Goal: Task Accomplishment & Management: Use online tool/utility

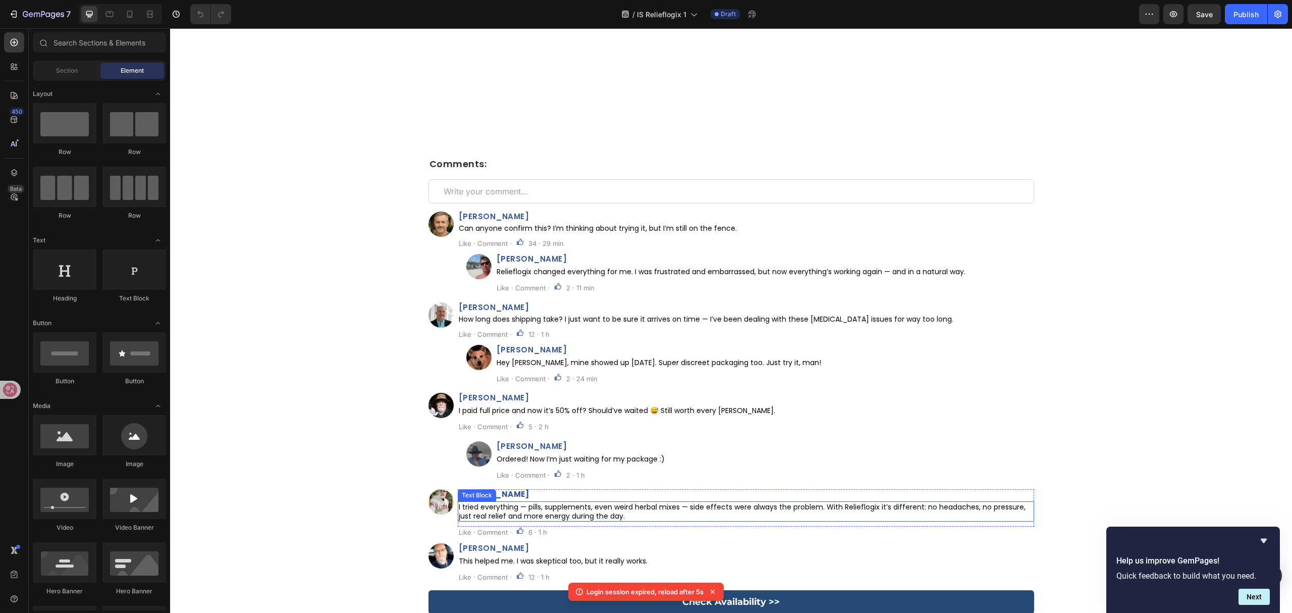
scroll to position [5421, 0]
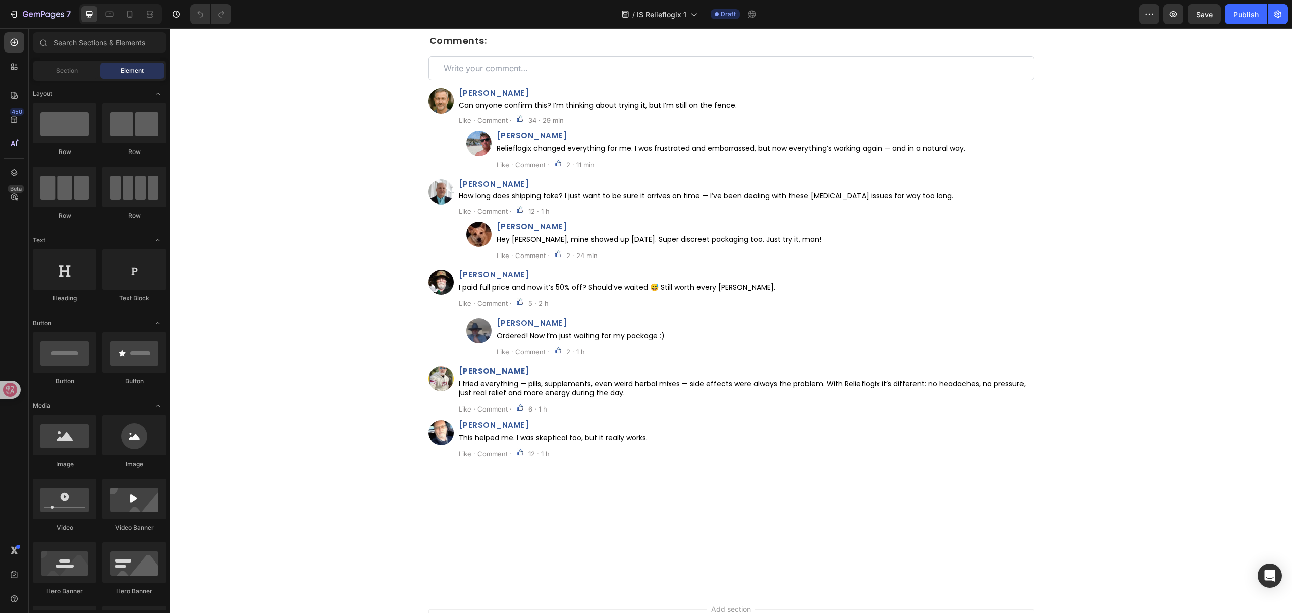
scroll to position [4980, 0]
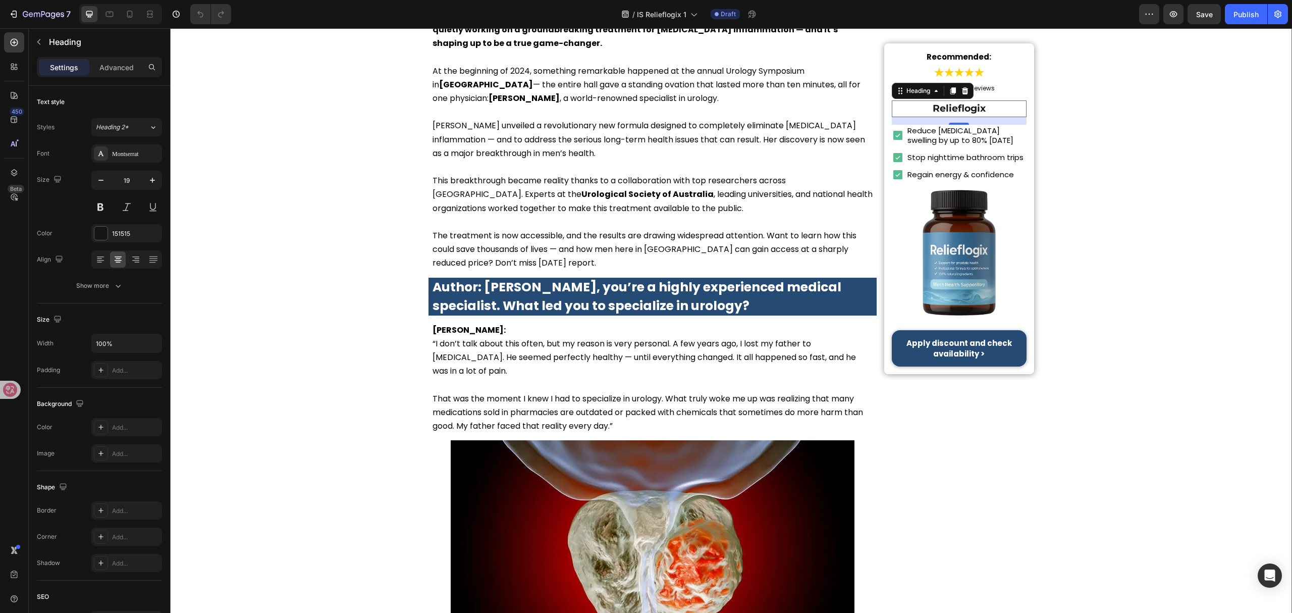
scroll to position [0, 0]
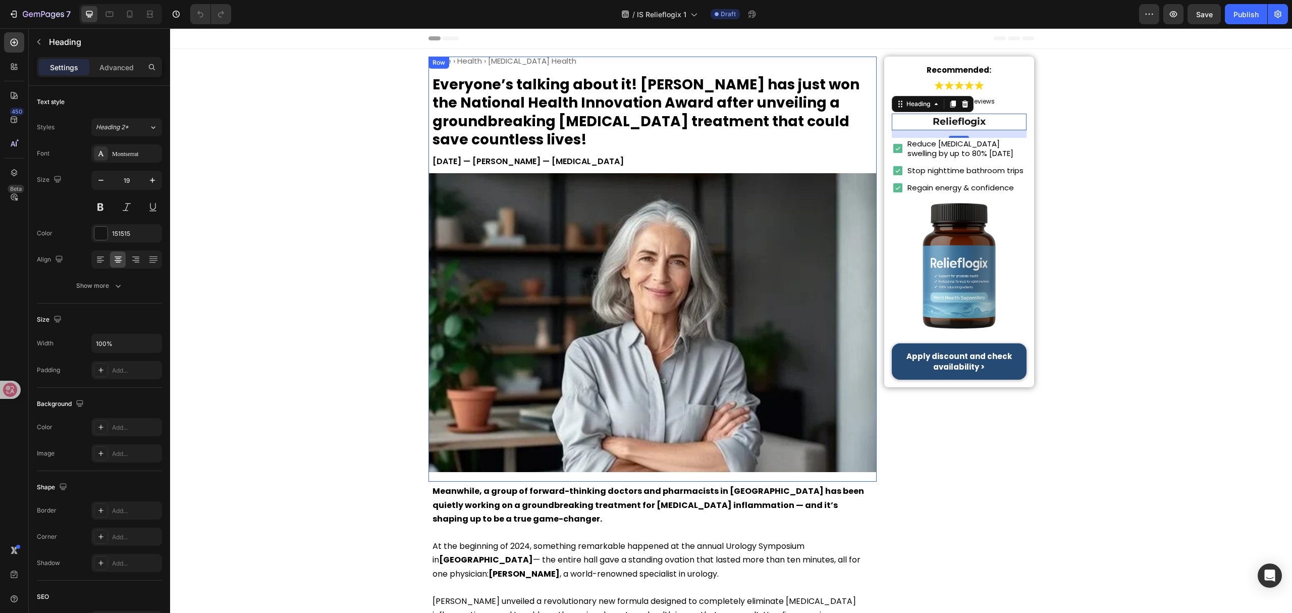
click at [527, 62] on h1 "Home › Health › Prostate Health" at bounding box center [653, 61] width 449 height 9
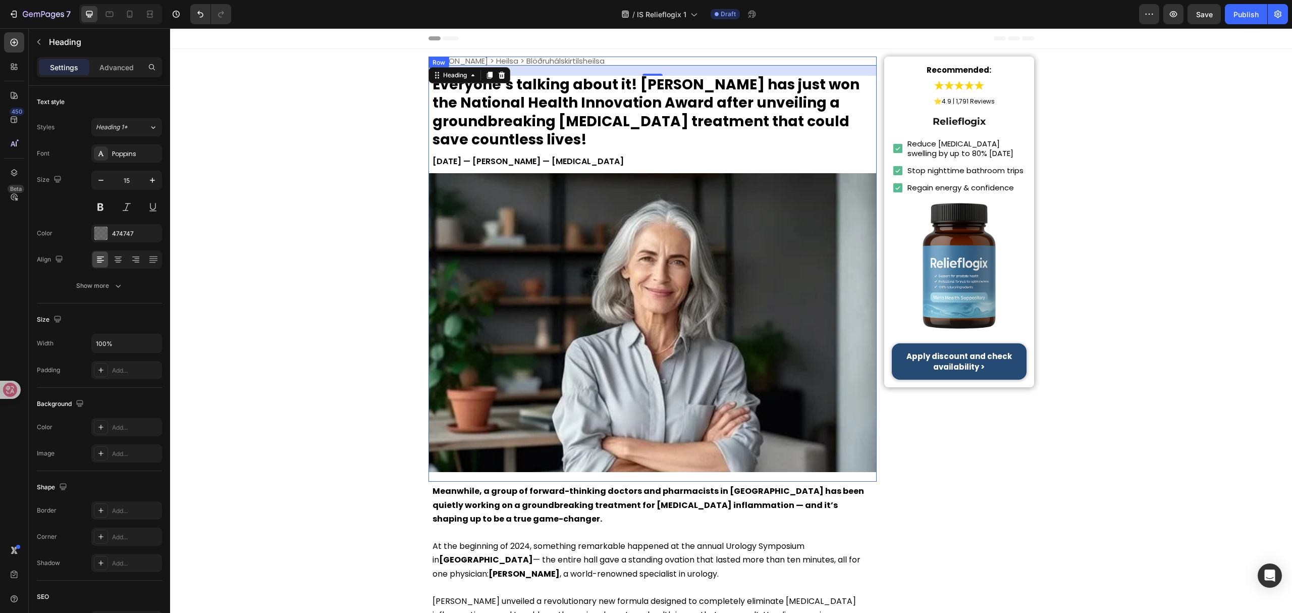
click at [608, 122] on h1 "Everyone’s talking about it! Dr. Lauren McKay has just won the National Health …" at bounding box center [653, 113] width 449 height 74
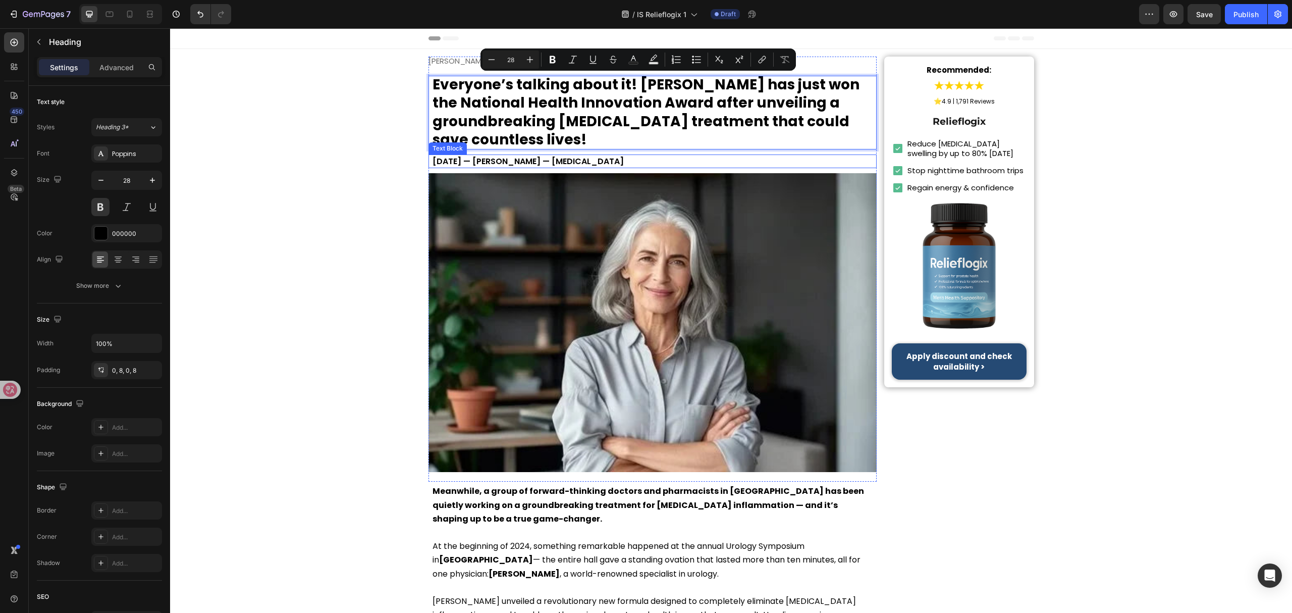
scroll to position [1, 0]
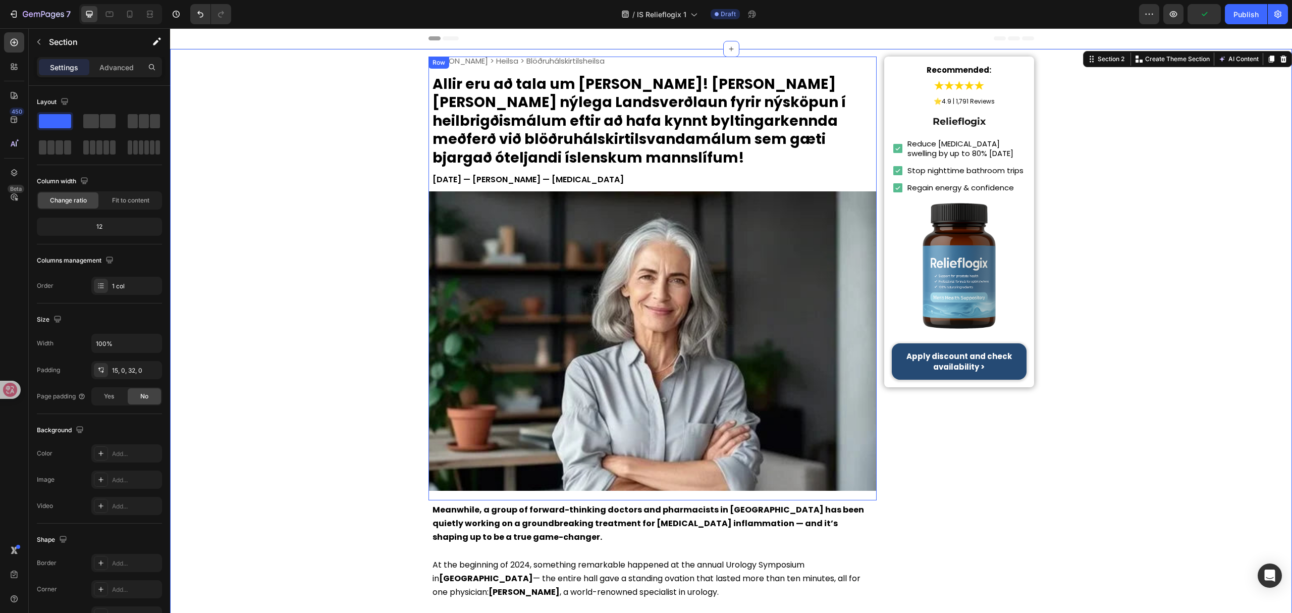
click at [573, 182] on p "June 8, 2025 — Dr. Lauren McKay — Urologist" at bounding box center [653, 180] width 441 height 14
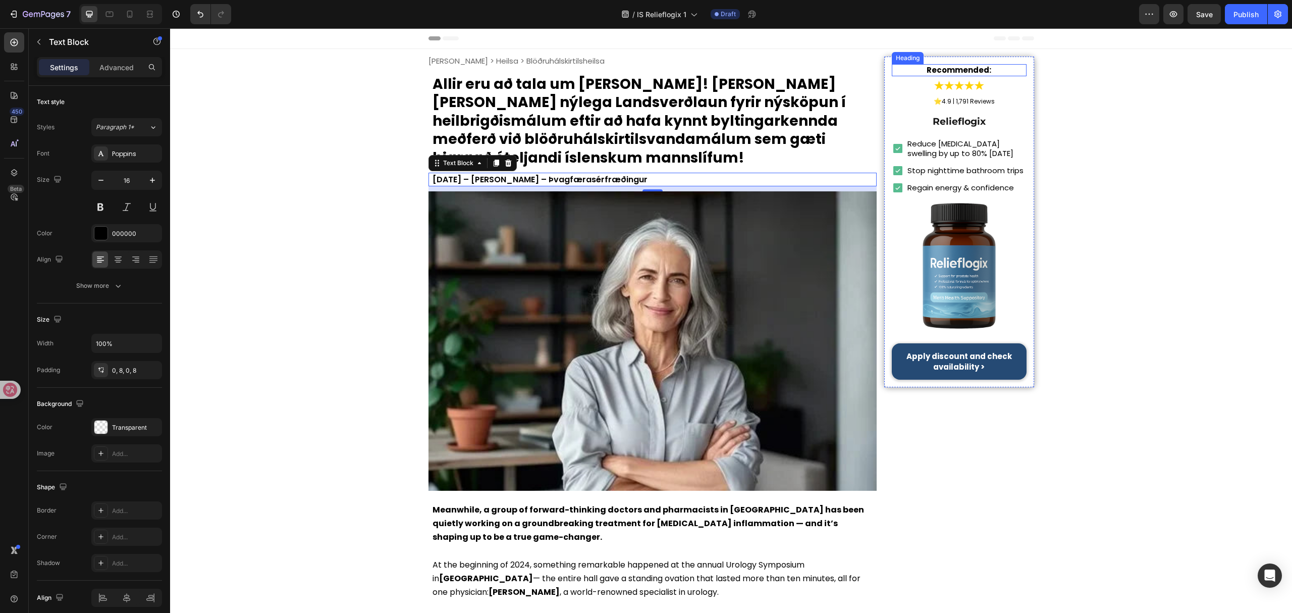
click at [970, 69] on strong "Recommended:" at bounding box center [959, 70] width 65 height 11
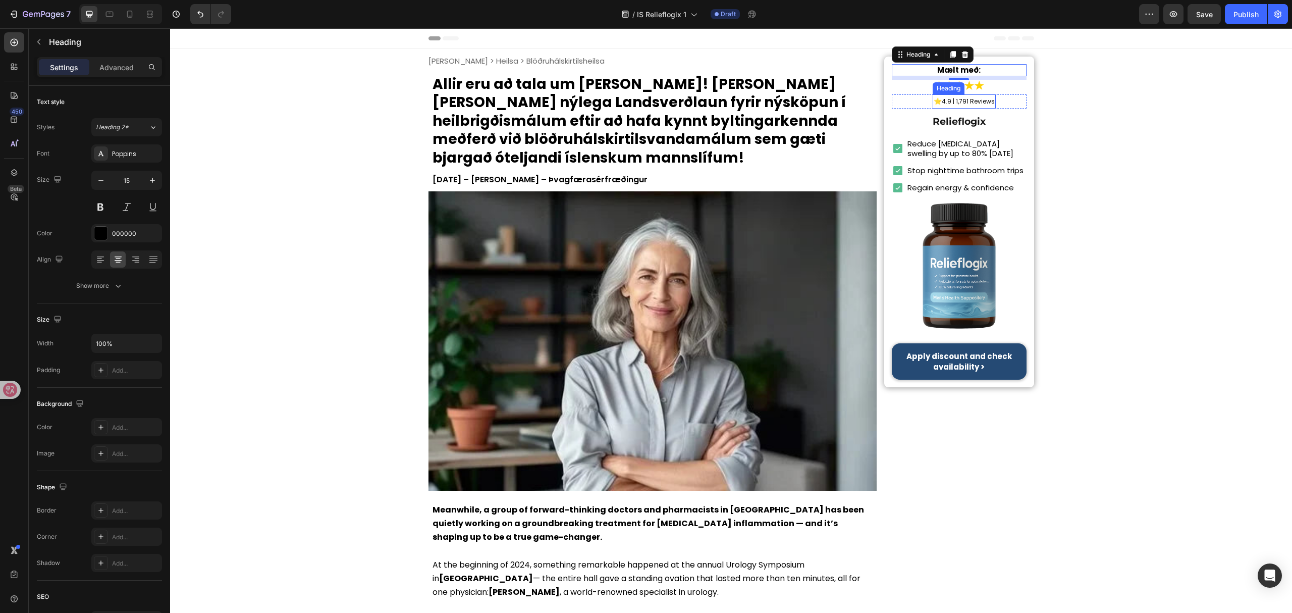
click at [955, 103] on span "4.9 | 1,791 Reviews" at bounding box center [968, 101] width 53 height 9
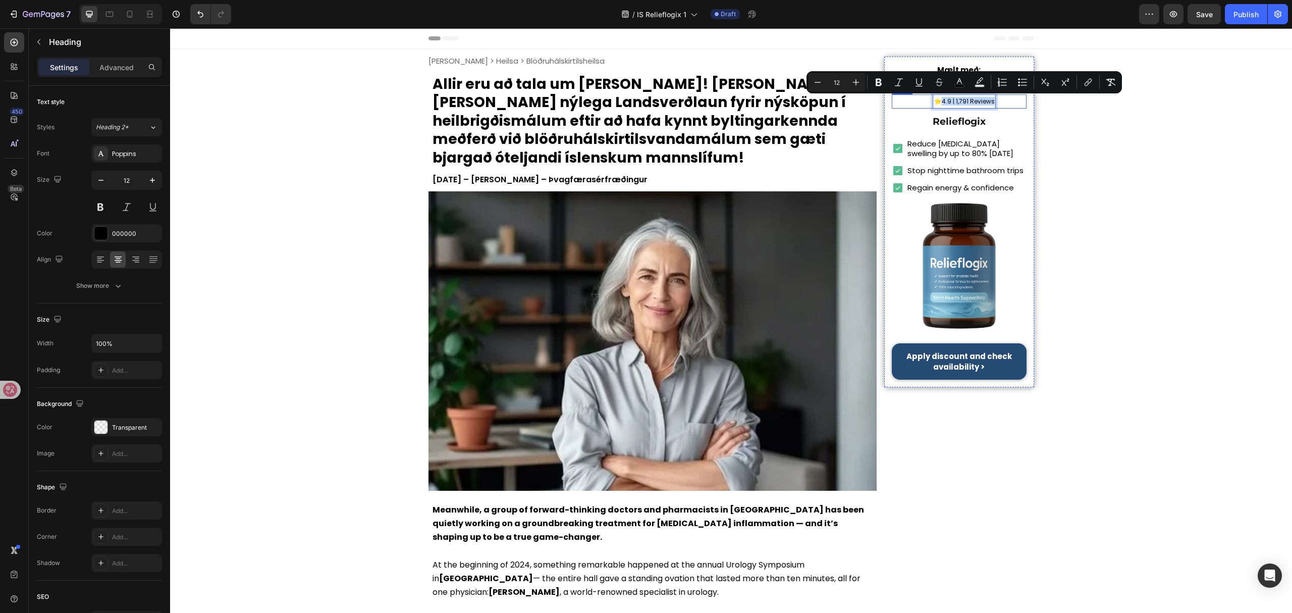
drag, startPoint x: 939, startPoint y: 101, endPoint x: 998, endPoint y: 101, distance: 58.6
click at [998, 101] on div "⭐ 4.9 | 1,791 Reviews Heading 0 Row" at bounding box center [959, 101] width 134 height 14
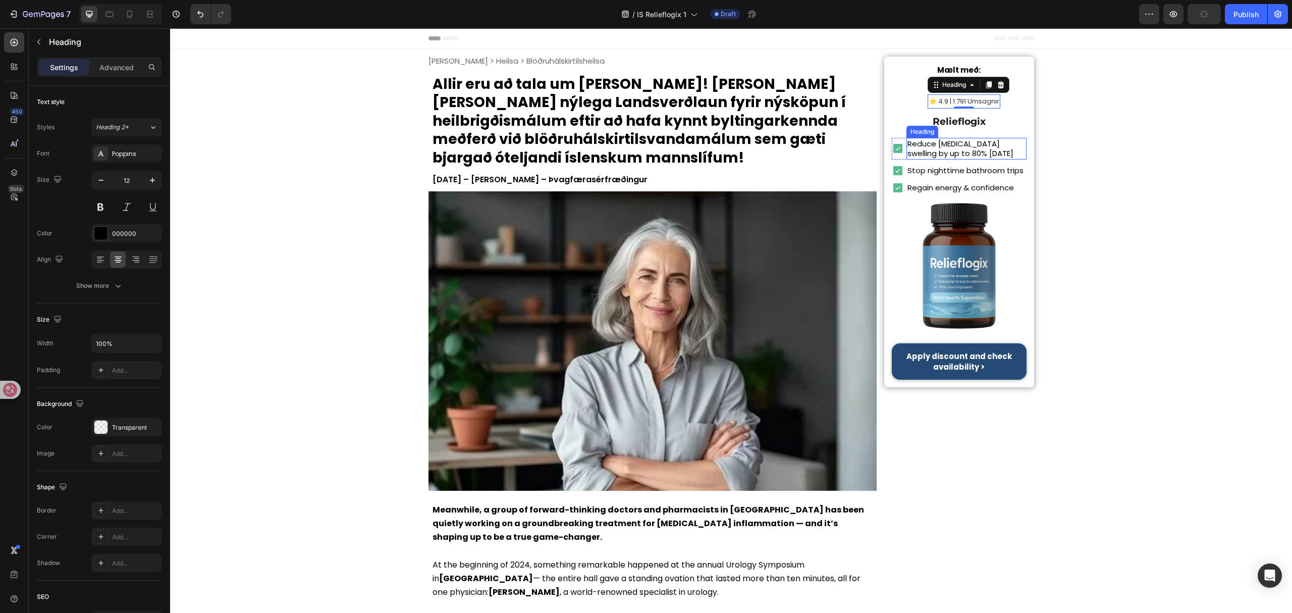
click at [970, 144] on h2 "Reduce prostate swelling by up to 80% in 7 days" at bounding box center [967, 149] width 120 height 22
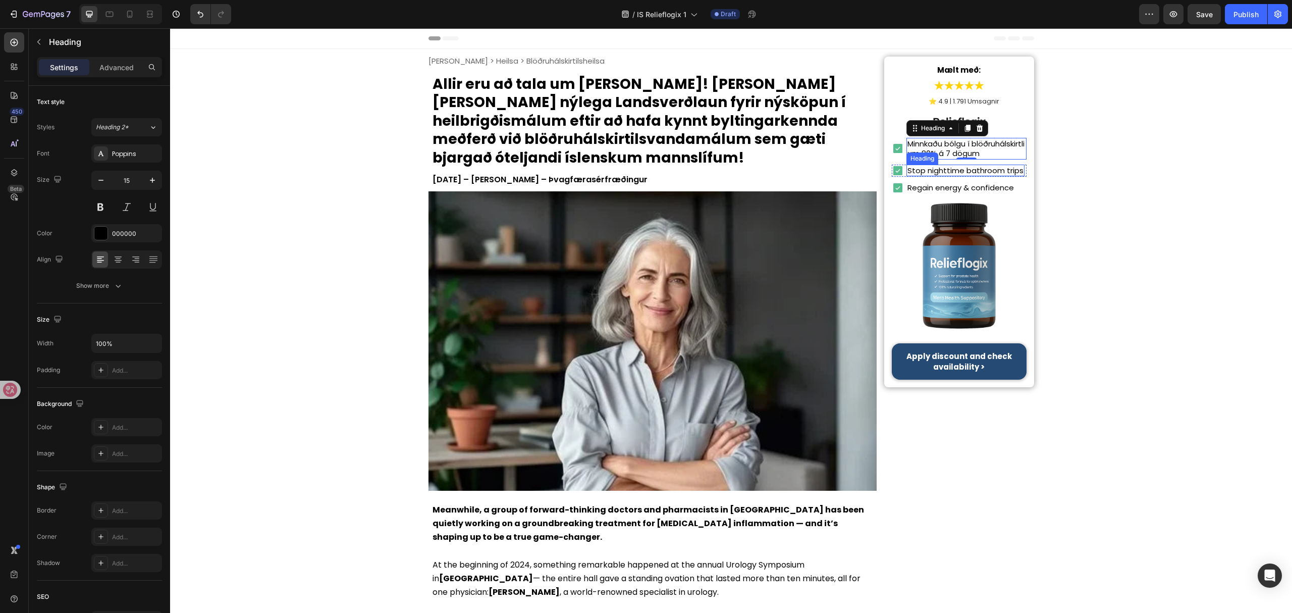
click at [968, 177] on h2 "Stop nighttime bathroom trips" at bounding box center [966, 171] width 118 height 12
click at [986, 193] on h2 "Regain energy & confidence" at bounding box center [961, 188] width 109 height 12
click at [987, 194] on h2 "Regain energy & confidence" at bounding box center [961, 188] width 109 height 12
click at [987, 193] on p "Regain energy & confidence" at bounding box center [961, 188] width 107 height 10
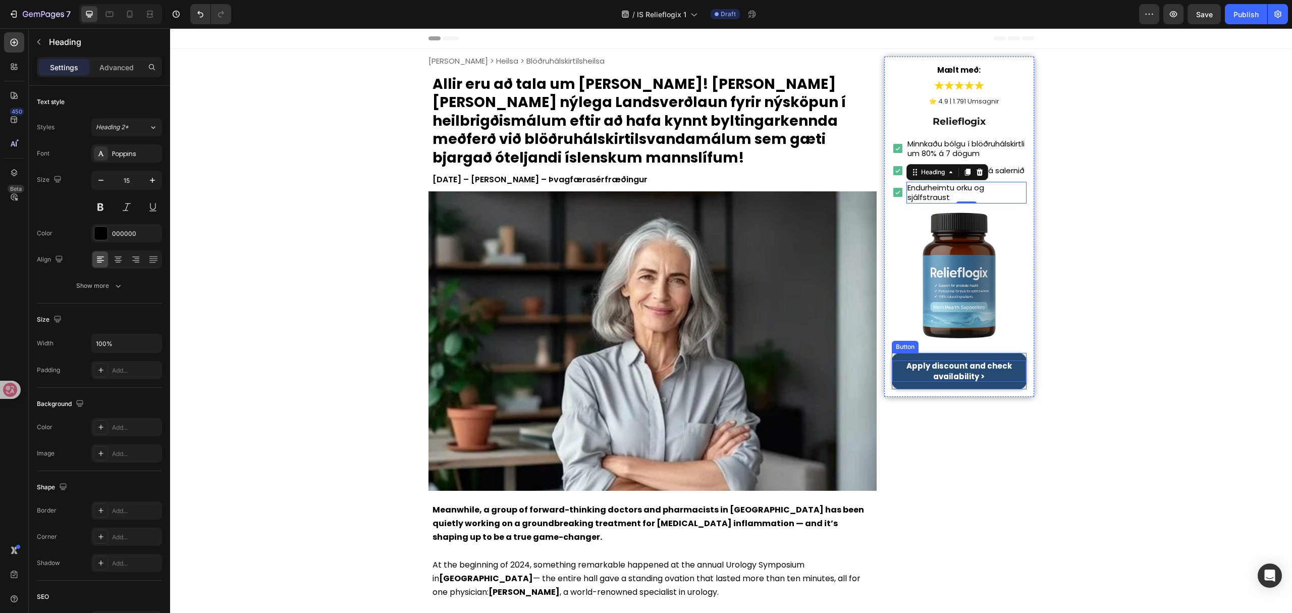
click at [956, 382] on strong "Apply discount and check availability >" at bounding box center [959, 370] width 105 height 21
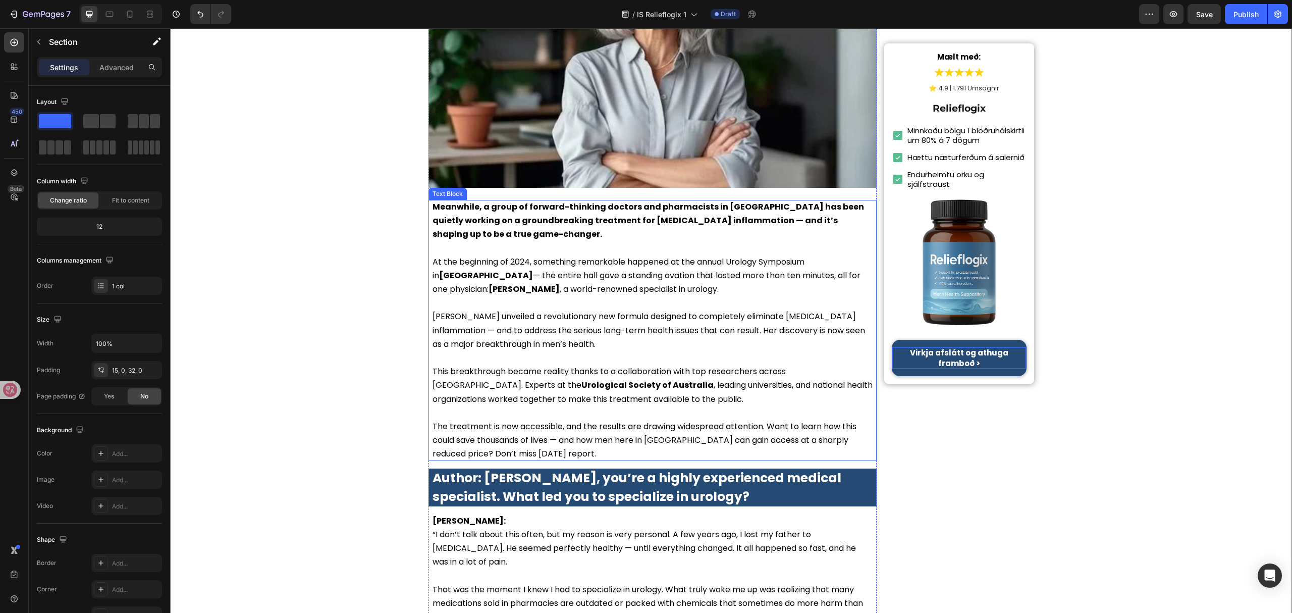
scroll to position [336, 0]
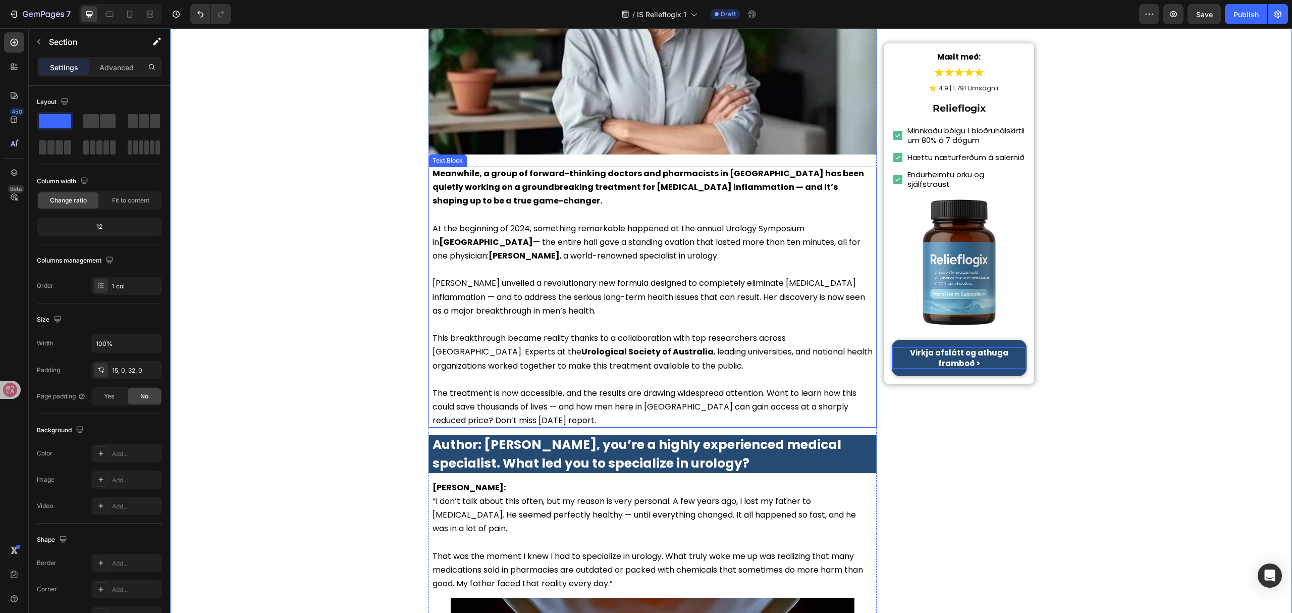
click at [564, 312] on p "Dr. McKay unveiled a revolutionary new formula designed to completely eliminate…" at bounding box center [653, 296] width 441 height 41
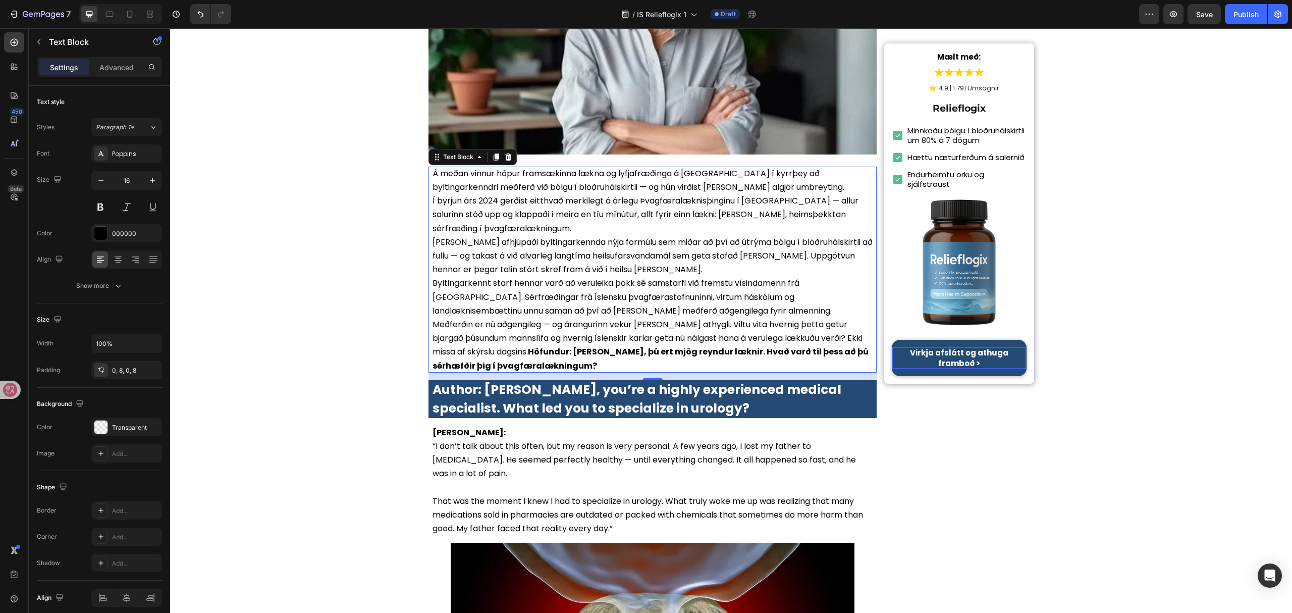
click at [589, 265] on p "Dr. Jónsdóttir afhjúpaði byltingarkennda nýja formúlu sem miðar að því að útrým…" at bounding box center [653, 255] width 441 height 41
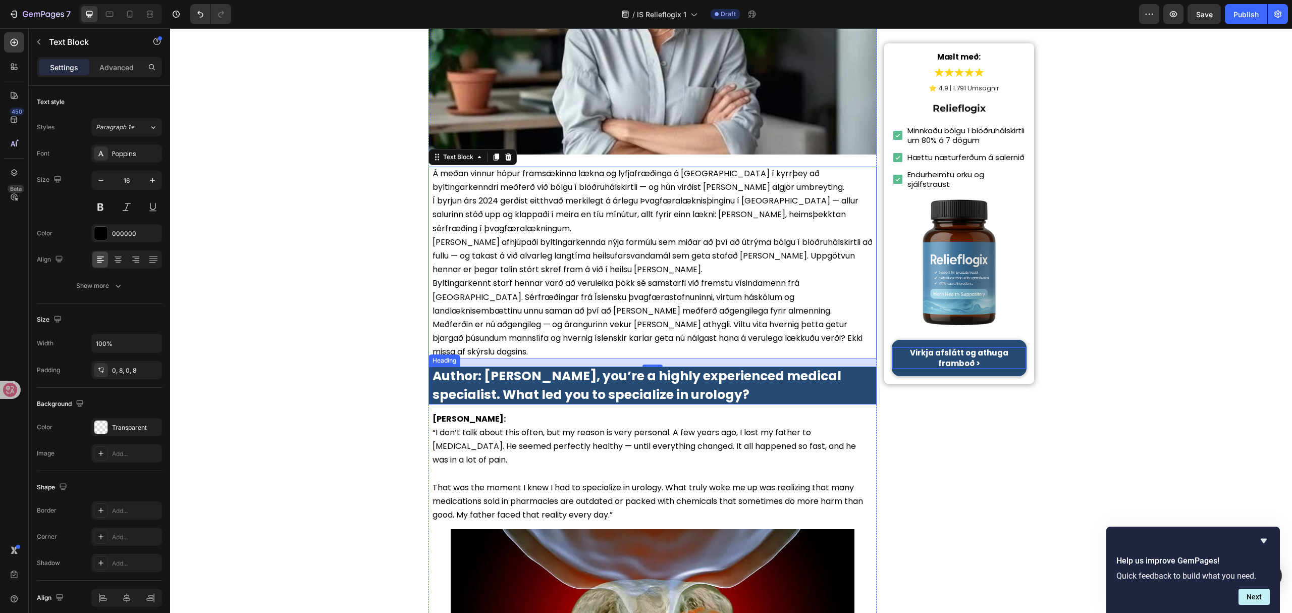
click at [549, 385] on strong "Author: Dr. Lauren McKay, you’re a highly experienced medical specialist. What …" at bounding box center [637, 385] width 409 height 37
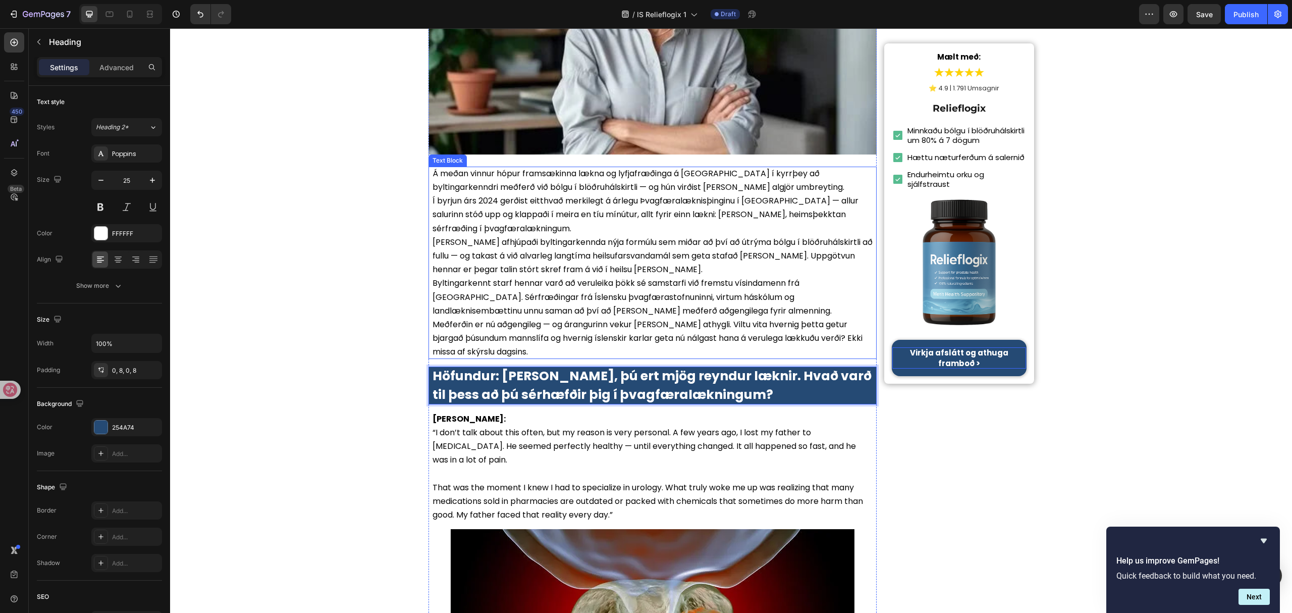
click at [742, 182] on p "Á meðan vinnur hópur framsækinna lækna og lyfjafræðinga á Íslandi í kyrrþey að …" at bounding box center [653, 180] width 441 height 27
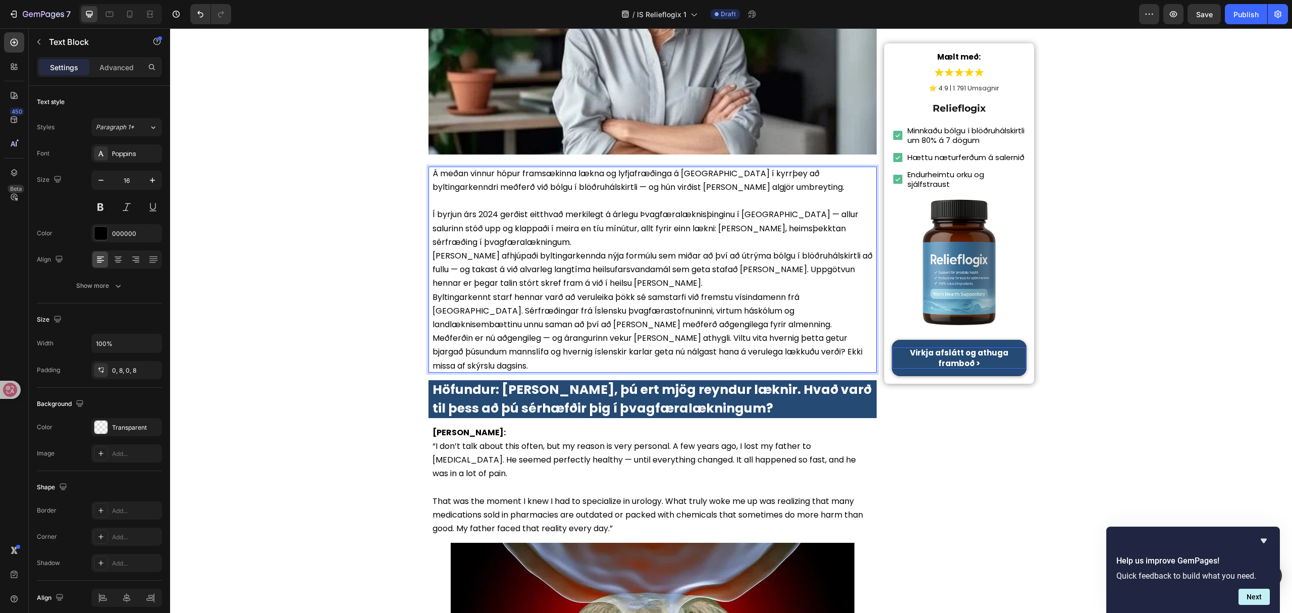
click at [609, 243] on p "Í byrjun árs 2024 gerðist eitthvað merkilegt á árlegu Þvagfæralæknisþinginu í R…" at bounding box center [653, 227] width 441 height 41
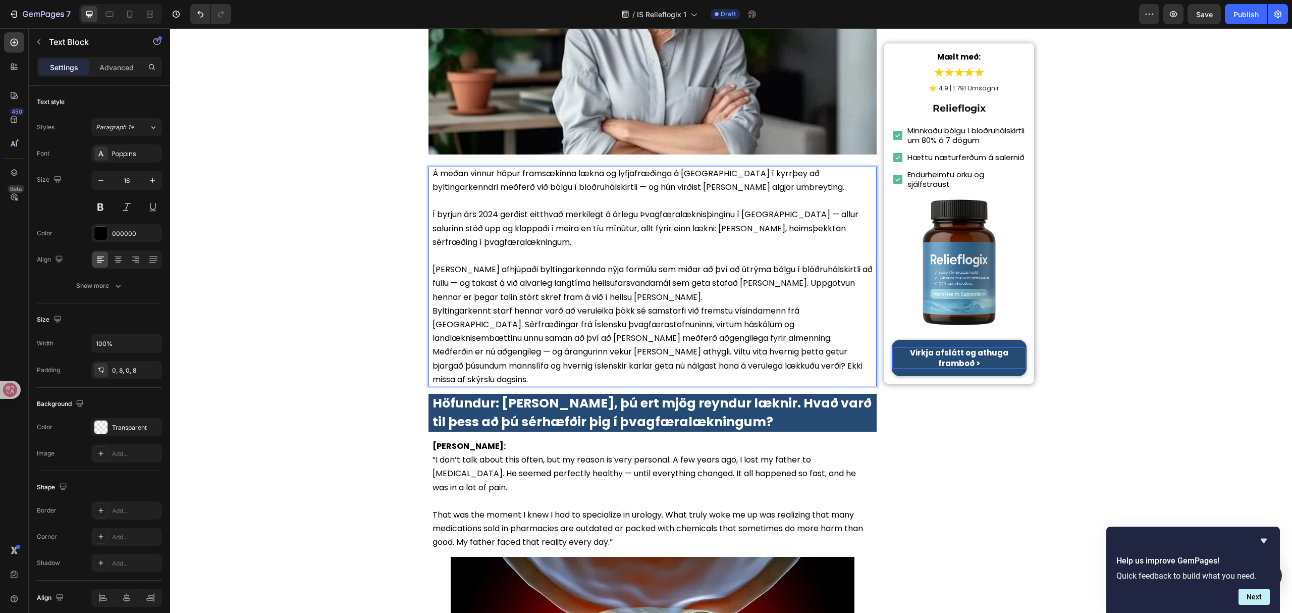
click at [636, 294] on p "Dr. Jónsdóttir afhjúpaði byltingarkennda nýja formúlu sem miðar að því að útrým…" at bounding box center [653, 282] width 441 height 41
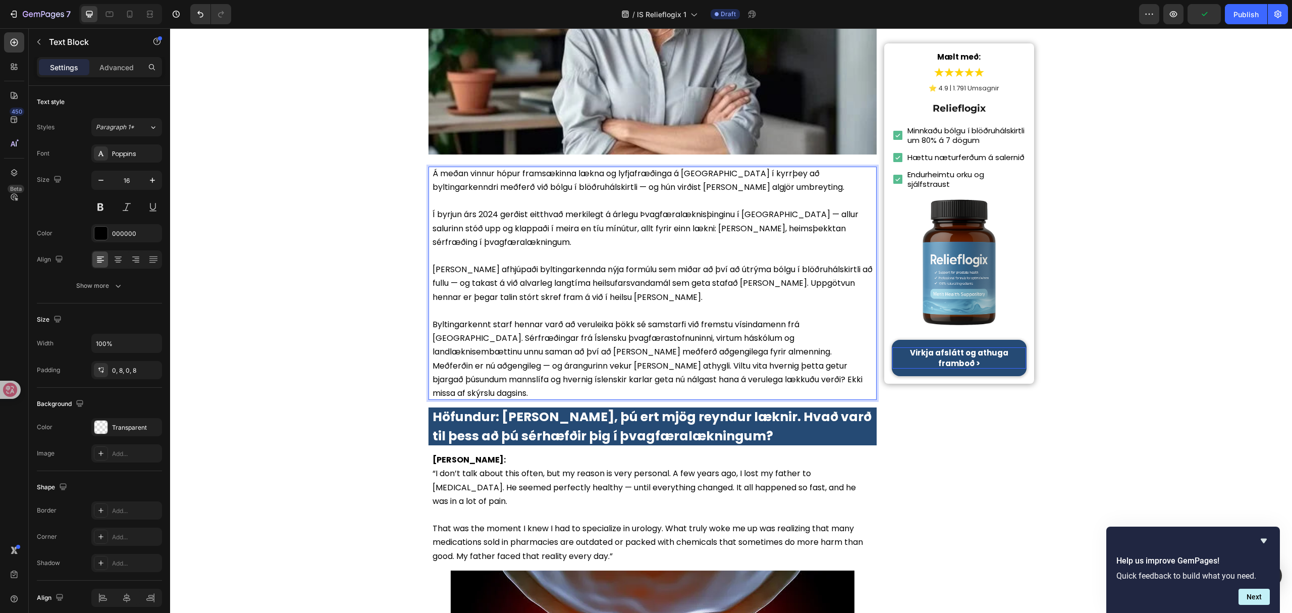
click at [713, 346] on p "Byltingarkennt starf hennar varð að veruleika þökk sé samstarfi við fremstu vís…" at bounding box center [653, 337] width 441 height 41
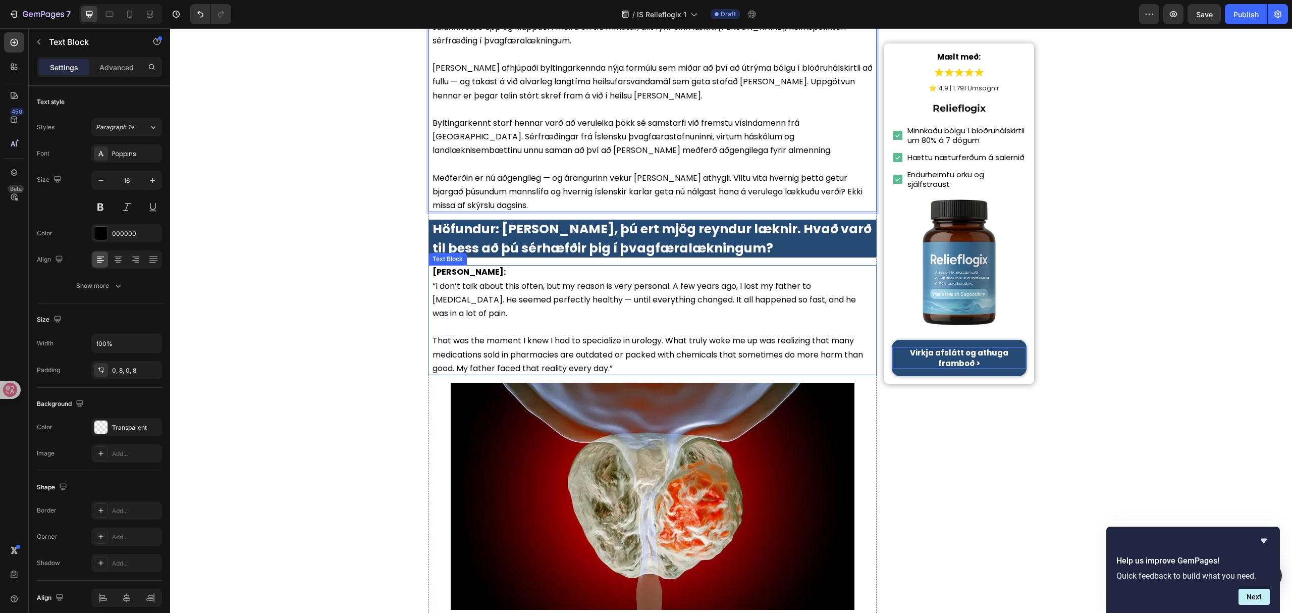
scroll to position [538, 0]
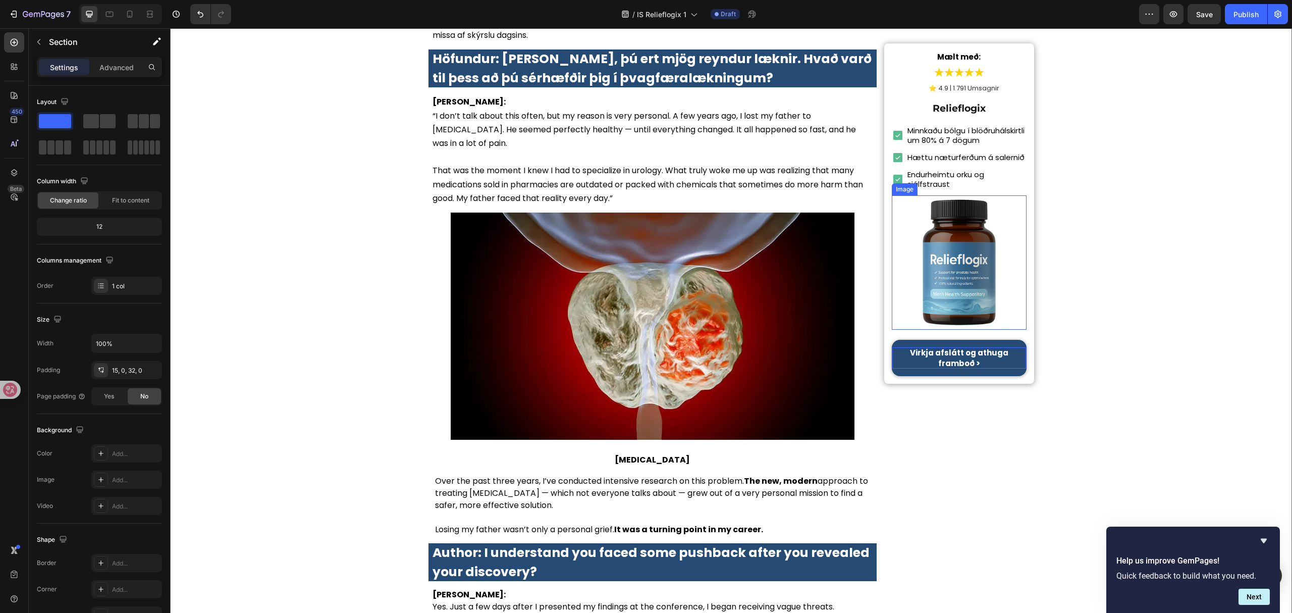
scroll to position [673, 0]
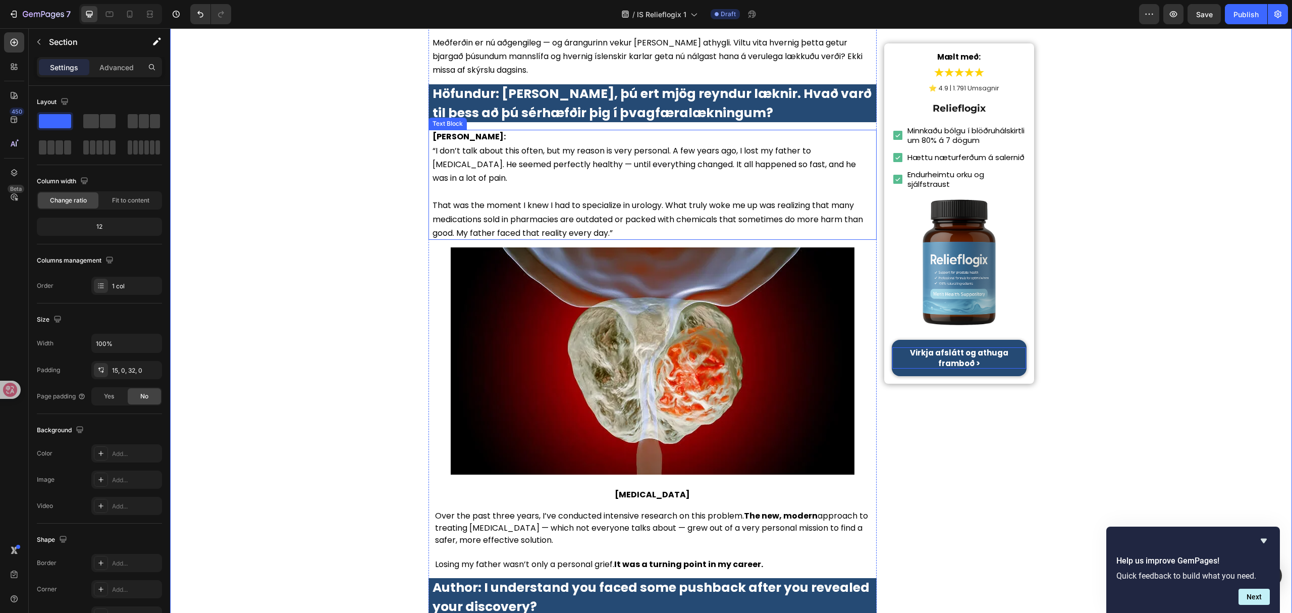
click at [608, 162] on p "Dr. Lauren McKay: “I don’t talk about this often, but my reason is very persona…" at bounding box center [653, 157] width 441 height 55
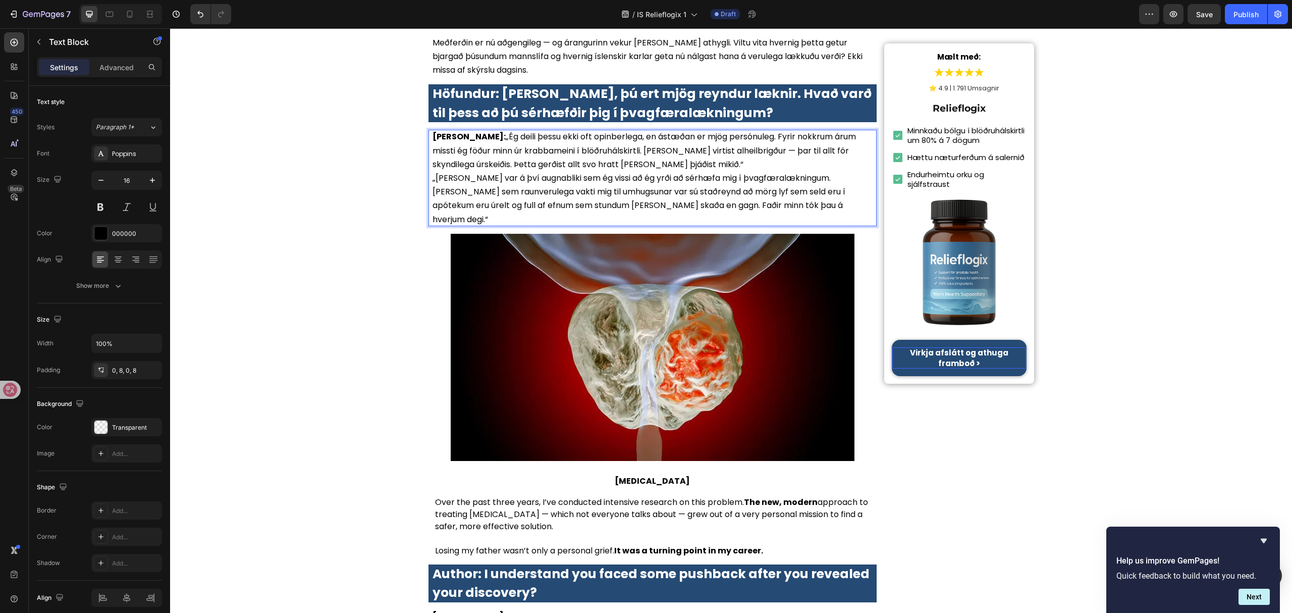
click at [770, 165] on p "Dr. Elísabet Jónsdóttir: „Ég deili þessu ekki oft opinberlega, en ástæðan er mj…" at bounding box center [653, 150] width 441 height 41
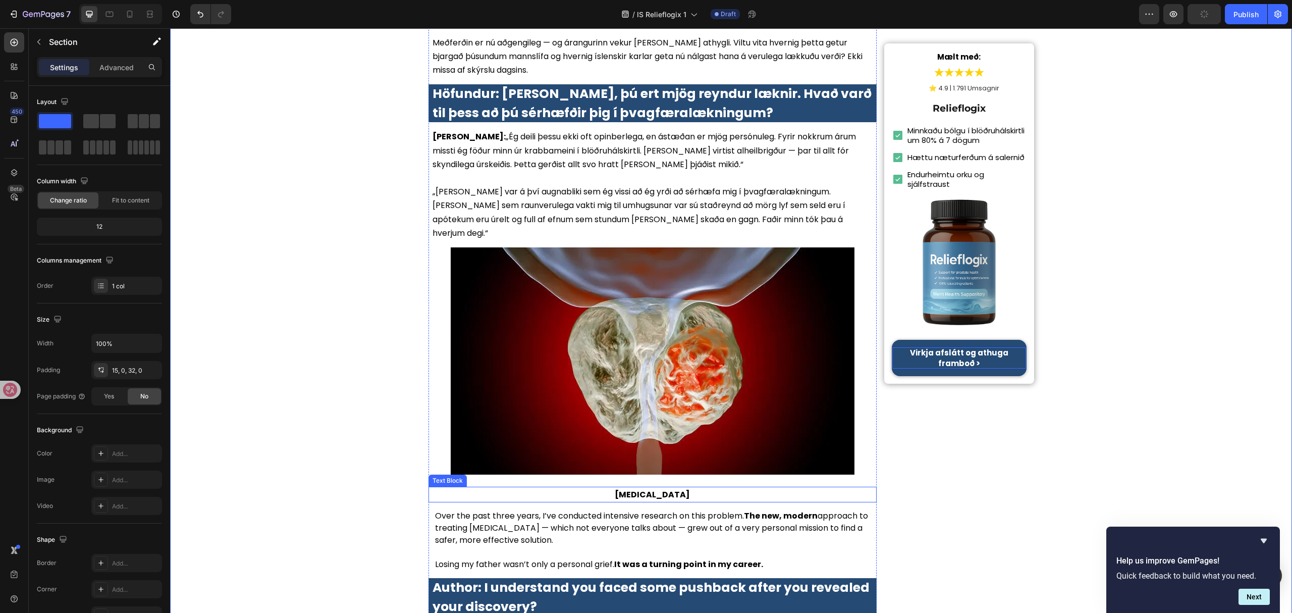
click at [667, 488] on p "Prostate Cancer" at bounding box center [653, 495] width 447 height 14
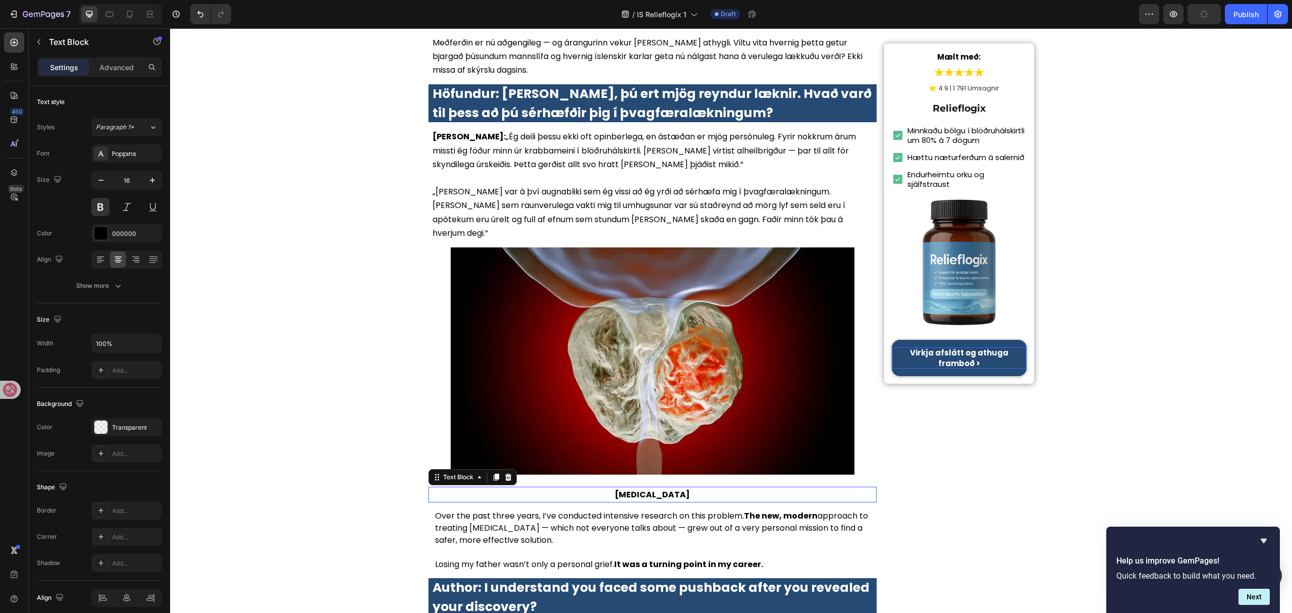
click at [667, 488] on p "Prostate Cancer" at bounding box center [653, 495] width 447 height 14
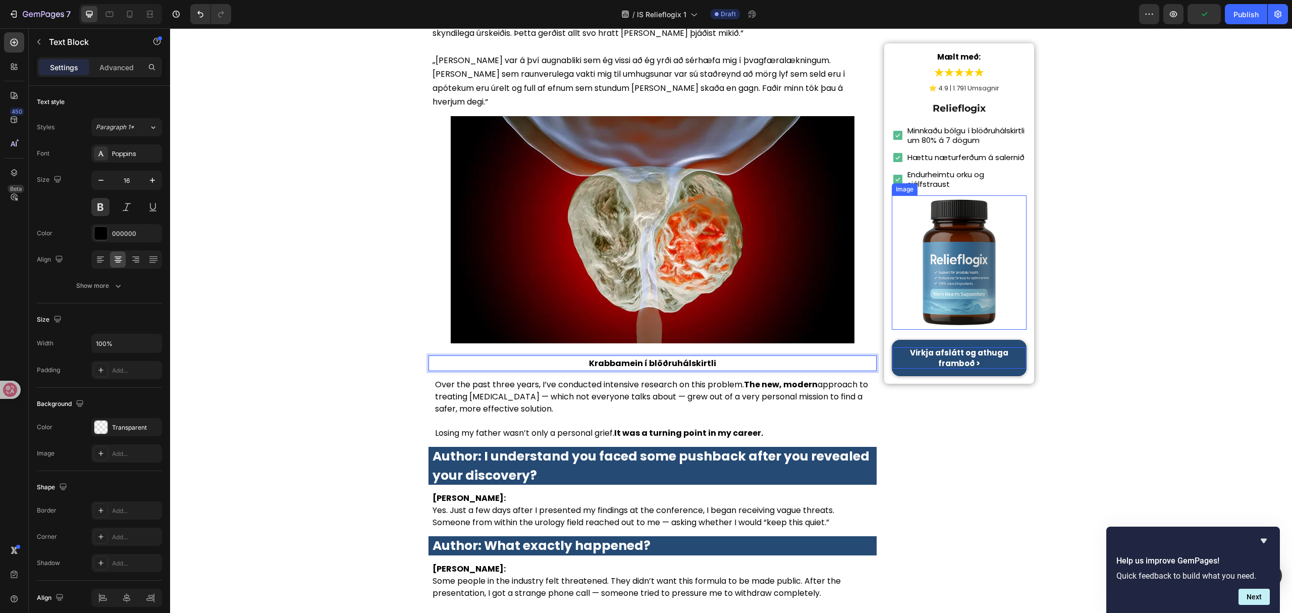
scroll to position [808, 0]
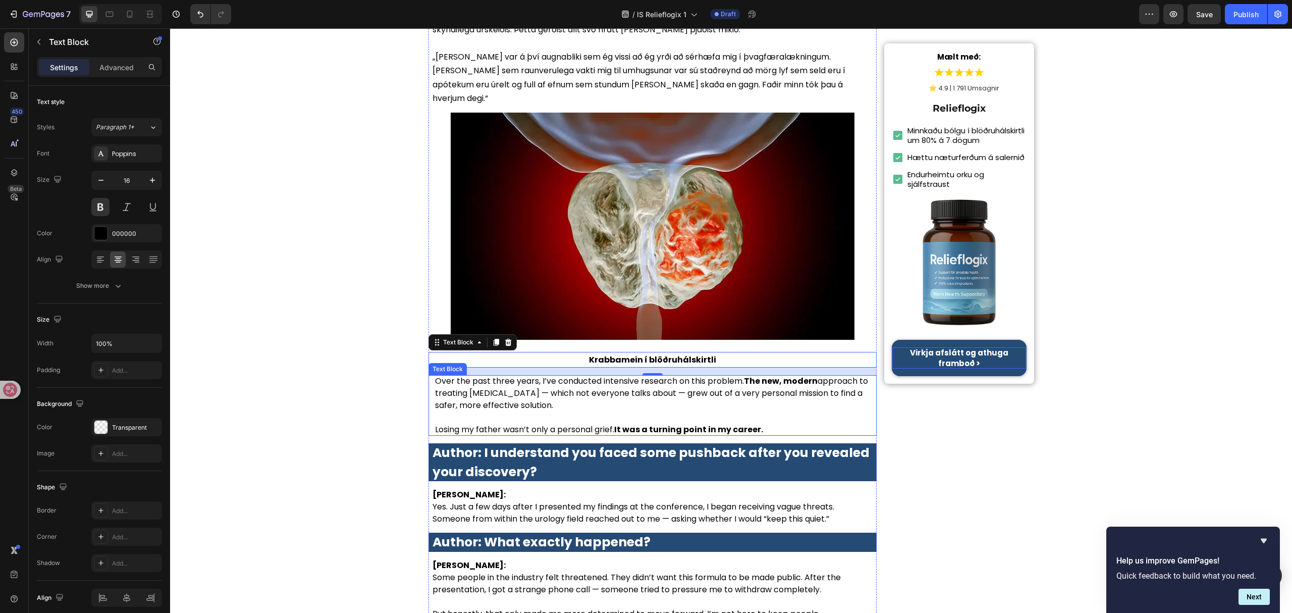
click at [612, 411] on p at bounding box center [654, 417] width 438 height 12
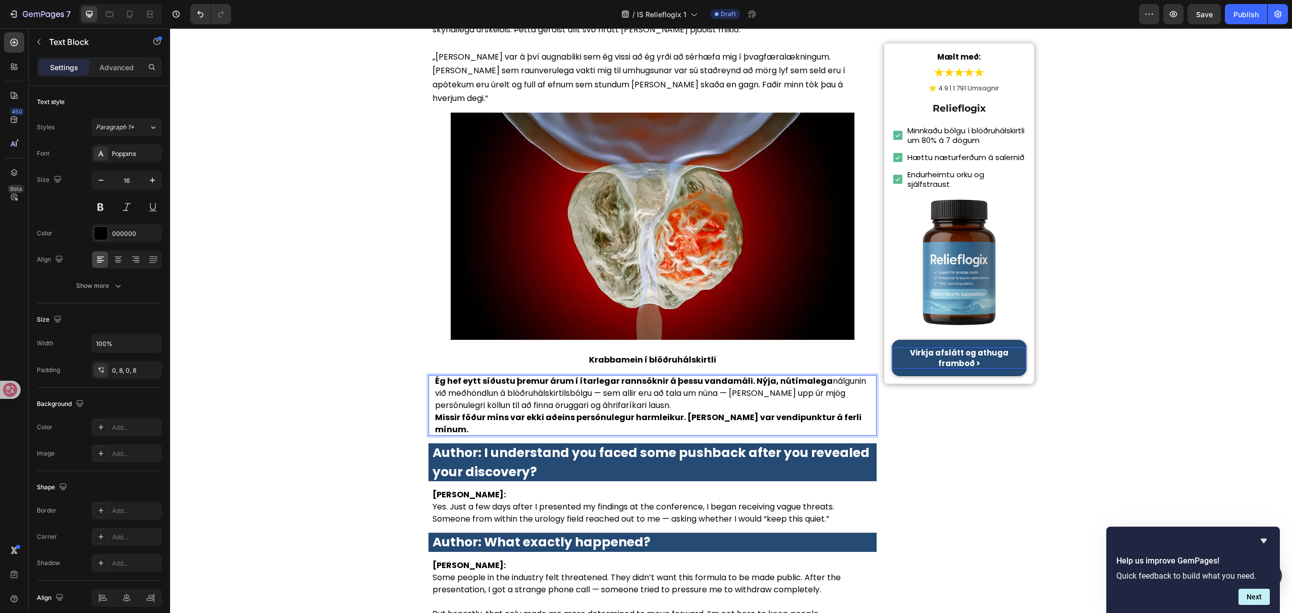
click at [667, 384] on p "Ég hef eytt síðustu þremur árum í ítarlegar rannsóknir á þessu vandamáli. Nýja,…" at bounding box center [654, 393] width 438 height 36
click at [660, 391] on p "Ég hef eytt síðustu þremur árum í ítarlegar rannsóknir á þessu vandamáli. Nýja,…" at bounding box center [654, 393] width 438 height 36
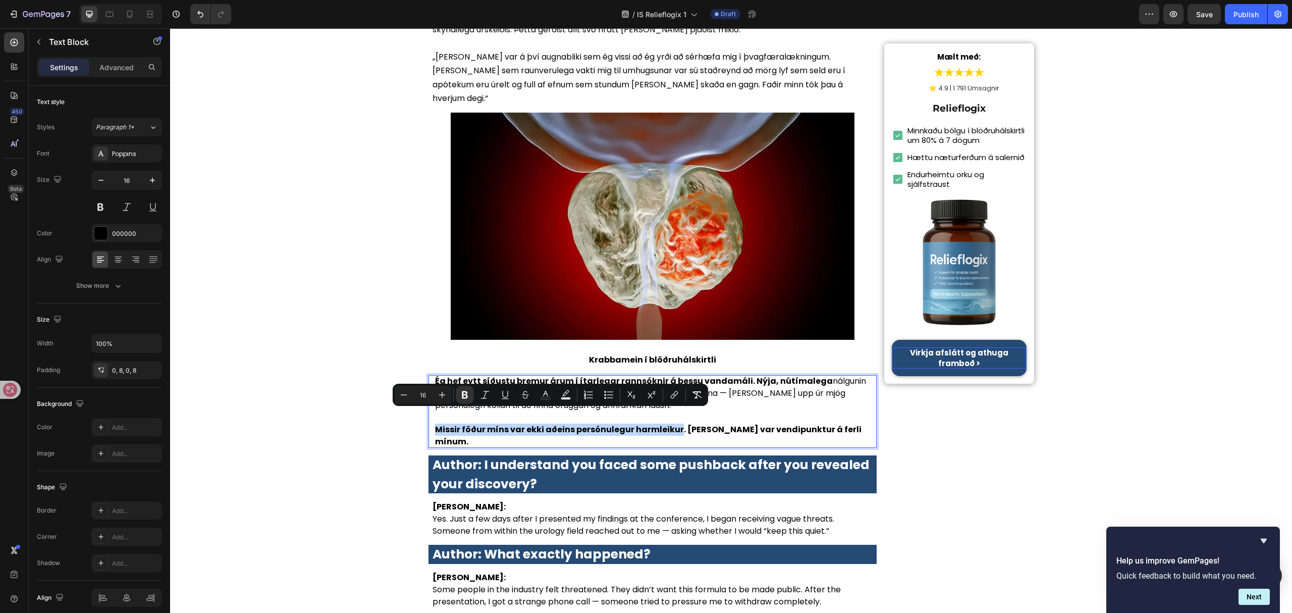
drag, startPoint x: 671, startPoint y: 416, endPoint x: 427, endPoint y: 414, distance: 244.8
click at [431, 414] on div "Ég hef eytt síðustu þremur árum í ítarlegar rannsóknir á þessu vandamáli. Nýja,…" at bounding box center [654, 411] width 446 height 73
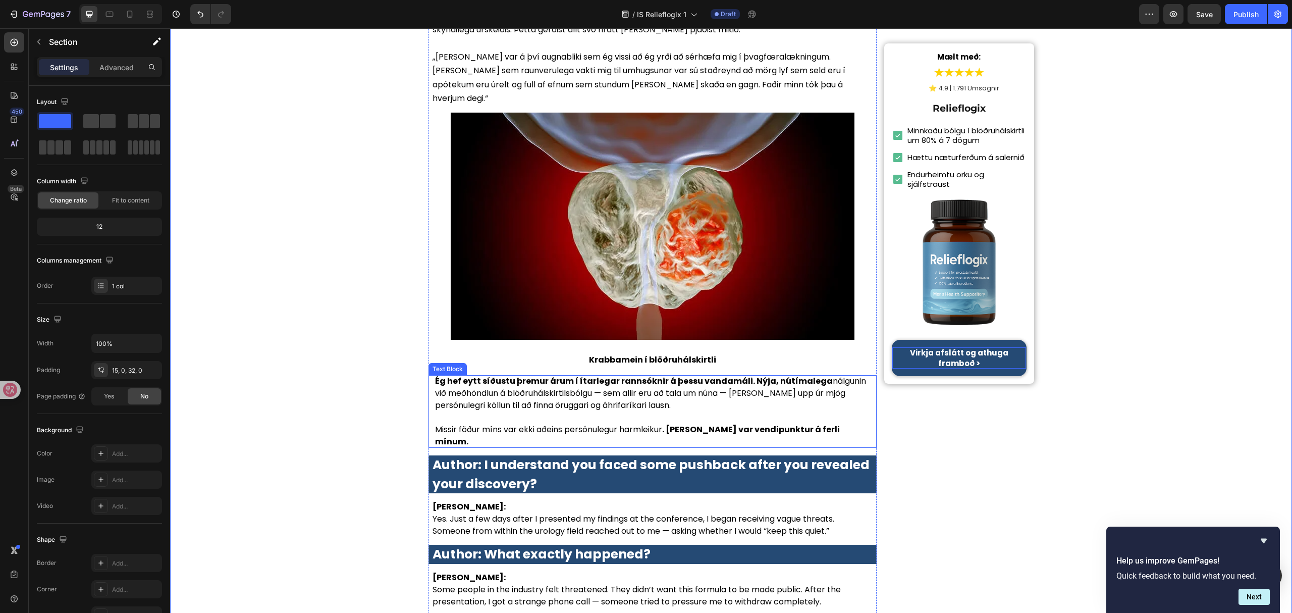
click at [560, 388] on p "Ég hef eytt síðustu þremur árum í ítarlegar rannsóknir á þessu vandamáli. Nýja,…" at bounding box center [654, 393] width 438 height 36
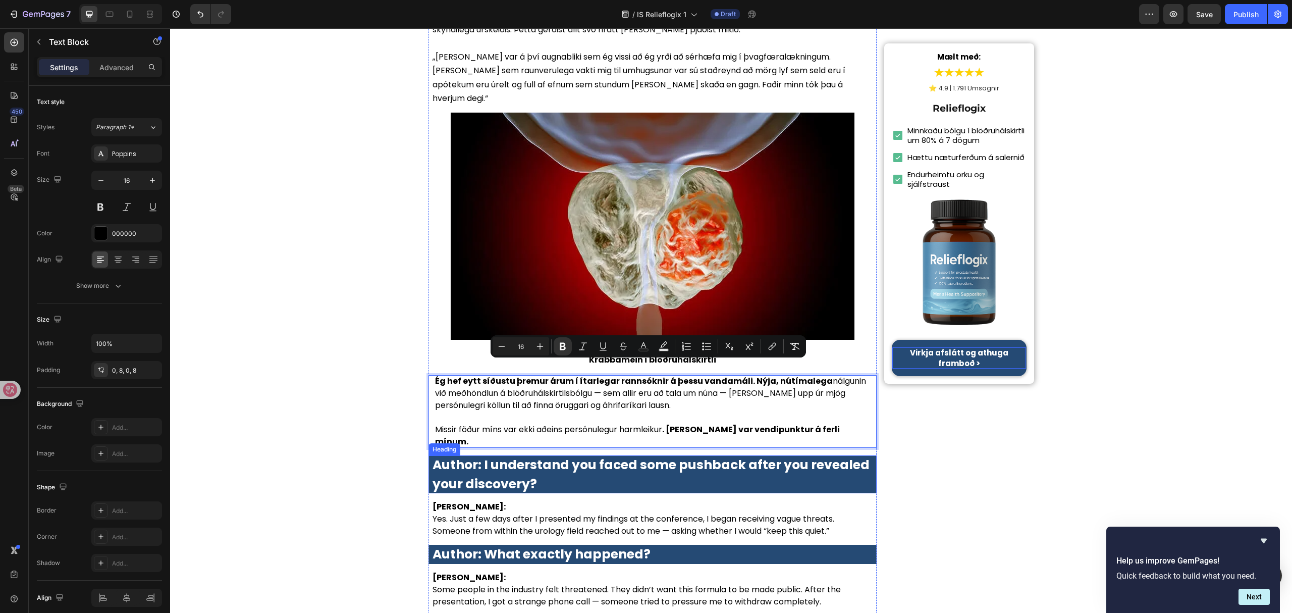
click at [820, 456] on strong "Author: I understand you faced some pushback after you revealed your discovery?" at bounding box center [651, 474] width 437 height 37
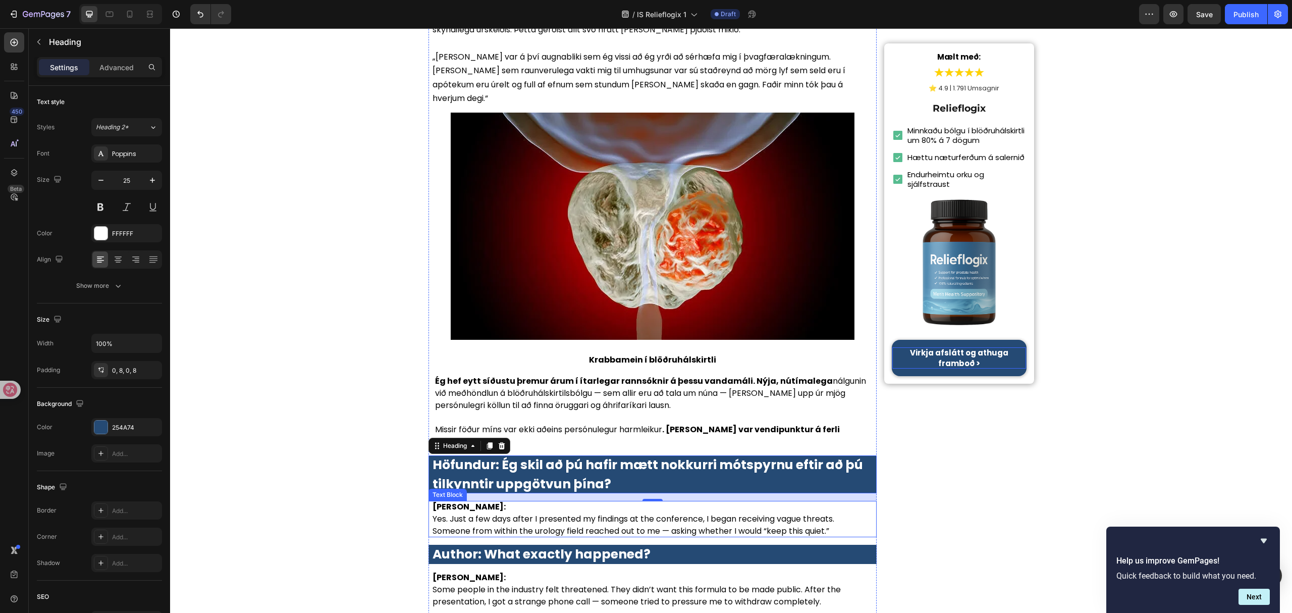
click at [555, 501] on p "Dr. Lauren McKay: Yes. Just a few days after I presented my findings at the con…" at bounding box center [653, 519] width 441 height 36
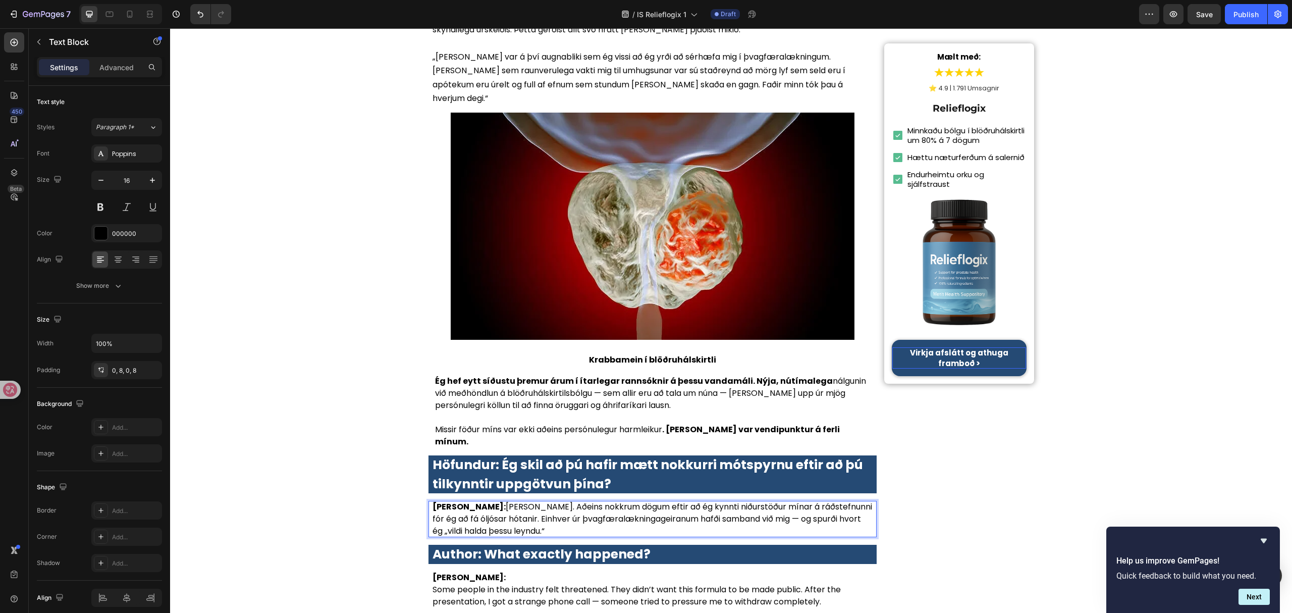
click at [522, 501] on p "Dr. Elísabet Jónsdóttir: Já. Aðeins nokkrum dögum eftir að ég kynnti niðurstöðu…" at bounding box center [653, 519] width 441 height 36
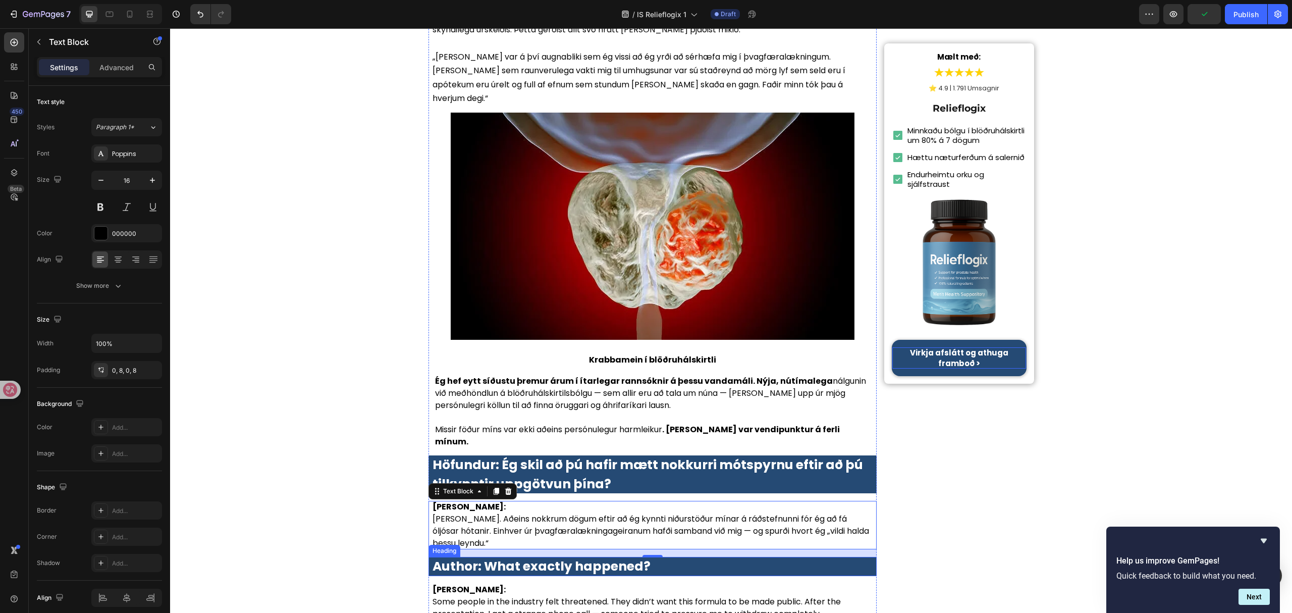
click at [568, 557] on strong "Author: What exactly happened?" at bounding box center [542, 566] width 218 height 18
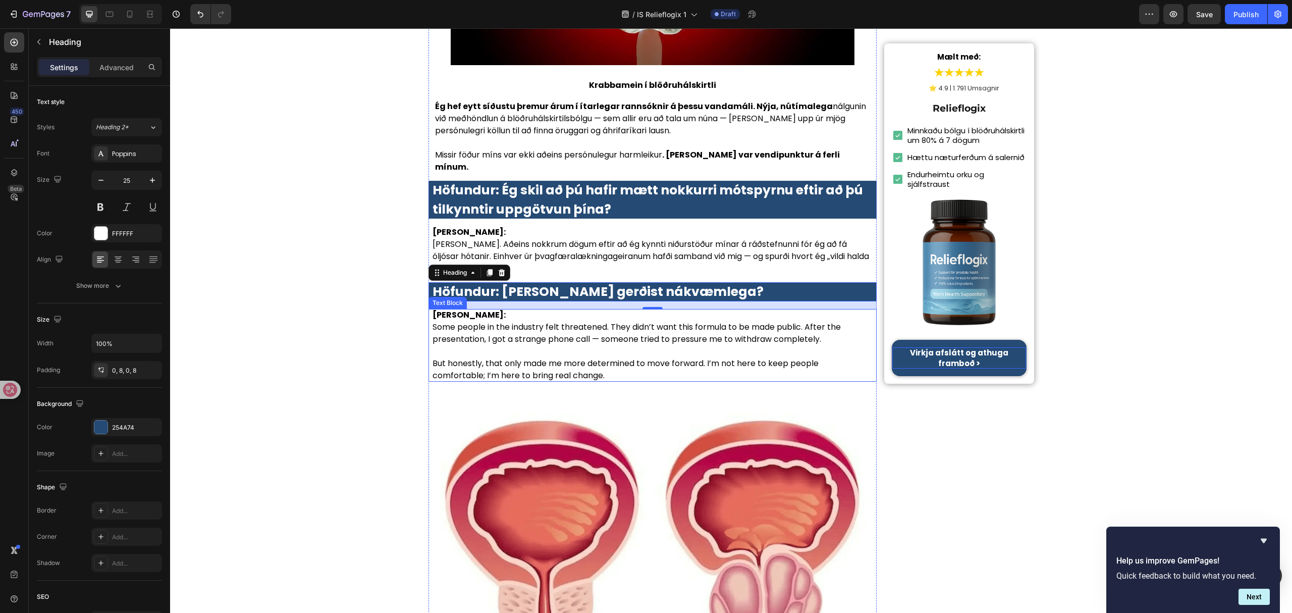
scroll to position [1077, 0]
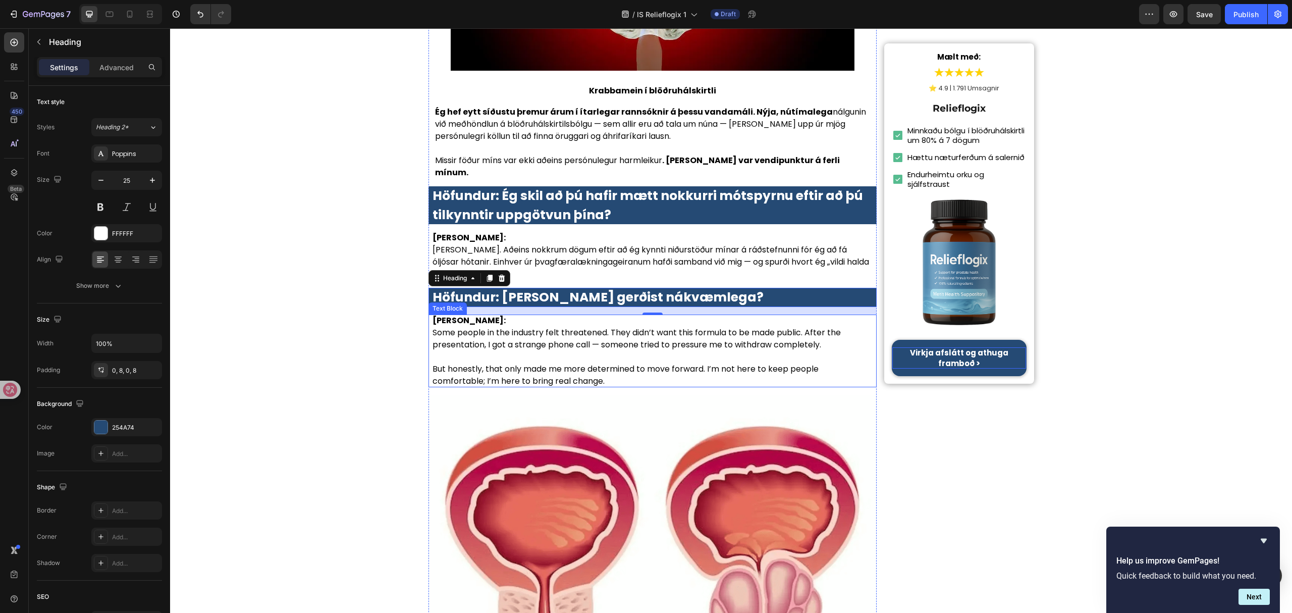
click at [684, 351] on p at bounding box center [653, 357] width 441 height 12
click at [682, 351] on p at bounding box center [653, 357] width 441 height 12
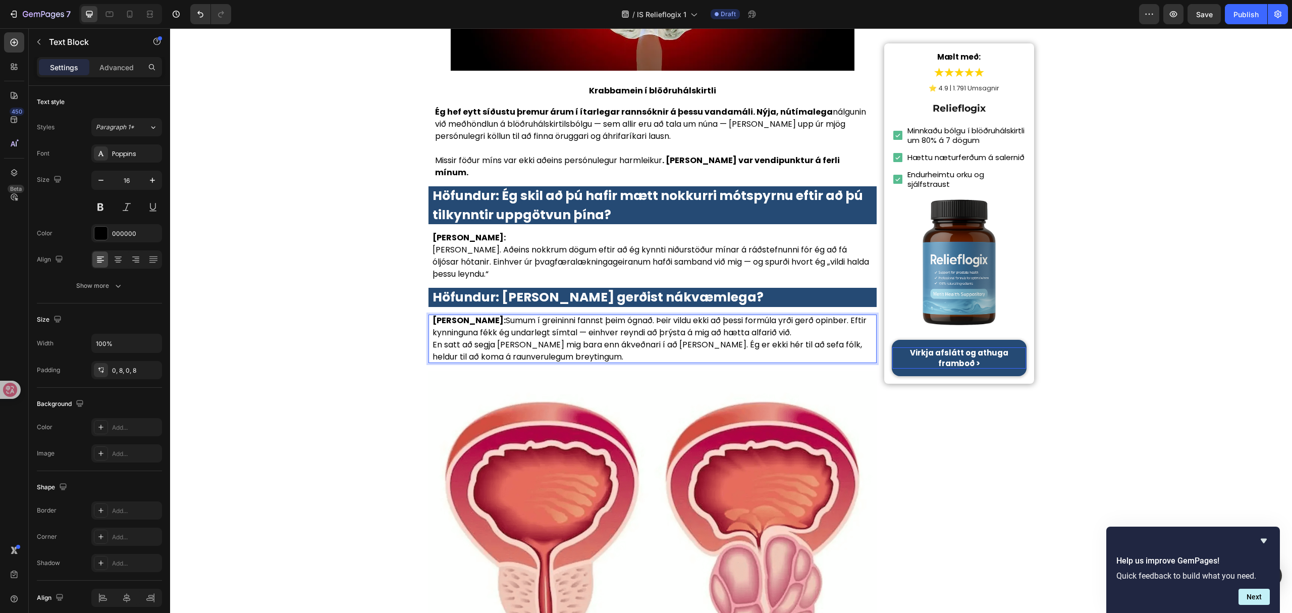
click at [523, 314] on p "Dr. Elísabet Jónsdóttir: Sumum í greininni fannst þeim ógnað. Þeir vildu ekki a…" at bounding box center [653, 326] width 441 height 24
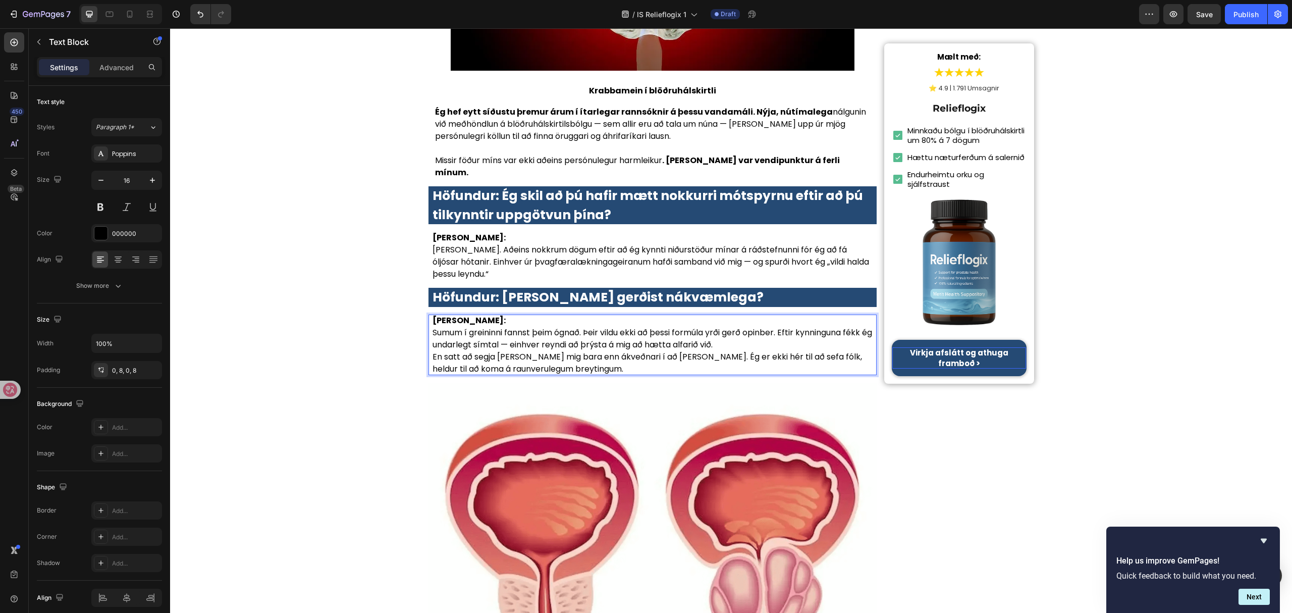
click at [771, 327] on p "Sumum í greininni fannst þeim ógnað. Þeir vildu ekki að þessi formúla yrði gerð…" at bounding box center [653, 339] width 441 height 24
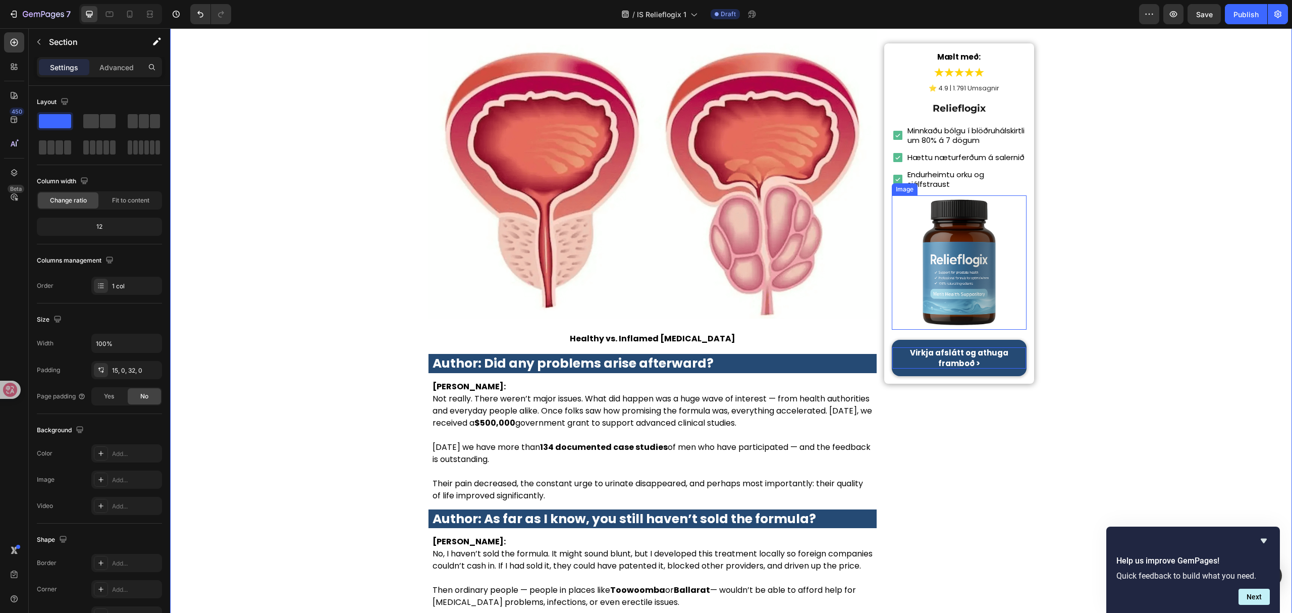
scroll to position [1480, 0]
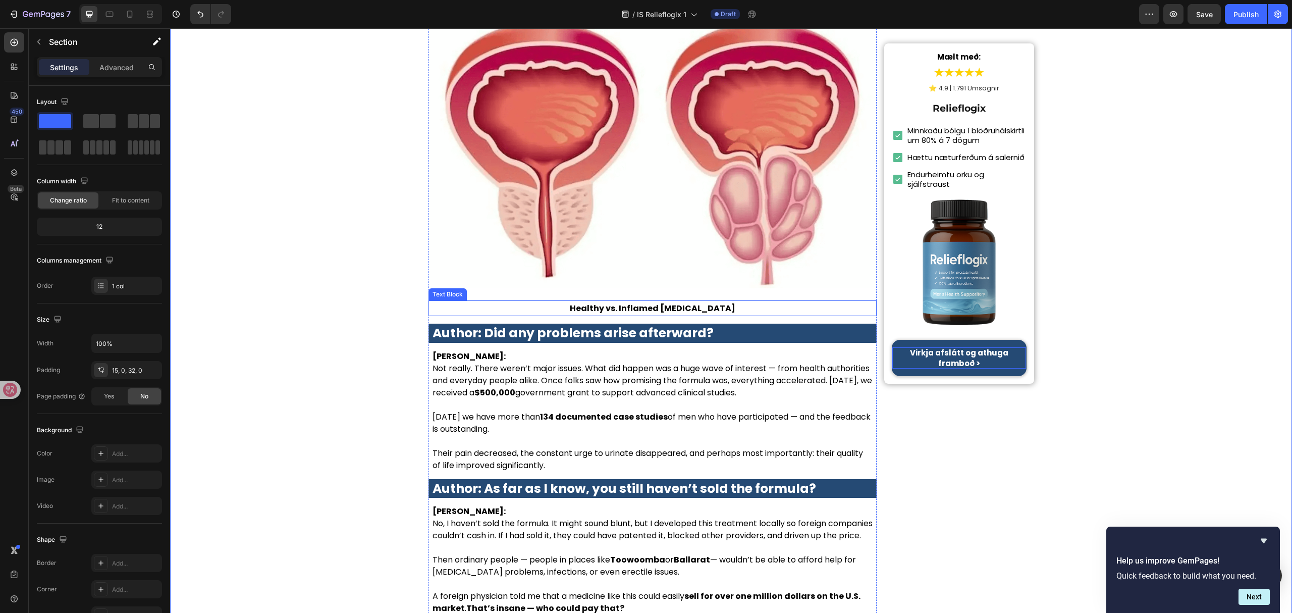
click at [693, 301] on p "Healthy vs. Inflamed Prostate" at bounding box center [653, 308] width 447 height 14
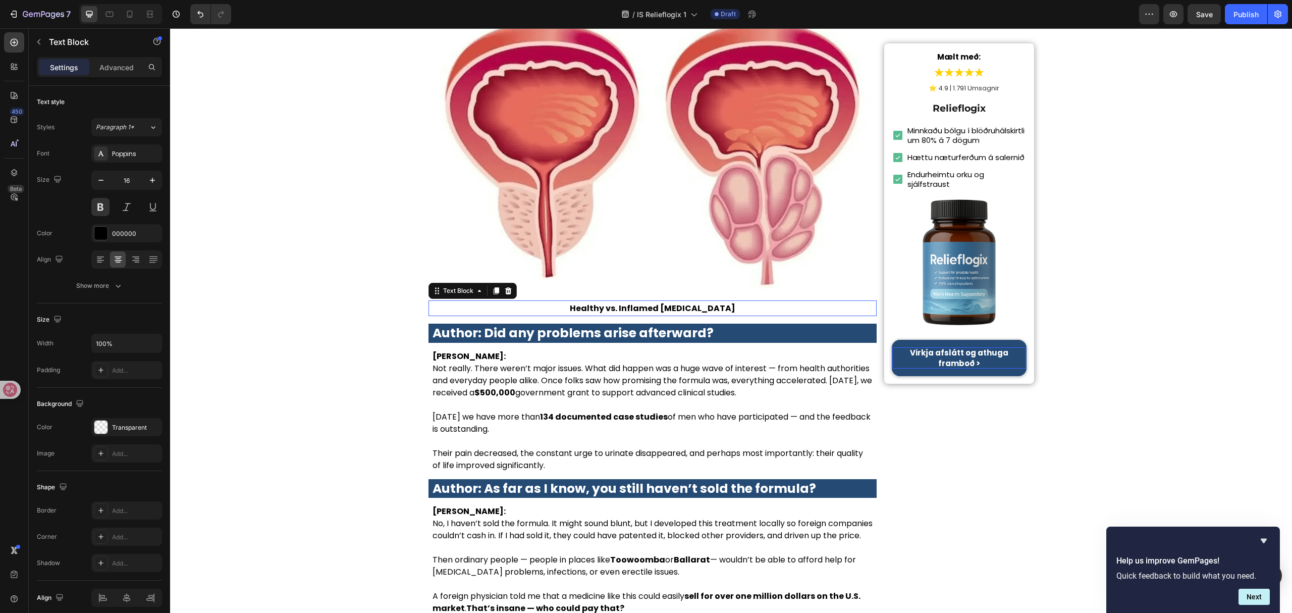
click at [693, 301] on p "Healthy vs. Inflamed Prostate" at bounding box center [653, 308] width 447 height 14
click at [592, 324] on strong "Author: Did any problems arise afterward?" at bounding box center [573, 333] width 281 height 18
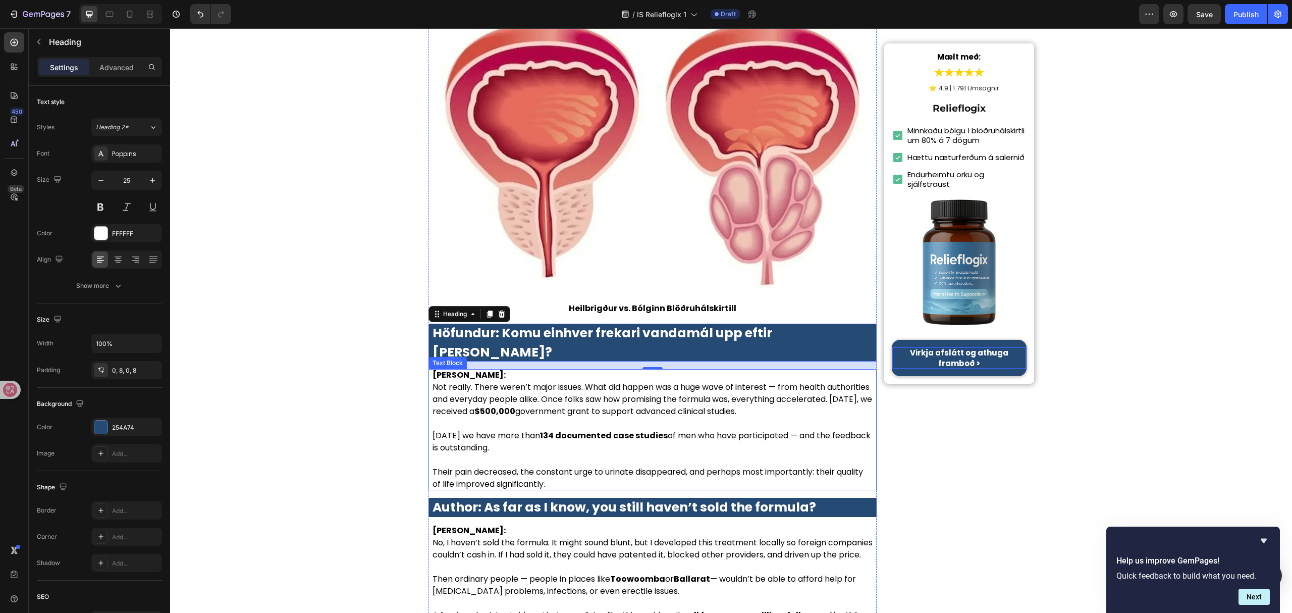
click at [640, 417] on p at bounding box center [653, 423] width 441 height 12
click at [639, 417] on p at bounding box center [653, 423] width 441 height 12
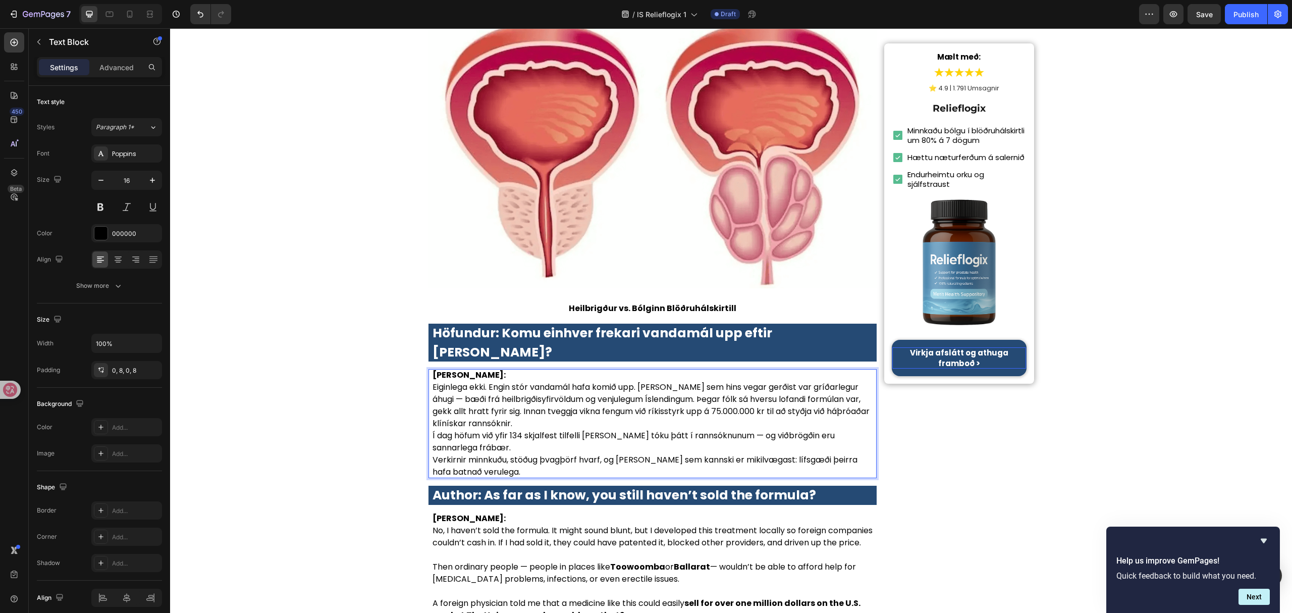
click at [566, 381] on p "Eiginlega ekki. Engin stór vandamál hafa komið upp. Það sem hins vegar gerðist …" at bounding box center [653, 405] width 441 height 48
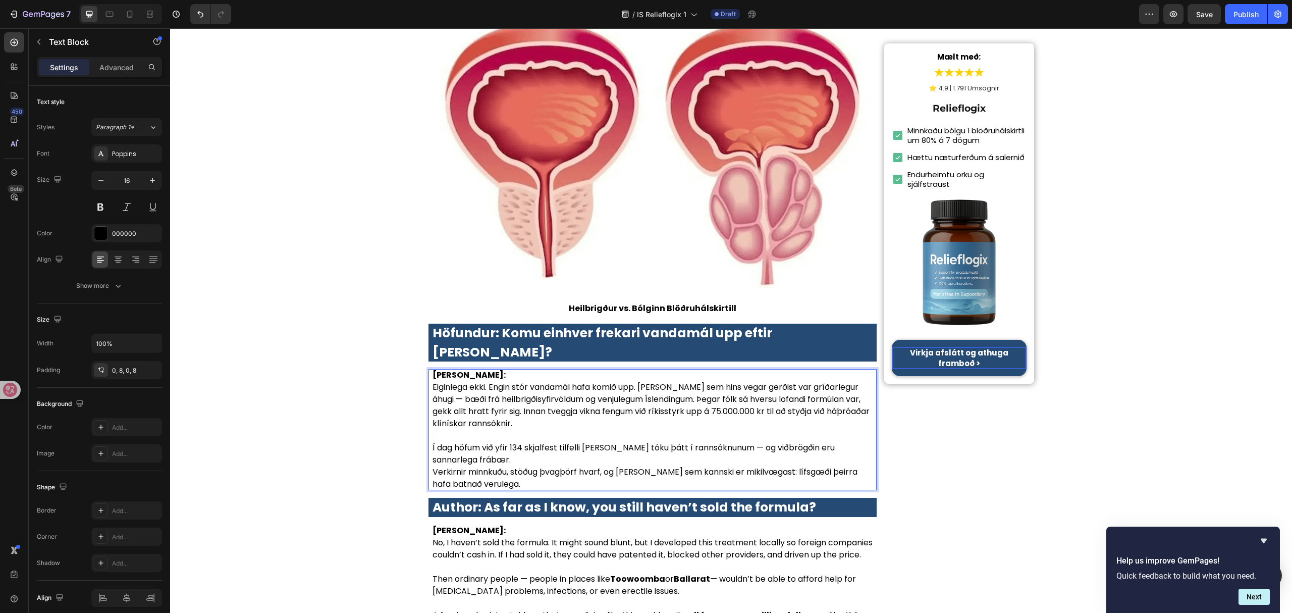
click at [519, 442] on p "Í dag höfum við yfir 134 skjalfest tilfelli karla sem tóku þátt í rannsóknunum …" at bounding box center [653, 454] width 441 height 24
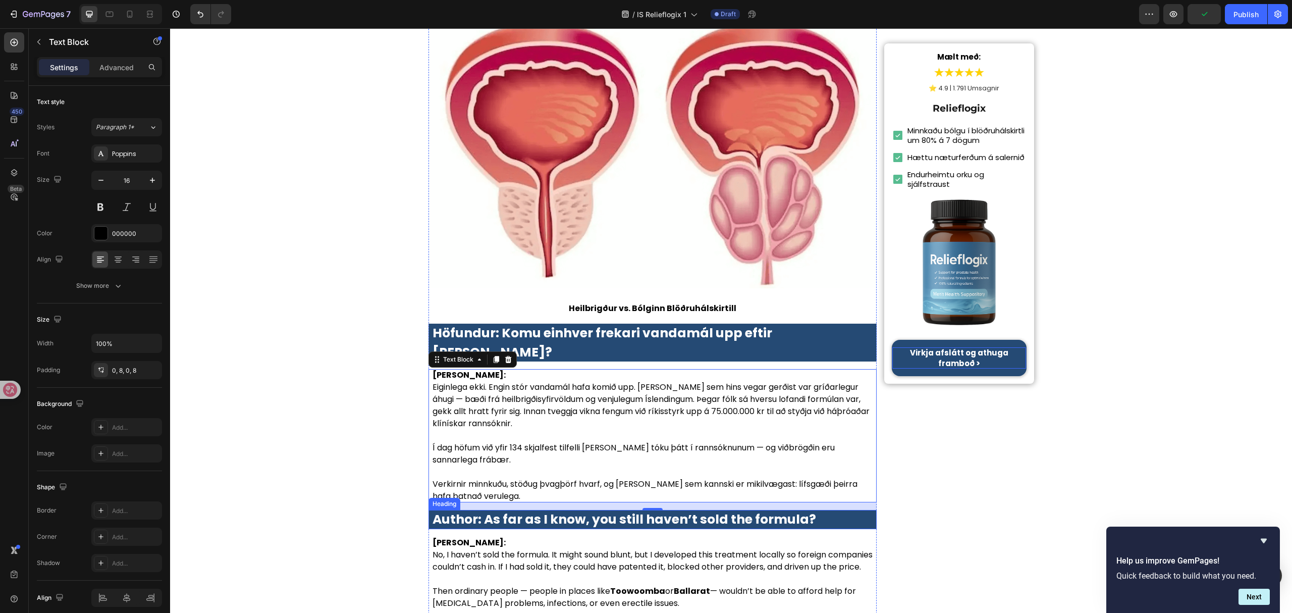
click at [630, 510] on strong "Author: As far as I know, you still haven’t sold the formula?" at bounding box center [625, 519] width 384 height 18
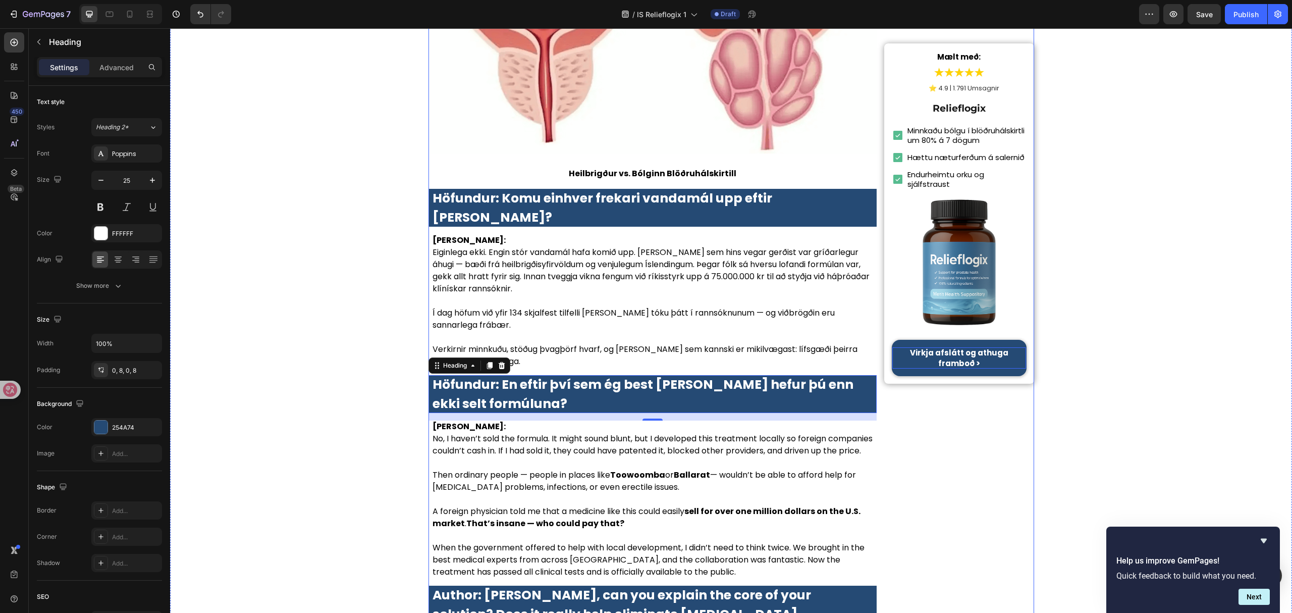
scroll to position [1749, 0]
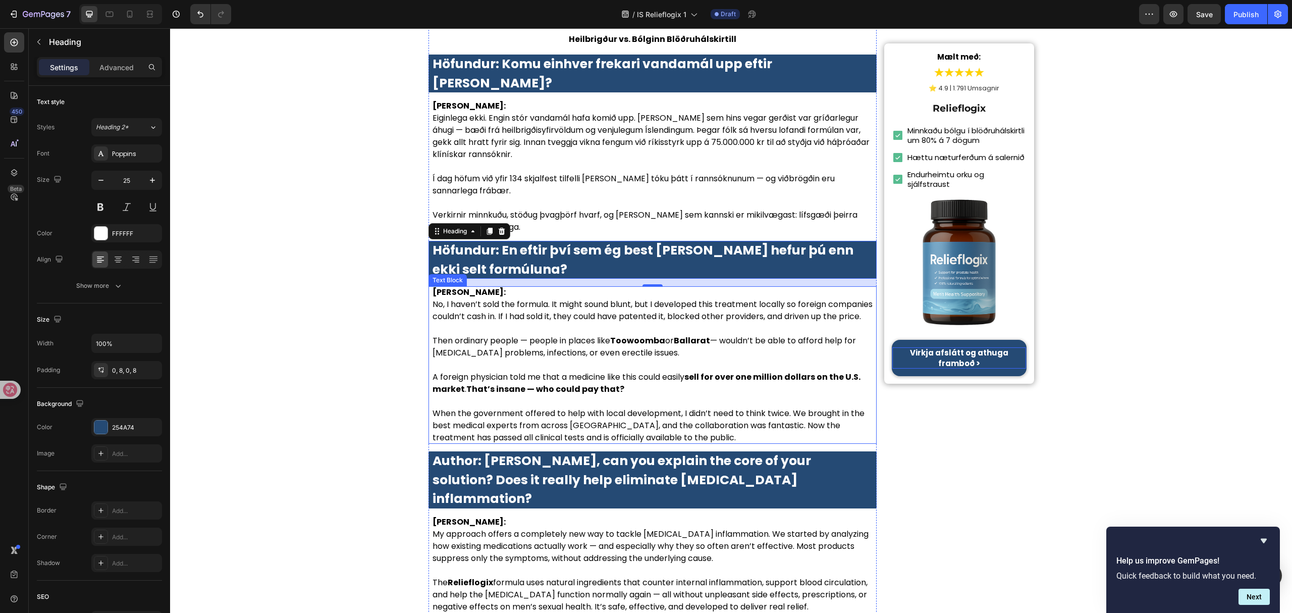
click at [687, 371] on p "A foreign physician told me that a medicine like this could easily sell for ove…" at bounding box center [653, 383] width 441 height 24
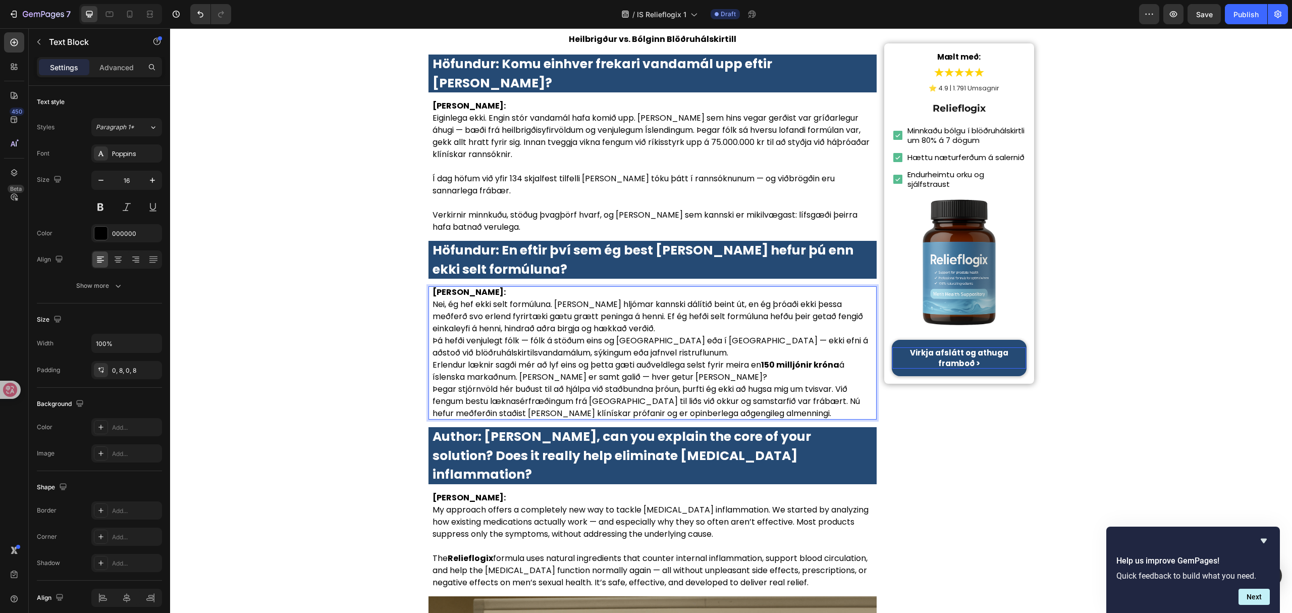
click at [562, 286] on p "Dr. Elísabet Jónsdóttir:" at bounding box center [653, 292] width 441 height 12
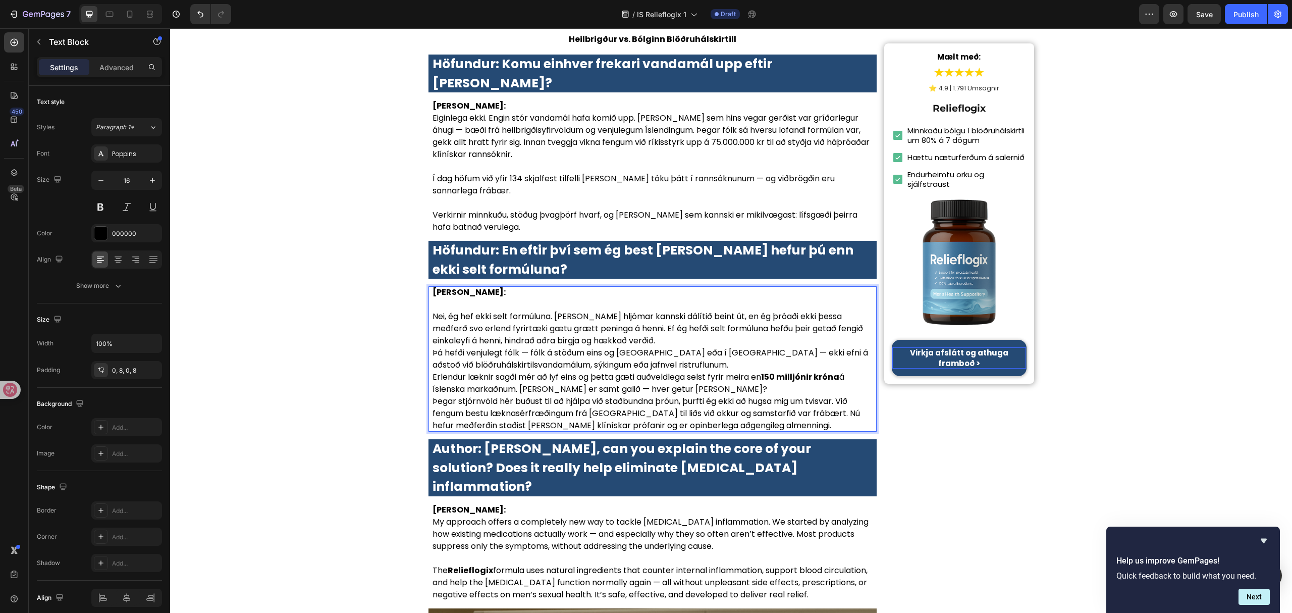
click at [647, 310] on p "Nei, ég hef ekki selt formúluna. Það hljómar kannski dálítið beint út, en ég þr…" at bounding box center [653, 328] width 441 height 36
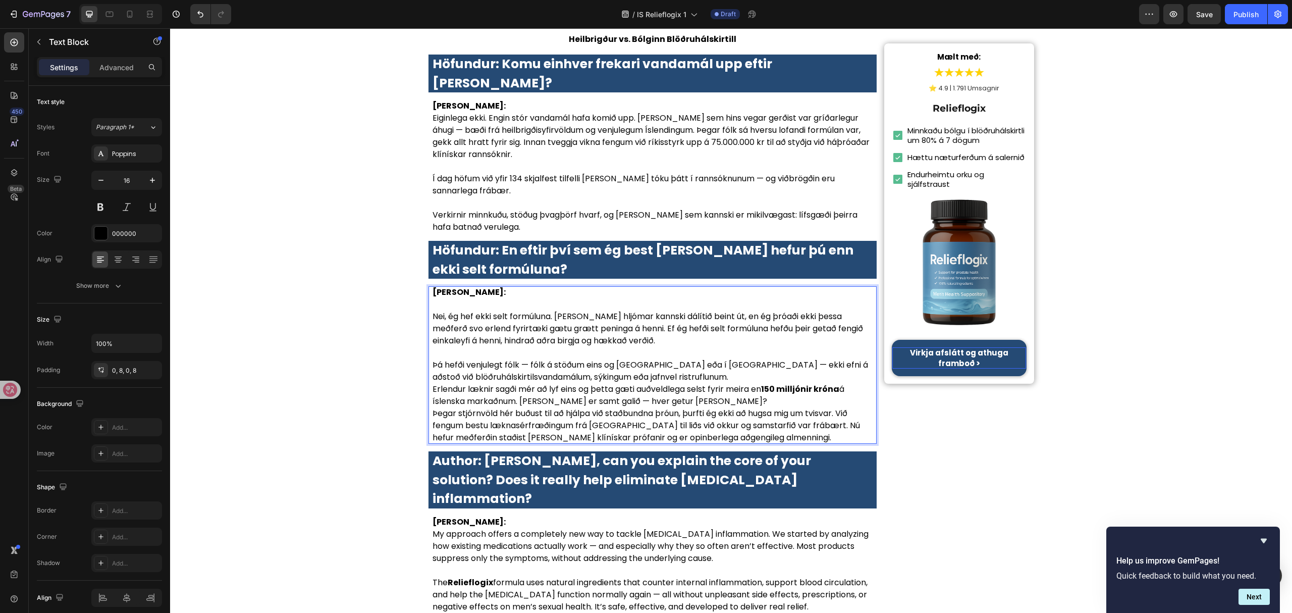
click at [707, 359] on p "Þá hefði venjulegt fólk — fólk á stöðum eins og Akureyri eða í Hafnarfirði — ek…" at bounding box center [653, 371] width 441 height 24
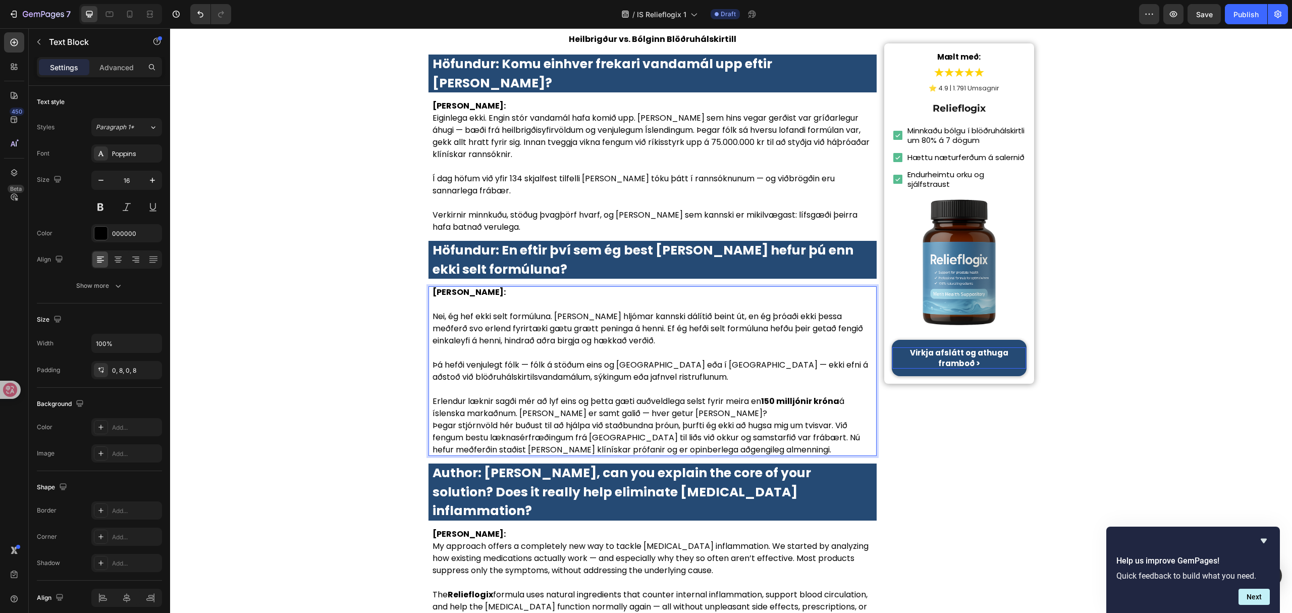
click at [756, 395] on p "Erlendur læknir sagði mér að lyf eins og þetta gæti auðveldlega selst fyrir mei…" at bounding box center [653, 407] width 441 height 24
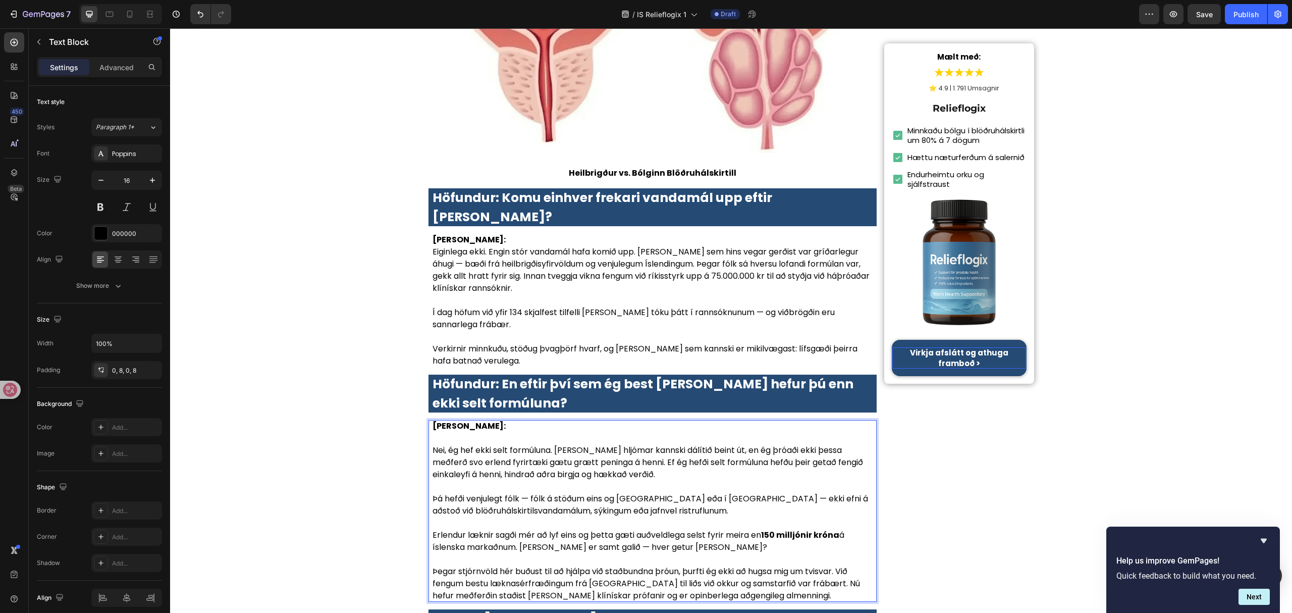
scroll to position [1615, 0]
click at [523, 234] on p "Dr. Elísabet Jónsdóttir:" at bounding box center [653, 240] width 441 height 12
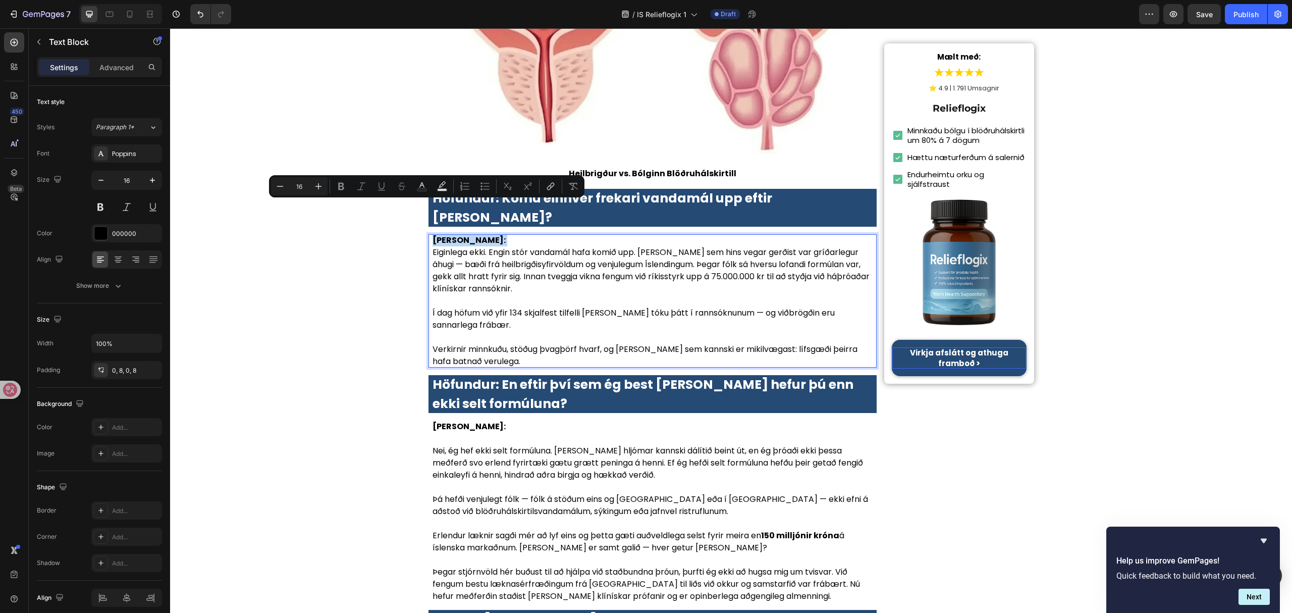
click at [525, 197] on div "Minus 16 Plus Bold Italic Underline Strikethrough Text Color Text Background Co…" at bounding box center [426, 186] width 315 height 22
click at [619, 234] on p "Dr. Elísabet Jónsdóttir:" at bounding box center [653, 240] width 441 height 12
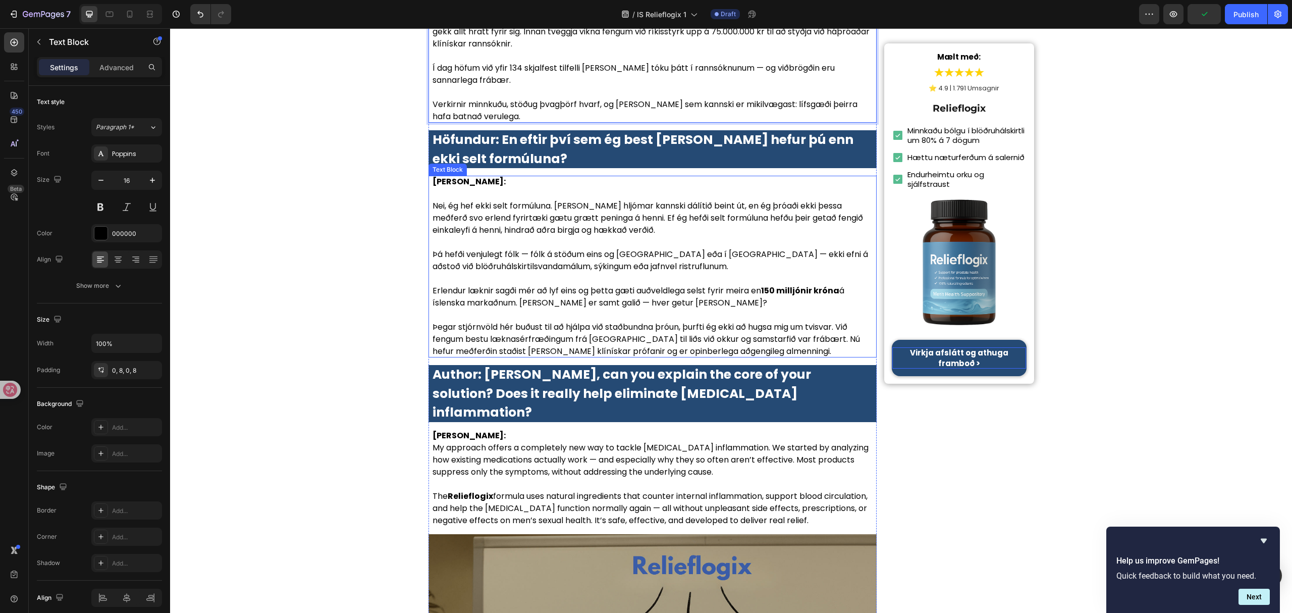
scroll to position [1951, 0]
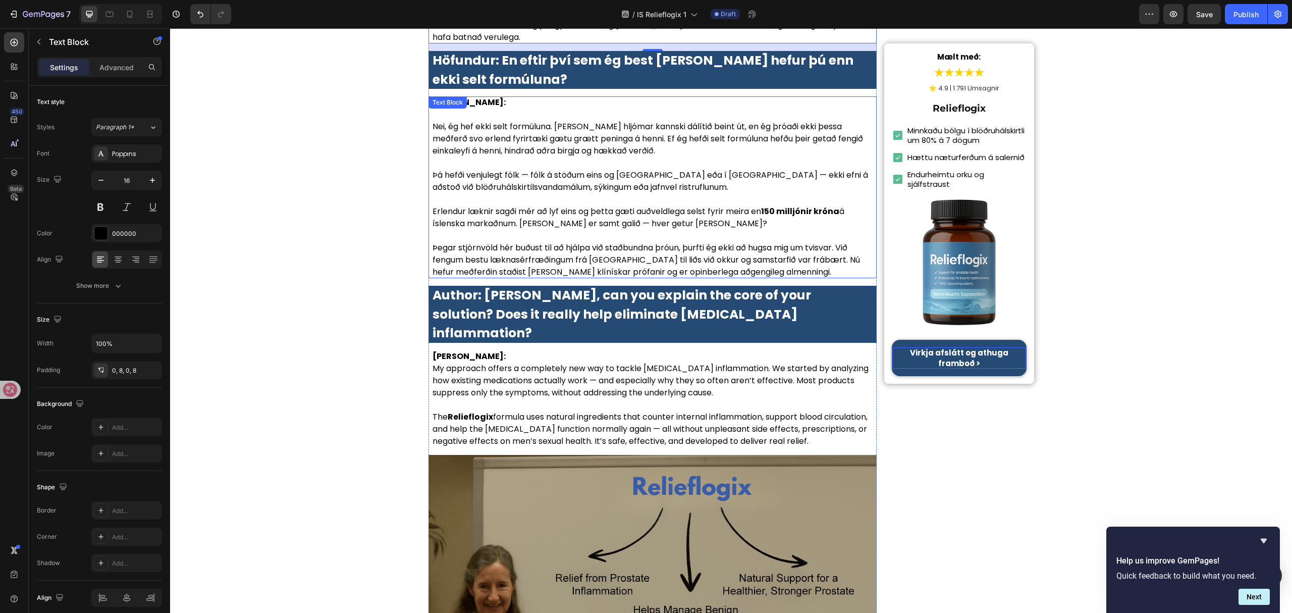
click at [598, 242] on p "Þegar stjórnvöld hér buðust til að hjálpa við staðbundna þróun, þurfti ég ekki …" at bounding box center [653, 260] width 441 height 36
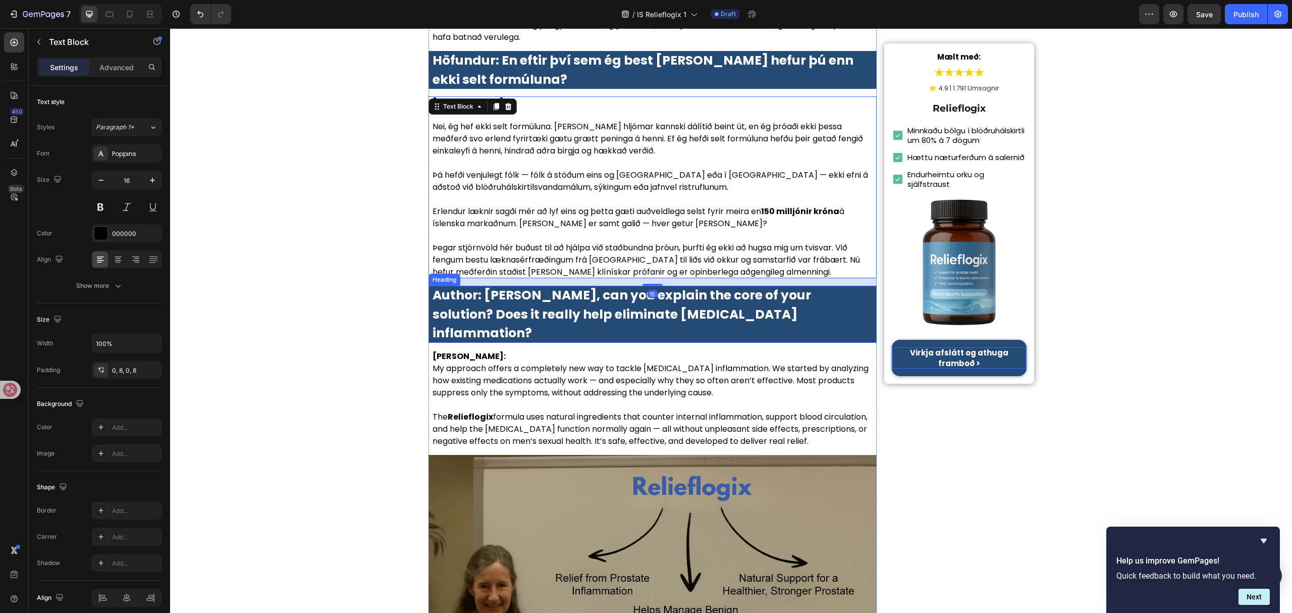
click at [619, 286] on strong "Author: Dr. Lauren McKay, can you explain the core of your solution? Does it re…" at bounding box center [622, 314] width 379 height 56
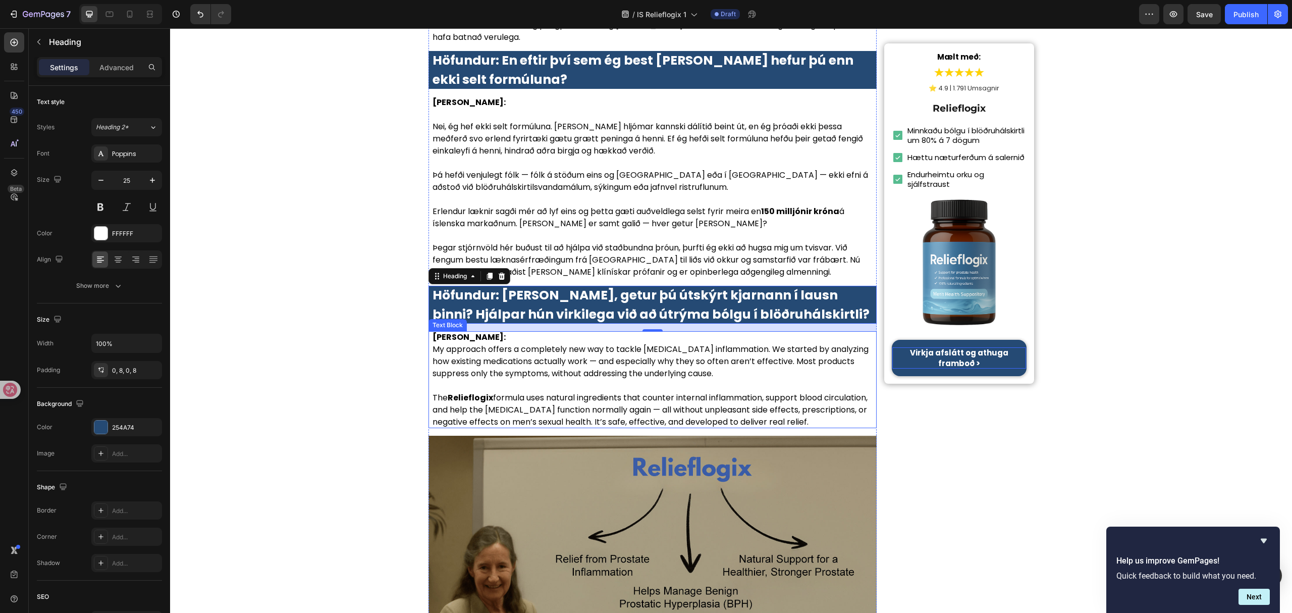
click at [593, 392] on p "The Relieflogix formula uses natural ingredients that counter internal inflamma…" at bounding box center [653, 410] width 441 height 36
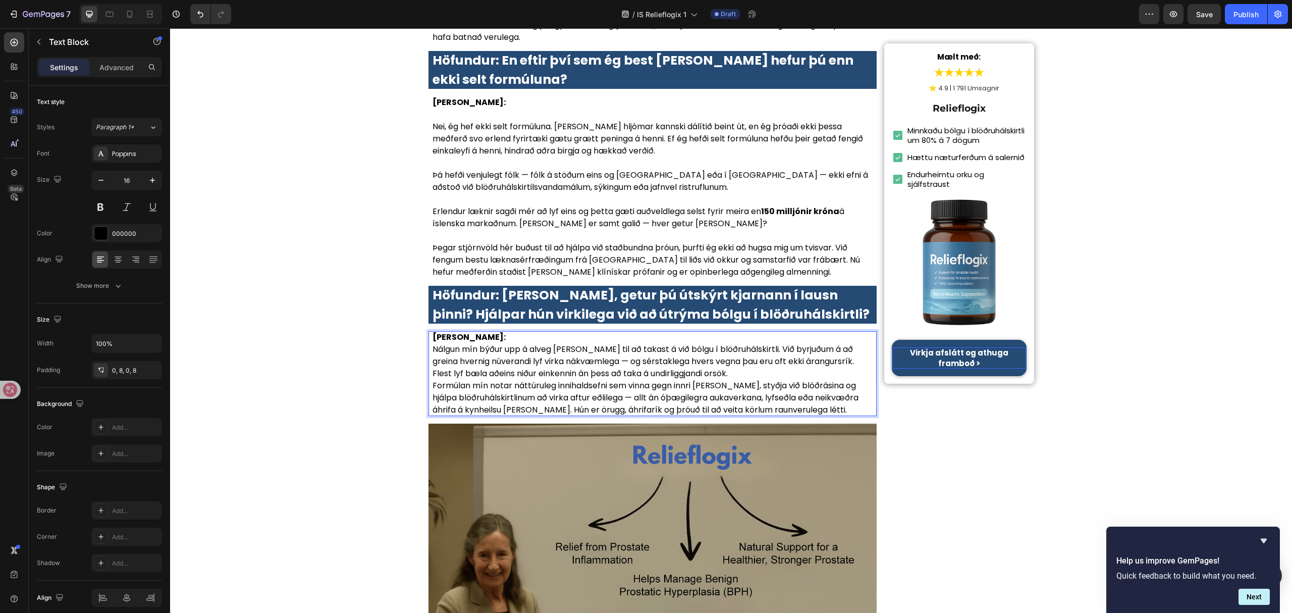
click at [748, 343] on p "Nálgun mín býður upp á alveg nýja leið til að takast á við bólgu í blöðruhálski…" at bounding box center [653, 361] width 441 height 36
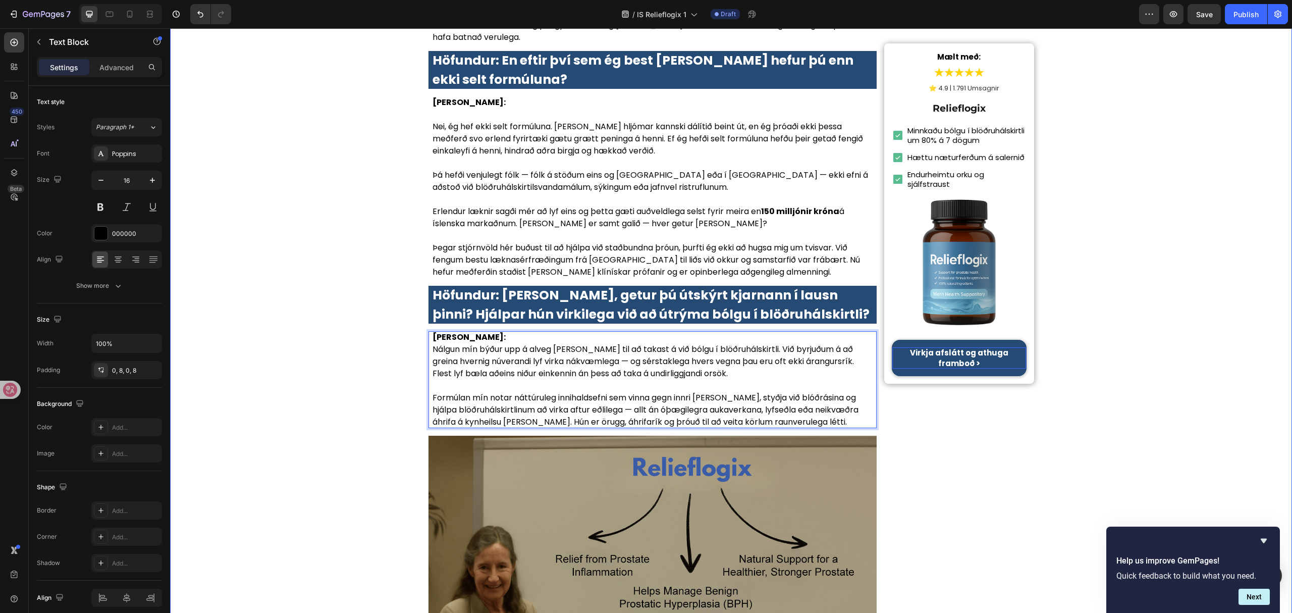
click at [312, 358] on div "Heim > Heilsa > Blöðruhálskirtilsheilsa Heading Allir eru að tala um það! Dr. E…" at bounding box center [731, 512] width 1122 height 4815
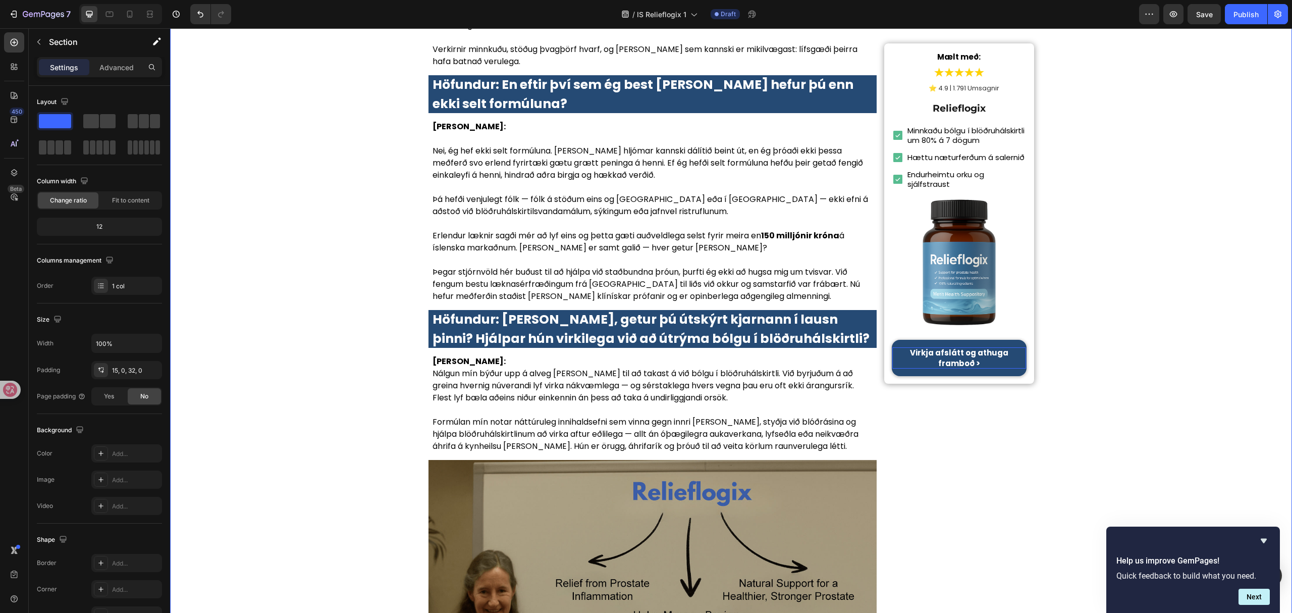
scroll to position [1884, 0]
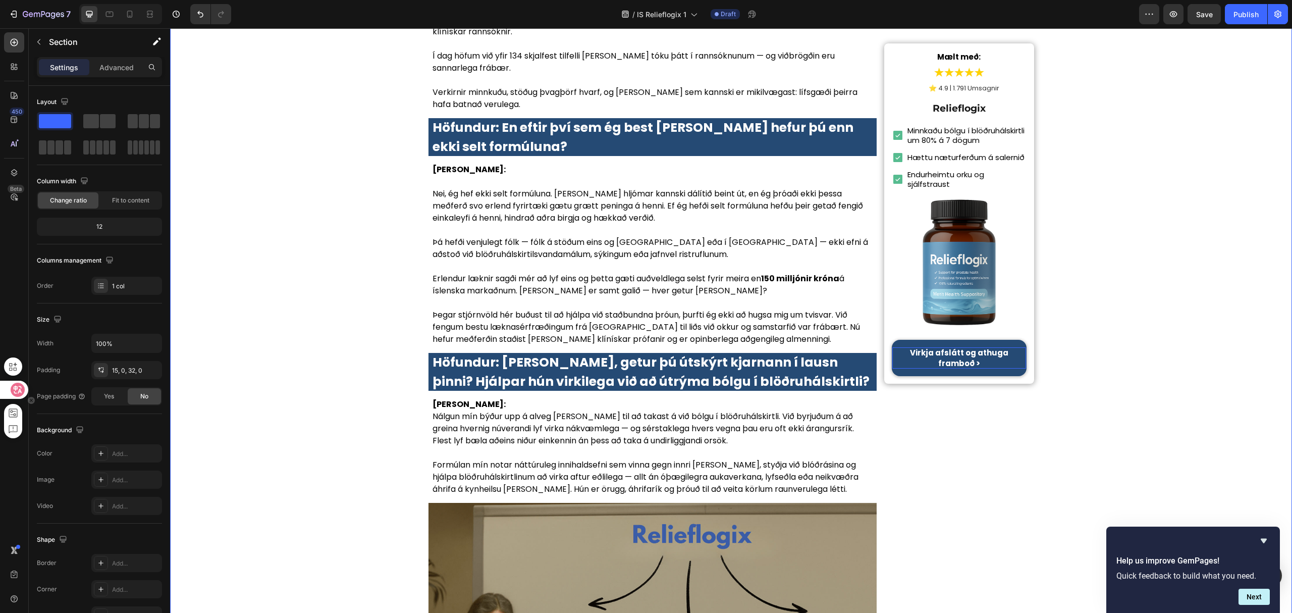
drag, startPoint x: 10, startPoint y: 388, endPoint x: 28, endPoint y: 333, distance: 57.5
click at [10, 388] on div at bounding box center [13, 390] width 27 height 18
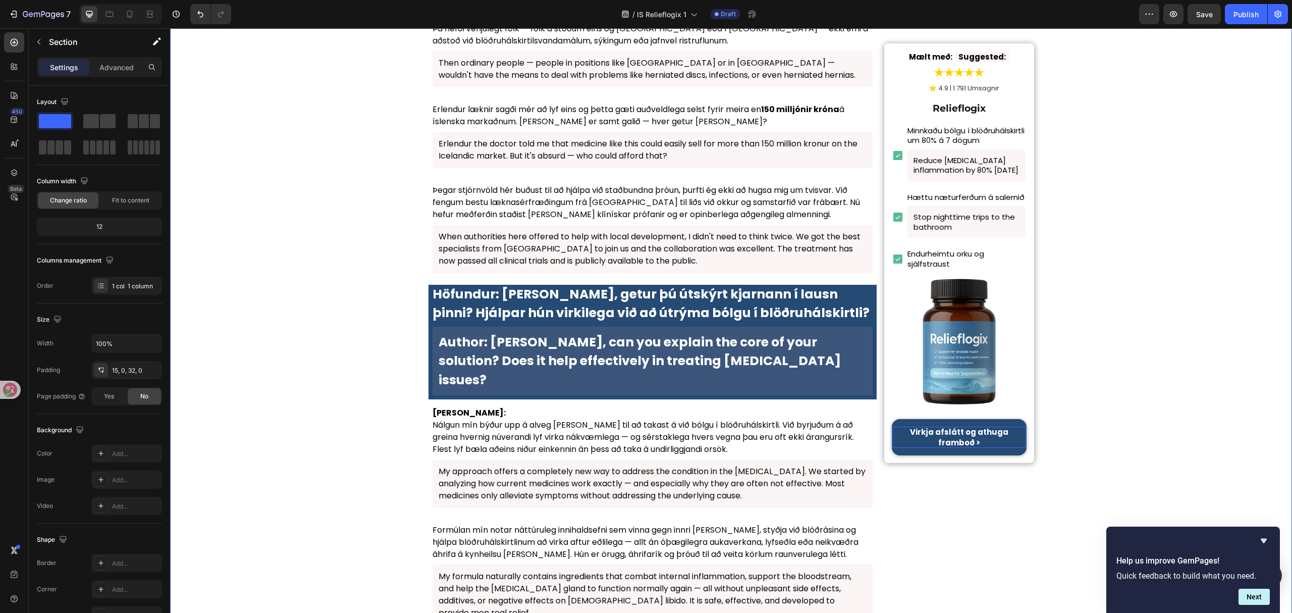
scroll to position [2318, 0]
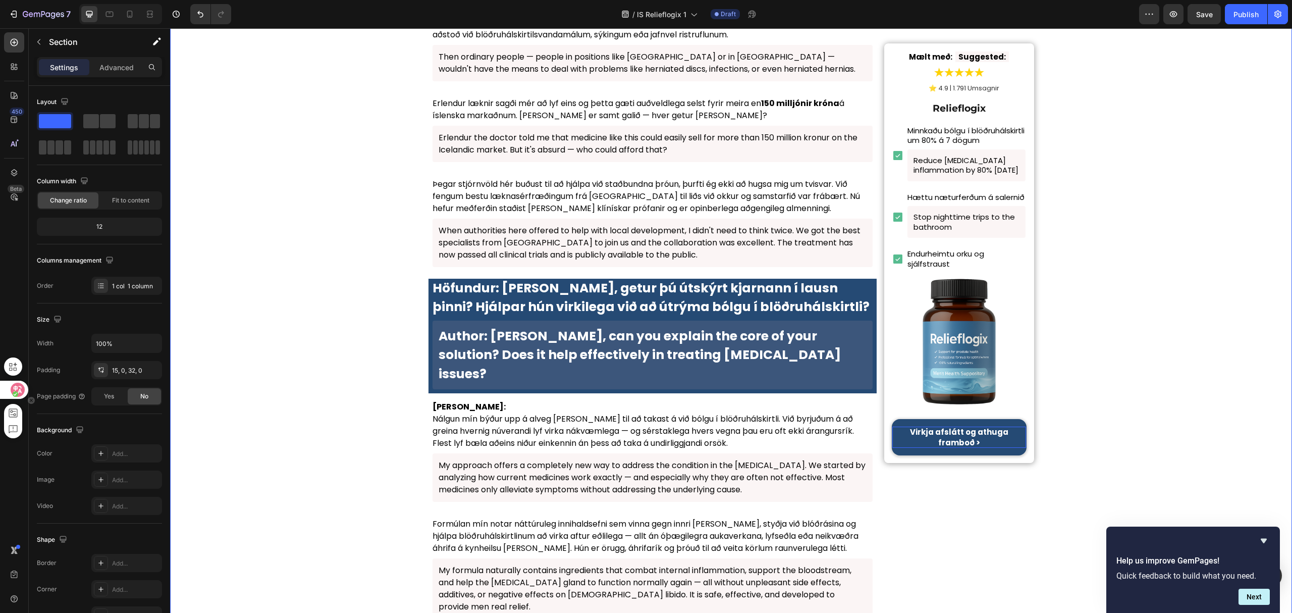
click at [5, 382] on div at bounding box center [13, 390] width 27 height 18
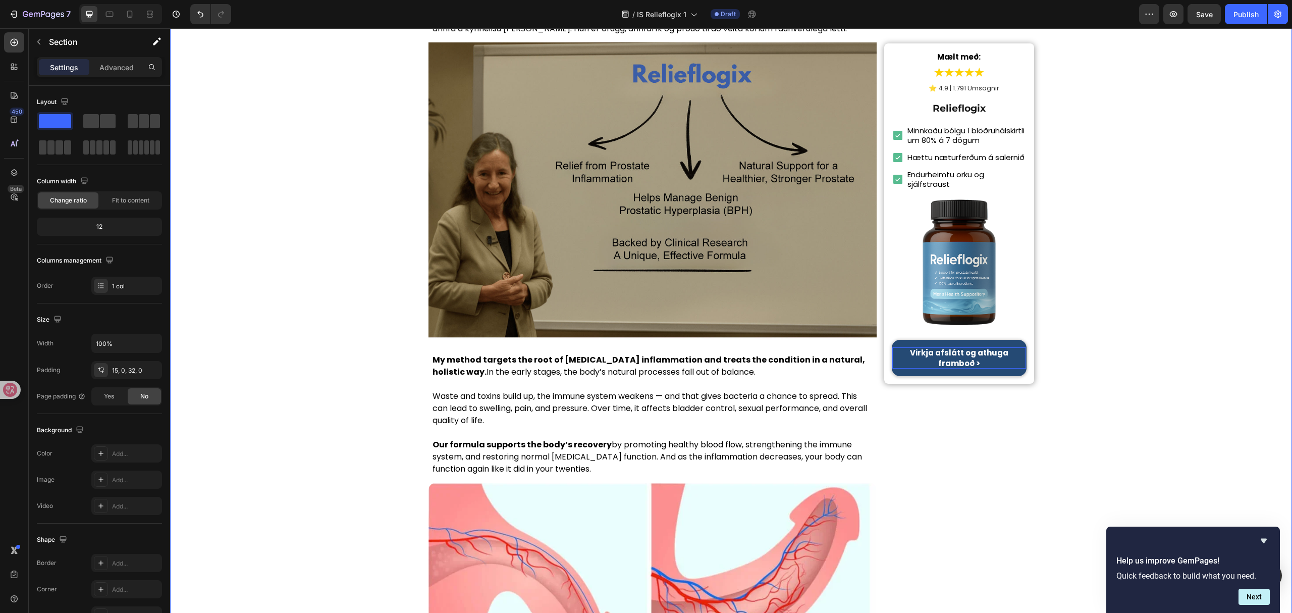
scroll to position [2373, 0]
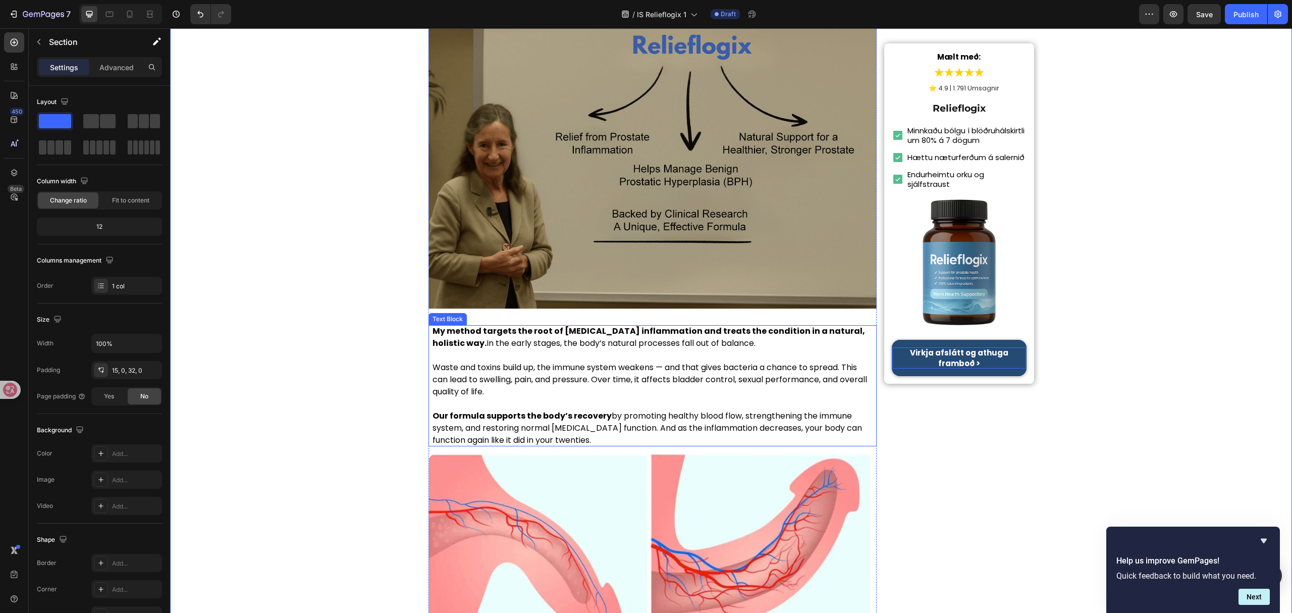
click at [653, 349] on p at bounding box center [653, 355] width 441 height 12
click at [652, 349] on p at bounding box center [653, 355] width 441 height 12
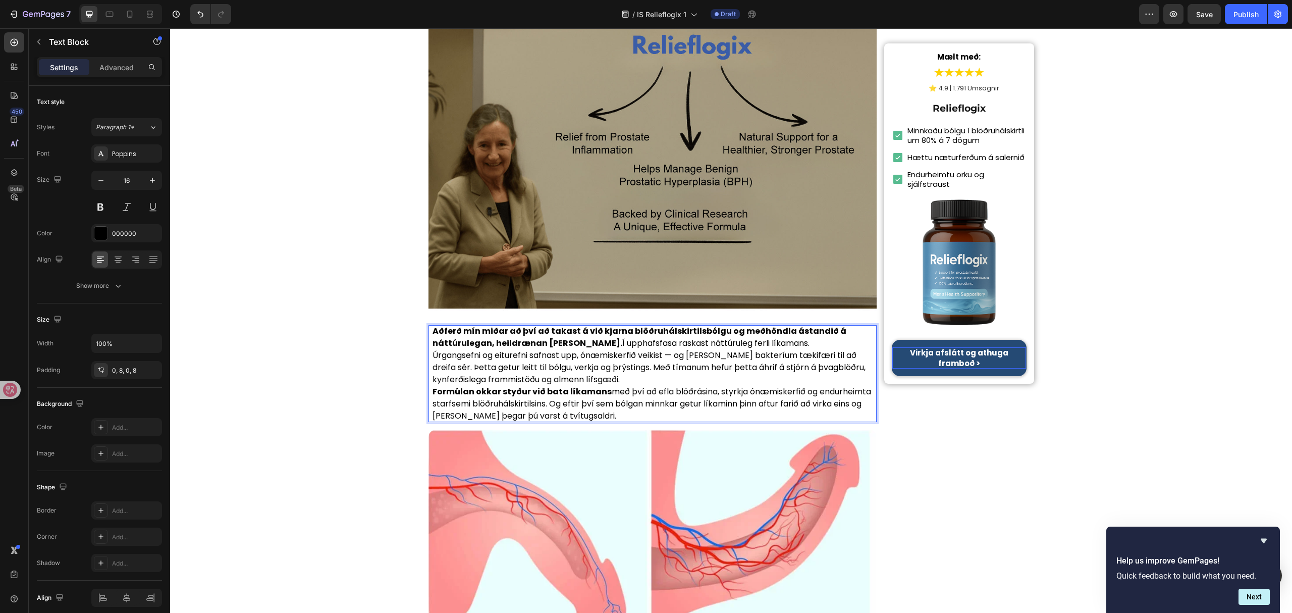
click at [771, 325] on p "Aðferð mín miðar að því að takast á við kjarna blöðruhálskirtilsbólgu og meðhön…" at bounding box center [653, 337] width 441 height 24
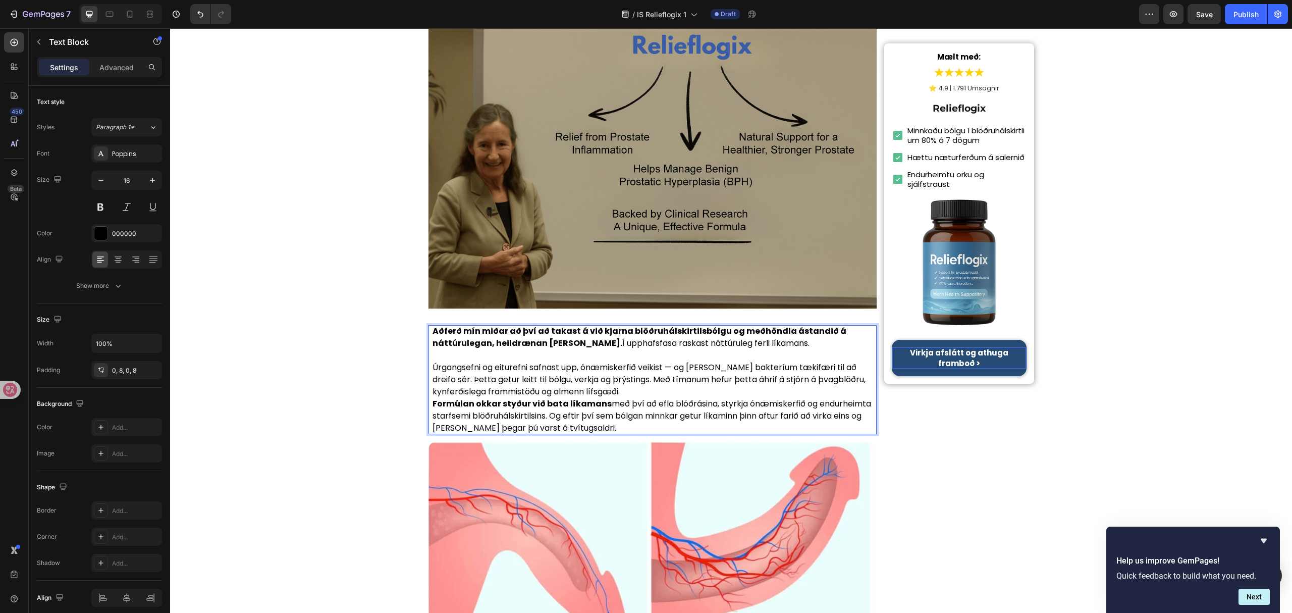
click at [677, 361] on p "Úrgangsefni og eiturefni safnast upp, ónæmiskerfið veikist — og það gefur bakte…" at bounding box center [653, 379] width 441 height 36
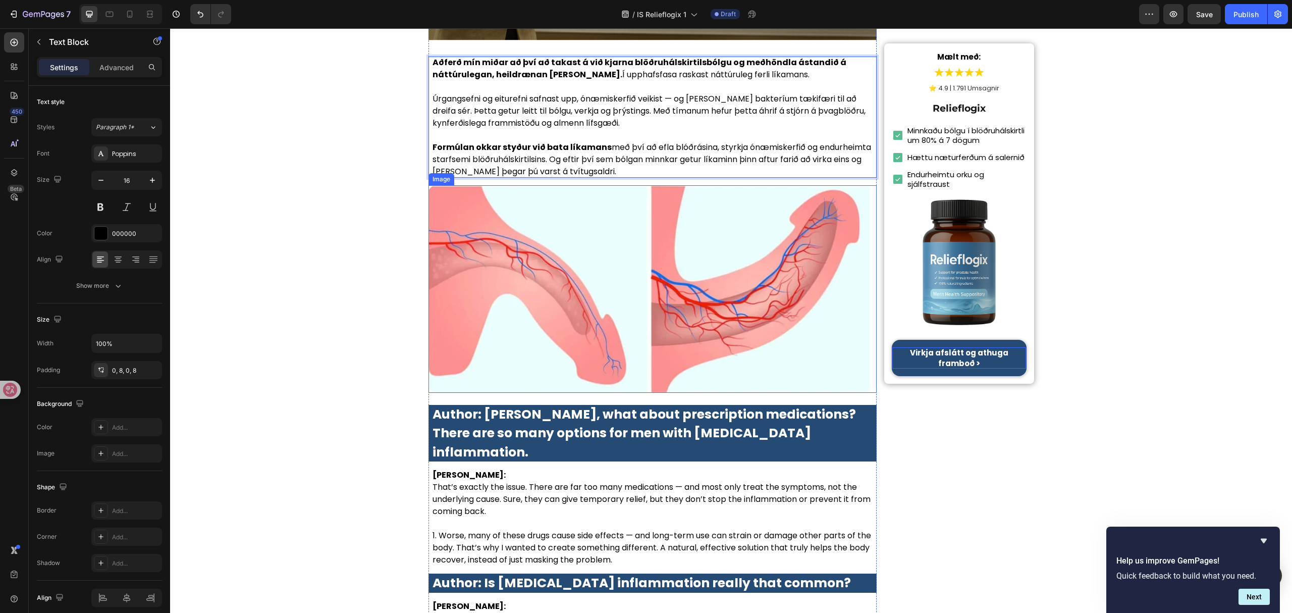
scroll to position [2643, 0]
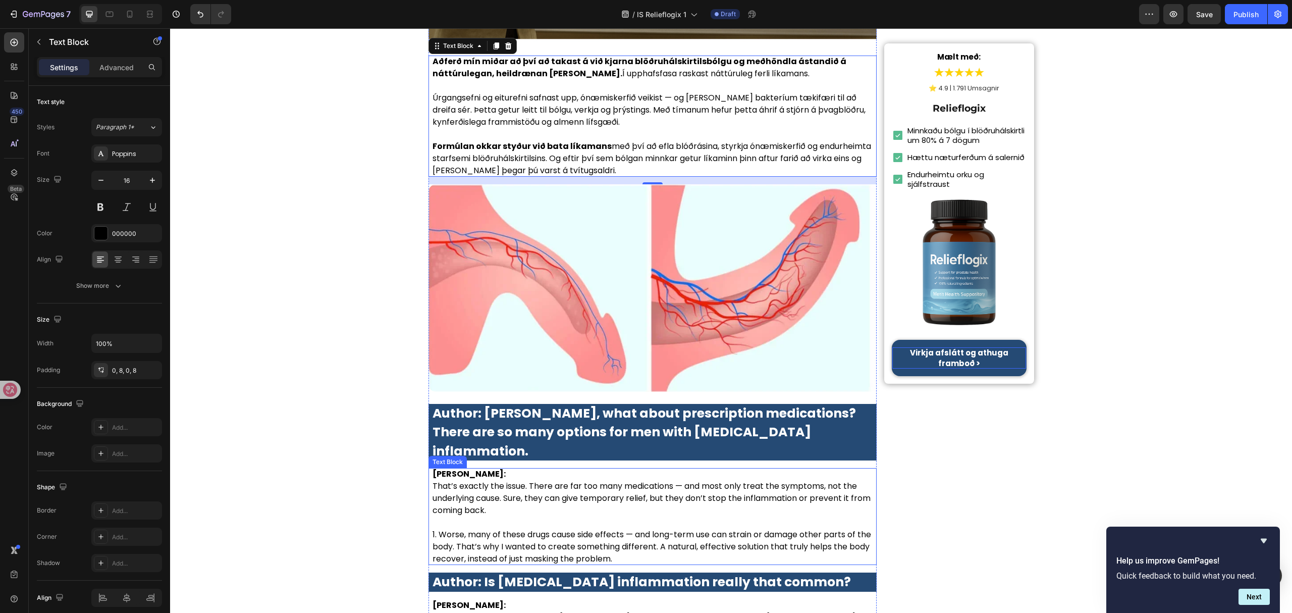
click at [630, 404] on strong "Author: Dr. McKay, what about prescription medications? There are so many optio…" at bounding box center [644, 432] width 423 height 56
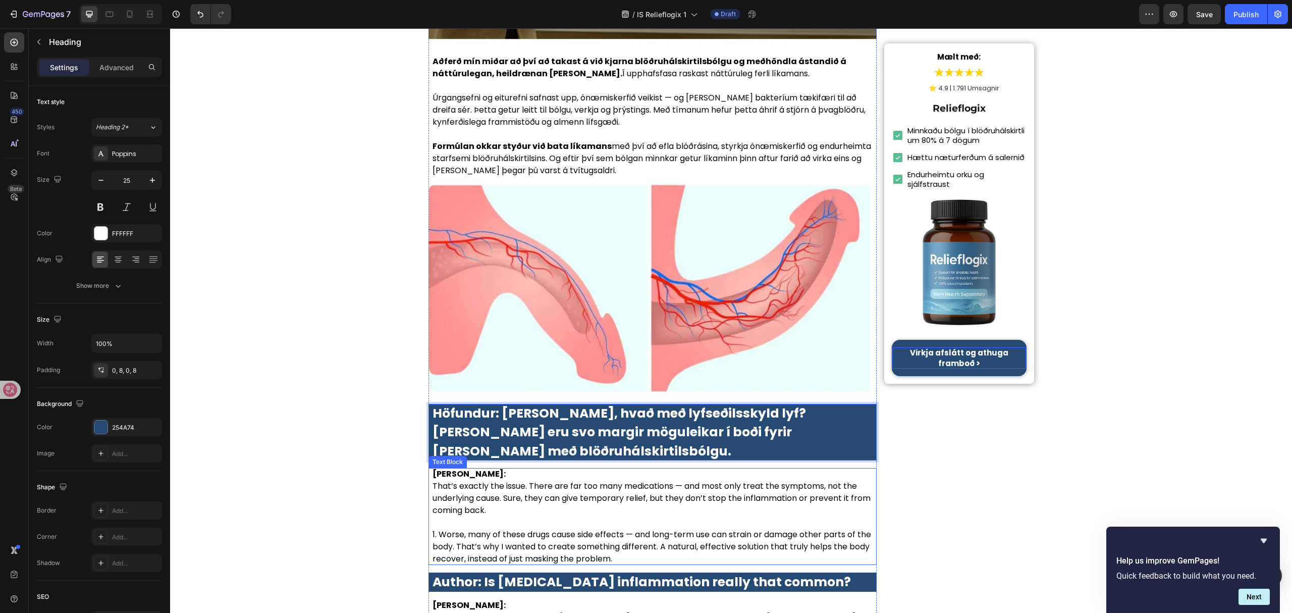
click at [529, 468] on p "Dr. Lauren McKay: That’s exactly the issue. There are far too many medications …" at bounding box center [653, 492] width 441 height 48
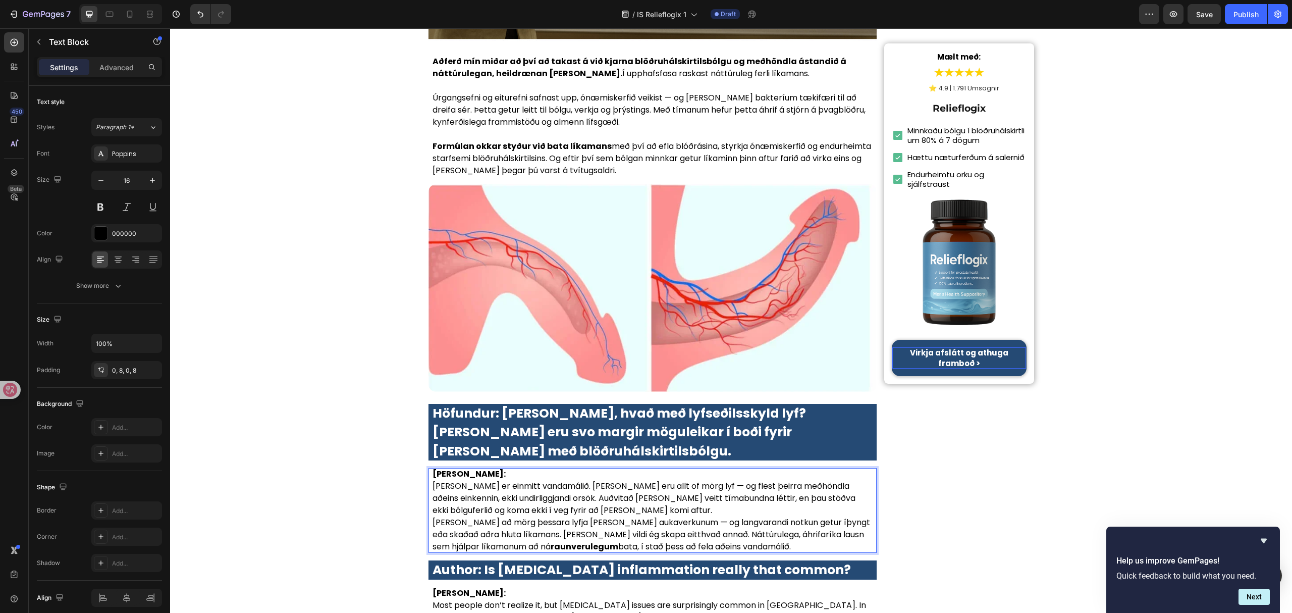
click at [543, 468] on p "Dr. Elísabet Jónsdóttir:" at bounding box center [653, 474] width 441 height 12
click at [560, 480] on p "Það er einmitt vandamálið. Það eru allt of mörg lyf — og flest þeirra meðhöndla…" at bounding box center [653, 498] width 441 height 36
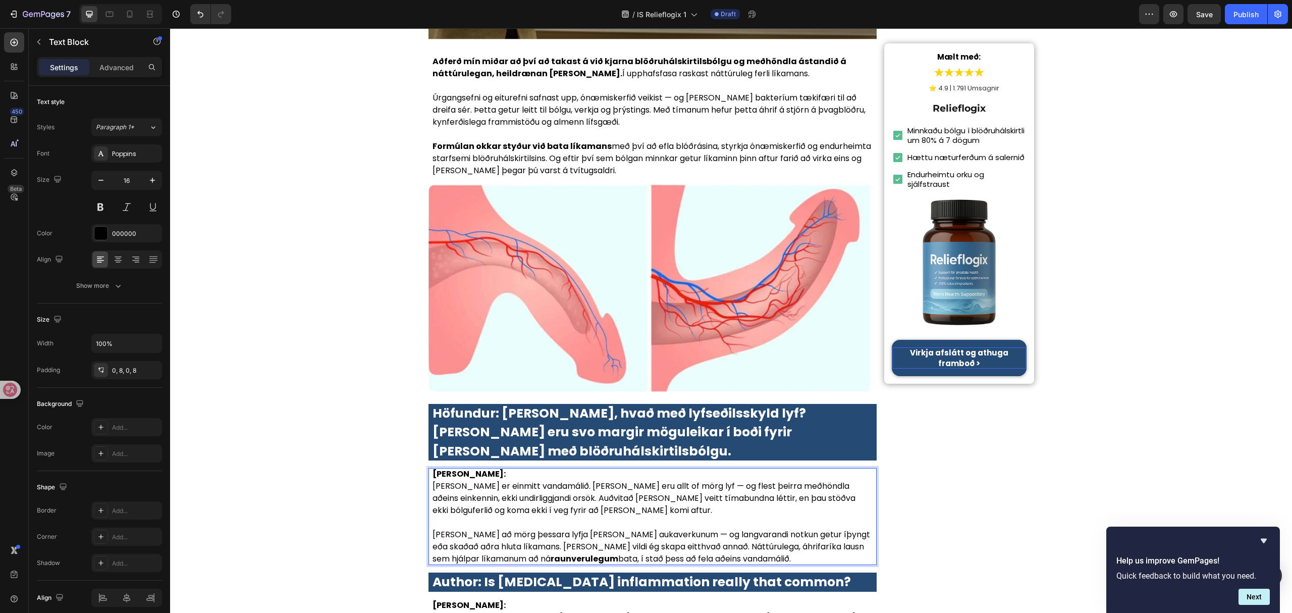
click at [548, 468] on p "Dr. Elísabet Jónsdóttir:" at bounding box center [653, 474] width 441 height 12
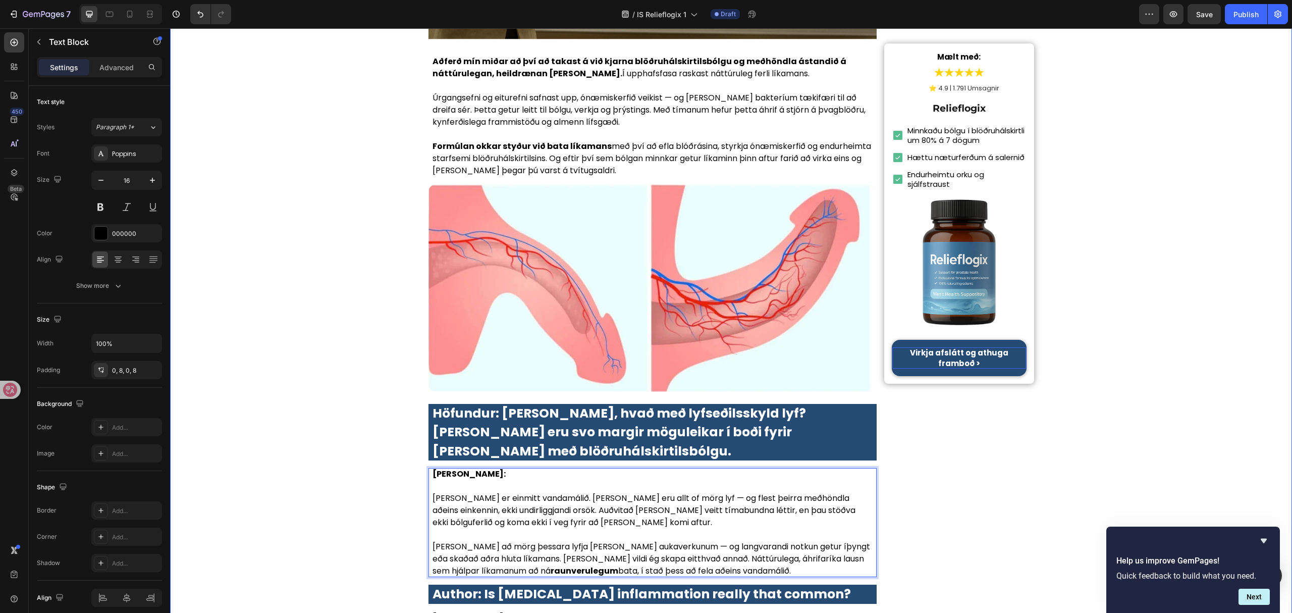
drag, startPoint x: 338, startPoint y: 391, endPoint x: 337, endPoint y: 385, distance: 6.1
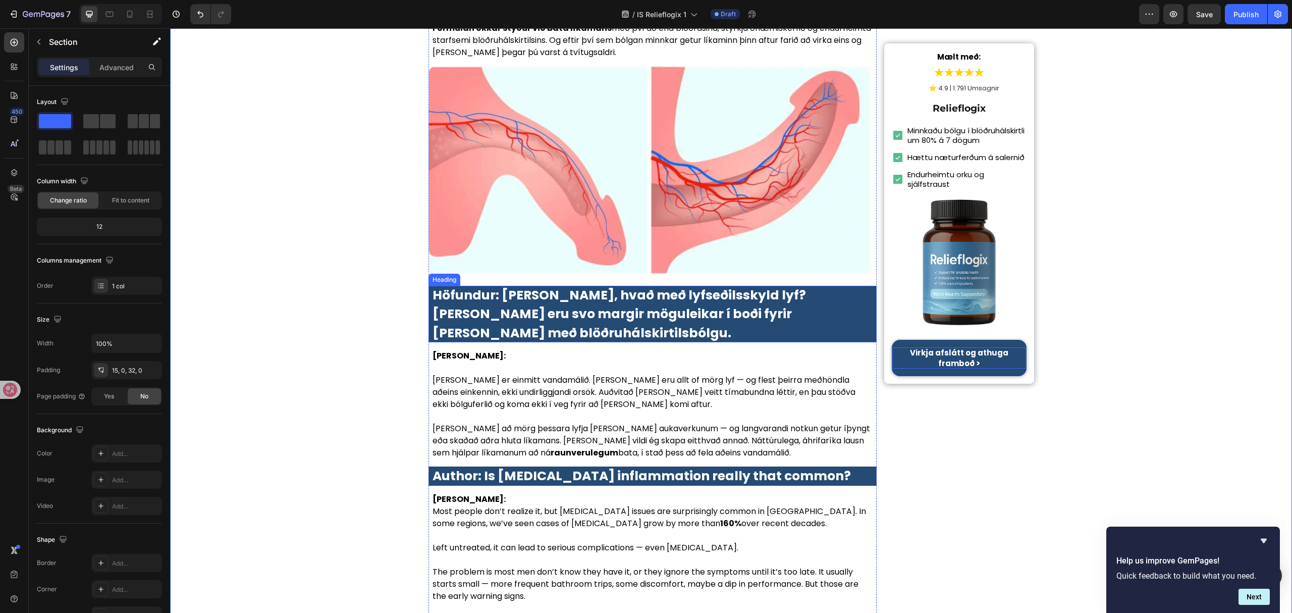
scroll to position [2777, 0]
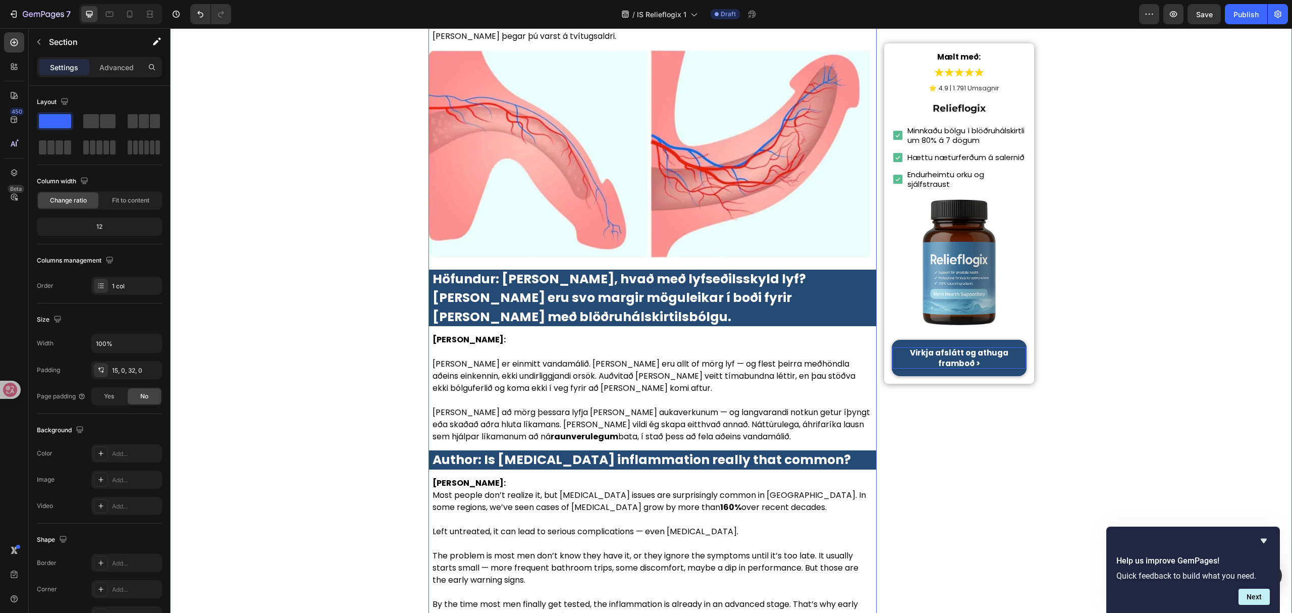
click at [608, 451] on strong "Author: Is prostate inflammation really that common?" at bounding box center [642, 460] width 418 height 18
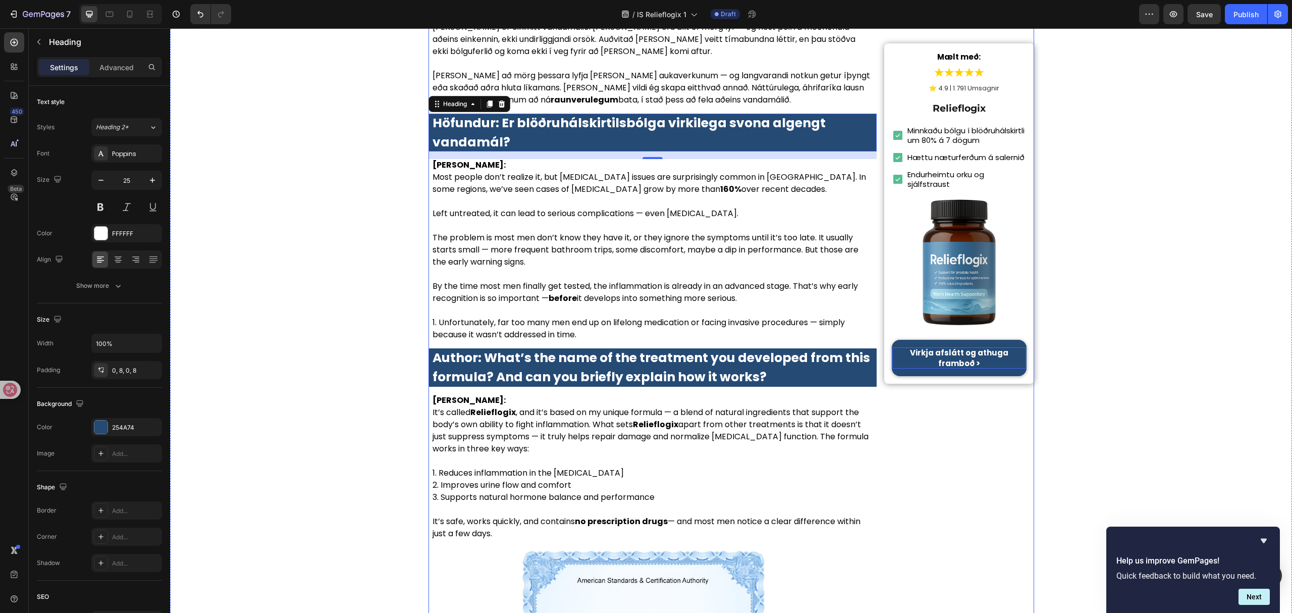
scroll to position [2979, 0]
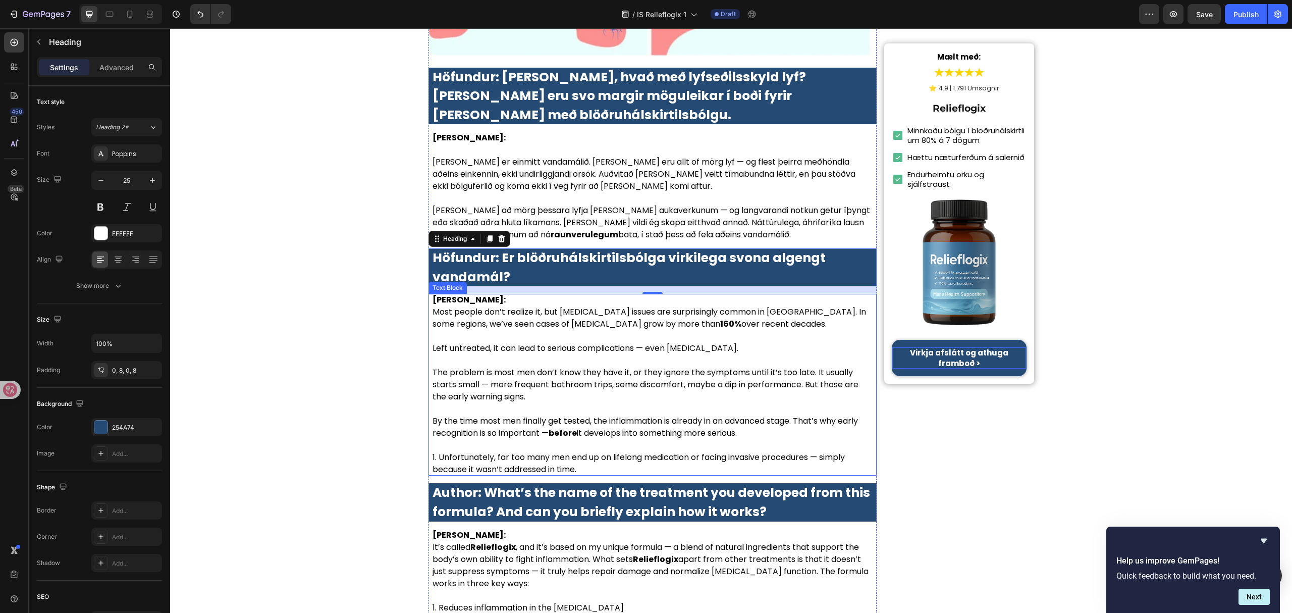
click at [598, 403] on p at bounding box center [653, 409] width 441 height 12
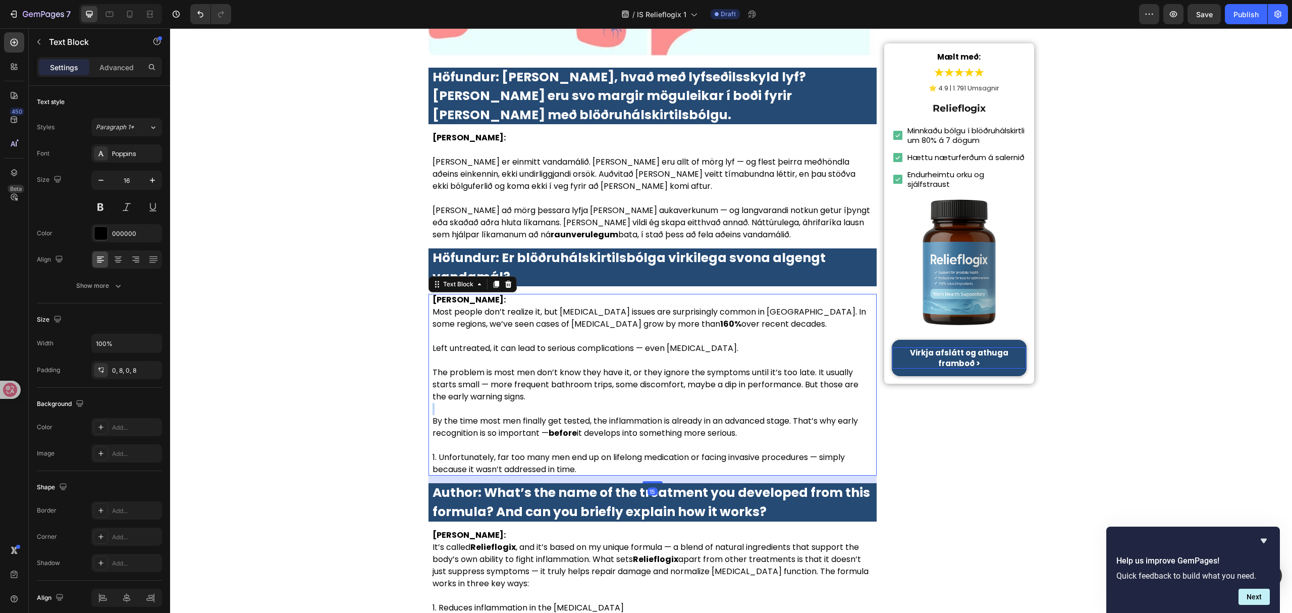
click at [709, 415] on p "By the time most men finally get tested, the inflammation is already in an adva…" at bounding box center [653, 427] width 441 height 24
click at [691, 354] on p "Rich Text Editor. Editing area: main" at bounding box center [653, 360] width 441 height 12
drag, startPoint x: 675, startPoint y: 299, endPoint x: 628, endPoint y: 283, distance: 49.5
click at [674, 354] on p "Rich Text Editor. Editing area: main" at bounding box center [653, 360] width 441 height 12
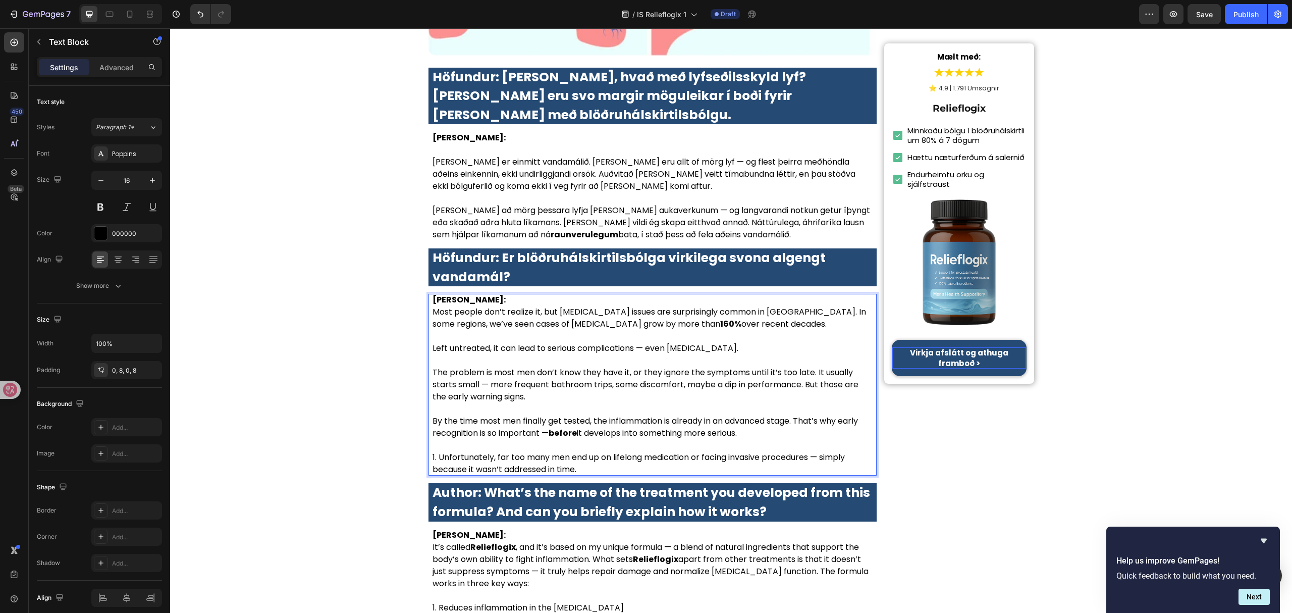
click at [616, 342] on p "Left untreated, it can lead to serious complications — even prostate cancer." at bounding box center [653, 348] width 441 height 12
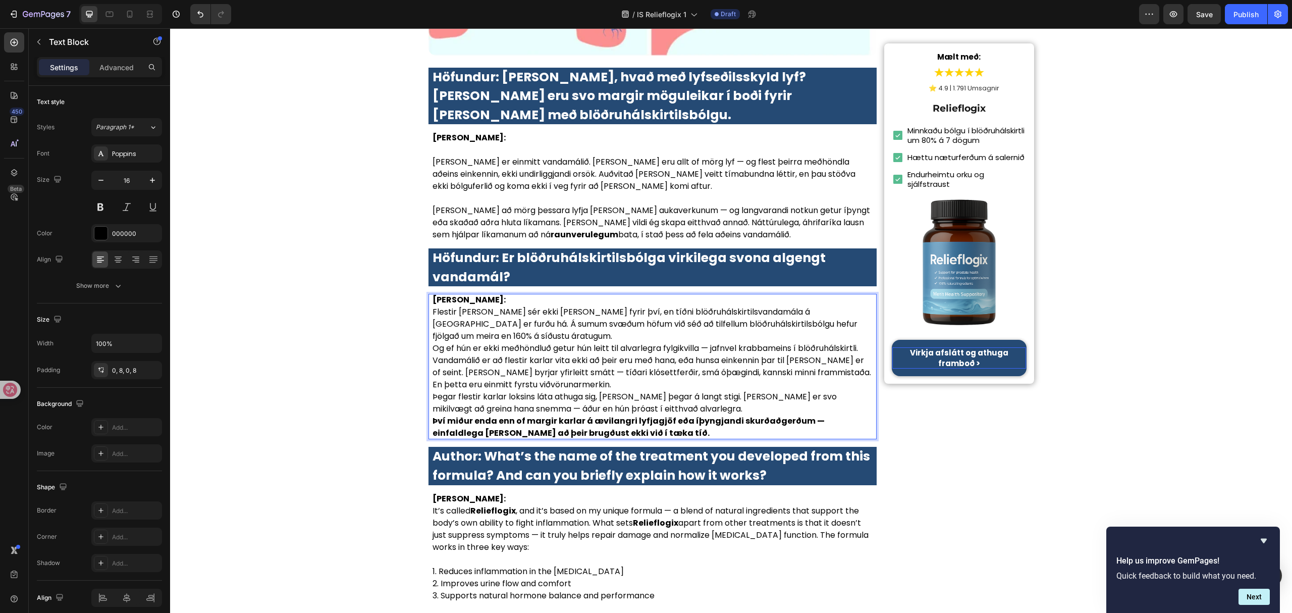
click at [540, 294] on p "Dr. Elísabet Jónsdóttir:" at bounding box center [653, 300] width 441 height 12
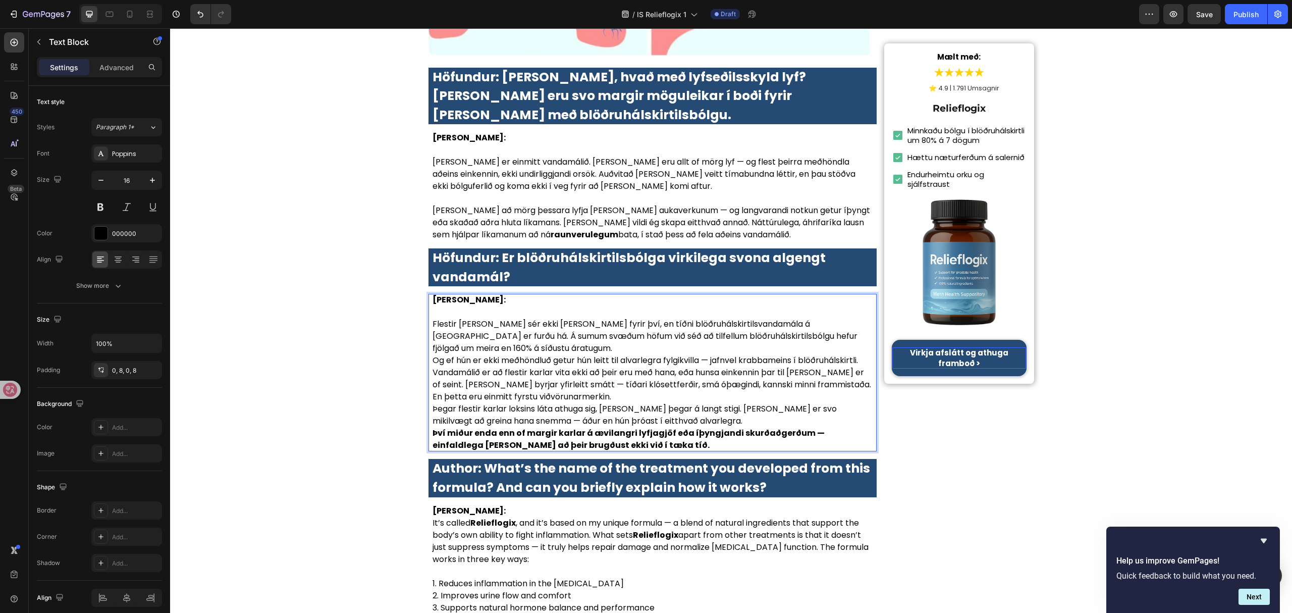
click at [844, 318] on p "Flestir gera sér ekki grein fyrir því, en tíðni blöðruhálskirtilsvandamála á Ís…" at bounding box center [653, 336] width 441 height 36
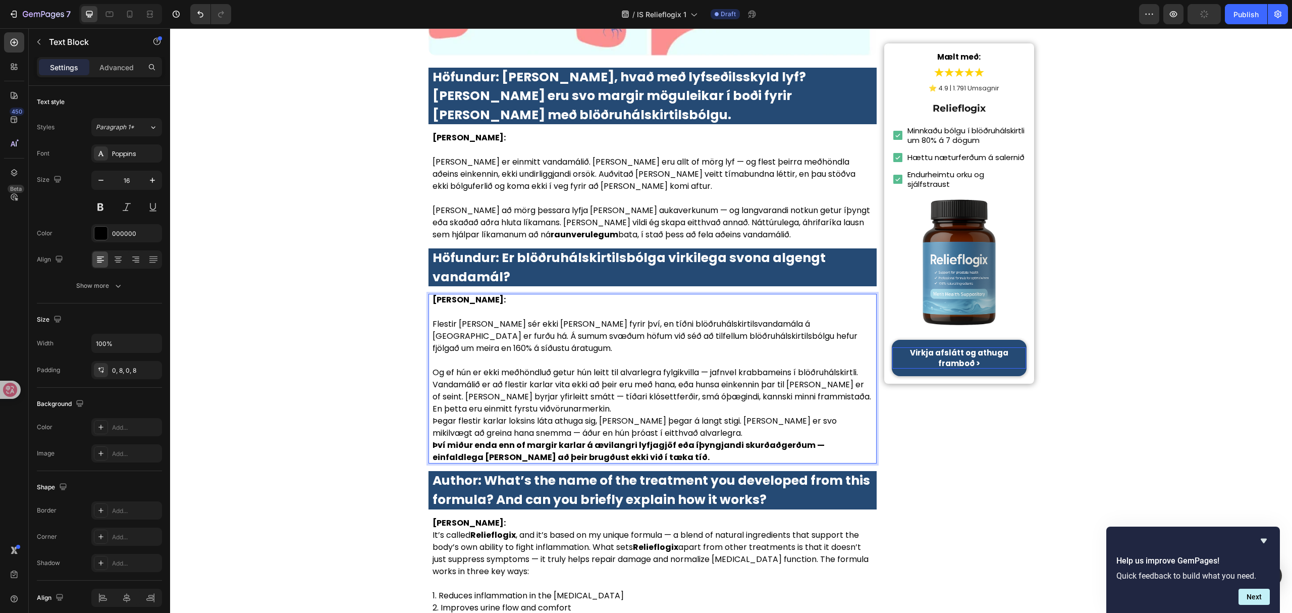
click at [572, 366] on p "Og ef hún er ekki meðhöndluð getur hún leitt til alvarlegra fylgikvilla — jafnv…" at bounding box center [653, 390] width 441 height 48
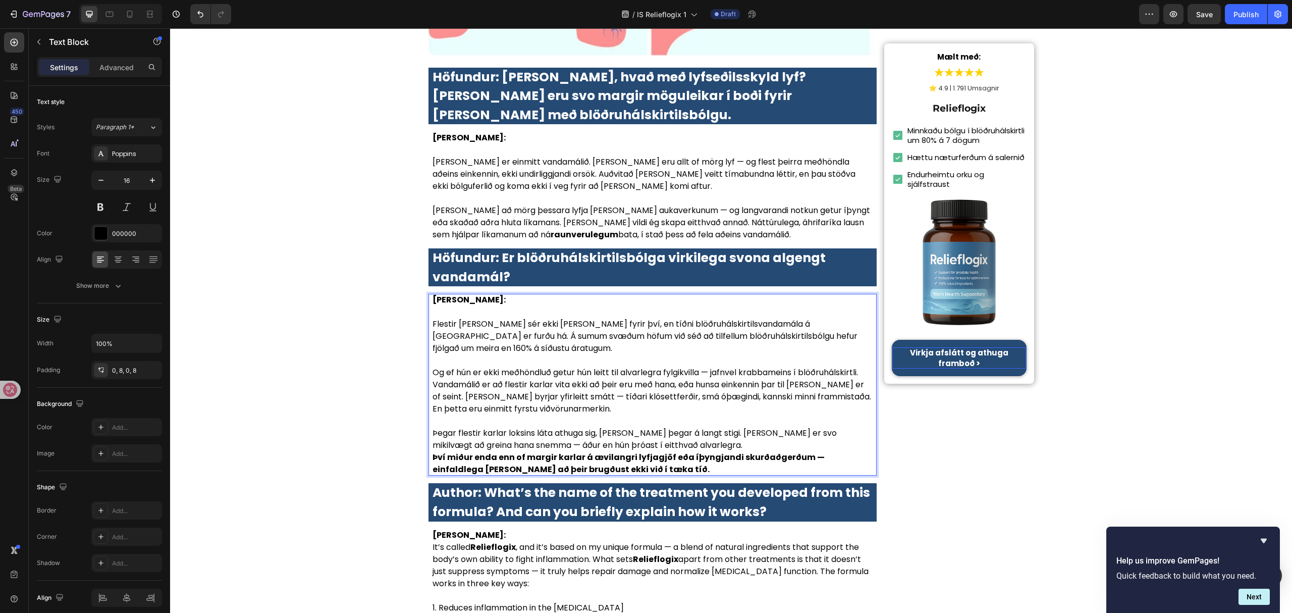
click at [717, 427] on p "Þegar flestir karlar loksins láta athuga sig, er bólgan þegar á langt stigi. Þe…" at bounding box center [653, 439] width 441 height 24
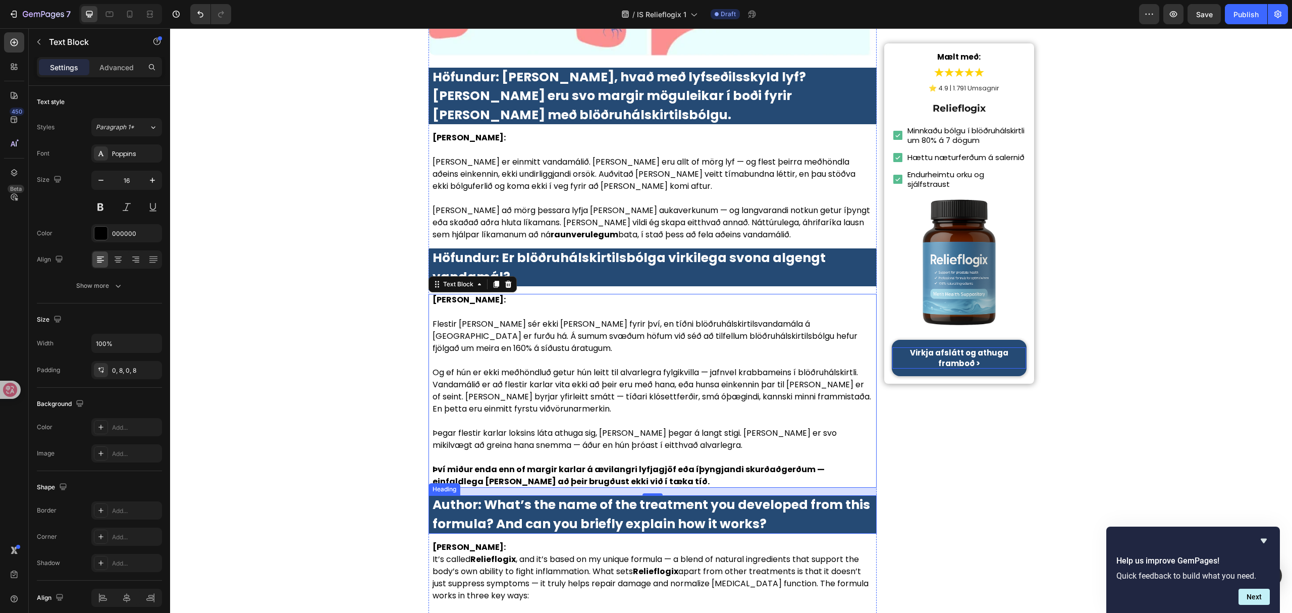
click at [581, 496] on strong "Author: What’s the name of the treatment you developed from this formula? And c…" at bounding box center [652, 514] width 438 height 37
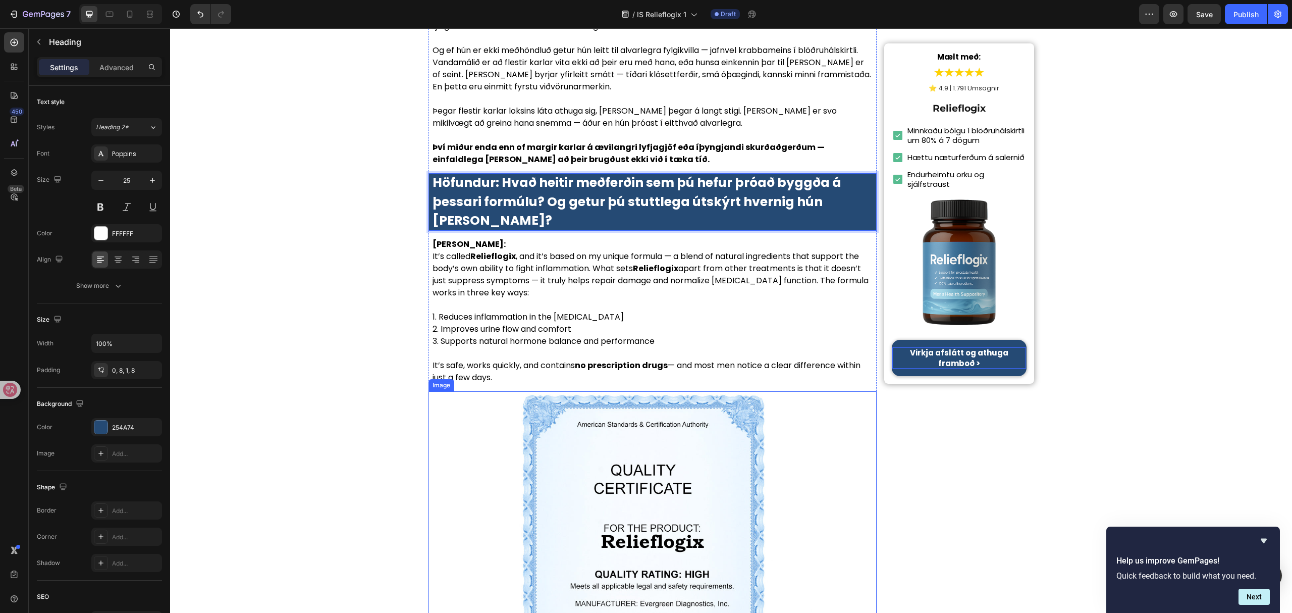
scroll to position [3316, 0]
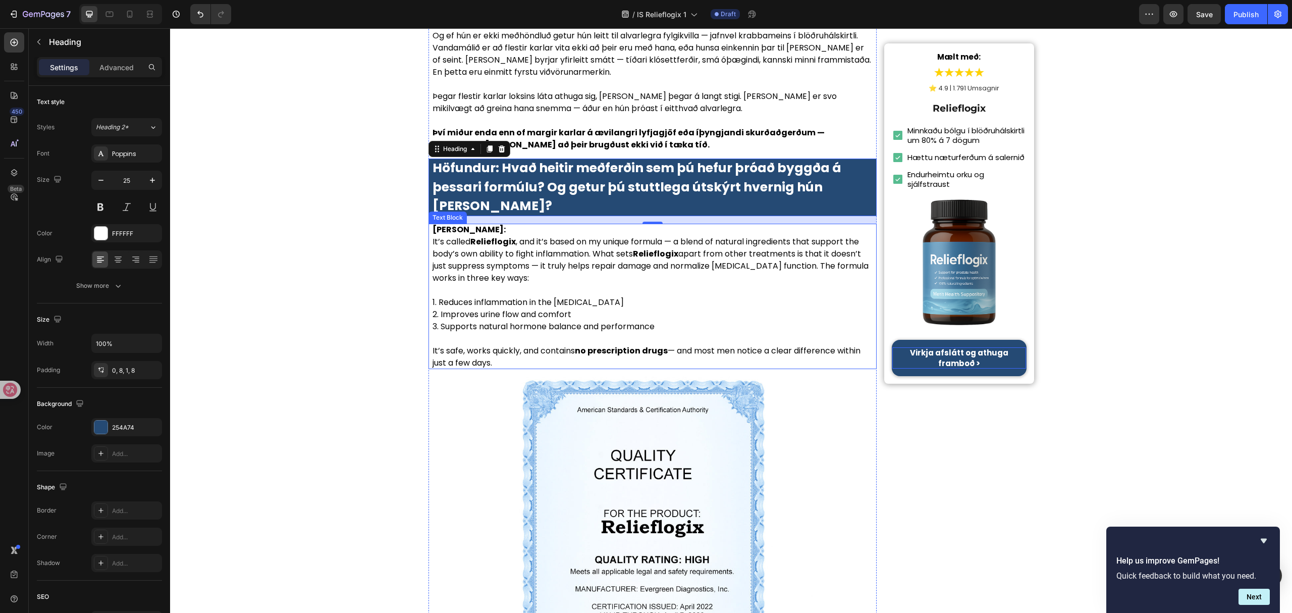
click at [669, 333] on p at bounding box center [653, 339] width 441 height 12
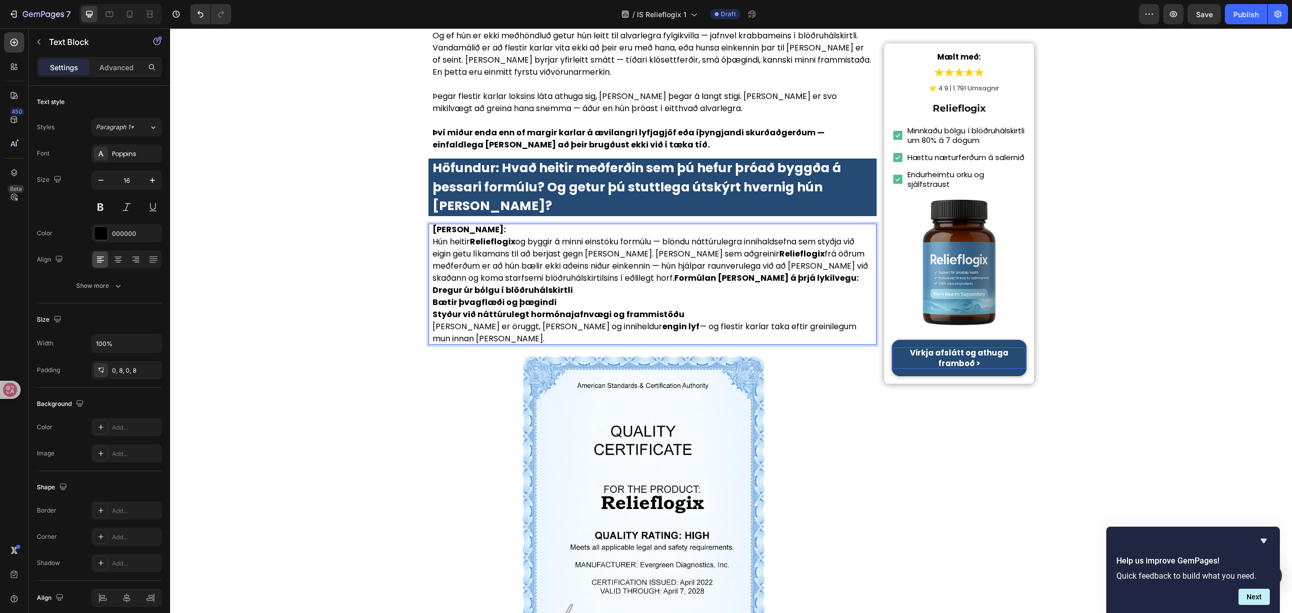
click at [653, 236] on p "Hún heitir Relieflogix og byggir á minni einstöku formúlu — blöndu náttúrulegra…" at bounding box center [653, 260] width 441 height 48
click at [661, 224] on p "Dr. Elísabet Jónsdóttir:" at bounding box center [653, 230] width 441 height 12
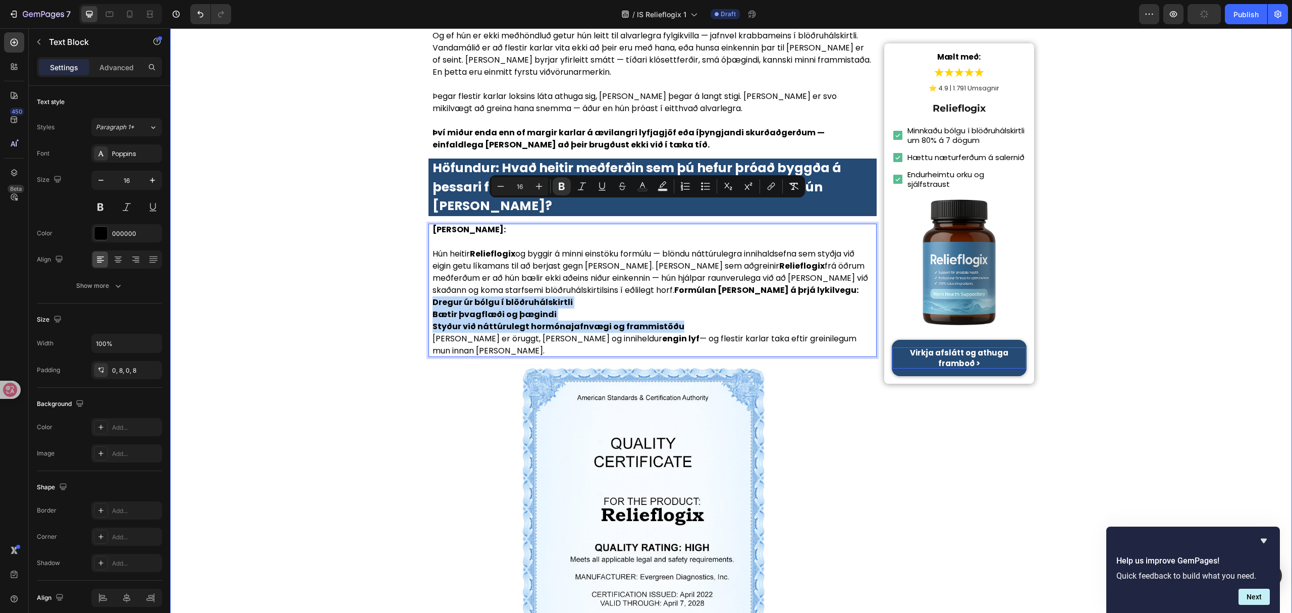
drag, startPoint x: 676, startPoint y: 231, endPoint x: 404, endPoint y: 211, distance: 273.3
click at [685, 193] on button "Numbered List" at bounding box center [685, 186] width 18 height 18
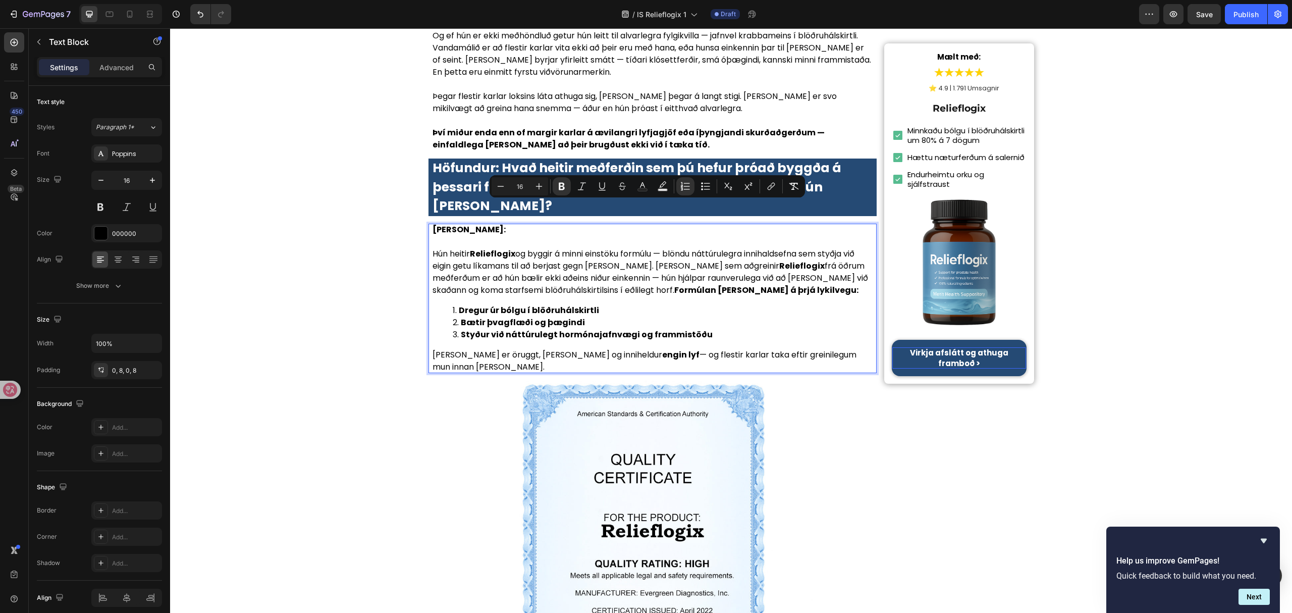
click at [708, 329] on li "Styður við náttúrulegt hormónajafnvægi og frammistöðu" at bounding box center [663, 335] width 420 height 12
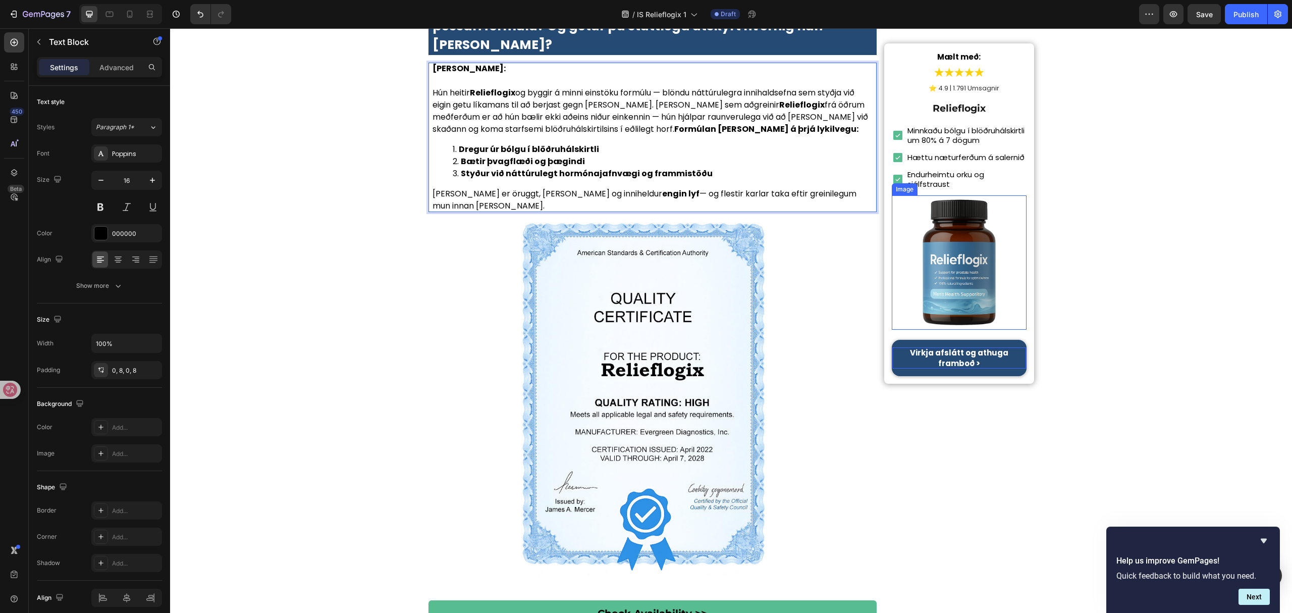
scroll to position [3719, 0]
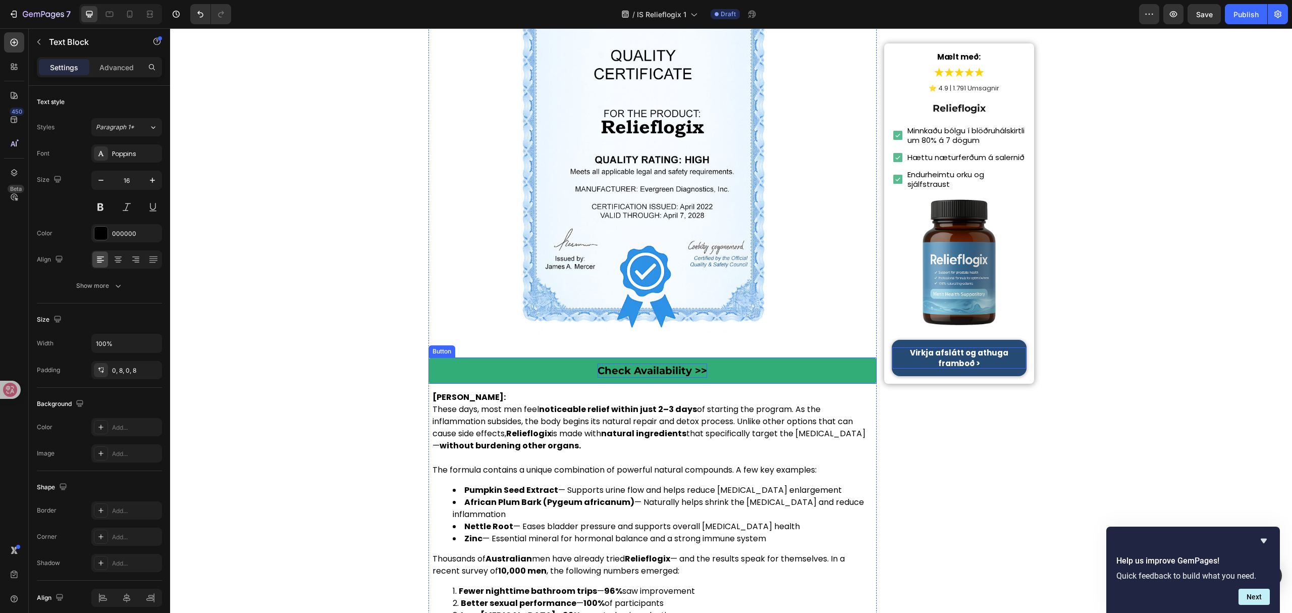
click at [644, 363] on p "Check Availability >>" at bounding box center [653, 370] width 110 height 14
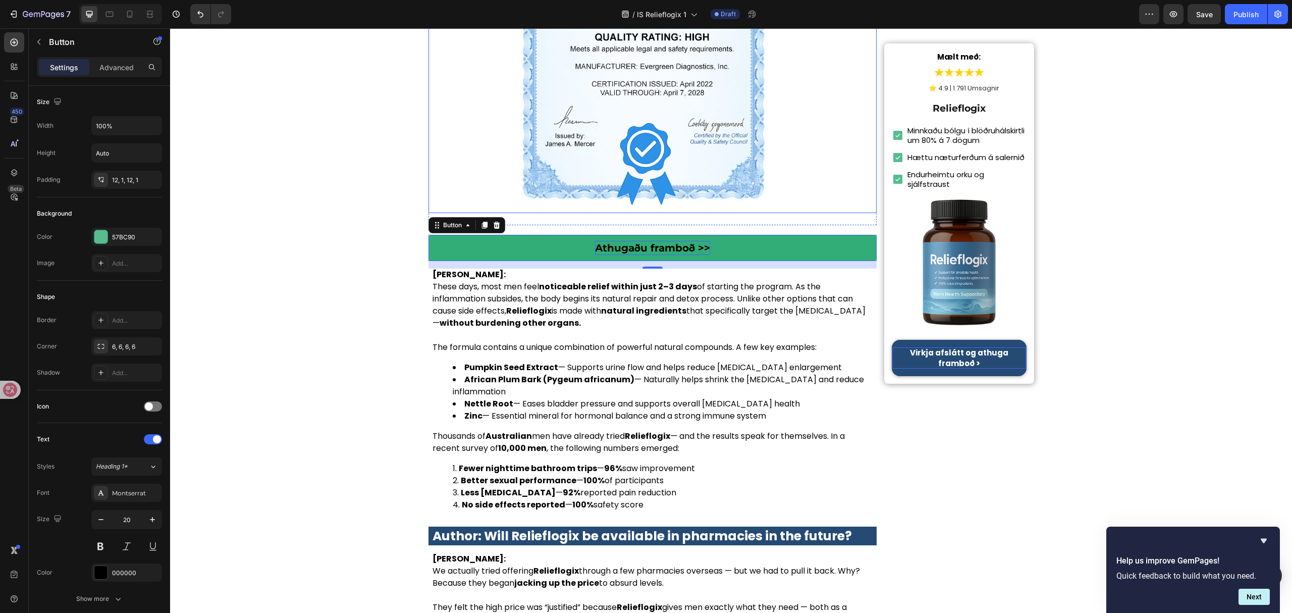
scroll to position [3854, 0]
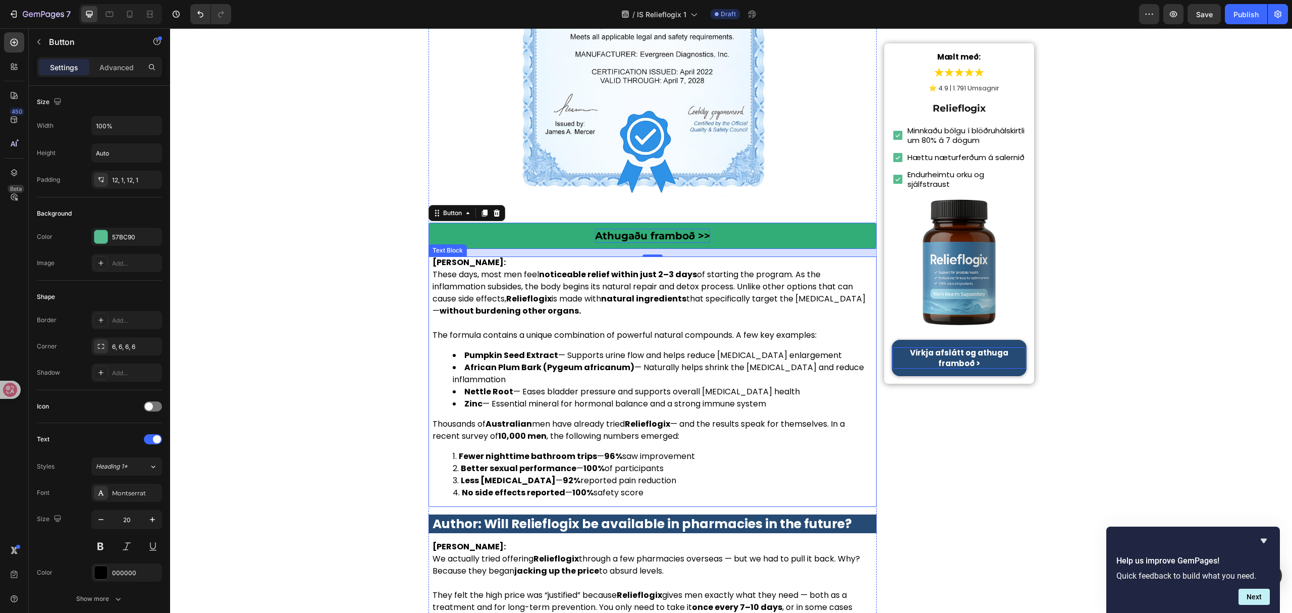
click at [635, 386] on li "Nettle Root — Eases bladder pressure and supports overall prostate health" at bounding box center [663, 392] width 420 height 12
click at [634, 386] on li "Nettle Root — Eases bladder pressure and supports overall prostate health" at bounding box center [663, 392] width 420 height 12
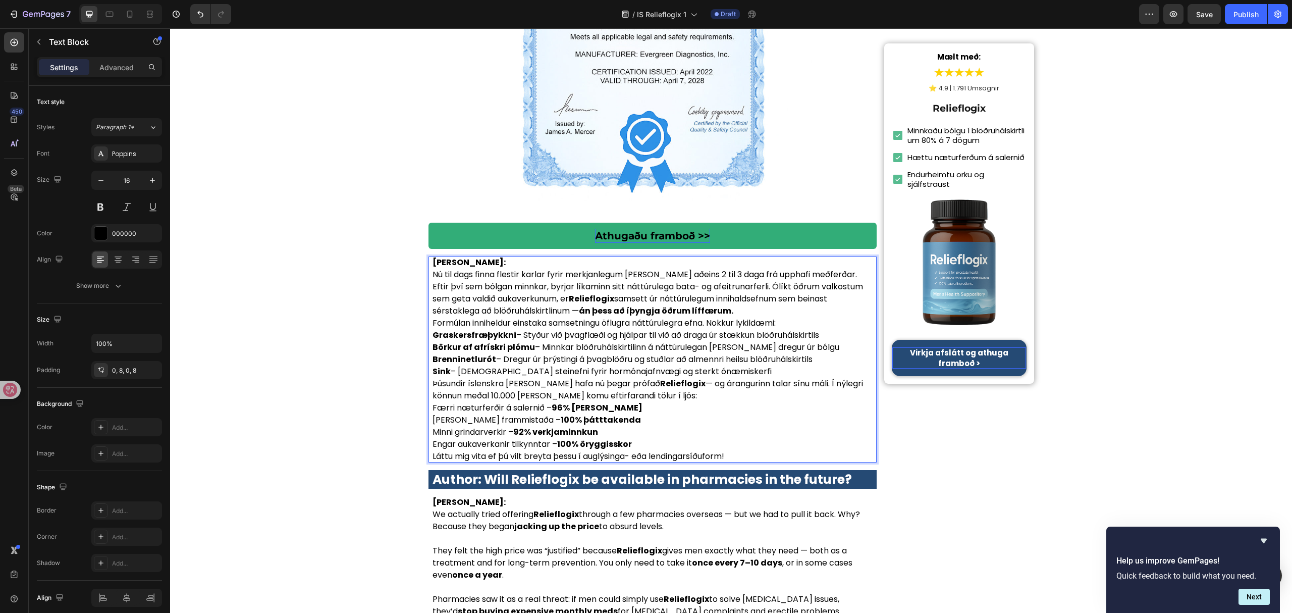
click at [547, 256] on p "Dr. Elísabet Jónsdóttir:" at bounding box center [653, 262] width 441 height 12
click at [550, 256] on p "Dr. Elísabet Jónsdóttir:" at bounding box center [653, 262] width 441 height 12
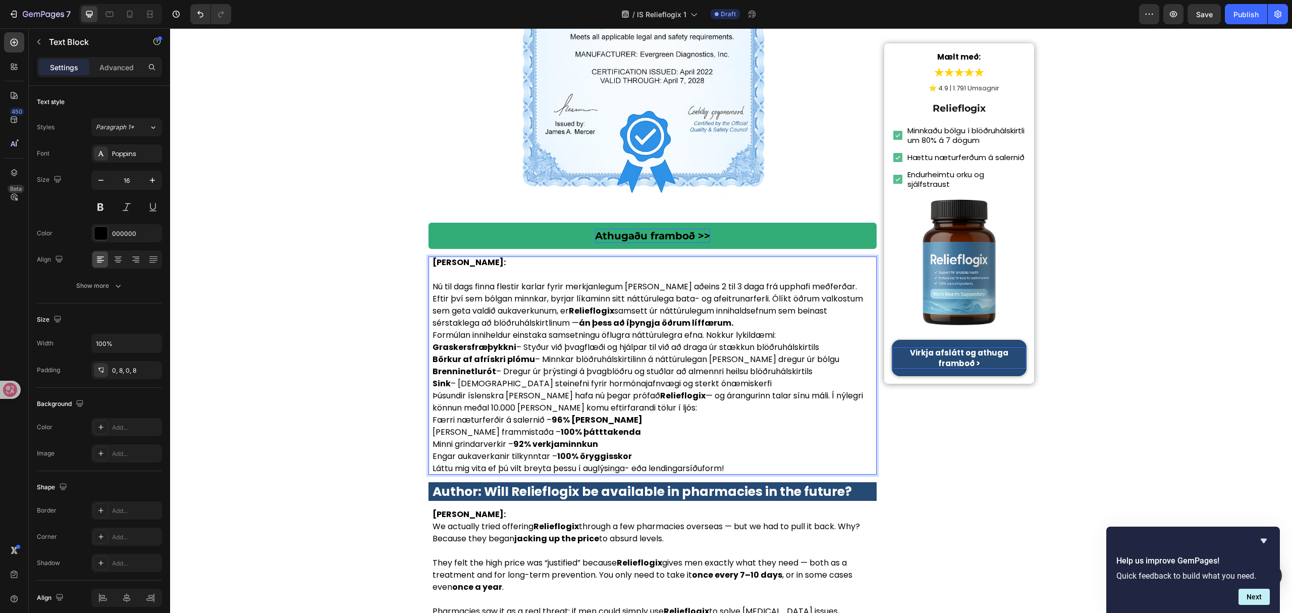
click at [706, 281] on p "Nú til dags finna flestir karlar fyrir merkjanlegum létti innan aðeins 2 til 3 …" at bounding box center [653, 305] width 441 height 48
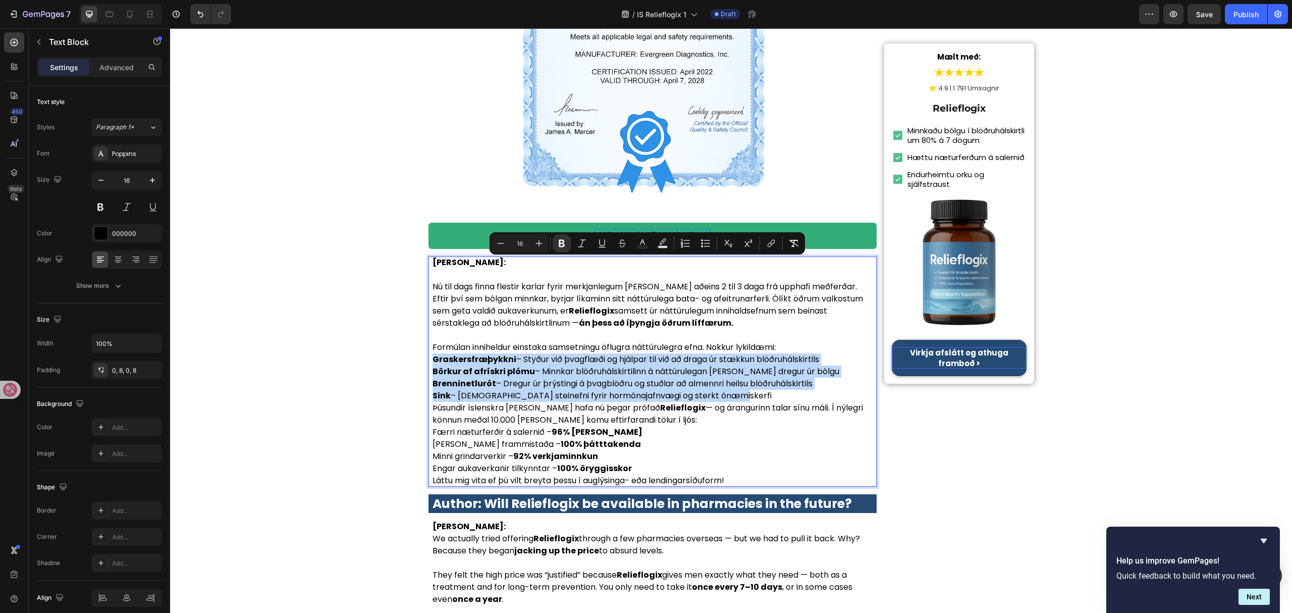
drag, startPoint x: 426, startPoint y: 262, endPoint x: 758, endPoint y: 303, distance: 334.6
click at [758, 303] on div "Dr. Elísabet Jónsdóttir: Nú til dags finna flestir karlar fyrir merkjanlegum lé…" at bounding box center [653, 371] width 449 height 230
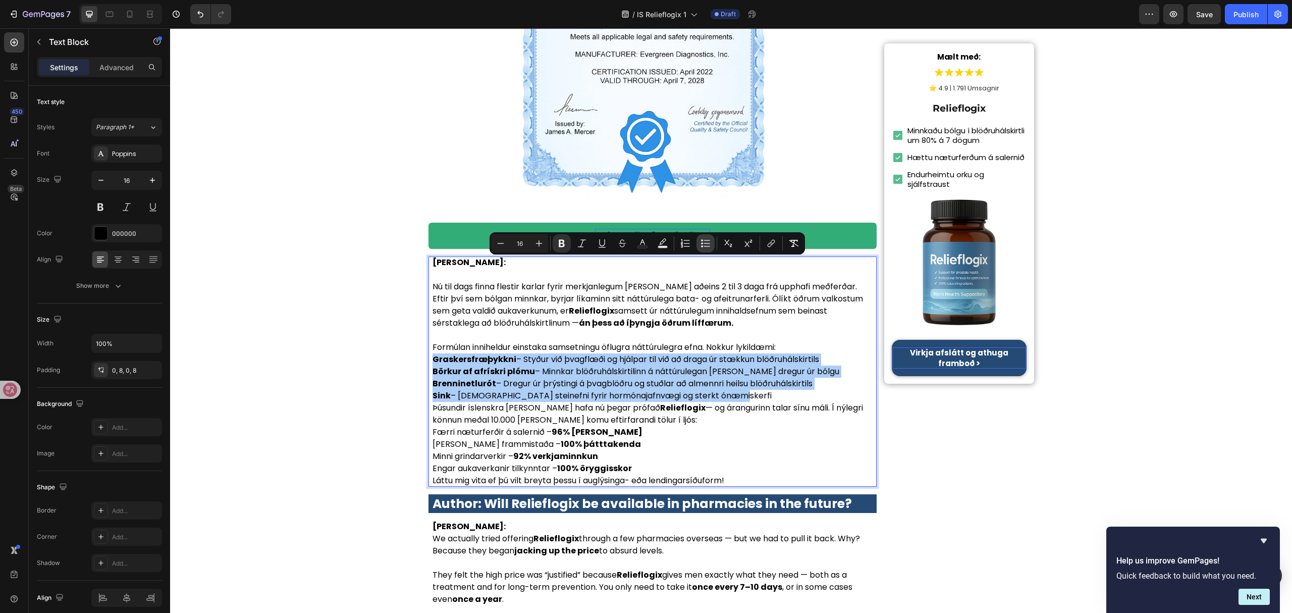
click at [709, 239] on icon "Editor contextual toolbar" at bounding box center [706, 243] width 10 height 10
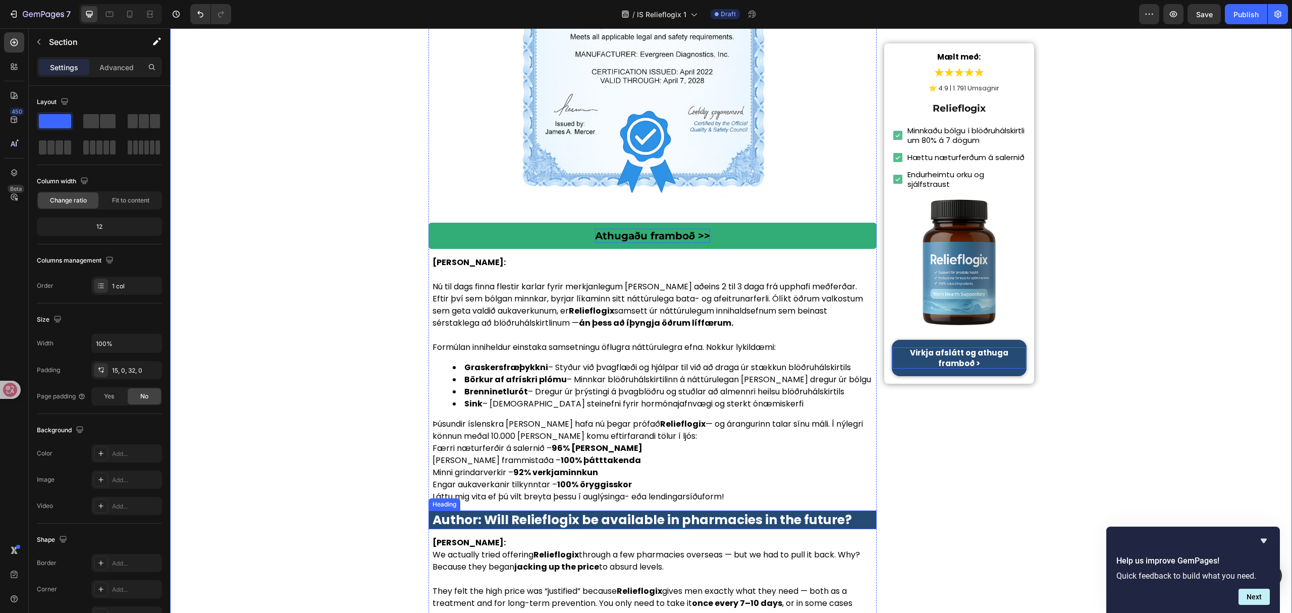
click at [729, 511] on strong "Author: Will Relieflogix be available in pharmacies in the future?" at bounding box center [642, 520] width 419 height 18
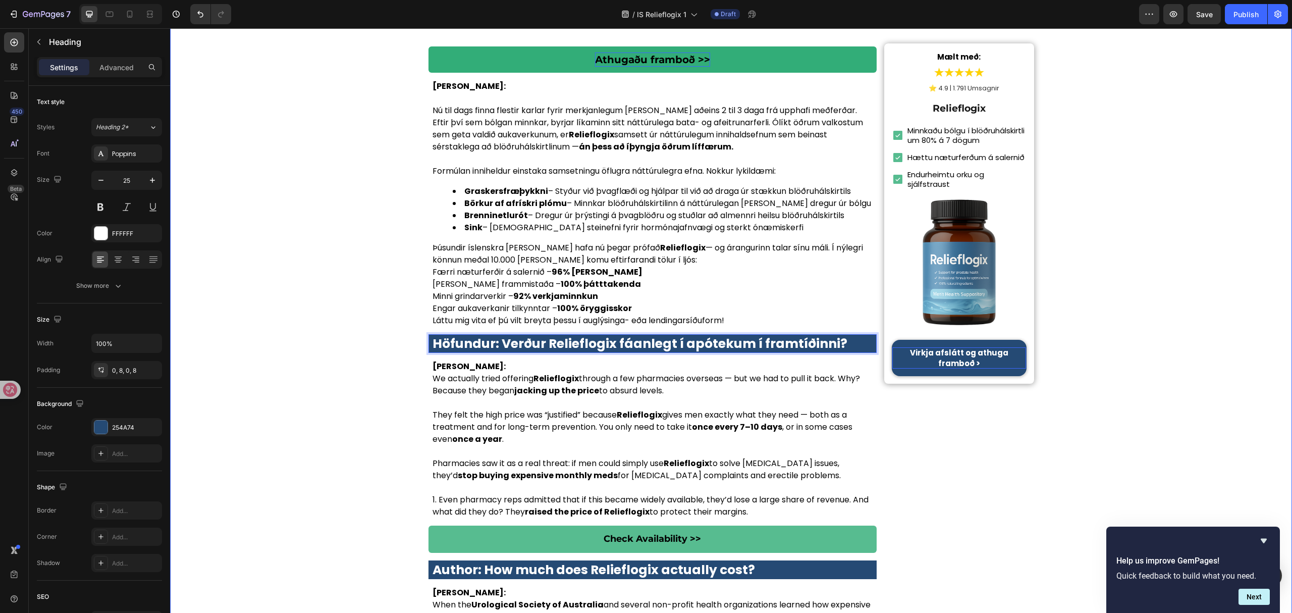
scroll to position [4056, 0]
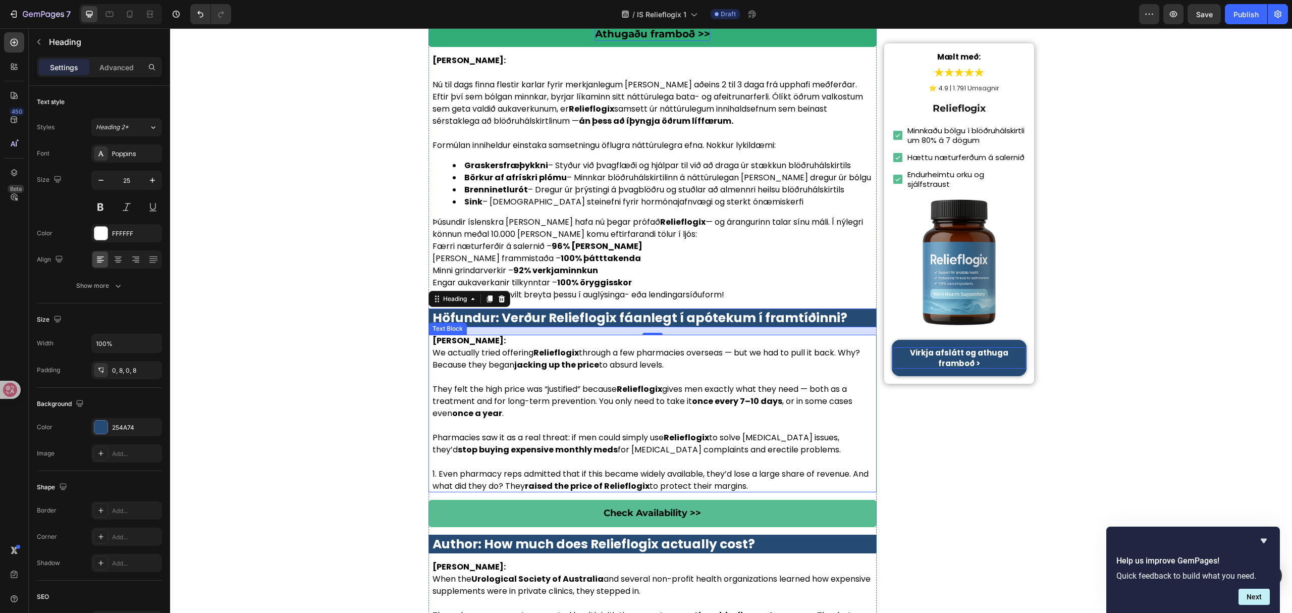
click at [638, 432] on p "Pharmacies saw it as a real threat: if men could simply use Relieflogix to solv…" at bounding box center [653, 444] width 441 height 24
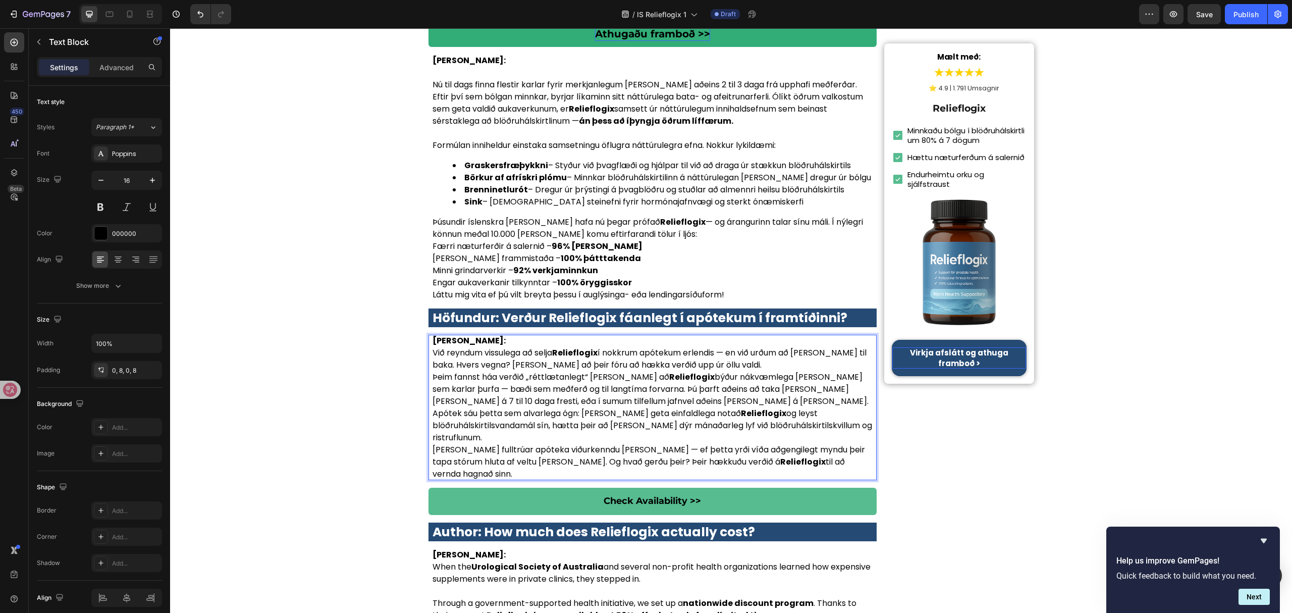
click at [586, 335] on p "Dr. Elísabet Jónsdóttir:" at bounding box center [653, 341] width 441 height 12
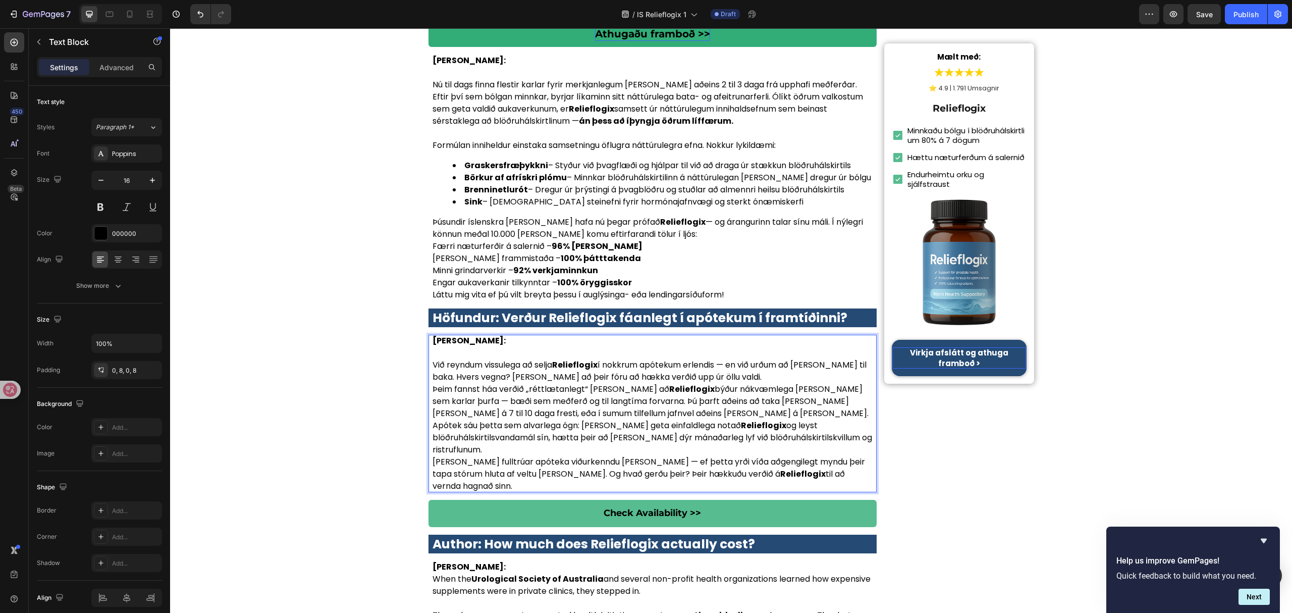
click at [762, 359] on p "Við reyndum vissulega að selja Relieflogix í nokkrum apótekum erlendis — en við…" at bounding box center [653, 371] width 441 height 24
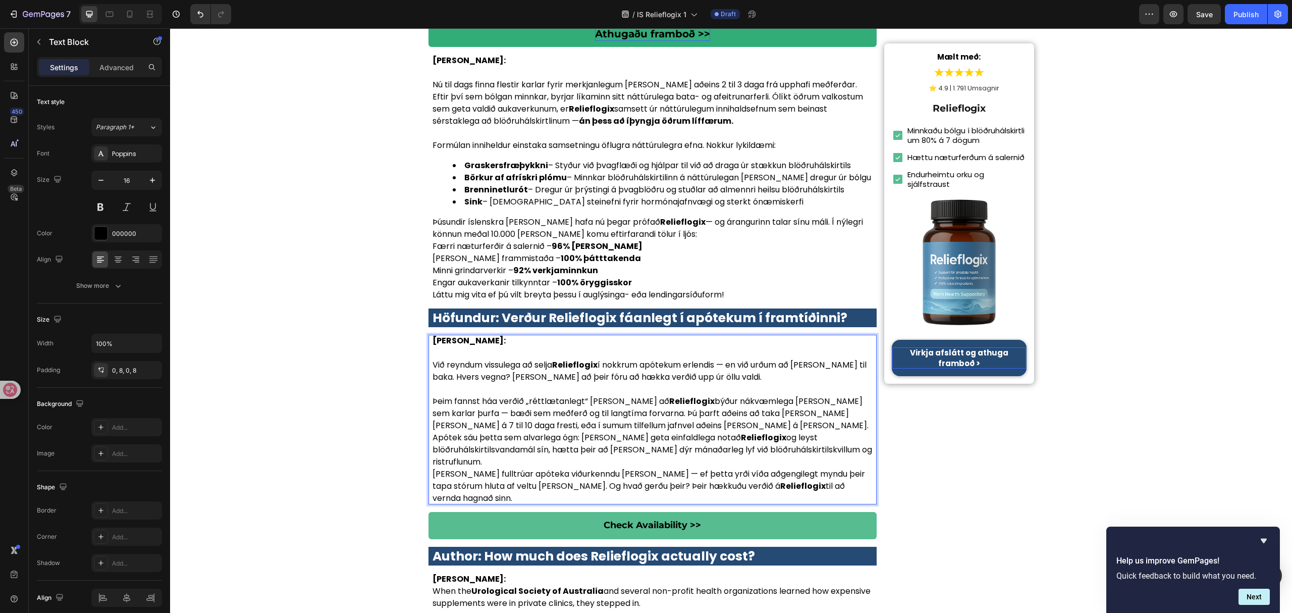
click at [701, 395] on p "Þeim fannst háa verðið „réttlætanlegt“ vegna þess að Relieflogix býður nákvæmle…" at bounding box center [653, 413] width 441 height 36
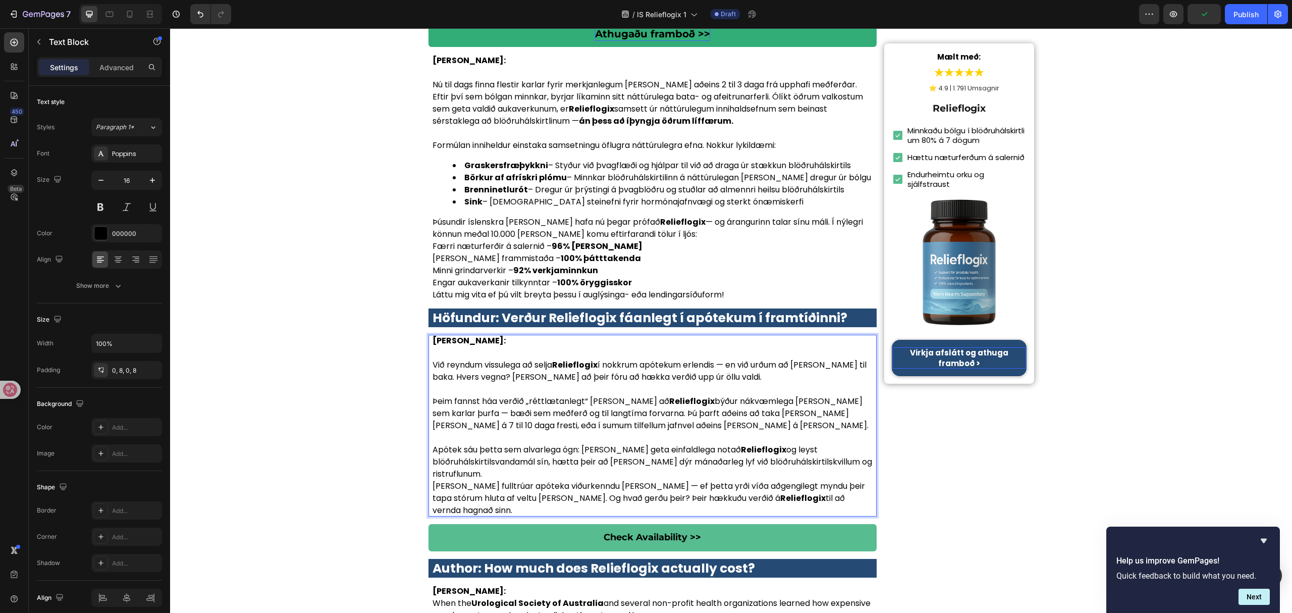
click at [733, 444] on p "Apótek sáu þetta sem alvarlega ógn: ef karlar geta einfaldlega notað Relieflogi…" at bounding box center [653, 462] width 441 height 36
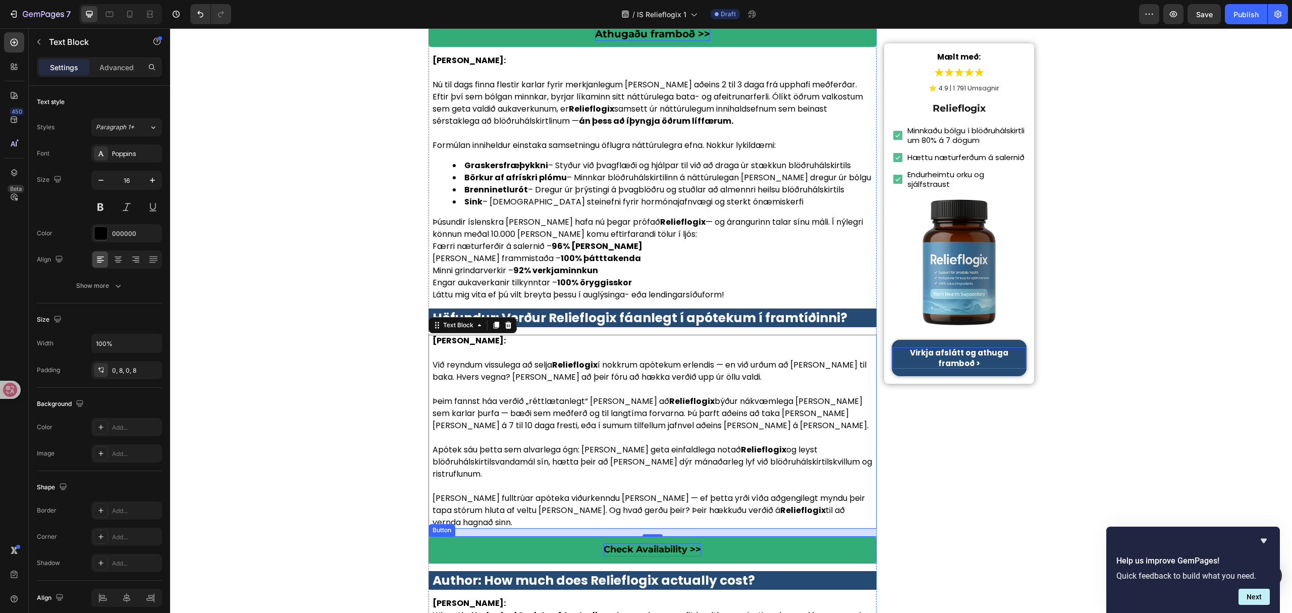
click at [660, 543] on p "Check Availability >>" at bounding box center [652, 549] width 97 height 13
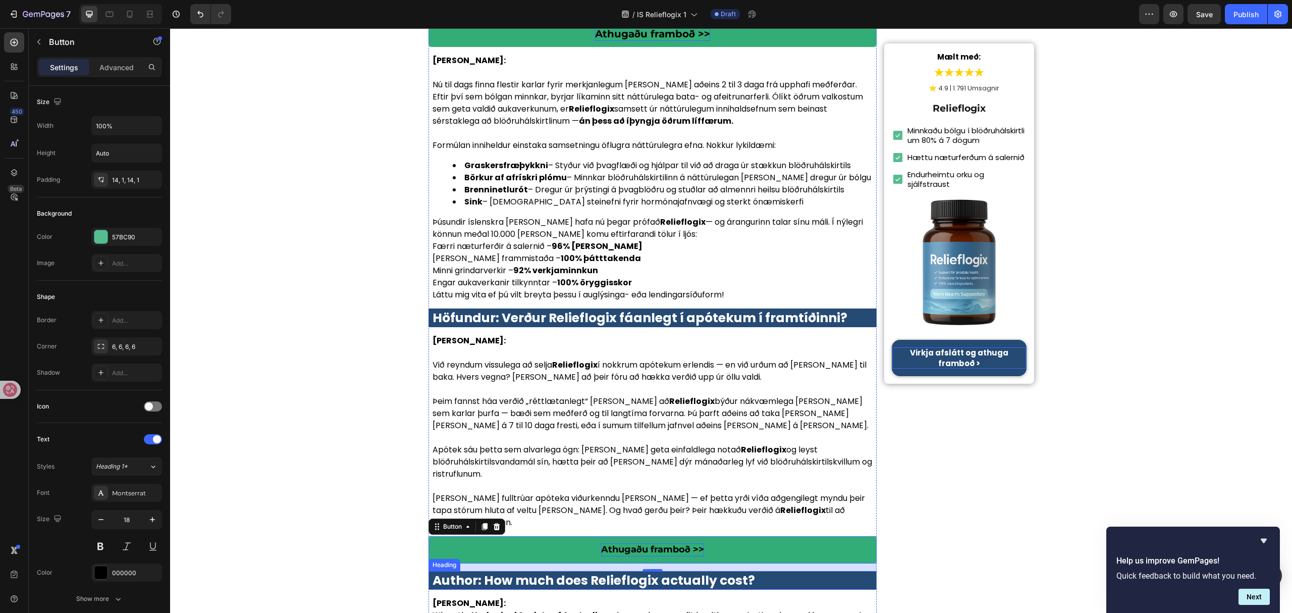
click at [697, 571] on strong "Author: How much does Relieflogix actually cost?" at bounding box center [594, 580] width 323 height 18
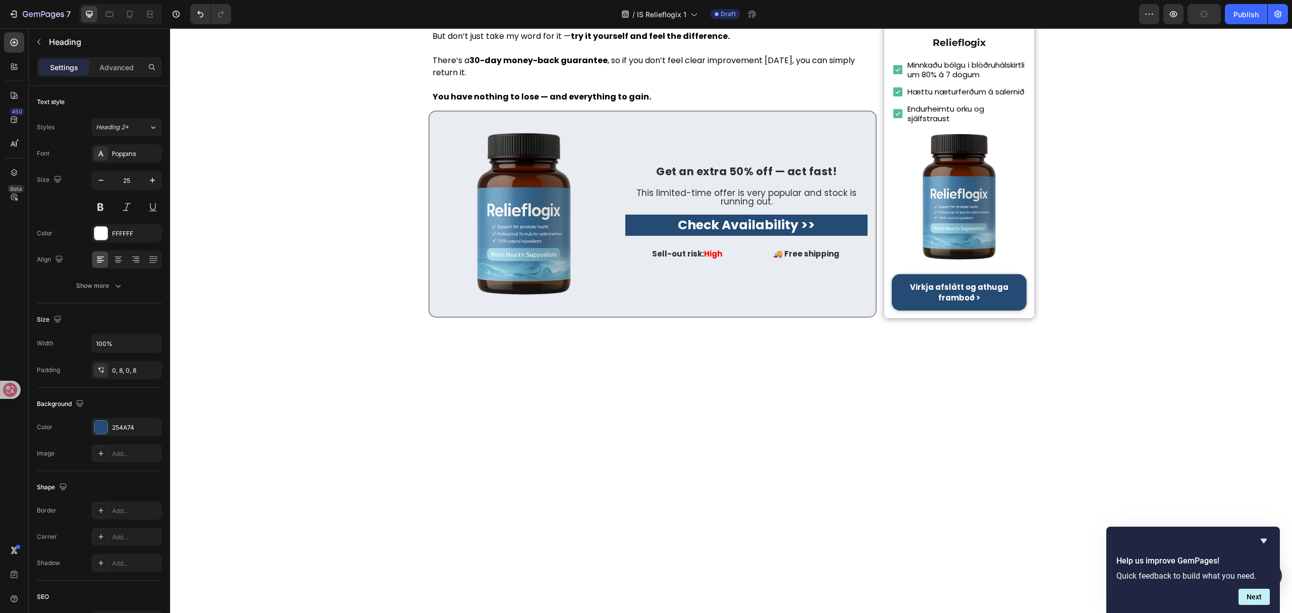
scroll to position [1, 0]
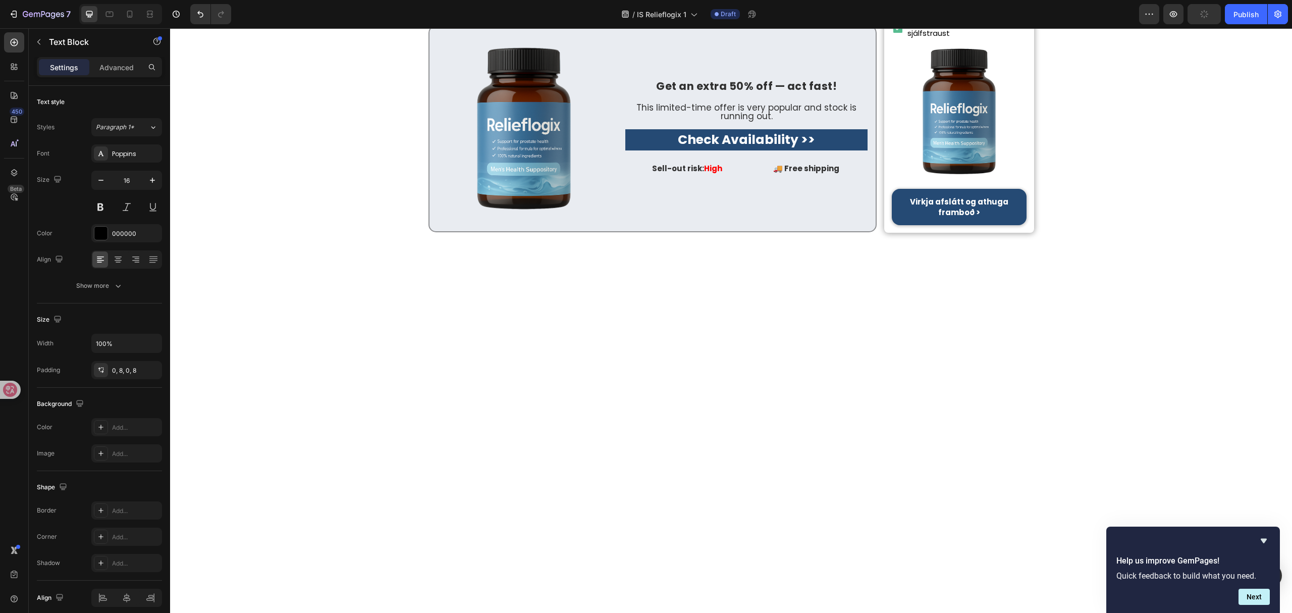
scroll to position [4258, 0]
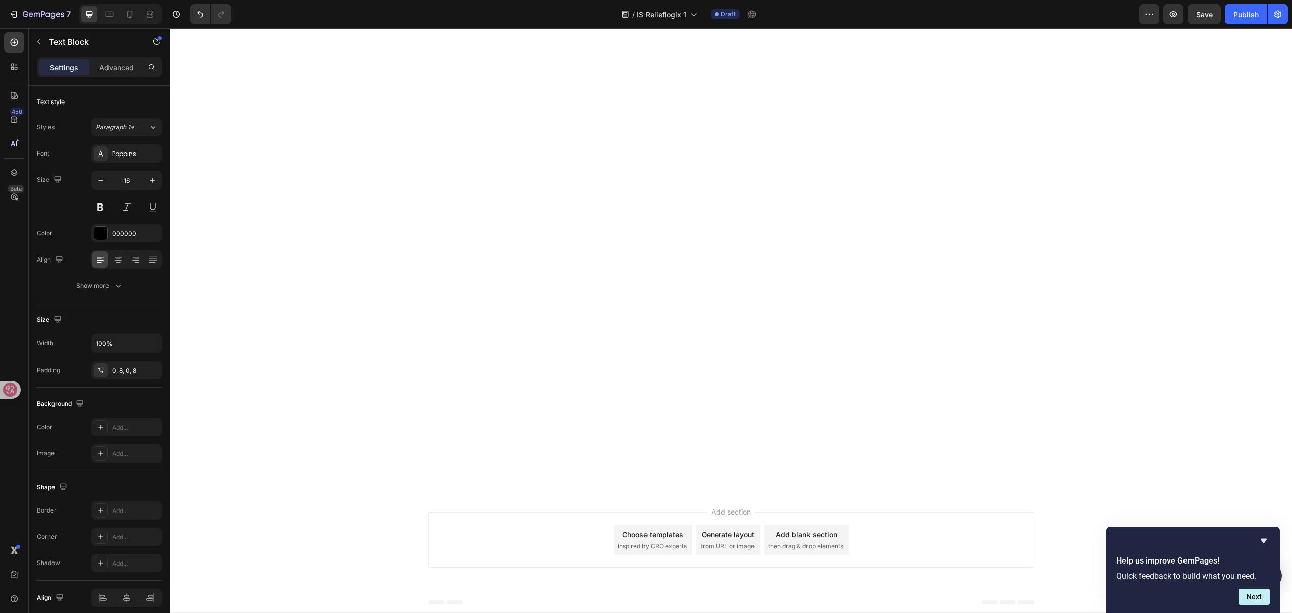
scroll to position [4527, 0]
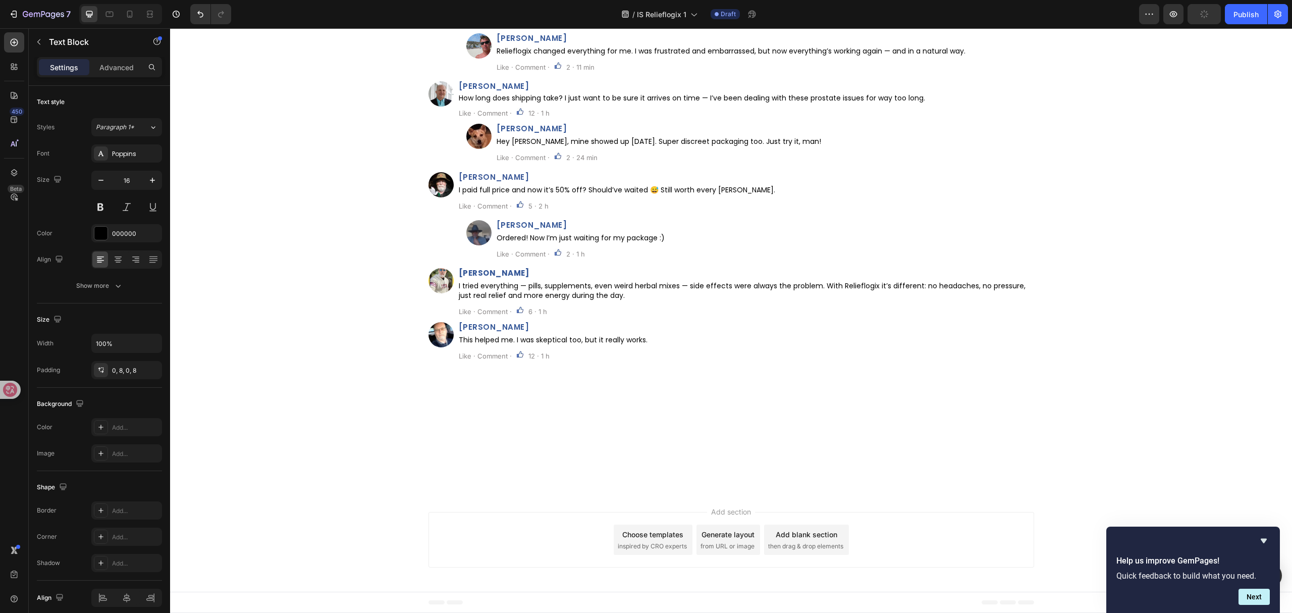
scroll to position [4796, 0]
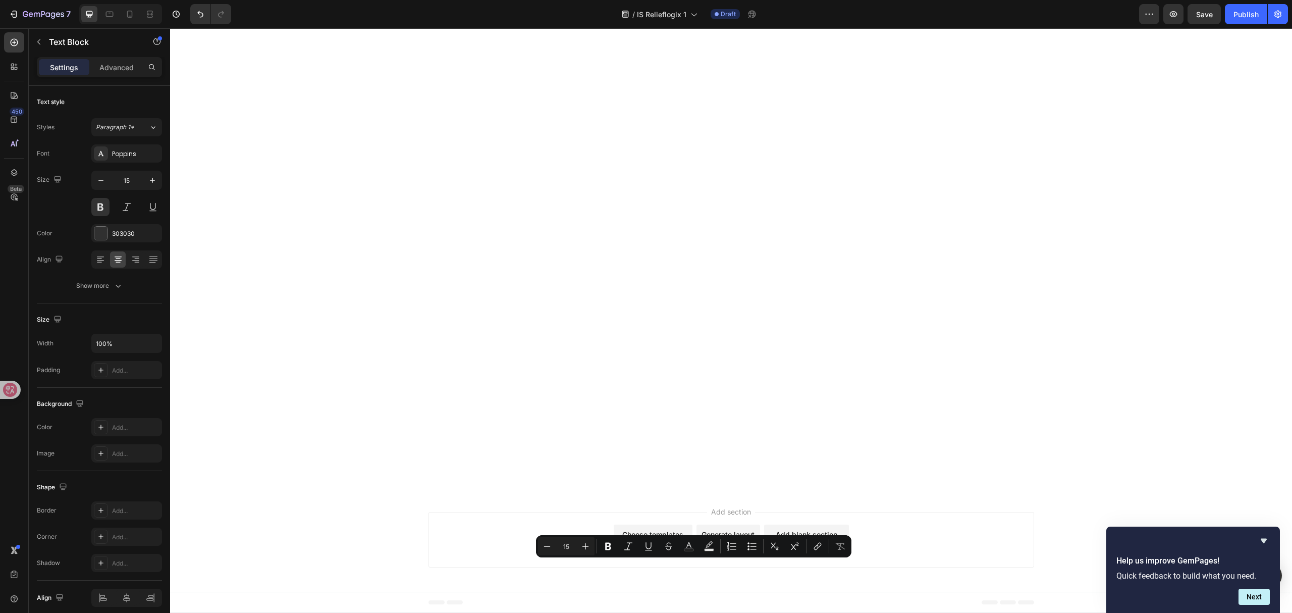
drag, startPoint x: 707, startPoint y: 565, endPoint x: 686, endPoint y: 566, distance: 20.7
click at [694, 544] on button "Text Color" at bounding box center [689, 546] width 18 height 18
type input "303030"
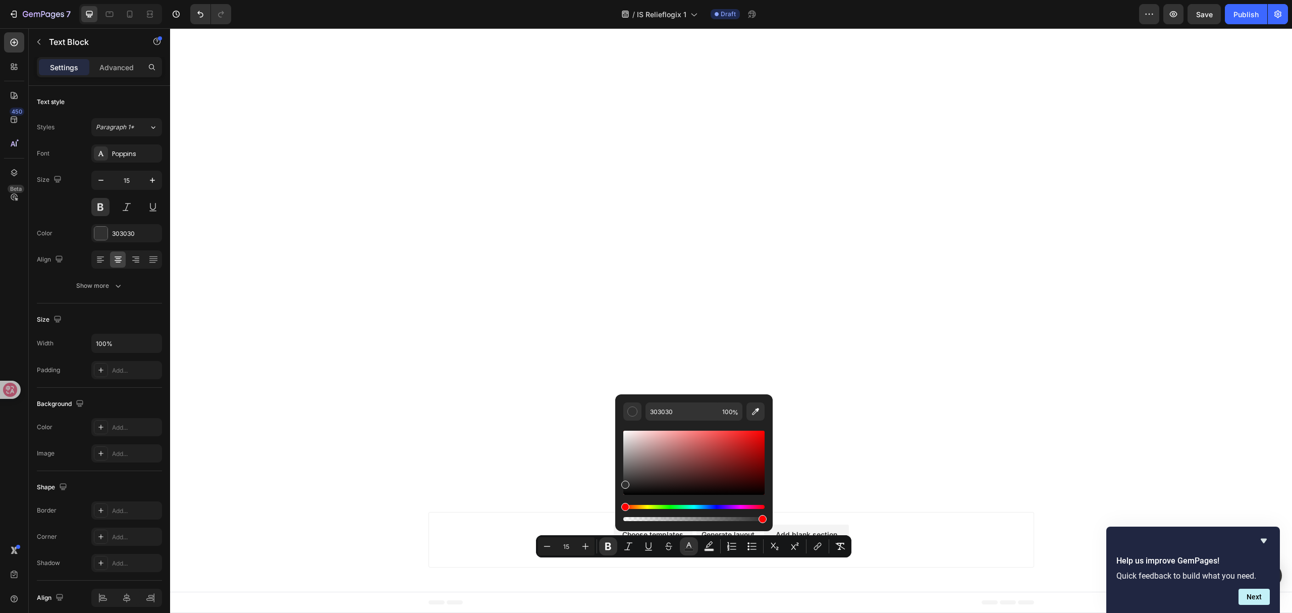
click at [755, 440] on div "Editor contextual toolbar" at bounding box center [693, 463] width 141 height 64
type input "D80F0F"
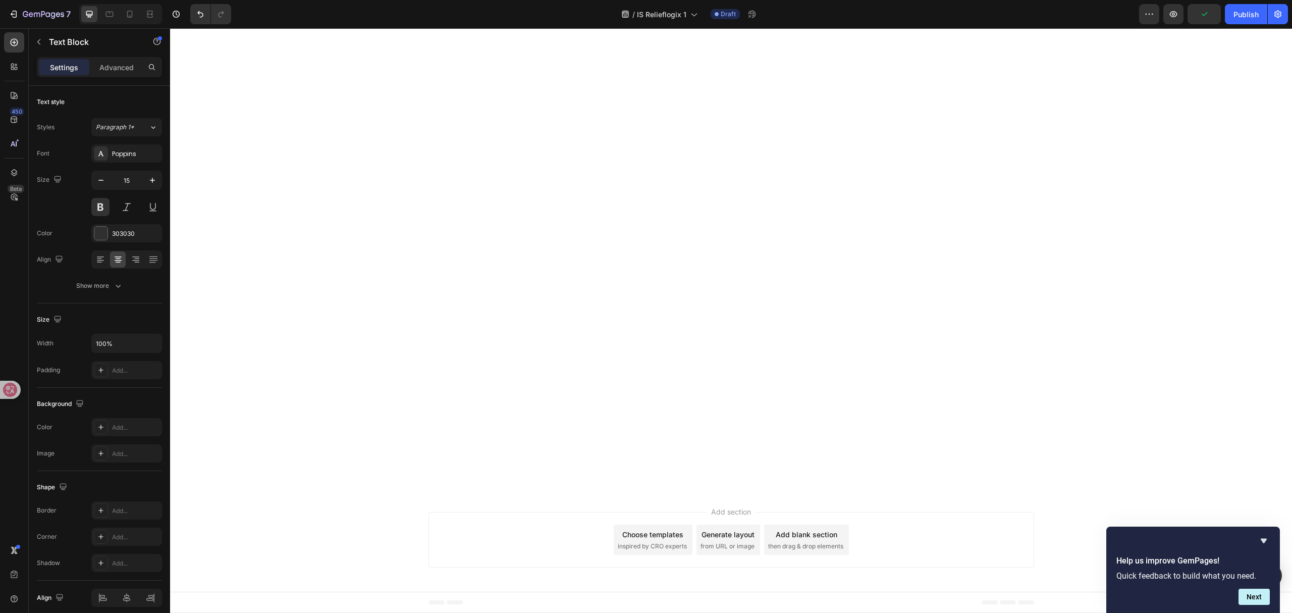
drag, startPoint x: 782, startPoint y: 559, endPoint x: 836, endPoint y: 555, distance: 54.2
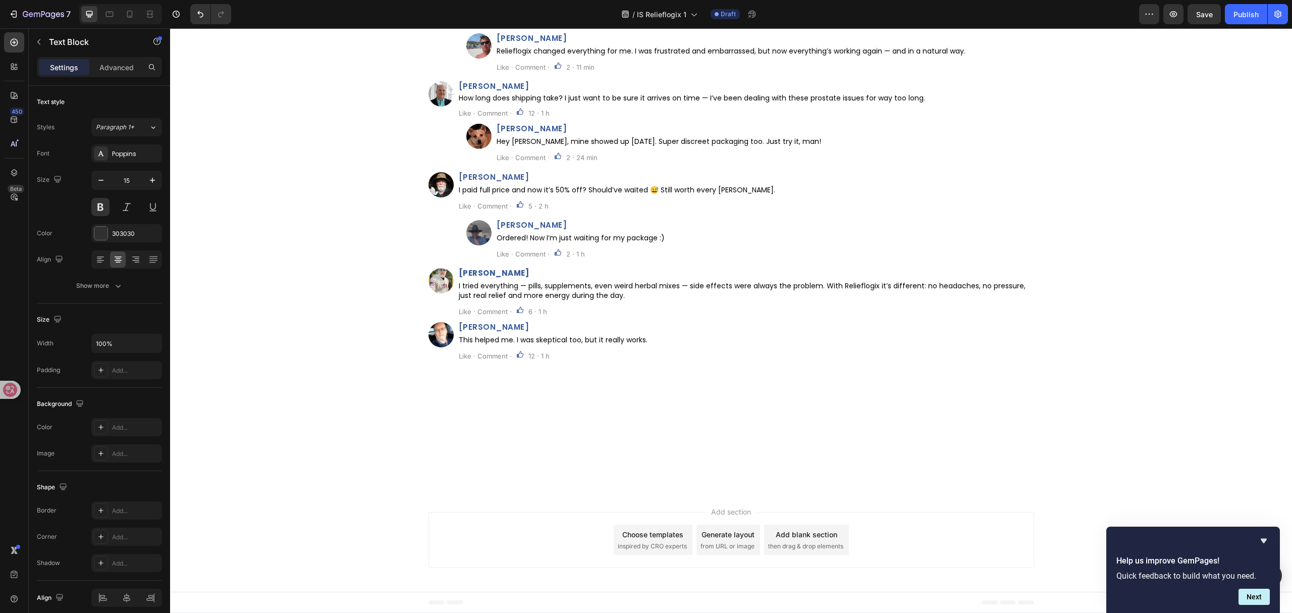
scroll to position [5054, 0]
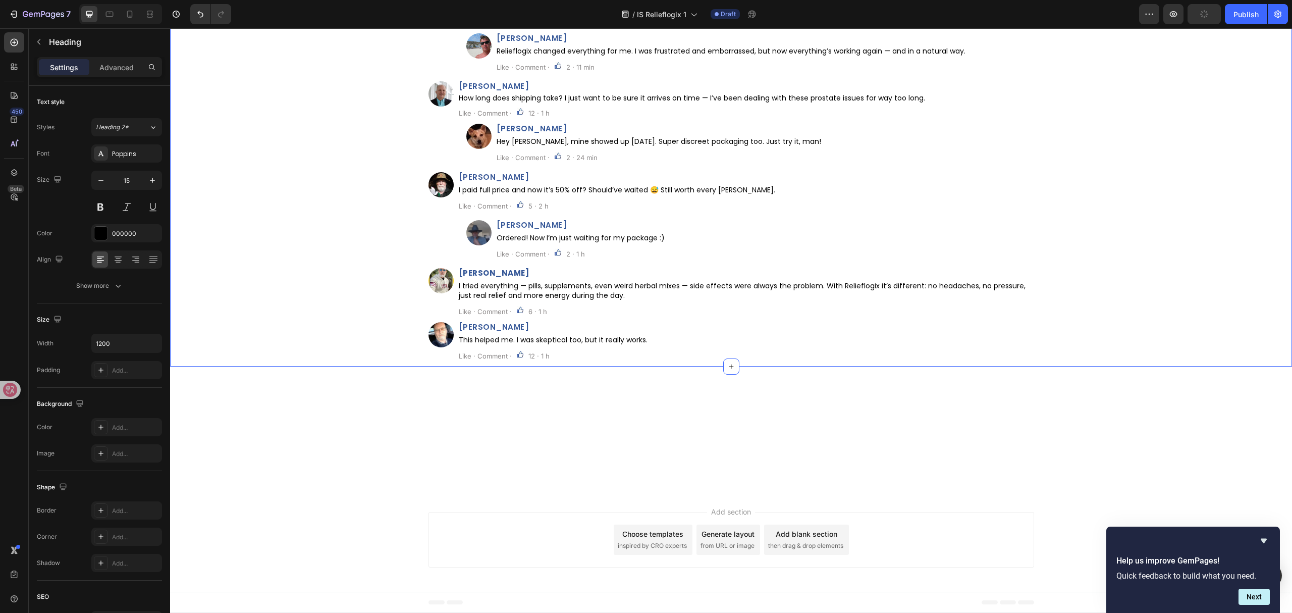
click at [328, 366] on div "Ummæli: Heading 20 Custom Code Row Image Henry Reeves Heading Can anyone confir…" at bounding box center [731, 152] width 1122 height 429
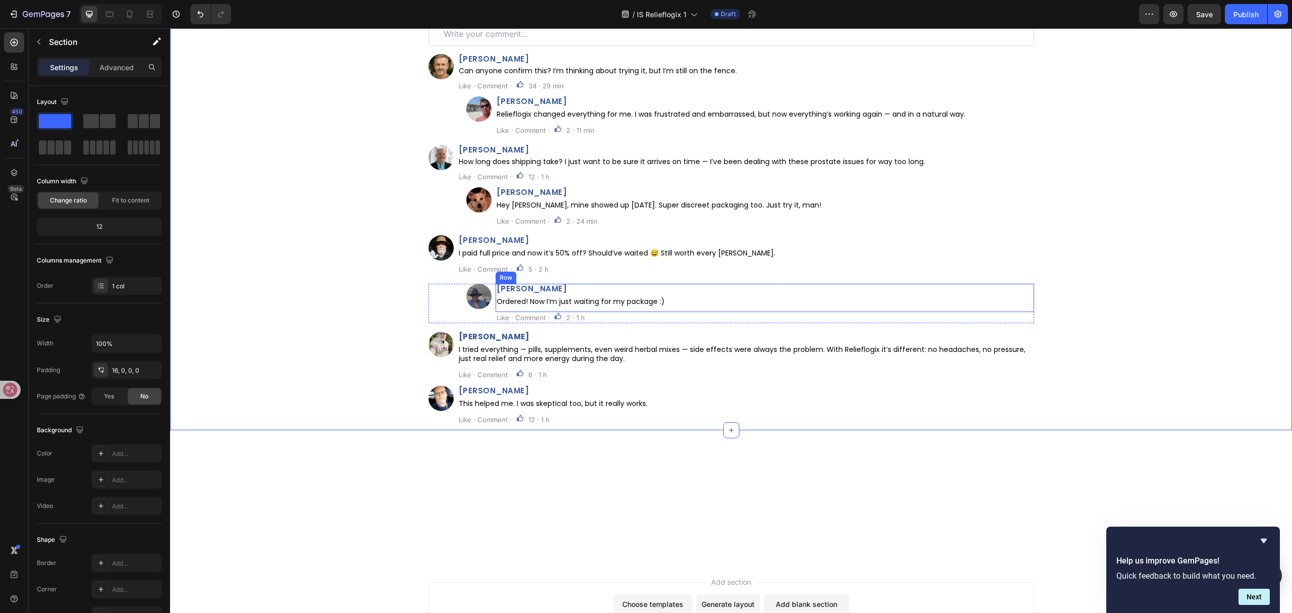
scroll to position [5155, 0]
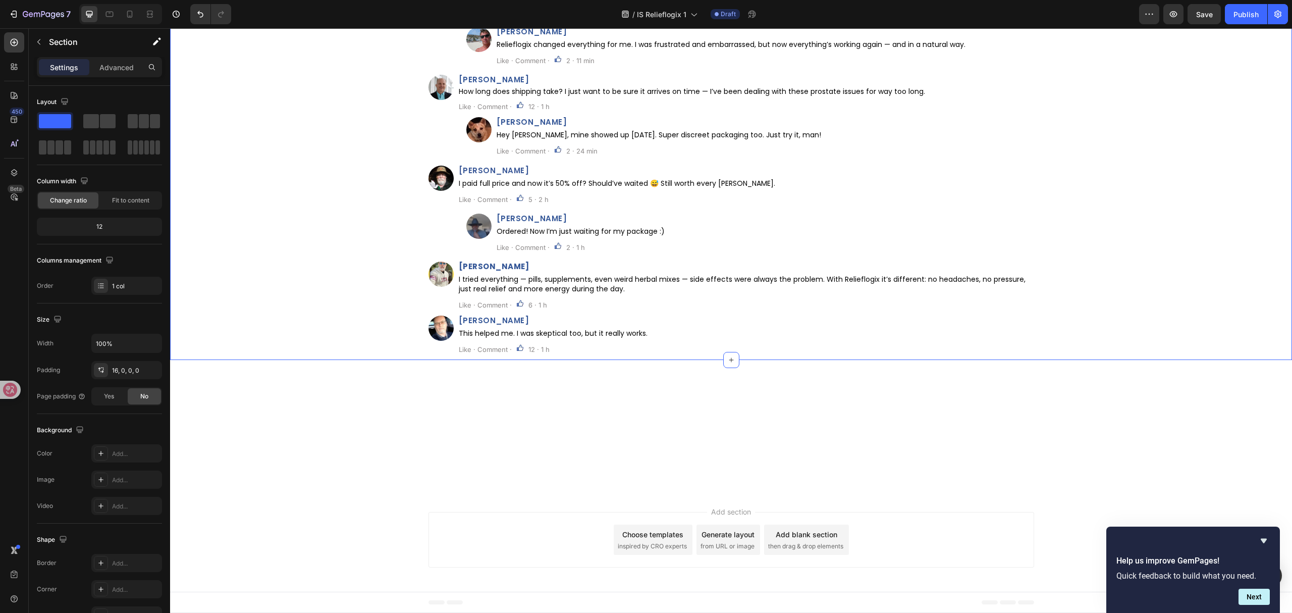
drag, startPoint x: 485, startPoint y: 332, endPoint x: 527, endPoint y: 335, distance: 42.0
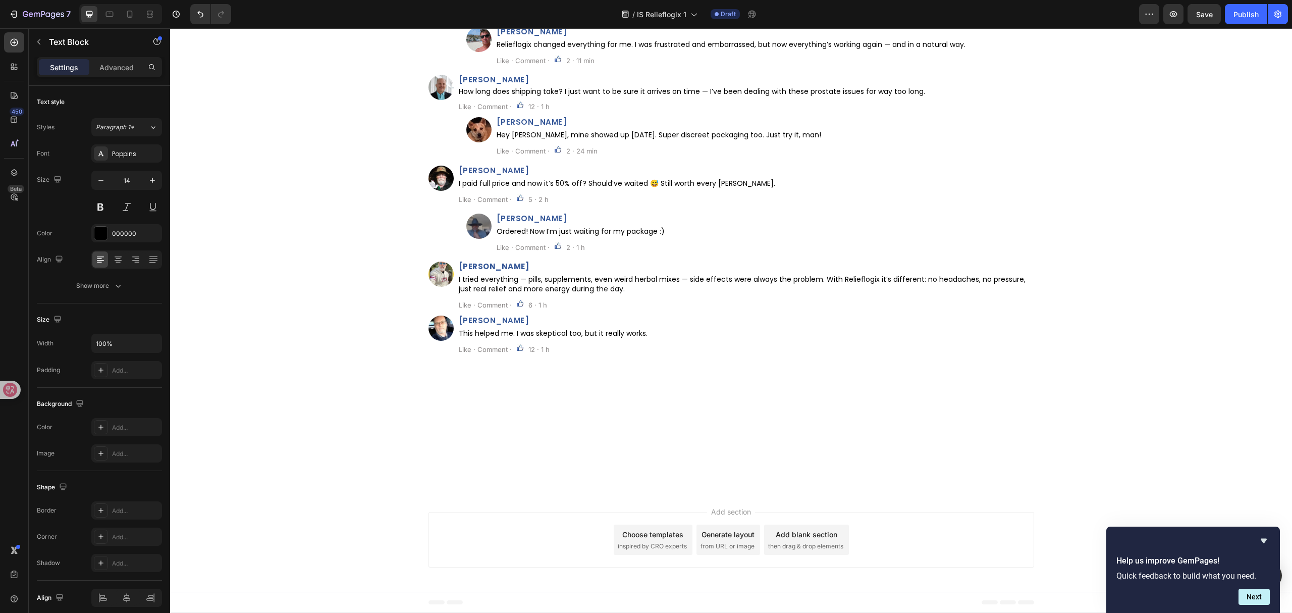
click at [593, 4] on p "Can anyone confirm this? I’m thinking about trying it, but I’m still on the fen…" at bounding box center [746, 0] width 574 height 7
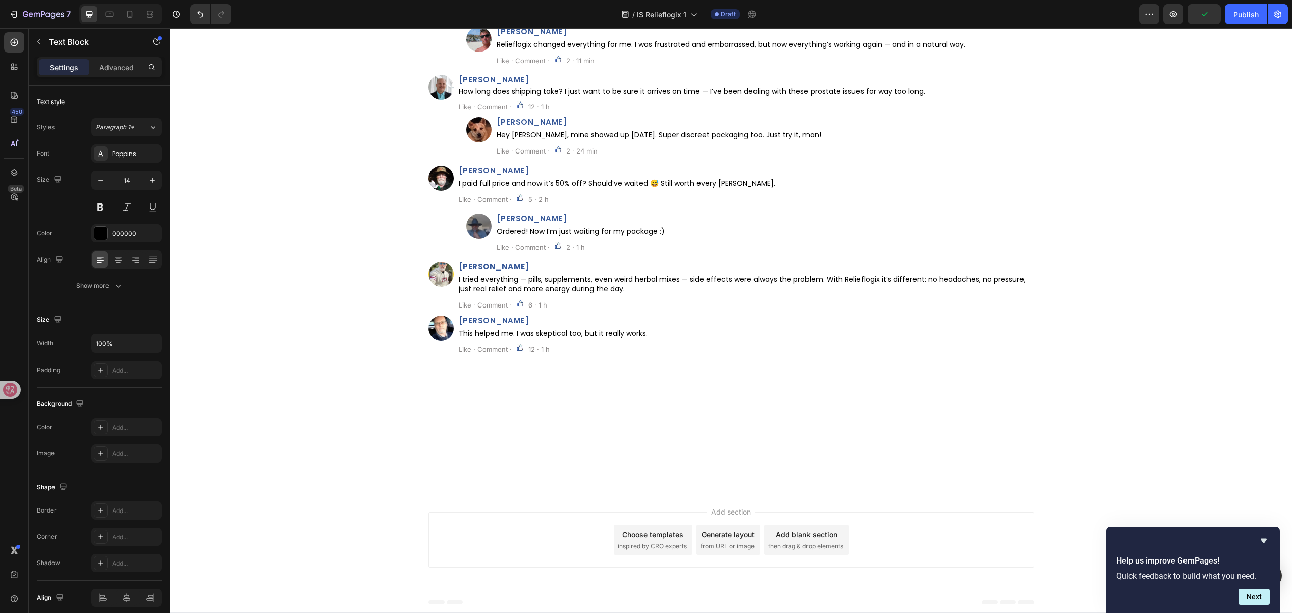
click at [492, 20] on p "Like · Comment ·" at bounding box center [485, 15] width 53 height 9
click at [537, 36] on h2 "John Bennett" at bounding box center [765, 32] width 539 height 10
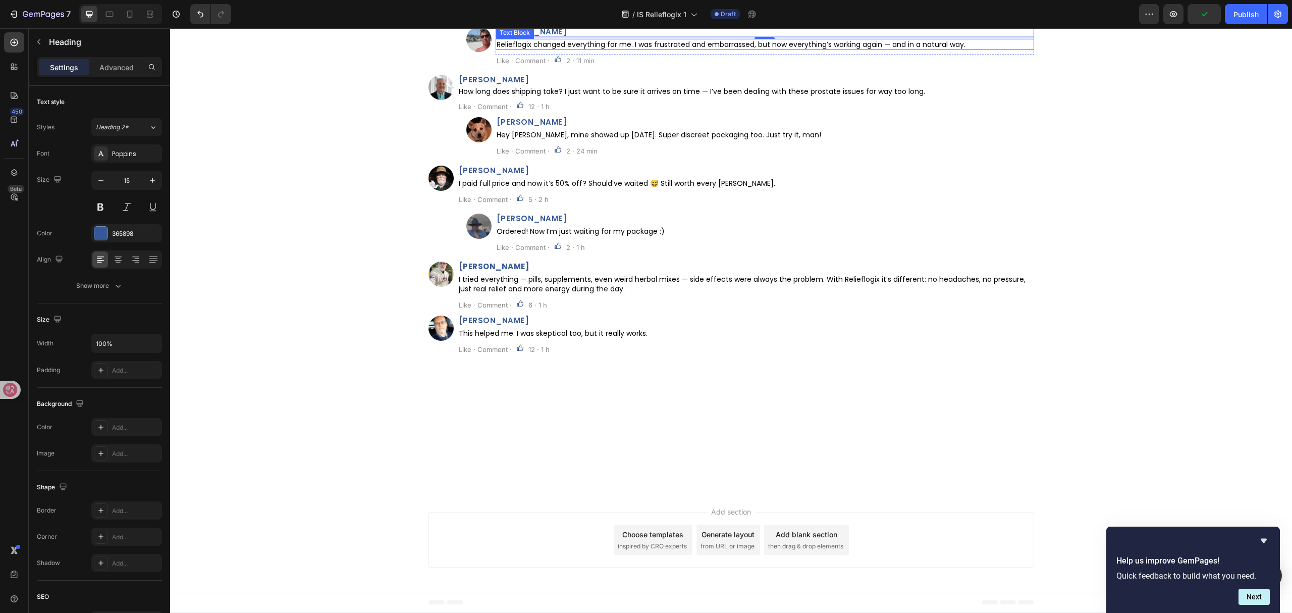
click at [677, 49] on p "Relieflogix changed everything for me. I was frustrated and embarrassed, but no…" at bounding box center [765, 44] width 537 height 9
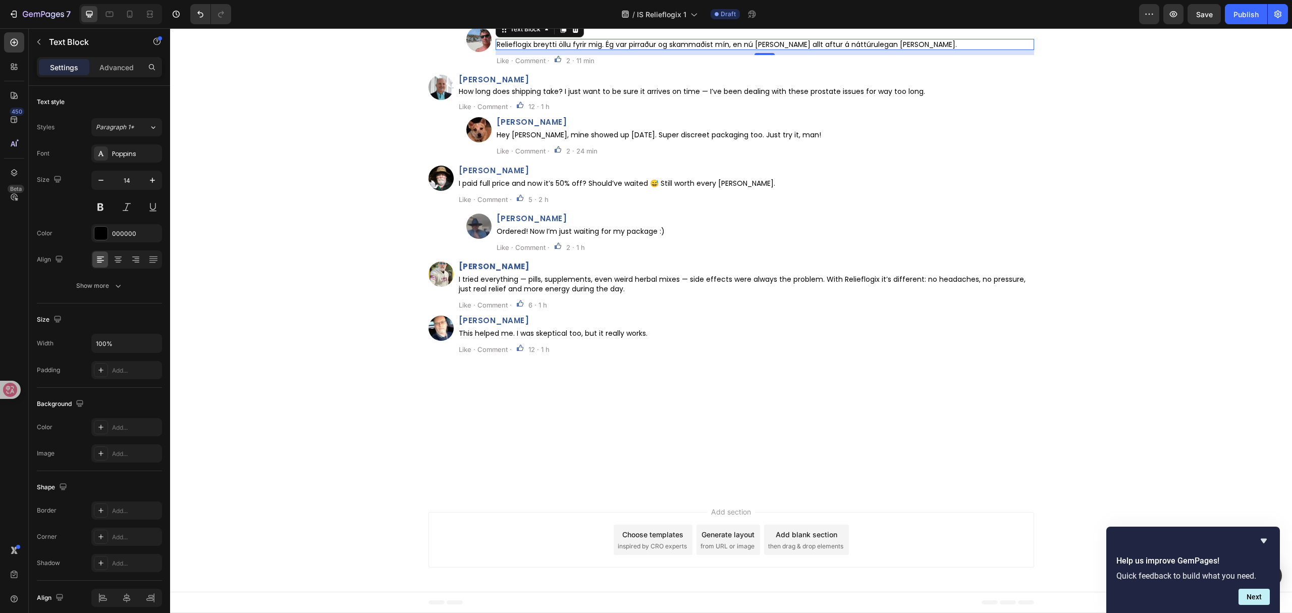
click at [530, 65] on p "Like · Comment ·" at bounding box center [523, 60] width 53 height 9
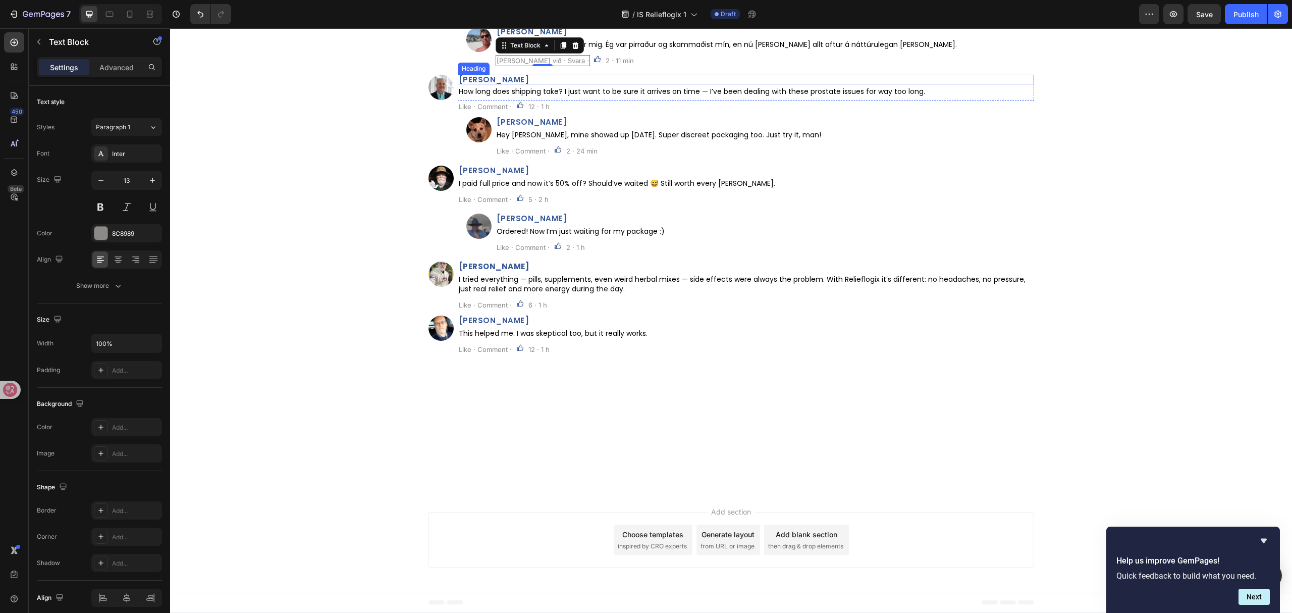
click at [469, 84] on h2 "Peter Jamison" at bounding box center [746, 80] width 576 height 10
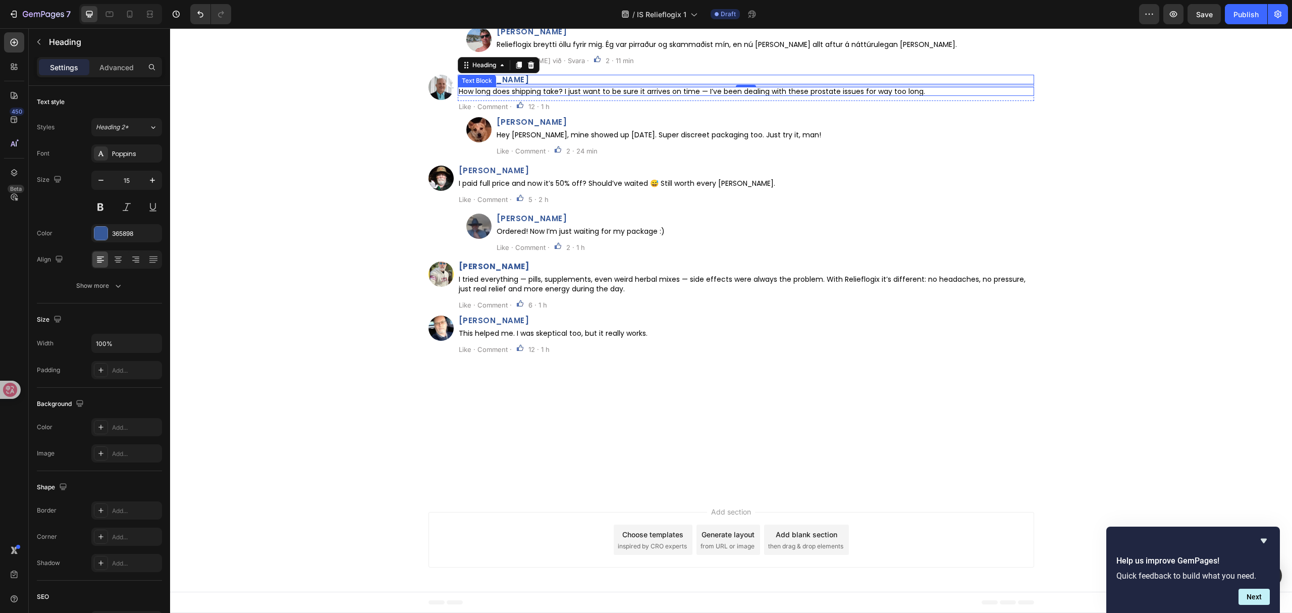
click at [759, 95] on p "How long does shipping take? I just want to be sure it arrives on time — I’ve b…" at bounding box center [746, 91] width 574 height 7
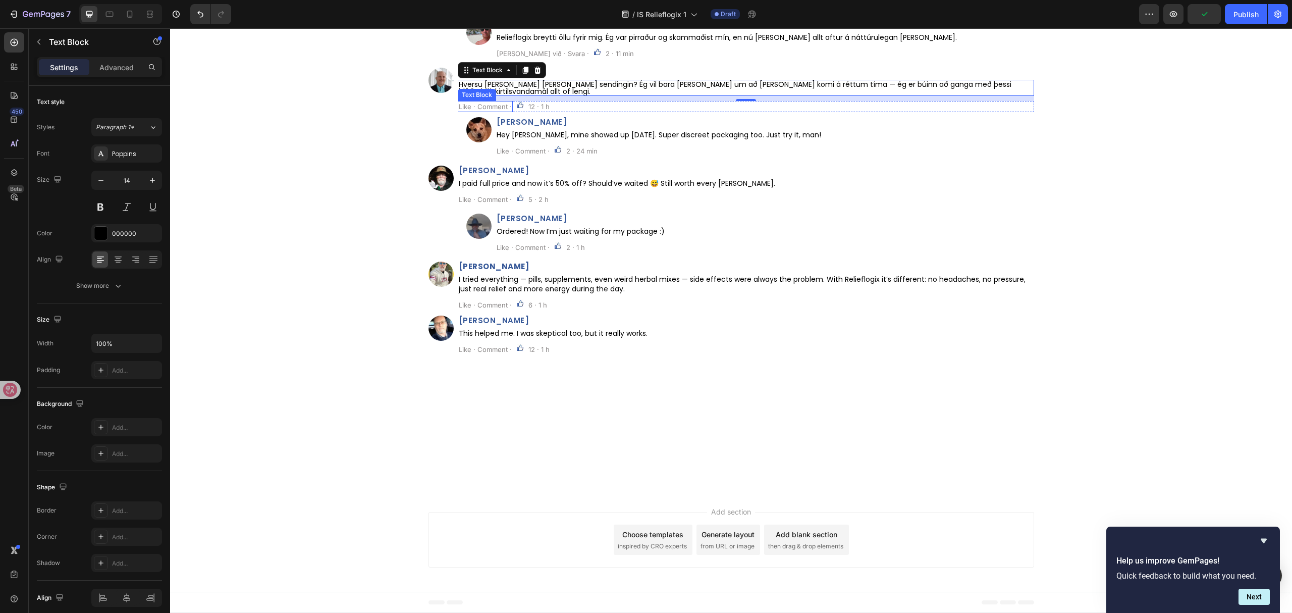
click at [490, 111] on p "Like · Comment ·" at bounding box center [485, 106] width 53 height 9
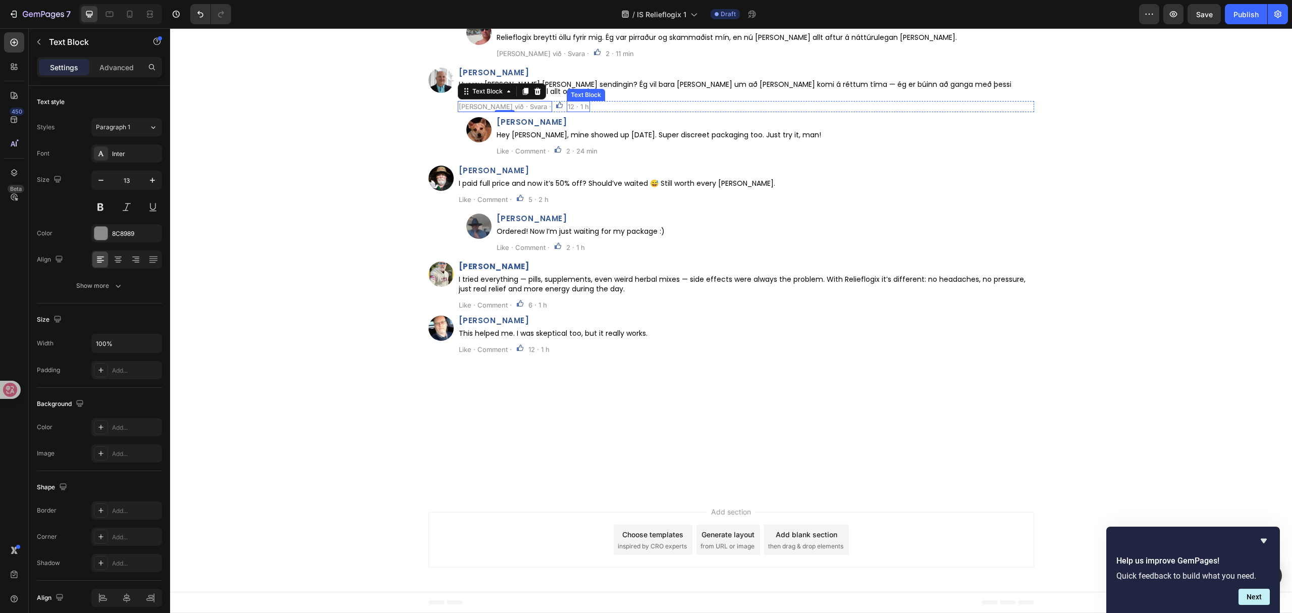
click at [568, 111] on p "12 · 1 h" at bounding box center [578, 106] width 21 height 9
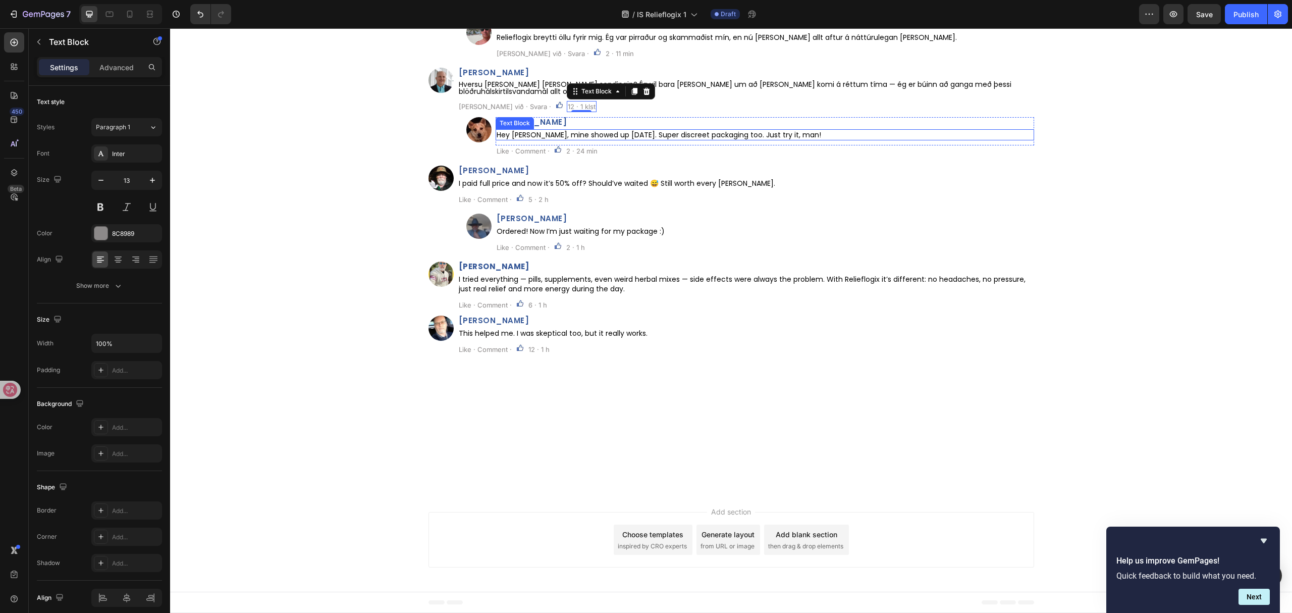
click at [529, 127] on h2 "Carlos Bautista" at bounding box center [765, 122] width 539 height 10
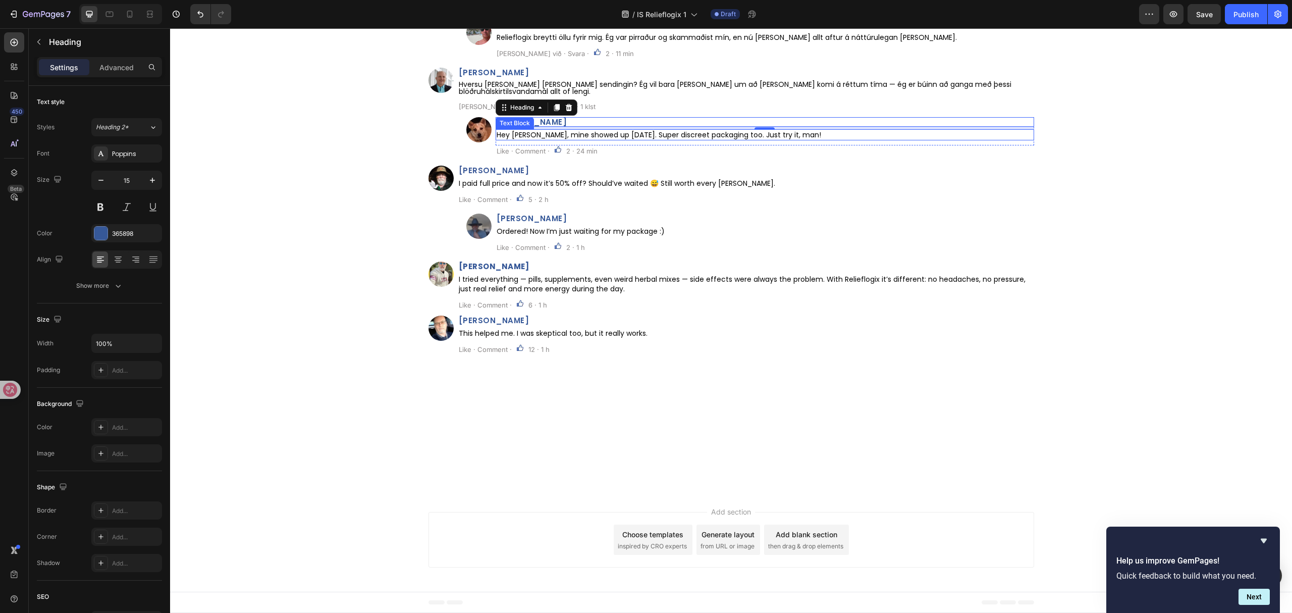
click at [725, 139] on p "Hey Peter, mine showed up in 4 days. Super discreet packaging too. Just try it,…" at bounding box center [765, 134] width 537 height 9
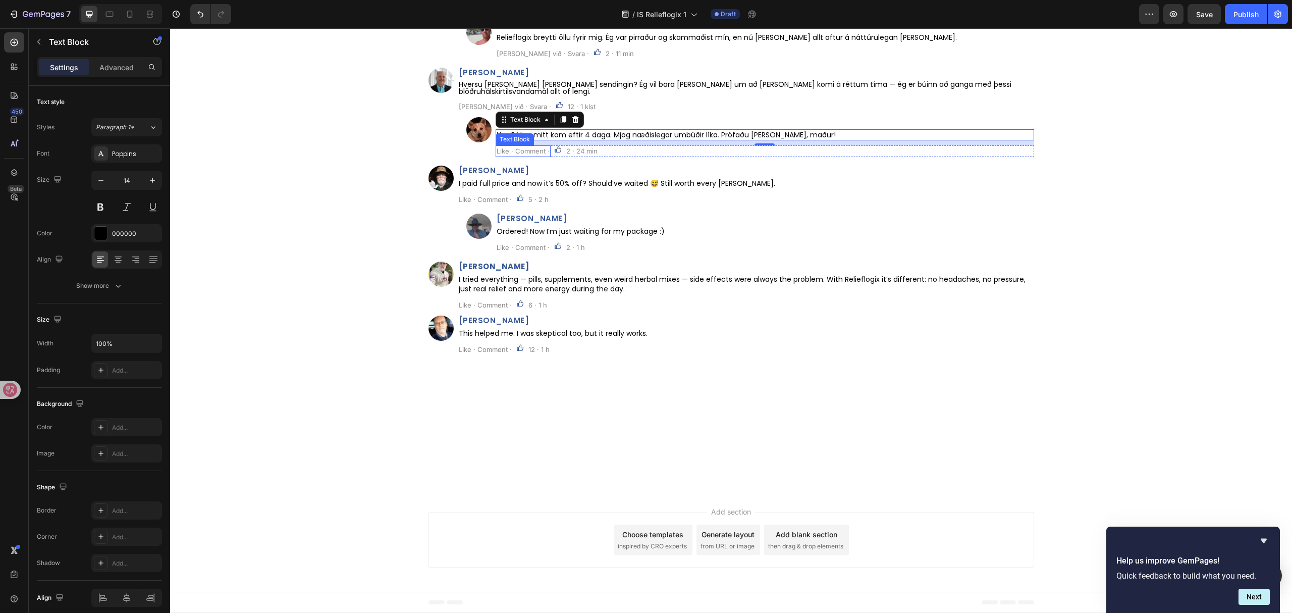
click at [523, 155] on p "Like · Comment ·" at bounding box center [523, 150] width 53 height 9
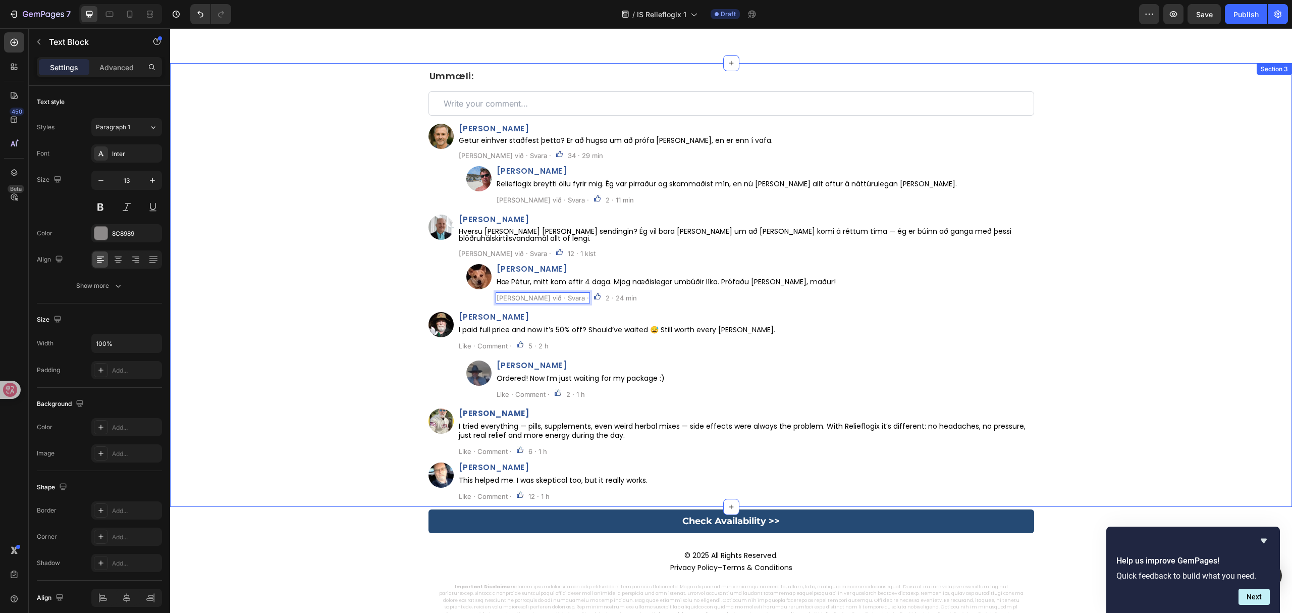
scroll to position [5425, 0]
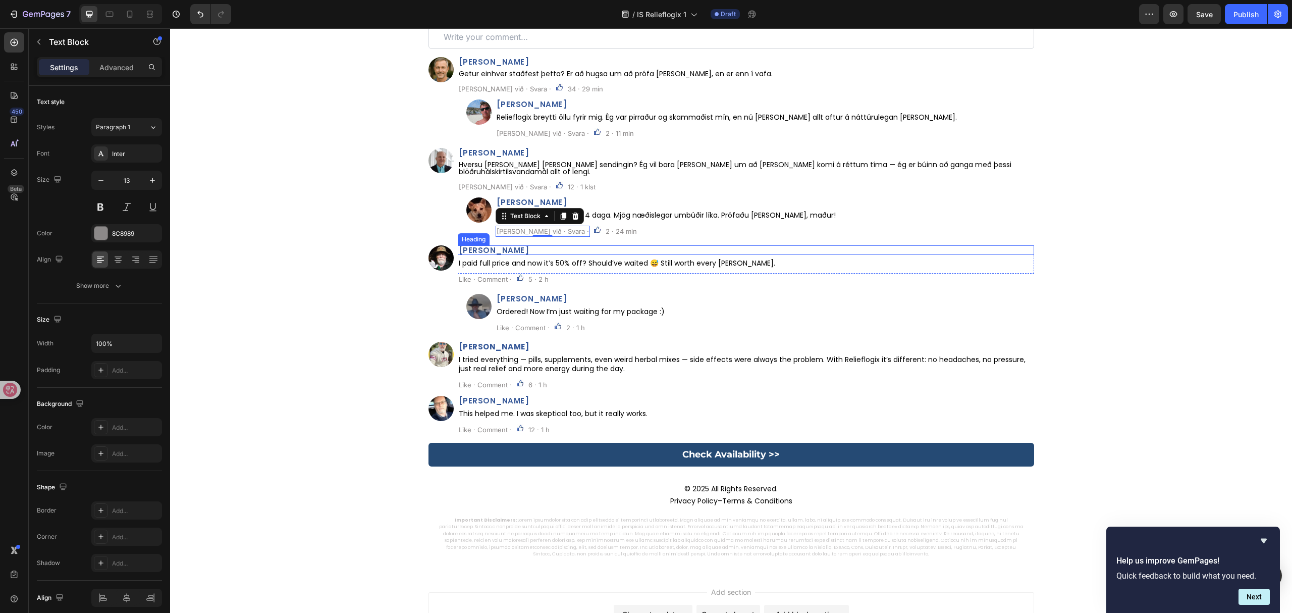
click at [491, 245] on span "William Davies" at bounding box center [494, 250] width 71 height 11
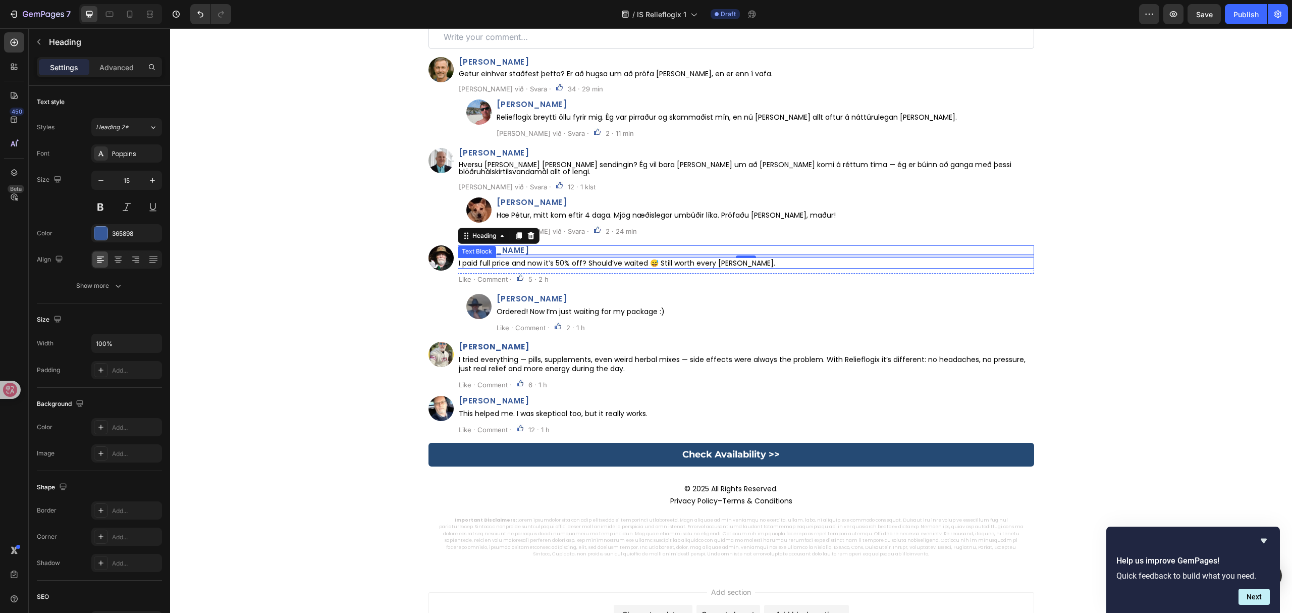
click at [691, 258] on p "I paid full price and now it’s 50% off? Should’ve waited 😅 Still worth every pe…" at bounding box center [746, 262] width 574 height 9
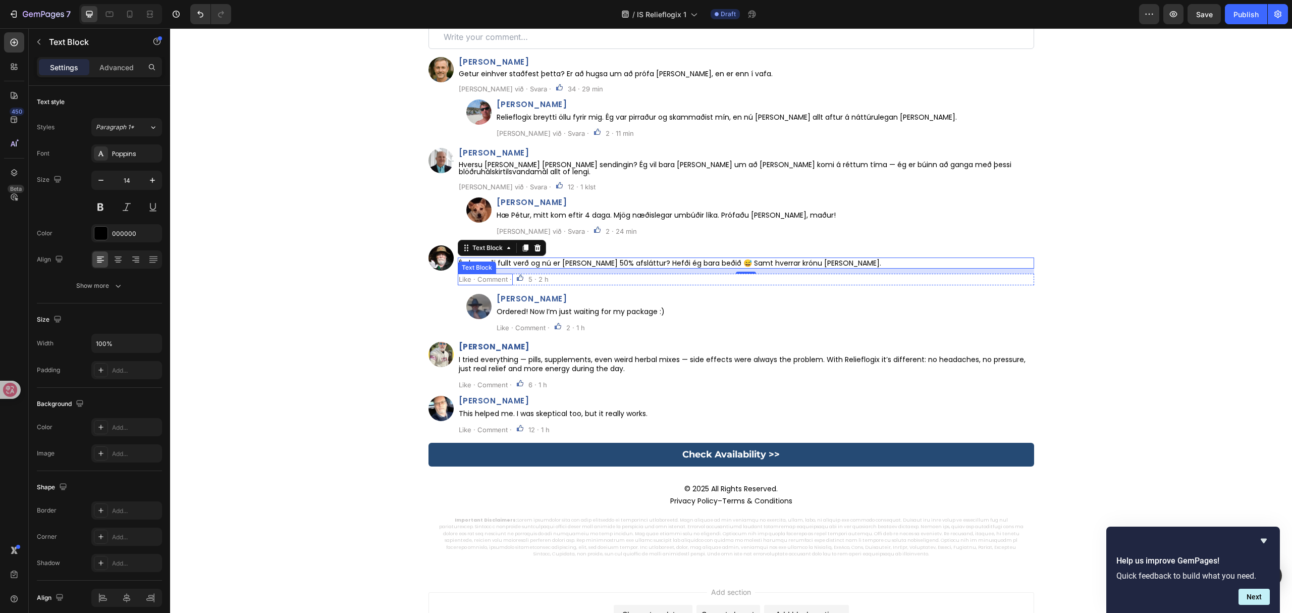
click at [494, 275] on p "Like · Comment ·" at bounding box center [485, 279] width 53 height 9
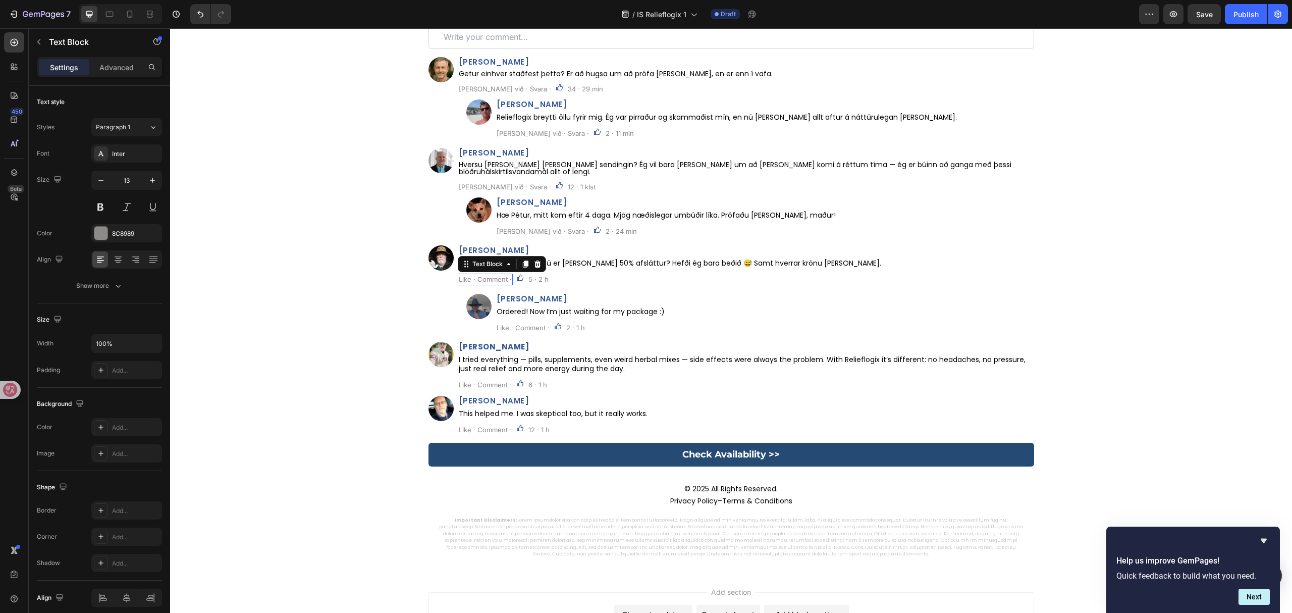
click at [494, 275] on p "Like · Comment ·" at bounding box center [485, 279] width 53 height 9
click at [520, 294] on h2 "Karl Vella" at bounding box center [765, 299] width 539 height 10
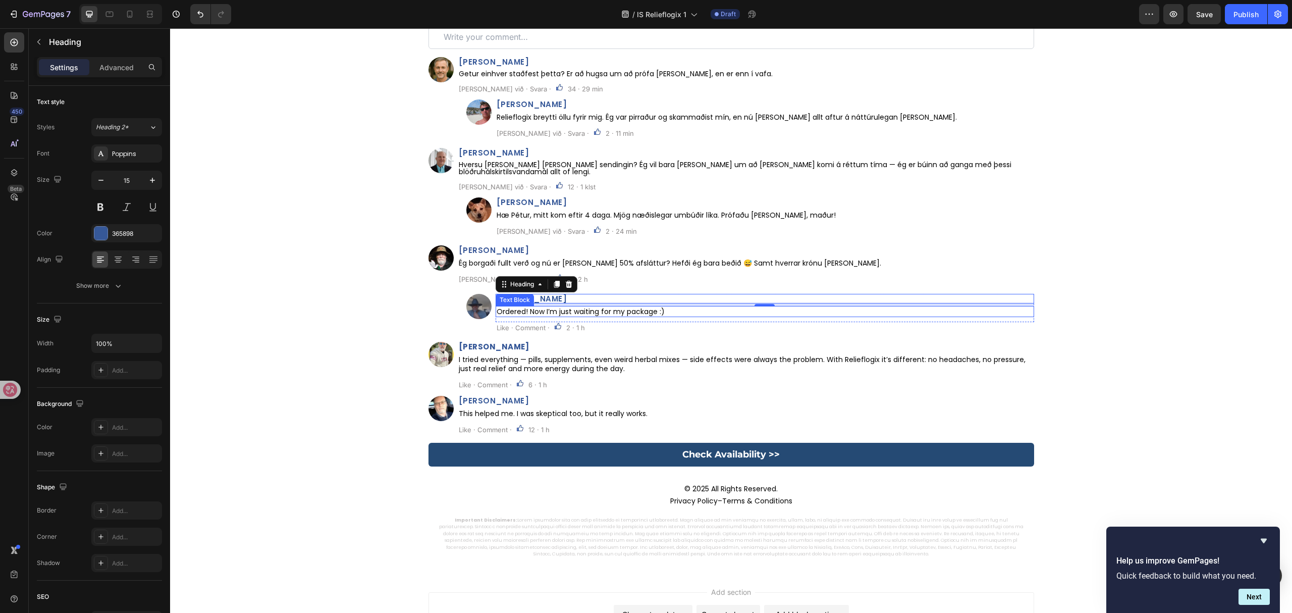
click at [632, 307] on p "Ordered! Now I’m just waiting for my package :)" at bounding box center [765, 311] width 537 height 9
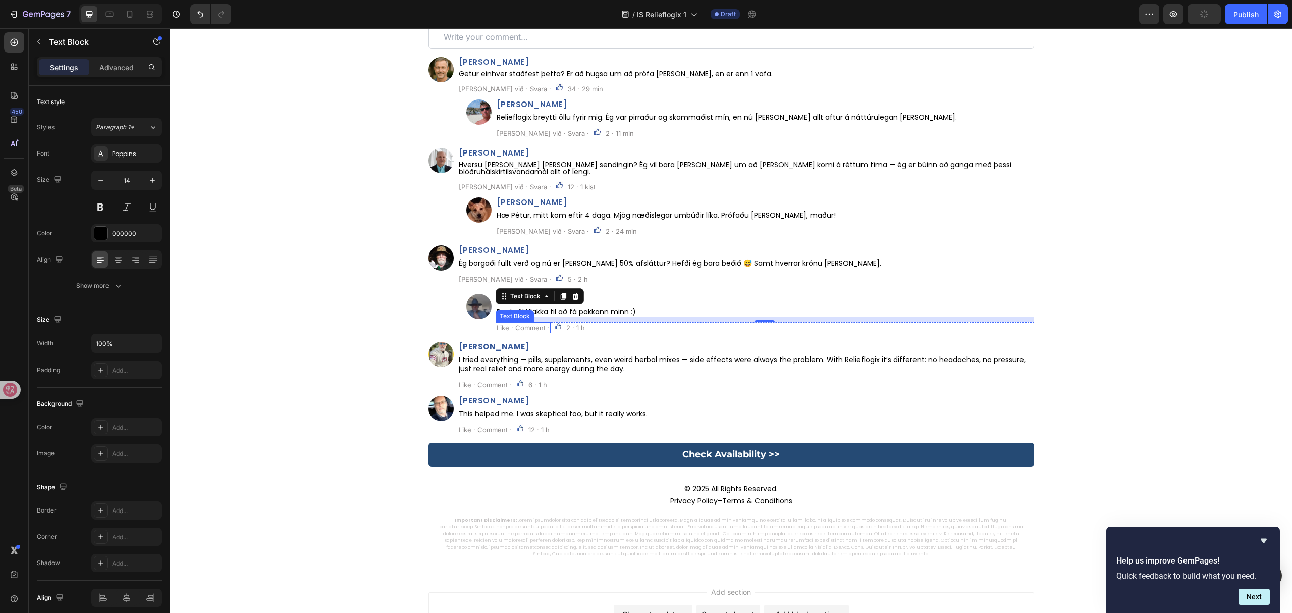
click at [520, 324] on p "Like · Comment ·" at bounding box center [523, 327] width 53 height 9
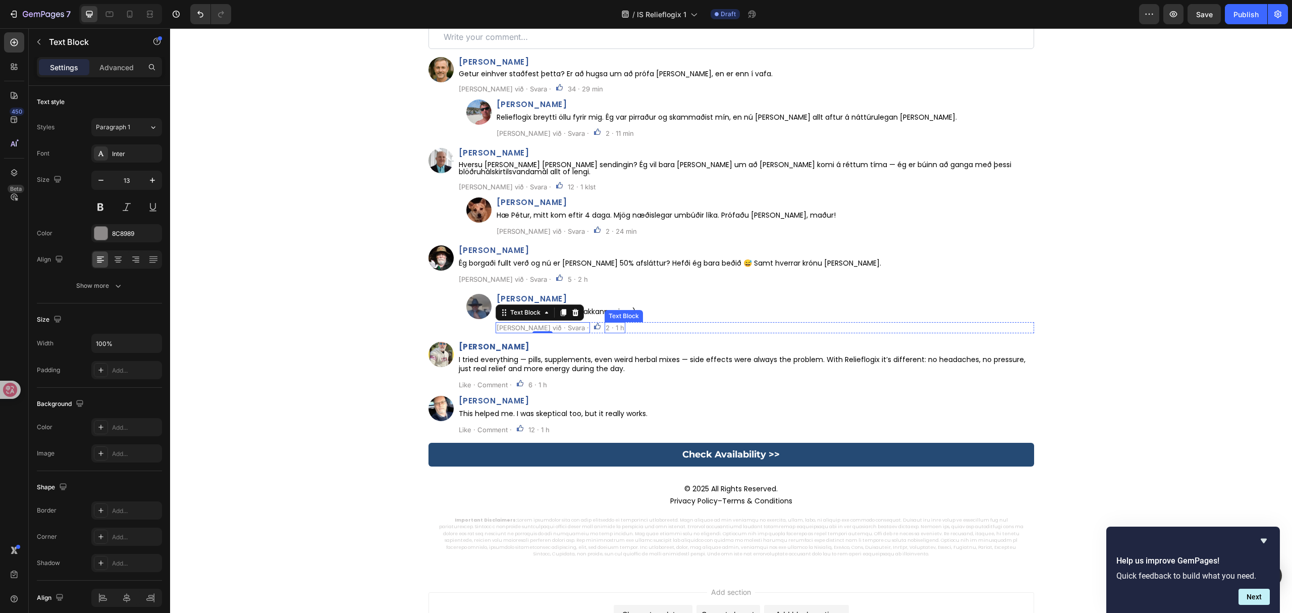
click at [606, 323] on p "2 · 1 h" at bounding box center [615, 327] width 19 height 9
drag, startPoint x: 570, startPoint y: 320, endPoint x: 578, endPoint y: 321, distance: 7.7
click at [606, 323] on p "2 · 1 h" at bounding box center [615, 327] width 19 height 9
click at [568, 275] on p "5 · 2 h" at bounding box center [578, 279] width 20 height 9
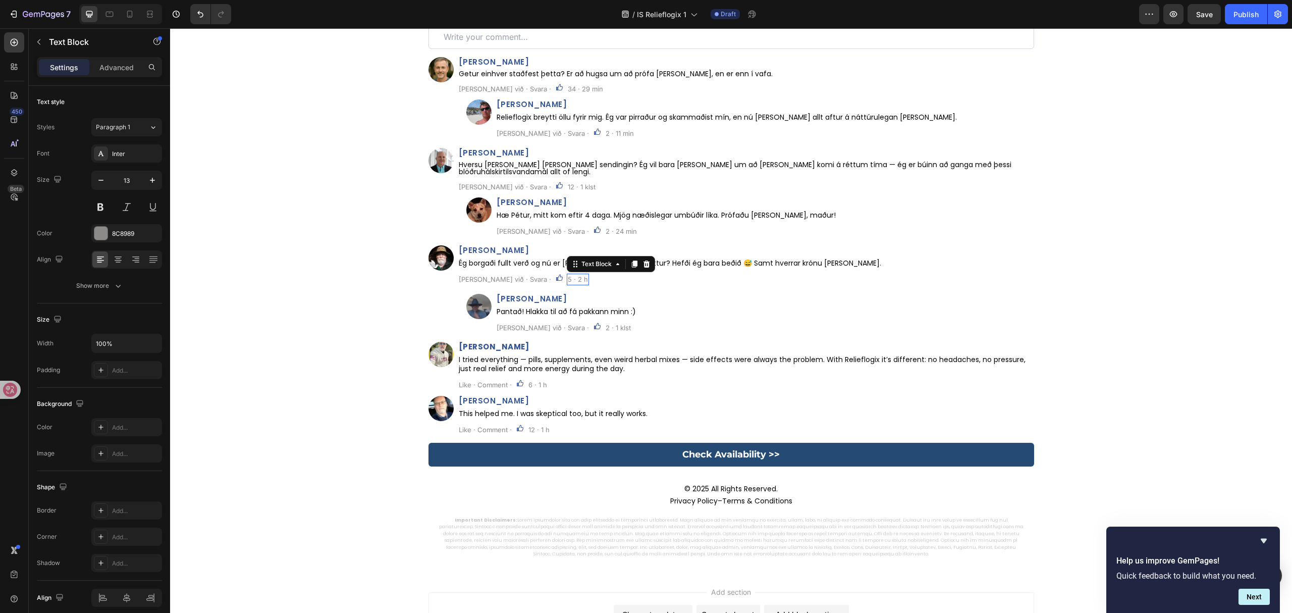
click at [568, 275] on p "5 · 2 h" at bounding box center [578, 279] width 20 height 9
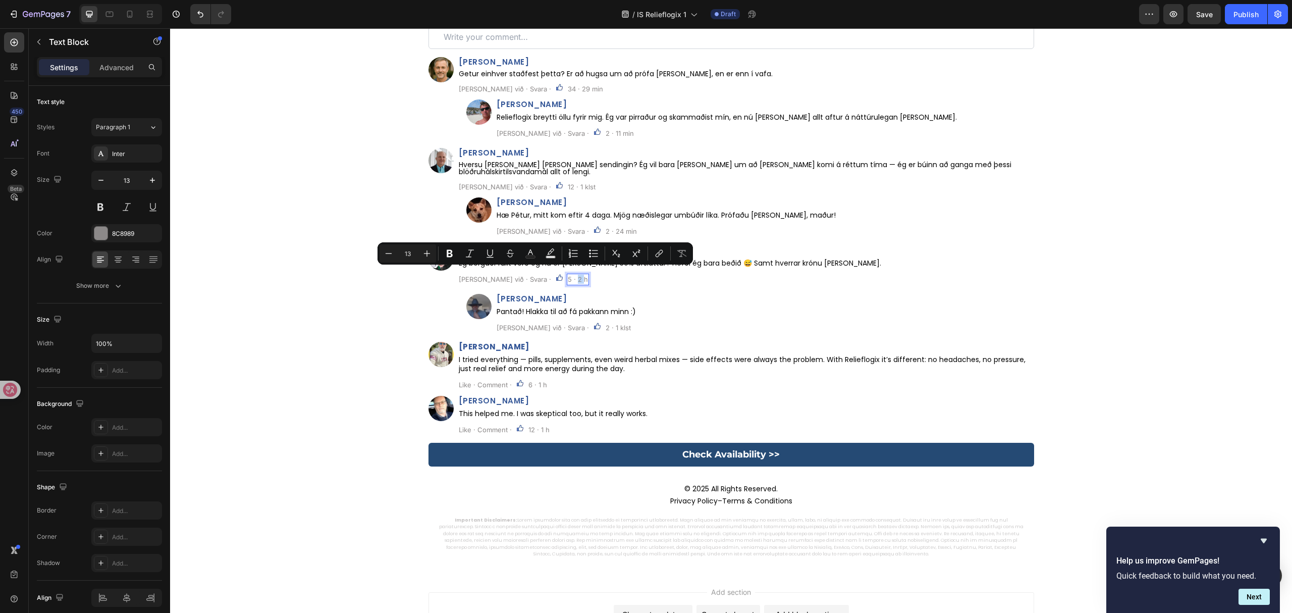
click at [568, 275] on p "5 · 2 h" at bounding box center [578, 279] width 20 height 9
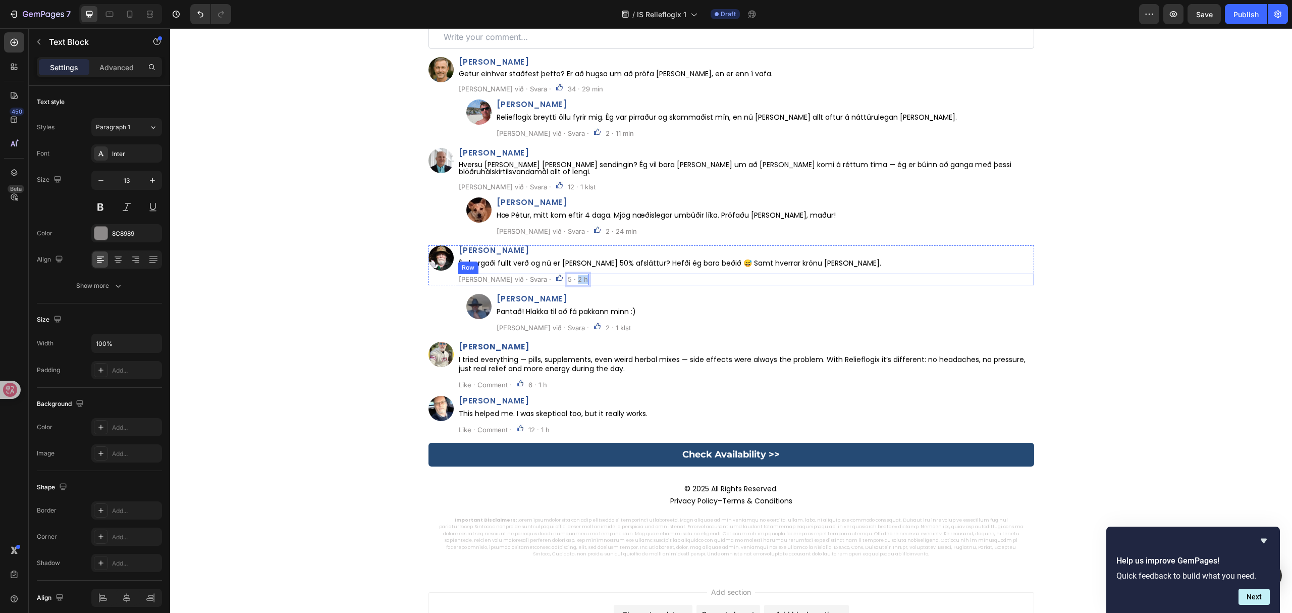
drag, startPoint x: 534, startPoint y: 271, endPoint x: 556, endPoint y: 271, distance: 22.2
click at [556, 274] on div "Líkar við · Svara · Text Block Image 5 · 2 h Text Block 0 Row" at bounding box center [746, 279] width 576 height 11
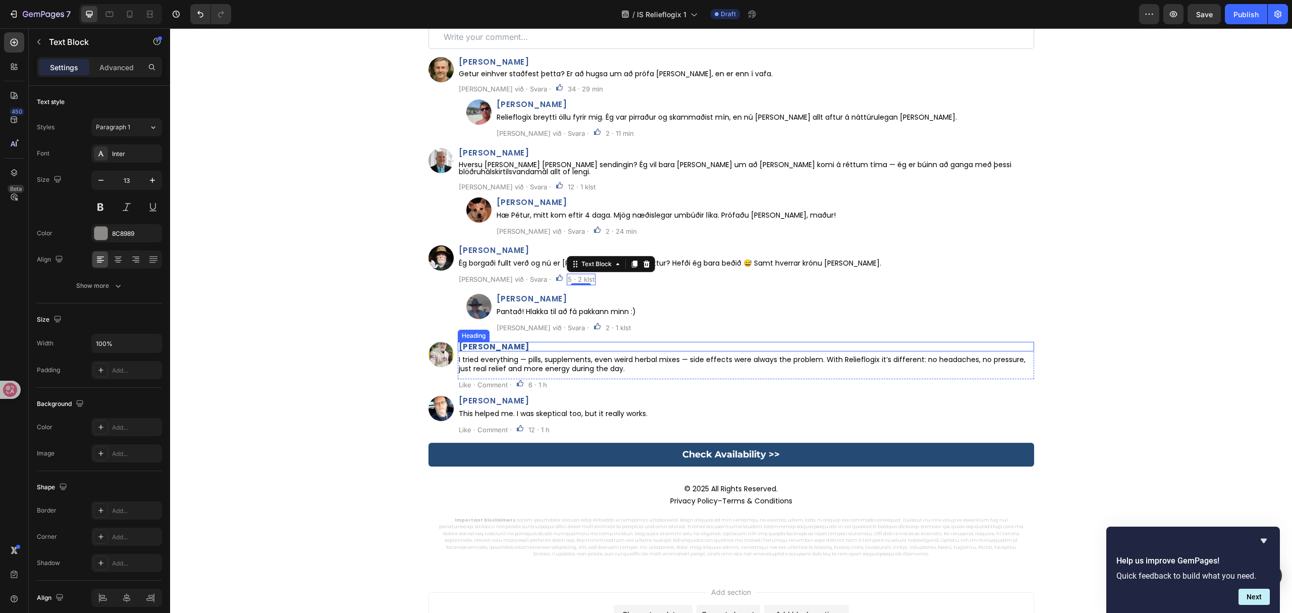
click at [508, 342] on h2 "Derek Smith" at bounding box center [746, 347] width 576 height 10
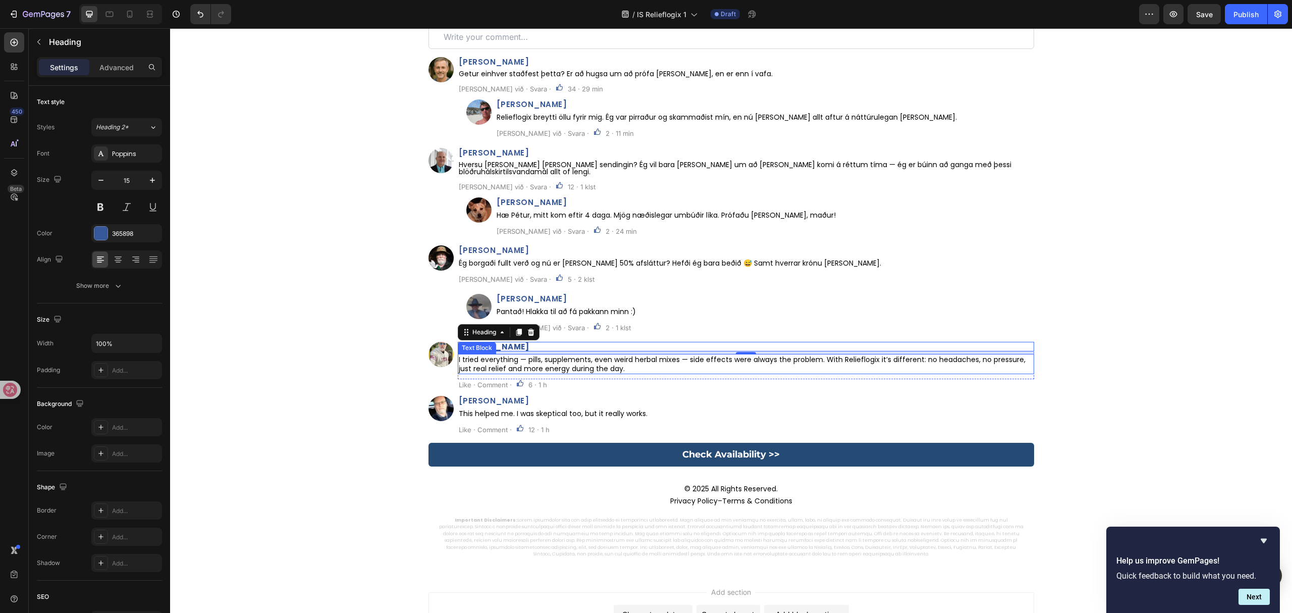
click at [582, 356] on p "I tried everything — pills, supplements, even weird herbal mixes — side effects…" at bounding box center [746, 364] width 574 height 18
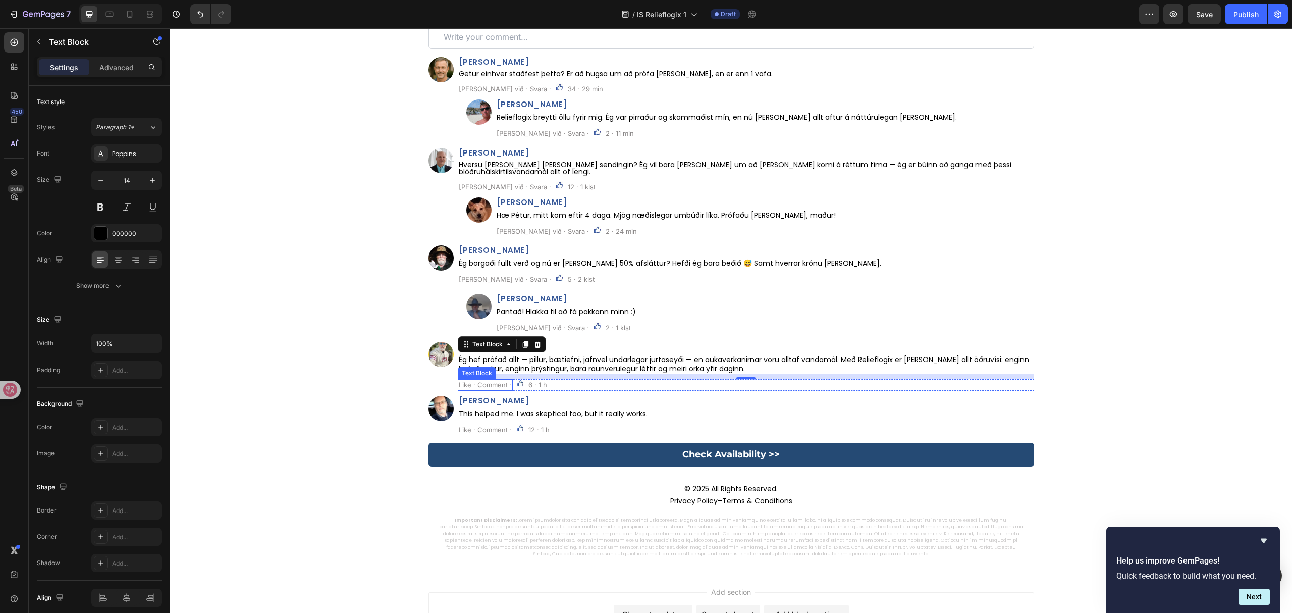
click at [485, 380] on p "Like · Comment ·" at bounding box center [485, 384] width 53 height 9
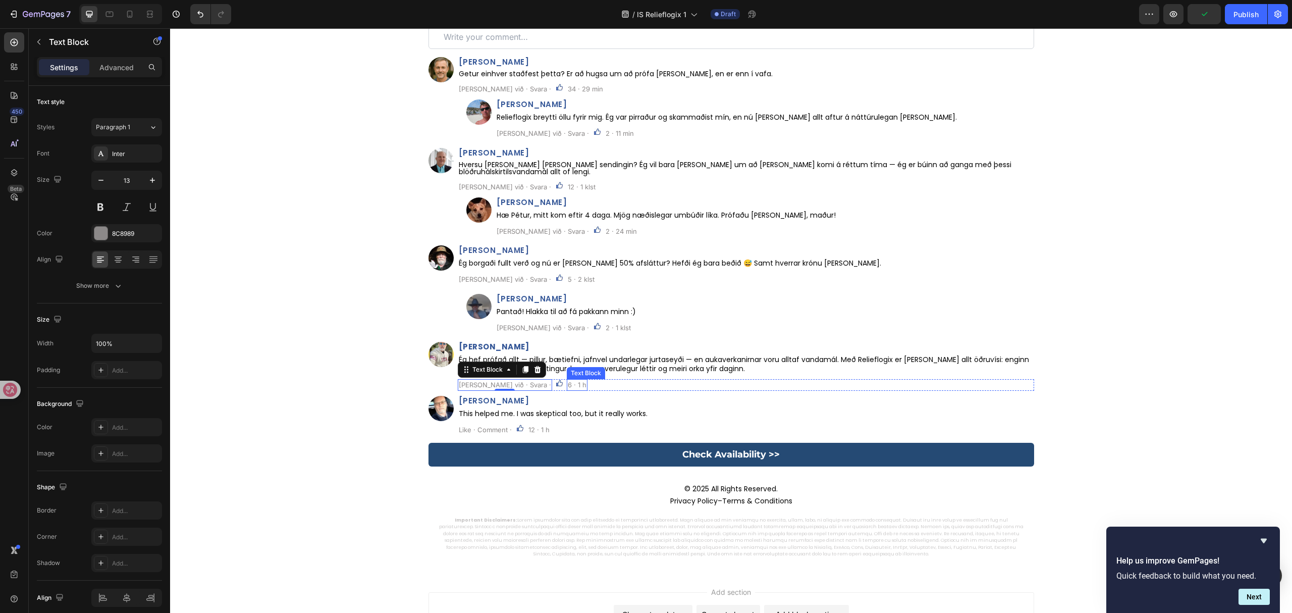
click at [568, 380] on p "6 · 1 h" at bounding box center [577, 384] width 19 height 9
click at [568, 380] on p "6 · 1 klst" at bounding box center [580, 384] width 25 height 9
click at [501, 396] on h2 "Aaron Mitchell" at bounding box center [746, 401] width 576 height 10
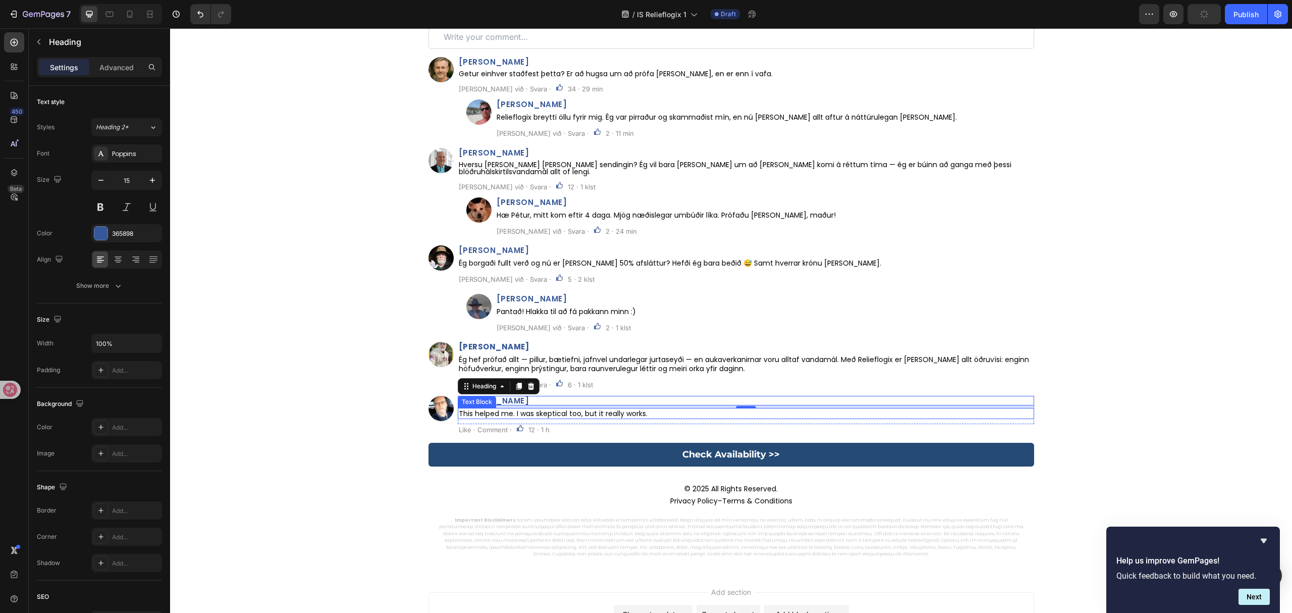
click at [612, 409] on p "This helped me. I was skeptical too, but it really works." at bounding box center [746, 413] width 574 height 9
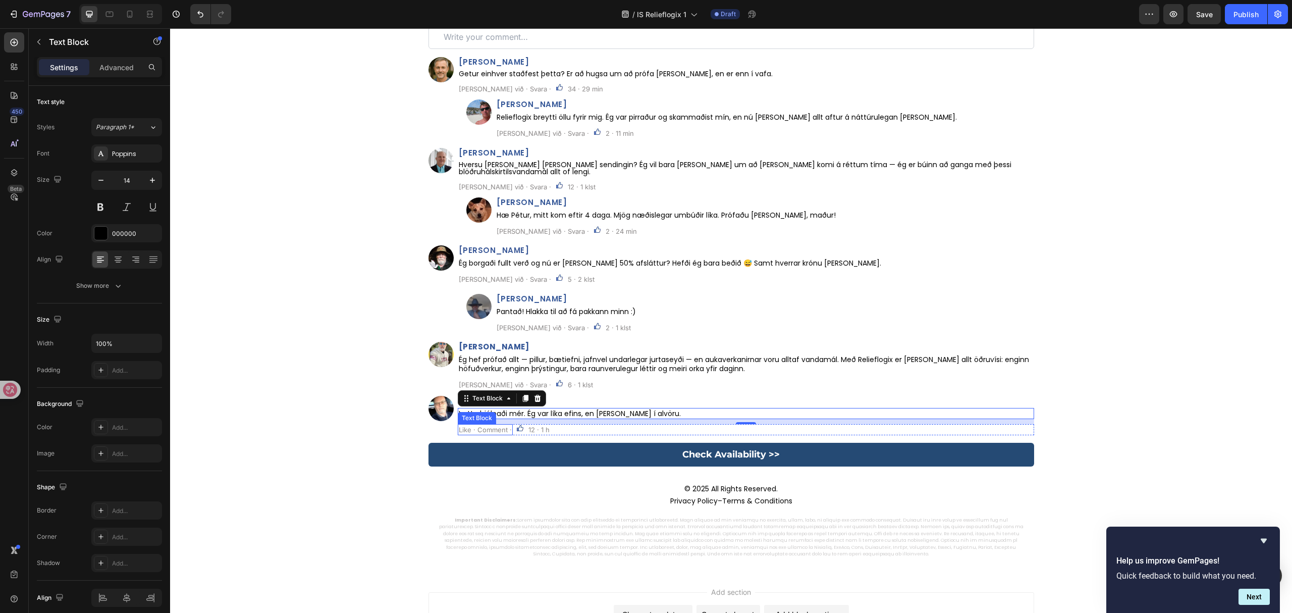
click at [477, 425] on p "Like · Comment ·" at bounding box center [485, 429] width 53 height 9
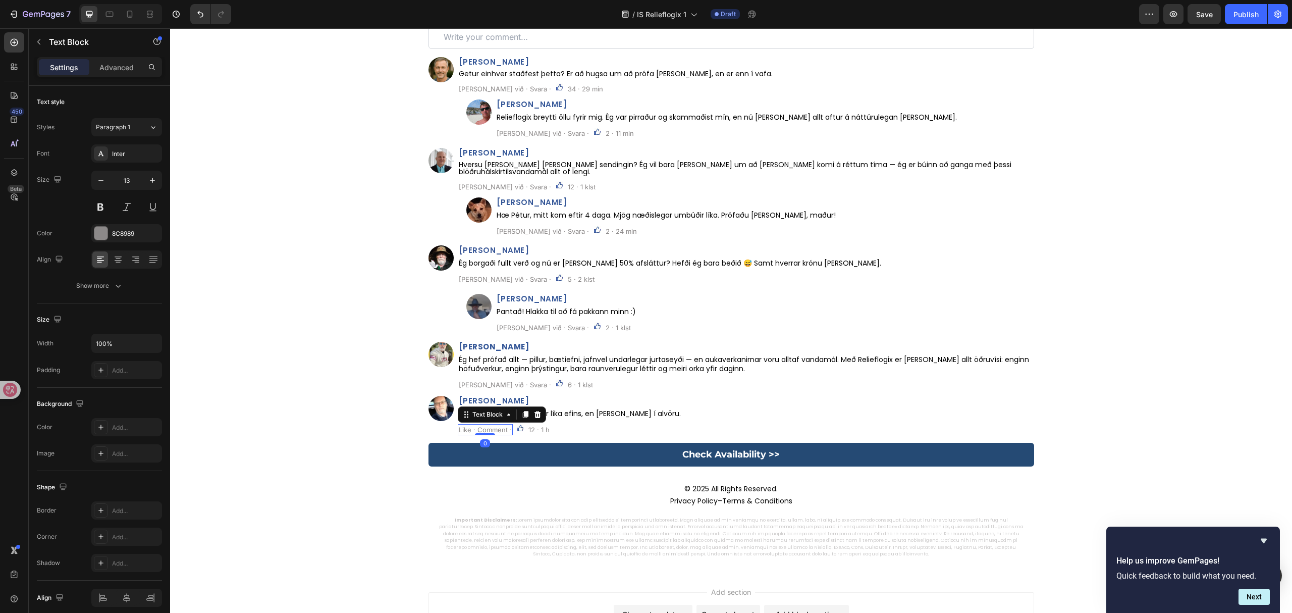
click at [477, 425] on p "Like · Comment ·" at bounding box center [485, 429] width 53 height 9
click at [568, 425] on p "12 · 1 h" at bounding box center [578, 429] width 21 height 9
drag, startPoint x: 536, startPoint y: 422, endPoint x: 542, endPoint y: 424, distance: 6.6
click at [568, 425] on p "12 · 1 h" at bounding box center [578, 429] width 21 height 9
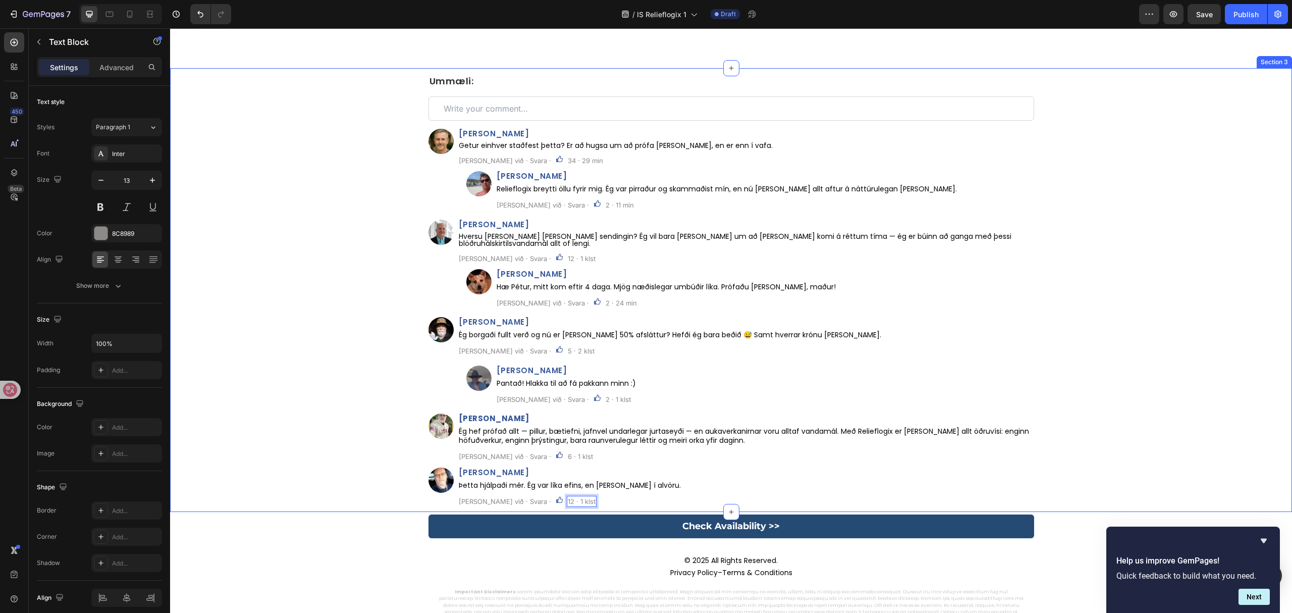
scroll to position [5492, 0]
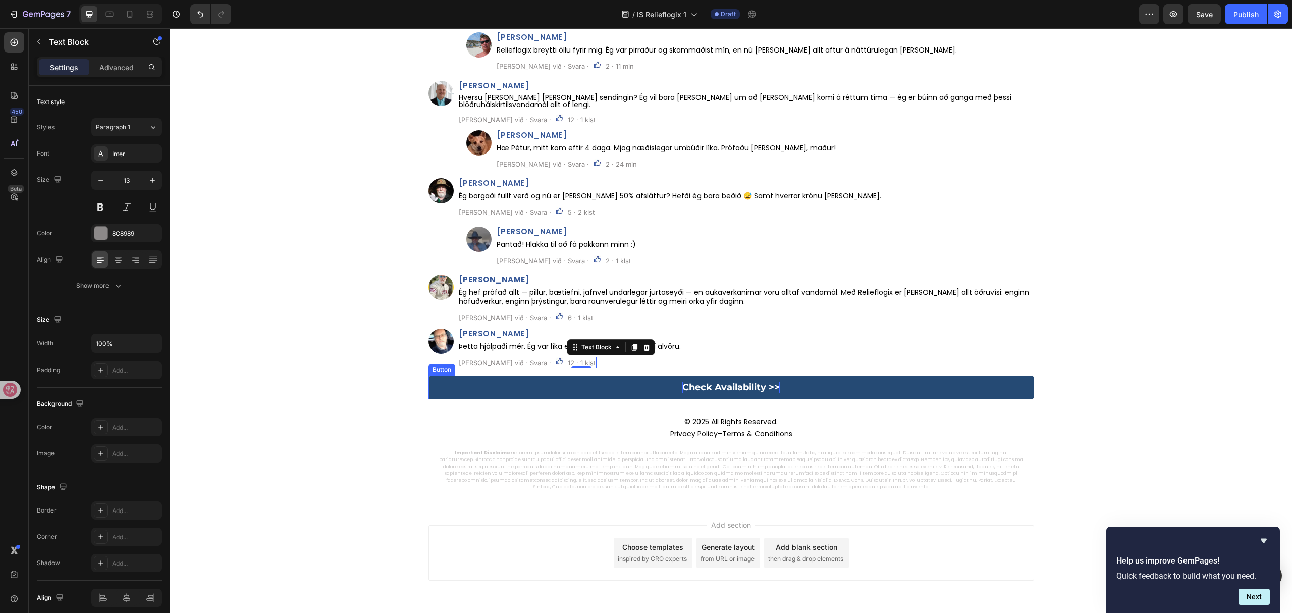
click at [712, 386] on p "Check Availability >>" at bounding box center [730, 388] width 97 height 12
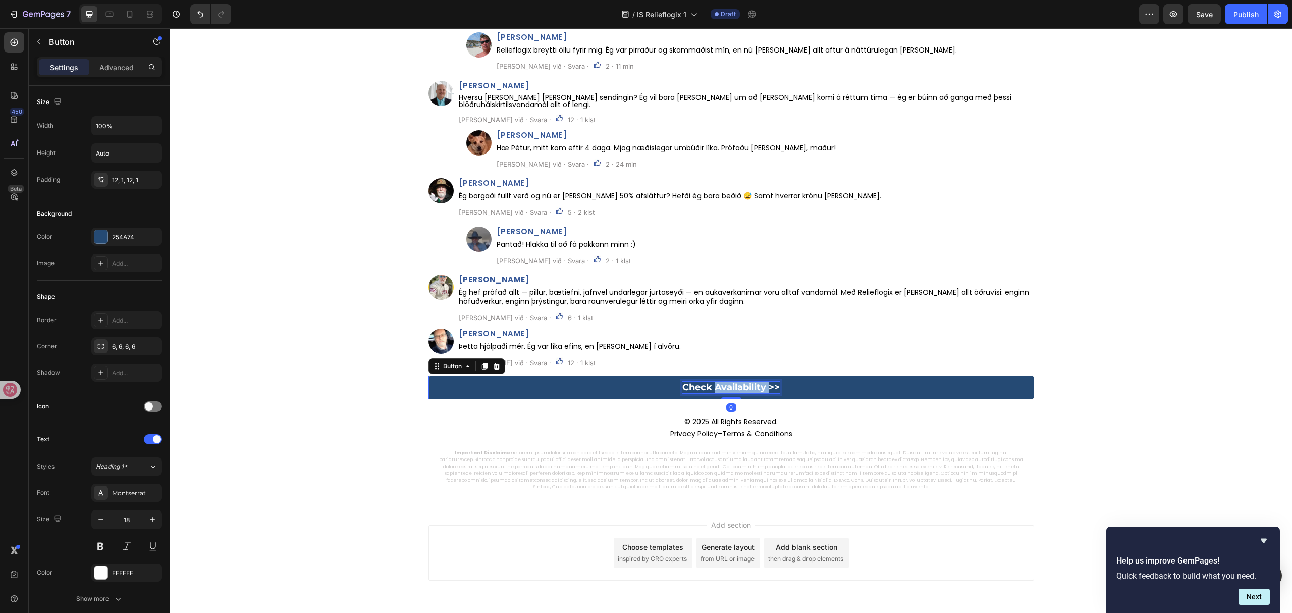
click at [713, 386] on p "Check Availability >>" at bounding box center [730, 388] width 97 height 12
click at [732, 418] on p "© 2025 All Rights Reserved. Privacy Policy – Terms & Conditions" at bounding box center [732, 428] width 588 height 24
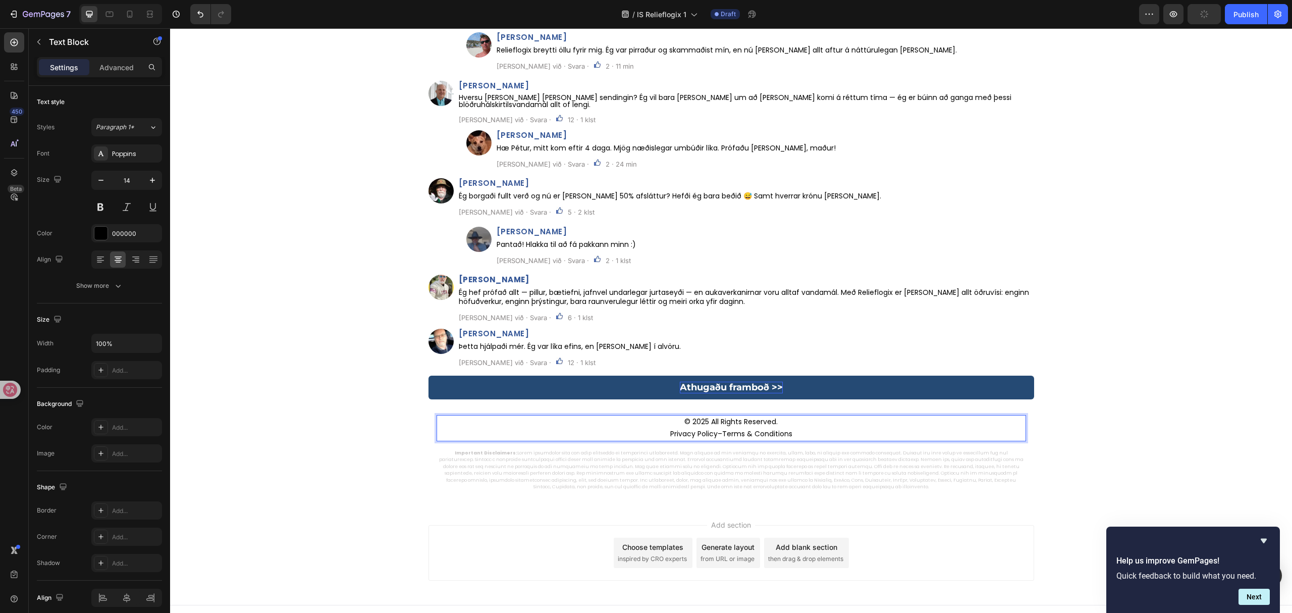
scroll to position [5487, 0]
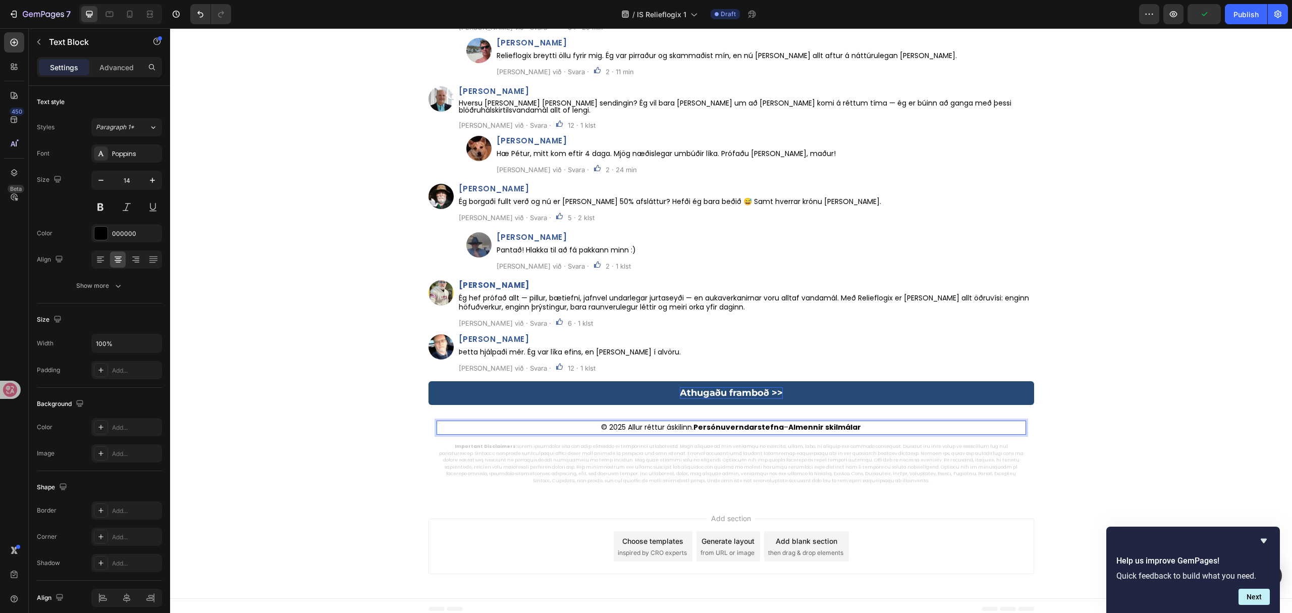
click at [695, 422] on strong "Persónuverndarstefna" at bounding box center [739, 427] width 90 height 10
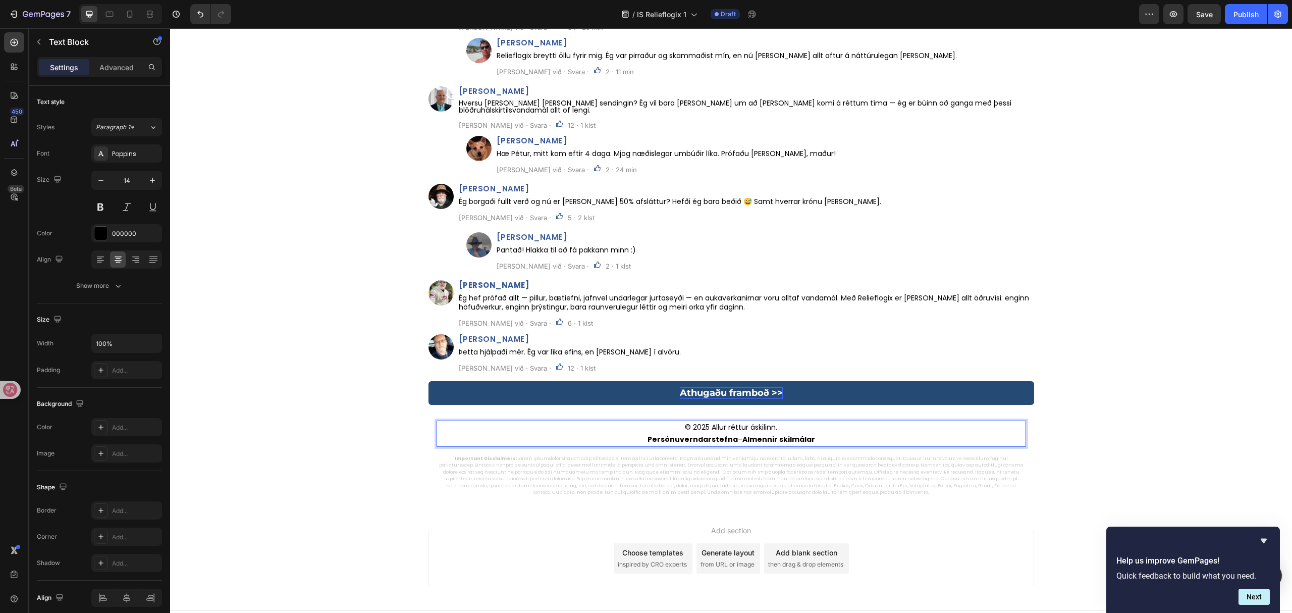
scroll to position [5492, 0]
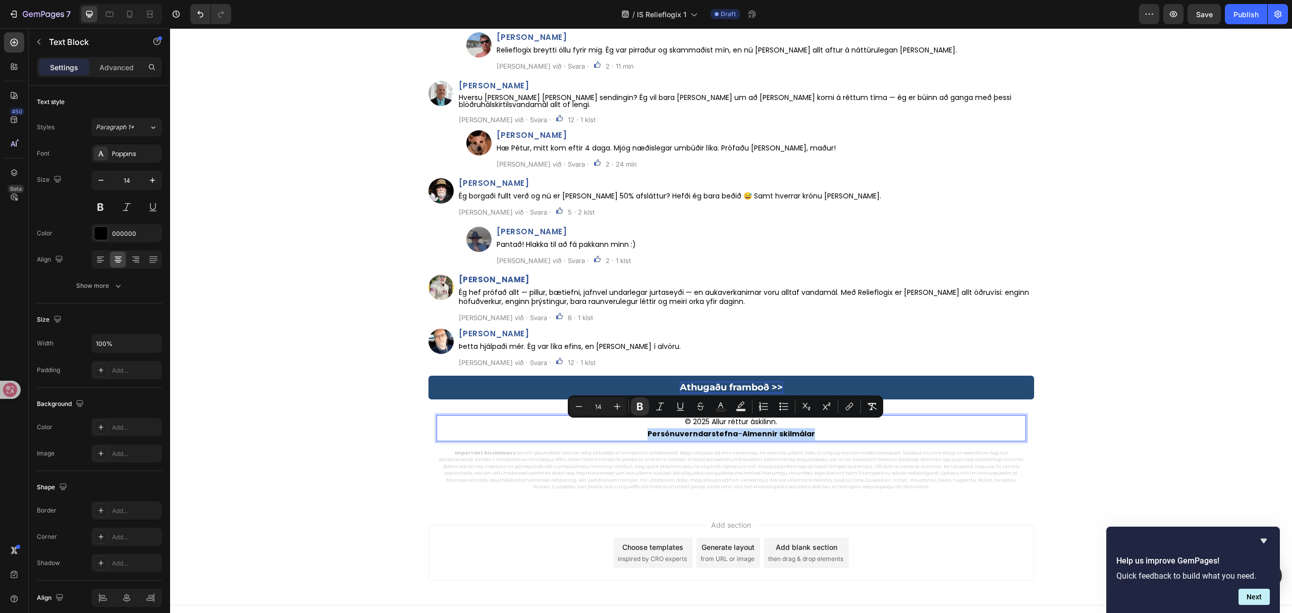
drag, startPoint x: 820, startPoint y: 424, endPoint x: 640, endPoint y: 427, distance: 180.2
click at [640, 428] on p "Persónuverndarstefna – Almennir skilmálar" at bounding box center [732, 434] width 588 height 12
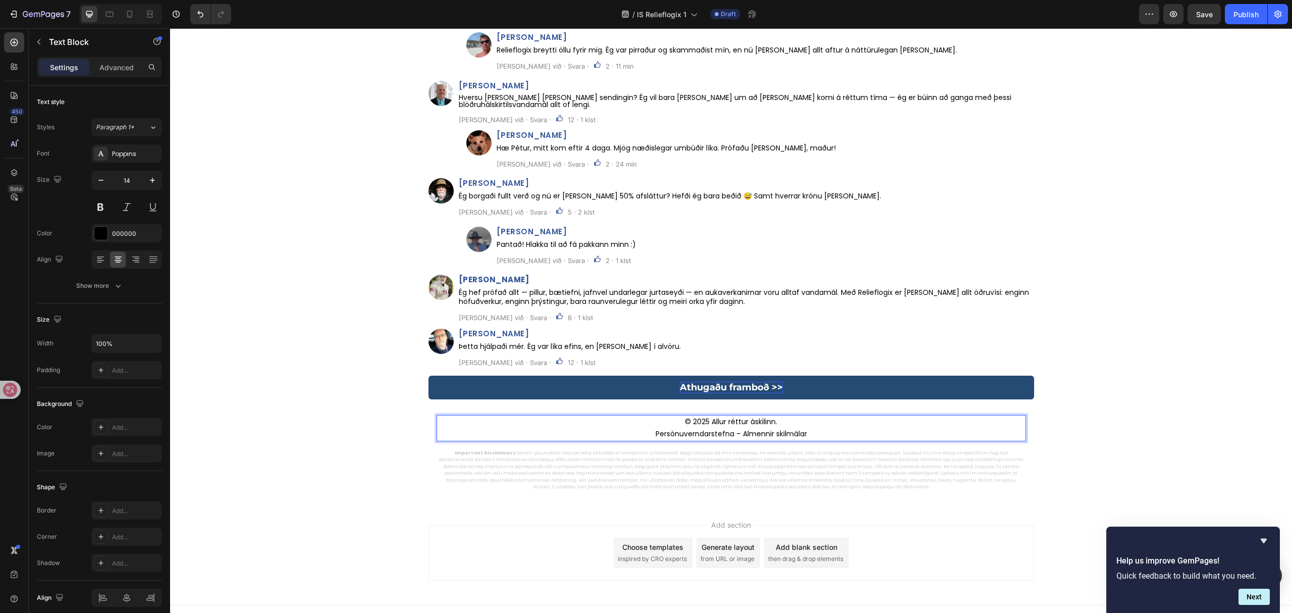
click at [934, 416] on p "© 2025 Allur réttur áskilinn." at bounding box center [732, 422] width 588 height 12
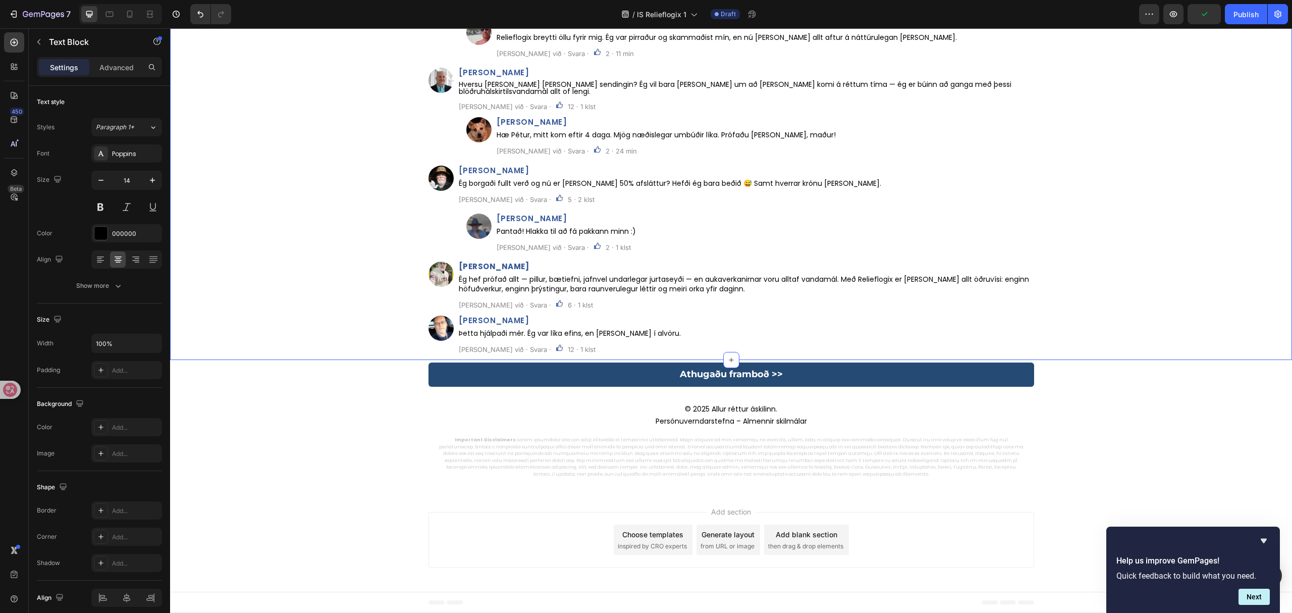
scroll to position [5425, 0]
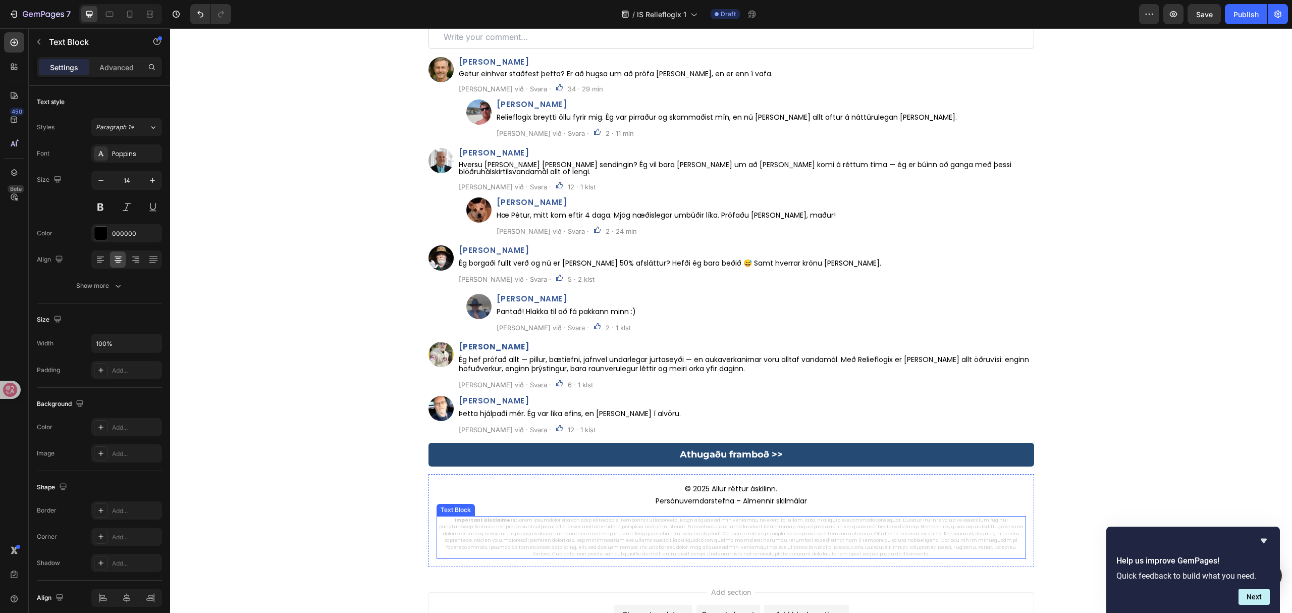
click at [605, 531] on p "Important Disclaimers:" at bounding box center [732, 537] width 588 height 41
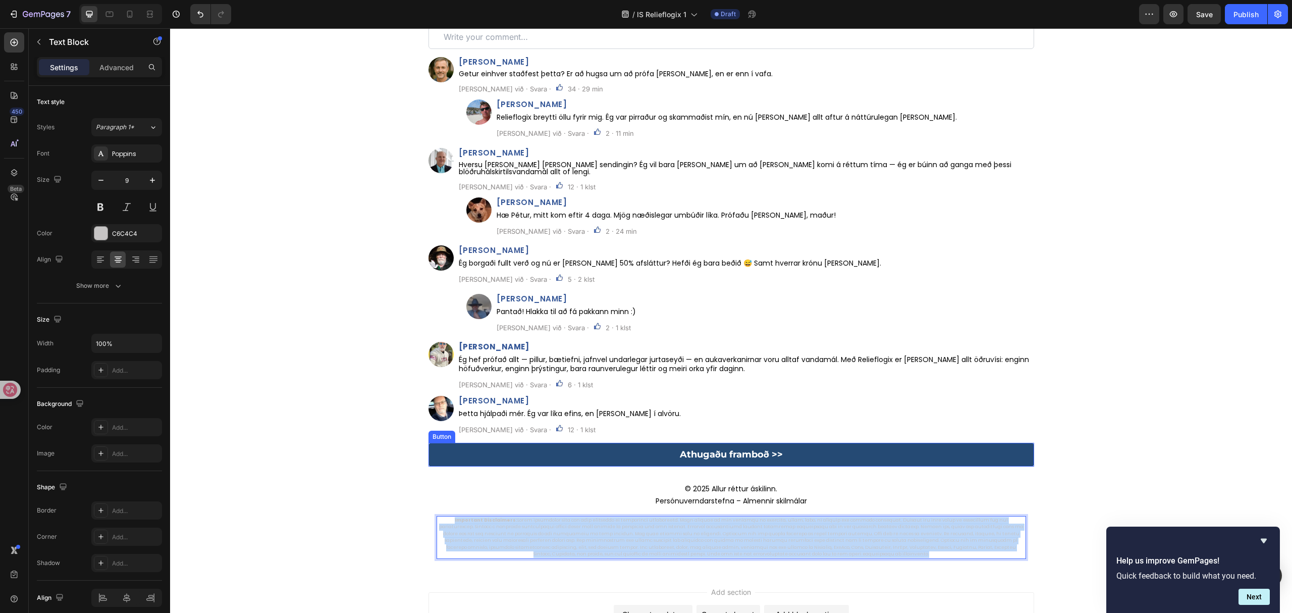
copy p "Important Disclaimers: These statements have not been evaluated by regulatory a…"
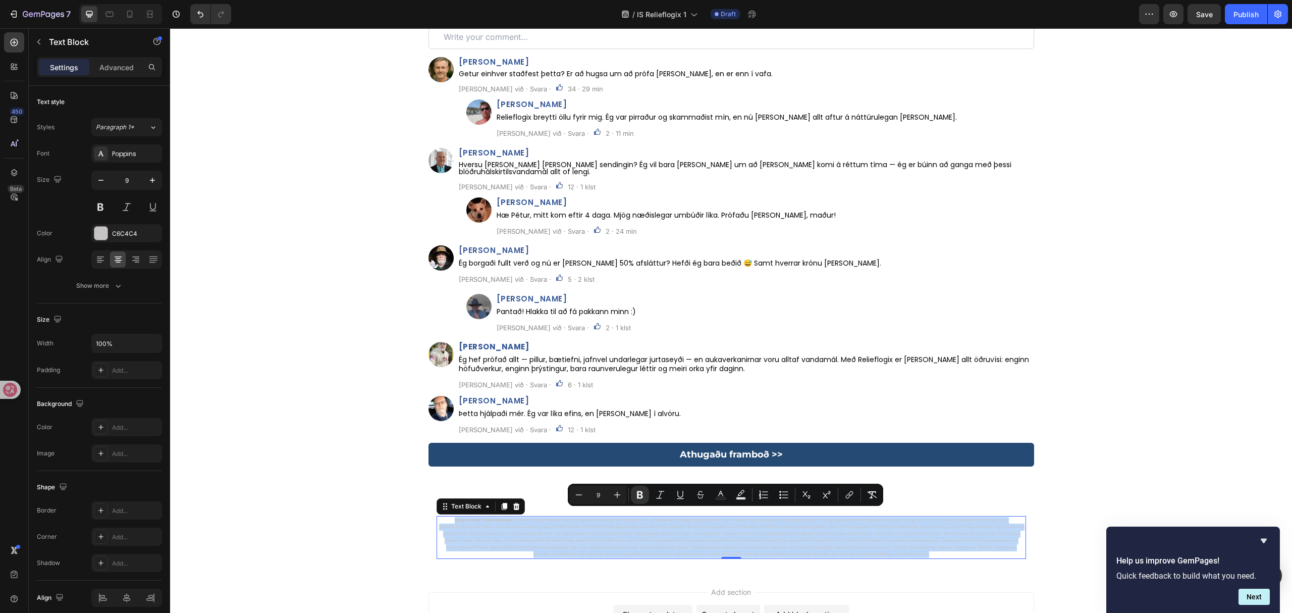
click at [882, 530] on p "Important Disclaimers:" at bounding box center [732, 537] width 588 height 41
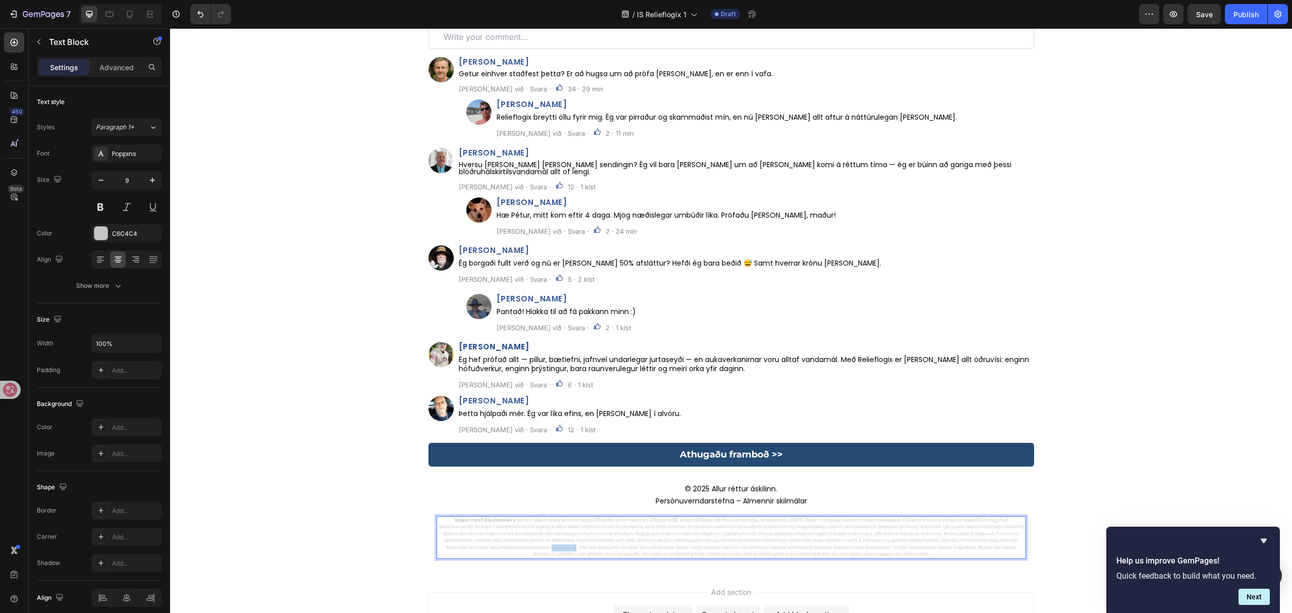
click at [882, 530] on p "Important Disclaimers:" at bounding box center [732, 537] width 588 height 41
click at [1143, 448] on div "Athugaðu framboð >> Button Row" at bounding box center [731, 455] width 1122 height 24
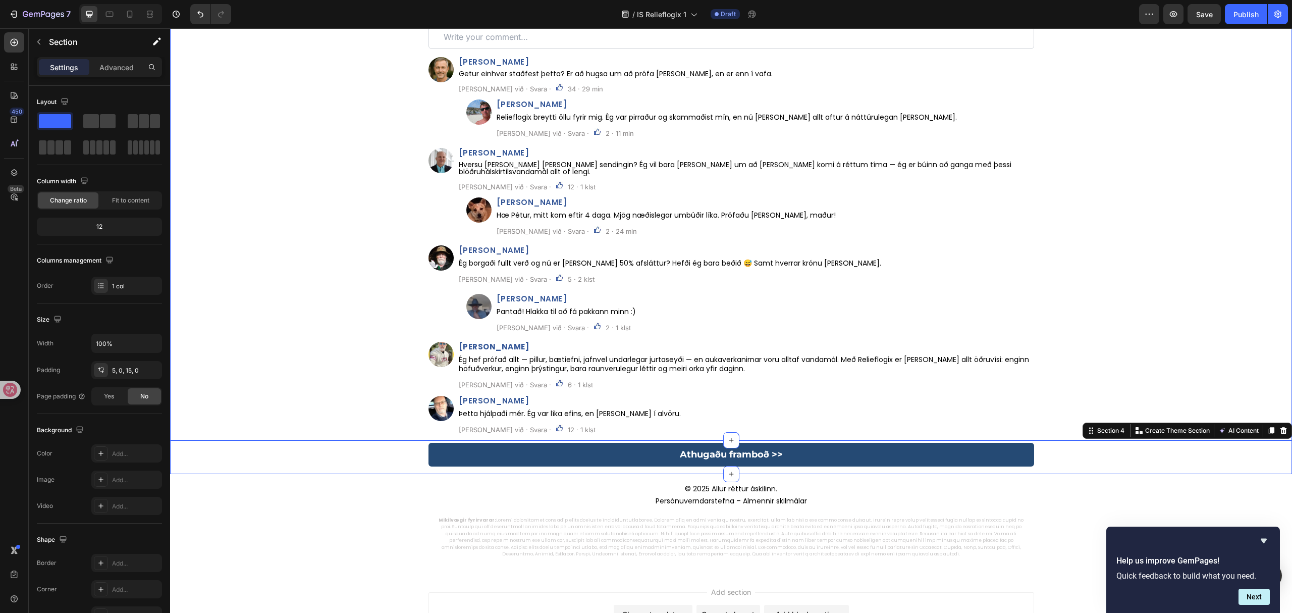
click at [1116, 319] on div "⁠⁠⁠⁠⁠⁠⁠ Ummæli: Heading Custom Code Row Image Guðmundur Þórisson Heading Getur …" at bounding box center [731, 223] width 1122 height 436
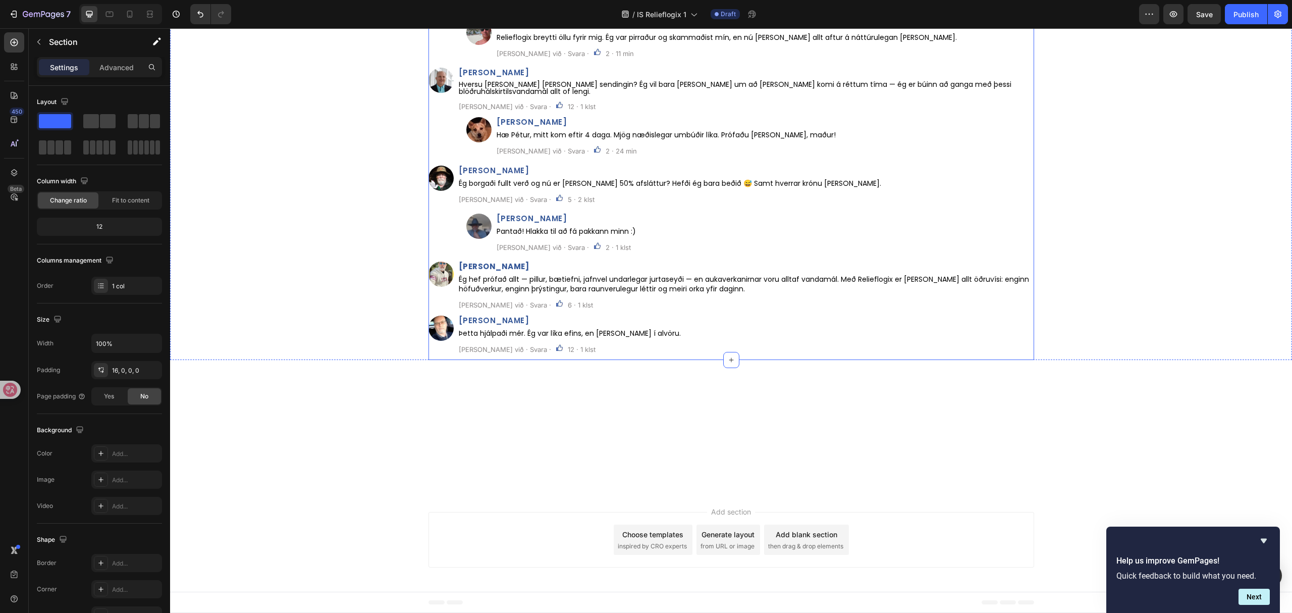
scroll to position [5088, 0]
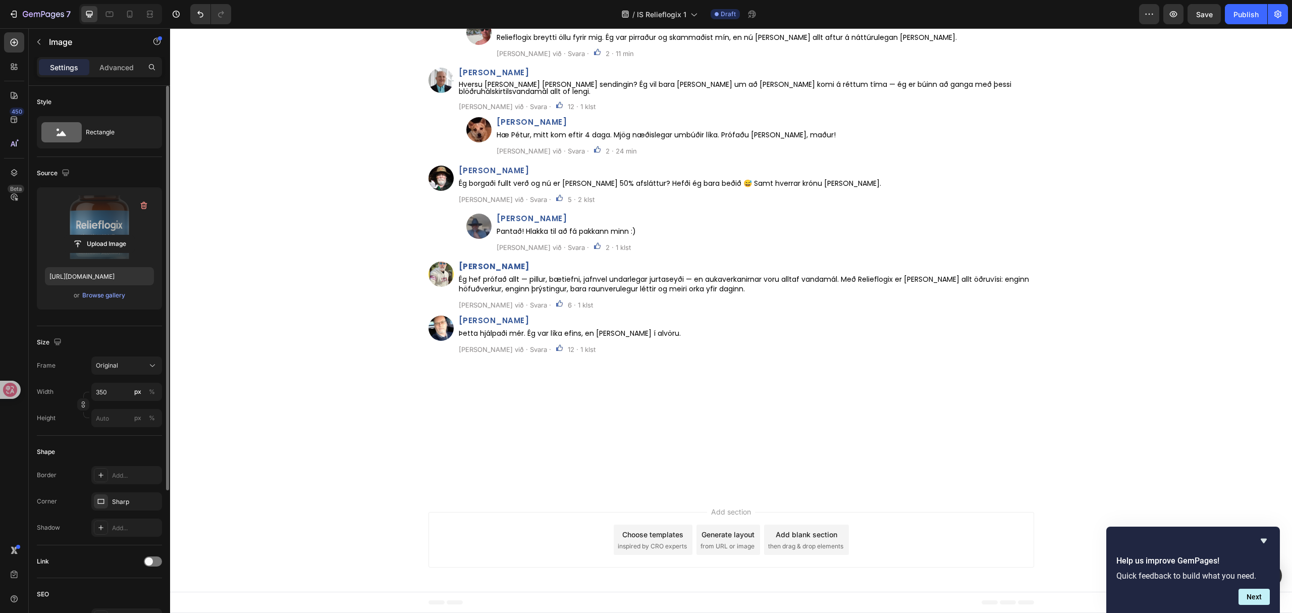
click at [124, 234] on label at bounding box center [99, 227] width 109 height 64
click at [124, 235] on input "file" at bounding box center [100, 243] width 70 height 17
type input "https://cdn.shopify.com/s/files/1/0657/6783/3683/files/gempages_578032762192134…"
click at [79, 244] on input "file" at bounding box center [100, 243] width 70 height 17
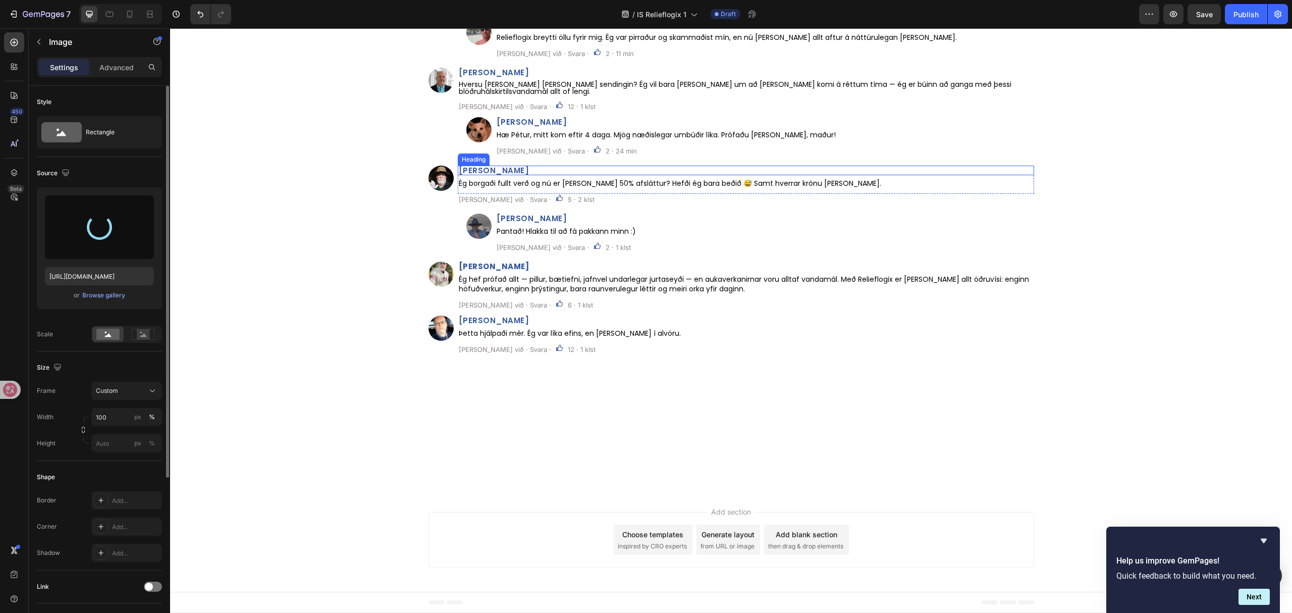
type input "https://cdn.shopify.com/s/files/1/0657/6783/3683/files/gempages_578032762192134…"
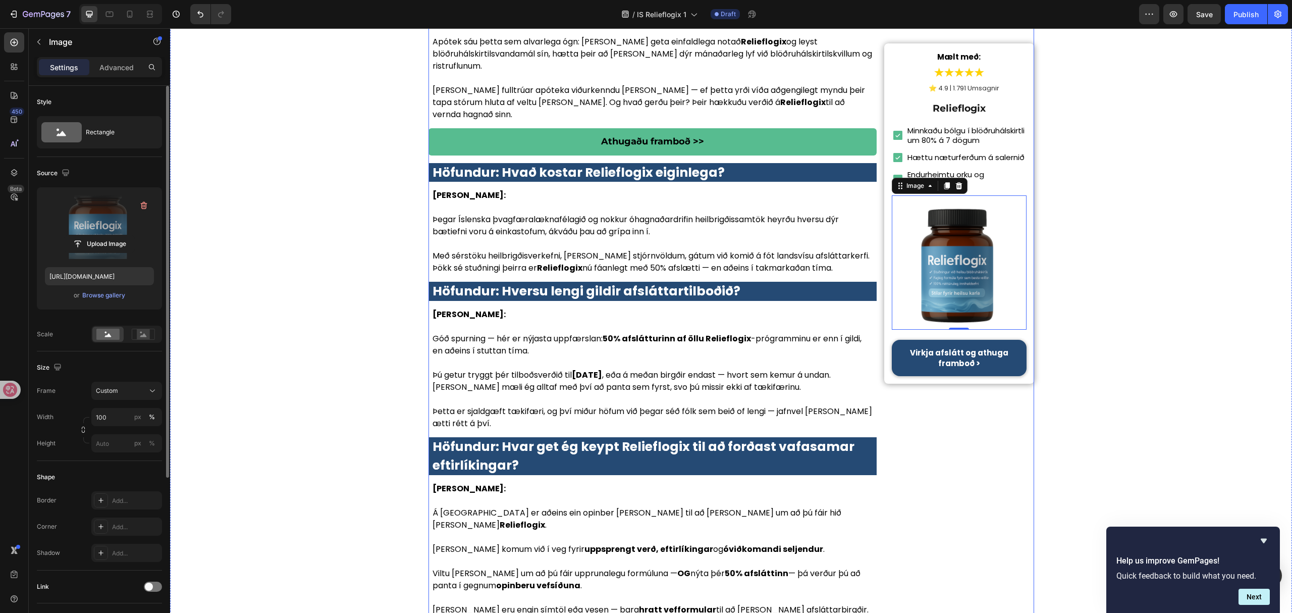
scroll to position [3271, 0]
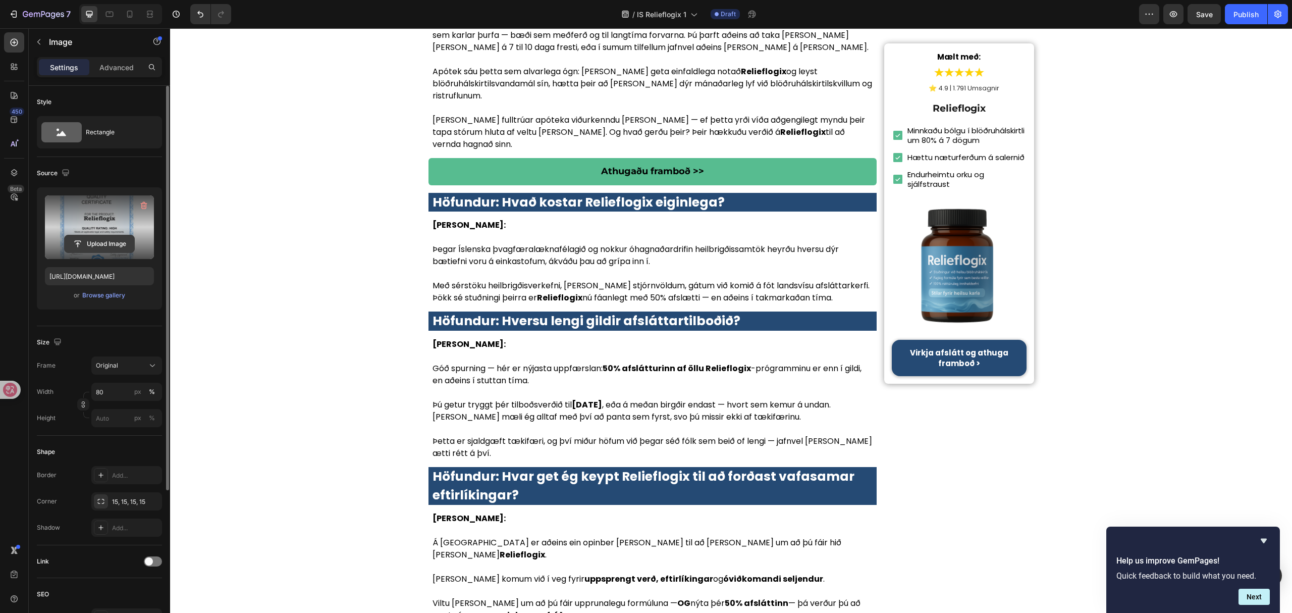
click at [71, 249] on input "file" at bounding box center [100, 243] width 70 height 17
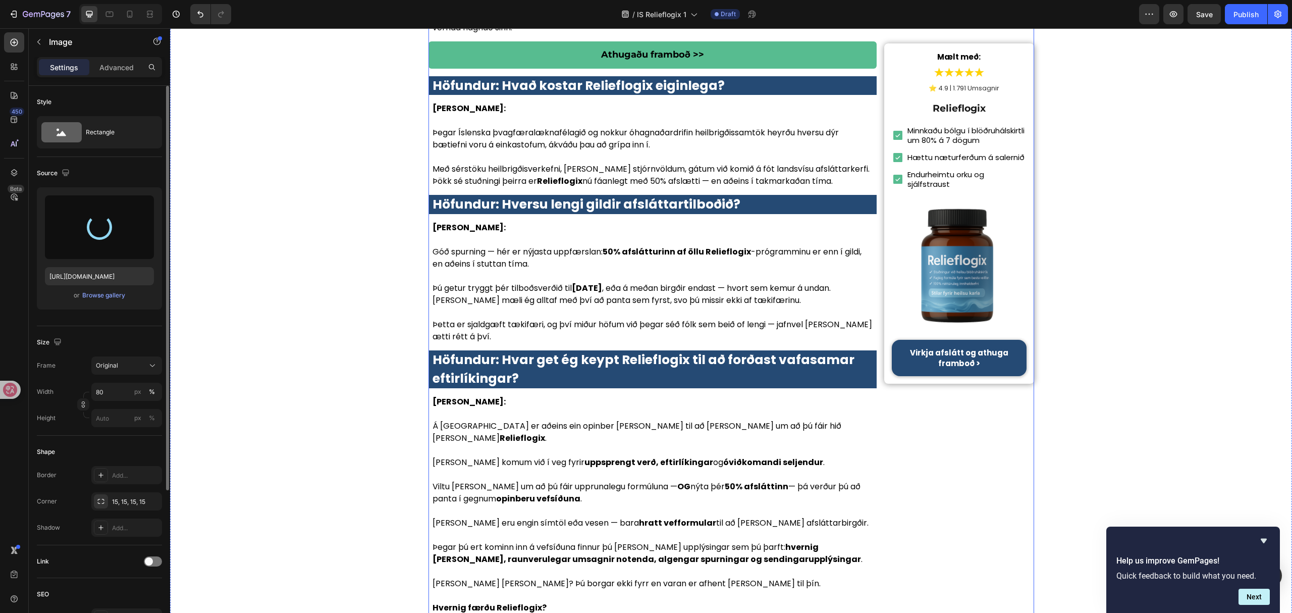
scroll to position [3406, 0]
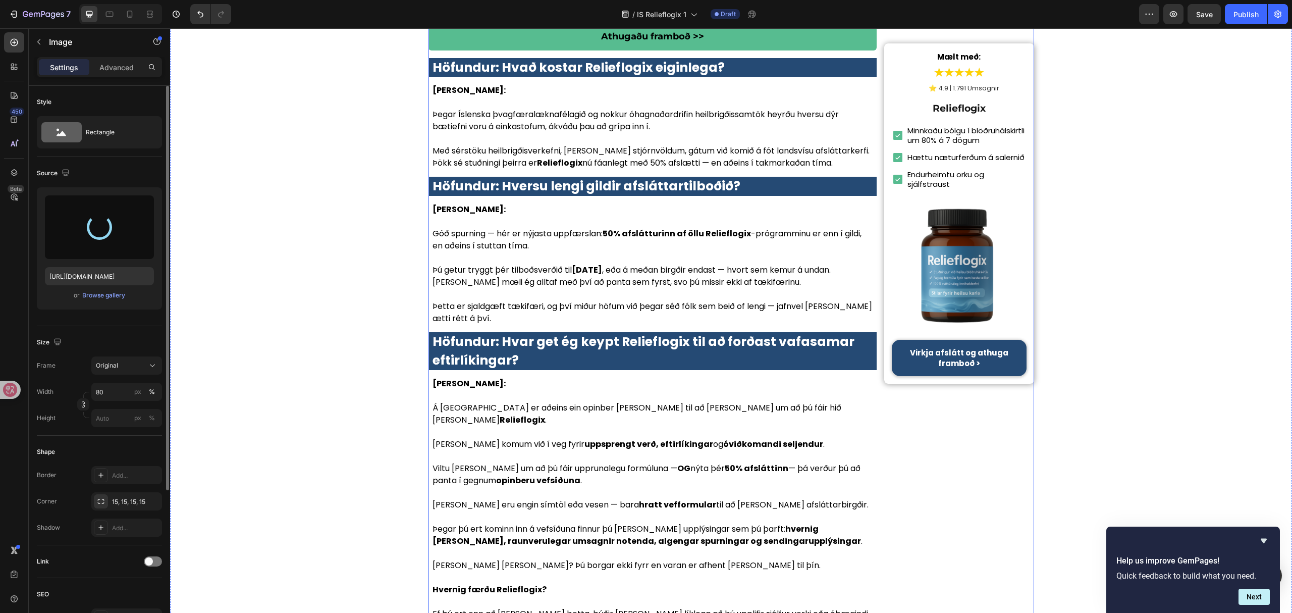
type input "https://cdn.shopify.com/s/files/1/0657/6783/3683/files/gempages_578032762192134…"
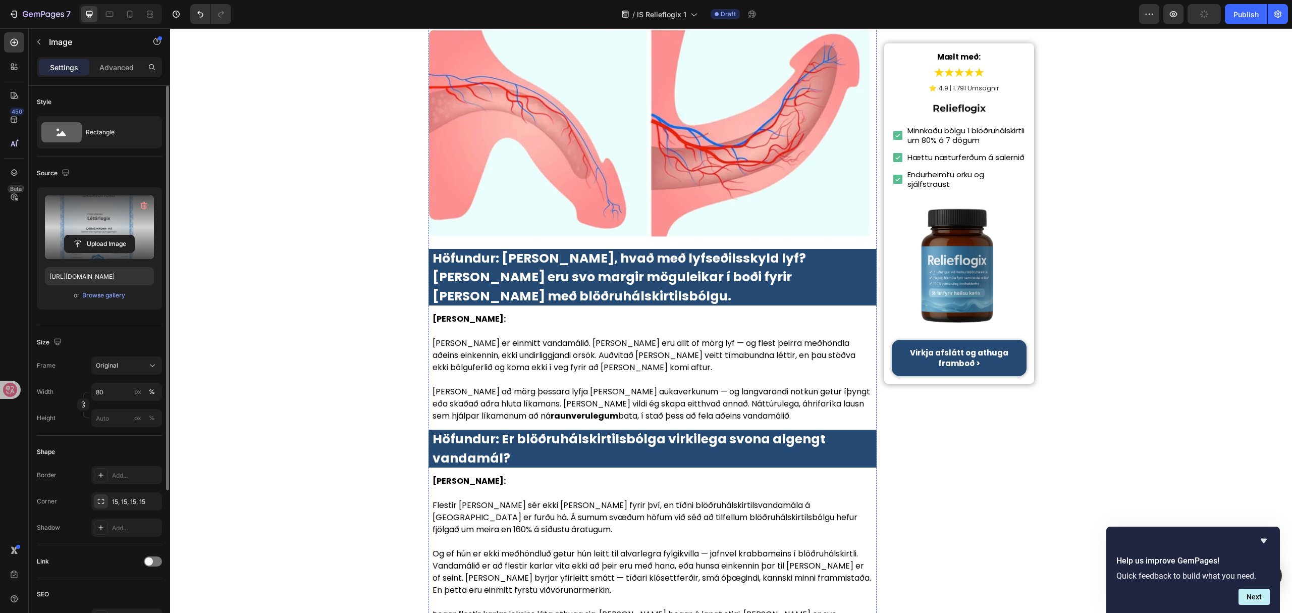
scroll to position [2195, 0]
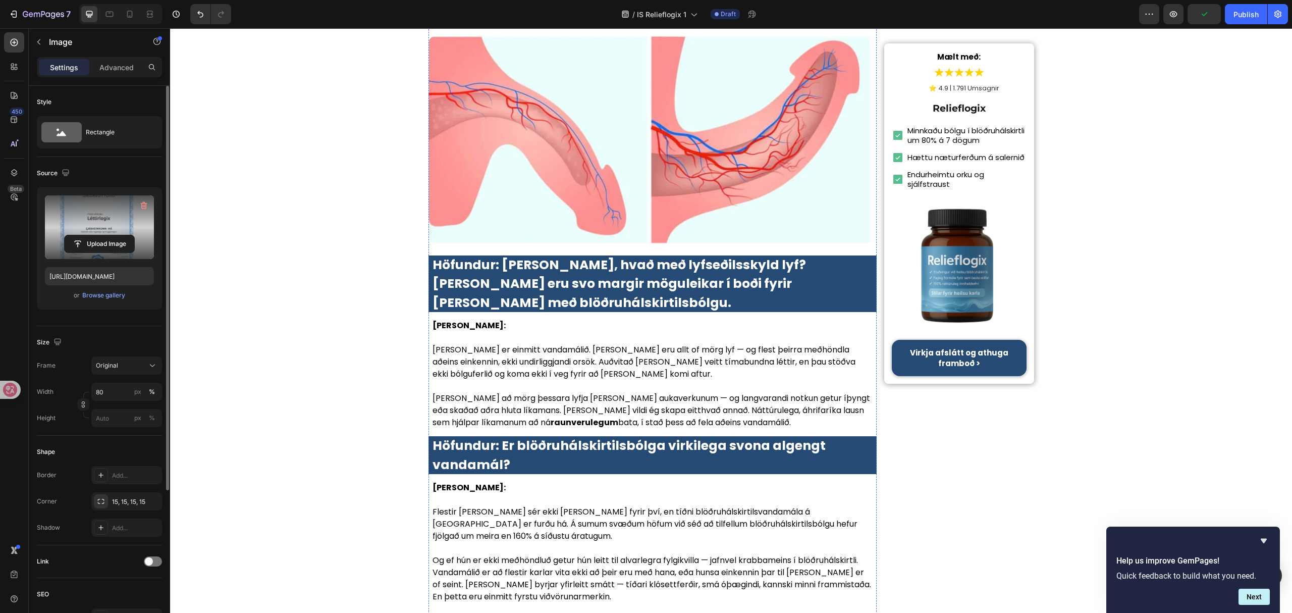
click at [80, 251] on input "file" at bounding box center [100, 243] width 70 height 17
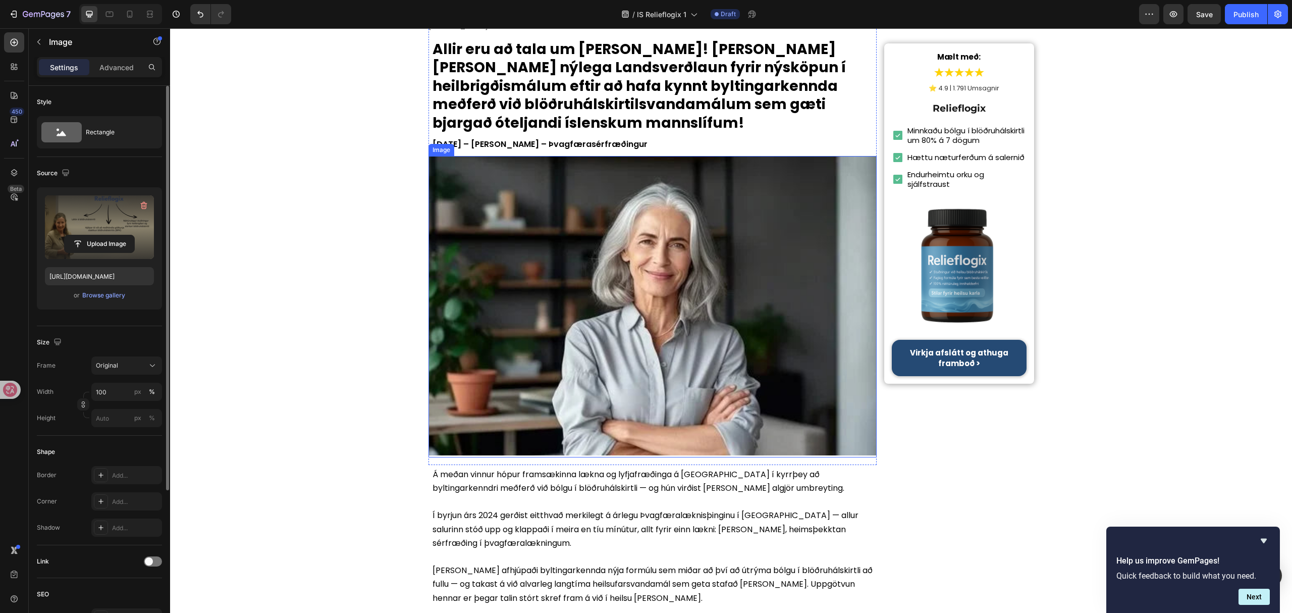
scroll to position [0, 0]
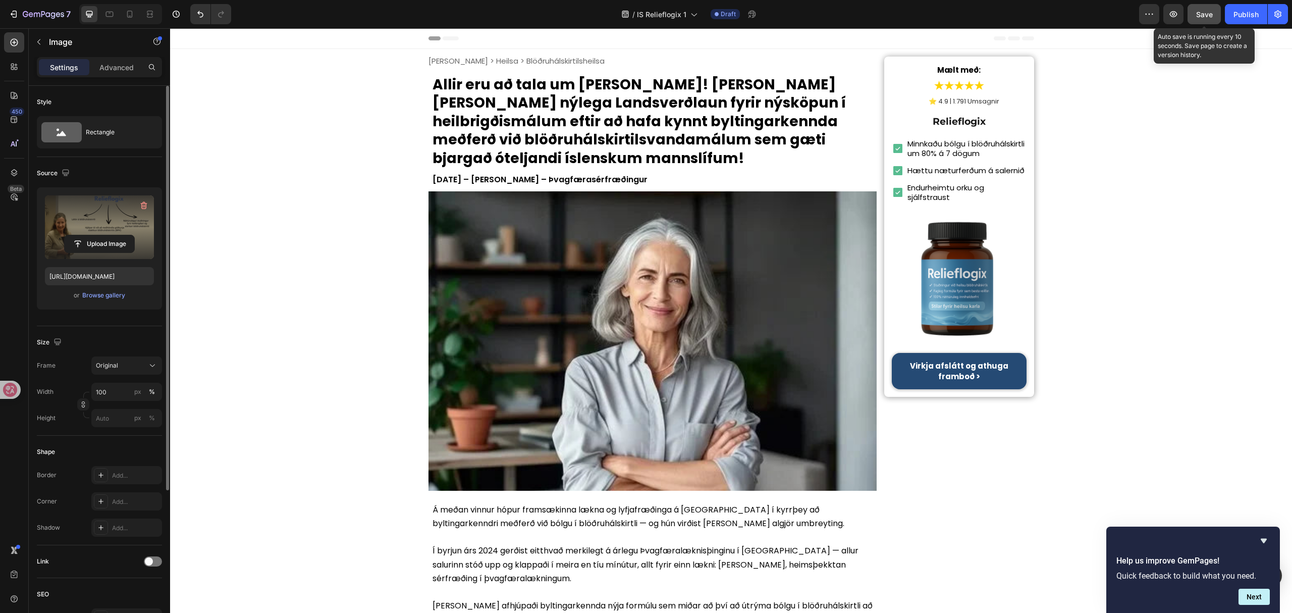
click at [1197, 7] on button "Save" at bounding box center [1204, 14] width 33 height 20
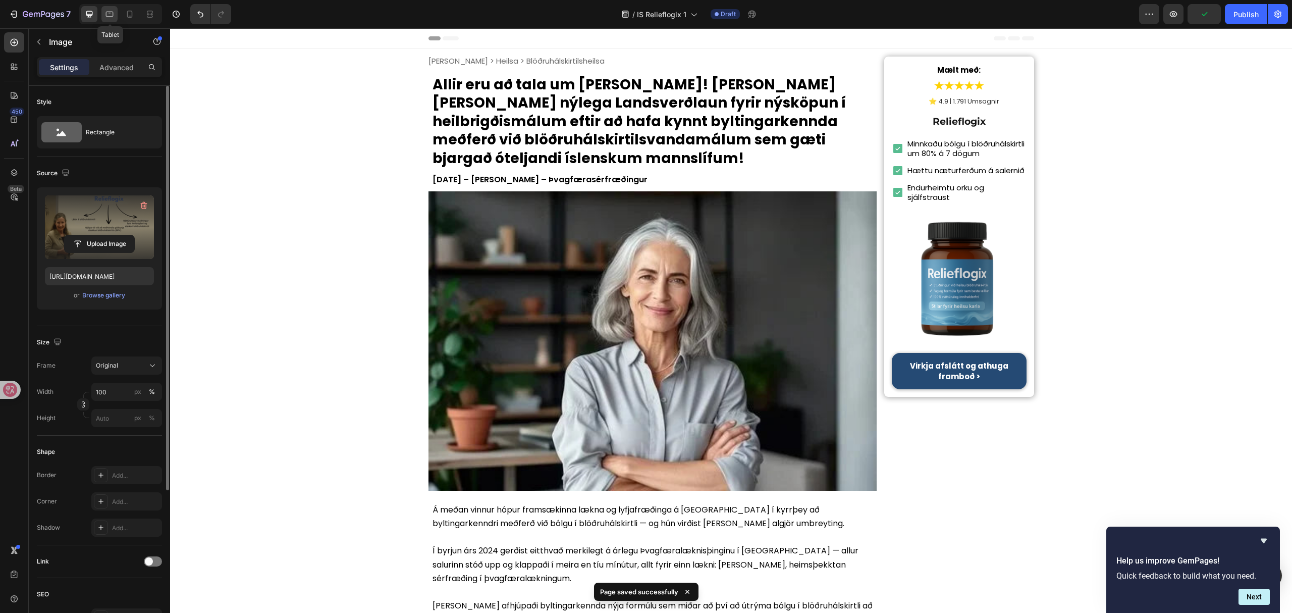
click at [101, 14] on div at bounding box center [109, 14] width 16 height 16
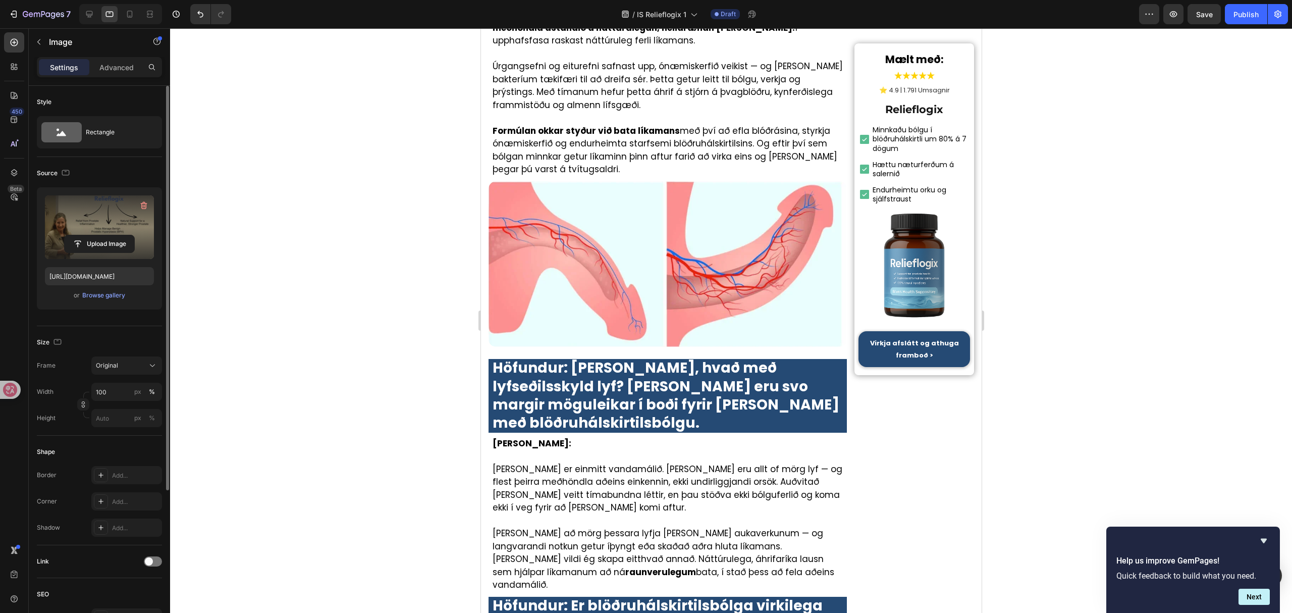
scroll to position [2423, 0]
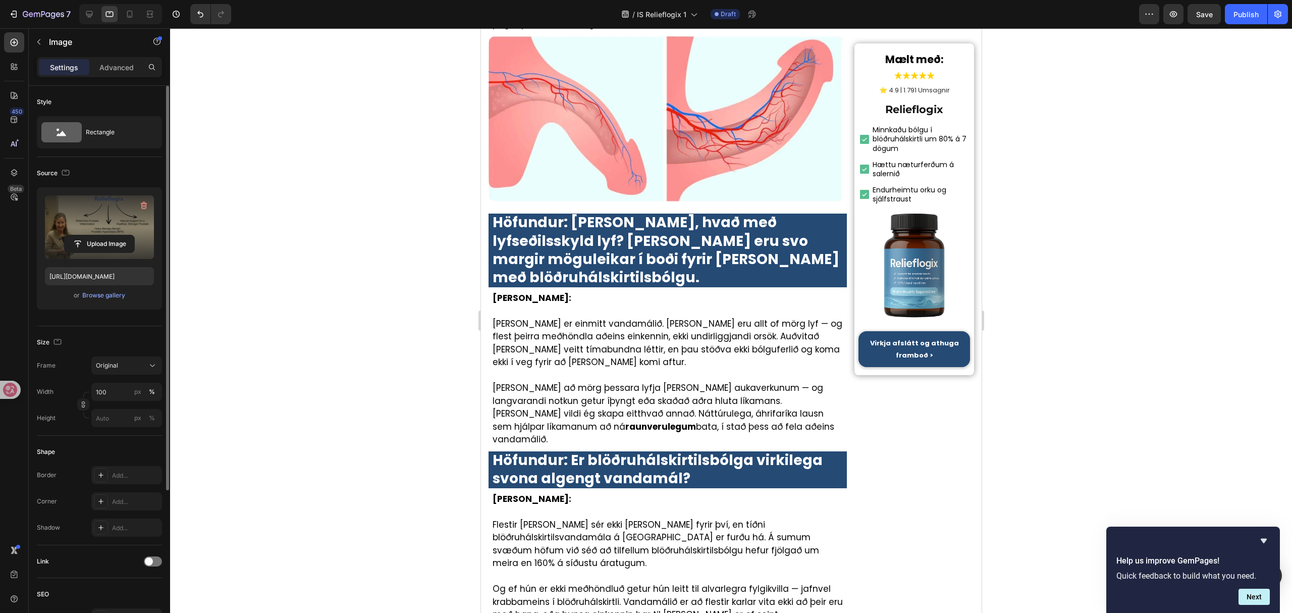
click at [124, 248] on input "file" at bounding box center [100, 243] width 70 height 17
type input "https://cdn.shopify.com/s/files/1/0657/6783/3683/files/gempages_578032762192134…"
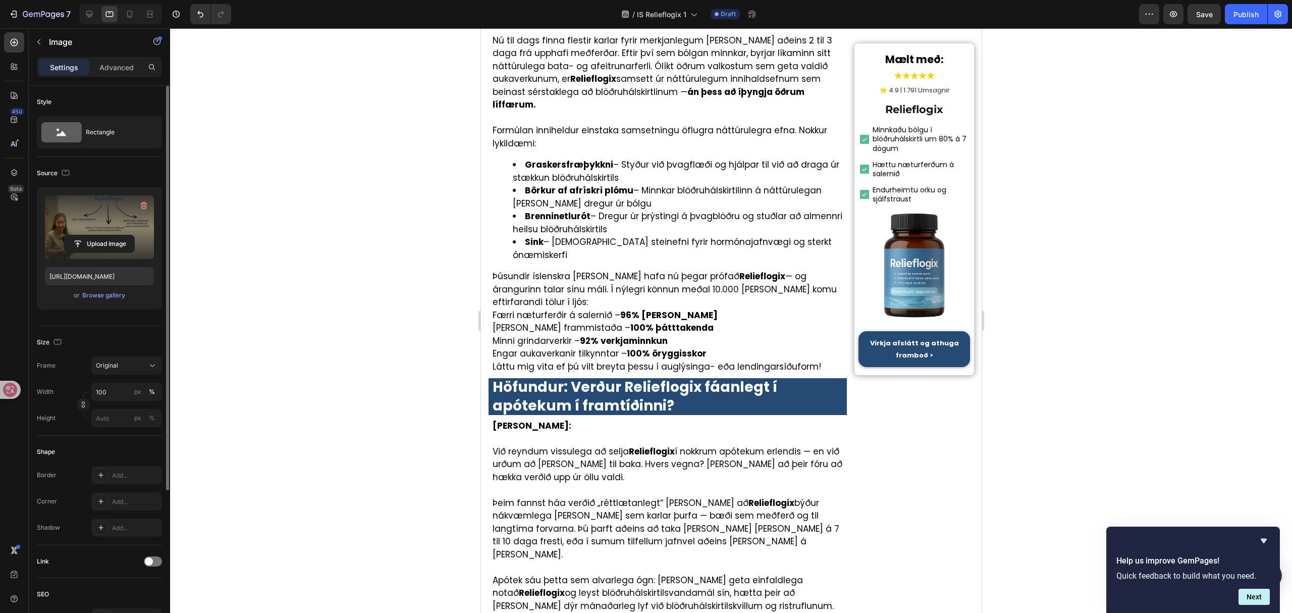
scroll to position [3499, 0]
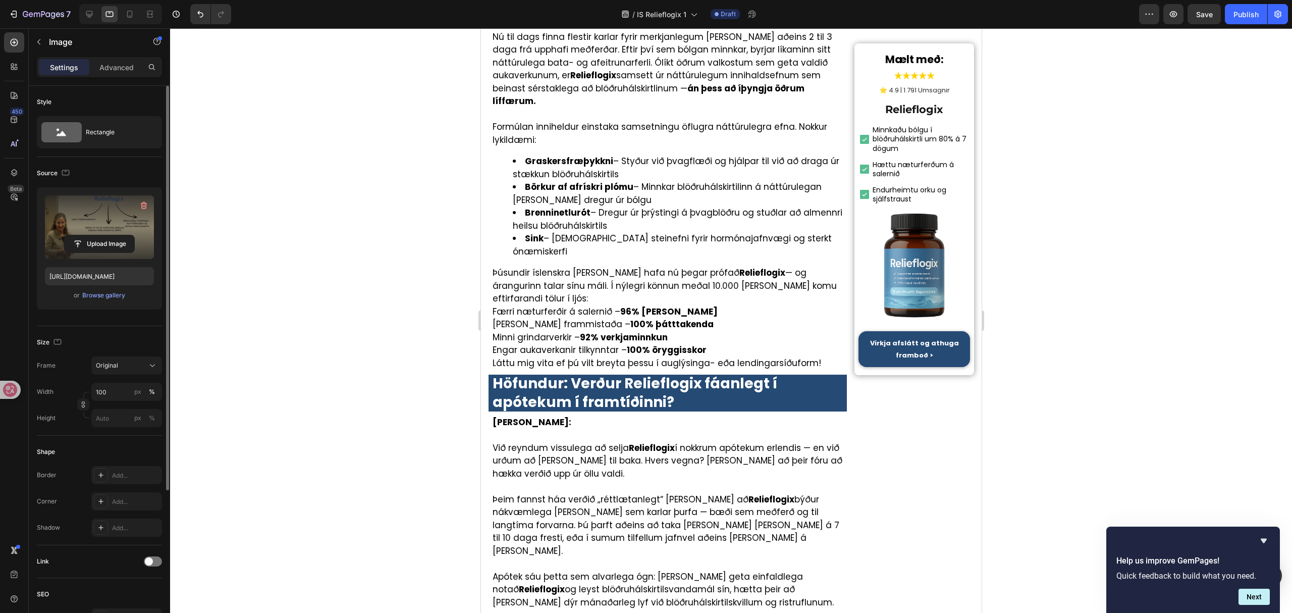
click at [120, 242] on input "file" at bounding box center [100, 243] width 70 height 17
type input "https://cdn.shopify.com/s/files/1/0657/6783/3683/files/gempages_578032762192134…"
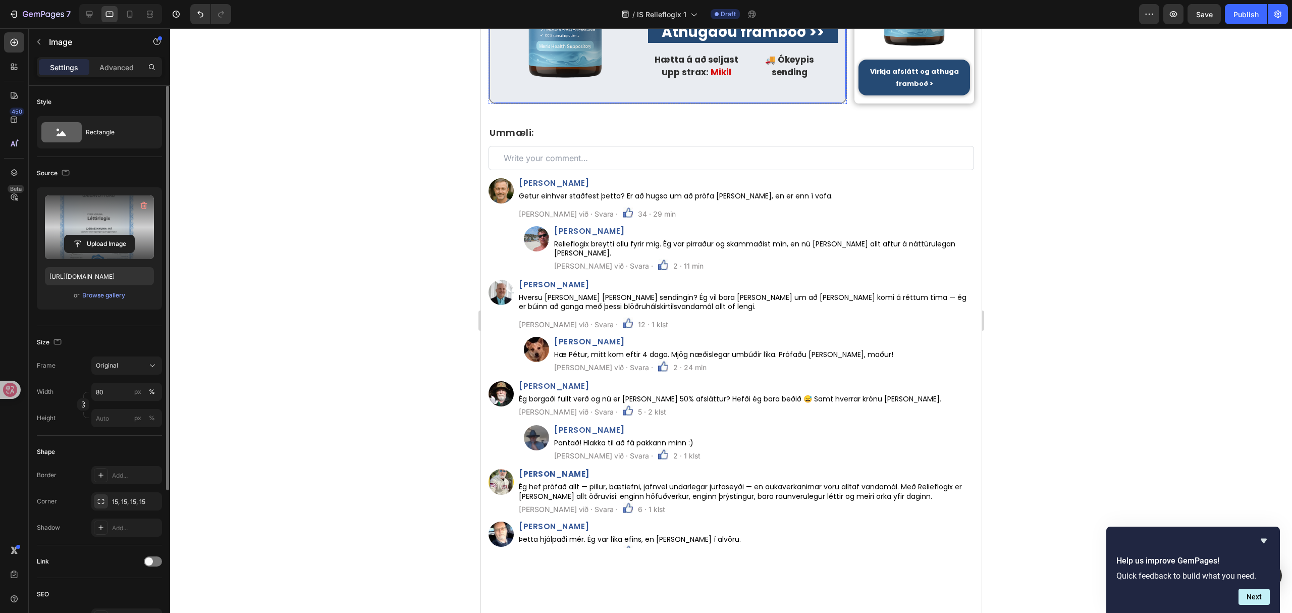
scroll to position [5384, 0]
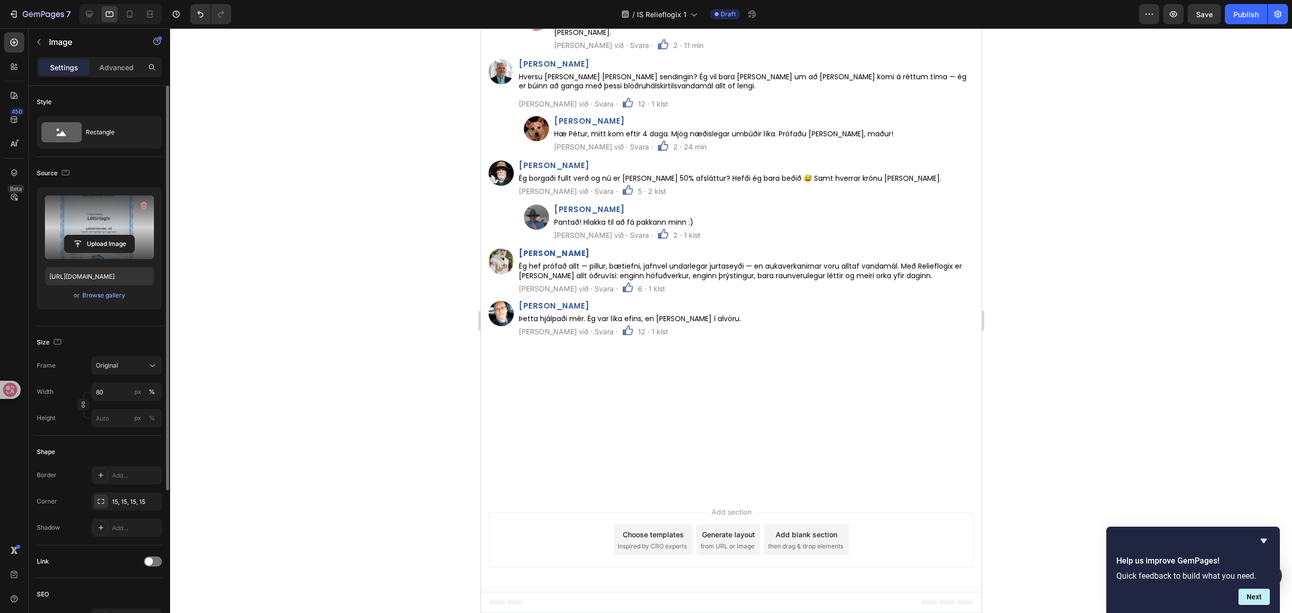
click at [109, 248] on input "file" at bounding box center [100, 243] width 70 height 17
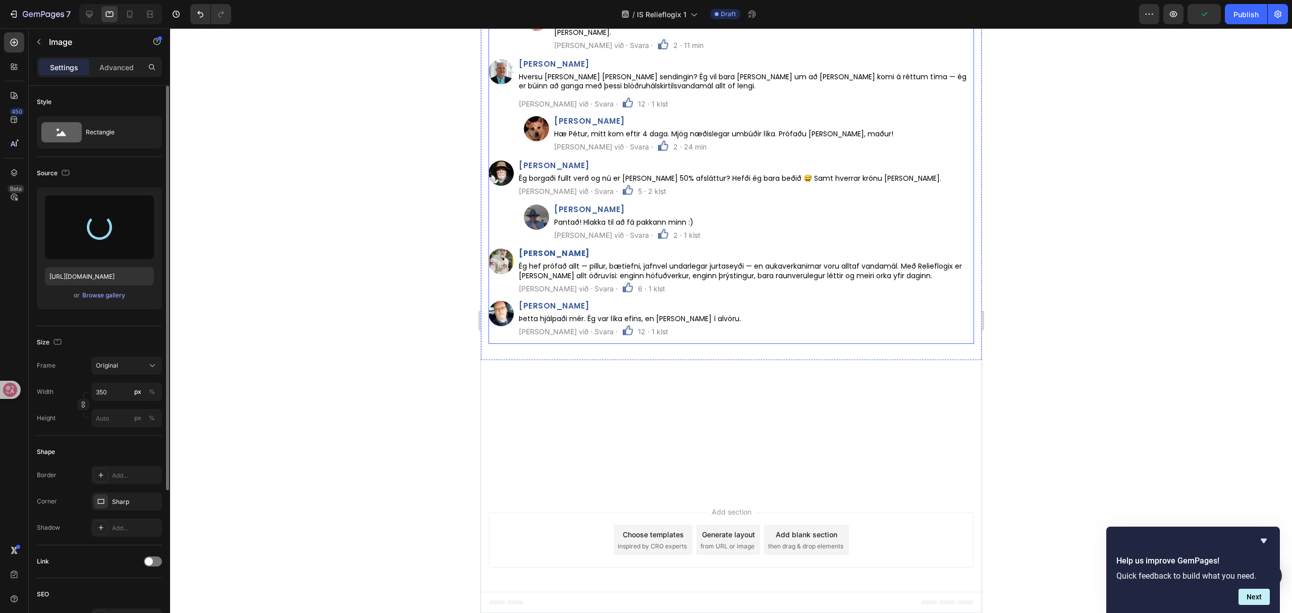
type input "https://cdn.shopify.com/s/files/1/0657/6783/3683/files/gempages_578032762192134…"
drag, startPoint x: 906, startPoint y: 245, endPoint x: 898, endPoint y: 242, distance: 8.2
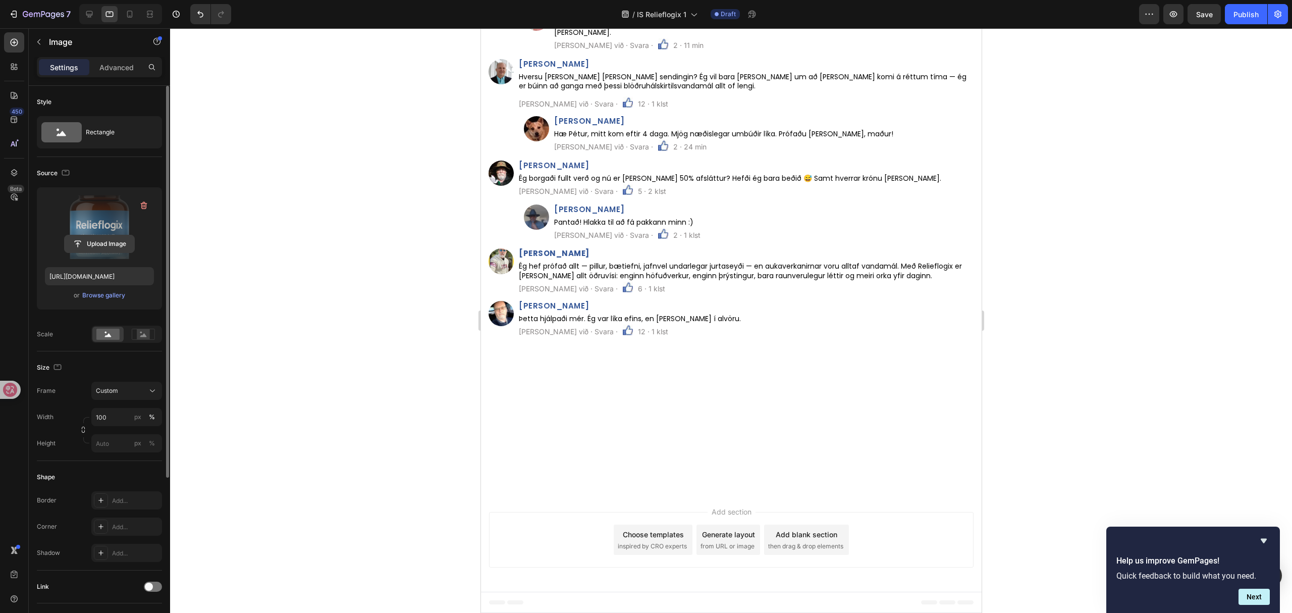
click at [117, 248] on input "file" at bounding box center [100, 243] width 70 height 17
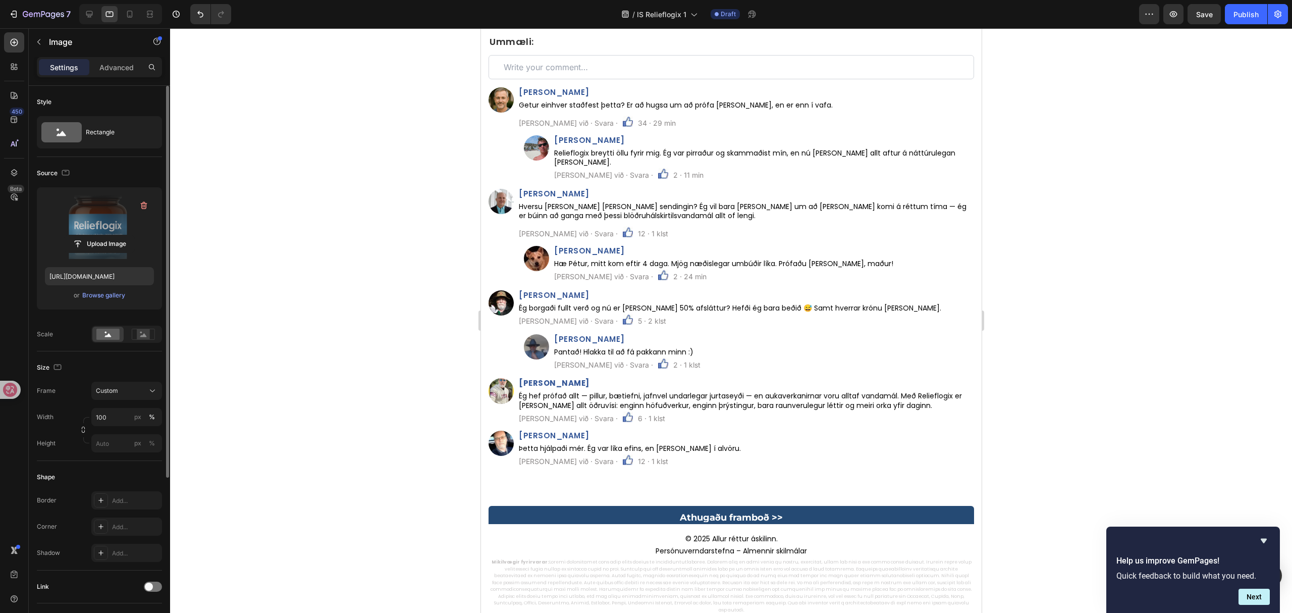
scroll to position [5844, 0]
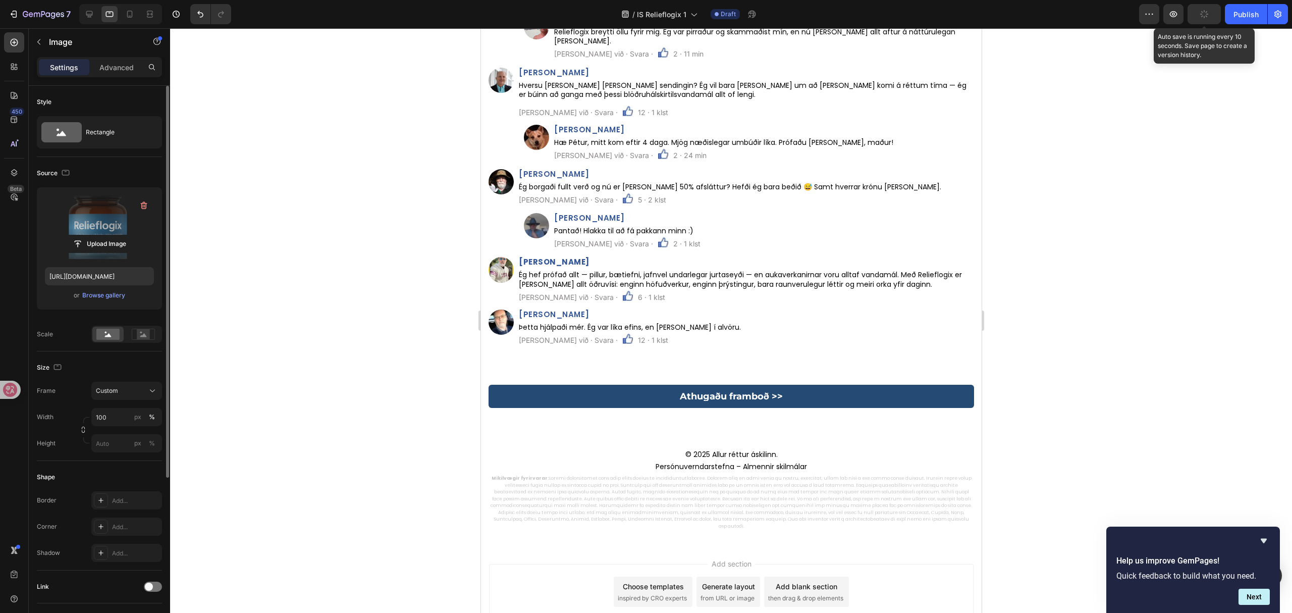
click at [1204, 16] on icon "button" at bounding box center [1204, 14] width 11 height 11
click at [132, 15] on icon at bounding box center [130, 14] width 6 height 7
type input "https://cdn.shopify.com/s/files/1/0657/6783/3683/files/gempages_578032762192134…"
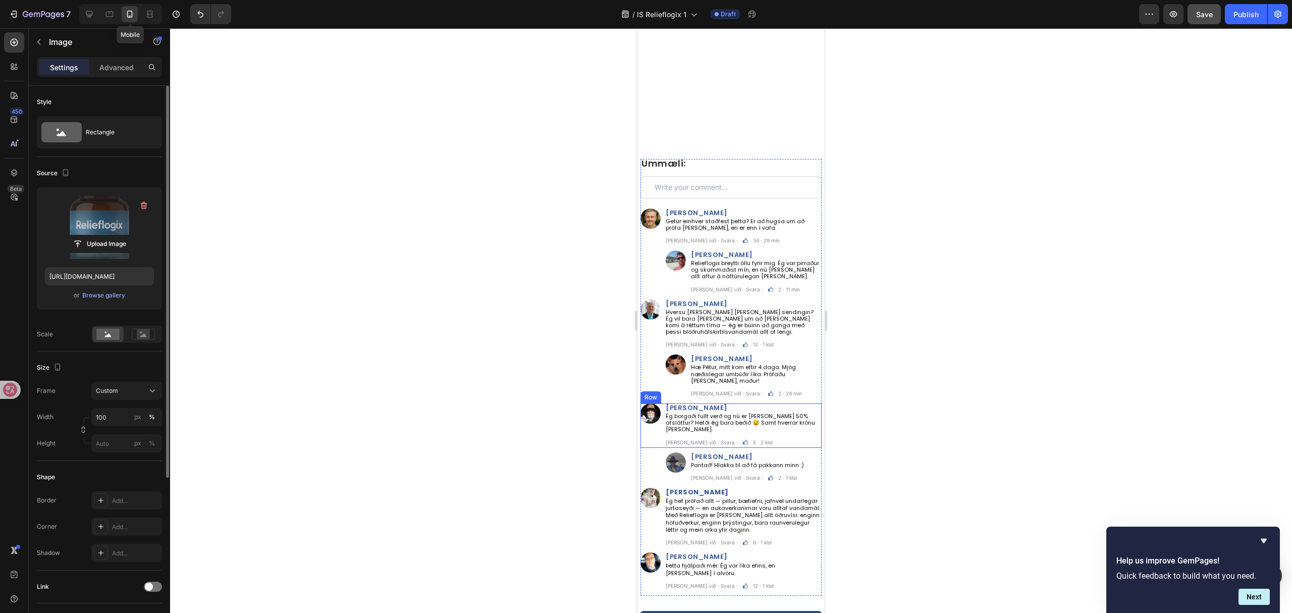
scroll to position [6096, 0]
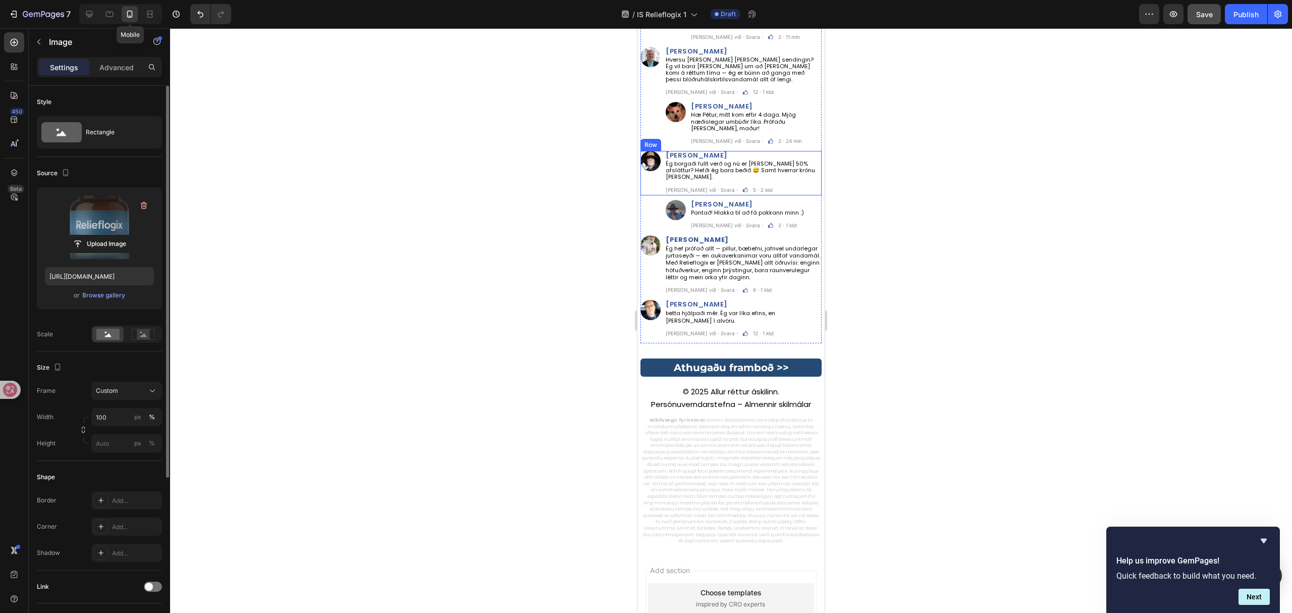
click at [137, 21] on div at bounding box center [130, 14] width 16 height 16
click at [449, 187] on div at bounding box center [731, 320] width 1122 height 584
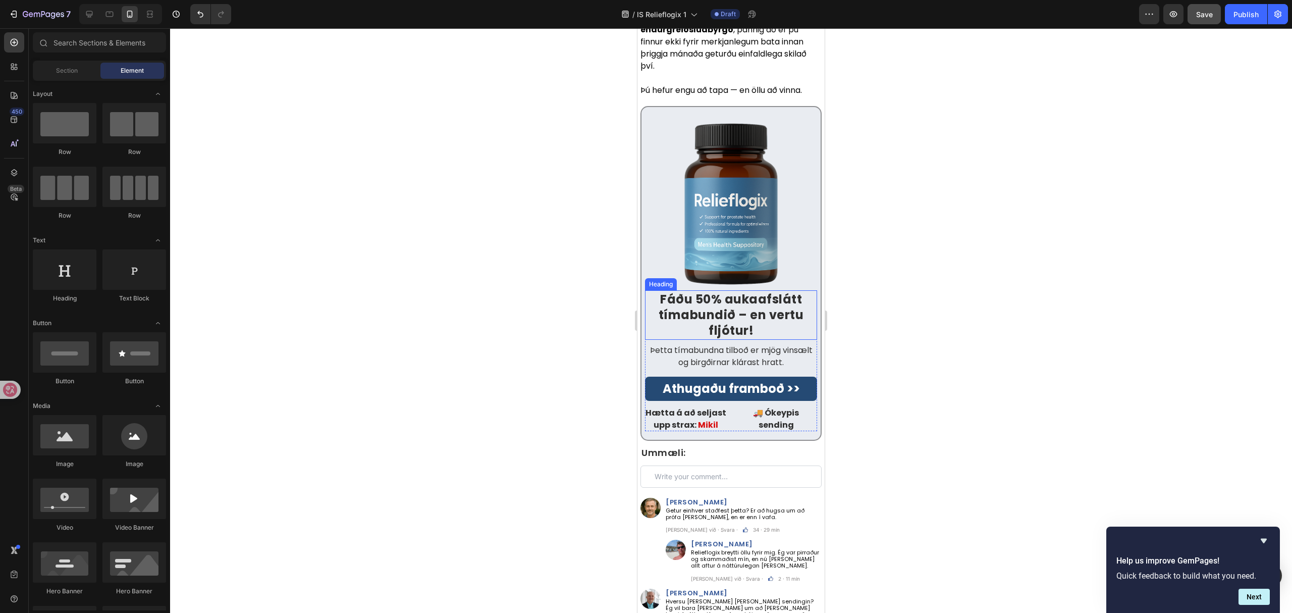
scroll to position [6433, 0]
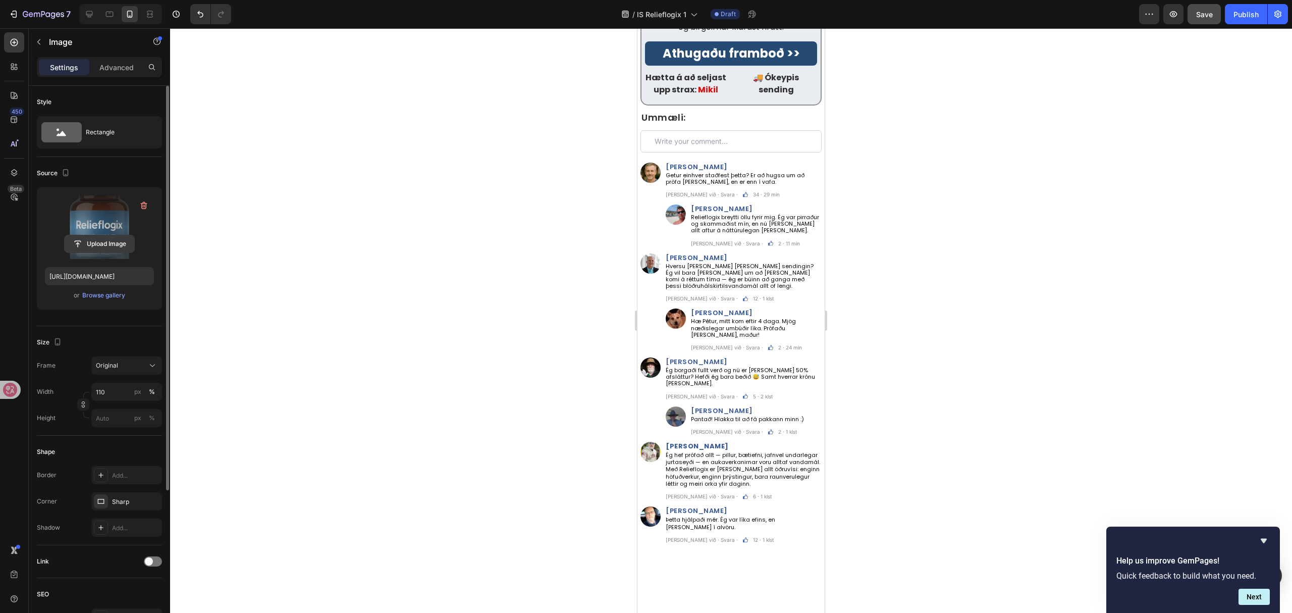
click at [74, 239] on input "file" at bounding box center [100, 243] width 70 height 17
type input "https://cdn.shopify.com/s/files/1/0657/6783/3683/files/gempages_578032762192134…"
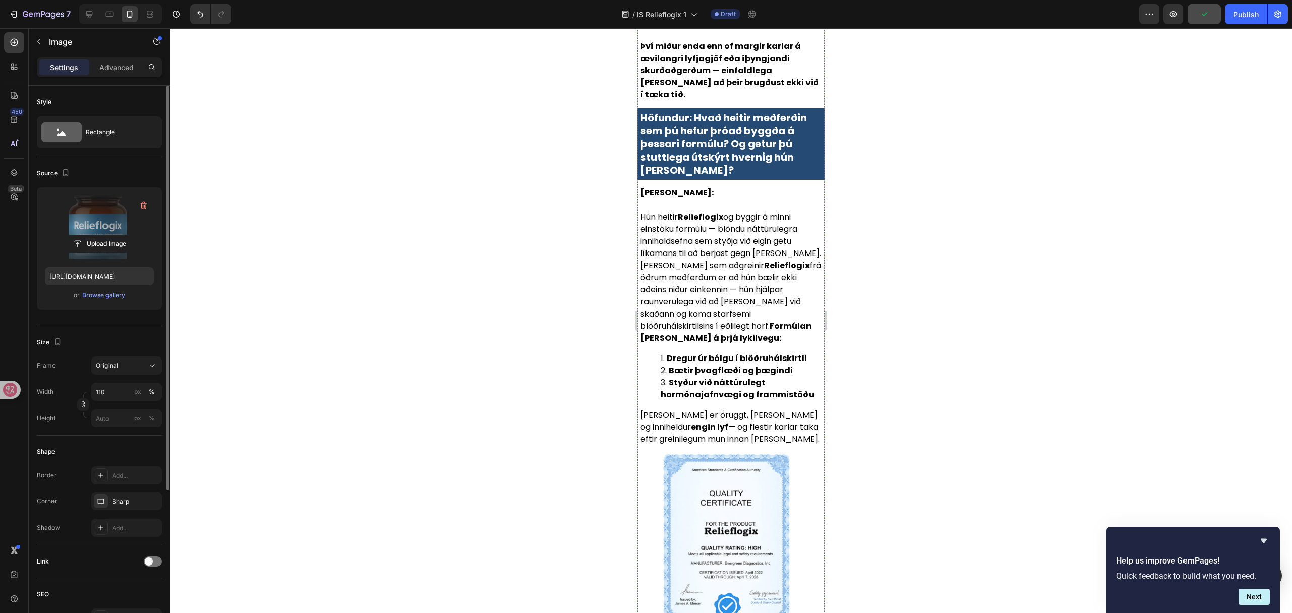
scroll to position [4187, 0]
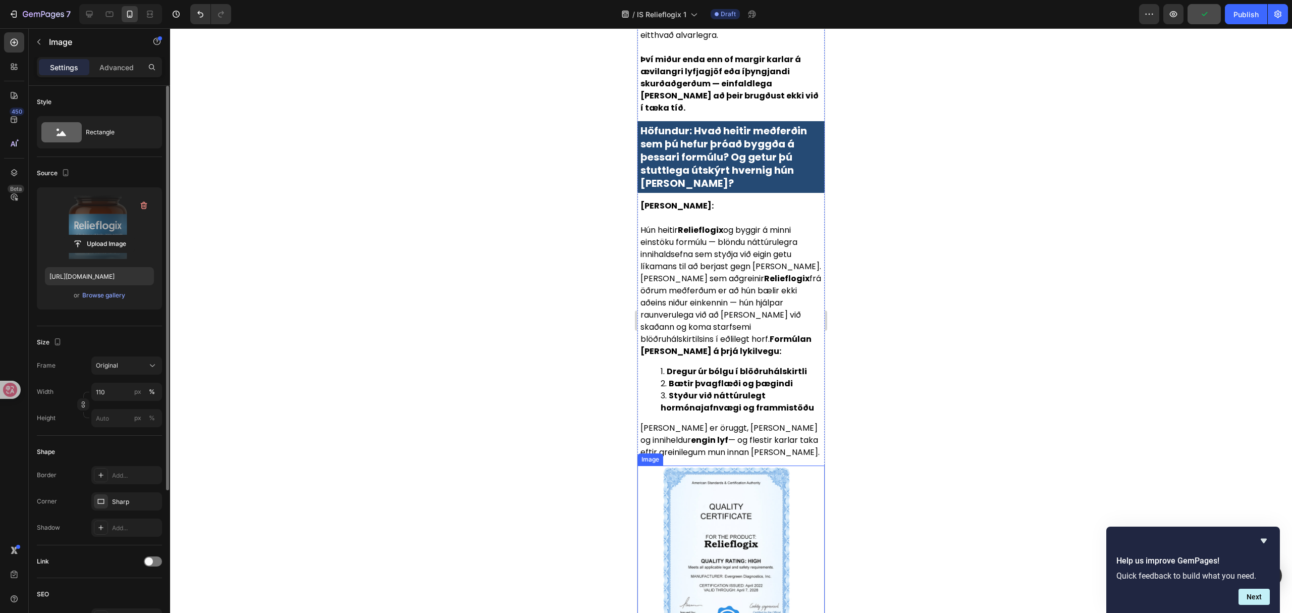
click at [718, 465] on img at bounding box center [730, 558] width 187 height 187
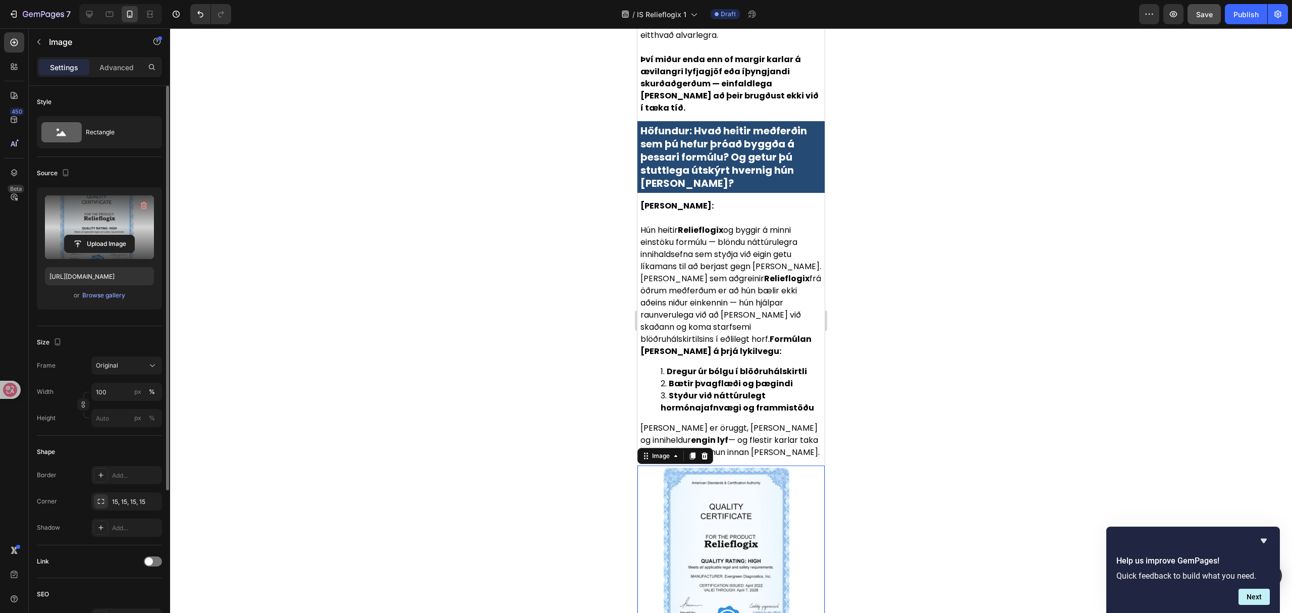
click at [91, 233] on label at bounding box center [99, 227] width 109 height 64
click at [91, 235] on input "file" at bounding box center [100, 243] width 70 height 17
type input "https://cdn.shopify.com/s/files/1/0657/6783/3683/files/gempages_578032762192134…"
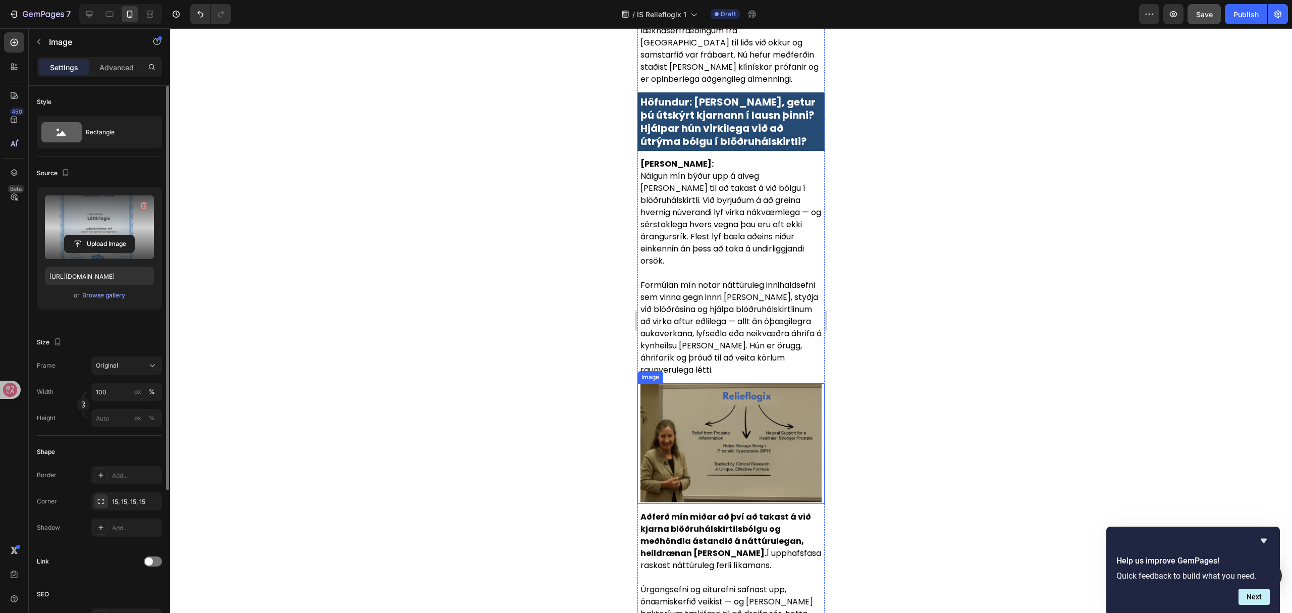
scroll to position [2686, 0]
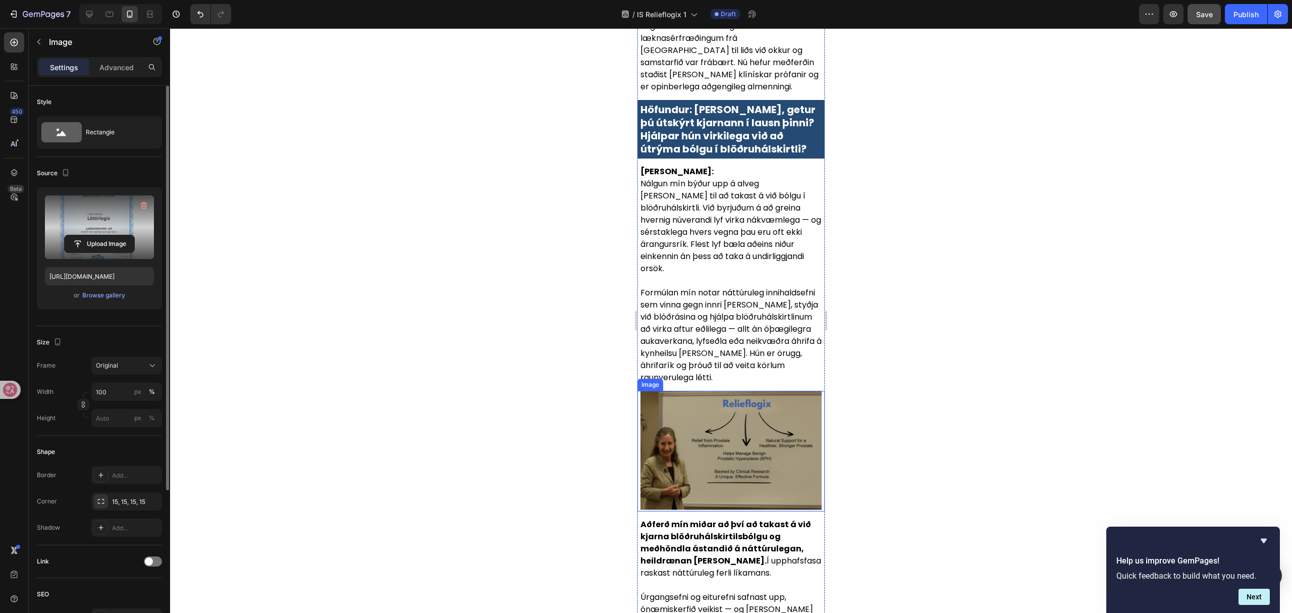
click at [741, 410] on img at bounding box center [731, 451] width 181 height 121
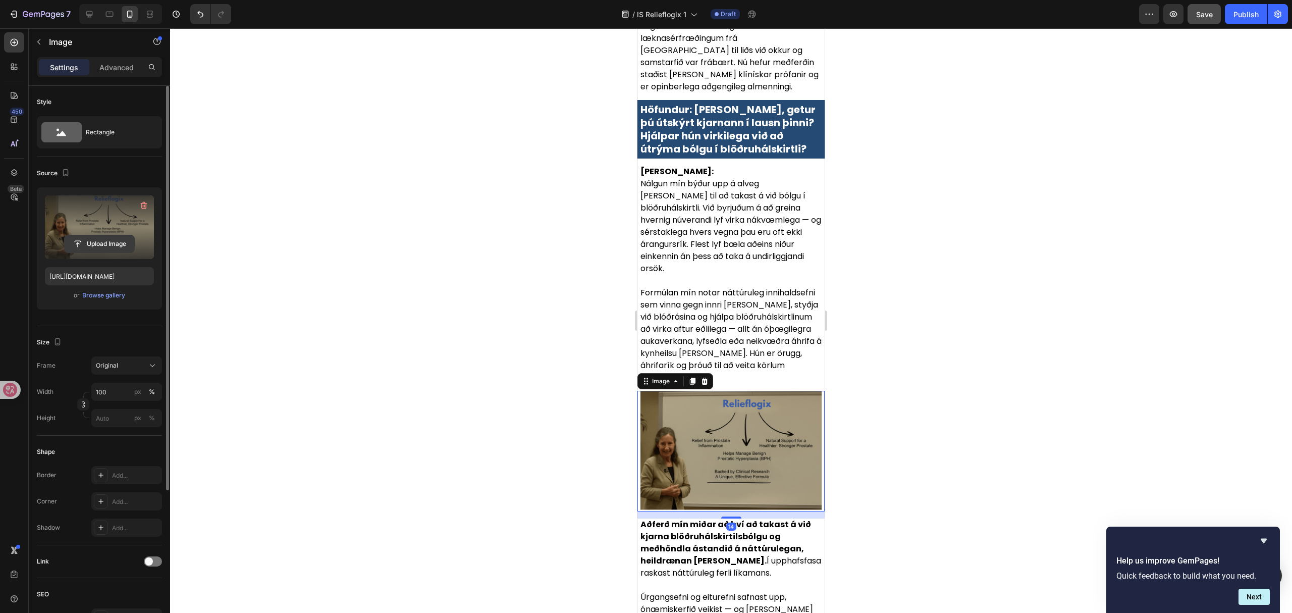
click at [114, 240] on input "file" at bounding box center [100, 243] width 70 height 17
type input "https://cdn.shopify.com/s/files/1/0657/6783/3683/files/gempages_578032762192134…"
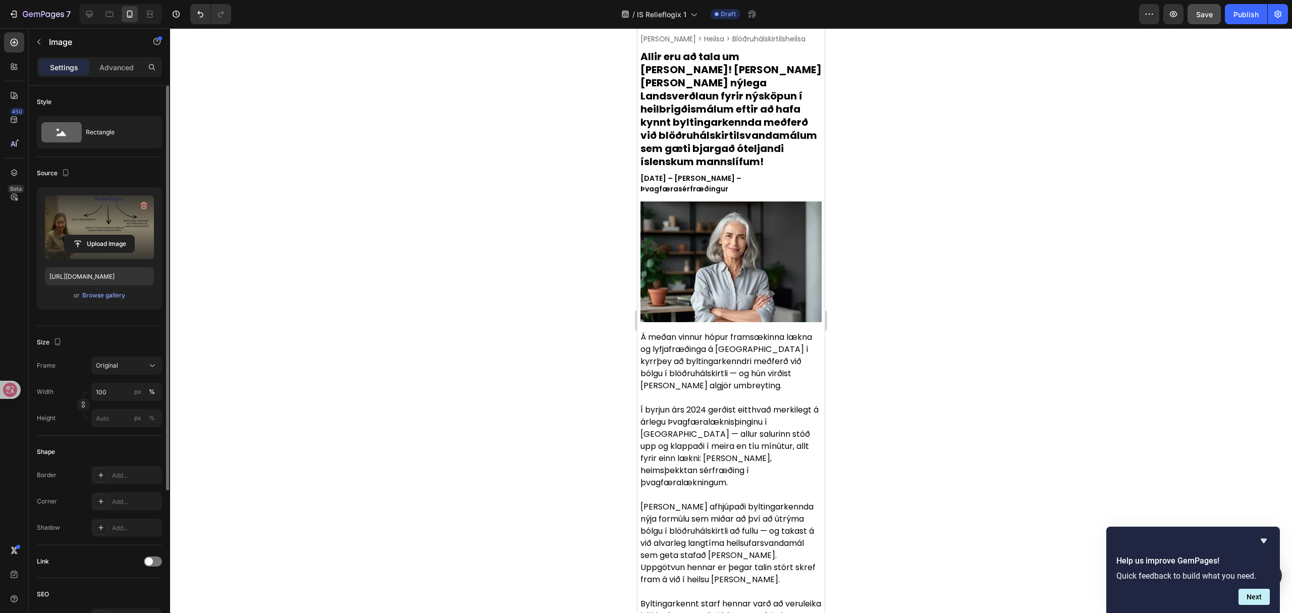
scroll to position [0, 0]
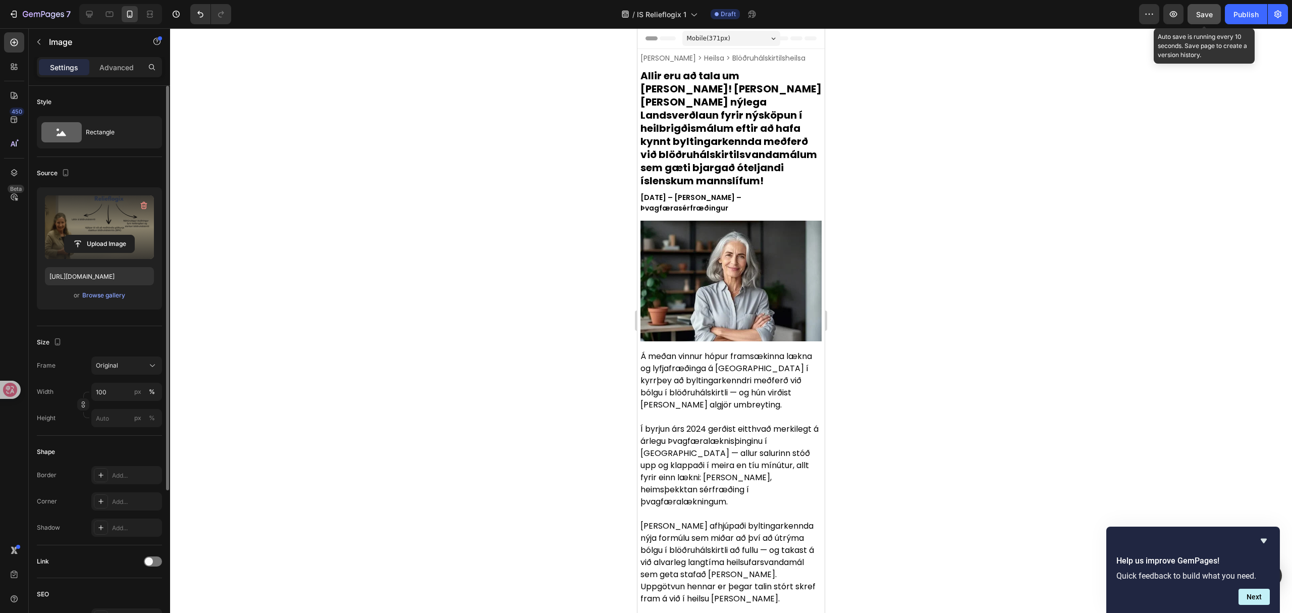
click at [1207, 13] on span "Save" at bounding box center [1204, 14] width 17 height 9
click at [1210, 19] on div "Save" at bounding box center [1204, 14] width 17 height 11
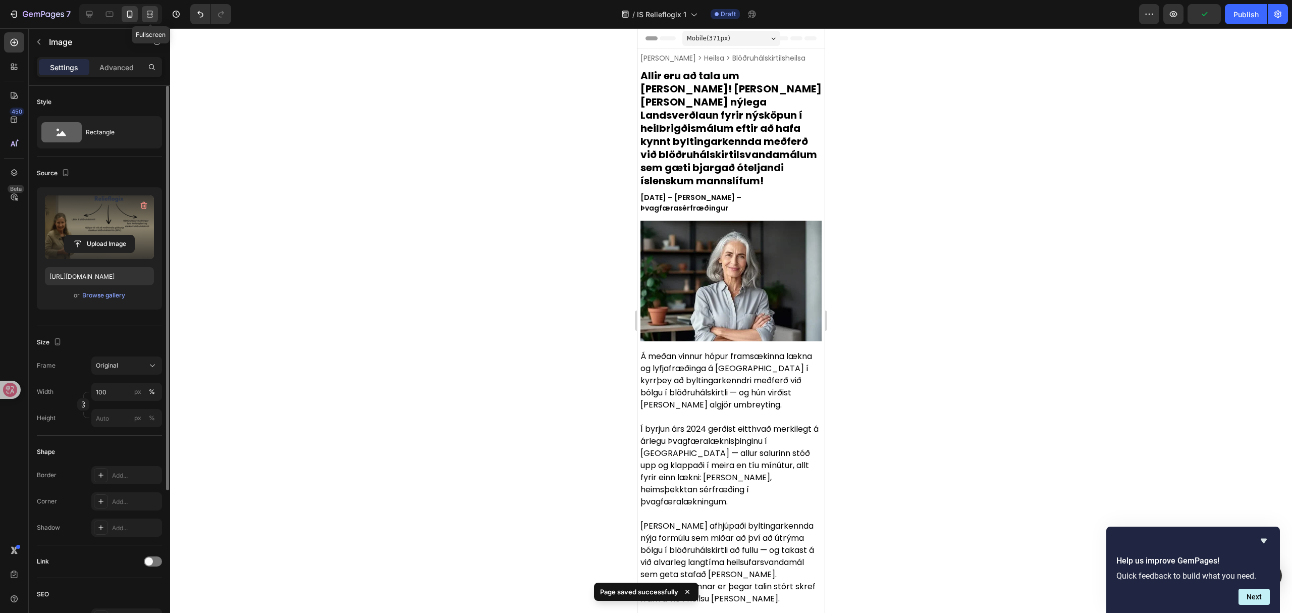
click at [150, 12] on icon at bounding box center [150, 14] width 10 height 10
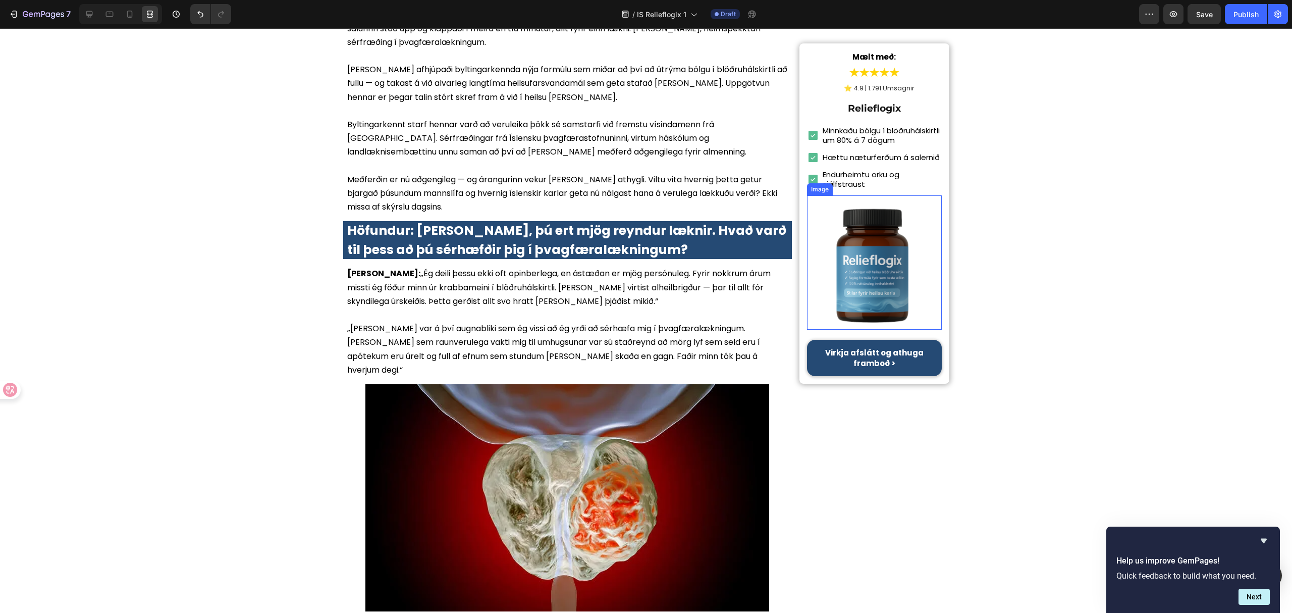
scroll to position [317, 0]
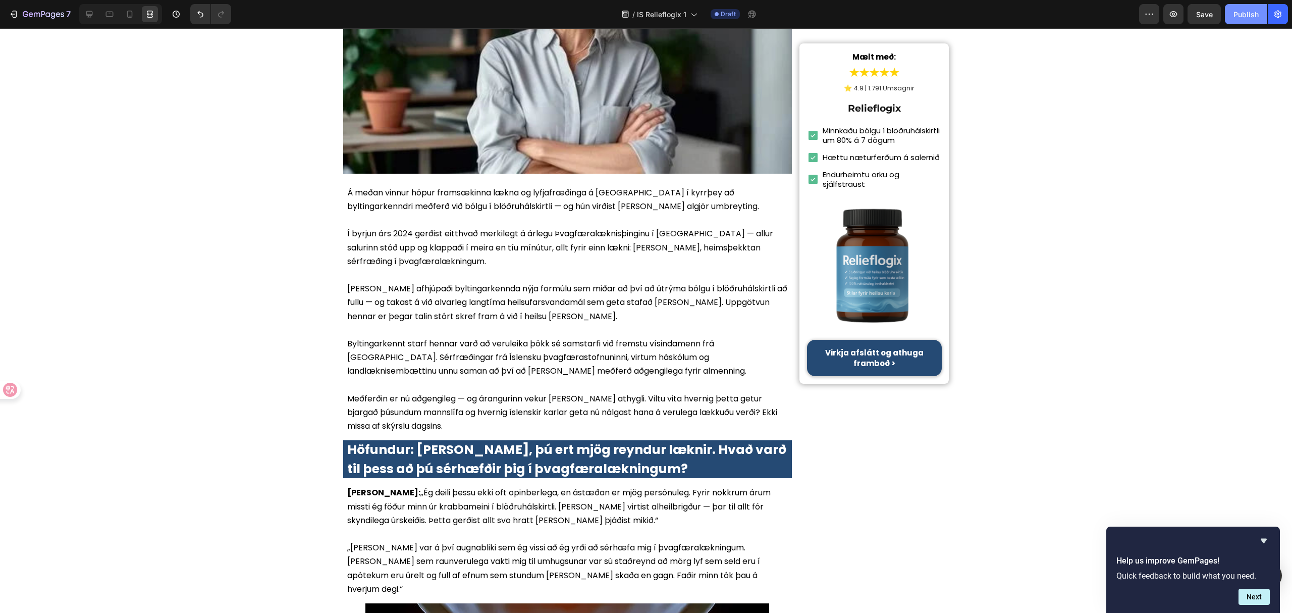
click at [1243, 13] on div "Publish" at bounding box center [1246, 14] width 25 height 11
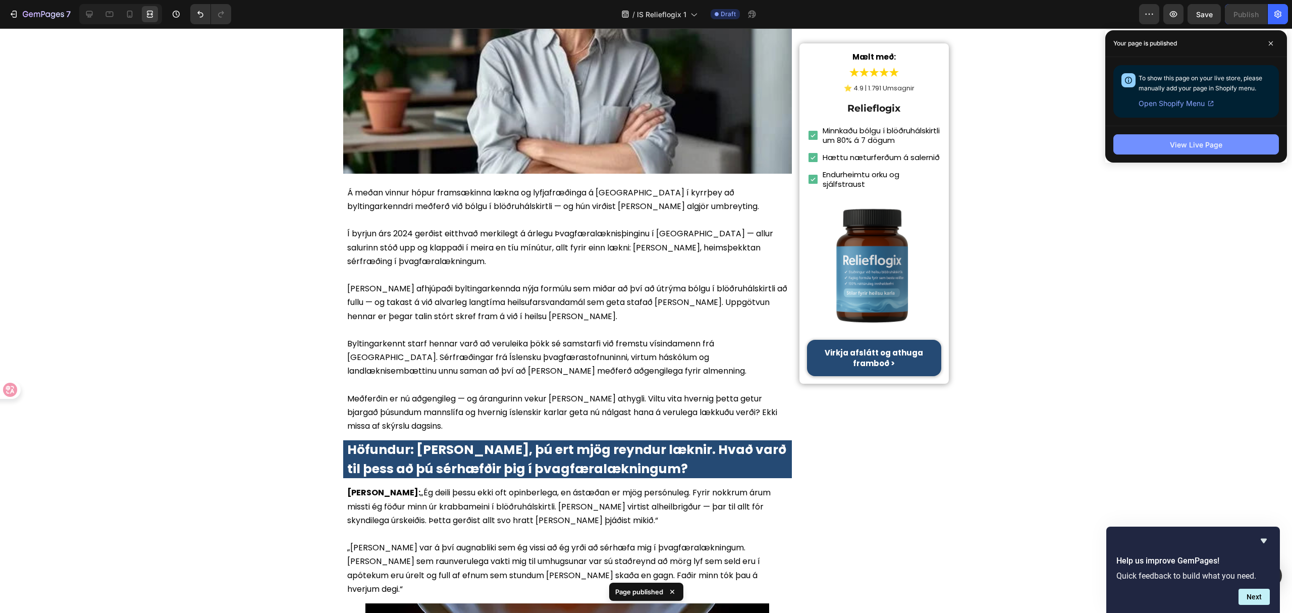
drag, startPoint x: 1169, startPoint y: 127, endPoint x: 1170, endPoint y: 138, distance: 10.6
click at [1169, 128] on div "View Live Page" at bounding box center [1196, 144] width 182 height 37
click at [1170, 145] on div "View Live Page" at bounding box center [1196, 144] width 52 height 11
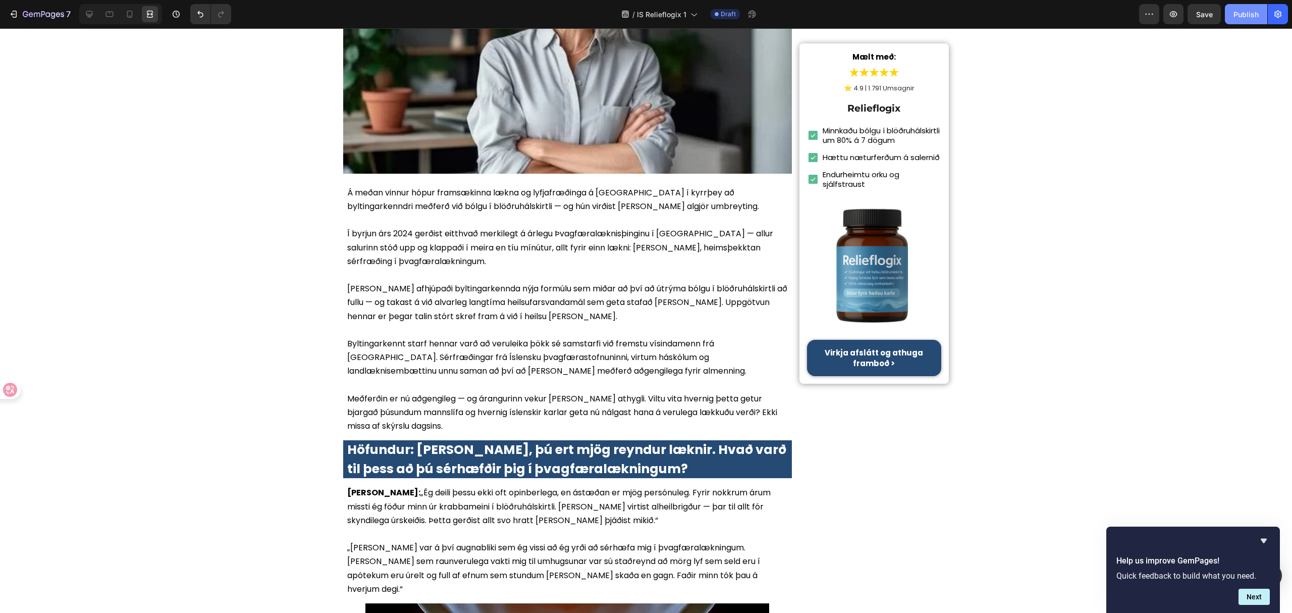
click at [1250, 13] on div "Publish" at bounding box center [1246, 14] width 25 height 11
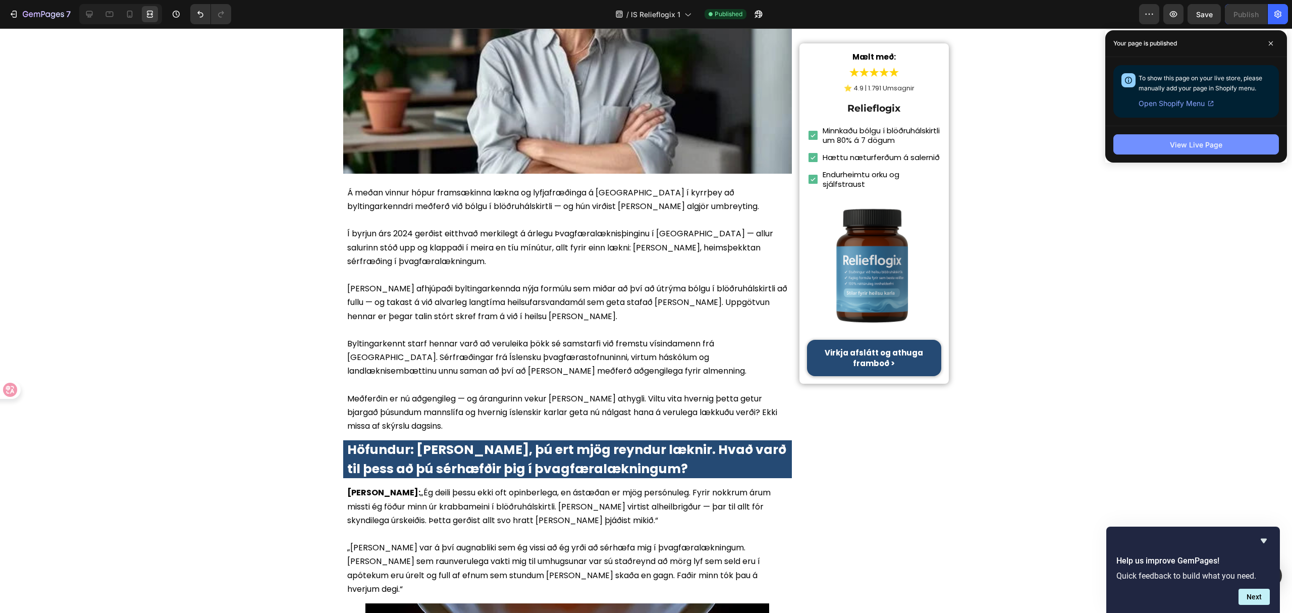
click at [1181, 148] on div "View Live Page" at bounding box center [1196, 144] width 52 height 11
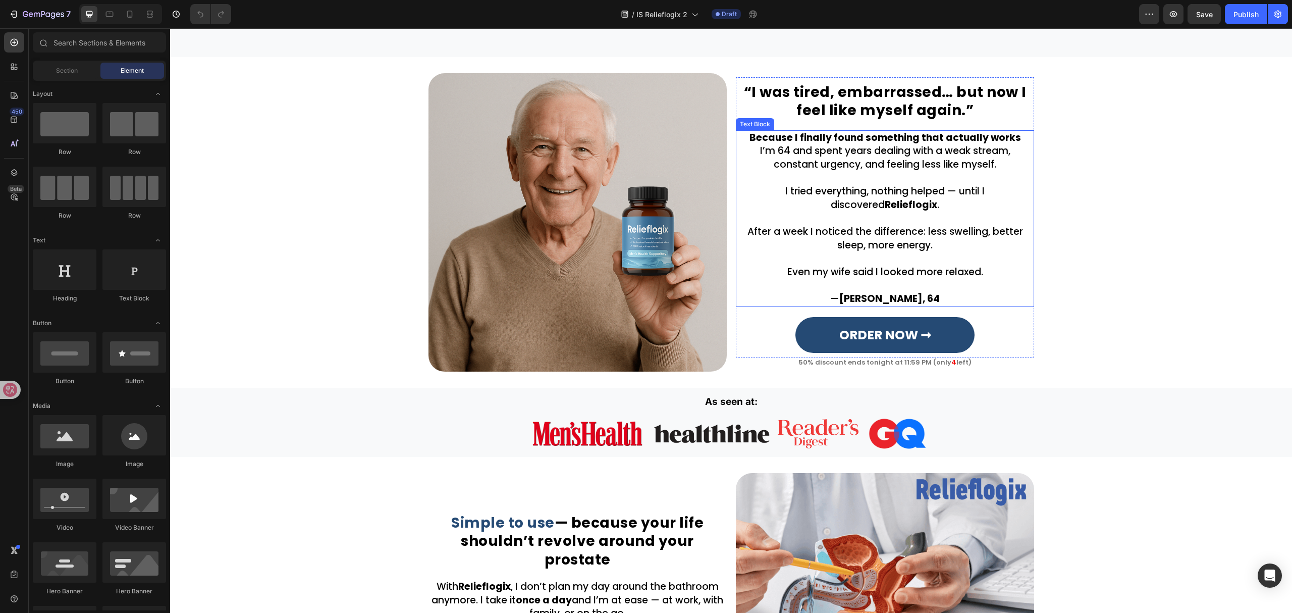
scroll to position [875, 0]
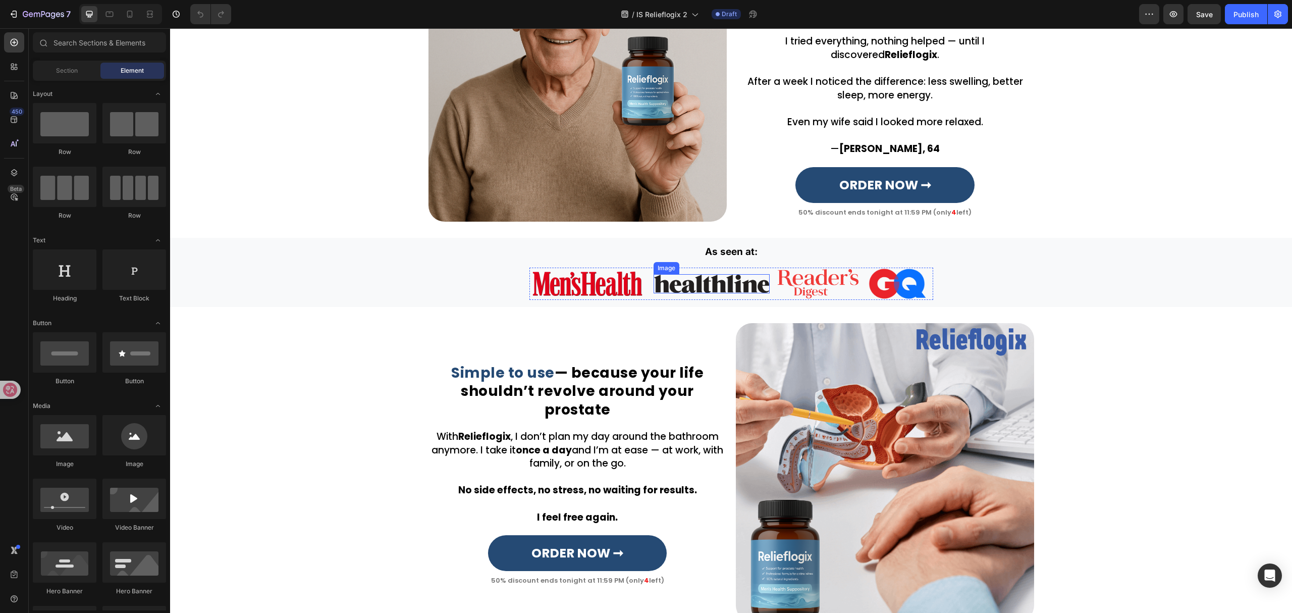
click at [726, 275] on img at bounding box center [712, 283] width 116 height 19
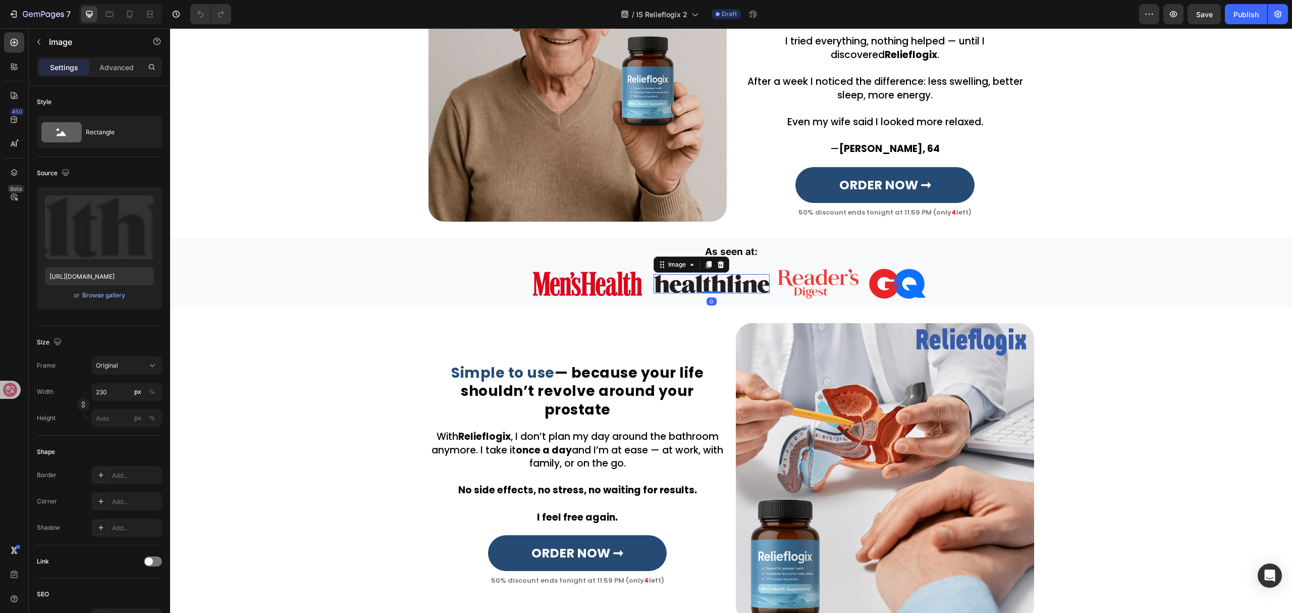
click at [727, 284] on img at bounding box center [712, 283] width 116 height 19
click at [832, 279] on img at bounding box center [818, 283] width 81 height 29
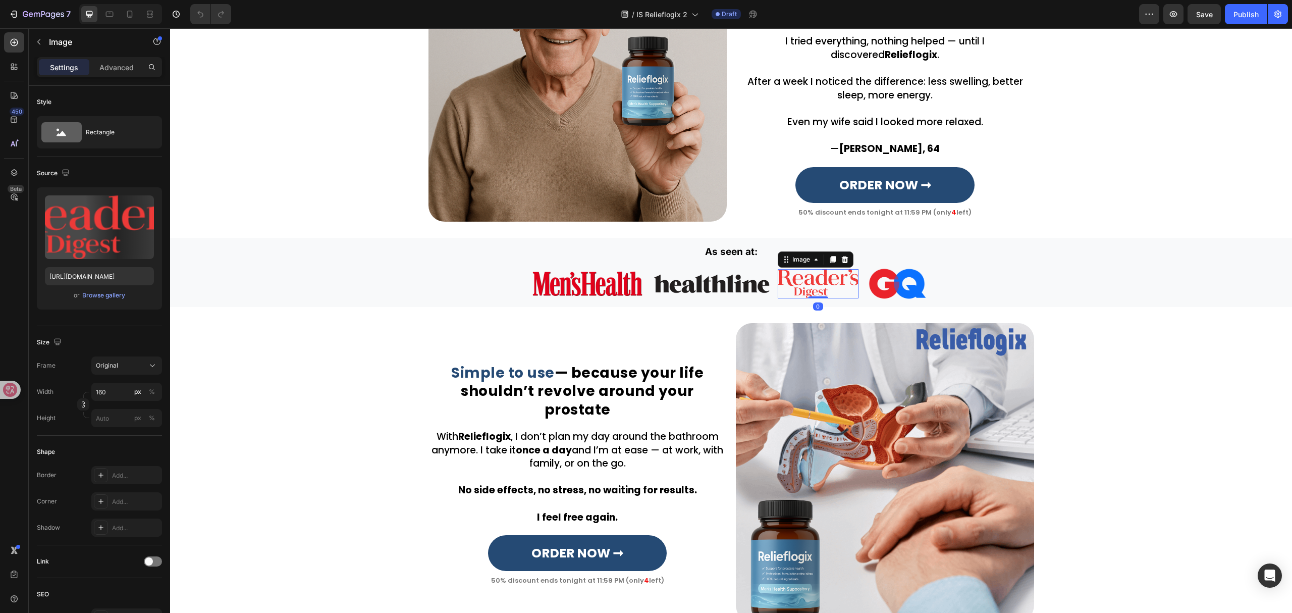
click at [832, 279] on img at bounding box center [818, 283] width 81 height 29
click at [917, 284] on img at bounding box center [897, 284] width 61 height 33
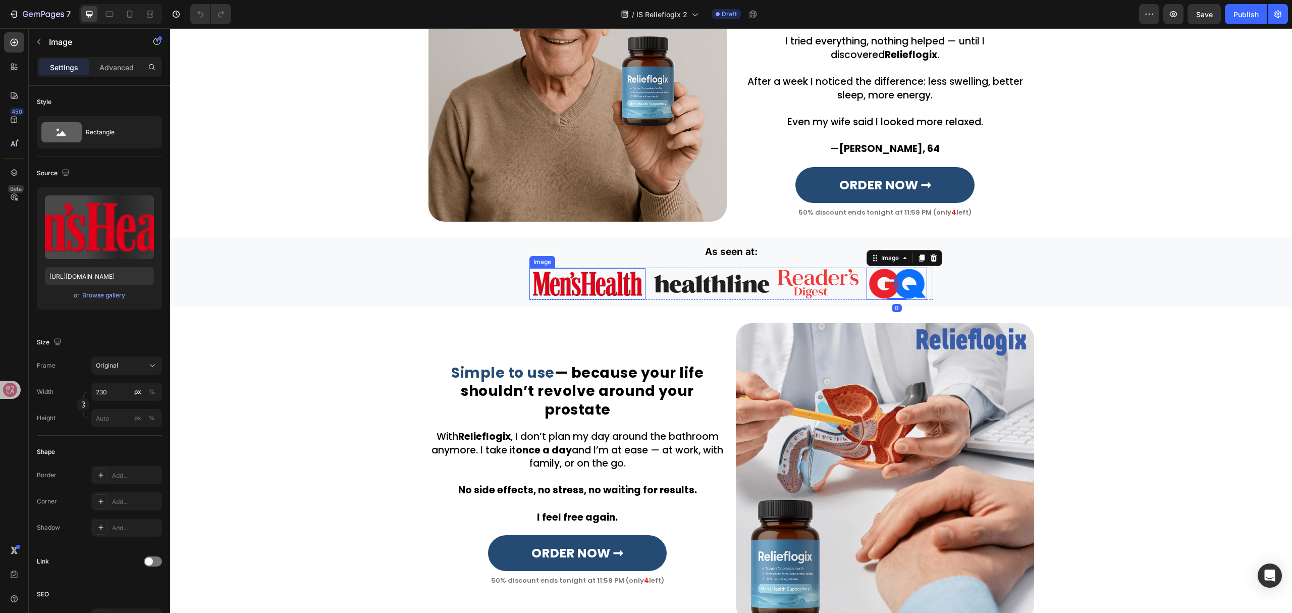
click at [598, 281] on img at bounding box center [587, 283] width 116 height 31
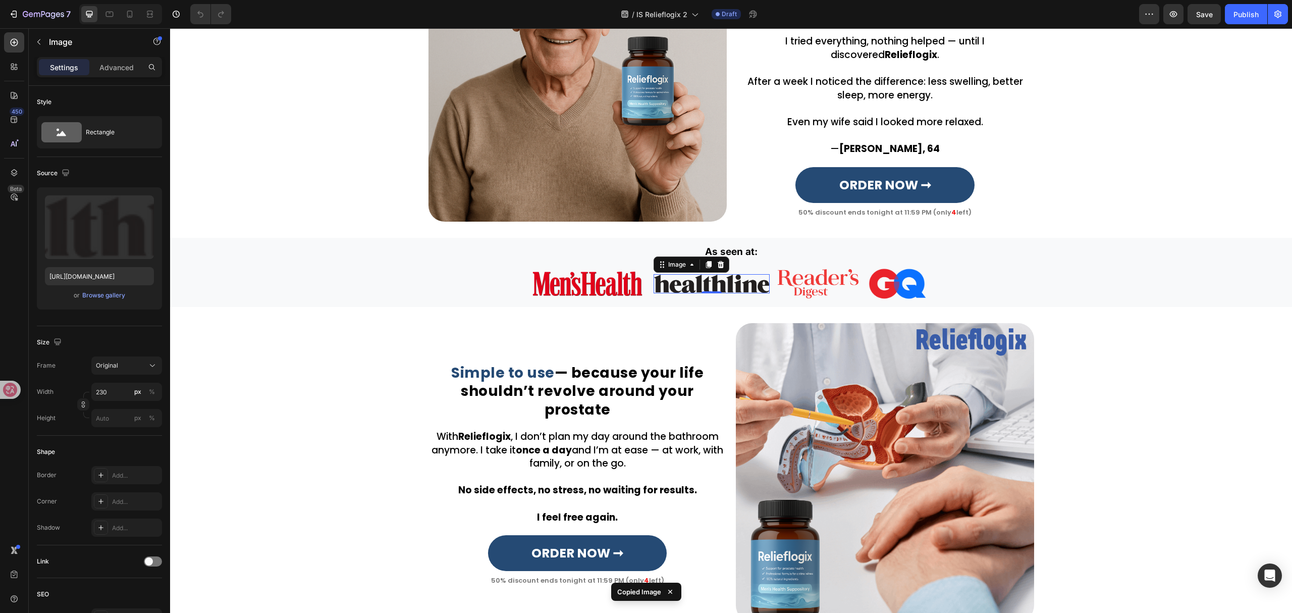
click at [715, 285] on img at bounding box center [712, 283] width 116 height 19
click at [101, 273] on input "https://cdn.shopify.com/s/files/1/0657/6783/3683/files/gempages_578032762192134…" at bounding box center [99, 276] width 109 height 18
click at [546, 283] on img at bounding box center [587, 283] width 116 height 31
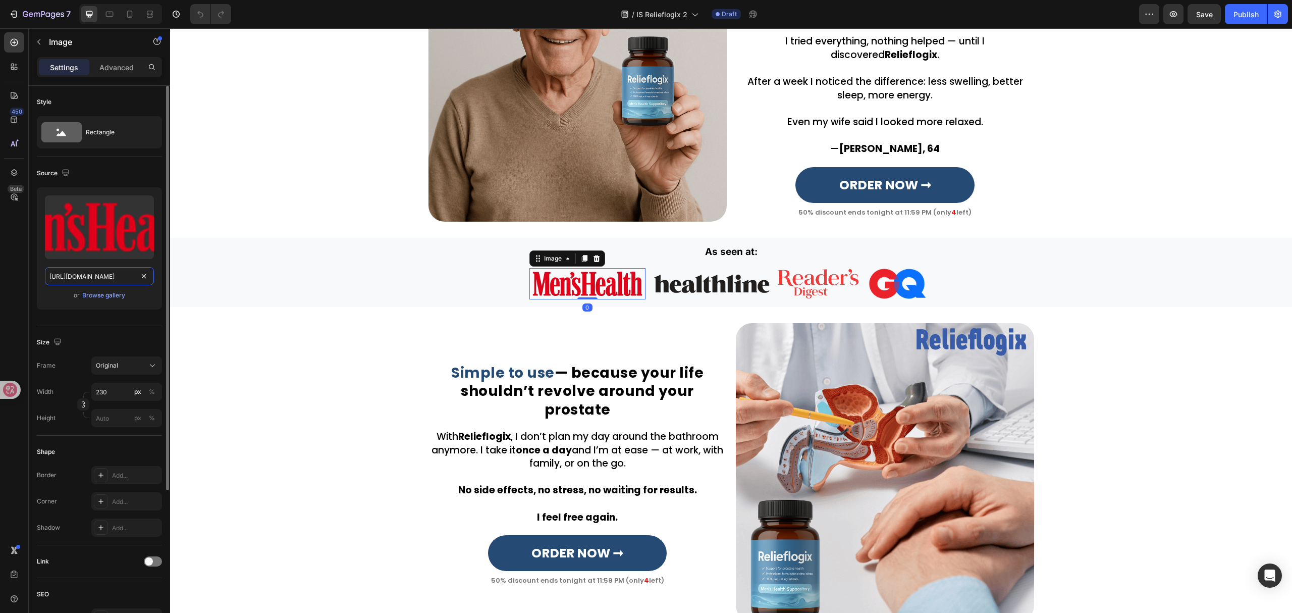
click at [104, 272] on input "https://cdn.shopify.com/s/files/1/0657/6783/3683/files/gempages_578032762192134…" at bounding box center [99, 276] width 109 height 18
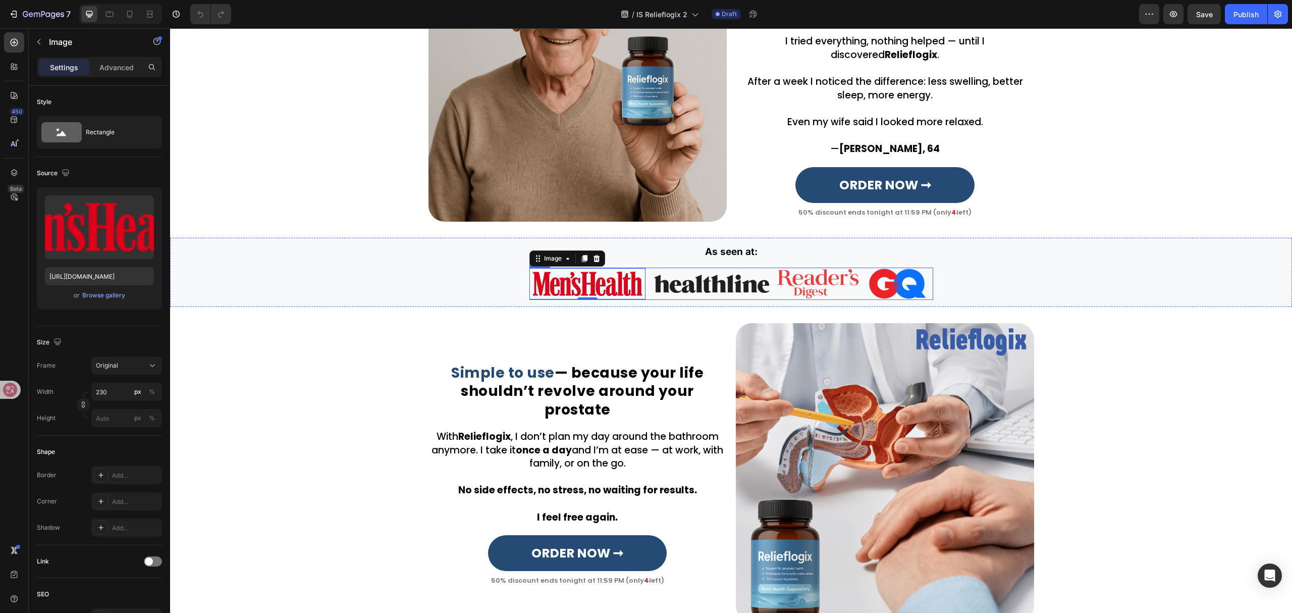
click at [688, 293] on div "Image" at bounding box center [712, 284] width 116 height 33
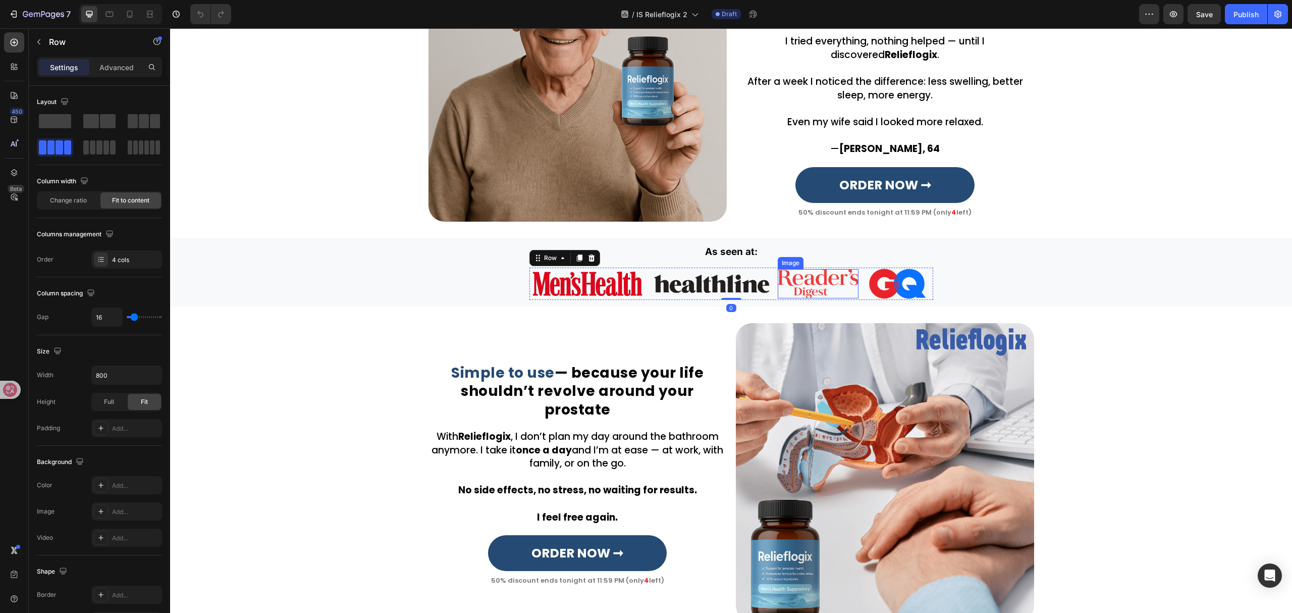
click at [806, 281] on img at bounding box center [818, 283] width 81 height 29
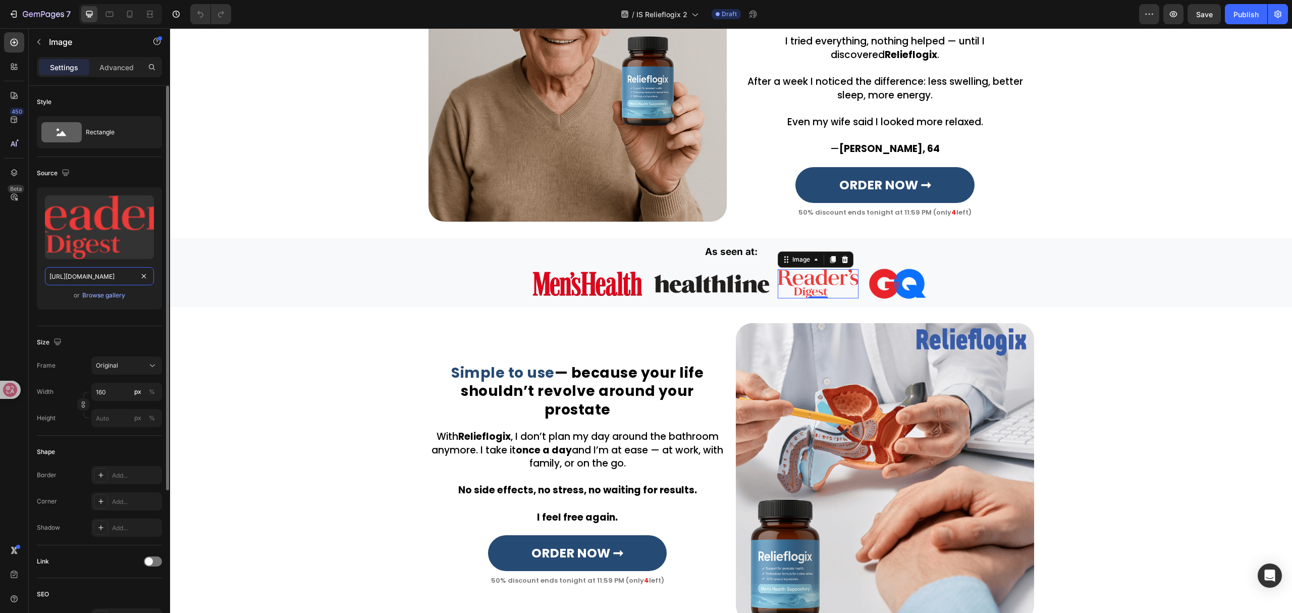
click at [81, 278] on input "https://cdn.shopify.com/s/files/1/0657/6783/3683/files/gempages_578032762192134…" at bounding box center [99, 276] width 109 height 18
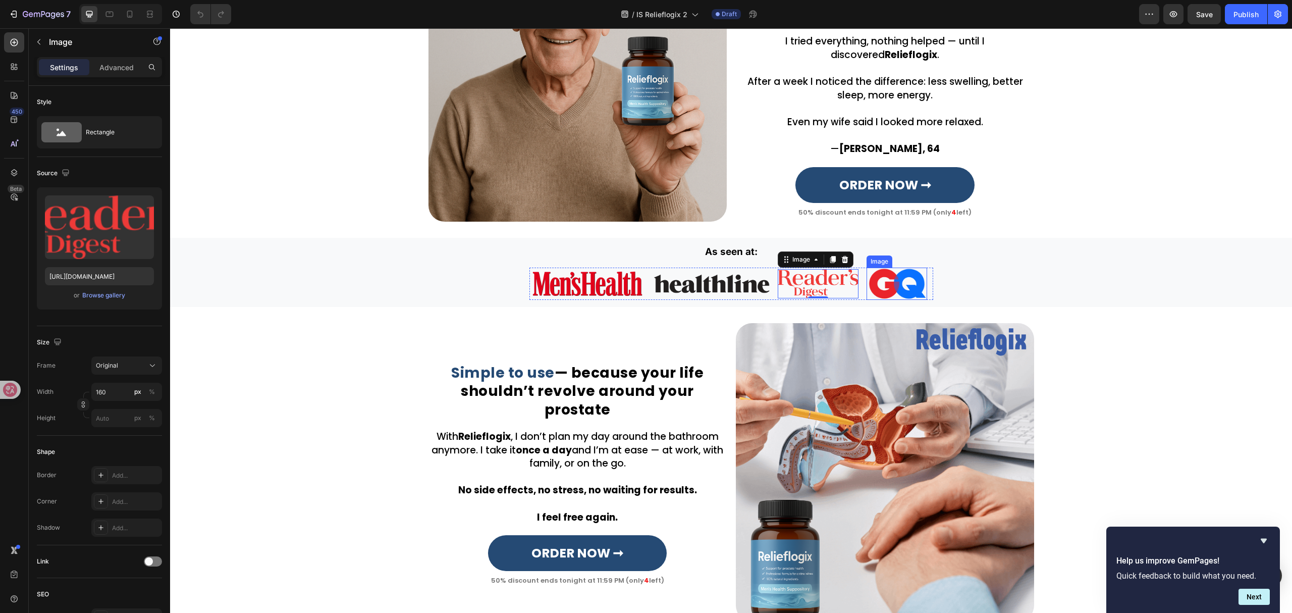
click at [887, 277] on img at bounding box center [897, 284] width 61 height 33
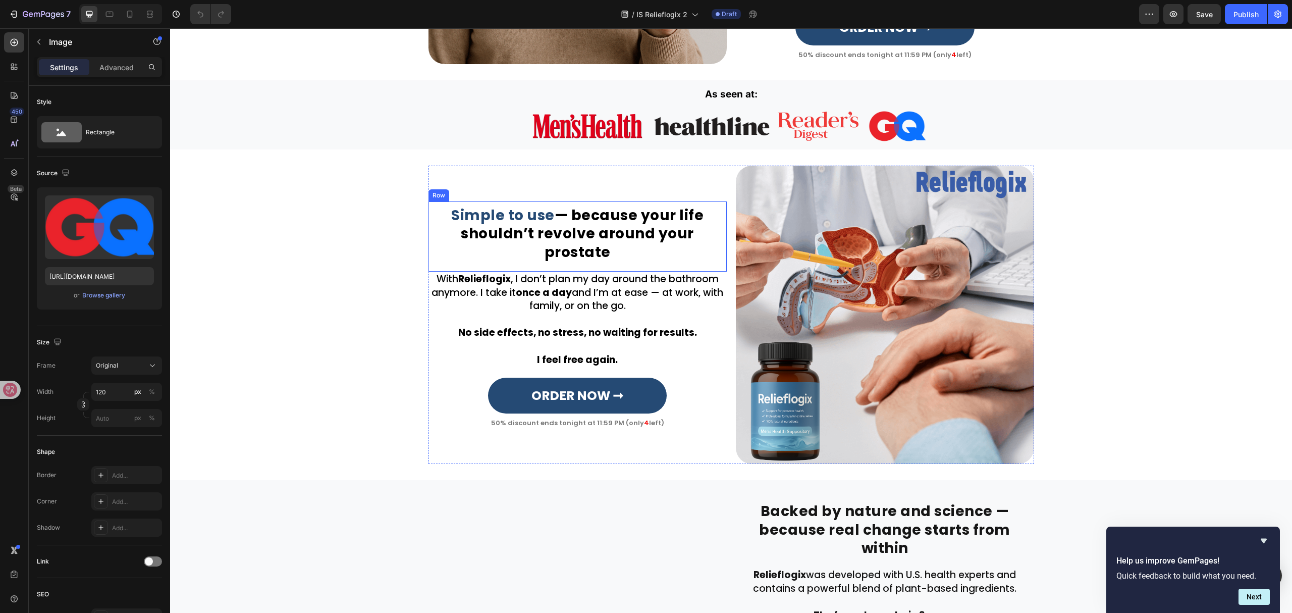
scroll to position [1012, 0]
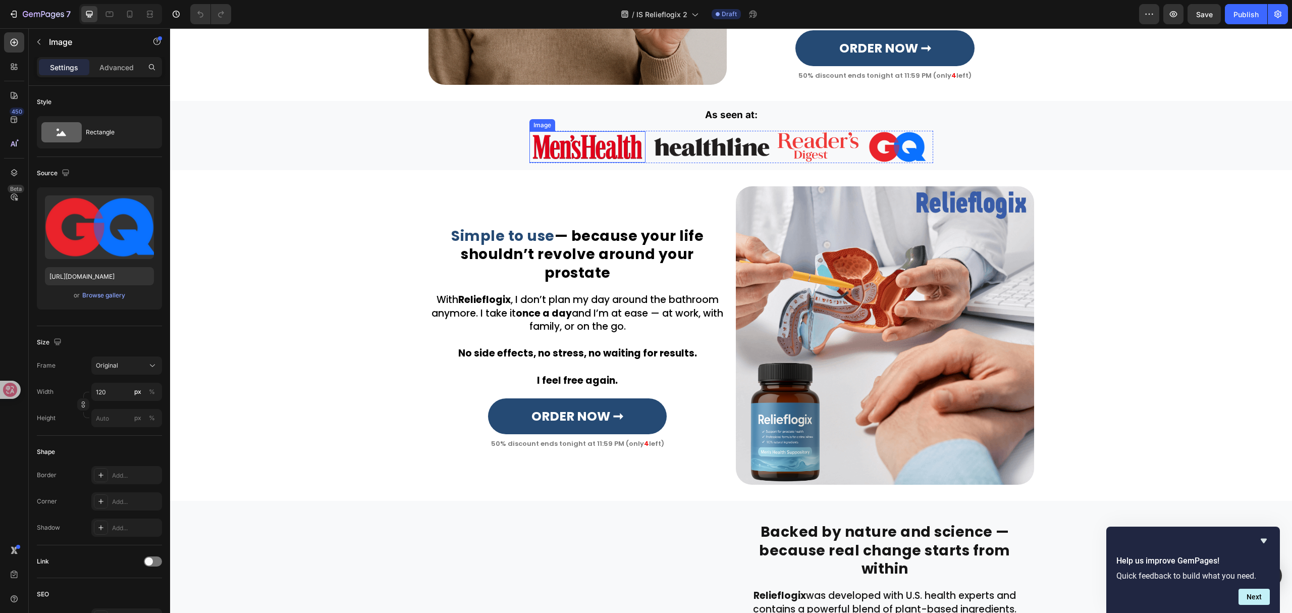
click at [592, 150] on img at bounding box center [587, 146] width 116 height 31
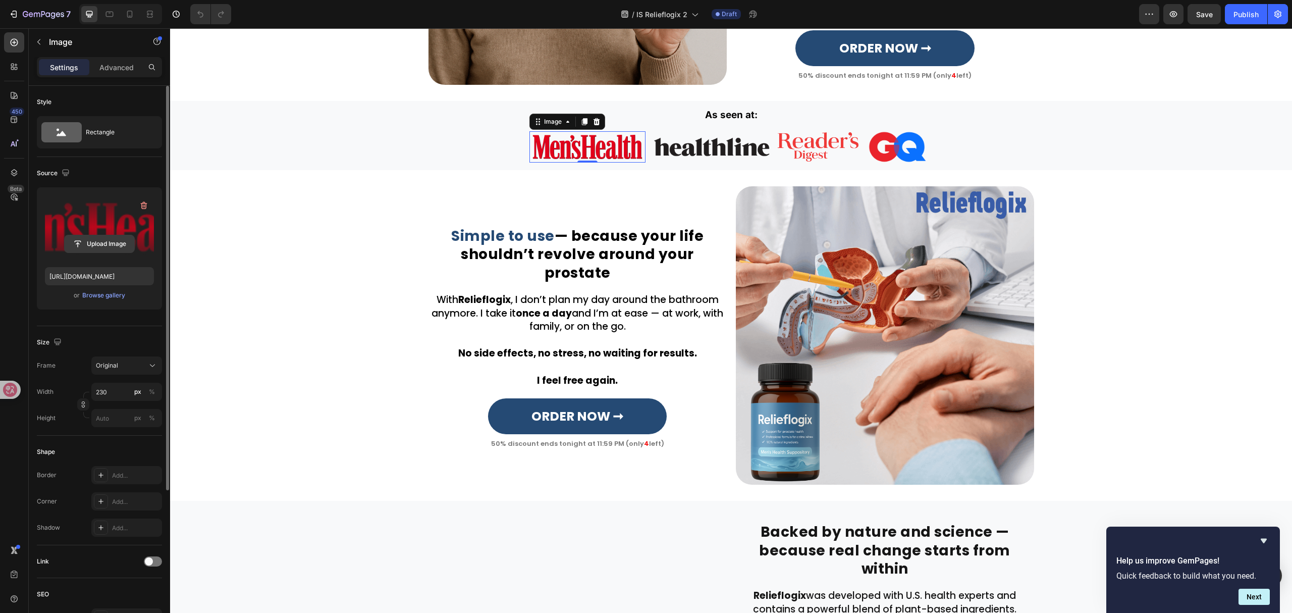
click at [108, 239] on input "file" at bounding box center [100, 243] width 70 height 17
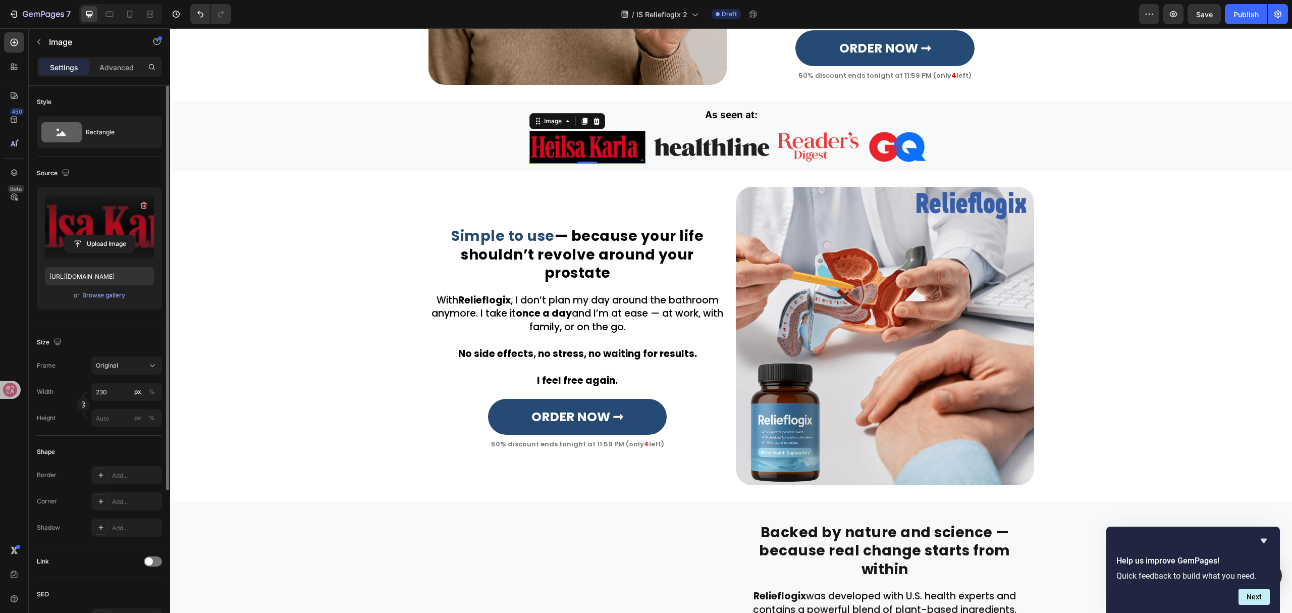
click at [568, 149] on img at bounding box center [587, 147] width 116 height 33
click at [109, 243] on input "file" at bounding box center [100, 243] width 70 height 17
type input "https://cdn.shopify.com/s/files/1/0657/6783/3683/files/gempages_578032762192134…"
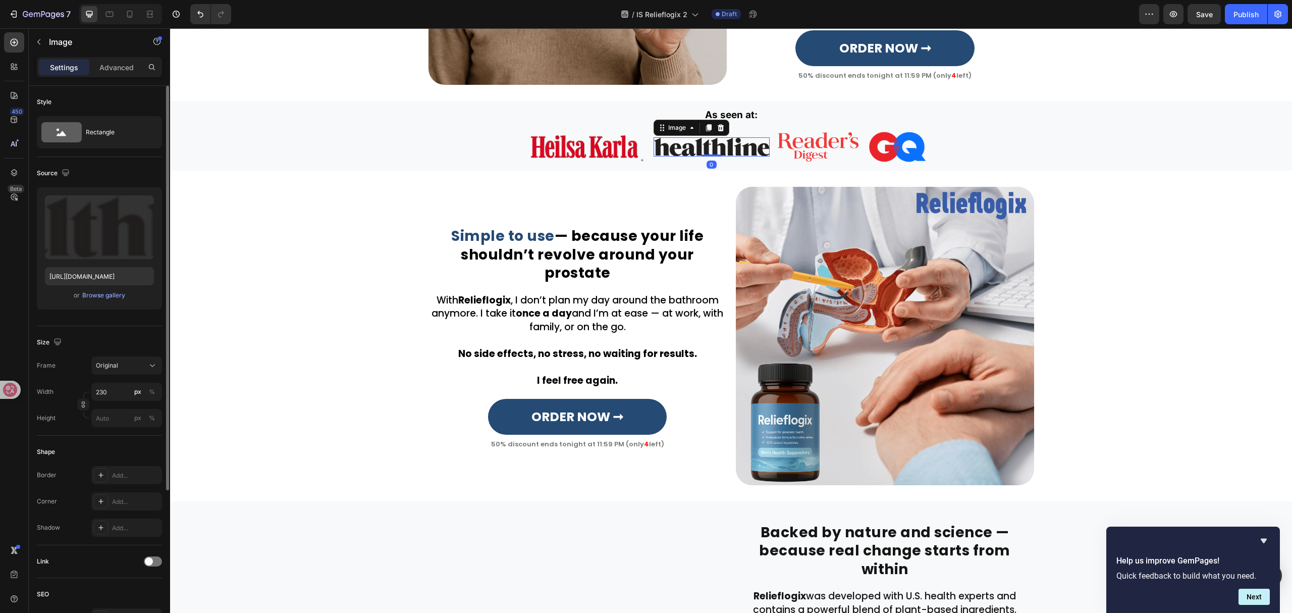
click at [699, 153] on img at bounding box center [712, 146] width 116 height 19
click at [95, 243] on input "file" at bounding box center [100, 243] width 70 height 17
type input "https://cdn.shopify.com/s/files/1/0657/6783/3683/files/gempages_578032762192134…"
click at [793, 133] on img at bounding box center [818, 146] width 81 height 29
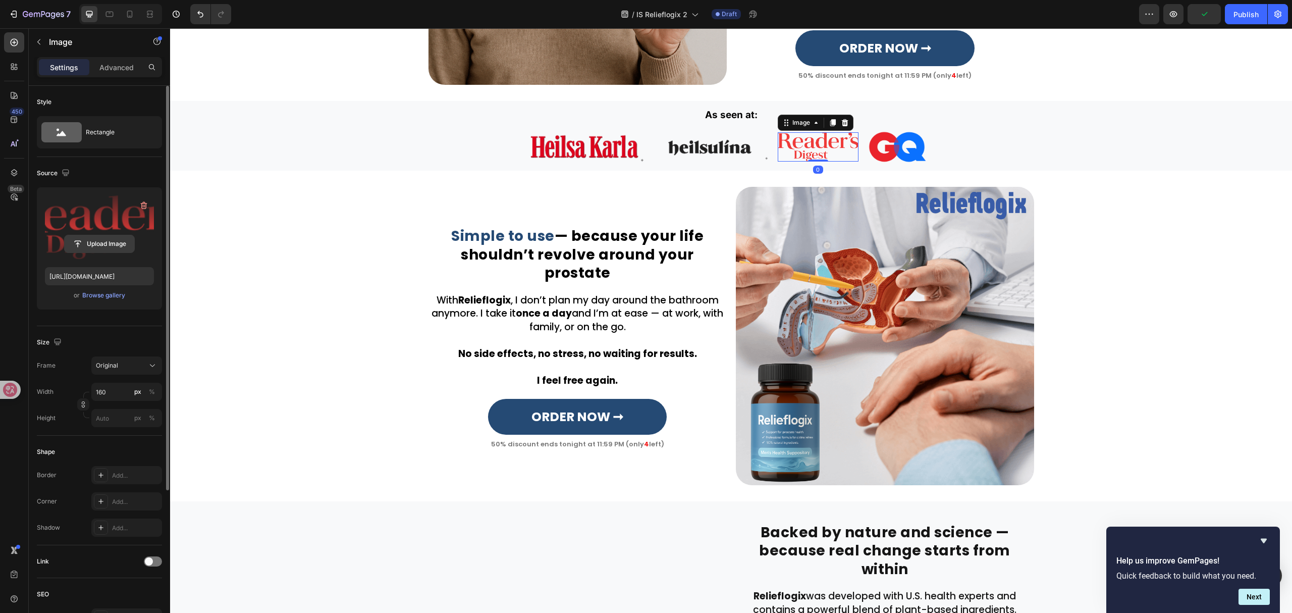
click at [110, 249] on input "file" at bounding box center [100, 243] width 70 height 17
type input "https://cdn.shopify.com/s/files/1/0657/6783/3683/files/gempages_578032762192134…"
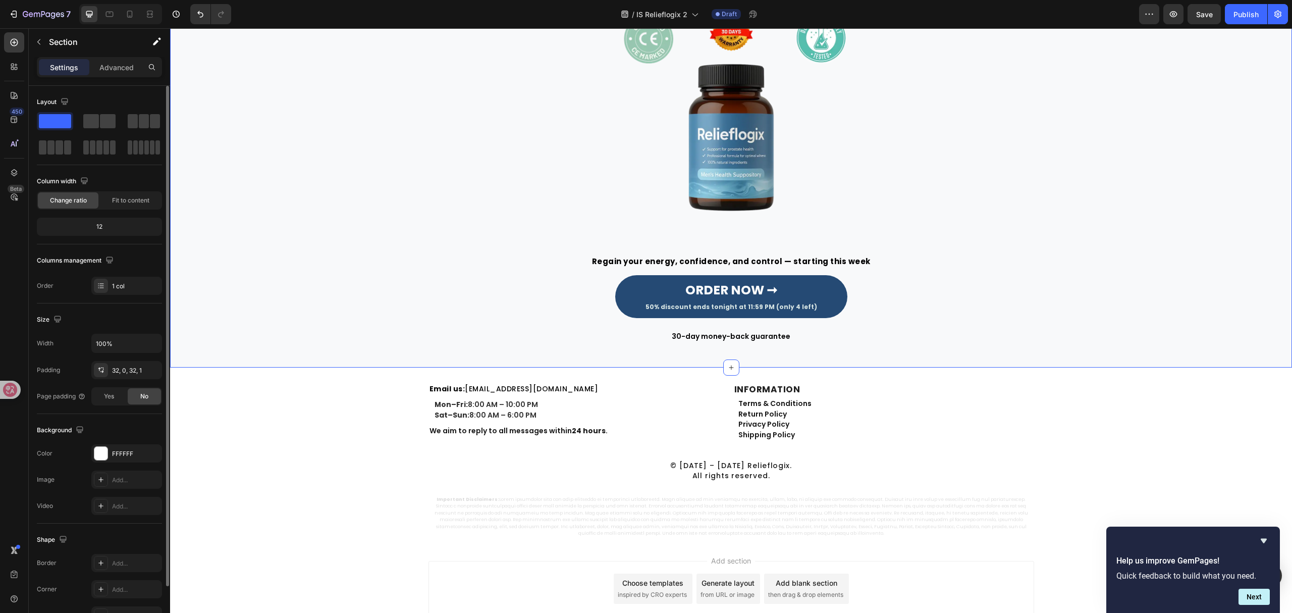
scroll to position [2909, 0]
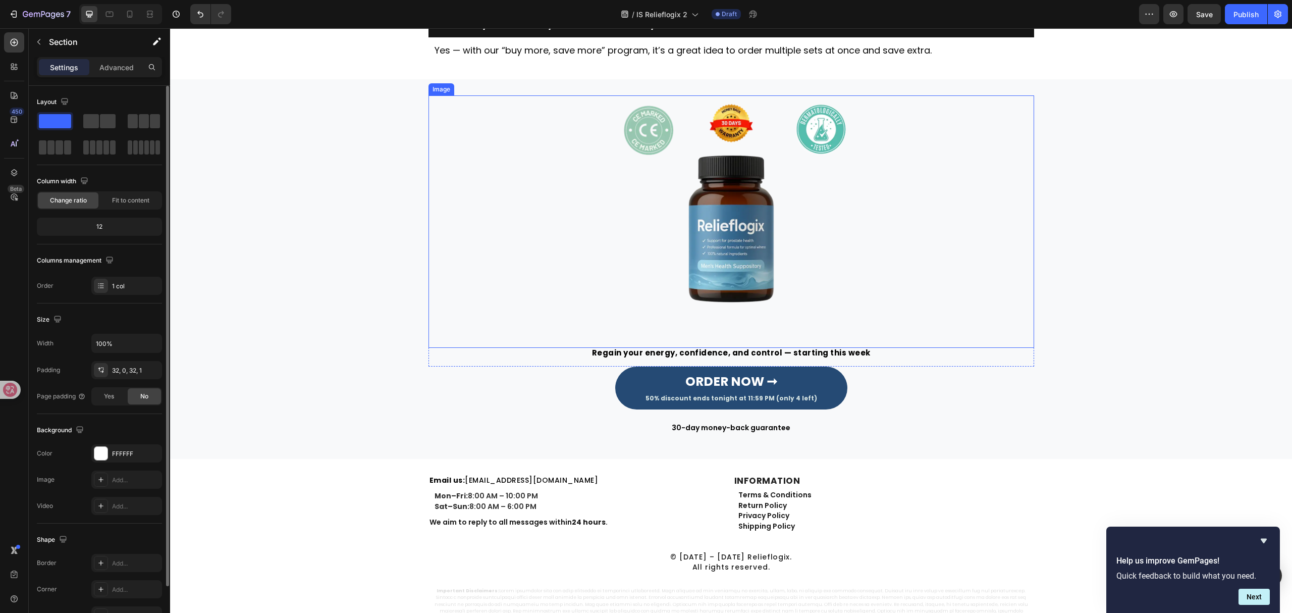
click at [695, 261] on img at bounding box center [731, 221] width 252 height 252
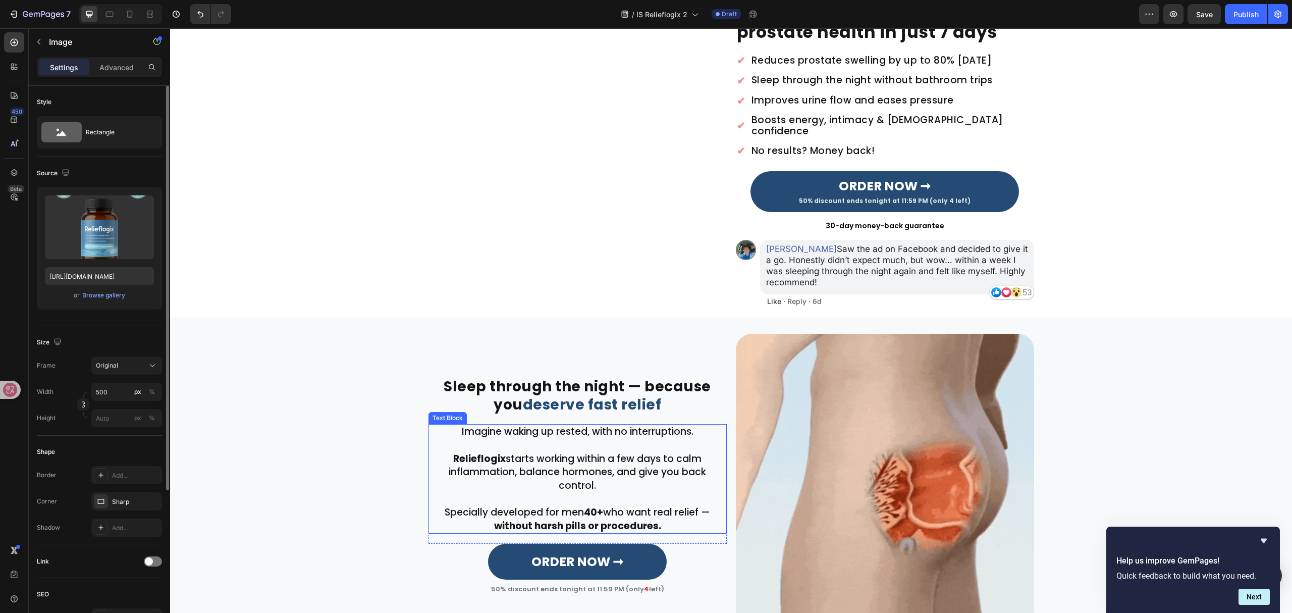
scroll to position [0, 0]
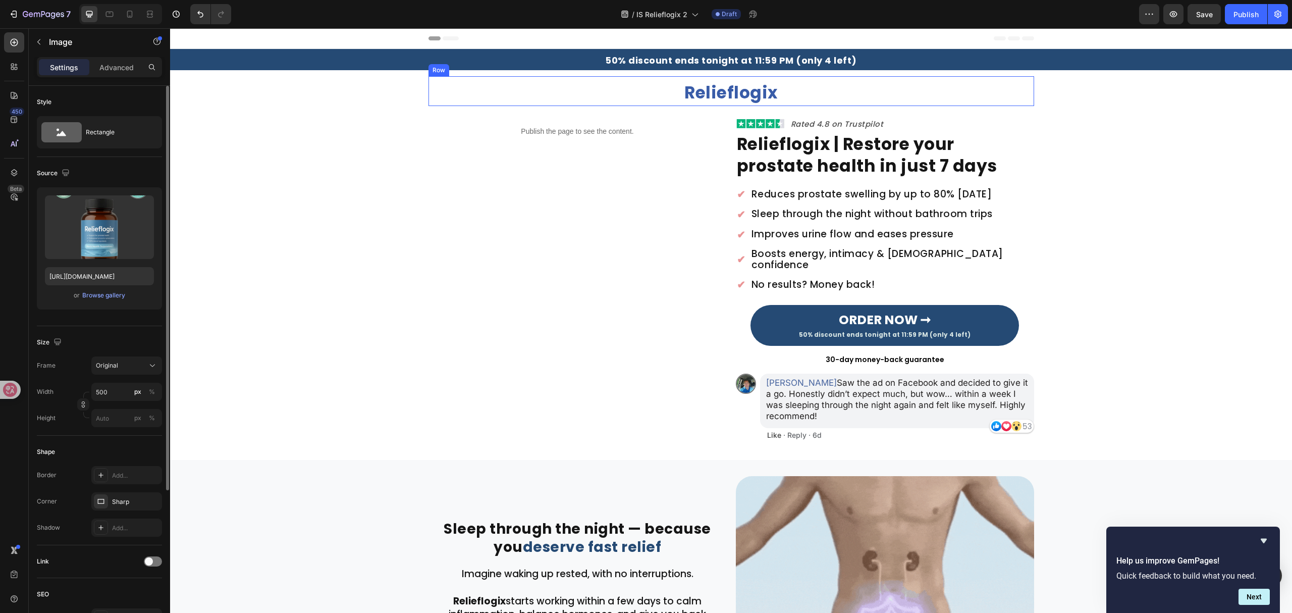
click at [800, 65] on strong "50% discount ends tonight at 11:59 PM (only 4 left)" at bounding box center [731, 60] width 252 height 13
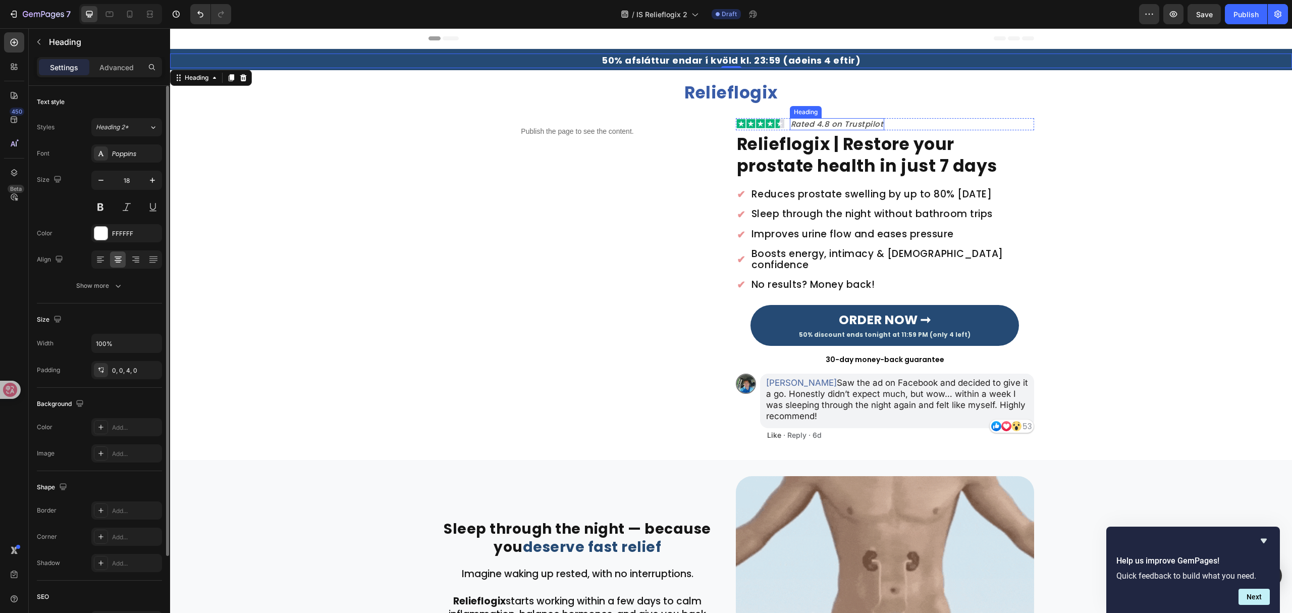
click at [838, 124] on h2 "Rated 4.8 on Trustpilot" at bounding box center [837, 124] width 95 height 12
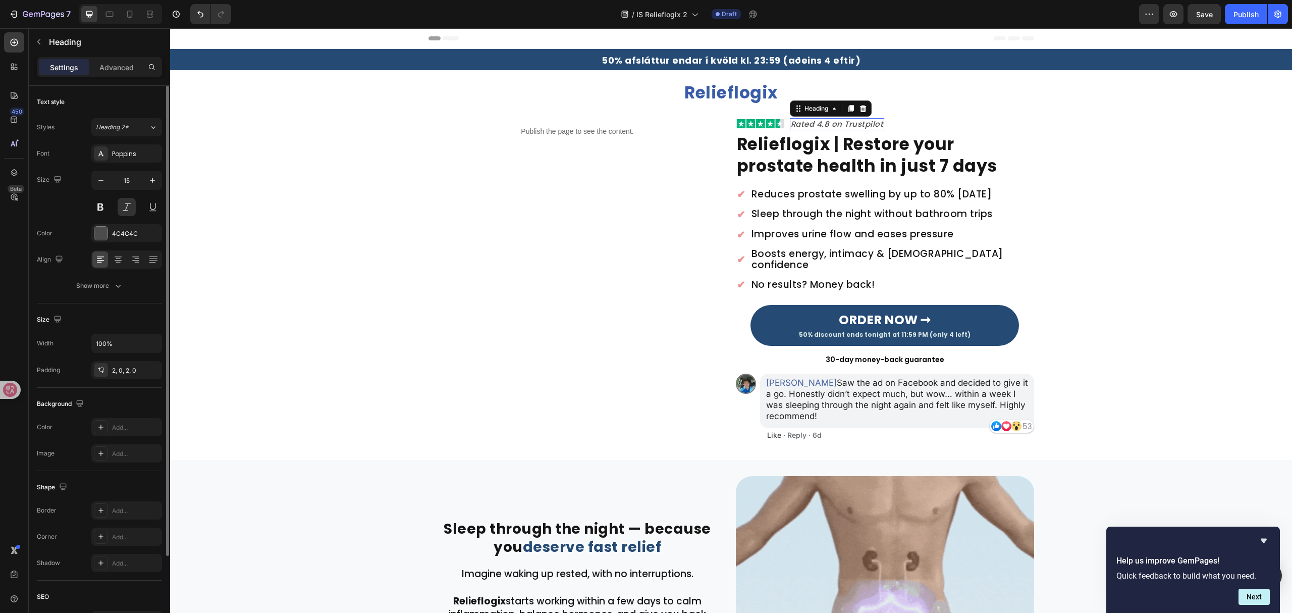
click at [838, 124] on h2 "Rated 4.8 on Trustpilot" at bounding box center [837, 124] width 95 height 12
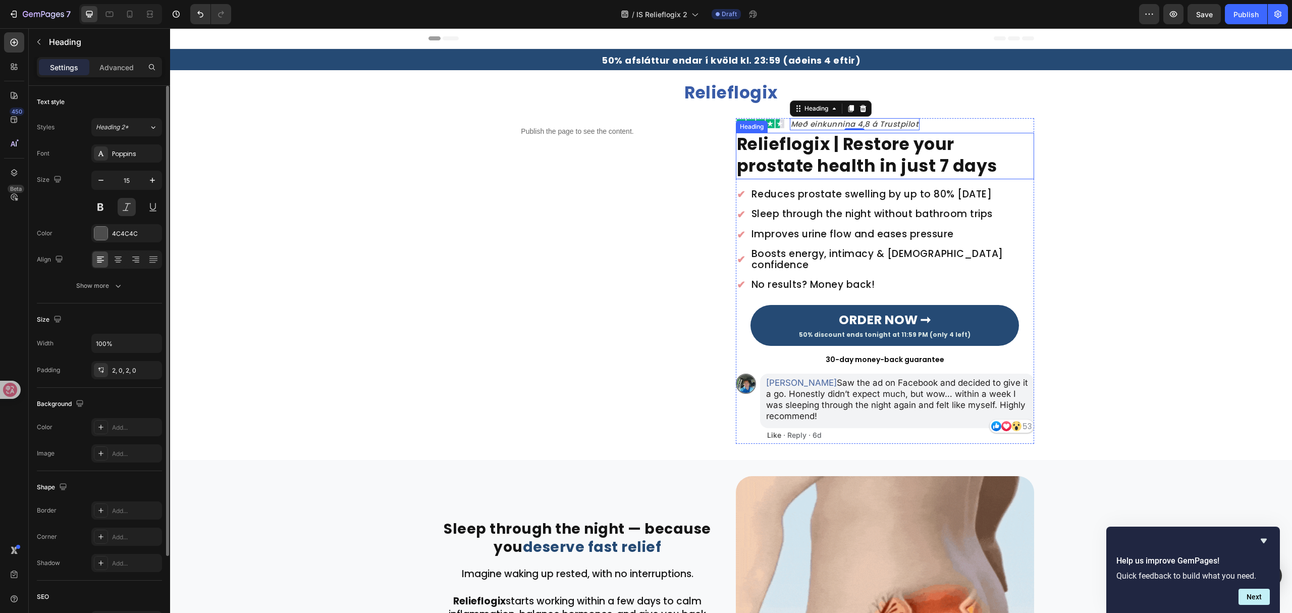
click at [864, 141] on strong "Relieflogix | Restore your prostate health in just 7 days" at bounding box center [867, 154] width 260 height 45
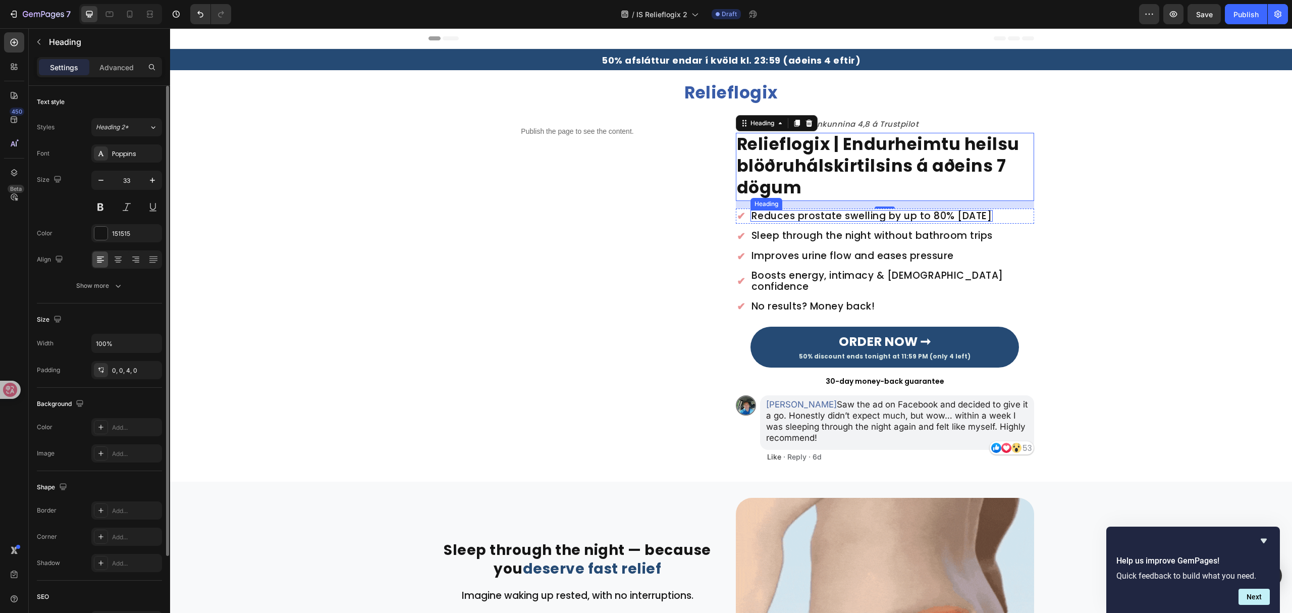
click at [856, 216] on h2 "Reduces prostate swelling by up to 80% in 7 days" at bounding box center [872, 216] width 243 height 12
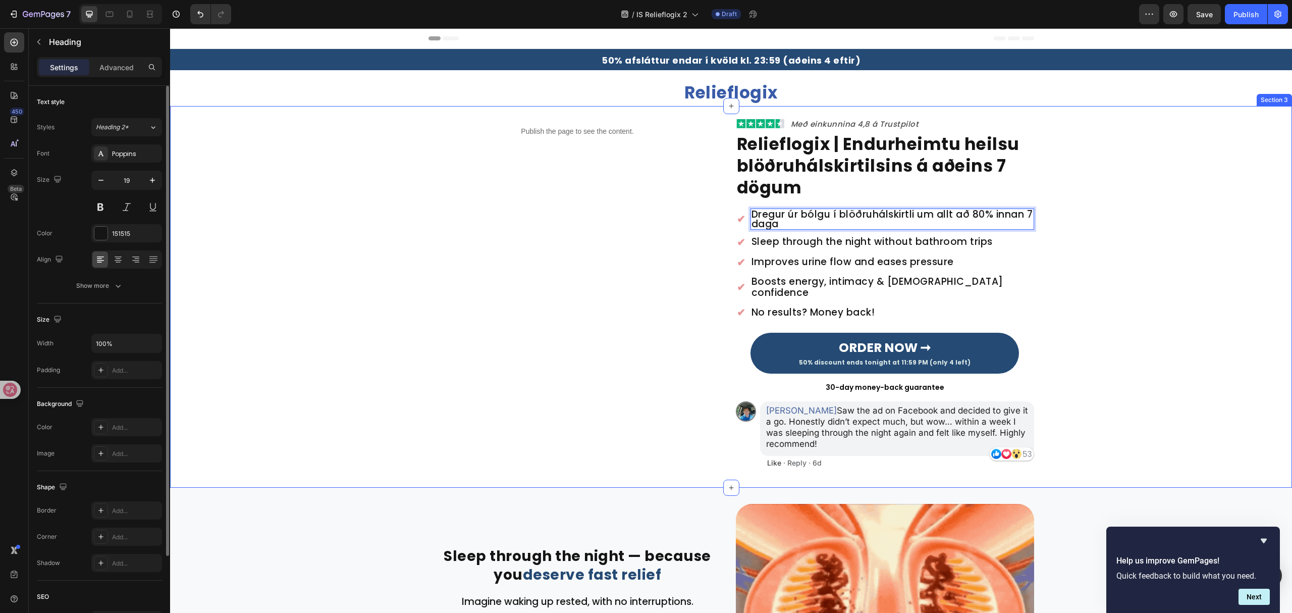
scroll to position [1, 0]
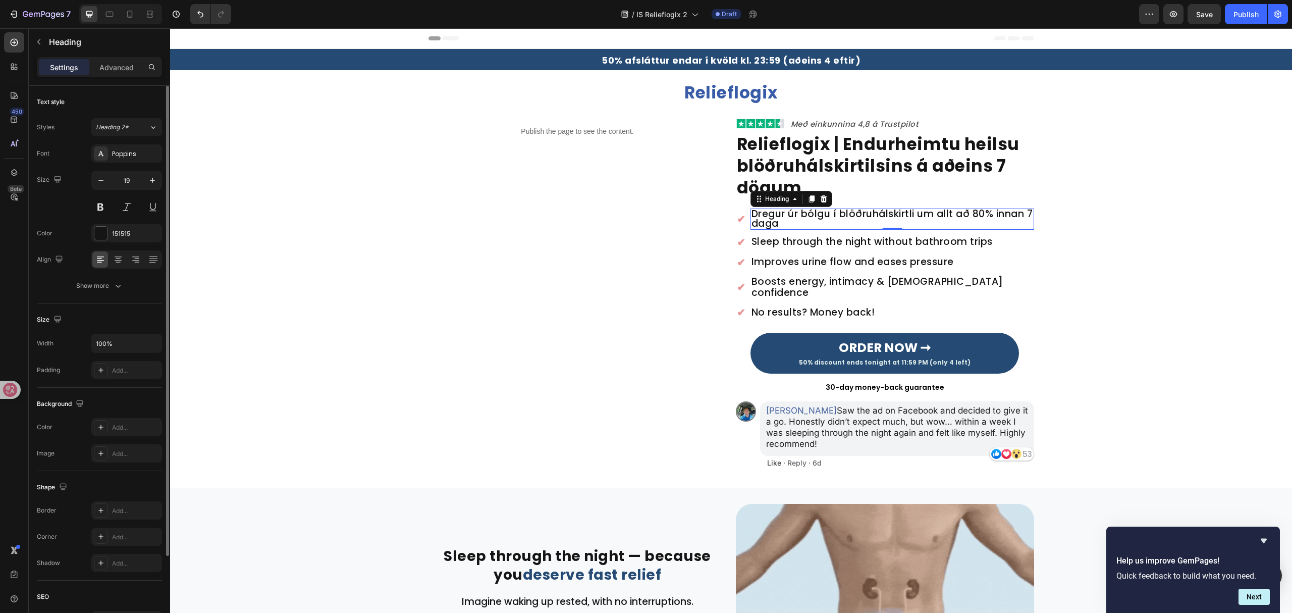
click at [887, 241] on div "0" at bounding box center [892, 238] width 10 height 8
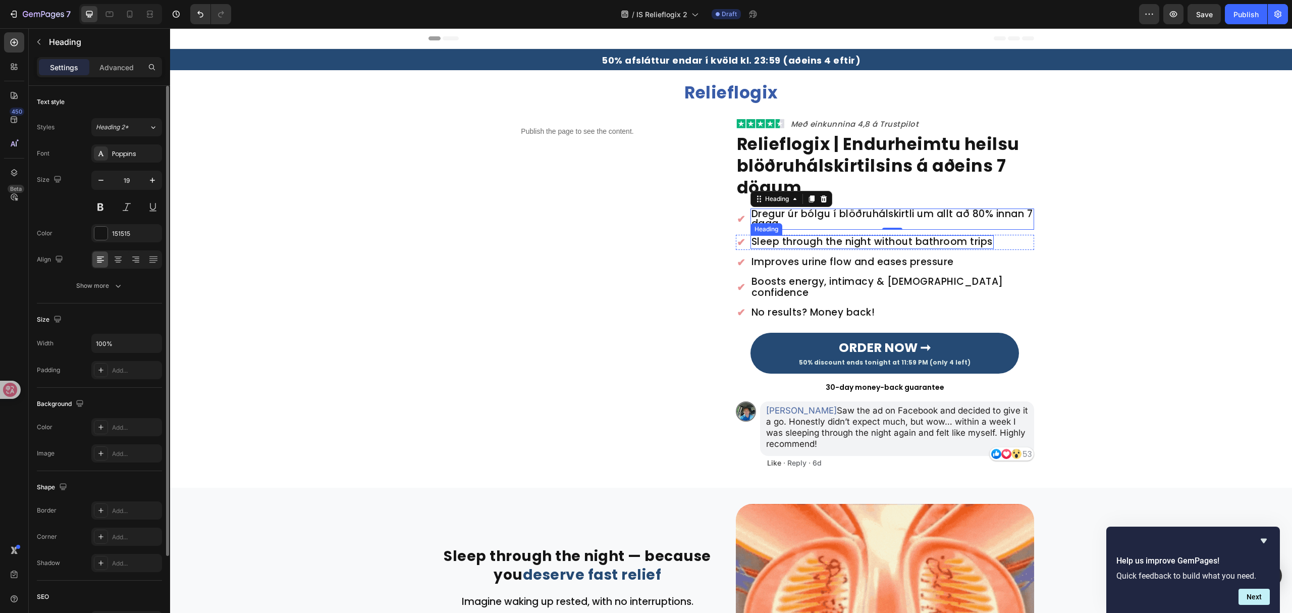
click at [885, 246] on h2 "Sleep through the night without bathroom trips" at bounding box center [872, 242] width 243 height 14
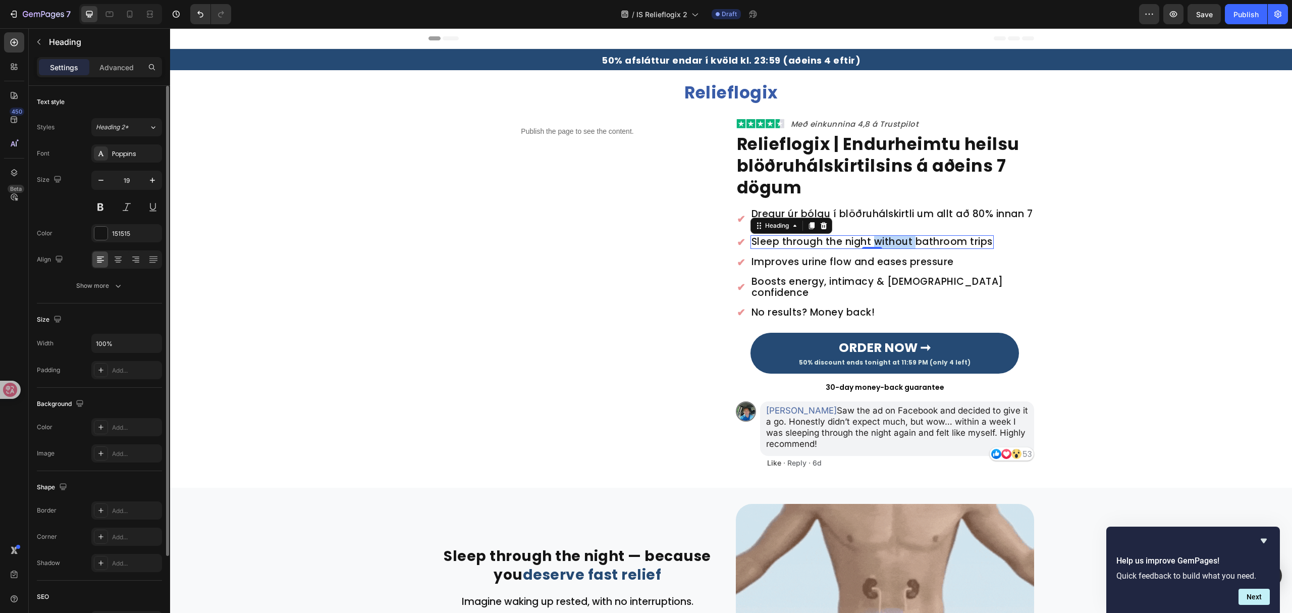
click at [885, 246] on h2 "Sleep through the night without bathroom trips" at bounding box center [872, 242] width 243 height 14
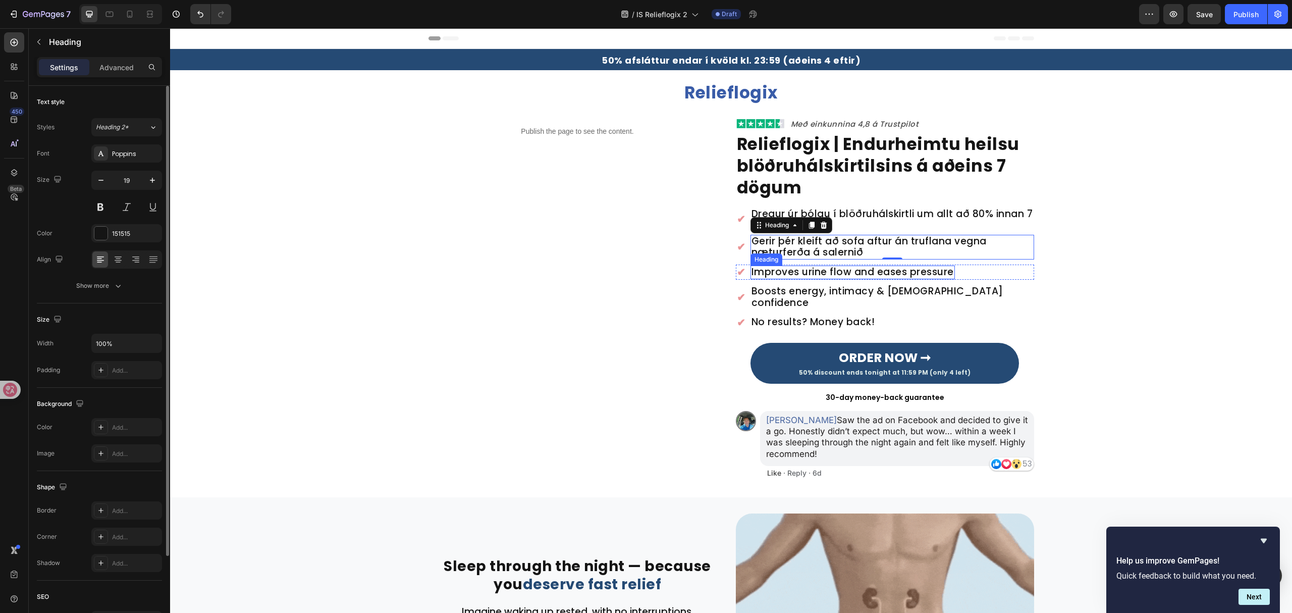
click at [909, 269] on h2 "Improves urine flow and eases pressure" at bounding box center [853, 272] width 204 height 14
click at [935, 290] on h2 "Boosts energy, intimacy & male confidence" at bounding box center [893, 297] width 284 height 25
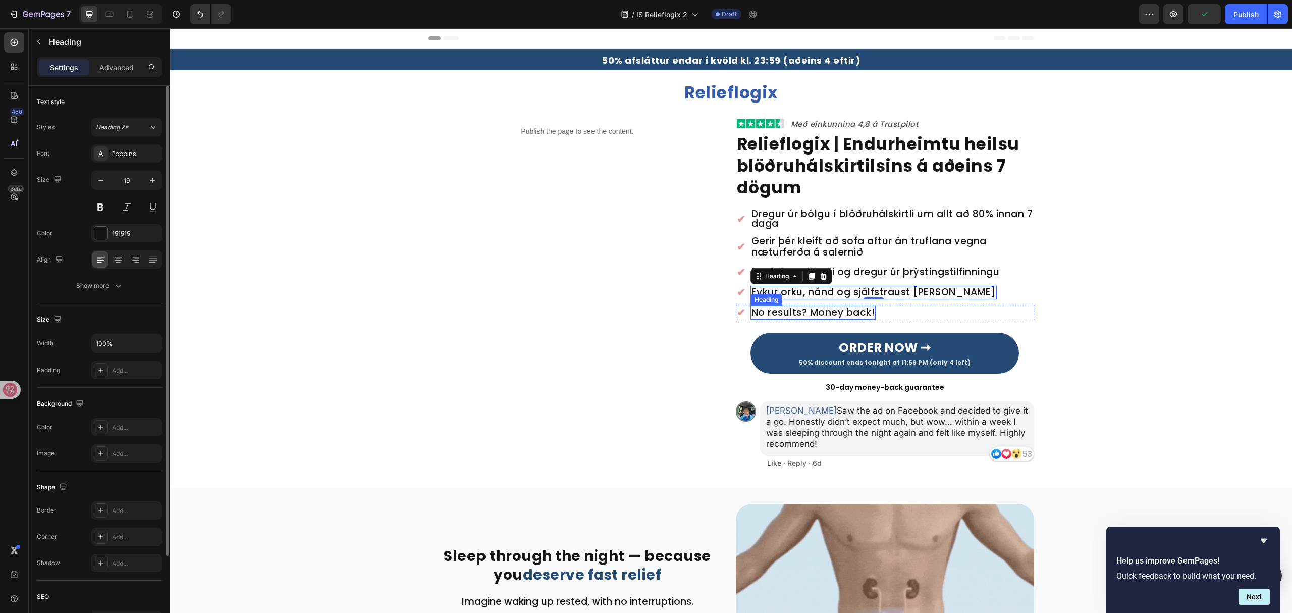
click at [853, 313] on h2 "No results? Money back!" at bounding box center [814, 313] width 126 height 14
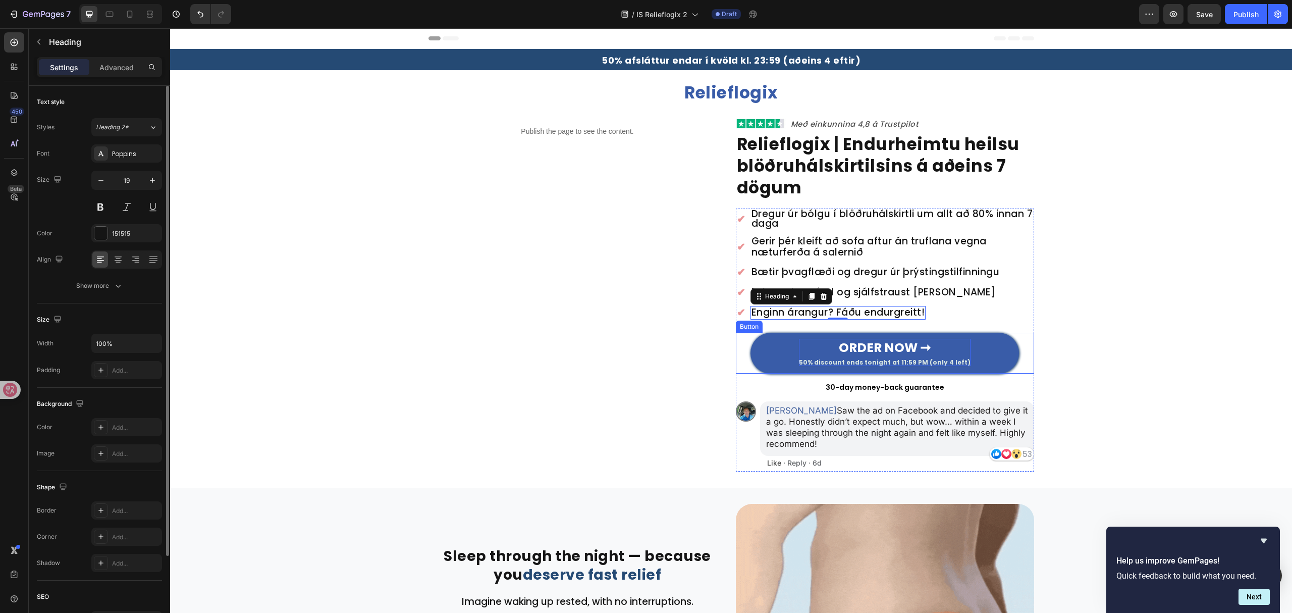
click at [881, 350] on strong "ORDER NOW ➞" at bounding box center [885, 348] width 92 height 18
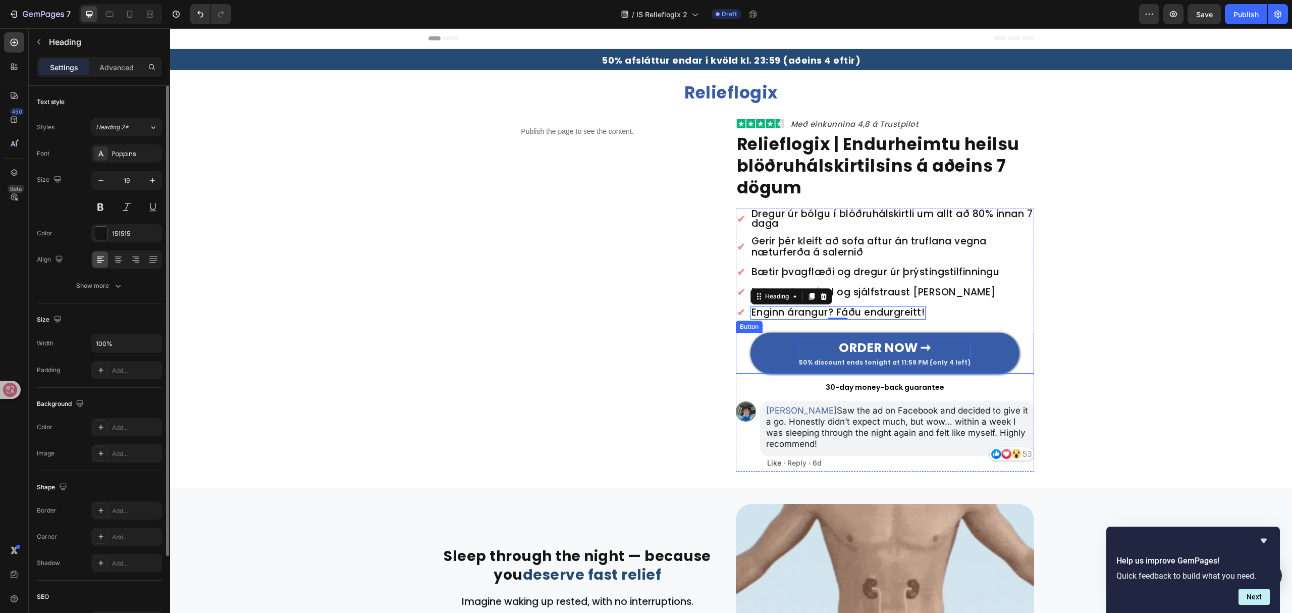
click at [881, 350] on strong "ORDER NOW ➞" at bounding box center [885, 348] width 92 height 18
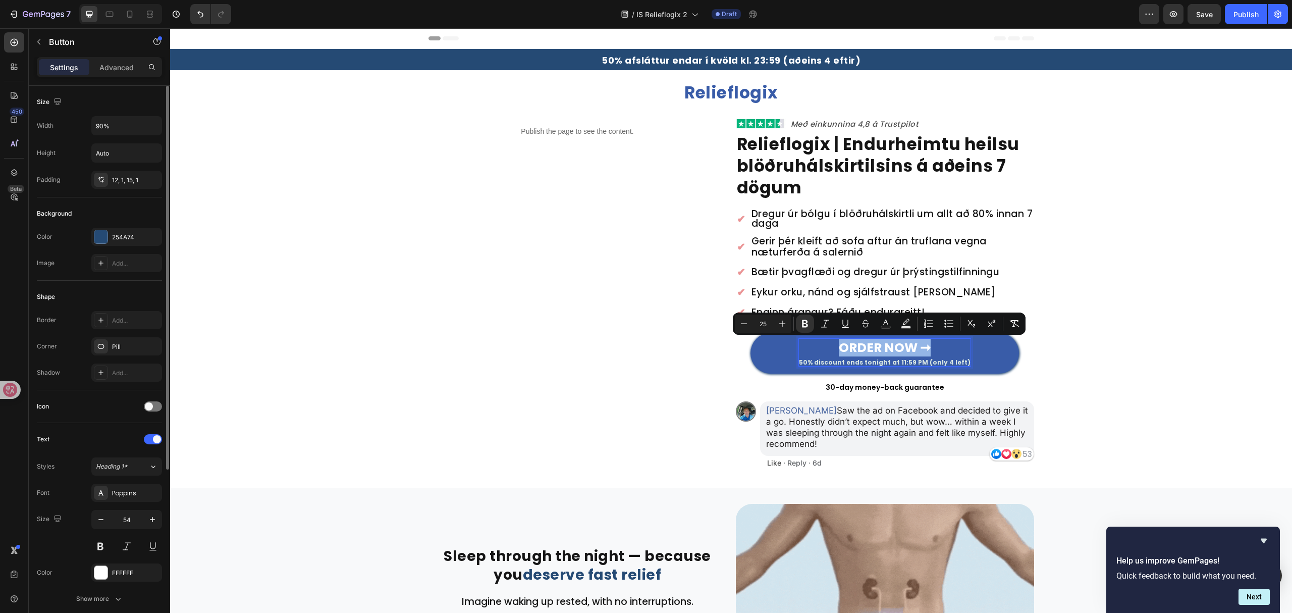
drag, startPoint x: 833, startPoint y: 348, endPoint x: 943, endPoint y: 340, distance: 110.8
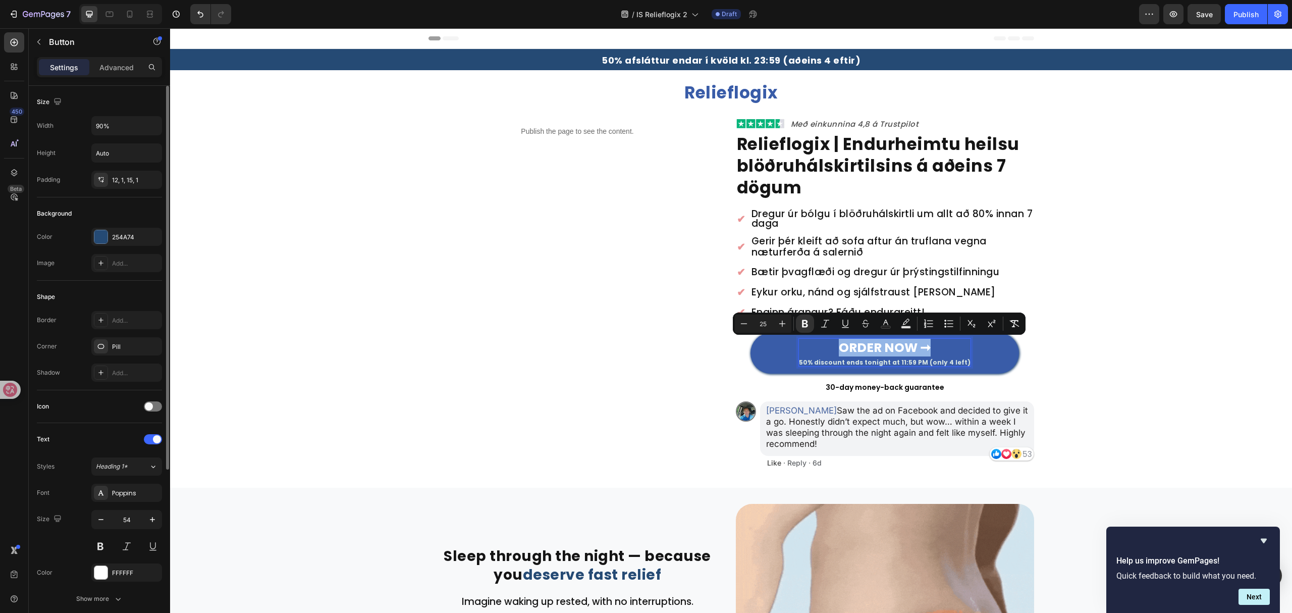
click at [943, 340] on p "ORDER NOW ➞ 50% discount ends tonight at 11:59 PM (only 4 left)" at bounding box center [885, 352] width 172 height 27
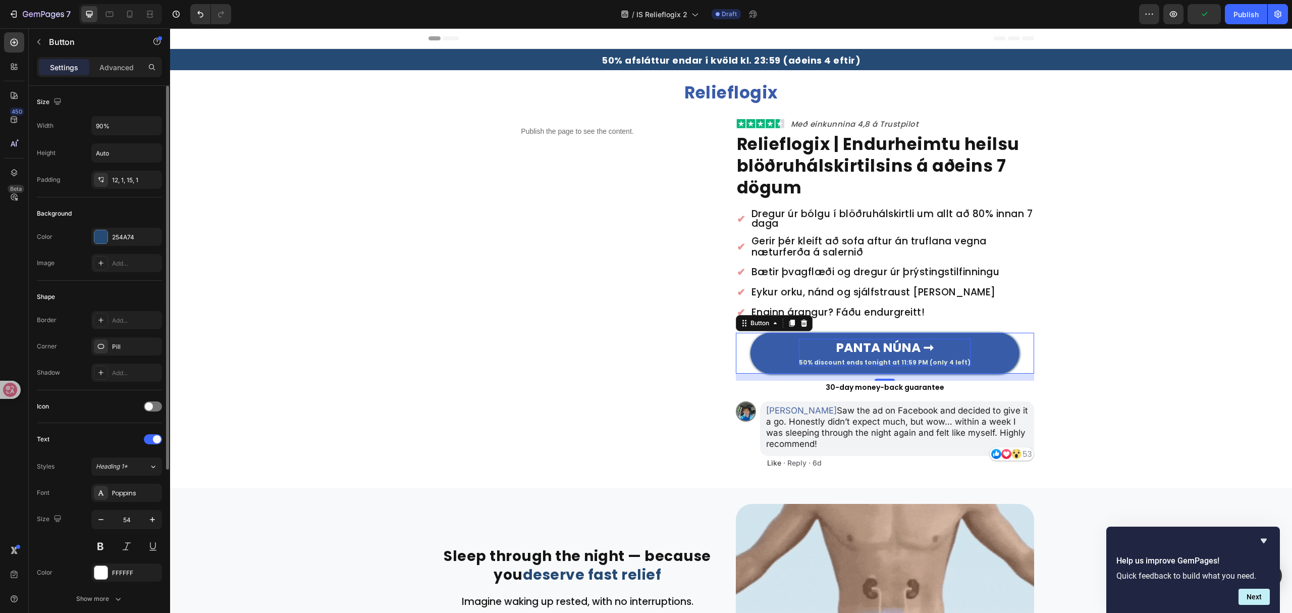
click at [806, 364] on span "50% discount ends tonight at 11:59 PM (only 4 left)" at bounding box center [885, 362] width 172 height 9
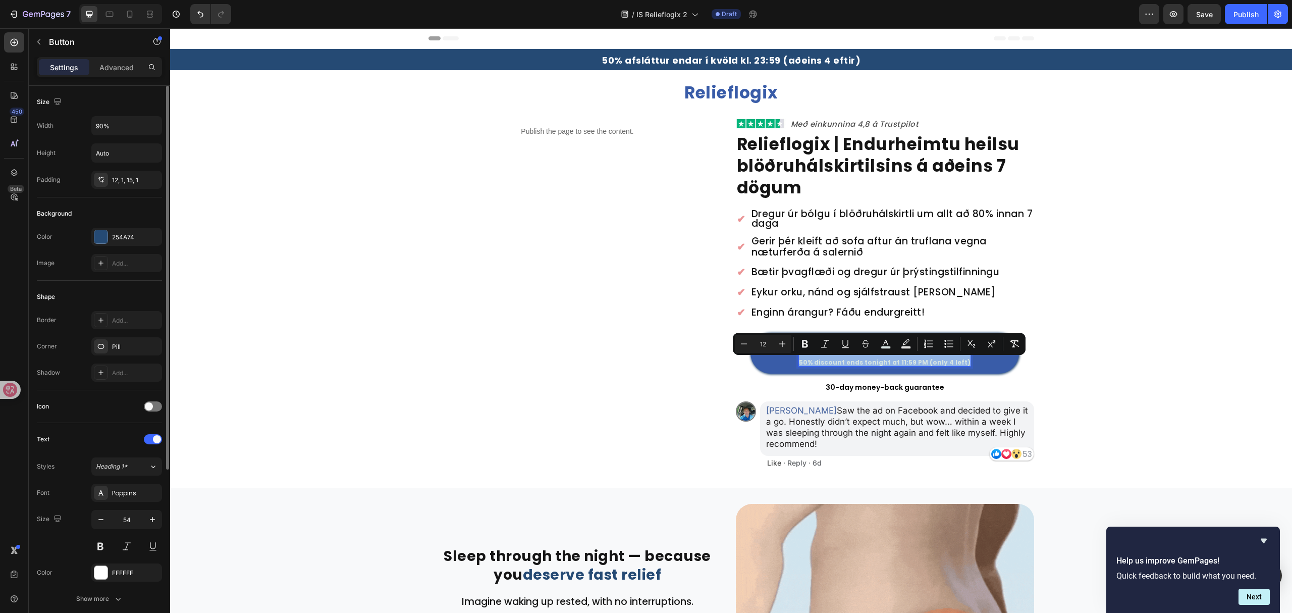
drag, startPoint x: 803, startPoint y: 362, endPoint x: 957, endPoint y: 360, distance: 155.0
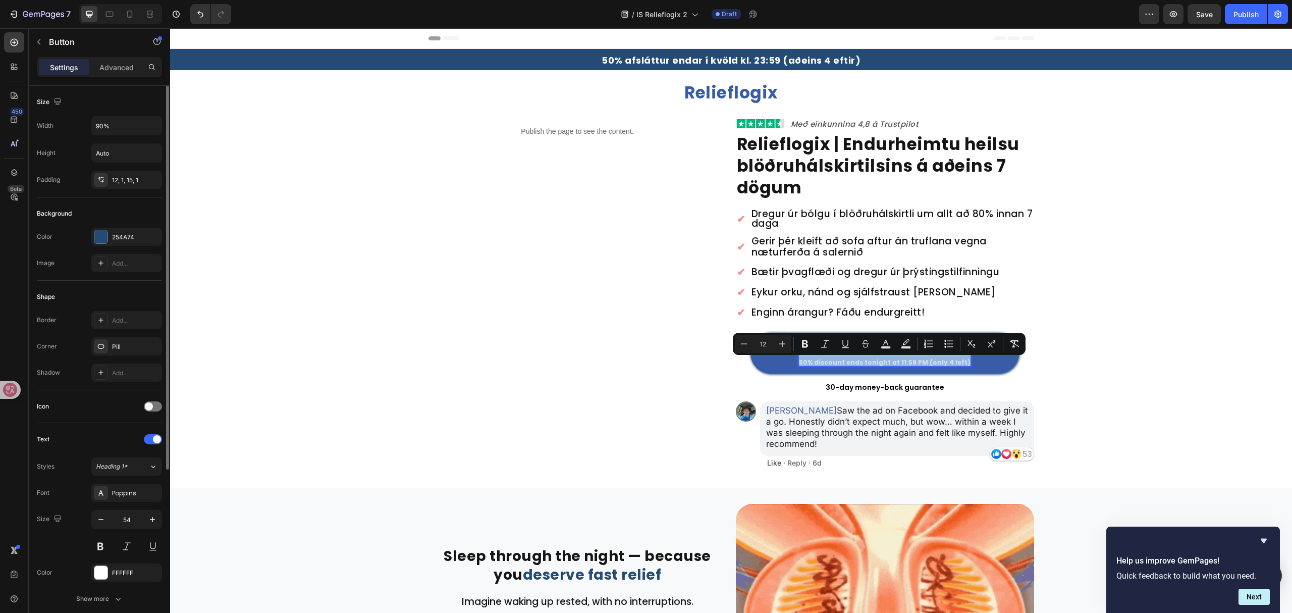
click at [957, 360] on link "PANTA NÚNA ➞ 50% discount ends tonight at 11:59 PM (only 4 left)" at bounding box center [885, 353] width 269 height 41
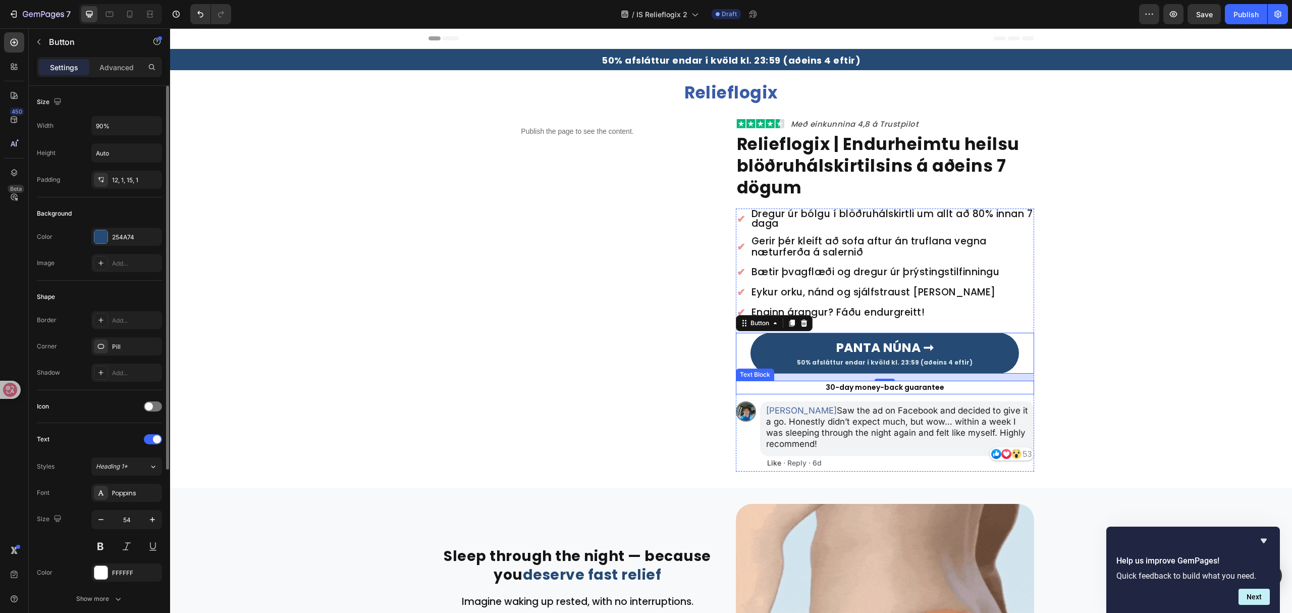
click at [911, 388] on p "30-day money-back guarantee" at bounding box center [885, 387] width 296 height 11
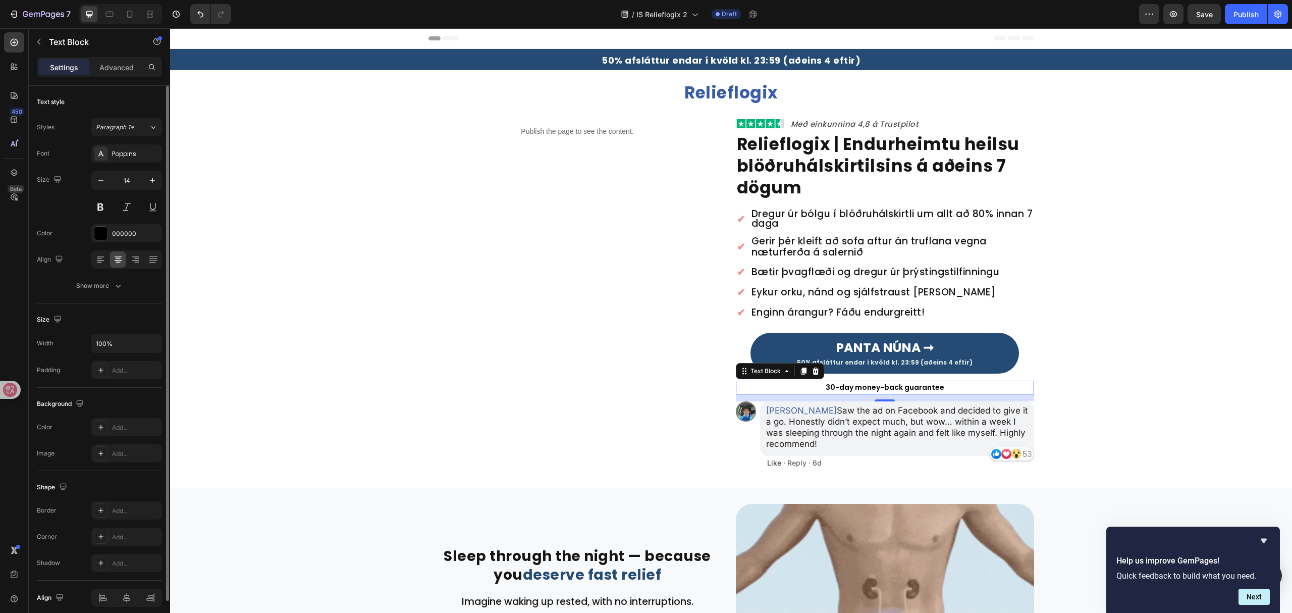
click at [911, 388] on p "30-day money-back guarantee" at bounding box center [885, 387] width 296 height 11
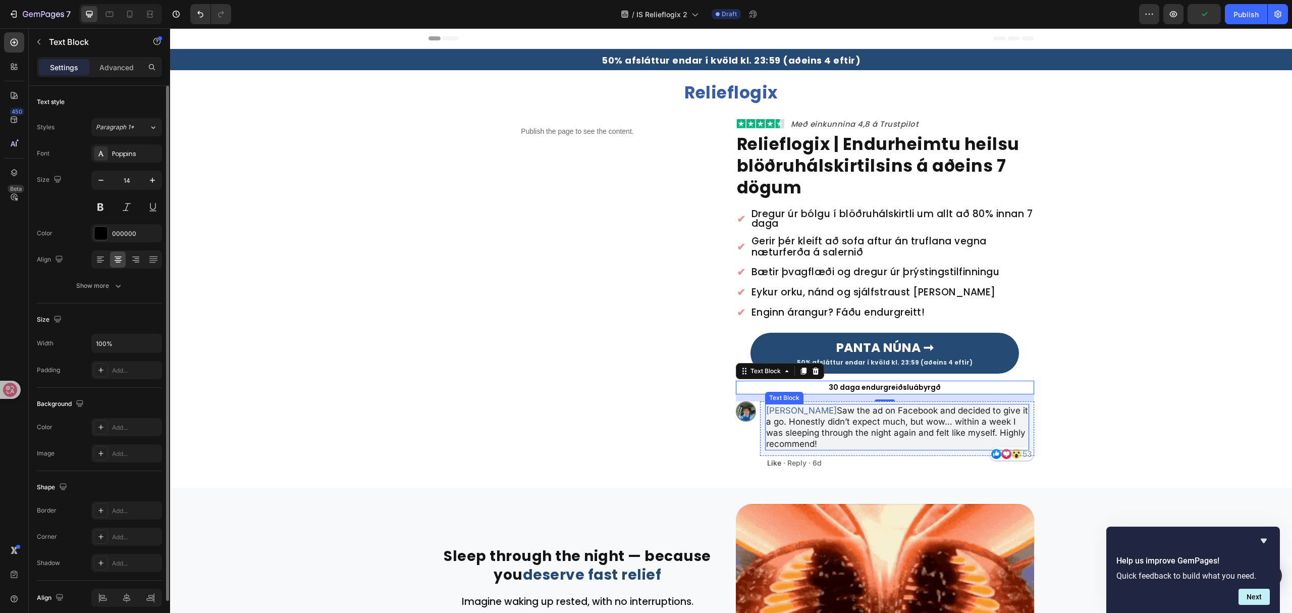
click at [847, 422] on p "Ben Carter Saw the ad on Facebook and decided to give it a go. Honestly didn’t …" at bounding box center [897, 427] width 262 height 44
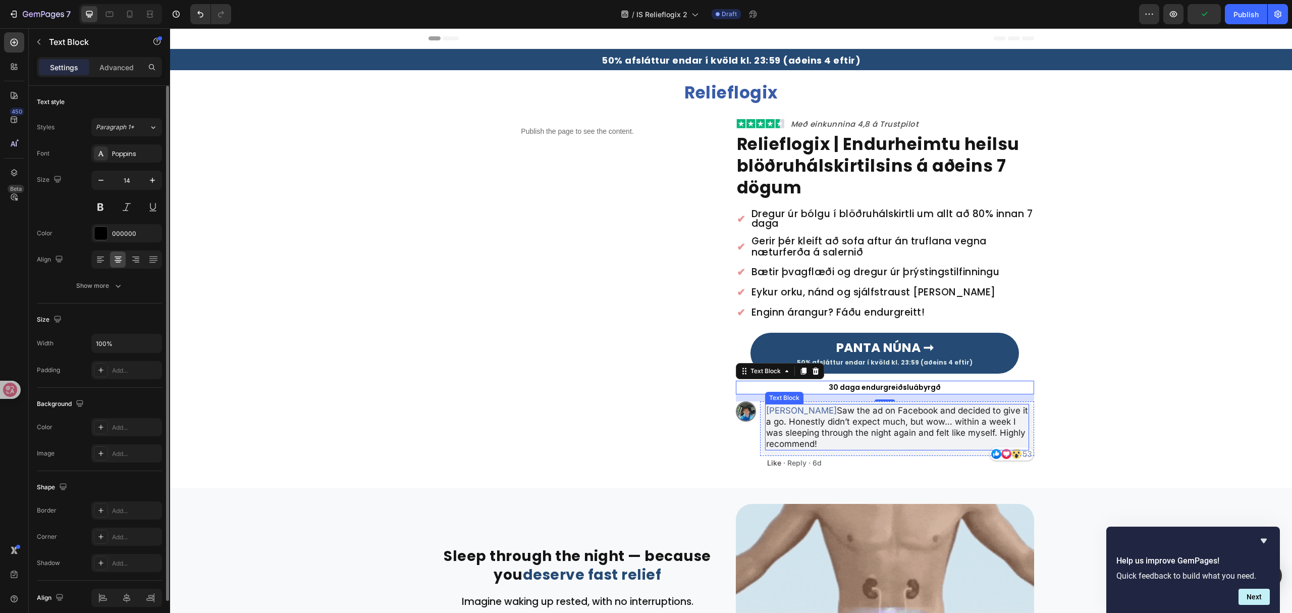
click at [847, 422] on p "Ben Carter Saw the ad on Facebook and decided to give it a go. Honestly didn’t …" at bounding box center [897, 427] width 262 height 44
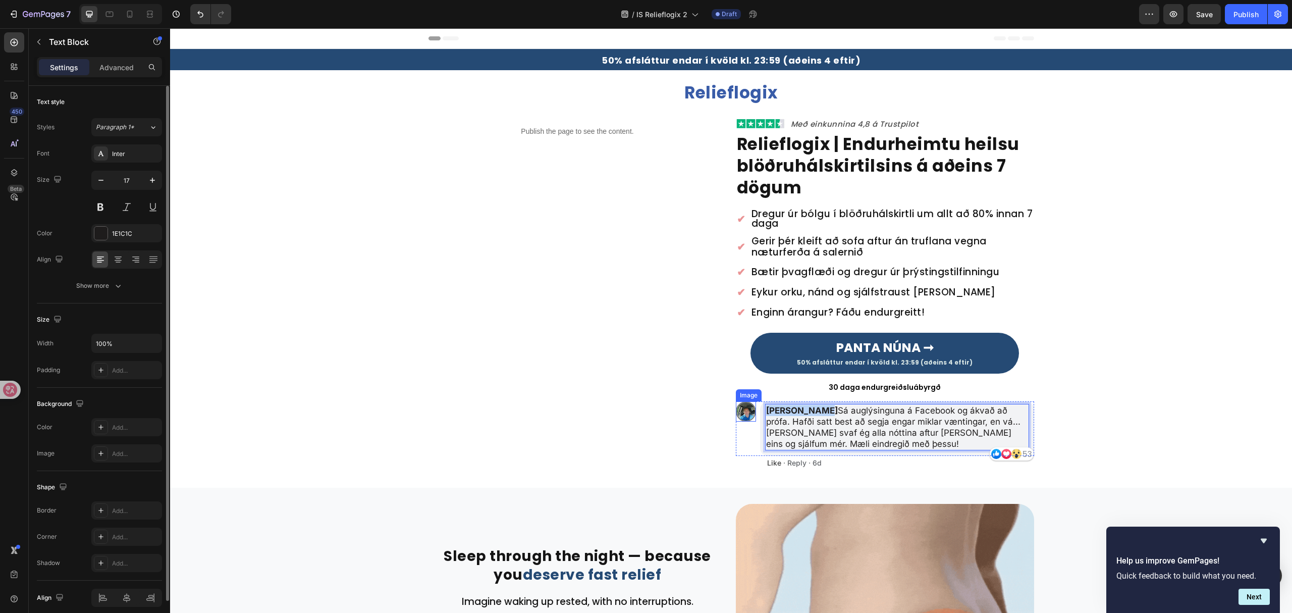
drag, startPoint x: 814, startPoint y: 414, endPoint x: 715, endPoint y: 414, distance: 98.9
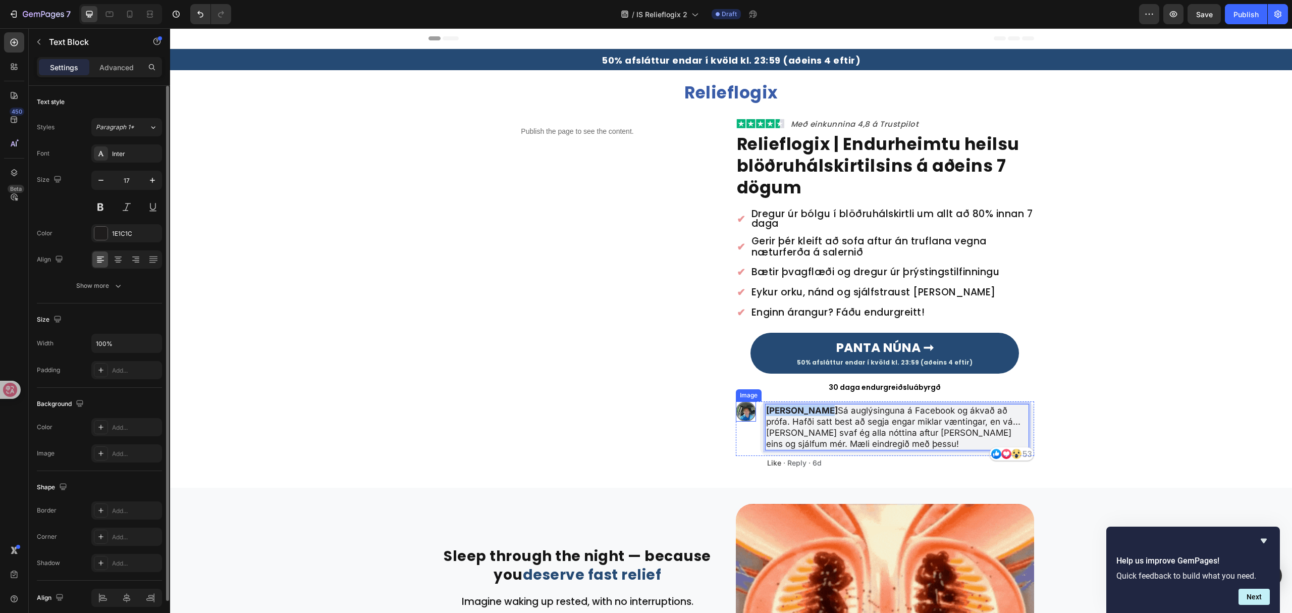
click at [715, 414] on div "Publish the page to see the content. Custom Code Image Með einkunnina 4,8 á Tru…" at bounding box center [732, 294] width 606 height 353
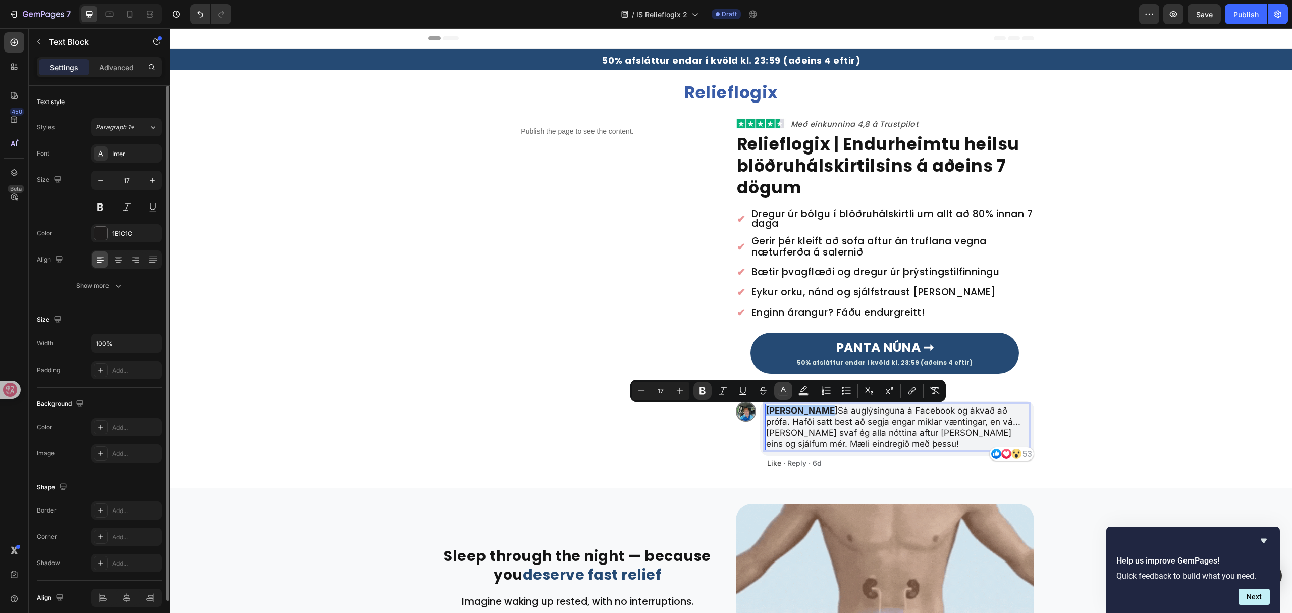
click at [786, 390] on icon "Editor contextual toolbar" at bounding box center [783, 391] width 10 height 10
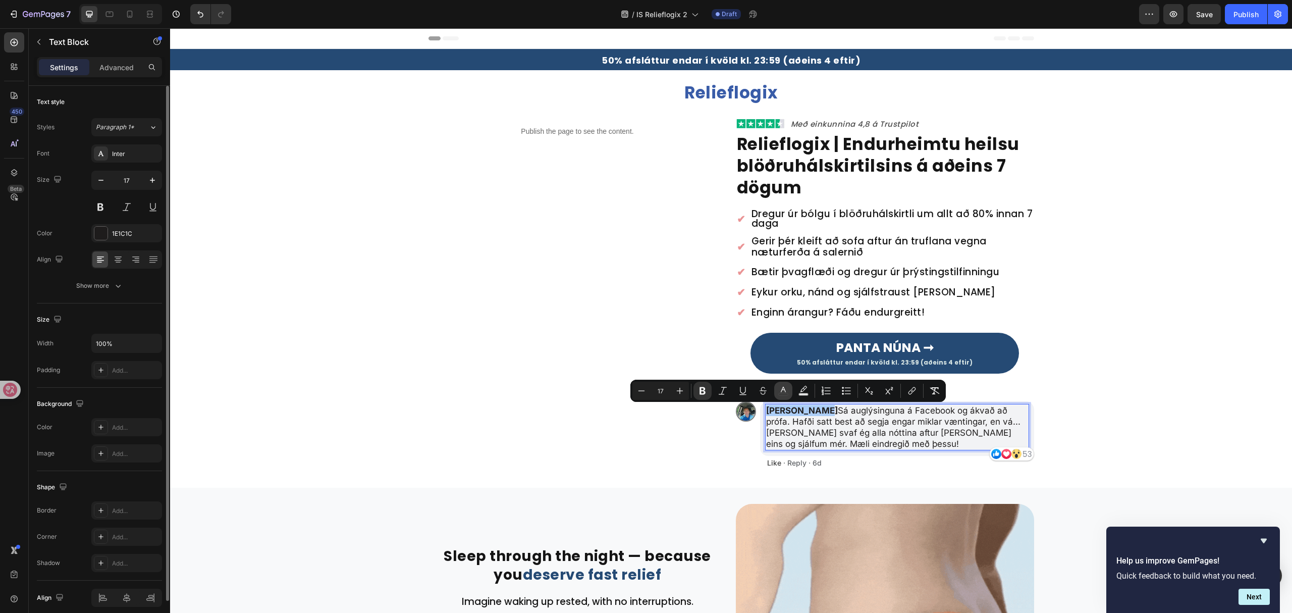
type input "1E1C1C"
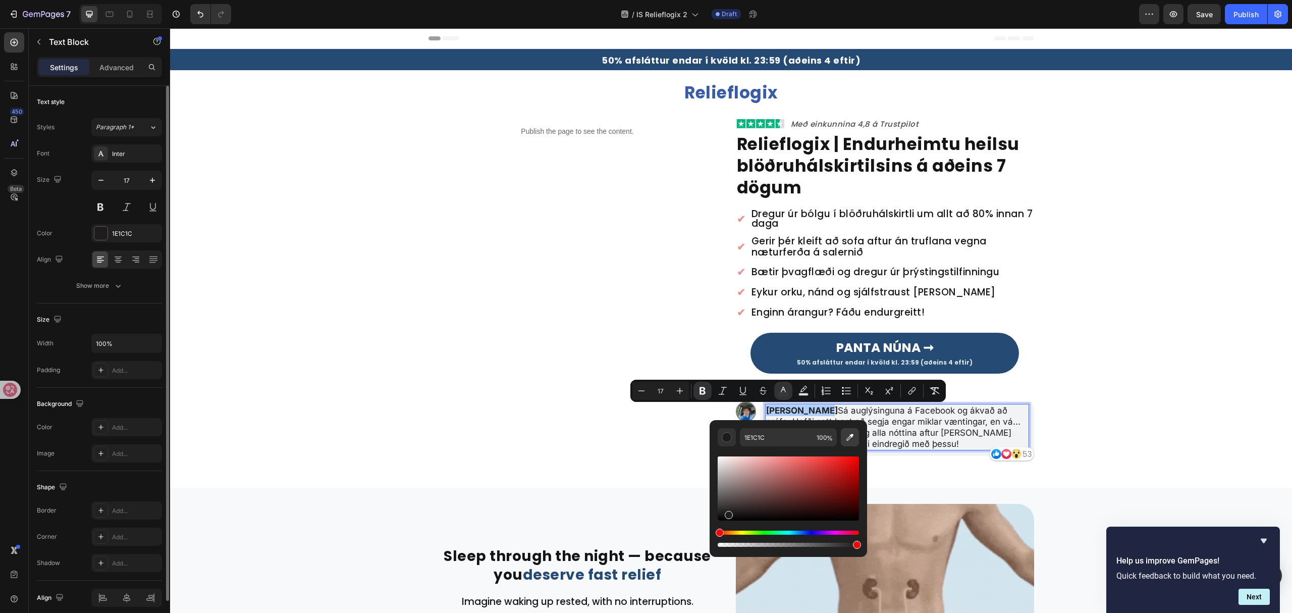
click at [853, 439] on icon "Editor contextual toolbar" at bounding box center [850, 437] width 10 height 10
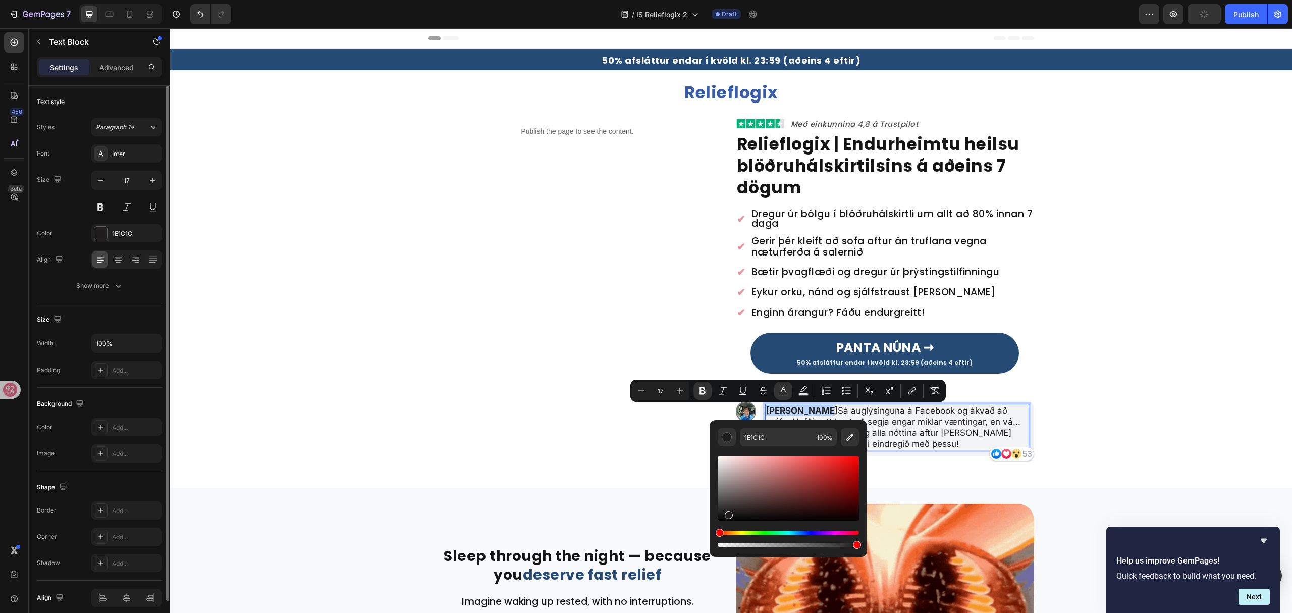
type input "3C67FF"
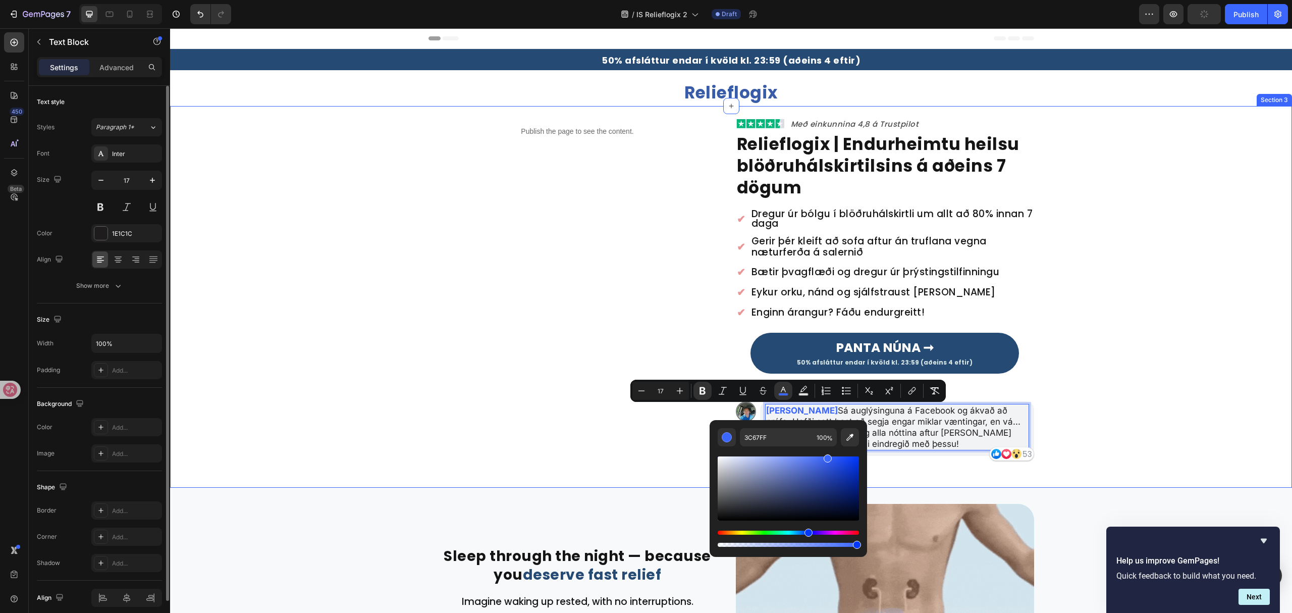
click at [1151, 351] on div "Publish the page to see the content. Custom Code Image Með einkunnina 4,8 á Tru…" at bounding box center [731, 294] width 1122 height 353
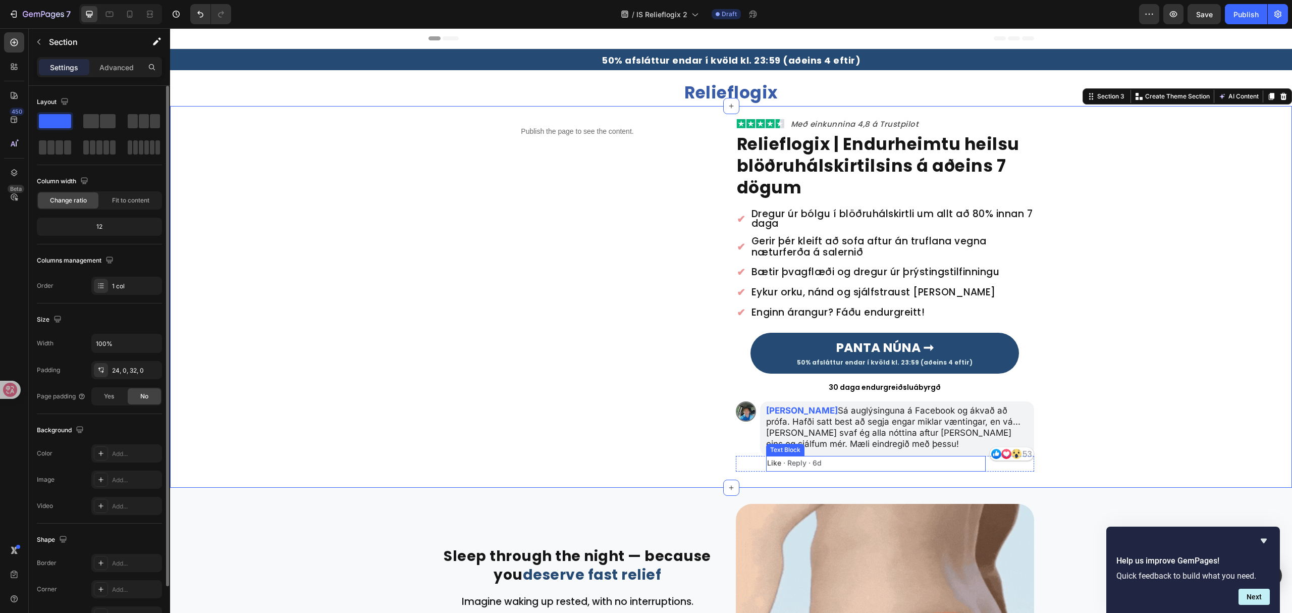
click at [796, 461] on p "Like · Reply · 6d" at bounding box center [876, 463] width 218 height 9
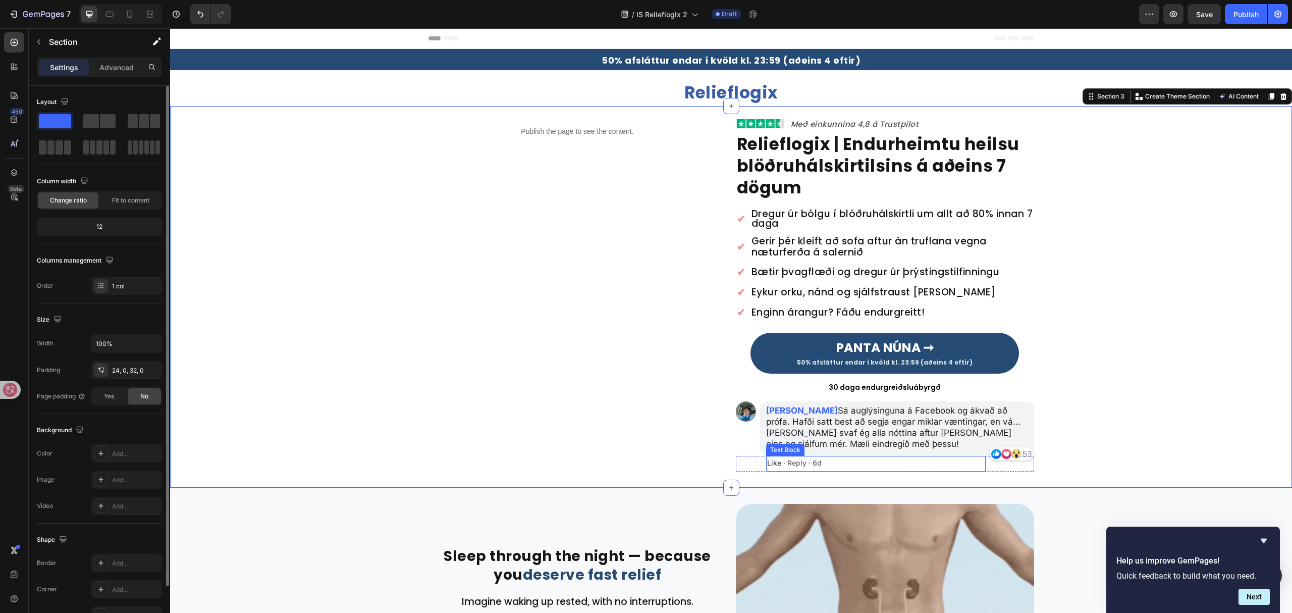
click at [796, 461] on p "Like · Reply · 6d" at bounding box center [876, 463] width 218 height 9
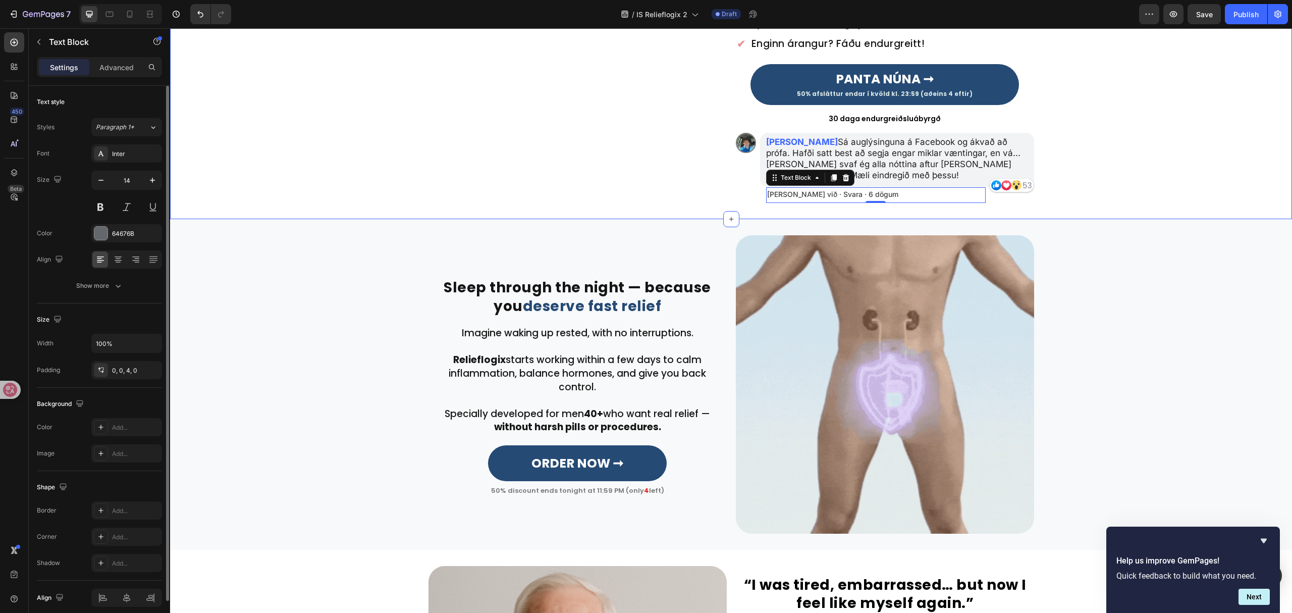
scroll to position [269, 0]
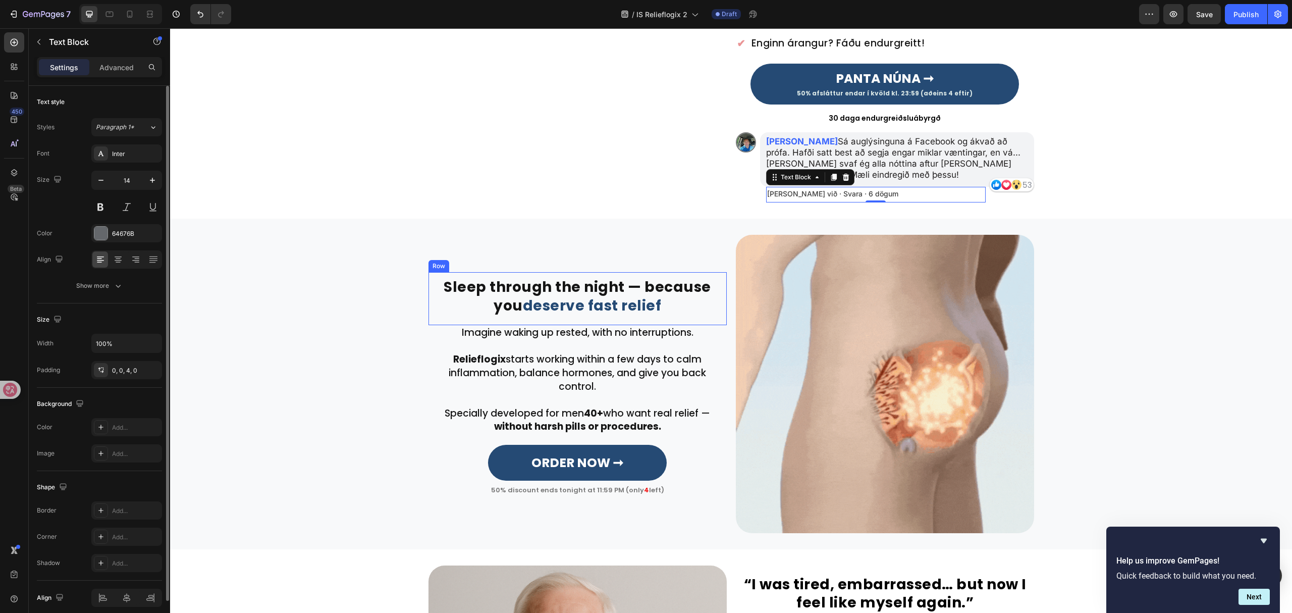
click at [597, 313] on strong "deserve fast relief" at bounding box center [592, 306] width 139 height 20
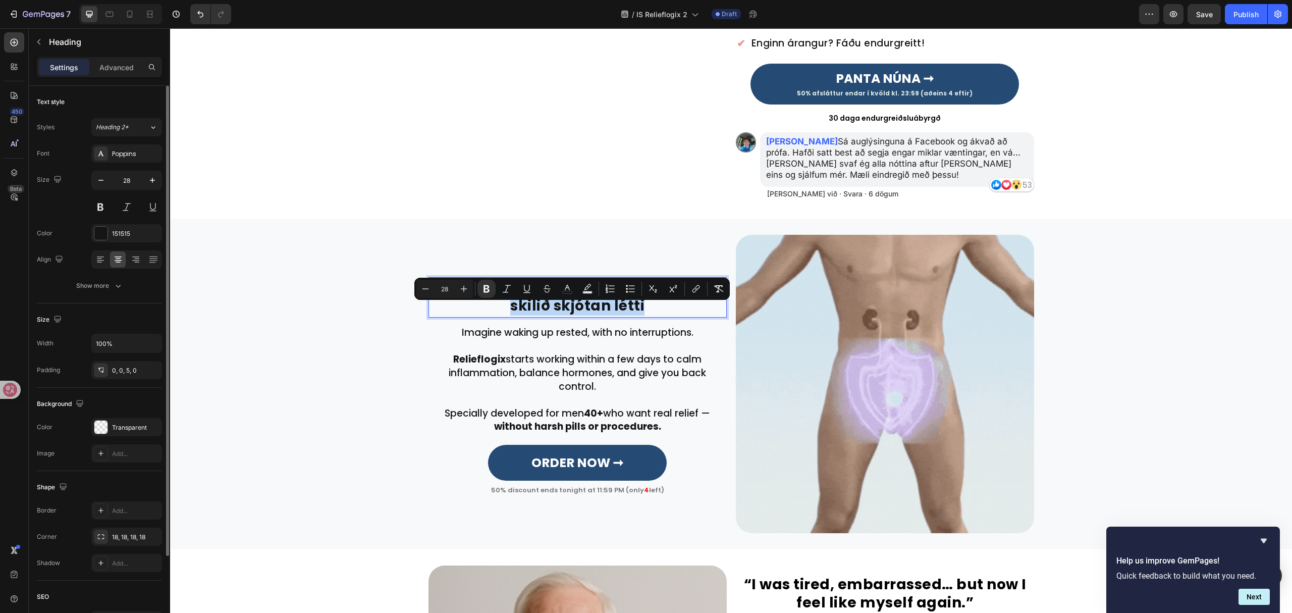
drag, startPoint x: 610, startPoint y: 315, endPoint x: 469, endPoint y: 309, distance: 141.4
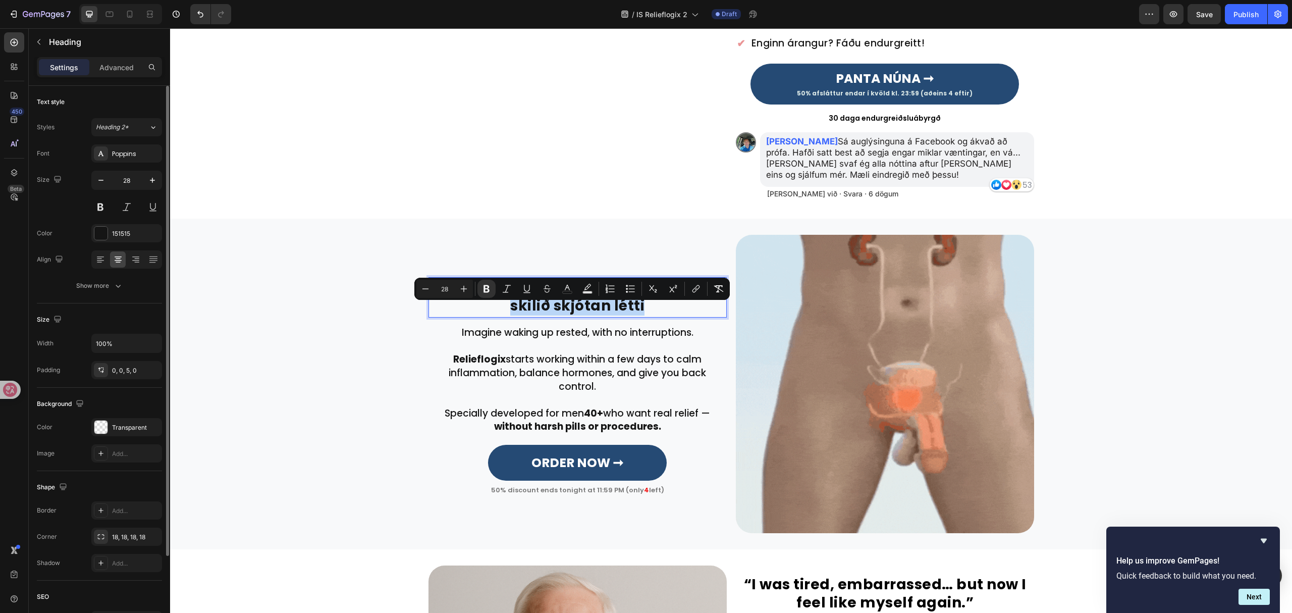
click at [469, 309] on p "Sofðu aftur án truflana – því þú átt skilið skjótan létti" at bounding box center [578, 296] width 296 height 37
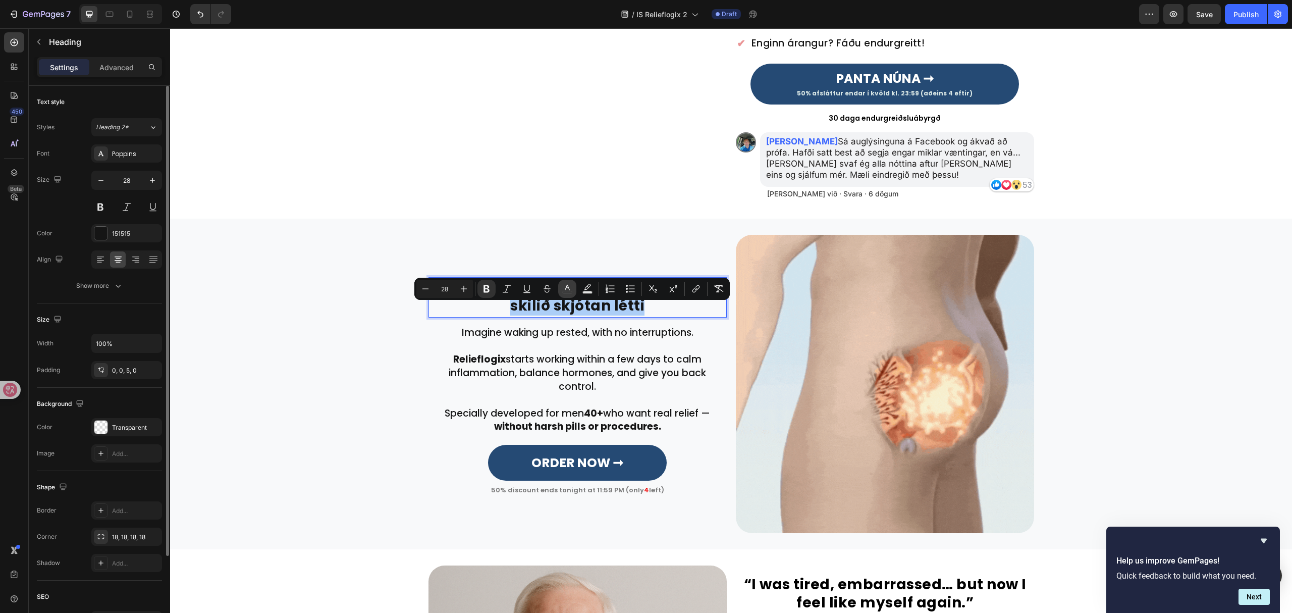
drag, startPoint x: 562, startPoint y: 289, endPoint x: 443, endPoint y: 297, distance: 119.9
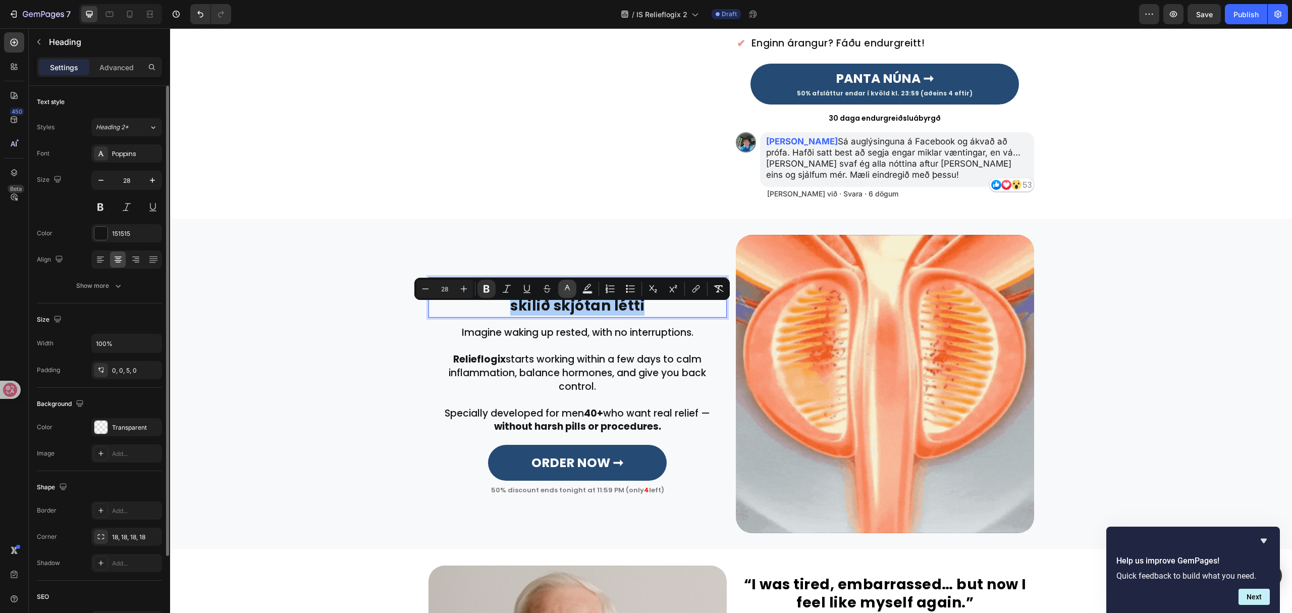
click at [562, 289] on icon "Editor contextual toolbar" at bounding box center [567, 289] width 10 height 10
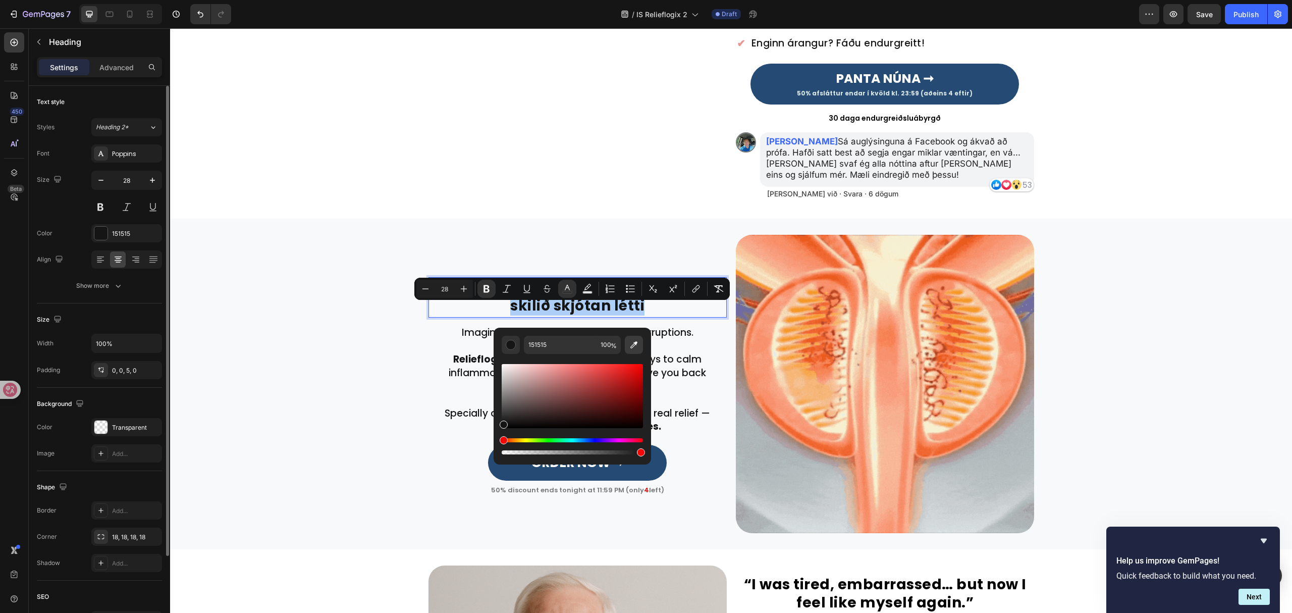
click at [633, 350] on button "Editor contextual toolbar" at bounding box center [634, 345] width 18 height 18
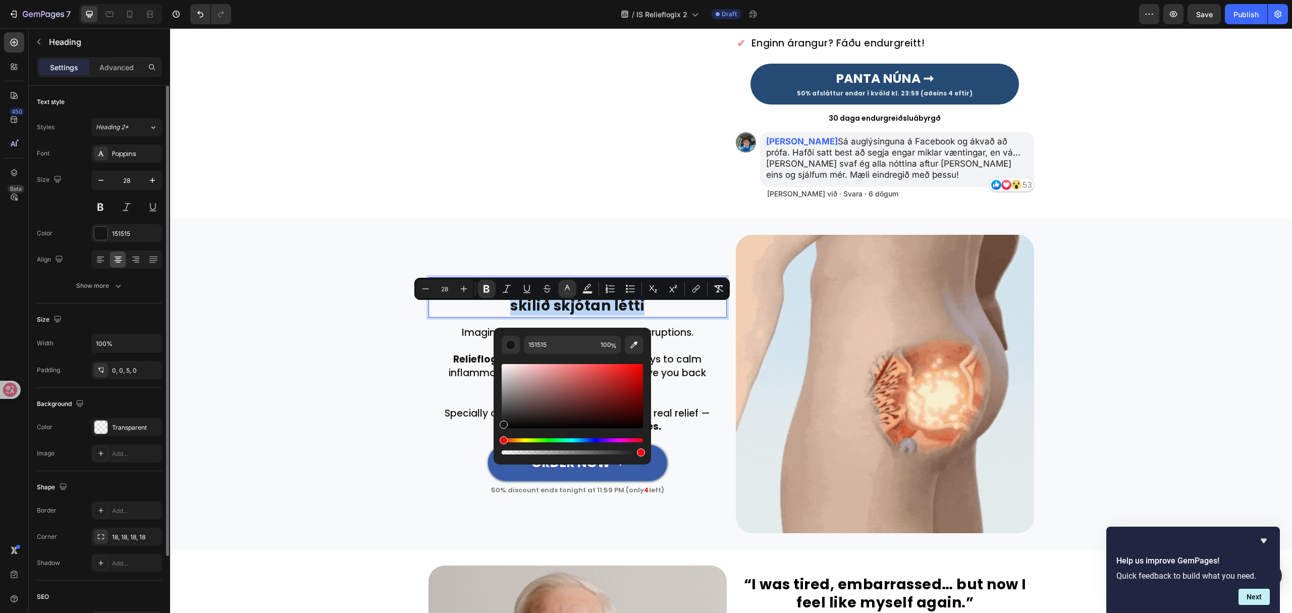
type input "254A74"
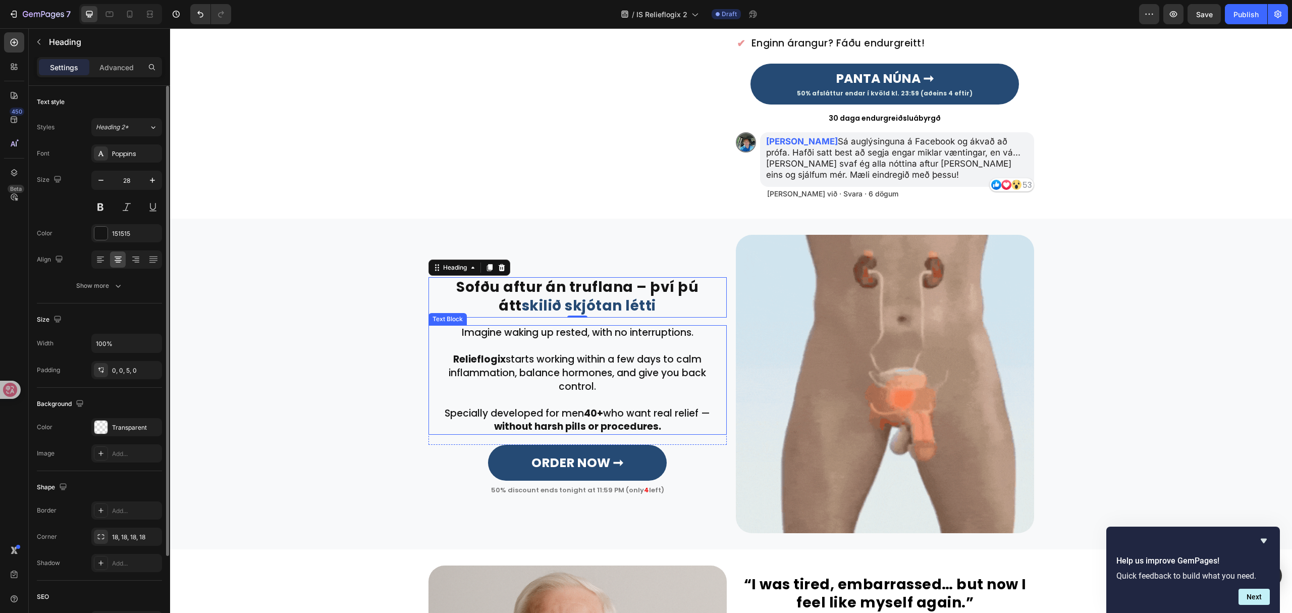
click at [584, 353] on p at bounding box center [578, 347] width 296 height 14
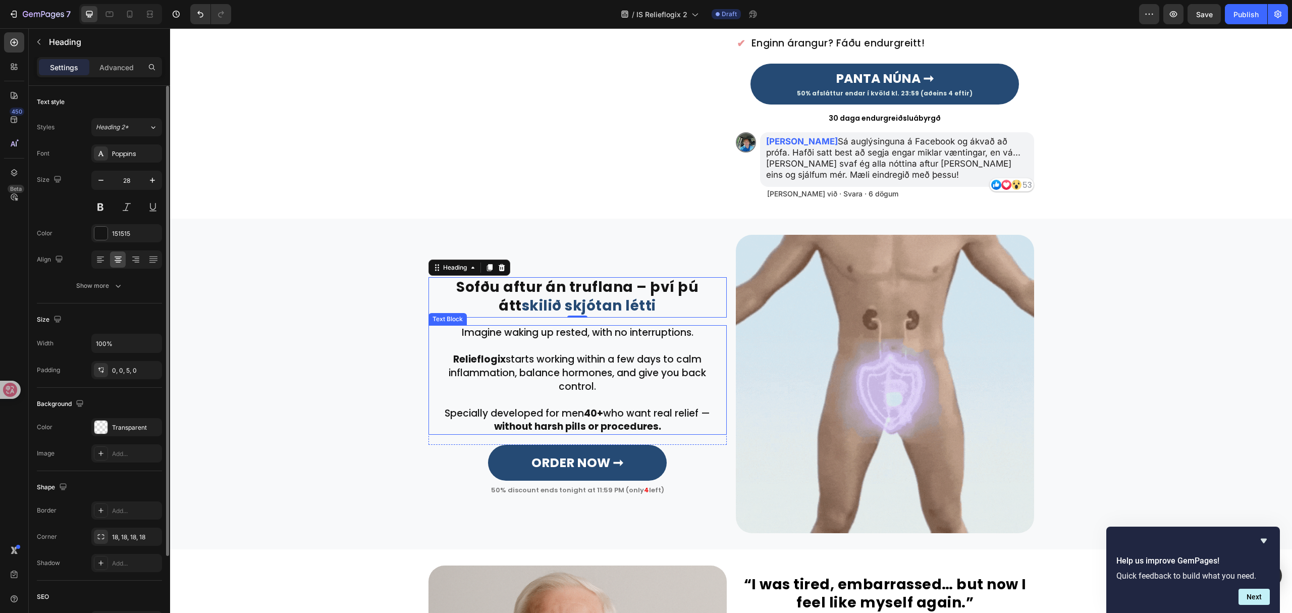
click at [584, 353] on p at bounding box center [578, 347] width 296 height 14
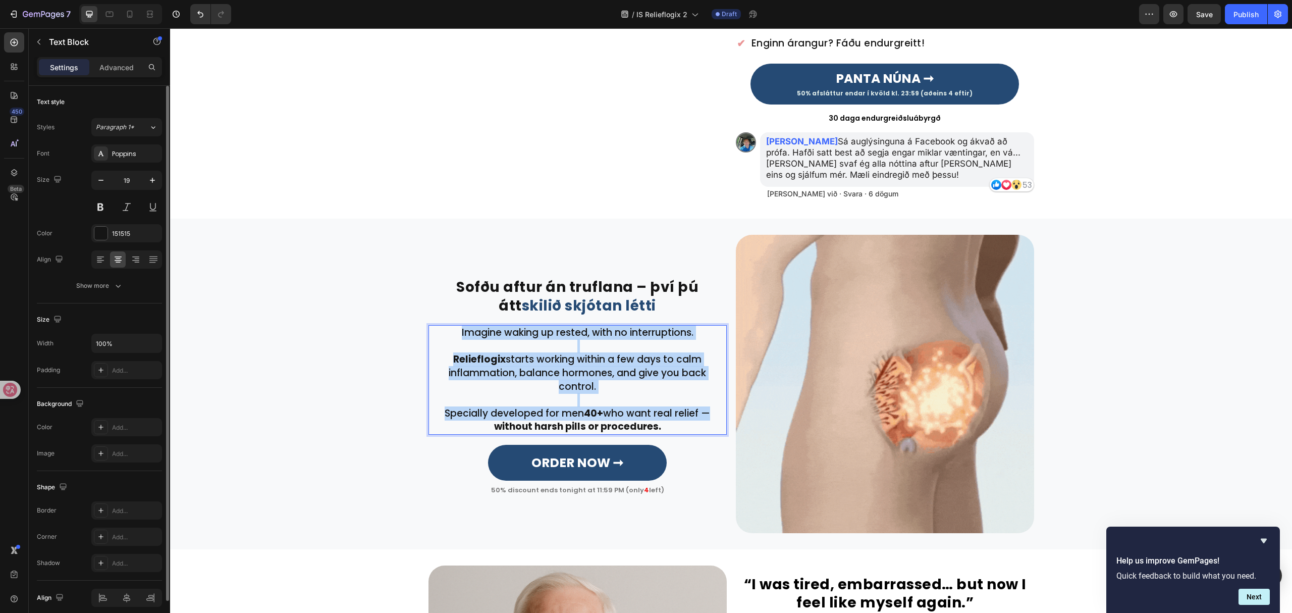
scroll to position [283, 0]
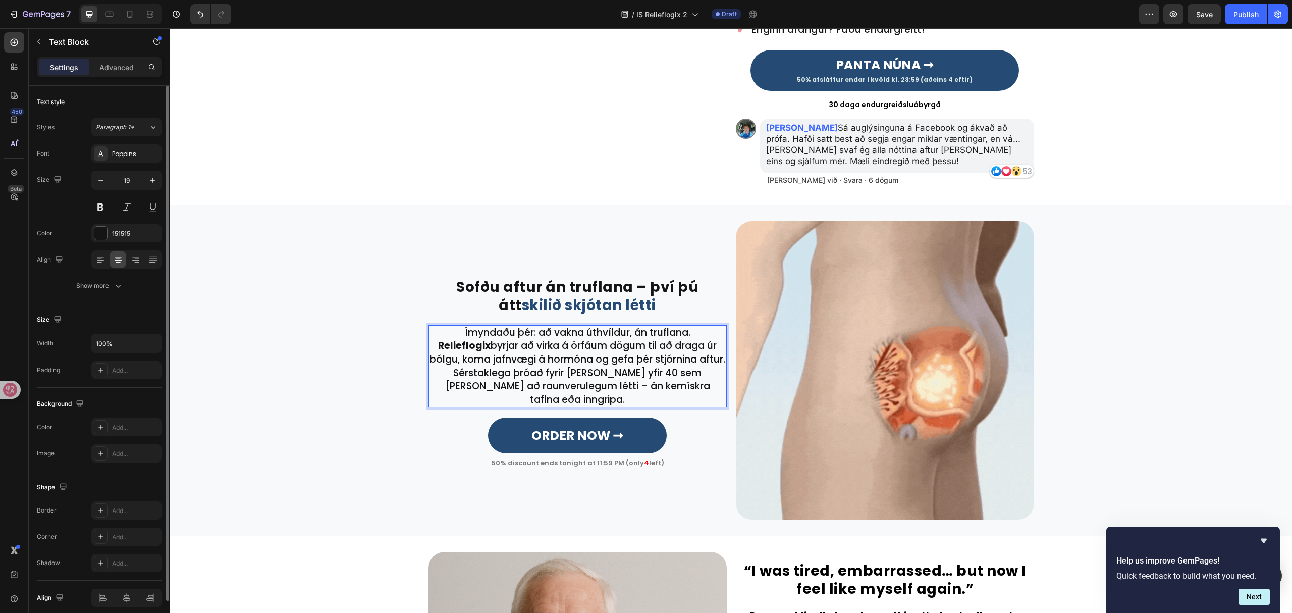
click at [689, 340] on p "Ímyndaðu þér: að vakna úthvíldur, án truflana." at bounding box center [578, 333] width 296 height 14
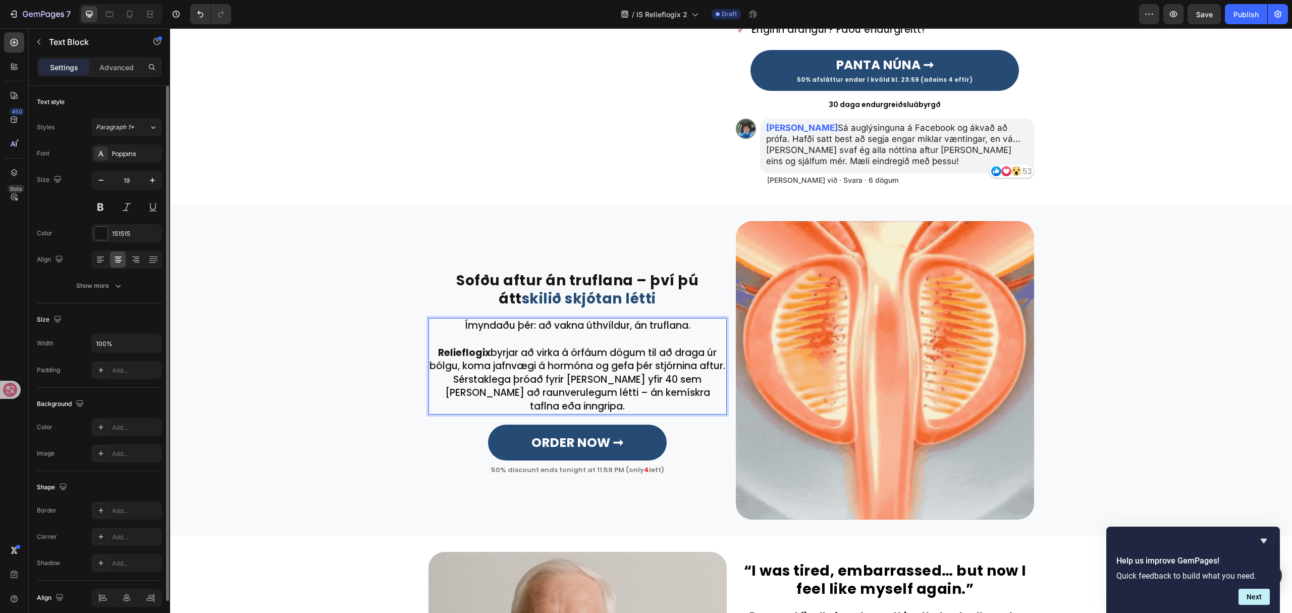
scroll to position [276, 0]
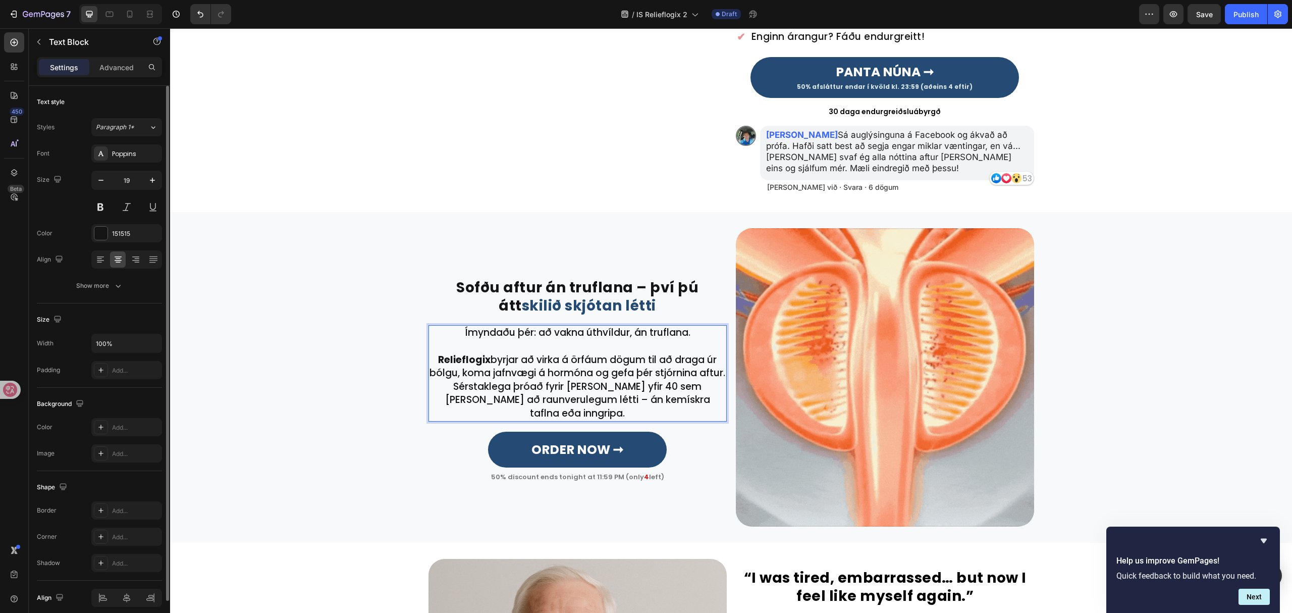
click at [713, 380] on p "Relieflogix byrjar að virka á örfáum dögum til að draga úr bólgu, koma jafnvægi…" at bounding box center [578, 366] width 296 height 27
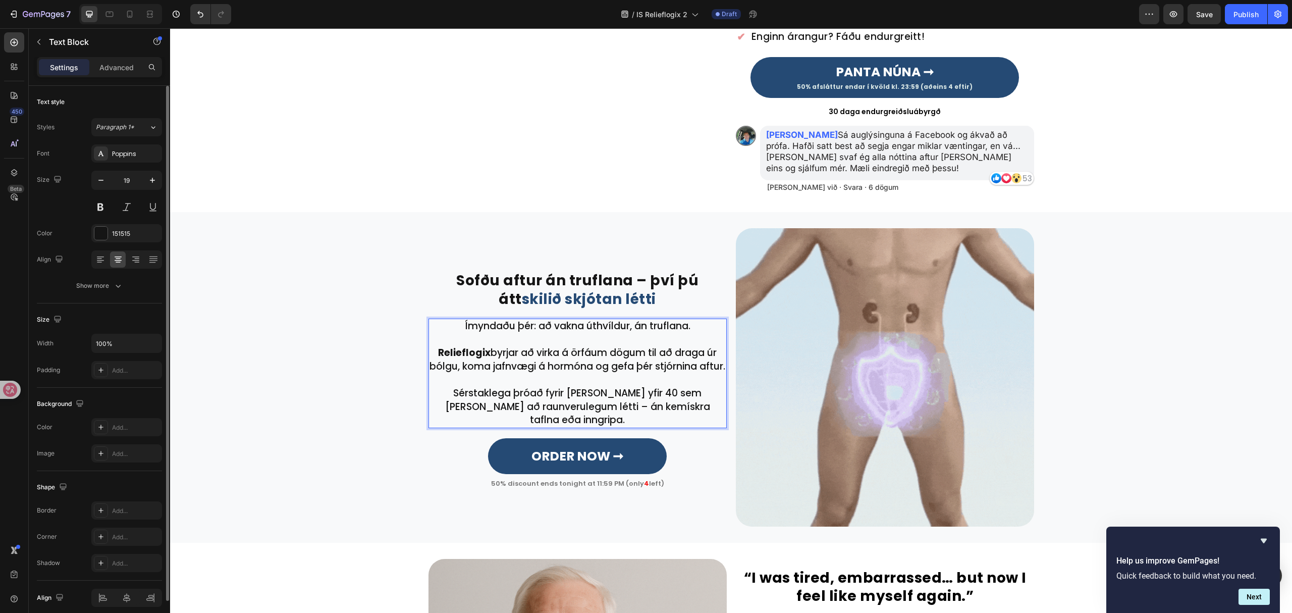
scroll to position [269, 0]
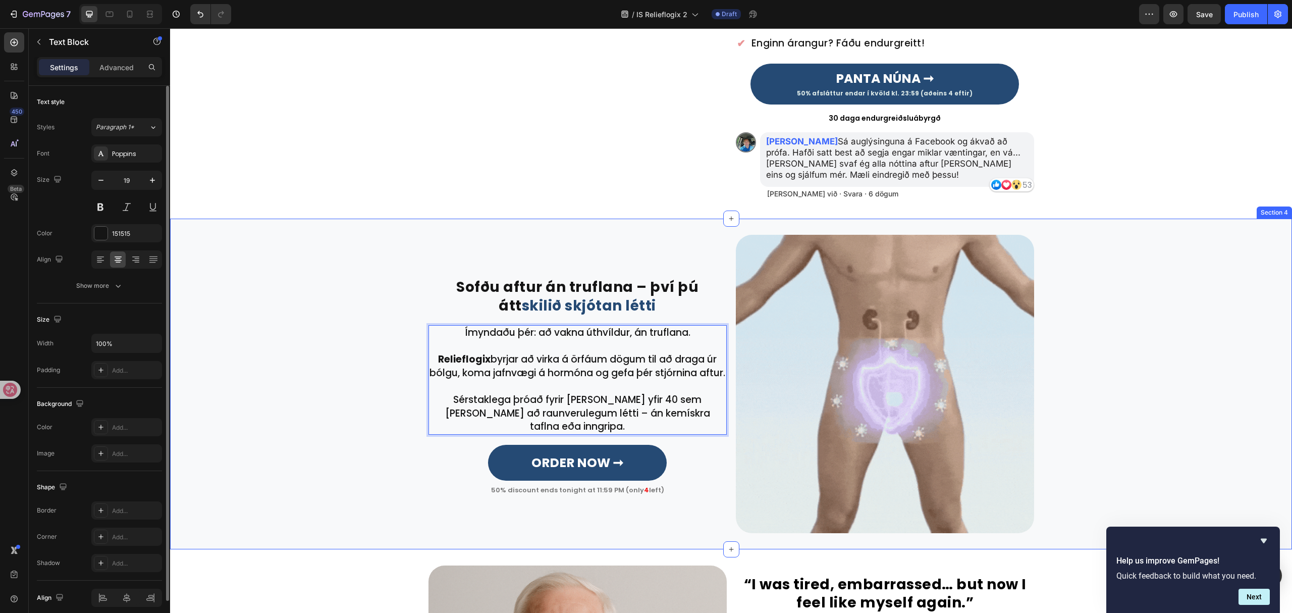
click at [1189, 360] on div "⁠⁠⁠⁠⁠⁠⁠ Sofðu aftur án truflana – því þú átt skilið skjótan létti Heading Row R…" at bounding box center [731, 384] width 1122 height 298
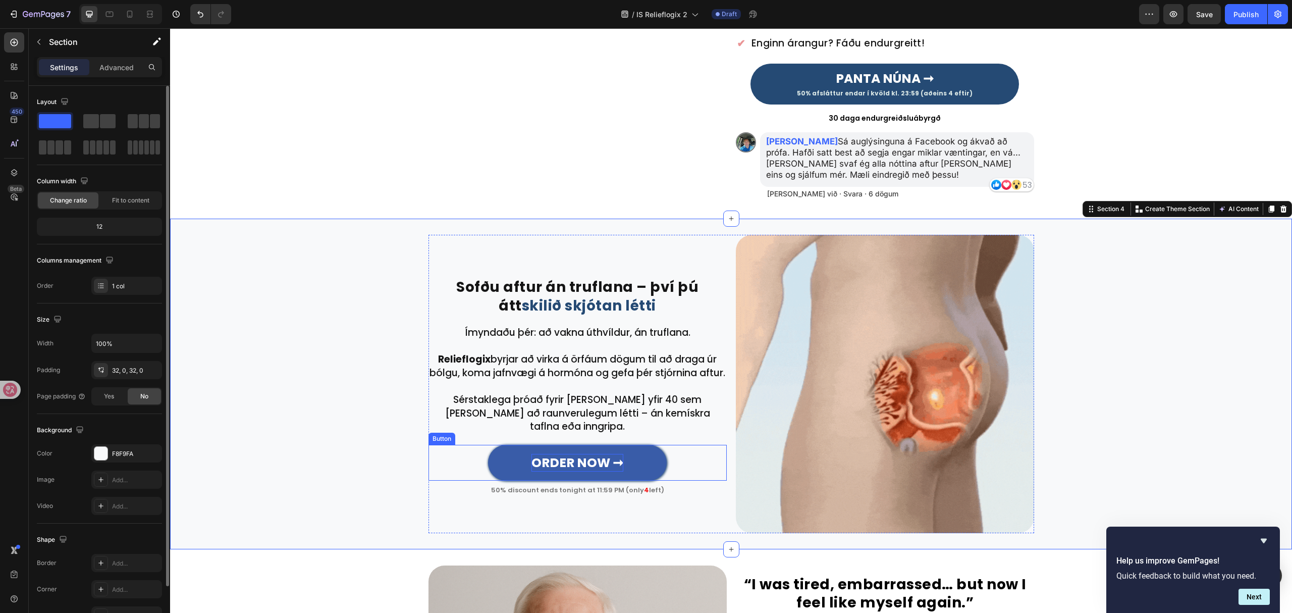
click at [554, 454] on strong "ORDER NOW ➞" at bounding box center [577, 463] width 92 height 18
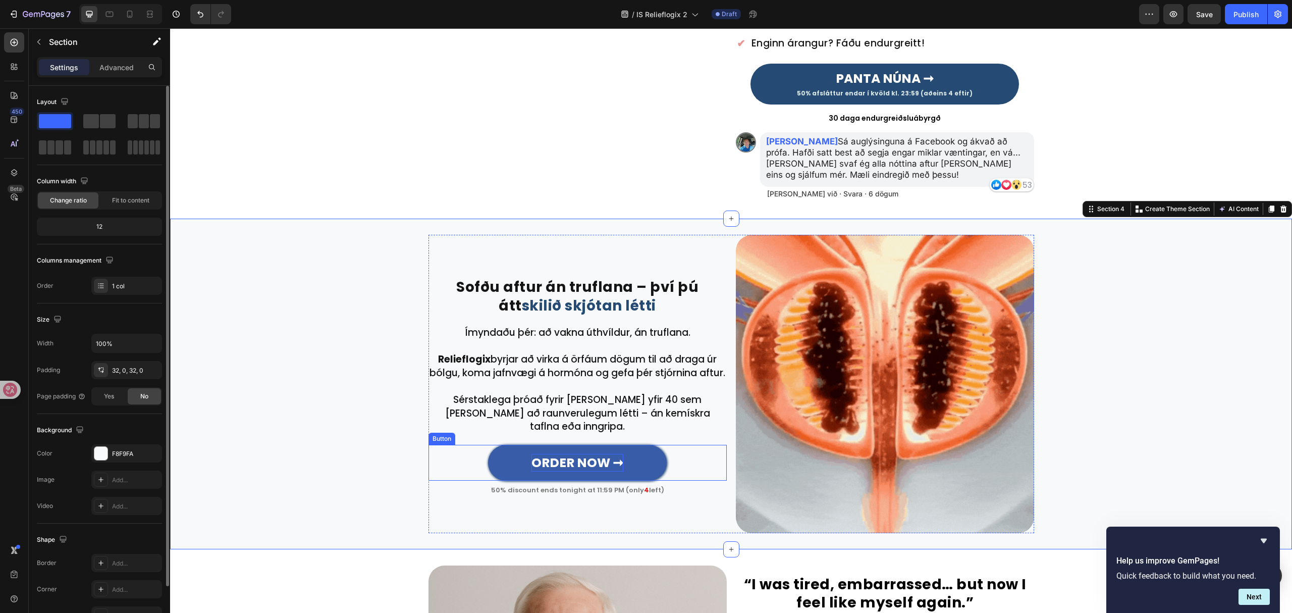
click at [554, 454] on strong "ORDER NOW ➞" at bounding box center [577, 463] width 92 height 18
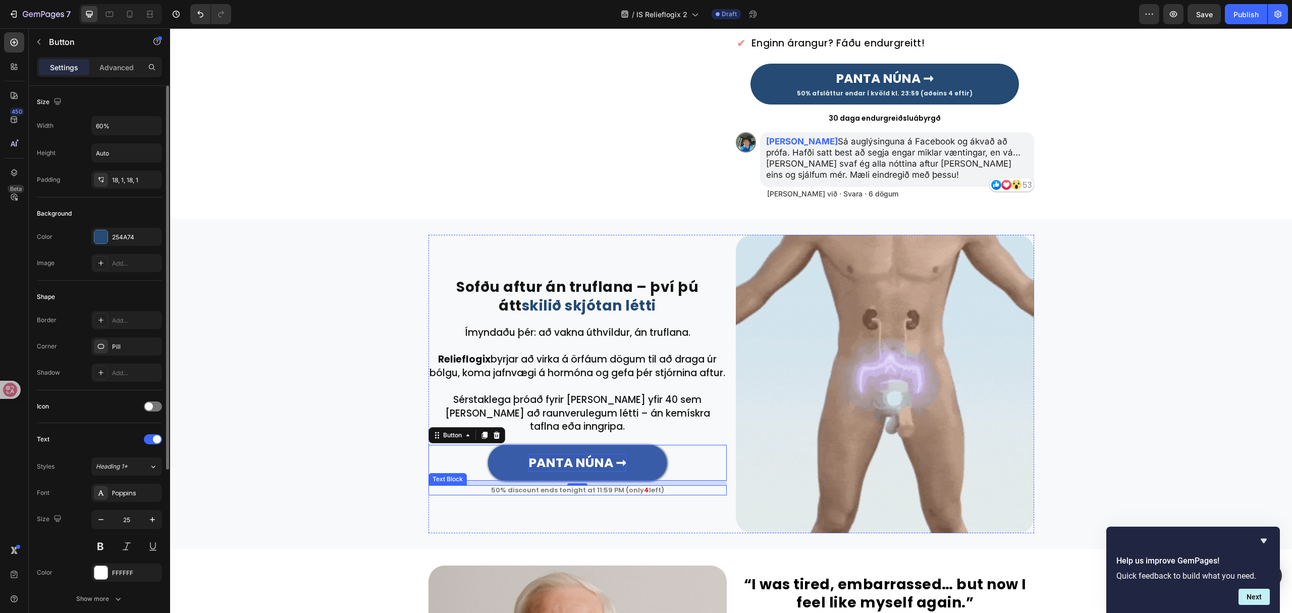
click at [610, 486] on p "50% discount ends tonight at 11:59 PM (only 4 left)" at bounding box center [578, 490] width 296 height 8
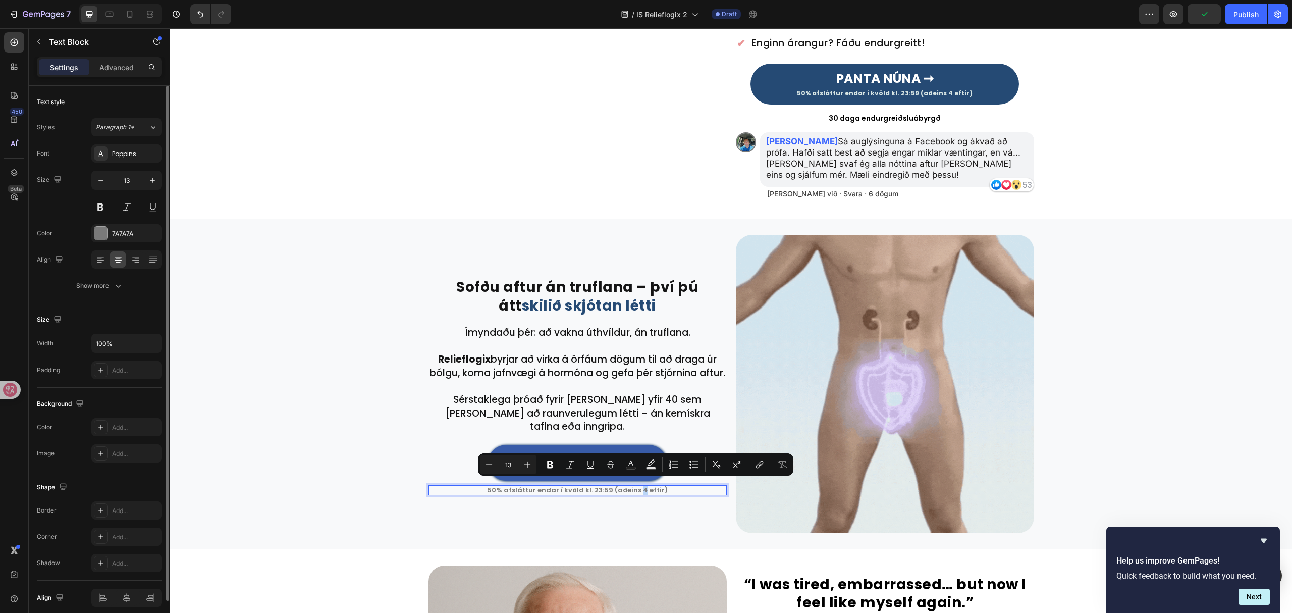
click at [637, 486] on p "50% afsláttur endar í kvöld kl. 23:59 (aðeins 4 eftir)" at bounding box center [578, 490] width 296 height 8
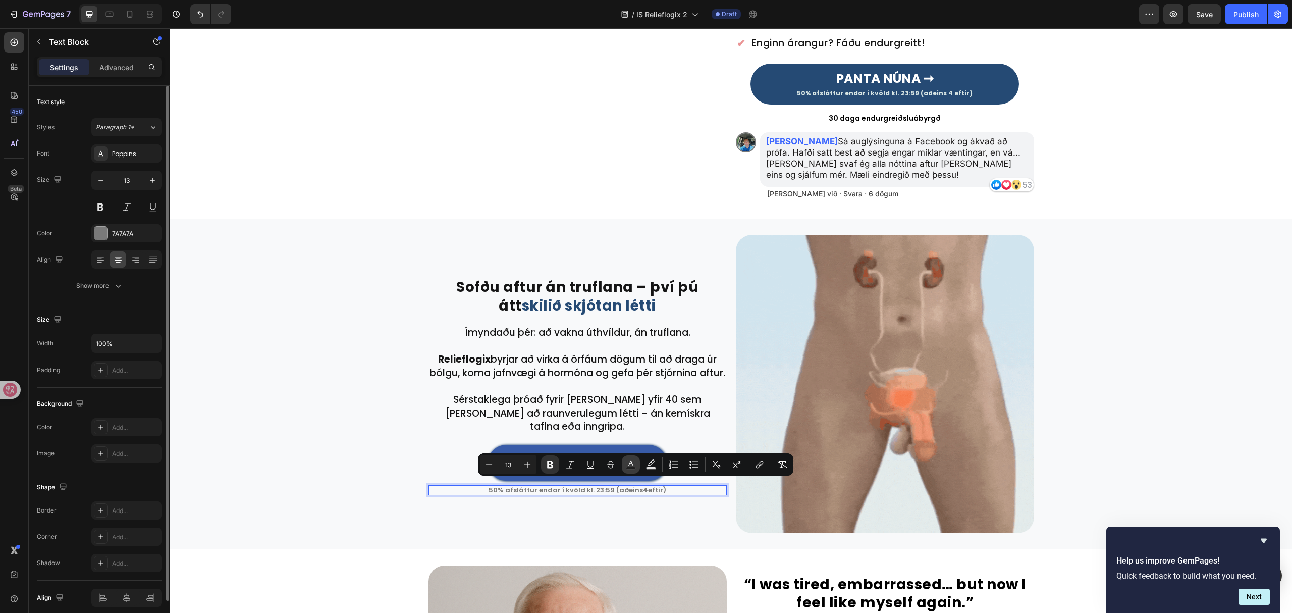
click at [634, 465] on icon "Editor contextual toolbar" at bounding box center [631, 464] width 10 height 10
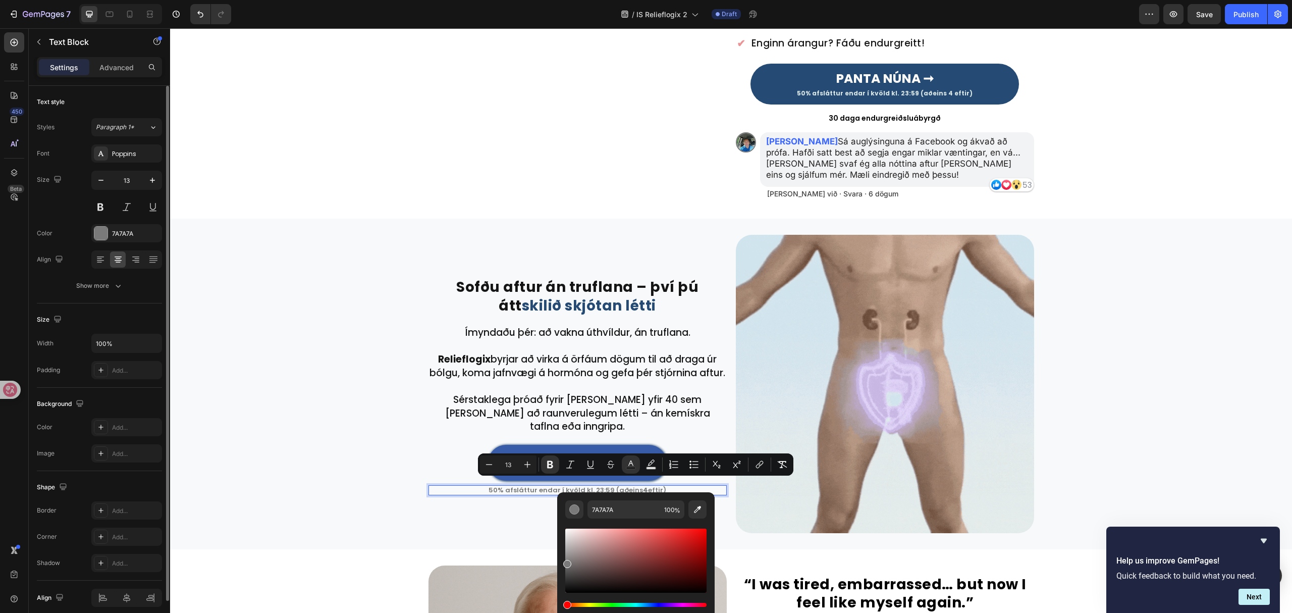
click at [698, 538] on div "Editor contextual toolbar" at bounding box center [635, 560] width 141 height 64
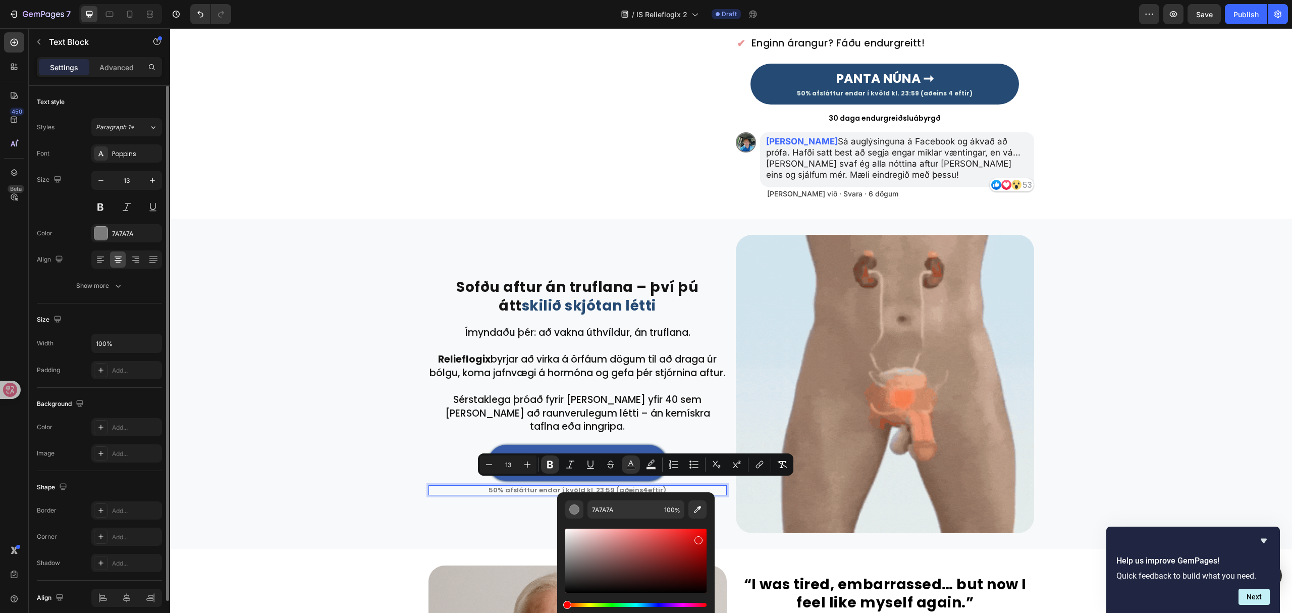
type input "D80F0F"
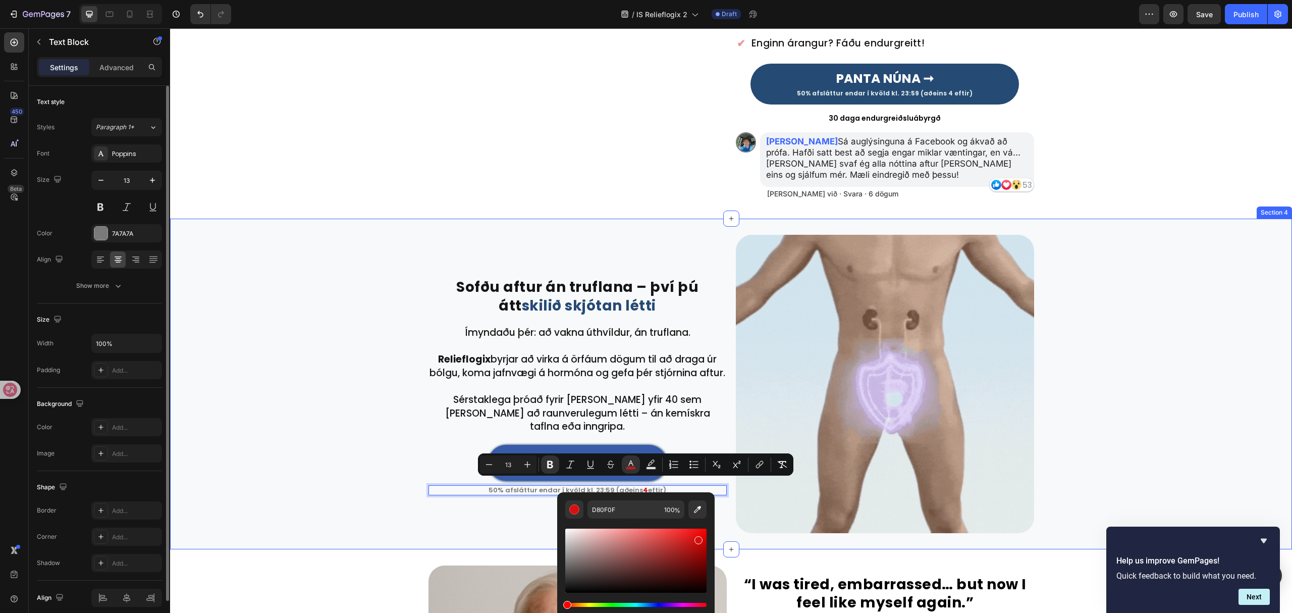
click at [1163, 368] on div "⁠⁠⁠⁠⁠⁠⁠ Sofðu aftur án truflana – því þú átt skilið skjótan létti Heading Row R…" at bounding box center [731, 384] width 1122 height 298
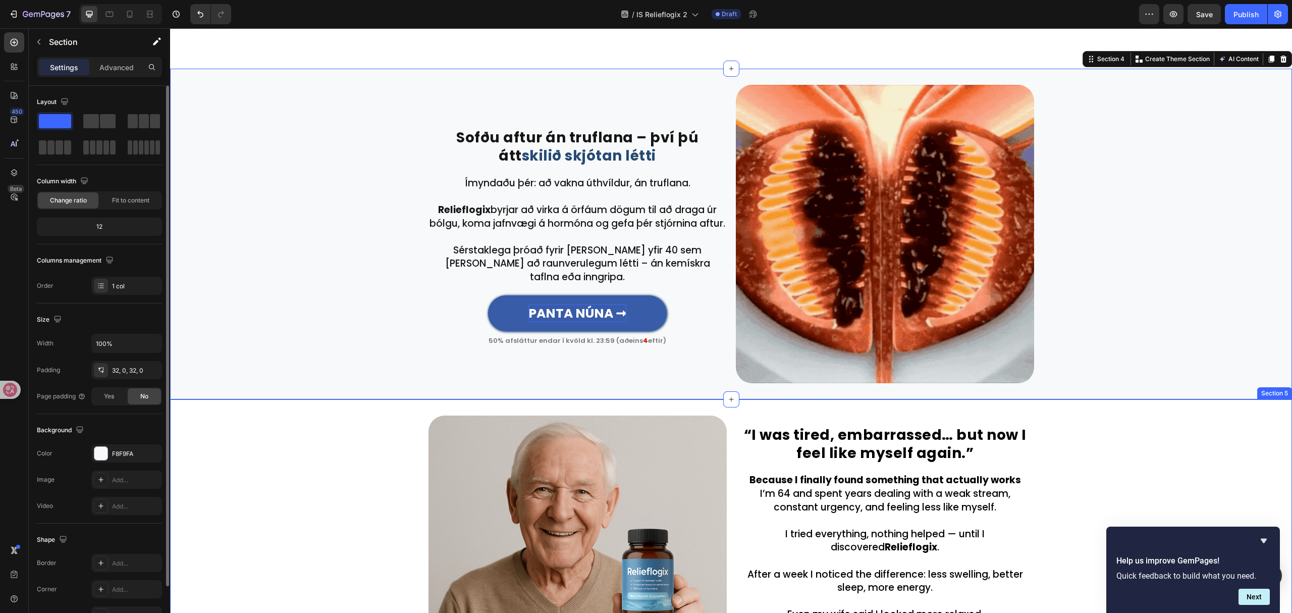
scroll to position [606, 0]
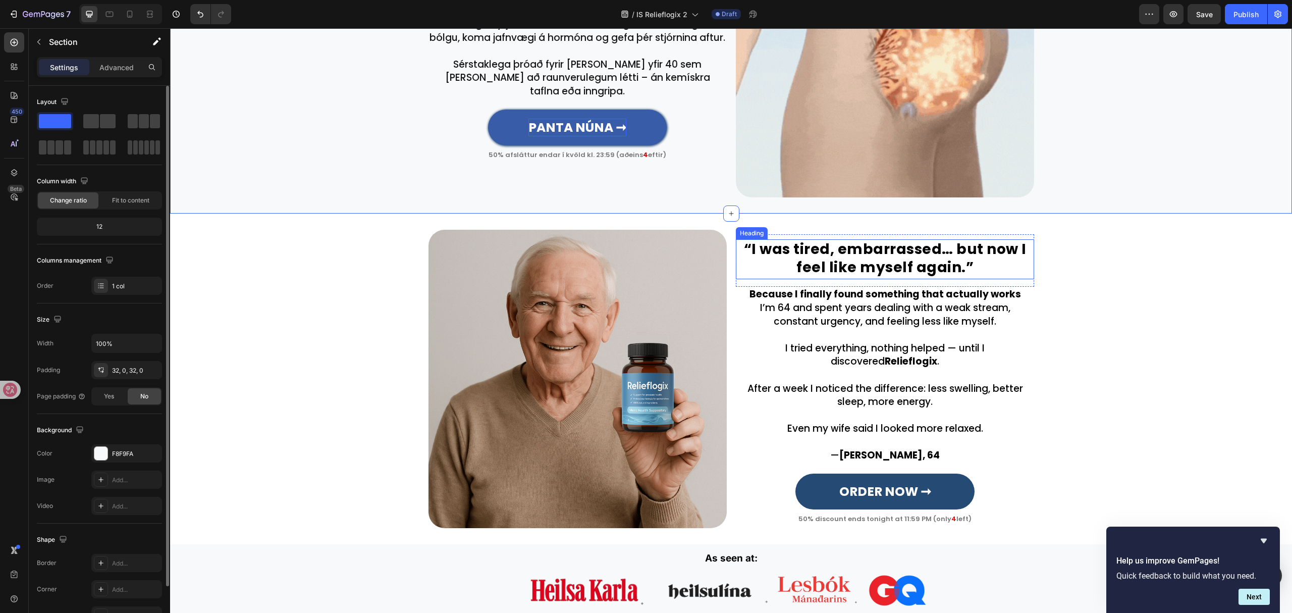
click at [865, 261] on h2 "“I was tired, embarrassed… but now I feel like myself again.”" at bounding box center [885, 259] width 298 height 40
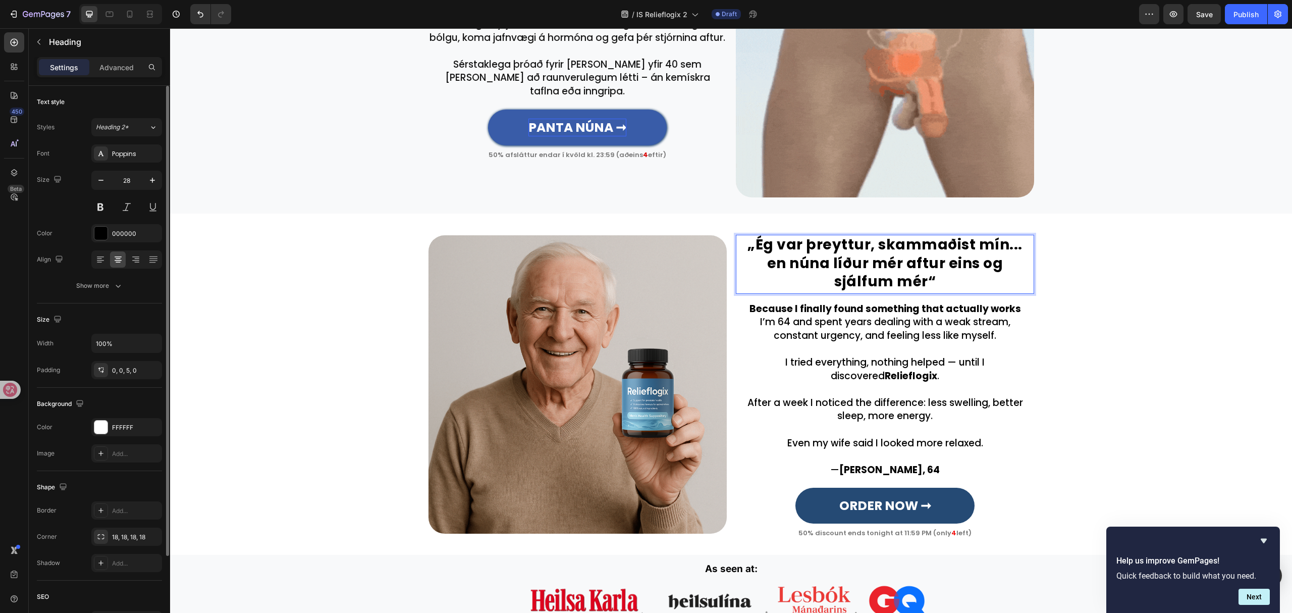
scroll to position [602, 0]
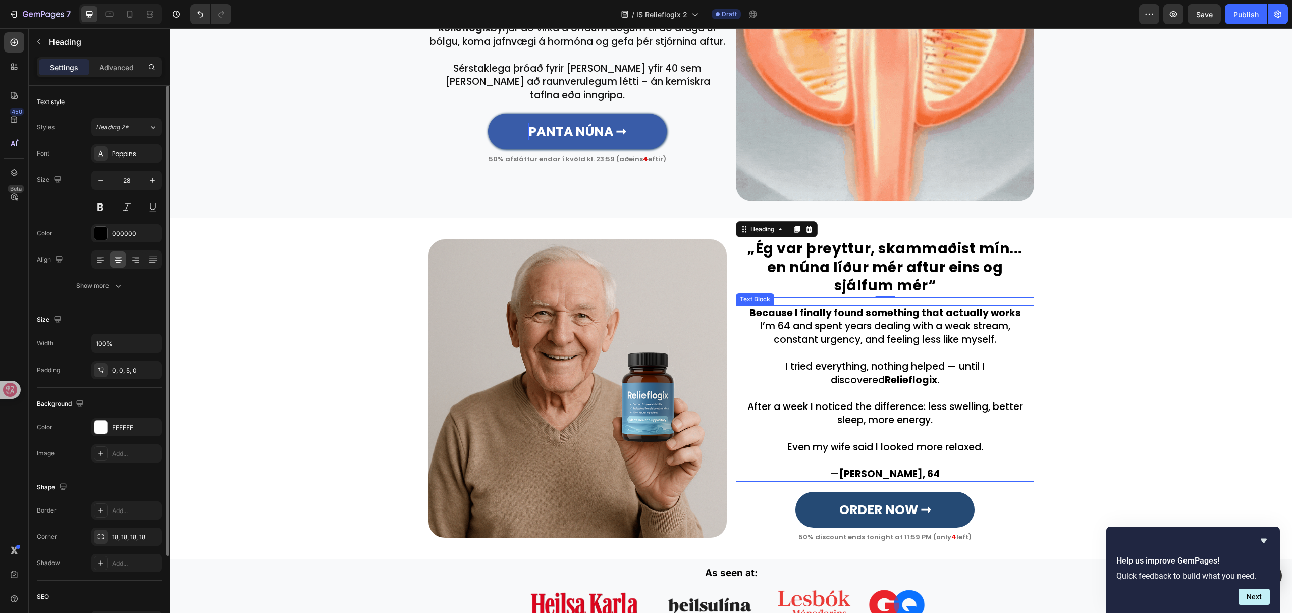
click at [910, 384] on p "I tried everything, nothing helped — until I discovered Relieflogix ." at bounding box center [885, 366] width 296 height 40
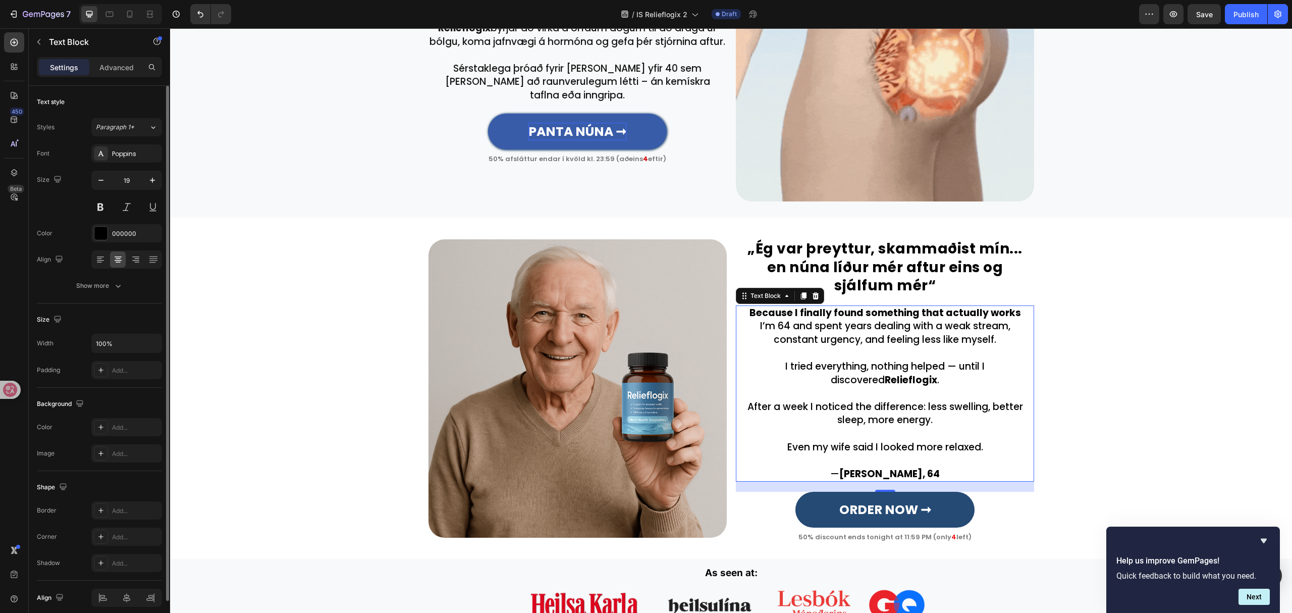
click at [910, 384] on p "I tried everything, nothing helped — until I discovered Relieflogix ." at bounding box center [885, 366] width 296 height 40
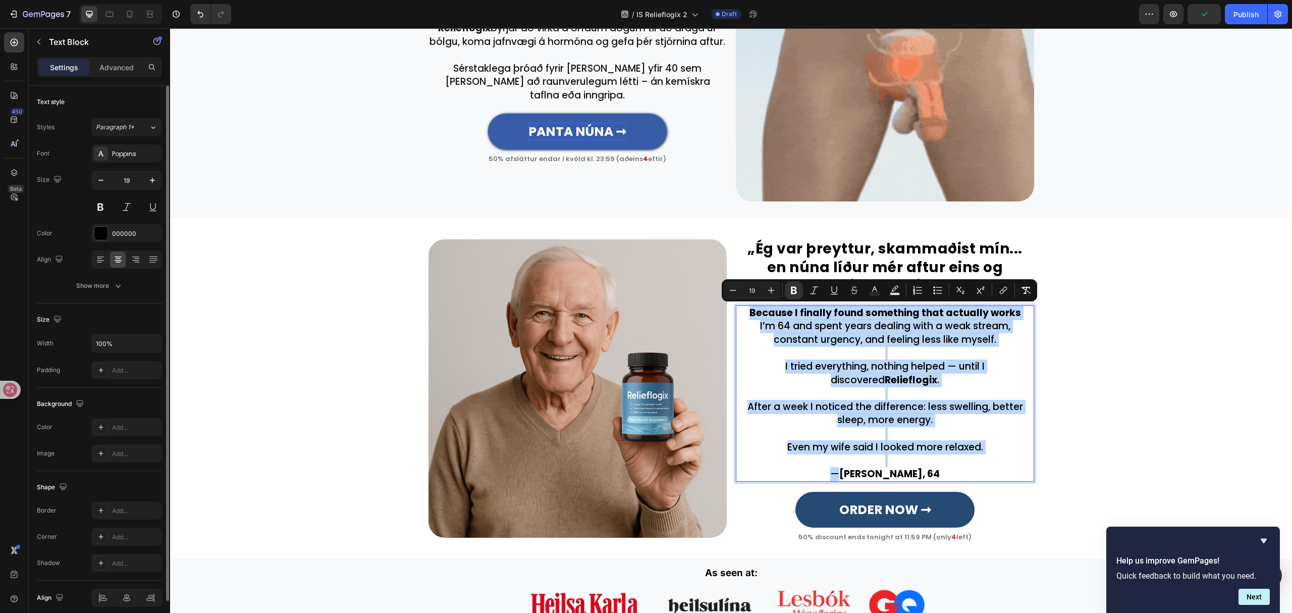
scroll to position [630, 0]
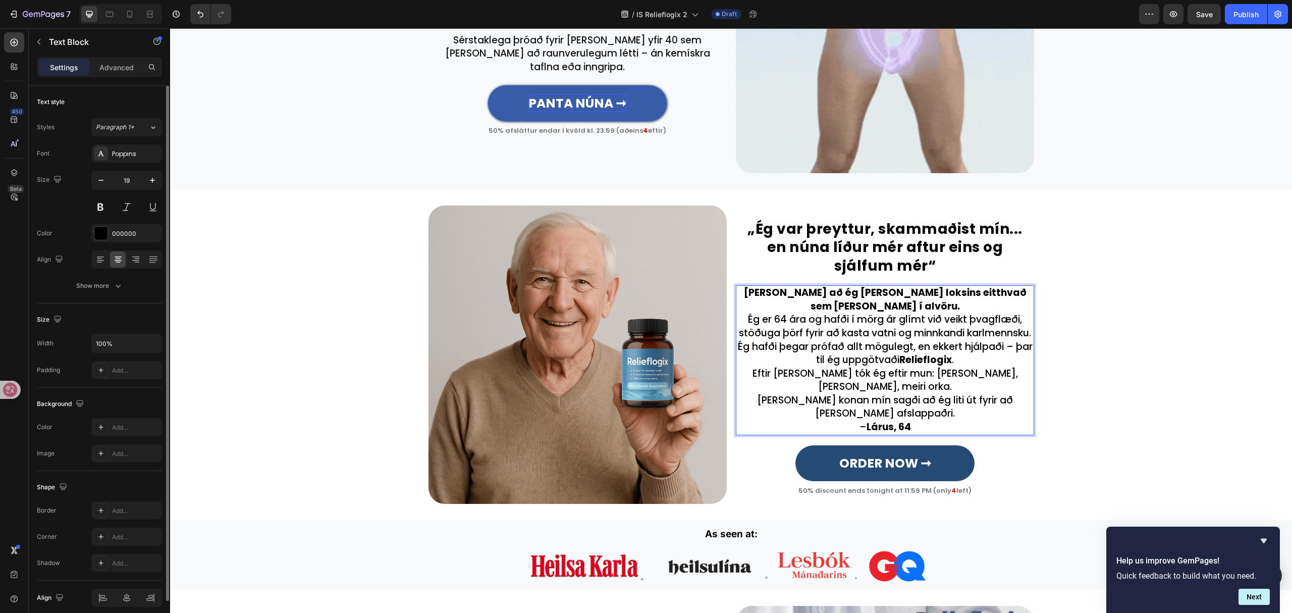
click at [1024, 313] on strong "Vegna þess að ég fann loksins eitthvað sem virkar í alvöru." at bounding box center [885, 299] width 283 height 27
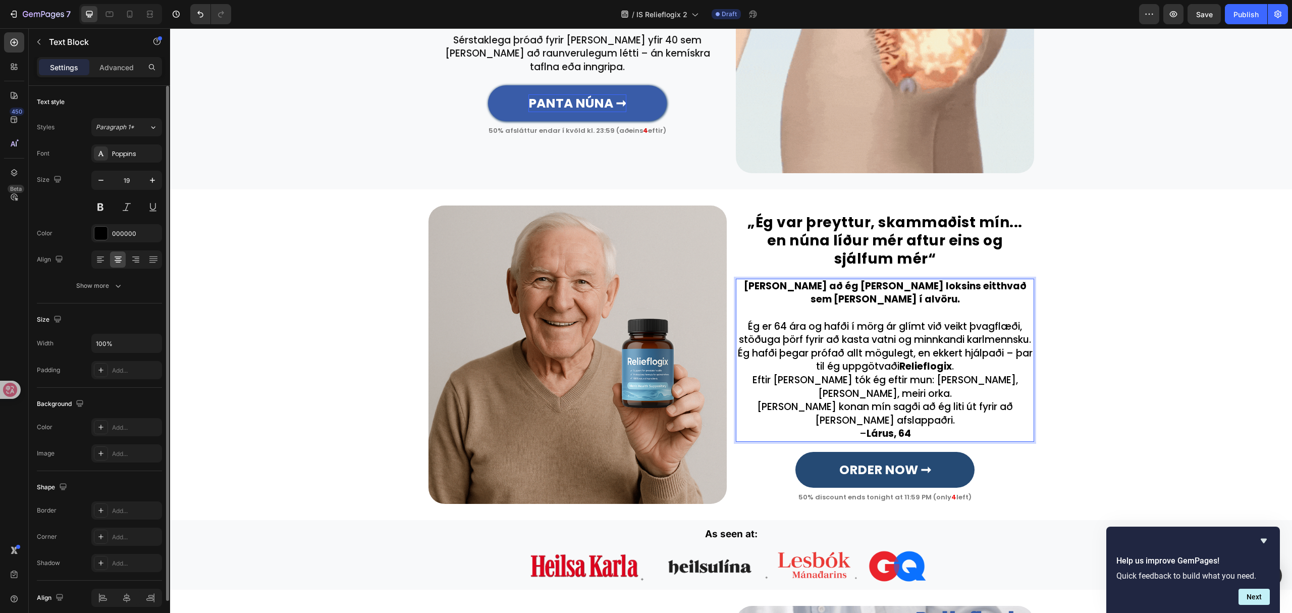
scroll to position [623, 0]
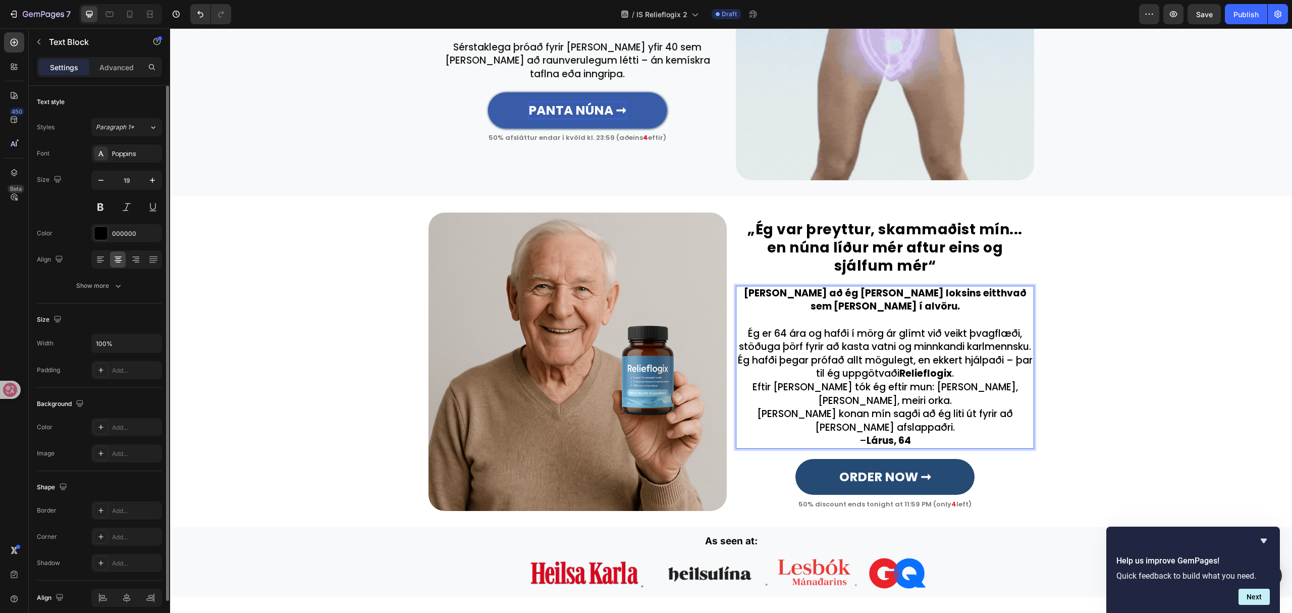
click at [1024, 352] on p "Ég er 64 ára og hafði í mörg ár glímt við veikt þvagflæði, stöðuga þörf fyrir a…" at bounding box center [885, 340] width 296 height 27
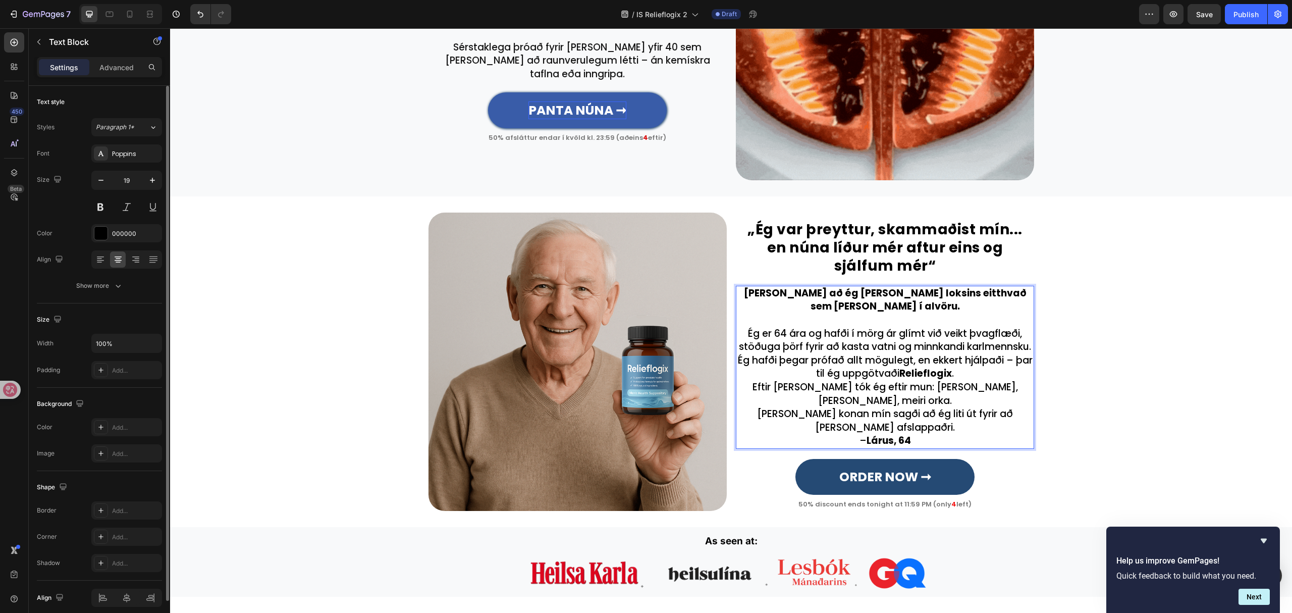
scroll to position [616, 0]
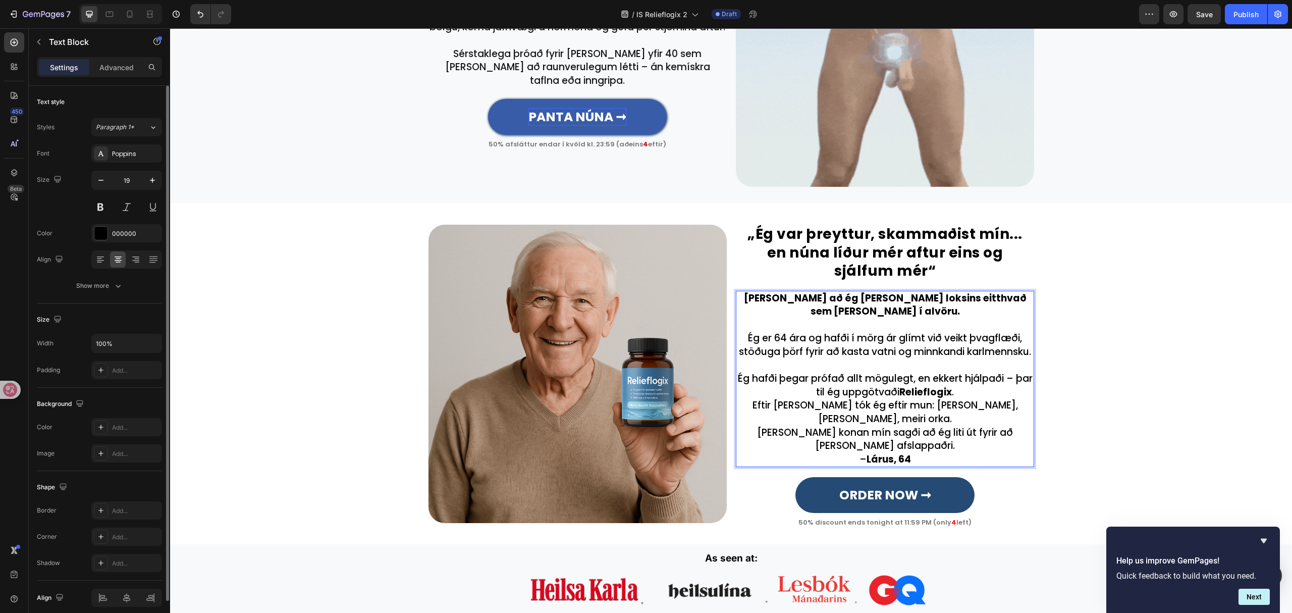
click at [962, 392] on p "Ég hafði þegar prófað allt mögulegt, en ekkert hjálpaði – þar til ég uppgötvaði…" at bounding box center [885, 385] width 296 height 27
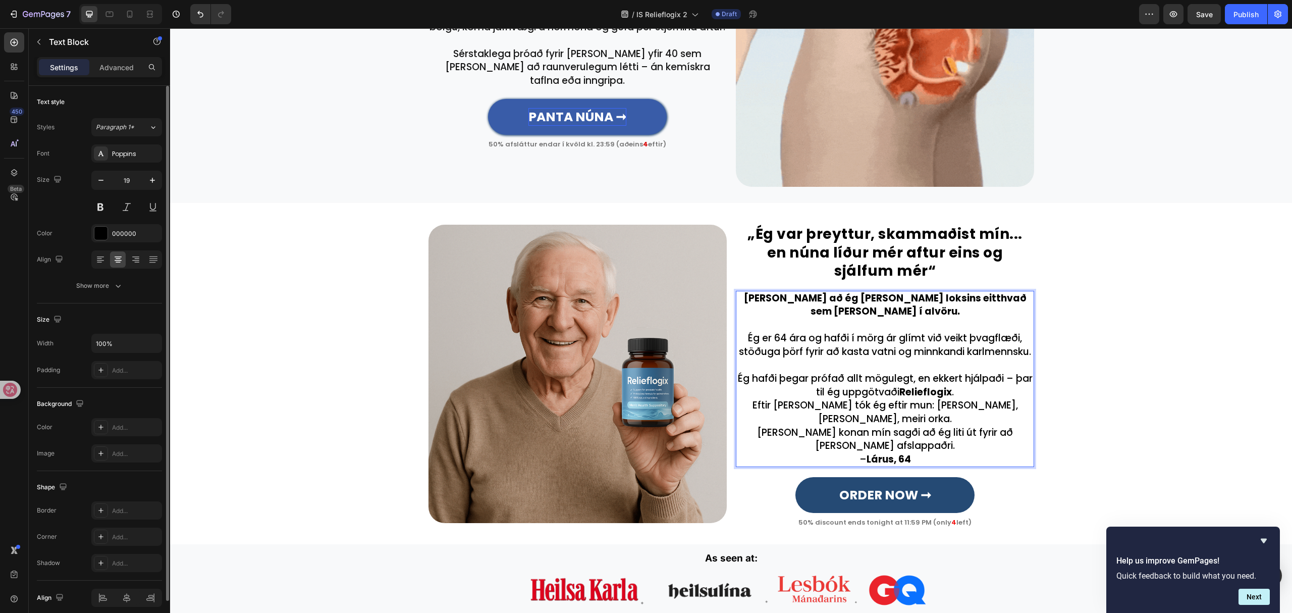
scroll to position [610, 0]
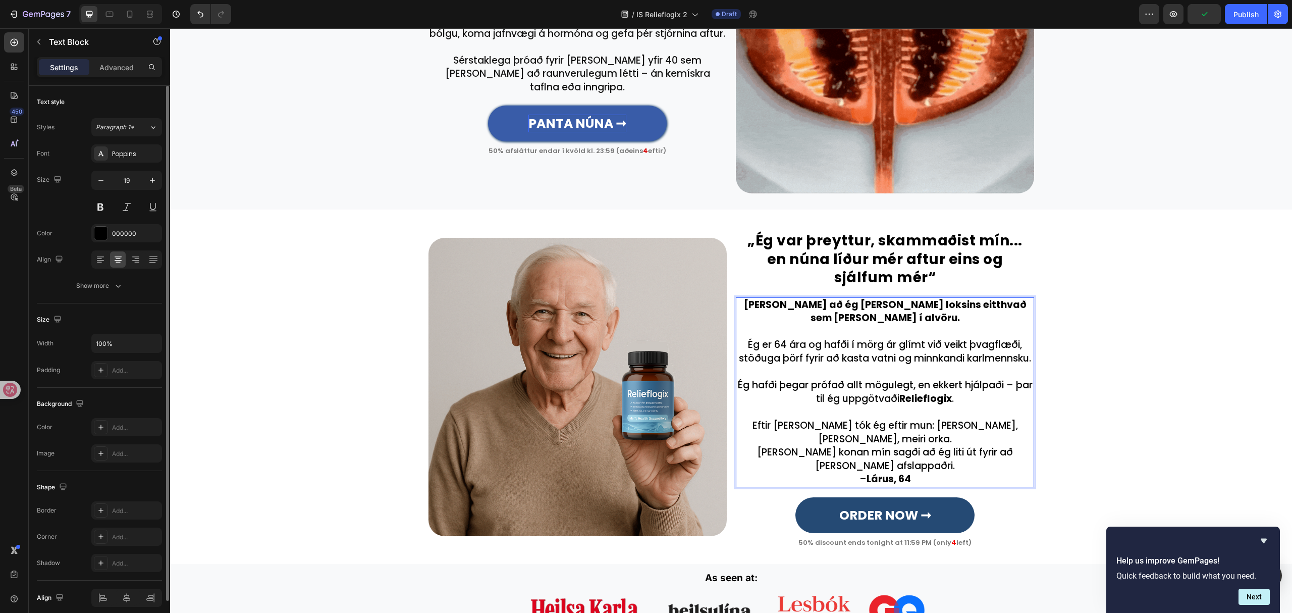
click at [1022, 424] on p "Eftir viku tók ég eftir mun: minni bólga, betri svefn, meiri orka." at bounding box center [885, 432] width 296 height 27
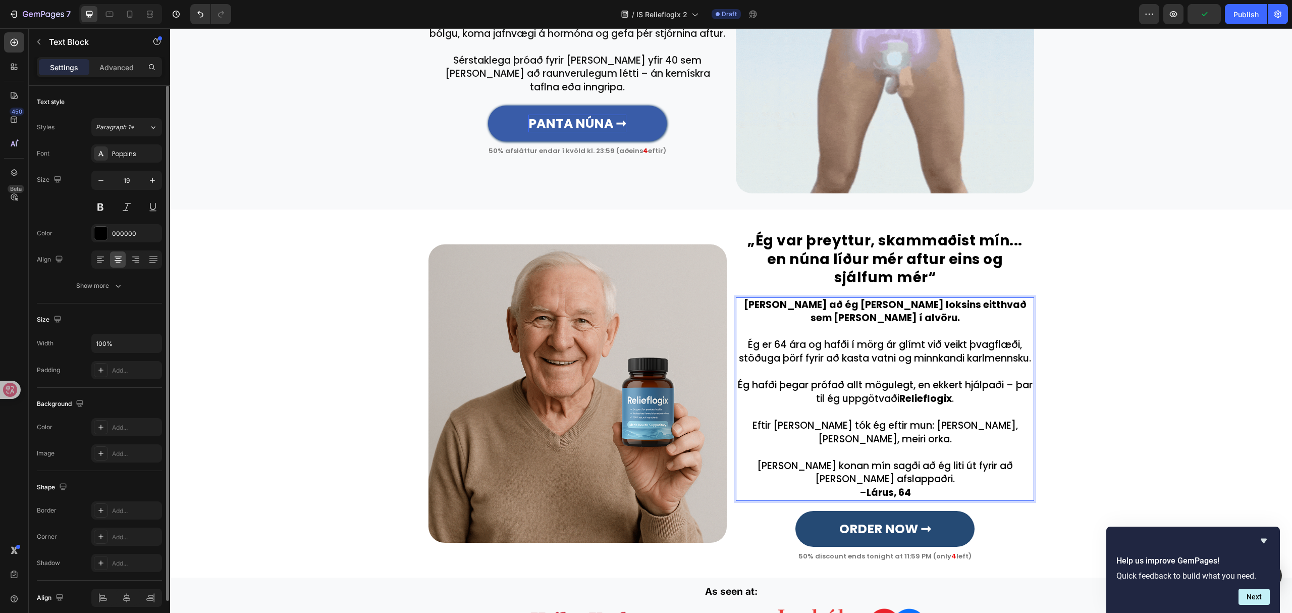
scroll to position [603, 0]
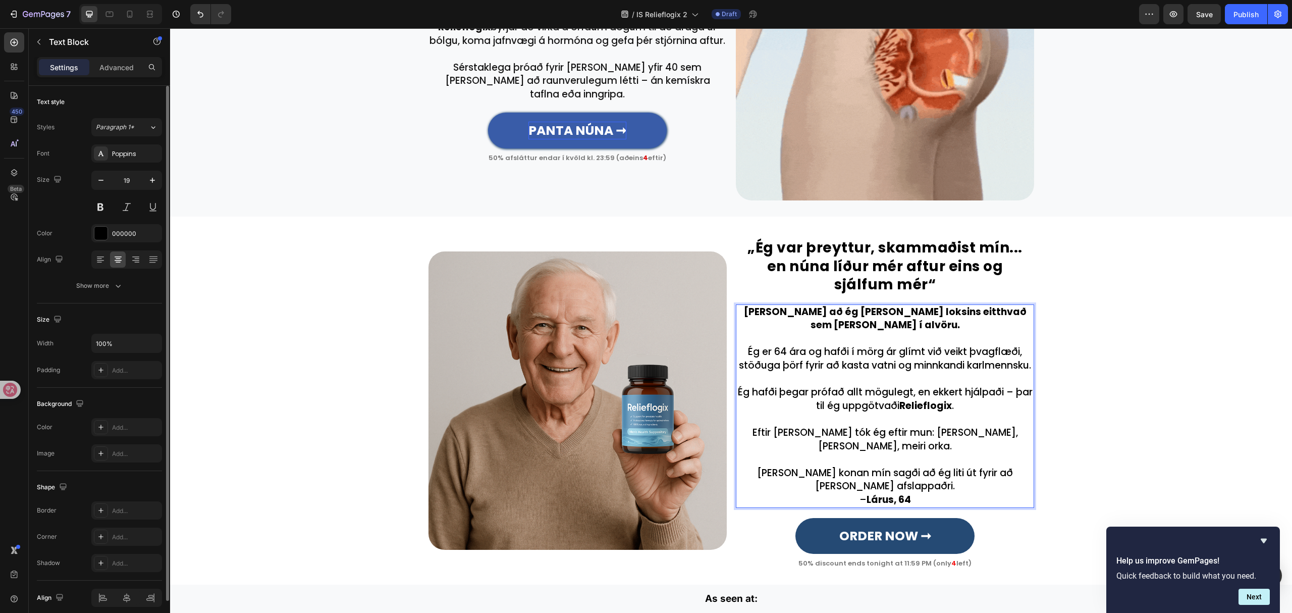
click at [1021, 466] on p "Jafnvel konan mín sagði að ég liti út fyrir að vera afslappaðri." at bounding box center [885, 479] width 296 height 27
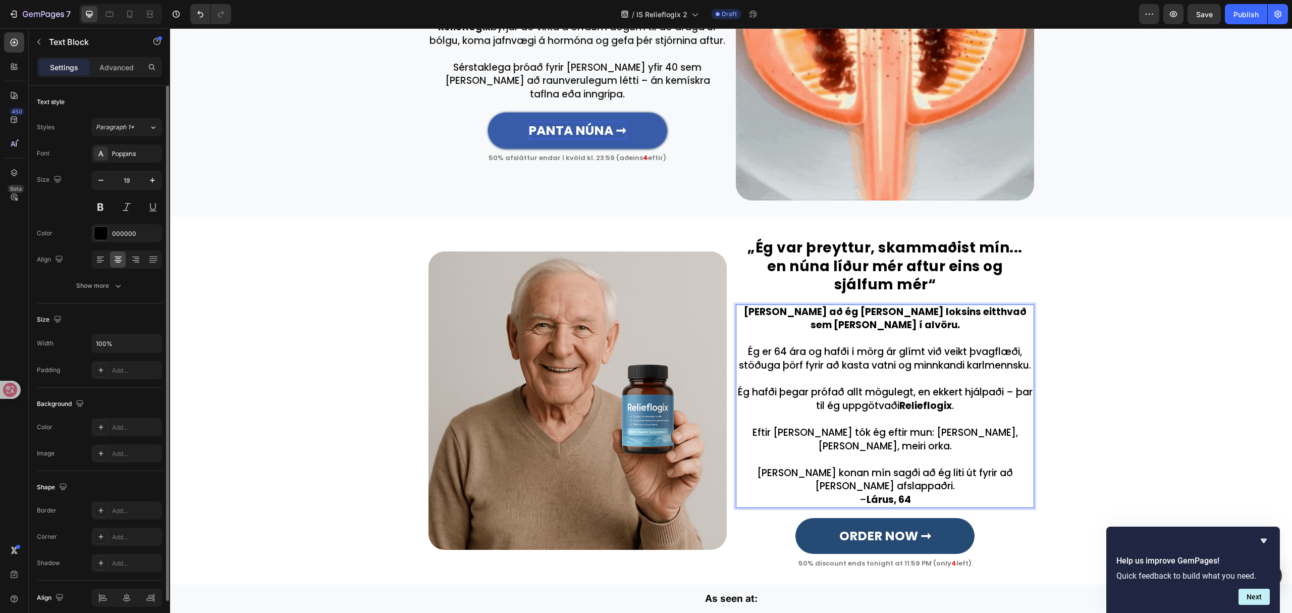
scroll to position [602, 0]
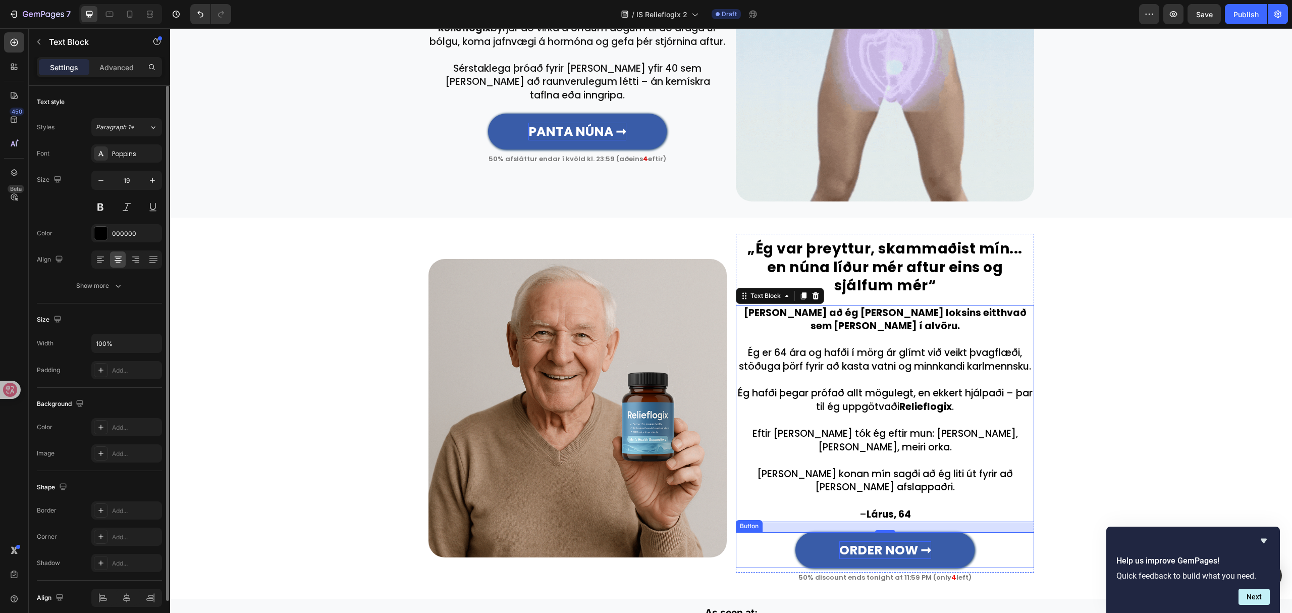
click at [875, 541] on strong "ORDER NOW ➞" at bounding box center [885, 550] width 92 height 18
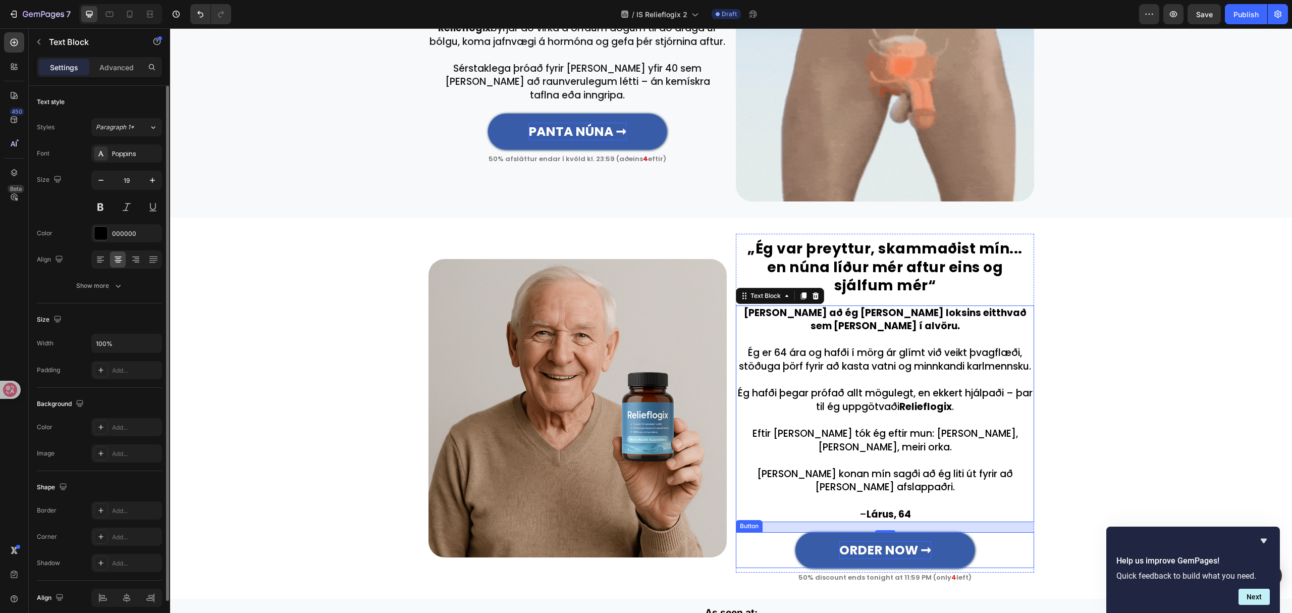
click at [875, 541] on strong "ORDER NOW ➞" at bounding box center [885, 550] width 92 height 18
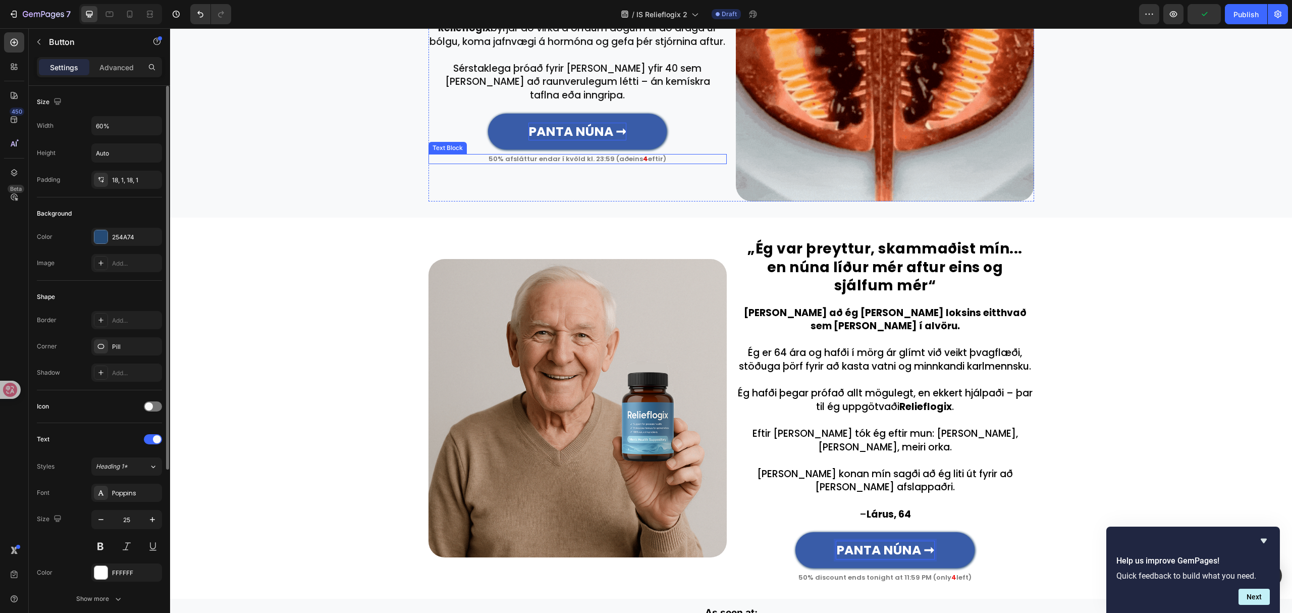
click at [643, 155] on p "50% afsláttur endar í kvöld kl. 23:59 (aðeins 4 eftir)" at bounding box center [578, 159] width 296 height 8
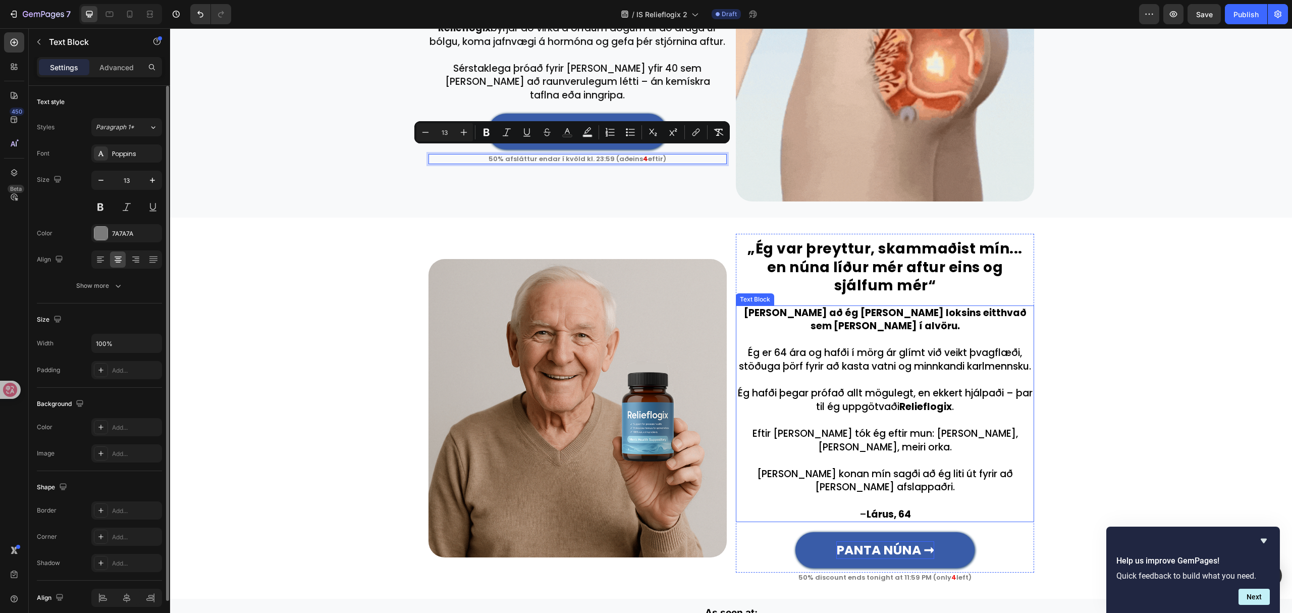
copy p "50% afsláttur endar í kvöld kl. 23:59 (aðeins 4 eftir)"
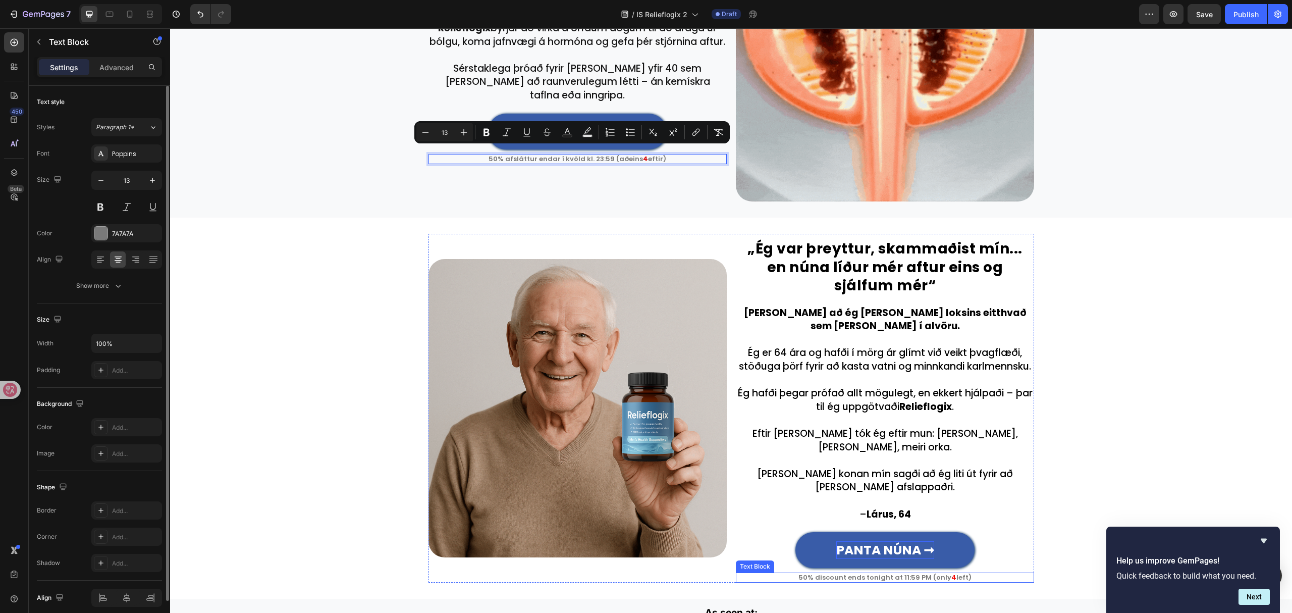
click at [929, 573] on p "50% discount ends tonight at 11:59 PM (only 4 left)" at bounding box center [885, 577] width 296 height 8
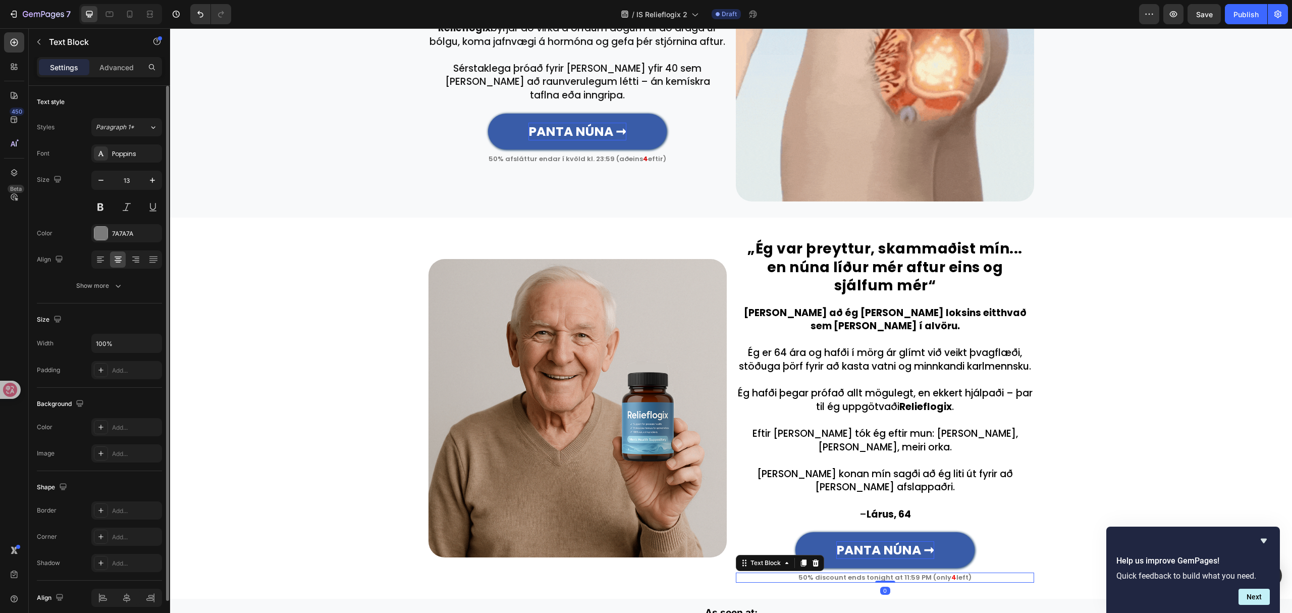
click at [929, 573] on p "50% discount ends tonight at 11:59 PM (only 4 left)" at bounding box center [885, 577] width 296 height 8
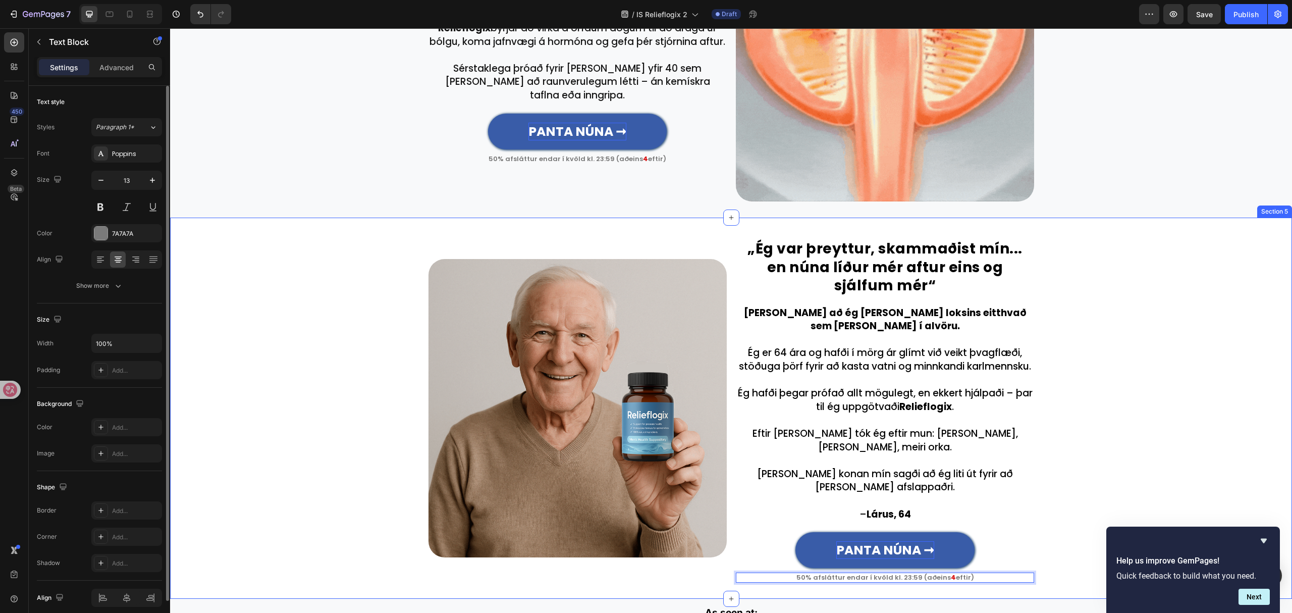
scroll to position [736, 0]
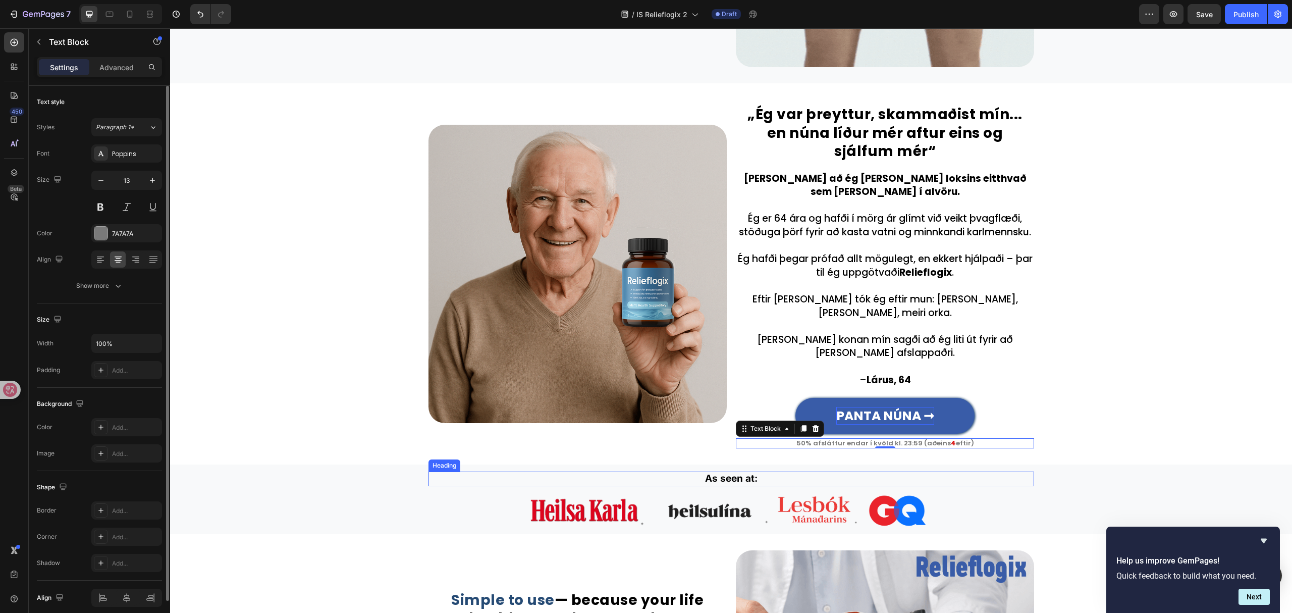
click at [733, 471] on h2 "As seen at:" at bounding box center [732, 478] width 606 height 15
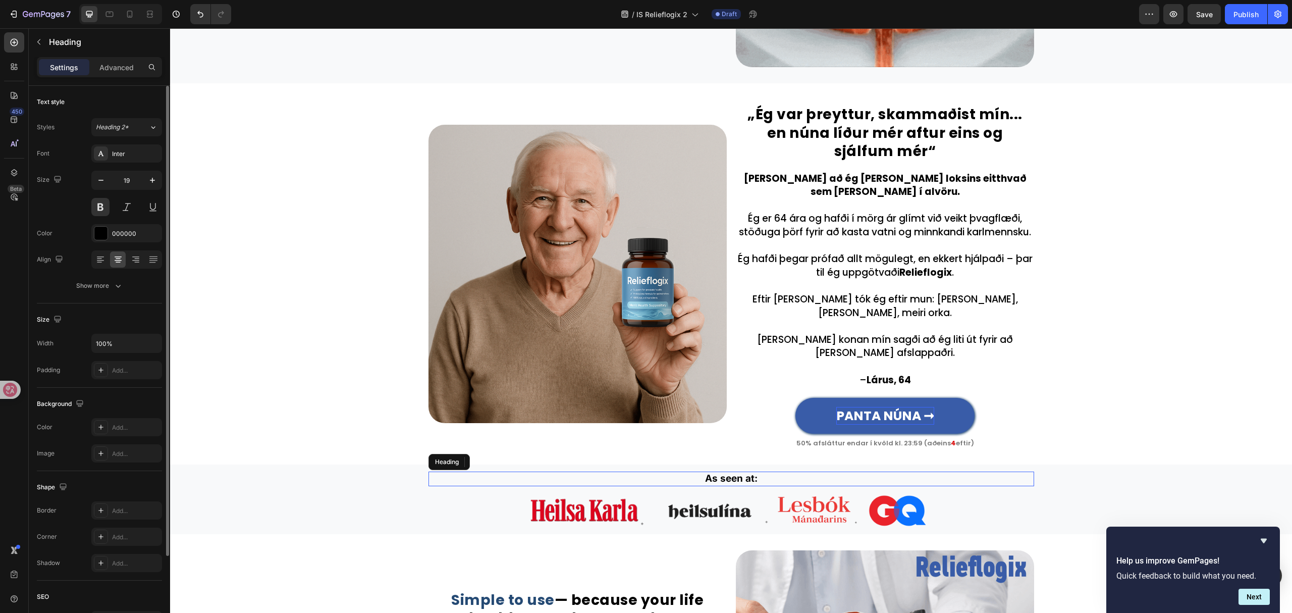
click at [733, 471] on h2 "As seen at:" at bounding box center [732, 478] width 606 height 15
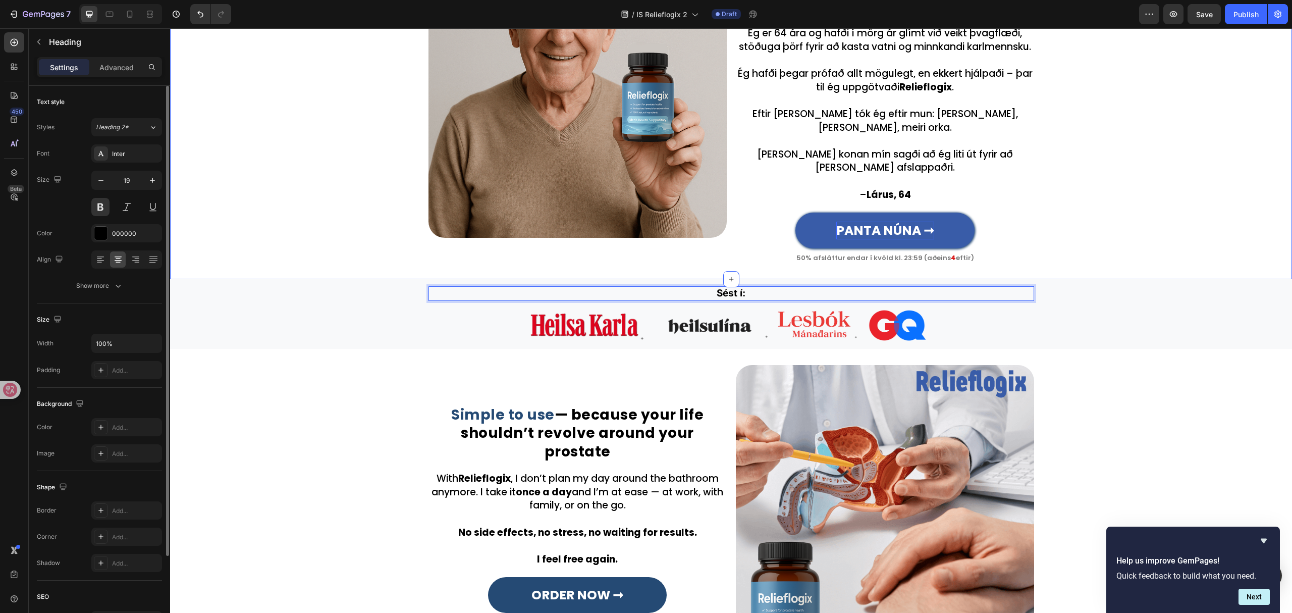
scroll to position [1005, 0]
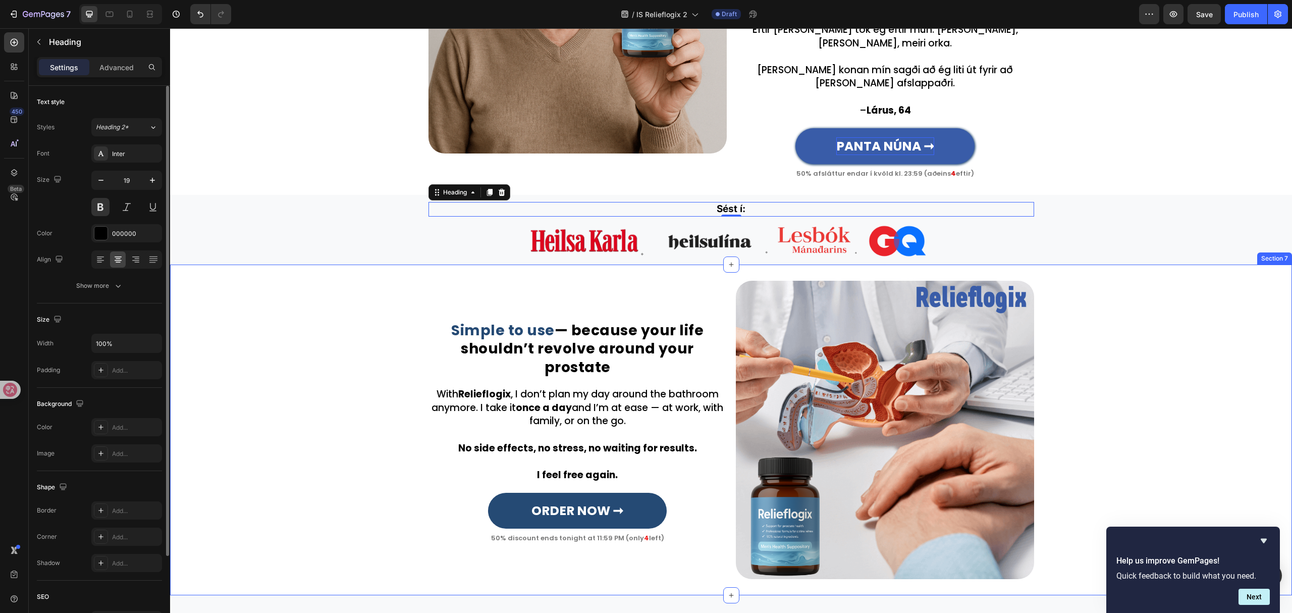
click at [1207, 391] on div "Simple to use — because your life shouldn’t revolve around your prostate Headin…" at bounding box center [731, 430] width 1122 height 298
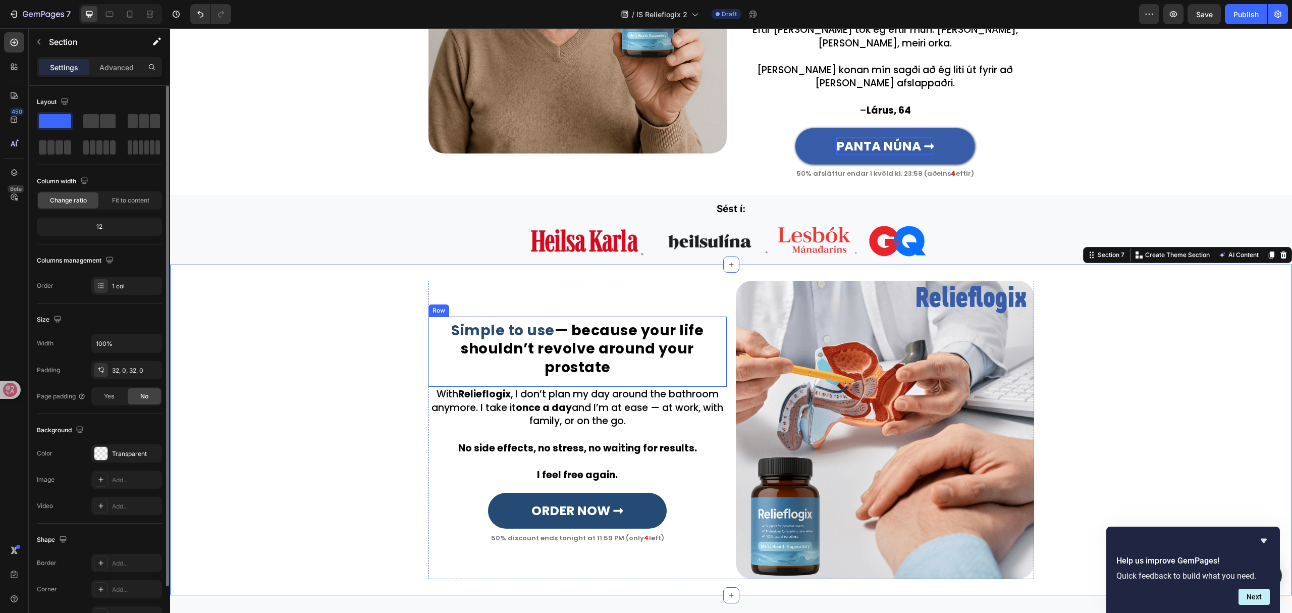
click at [588, 334] on div "Simple to use — because your life shouldn’t revolve around your prostate Headin…" at bounding box center [578, 351] width 298 height 70
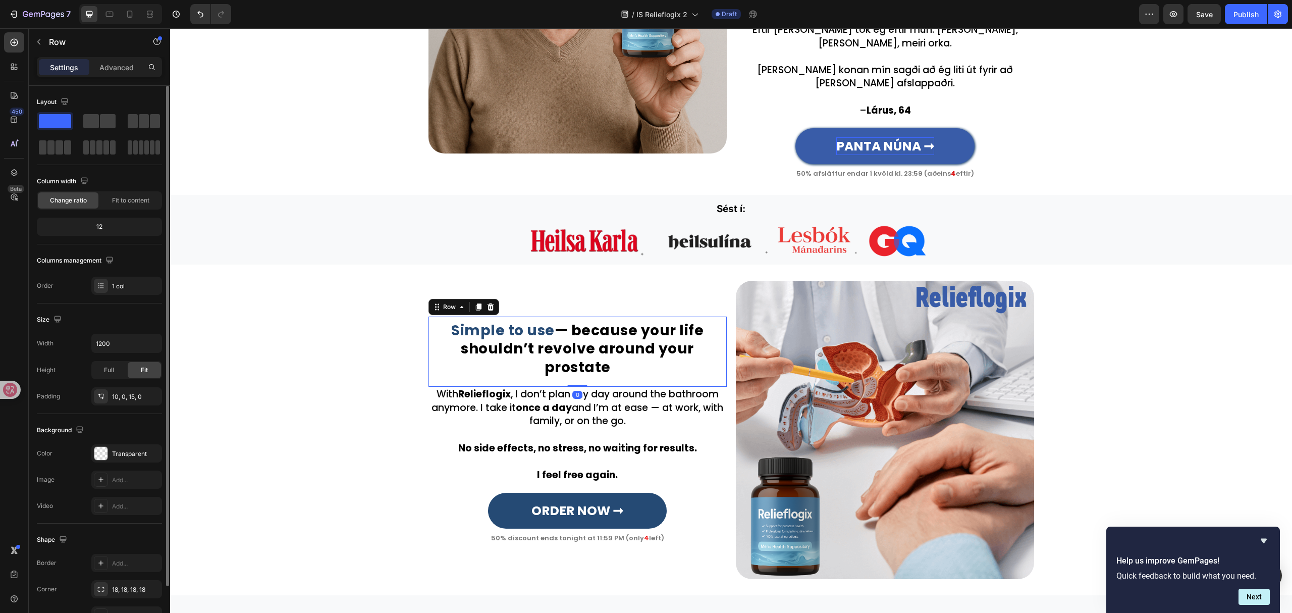
click at [588, 334] on div "Simple to use — because your life shouldn’t revolve around your prostate Headin…" at bounding box center [578, 351] width 298 height 70
click at [609, 322] on h2 "Simple to use — because your life shouldn’t revolve around your prostate" at bounding box center [578, 351] width 298 height 58
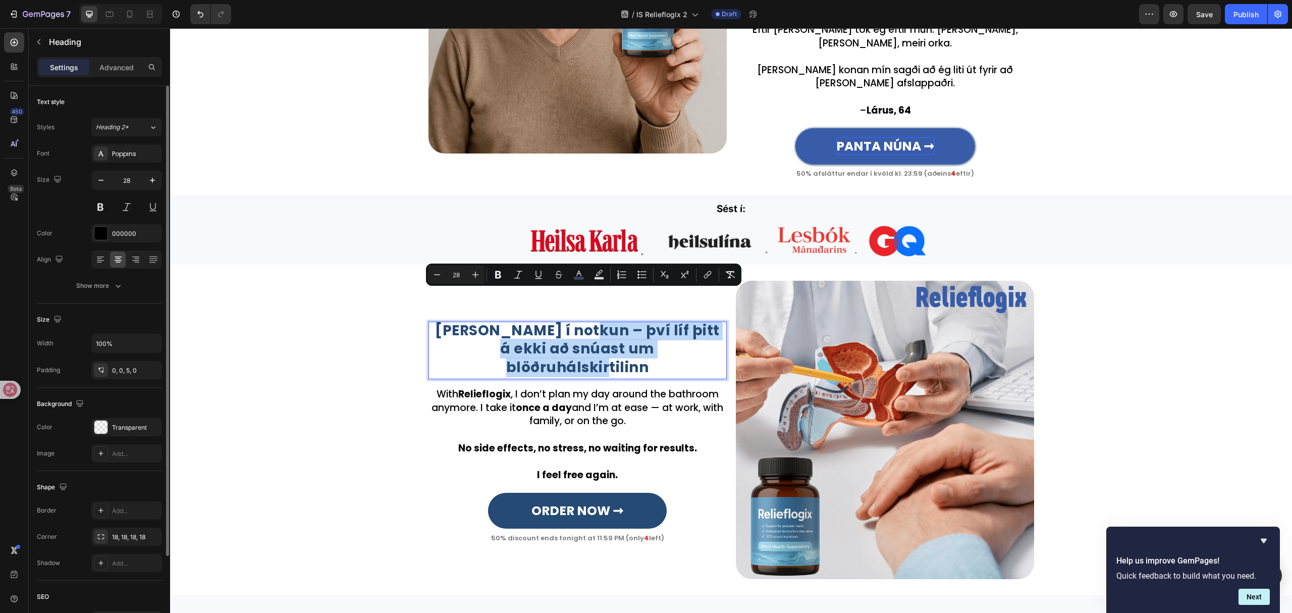
drag, startPoint x: 567, startPoint y: 297, endPoint x: 689, endPoint y: 313, distance: 123.3
click at [689, 322] on p "Einfalt í notkun – því líf þitt á ekki að snúast um blöðruhálskirtilinn" at bounding box center [578, 349] width 296 height 55
drag, startPoint x: 572, startPoint y: 271, endPoint x: 404, endPoint y: 293, distance: 169.5
click at [572, 271] on button "color" at bounding box center [579, 274] width 18 height 18
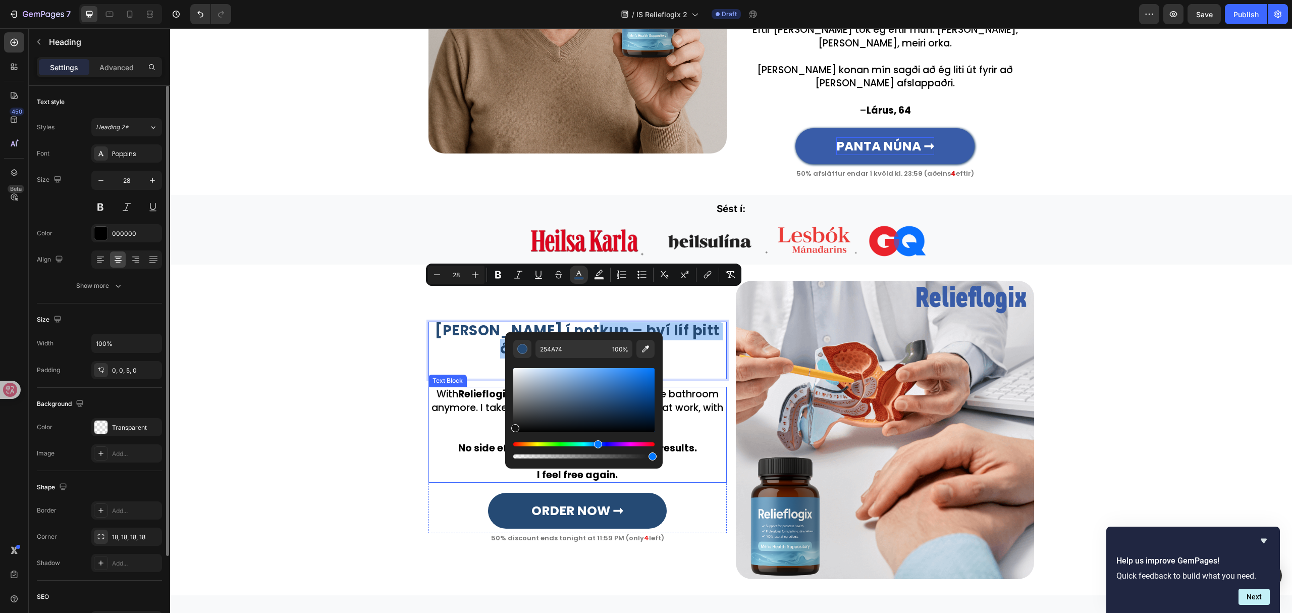
drag, startPoint x: 710, startPoint y: 449, endPoint x: 499, endPoint y: 429, distance: 211.9
type input "161616"
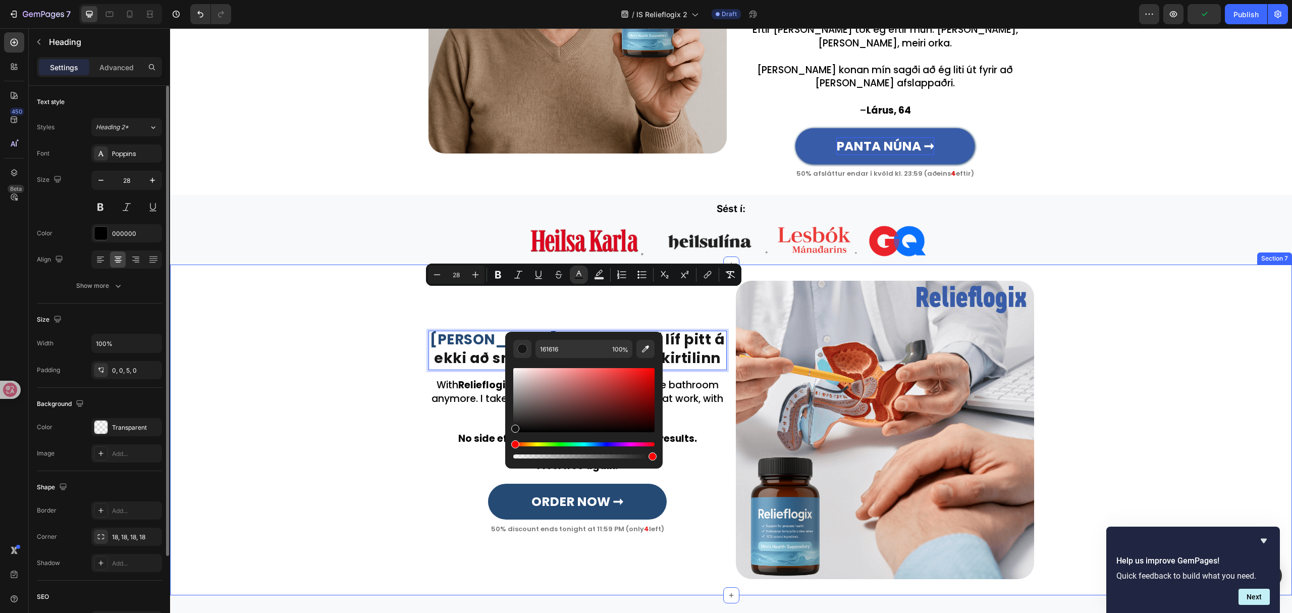
click at [270, 315] on div "Einfalt í notkun – því líf þitt á ekki að snúast um blöðruhálskirtilinn Heading…" at bounding box center [731, 430] width 1122 height 298
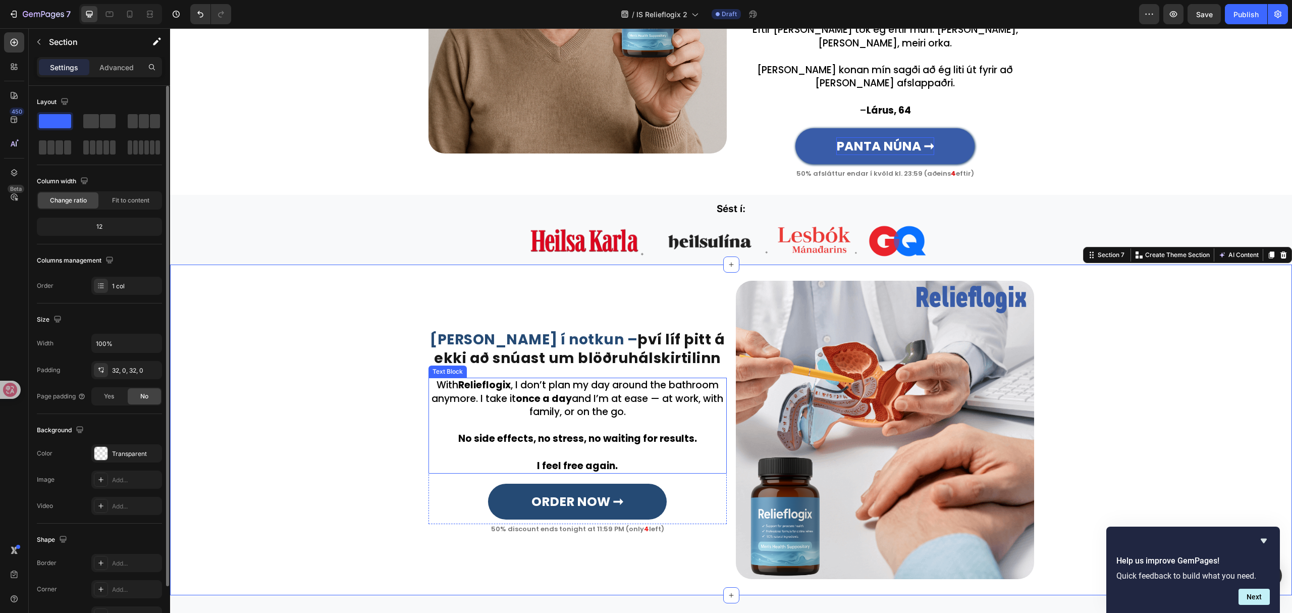
click at [574, 379] on p "With Relieflogix , I don’t plan my day around the bathroom anymore. I take it o…" at bounding box center [578, 399] width 296 height 40
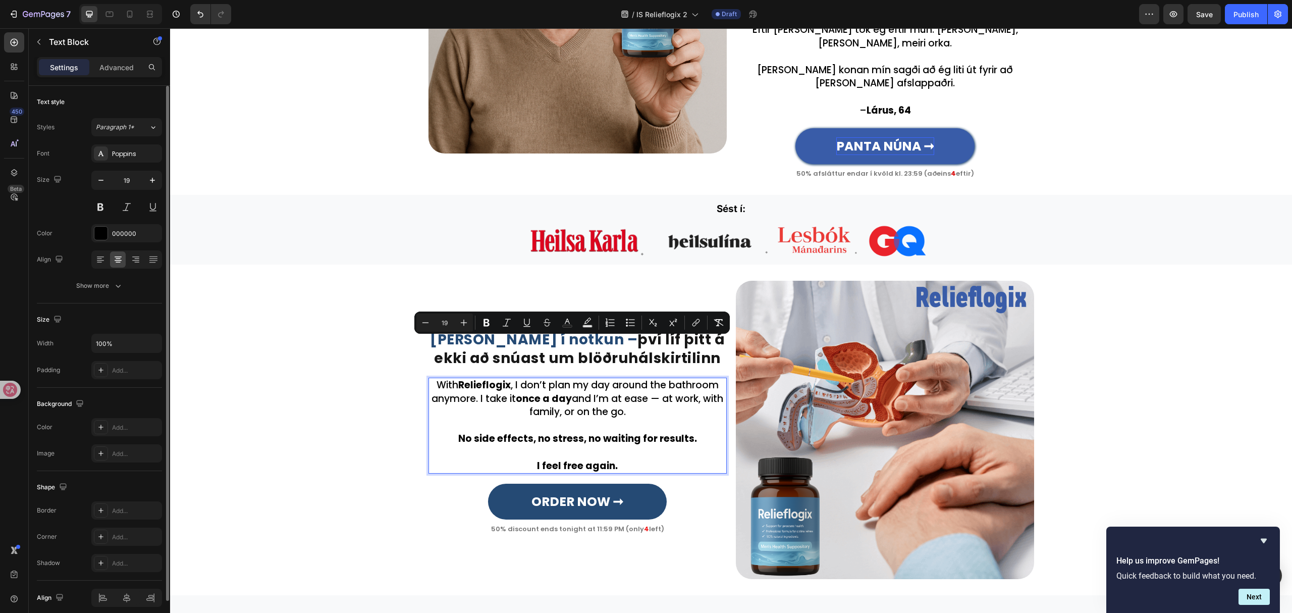
scroll to position [1019, 0]
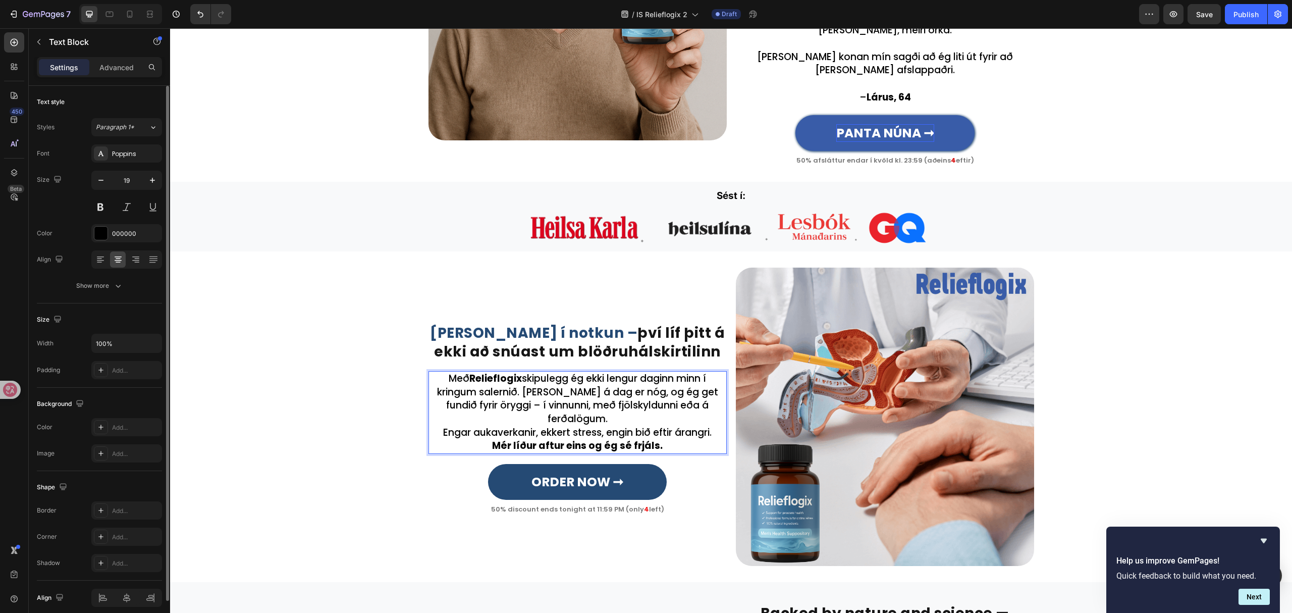
click at [713, 374] on p "Með Relieflogix skipulegg ég ekki lengur daginn minn í kringum salernið. Einu s…" at bounding box center [578, 399] width 296 height 54
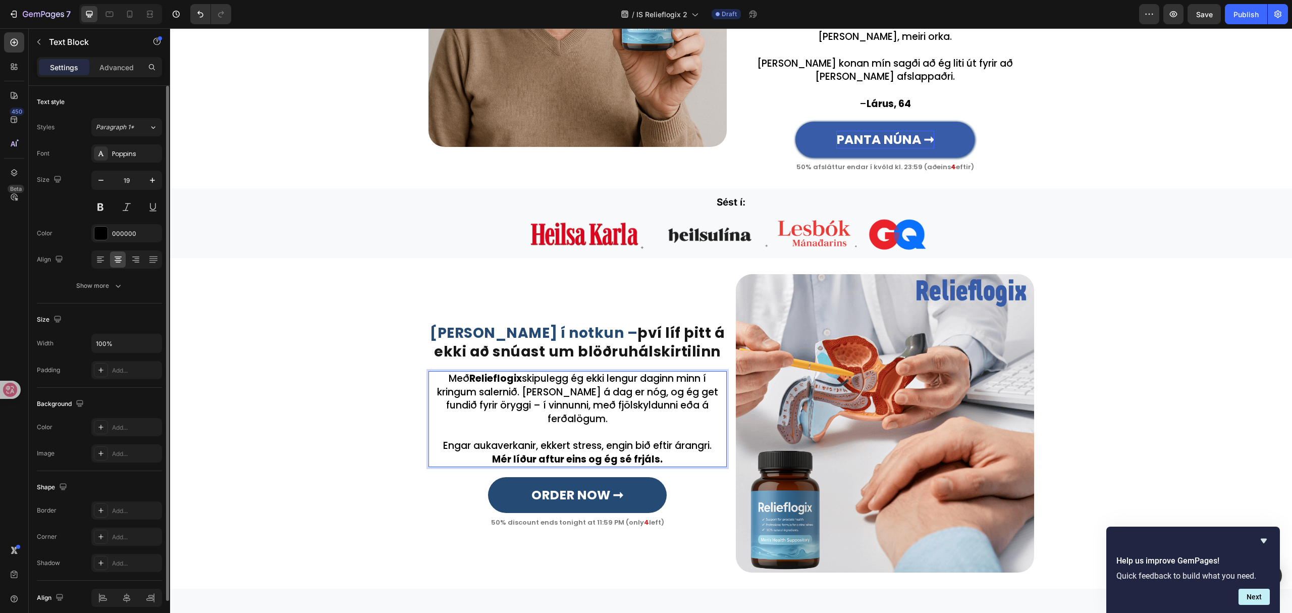
click at [715, 439] on p "Engar aukaverkanir, ekkert stress, engin bið eftir árangri." at bounding box center [578, 446] width 296 height 14
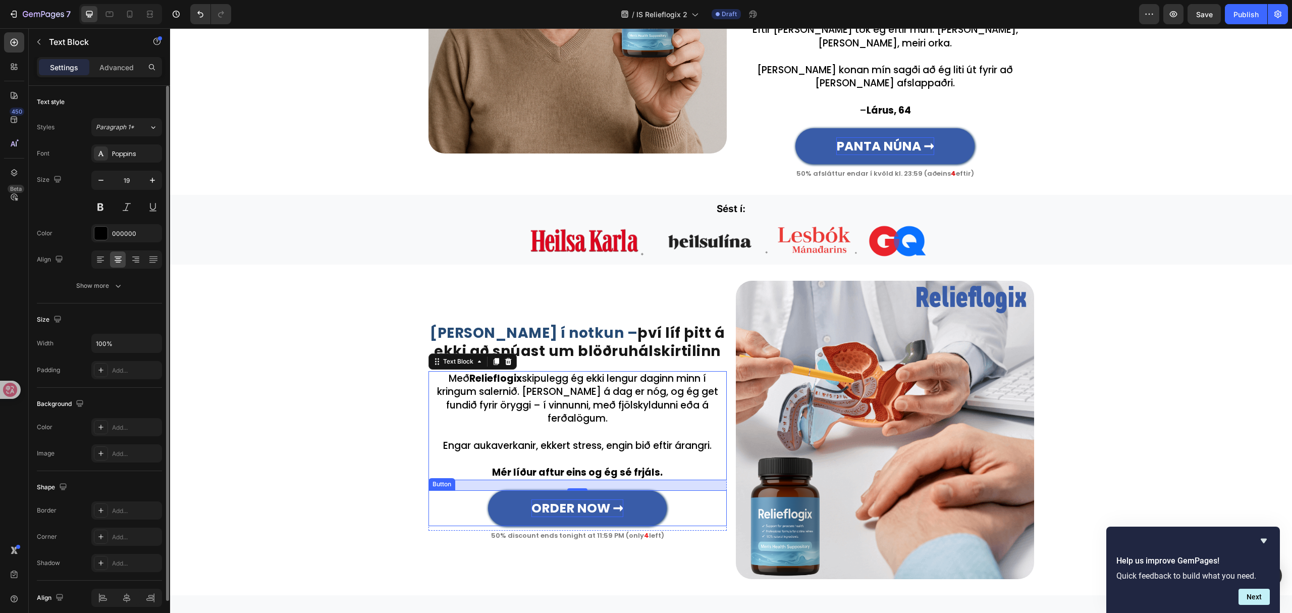
click at [594, 499] on strong "ORDER NOW ➞" at bounding box center [577, 508] width 92 height 18
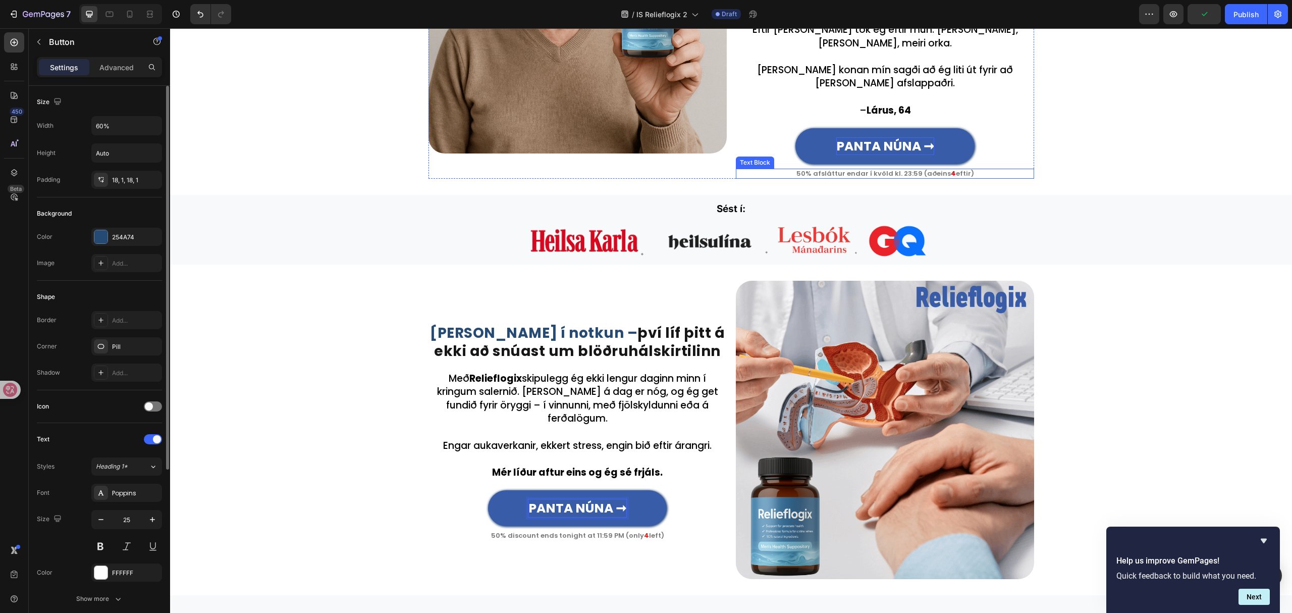
click at [899, 170] on p "50% afsláttur endar í kvöld kl. 23:59 (aðeins 4 eftir)" at bounding box center [885, 174] width 296 height 8
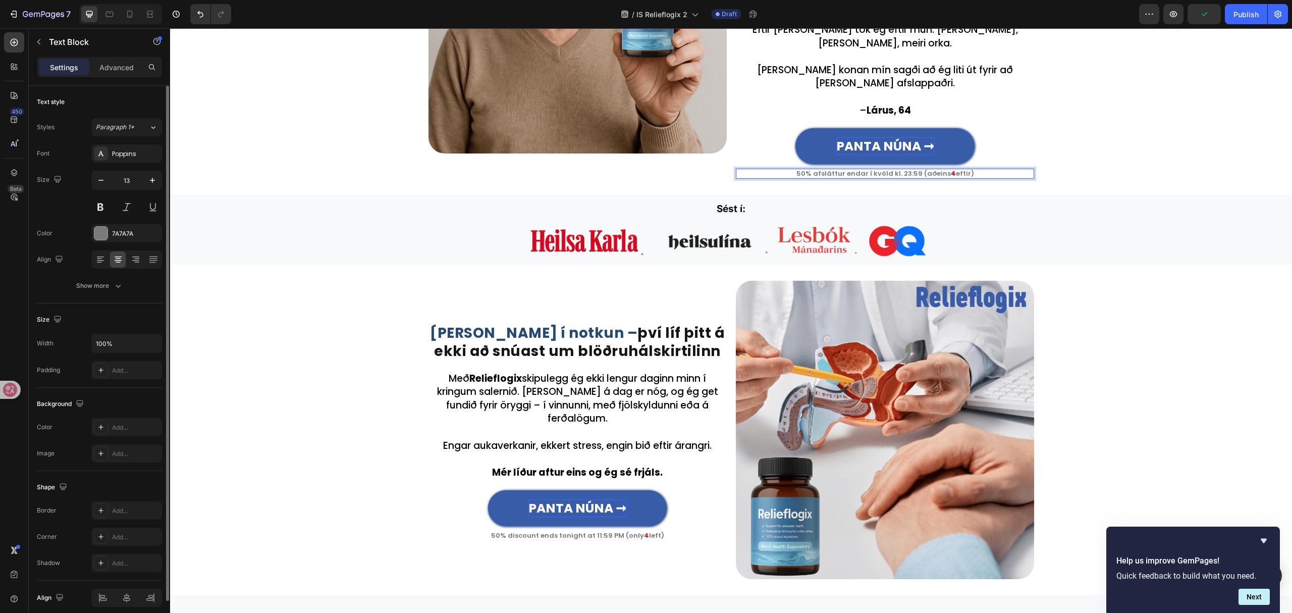
copy p "50% afsláttur endar í kvöld kl. 23:59 (aðeins 4 eftir)"
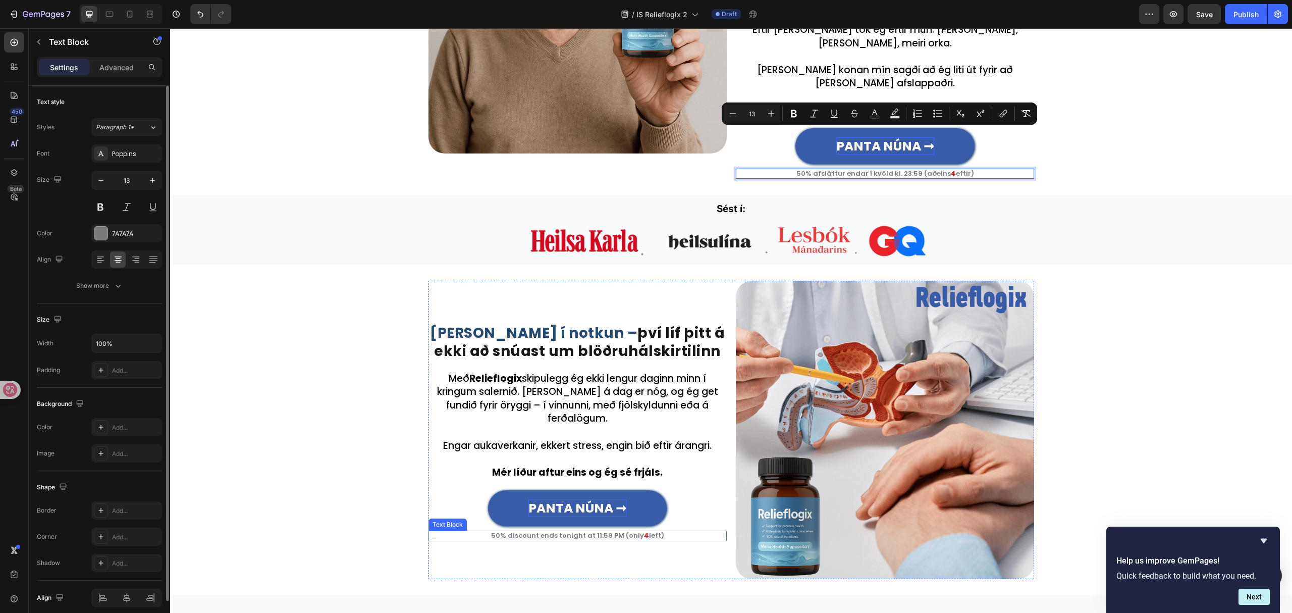
click at [616, 531] on p "50% discount ends tonight at 11:59 PM (only 4 left)" at bounding box center [578, 535] width 296 height 8
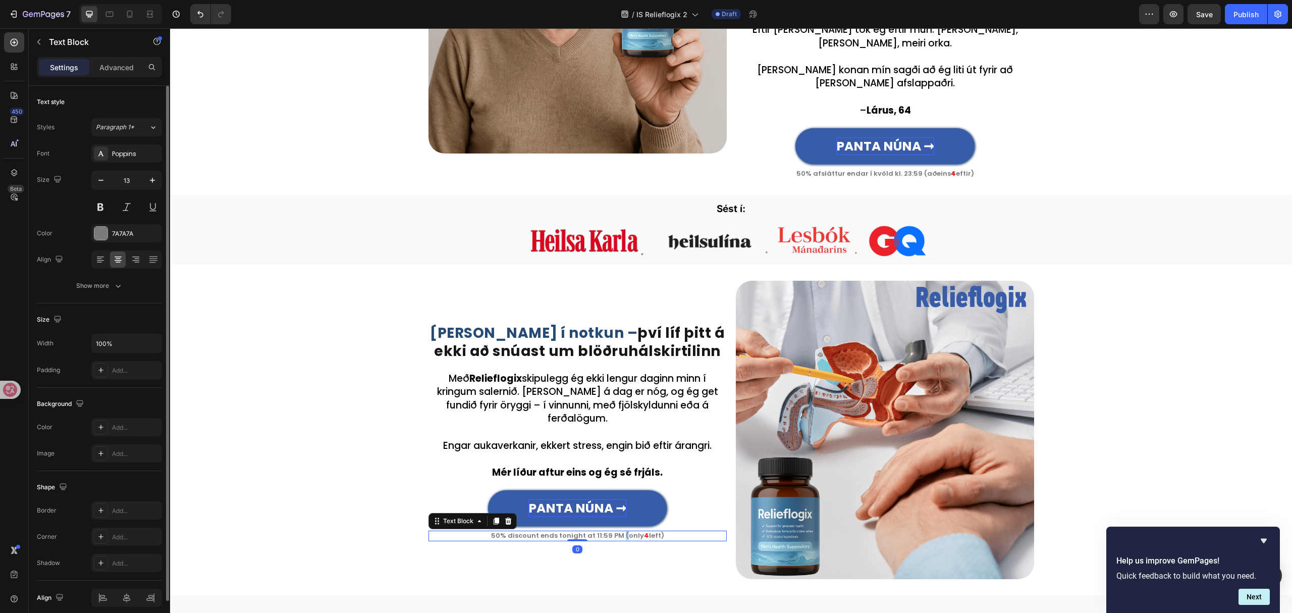
click at [616, 531] on p "50% discount ends tonight at 11:59 PM (only 4 left)" at bounding box center [578, 535] width 296 height 8
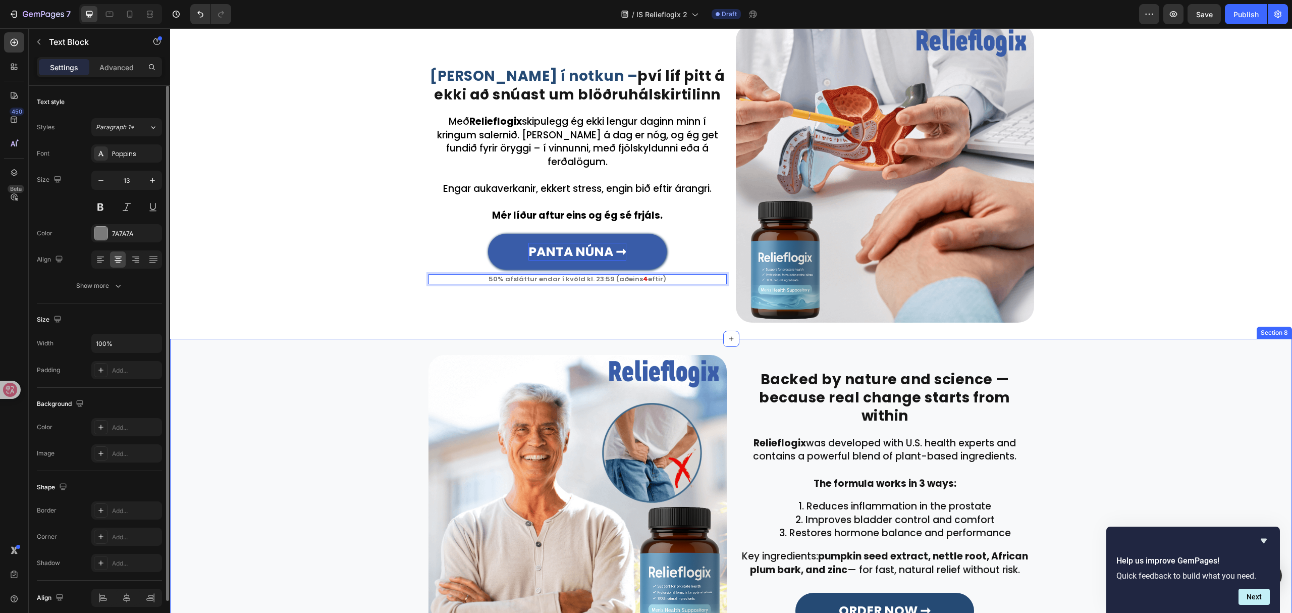
scroll to position [1342, 0]
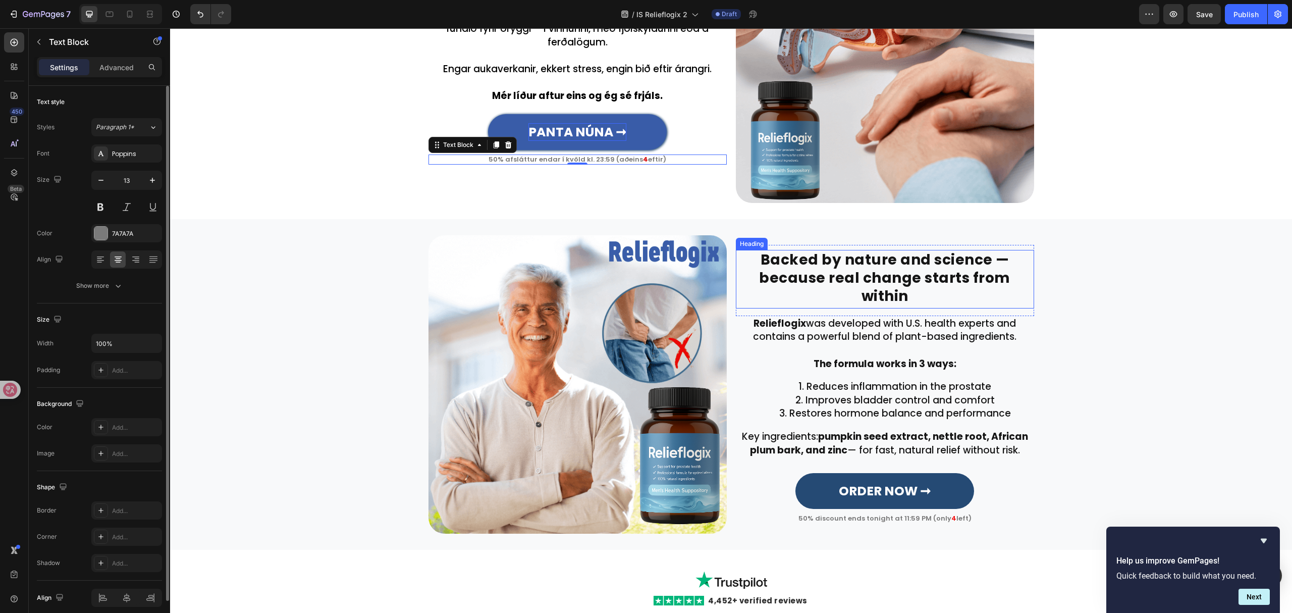
click at [973, 285] on h2 "Backed by nature and science — because real change starts from within" at bounding box center [885, 279] width 298 height 59
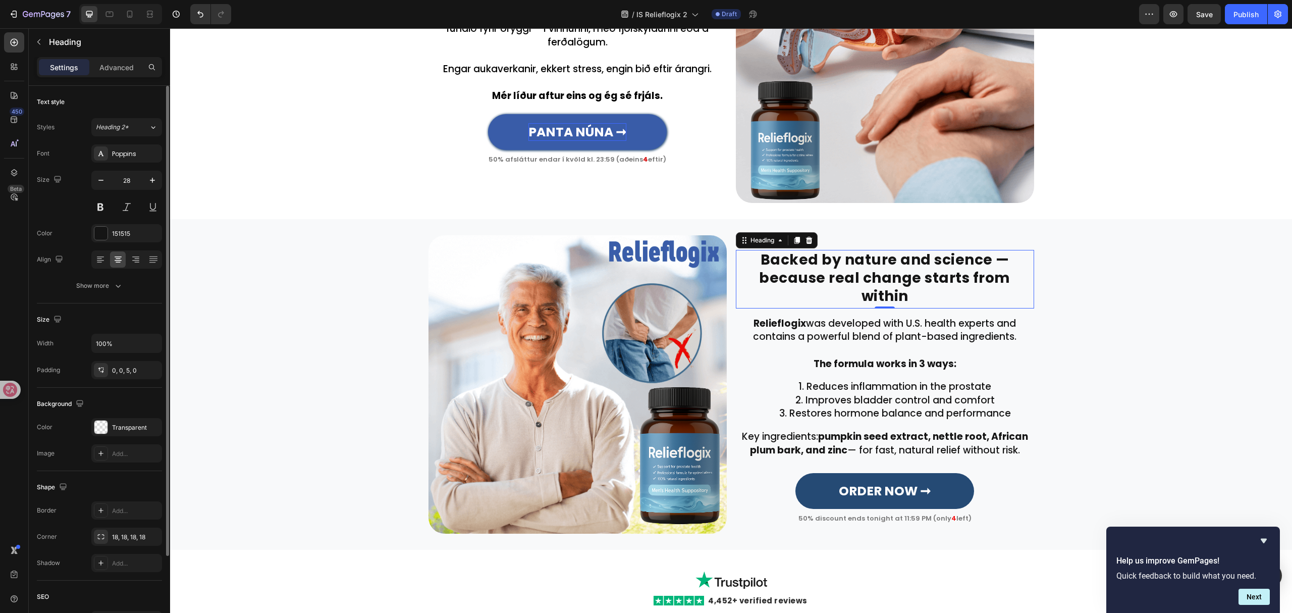
click at [973, 285] on h2 "Backed by nature and science — because real change starts from within" at bounding box center [885, 279] width 298 height 59
click at [857, 380] on li "Reduces inflammation in the prostate" at bounding box center [895, 387] width 276 height 14
click at [856, 380] on li "Reduces inflammation in the prostate" at bounding box center [895, 387] width 276 height 14
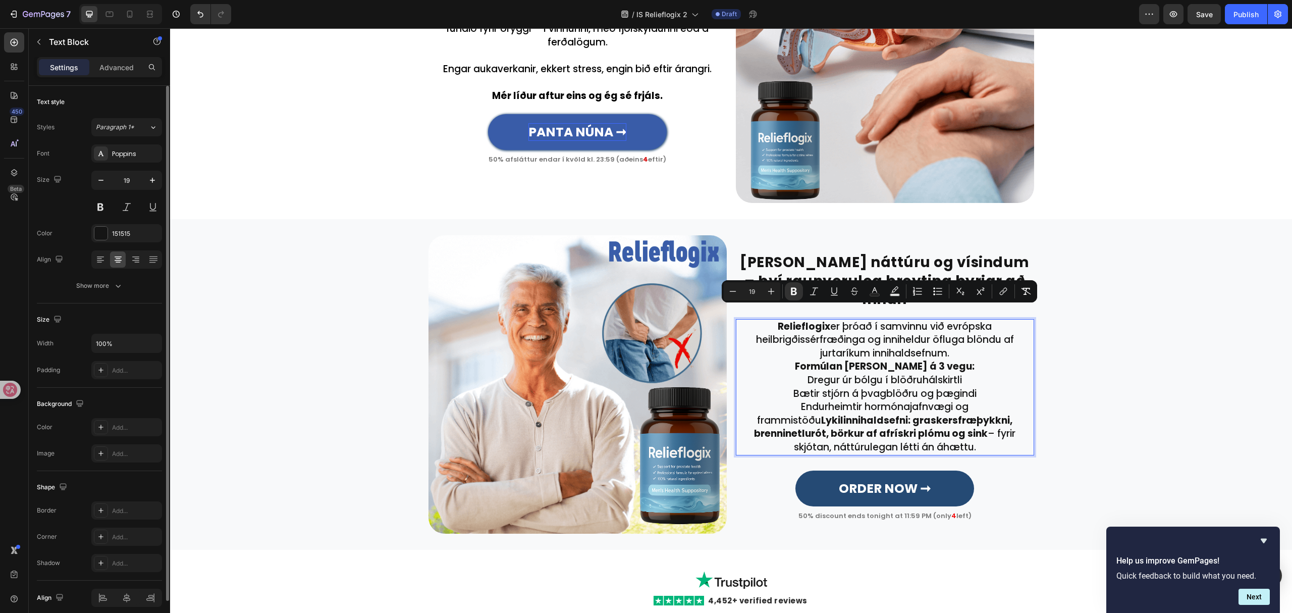
scroll to position [1345, 0]
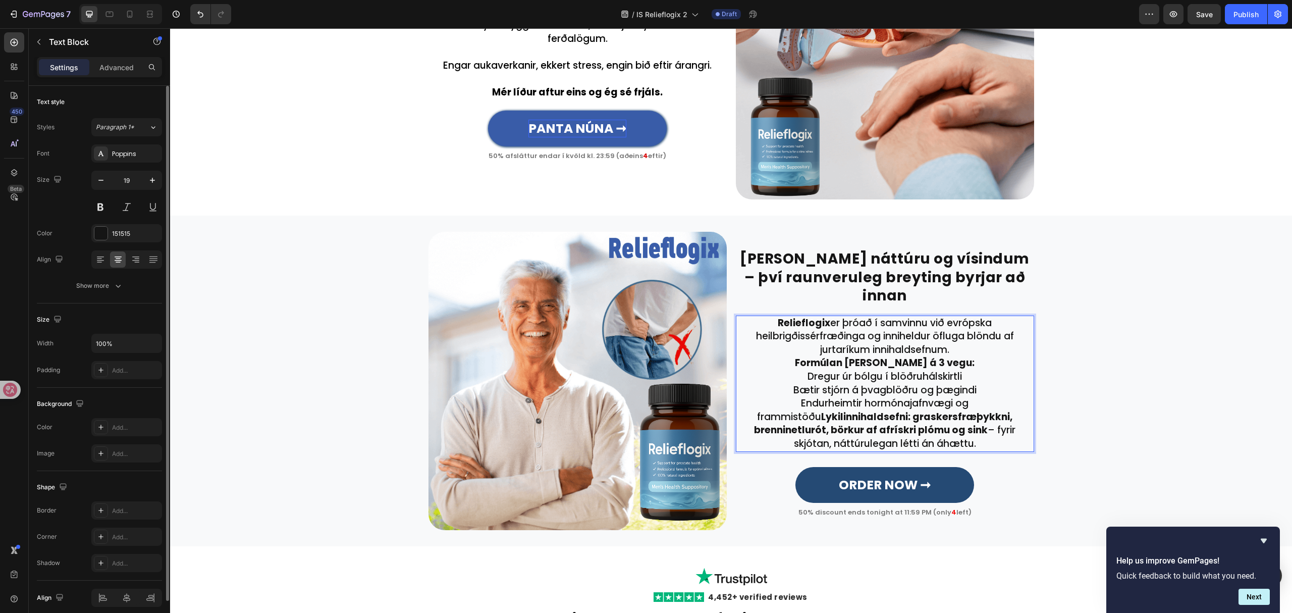
click at [968, 340] on p "Relieflogix er þróað í samvinnu við evrópska heilbrigðissérfræðinga og inniheld…" at bounding box center [885, 336] width 296 height 40
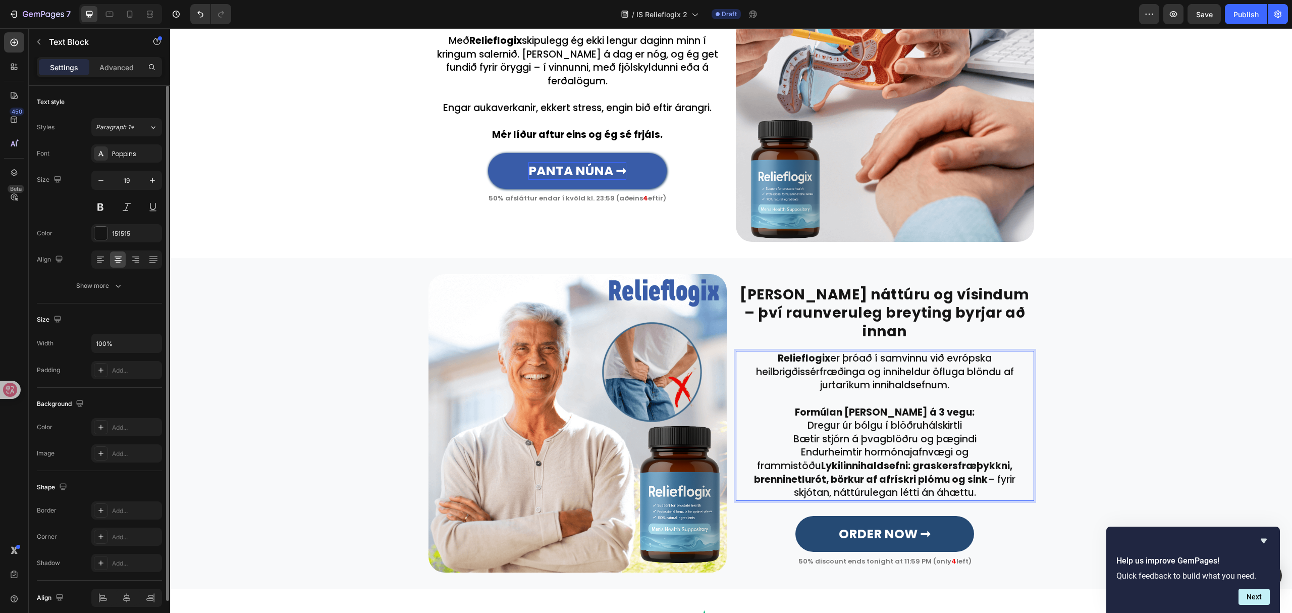
scroll to position [1271, 0]
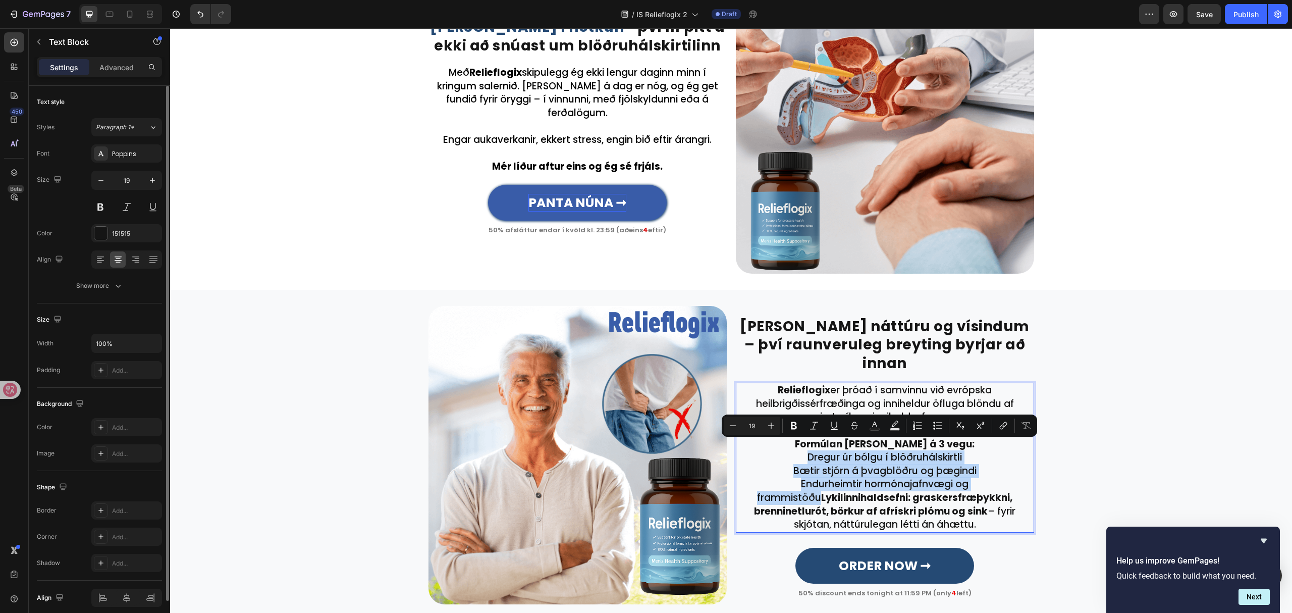
drag, startPoint x: 800, startPoint y: 444, endPoint x: 998, endPoint y: 473, distance: 200.9
click at [998, 473] on div "Relieflogix er þróað í samvinnu við evrópska heilbrigðissérfræðinga og inniheld…" at bounding box center [885, 458] width 298 height 150
click at [919, 424] on icon "Editor contextual toolbar" at bounding box center [918, 425] width 10 height 10
type input "19"
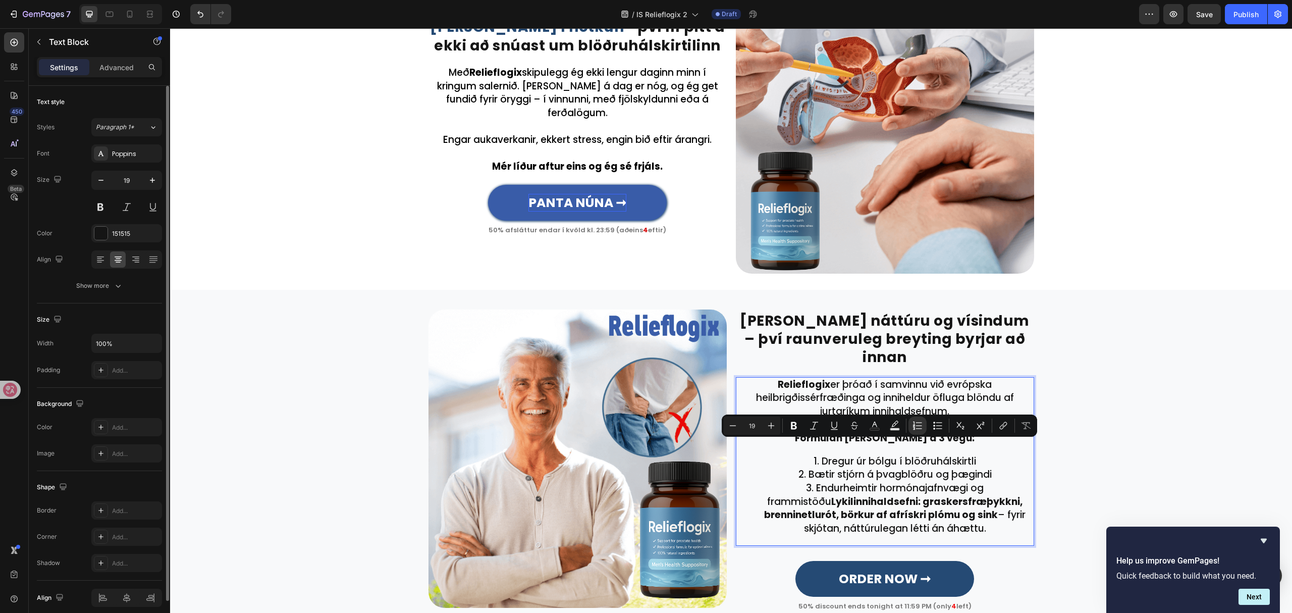
click at [1014, 482] on li "Endurheimtir hormónajafnvægi og frammistöðu Lykilinnihaldsefni: graskersfræþykk…" at bounding box center [895, 509] width 276 height 54
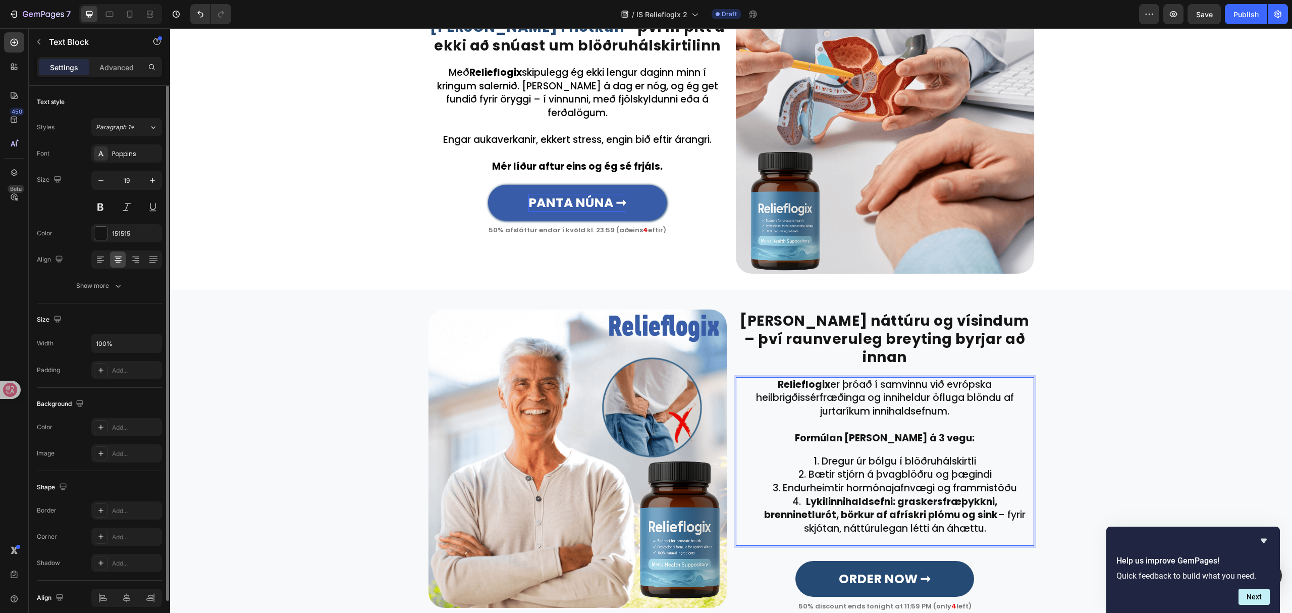
drag, startPoint x: 797, startPoint y: 489, endPoint x: 788, endPoint y: 489, distance: 9.6
click at [788, 495] on li "Lykilinnihaldsefni: graskersfræþykkni, brenninetlurót, börkur af afrískri plómu…" at bounding box center [895, 515] width 276 height 40
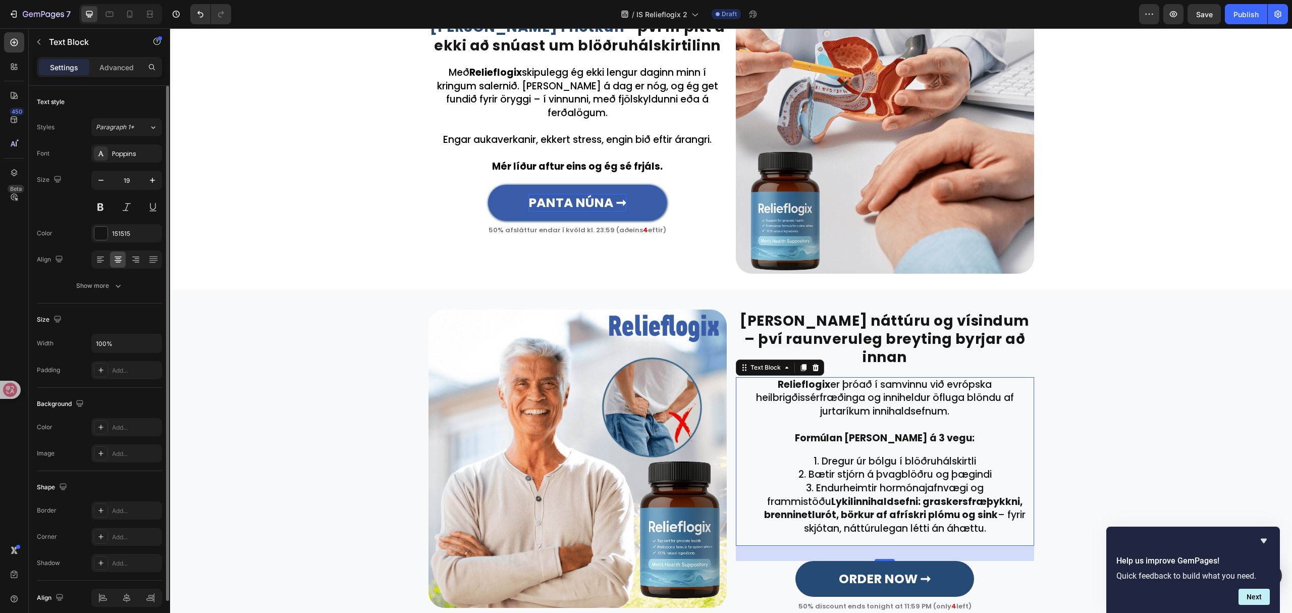
click at [747, 488] on ol "Dregur úr bólgu í blöðruhálskirtli Bætir stjórn á þvagblöðru og þægindi Endurhe…" at bounding box center [885, 495] width 296 height 81
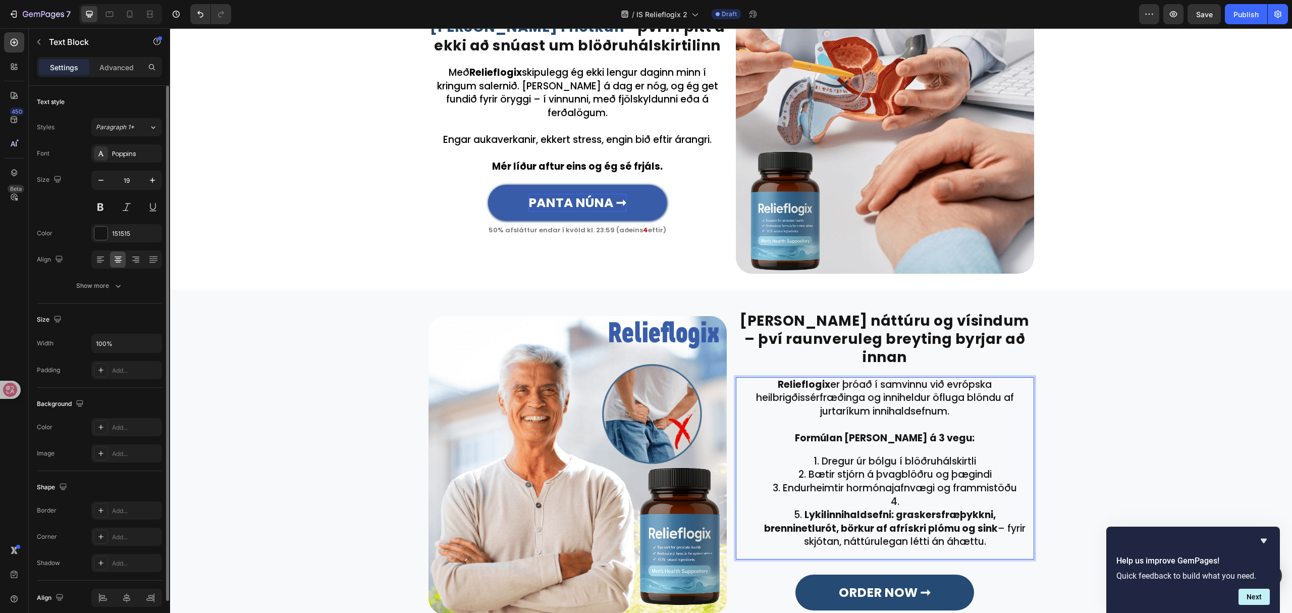
drag, startPoint x: 901, startPoint y: 483, endPoint x: 894, endPoint y: 483, distance: 6.6
click at [895, 495] on li "Rich Text Editor. Editing area: main" at bounding box center [895, 502] width 276 height 14
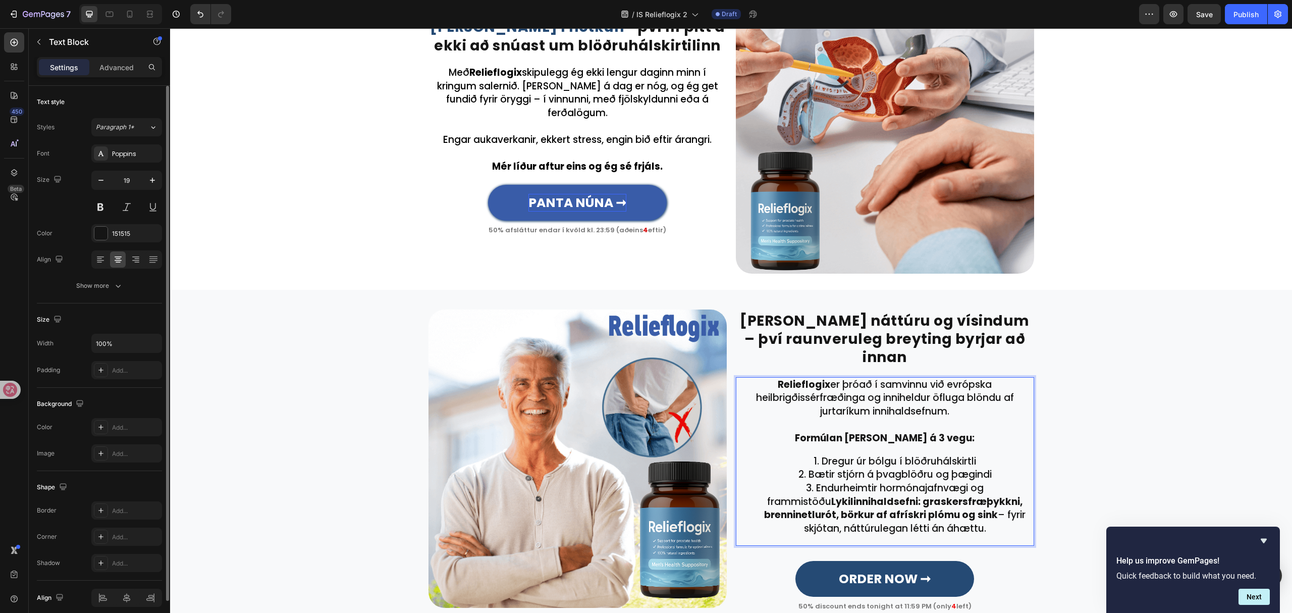
click at [1016, 482] on li "Endurheimtir hormónajafnvægi og frammistöðu Lykilinnihaldsefni: graskersfræþykk…" at bounding box center [895, 509] width 276 height 54
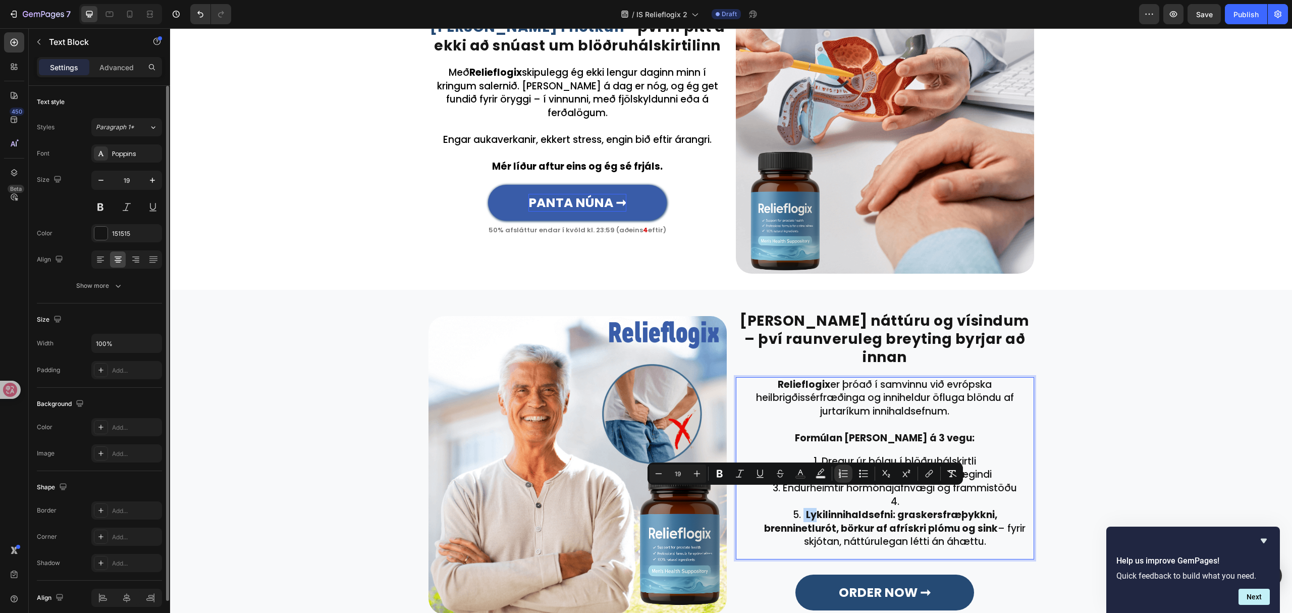
drag, startPoint x: 776, startPoint y: 494, endPoint x: 812, endPoint y: 494, distance: 35.3
click at [812, 508] on li "Lykilinnihaldsefni: graskersfræþykkni, brenninetlurót, börkur af afrískri plómu…" at bounding box center [895, 528] width 276 height 40
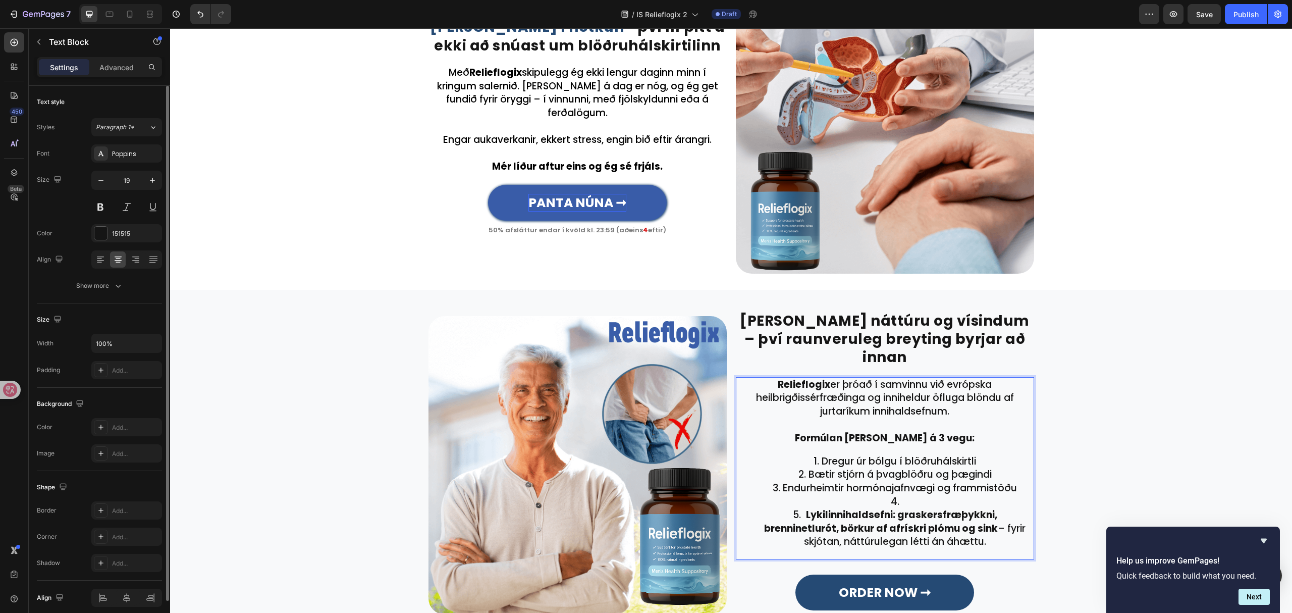
click at [1001, 482] on li "Endurheimtir hormónajafnvægi og frammistöðu" at bounding box center [895, 489] width 276 height 14
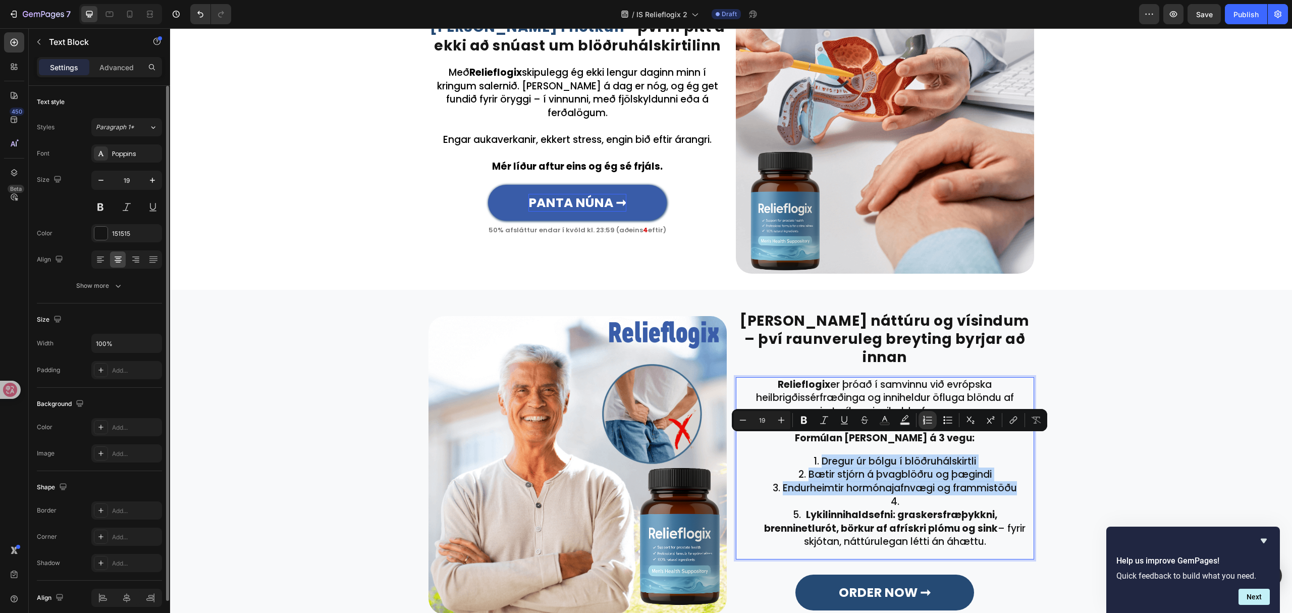
drag, startPoint x: 1018, startPoint y: 469, endPoint x: 769, endPoint y: 439, distance: 250.7
click at [769, 455] on ol "Dregur úr bólgu í blöðruhálskirtli Bætir stjórn á þvagblöðru og þægindi Endurhe…" at bounding box center [885, 502] width 296 height 94
click at [935, 424] on button "Numbered List" at bounding box center [928, 420] width 18 height 18
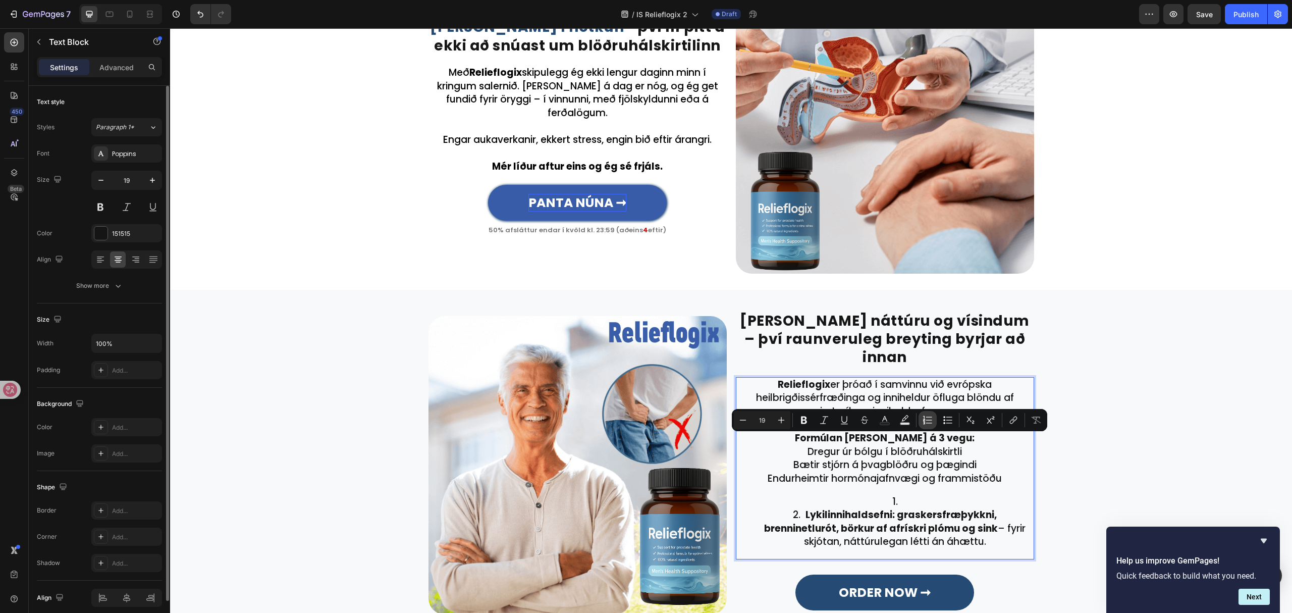
click at [931, 423] on icon "Editor contextual toolbar" at bounding box center [929, 422] width 6 height 1
type input "19"
click at [993, 521] on li "Lykilinnihaldsefni: graskersfræþykkni, brenninetlurót, börkur af afrískri plómu…" at bounding box center [895, 528] width 276 height 40
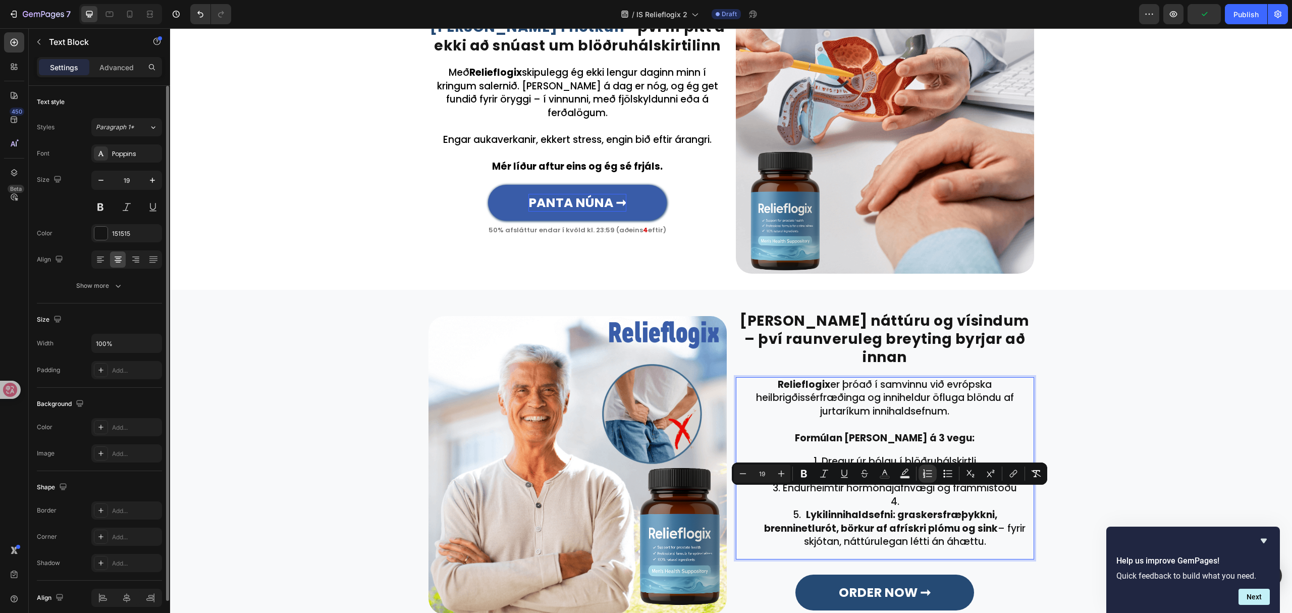
drag, startPoint x: 988, startPoint y: 520, endPoint x: 762, endPoint y: 488, distance: 228.4
click at [762, 488] on ol "Dregur úr bólgu í blöðruhálskirtli Bætir stjórn á þvagblöðru og þægindi Endurhe…" at bounding box center [885, 502] width 296 height 94
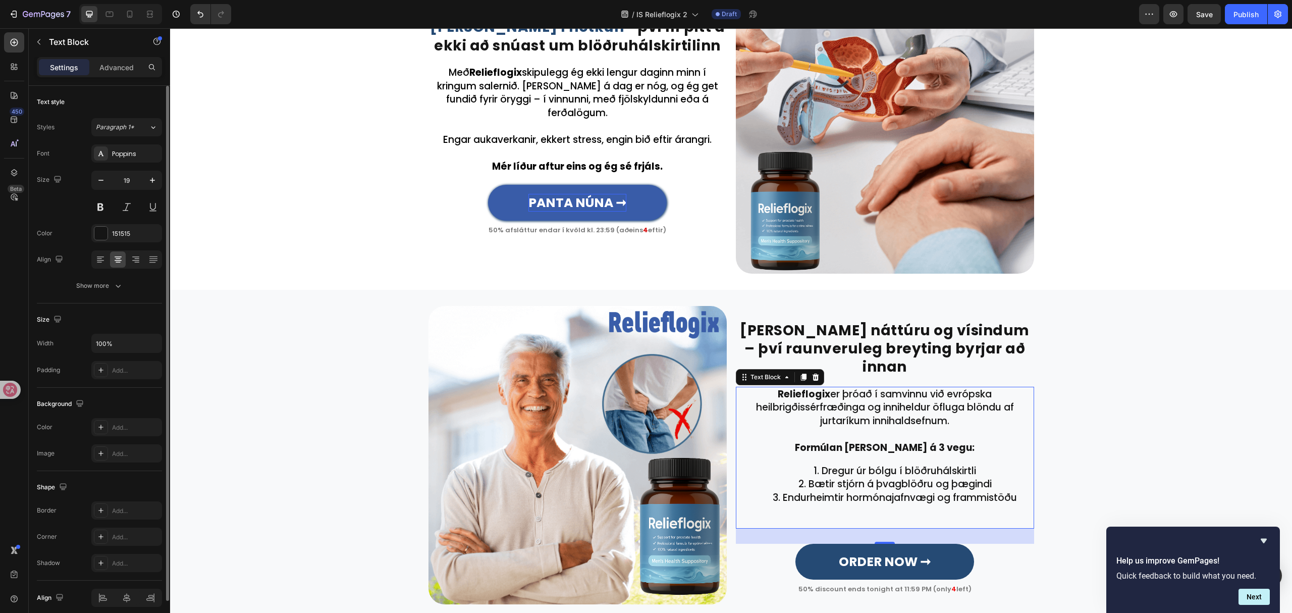
click at [859, 514] on p "Rich Text Editor. Editing area: main" at bounding box center [885, 521] width 296 height 14
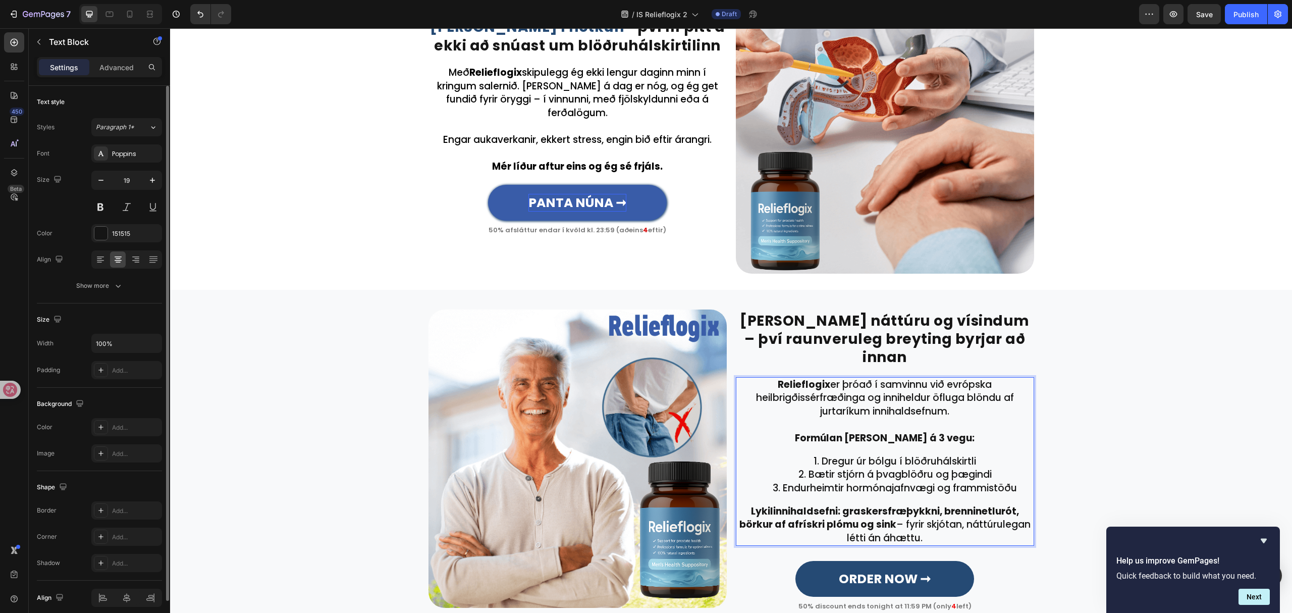
scroll to position [1406, 0]
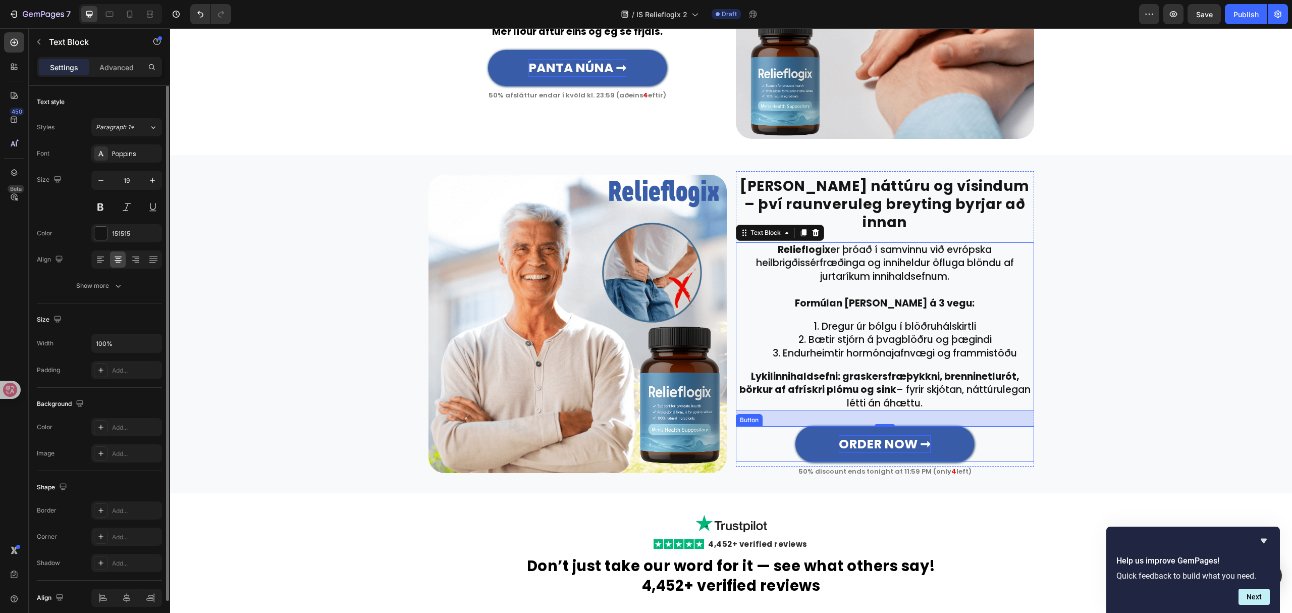
click at [893, 435] on strong "ORDER NOW ➞" at bounding box center [885, 444] width 92 height 18
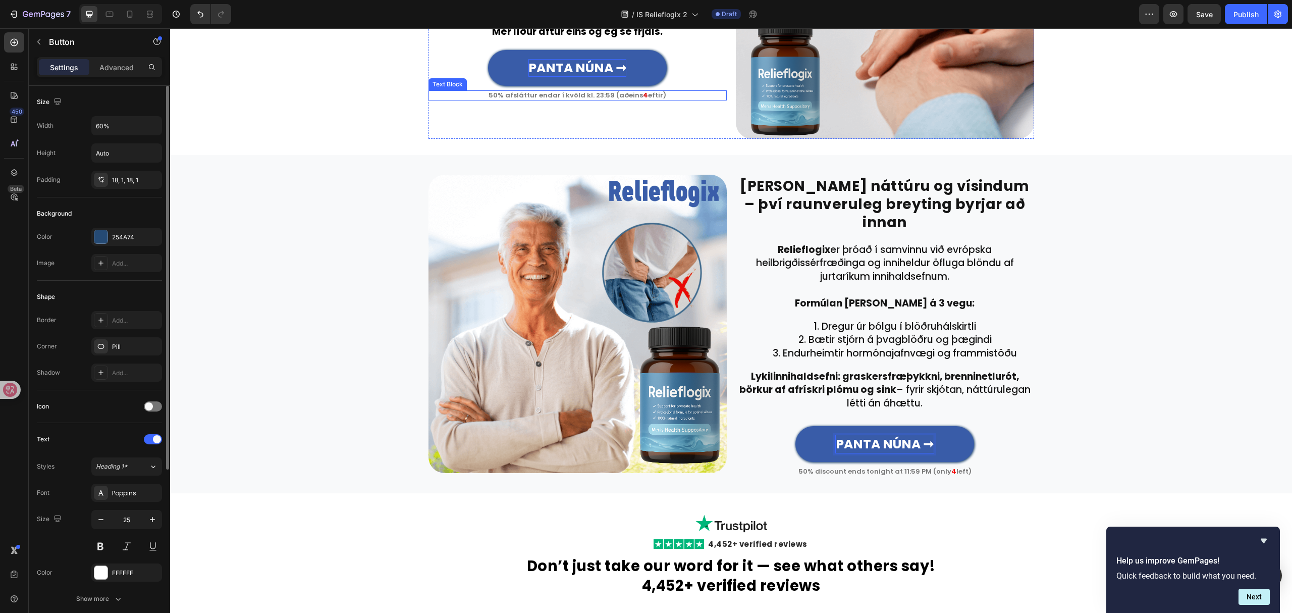
click at [614, 91] on p "50% afsláttur endar í kvöld kl. 23:59 (aðeins 4 eftir)" at bounding box center [578, 95] width 296 height 8
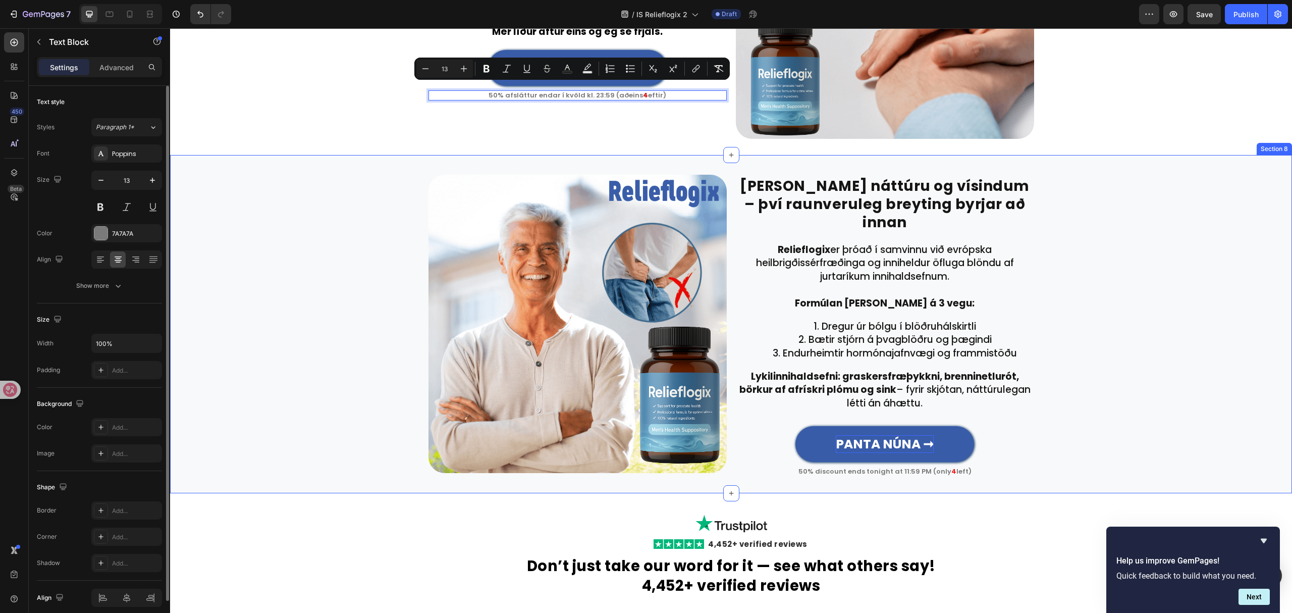
copy p "50% afsláttur endar í kvöld kl. 23:59 (aðeins 4 eftir)"
click at [894, 467] on p "50% discount ends tonight at 11:59 PM (only 4 left)" at bounding box center [885, 471] width 296 height 8
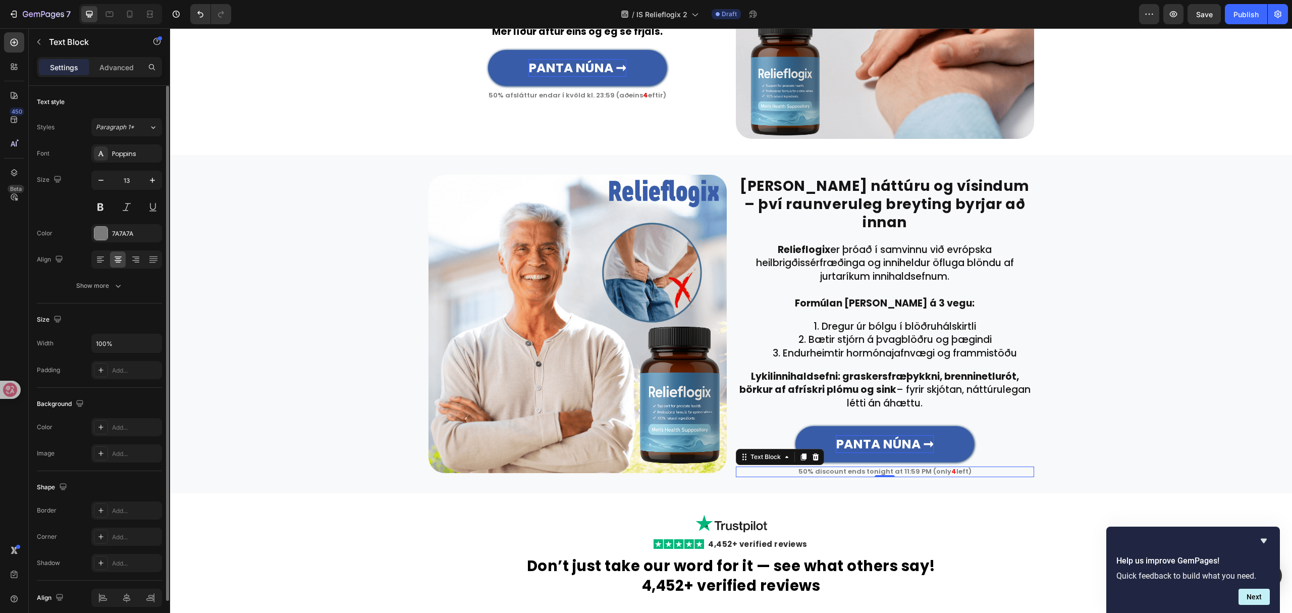
click at [894, 467] on p "50% discount ends tonight at 11:59 PM (only 4 left)" at bounding box center [885, 471] width 296 height 8
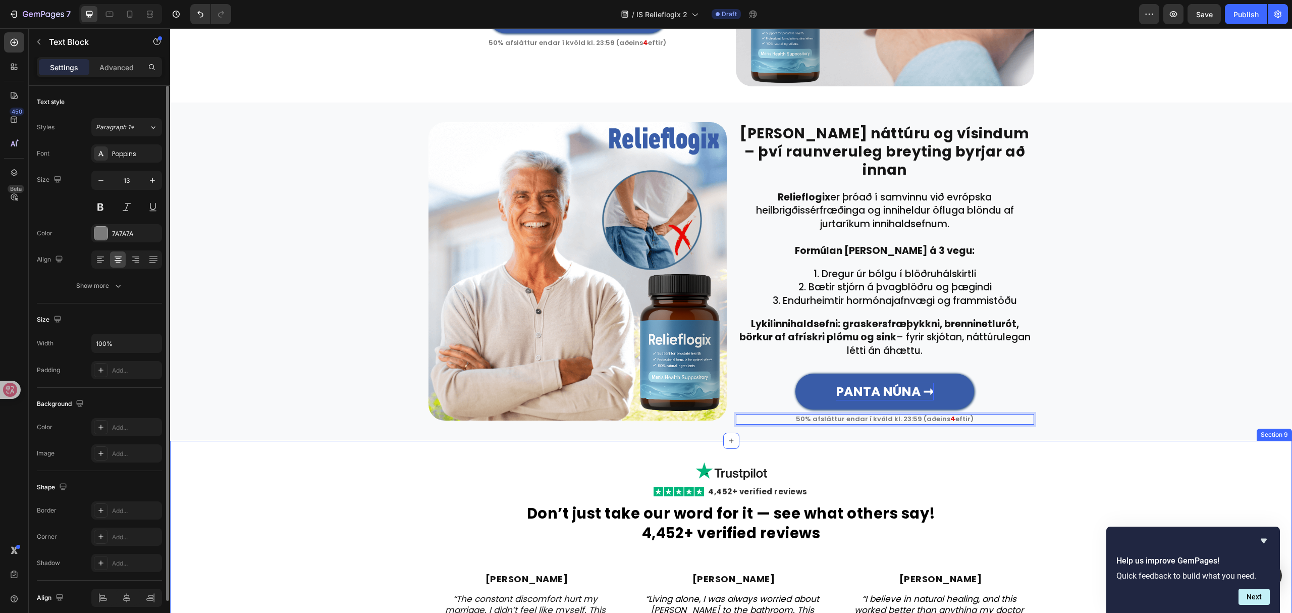
scroll to position [1608, 0]
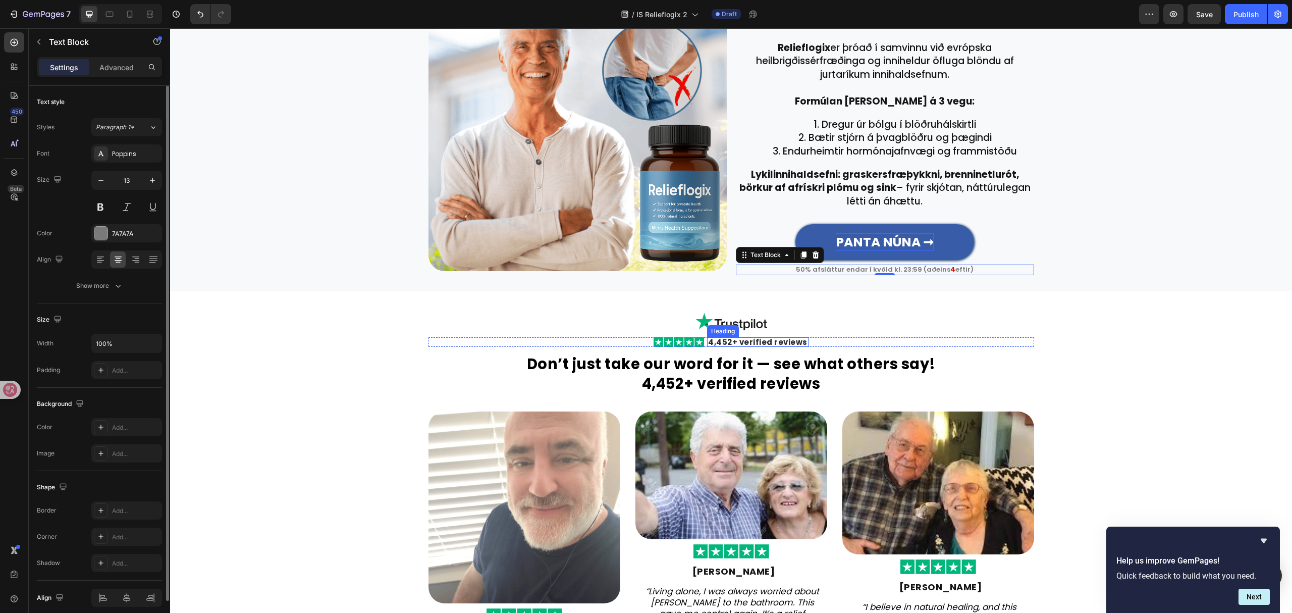
click at [770, 337] on h2 "4,452+ verified reviews" at bounding box center [757, 342] width 101 height 10
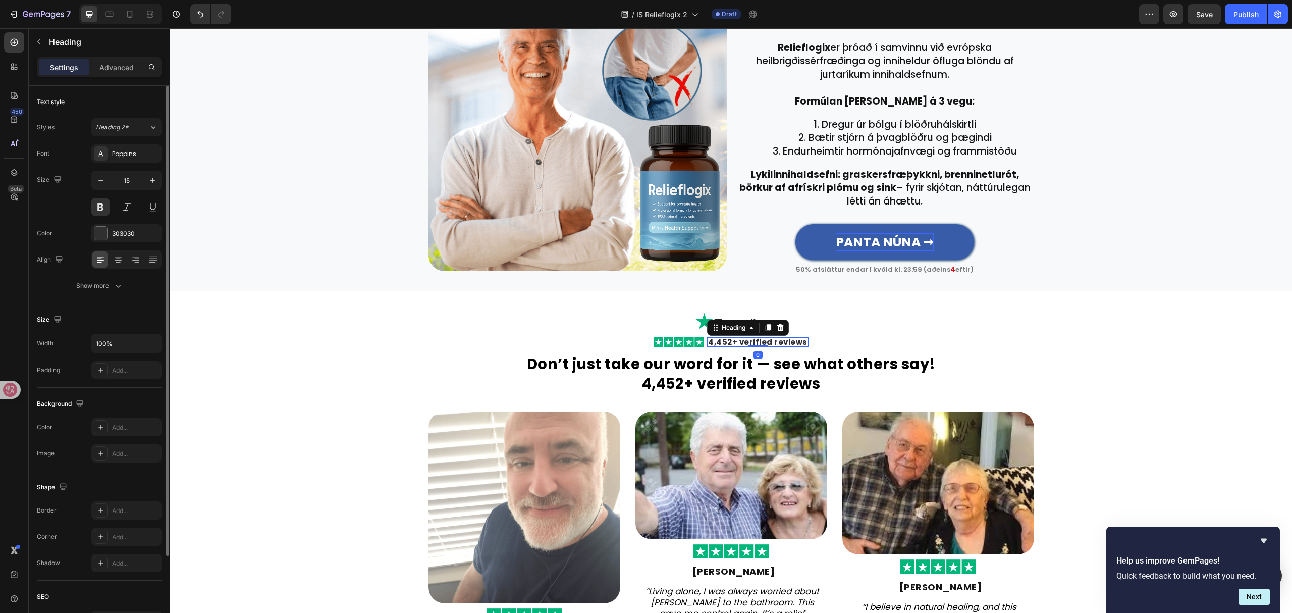
click at [770, 337] on h2 "4,452+ verified reviews" at bounding box center [757, 342] width 101 height 10
click at [784, 354] on strong "Don’t just take our word for it — see what others say!" at bounding box center [731, 364] width 409 height 20
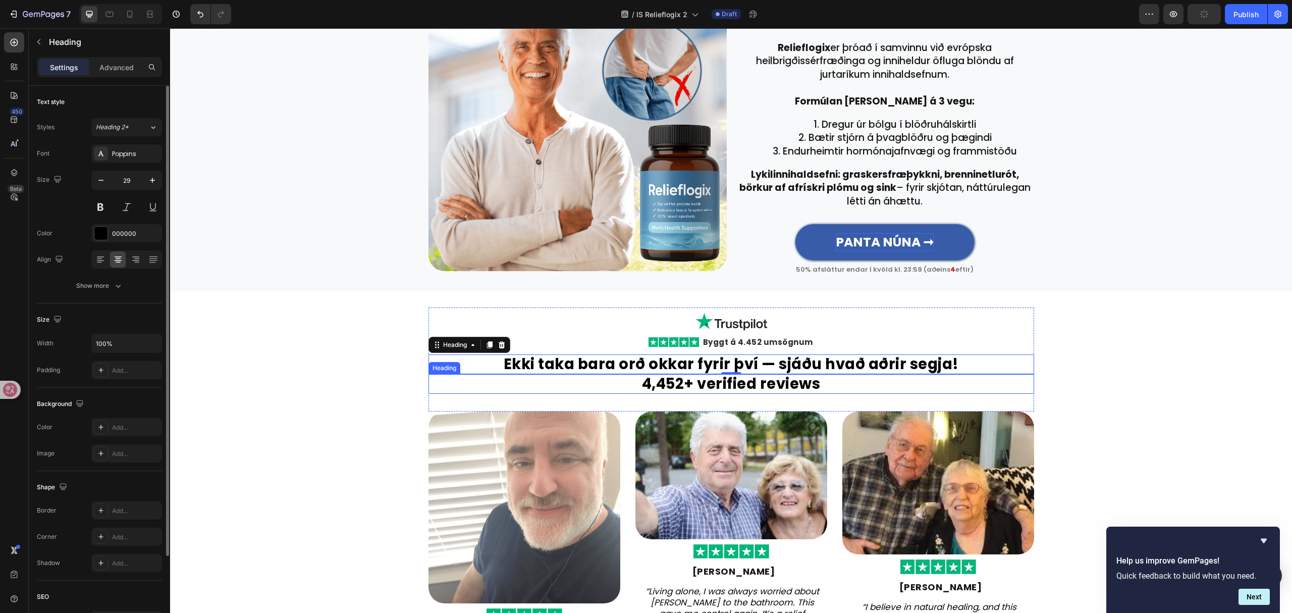
click at [789, 374] on strong "4,452+ verified reviews" at bounding box center [731, 384] width 179 height 20
click at [1110, 278] on div "Stutt af náttúru og vísindum – því raunveruleg breyting byrjar að innan Heading…" at bounding box center [731, 122] width 1122 height 338
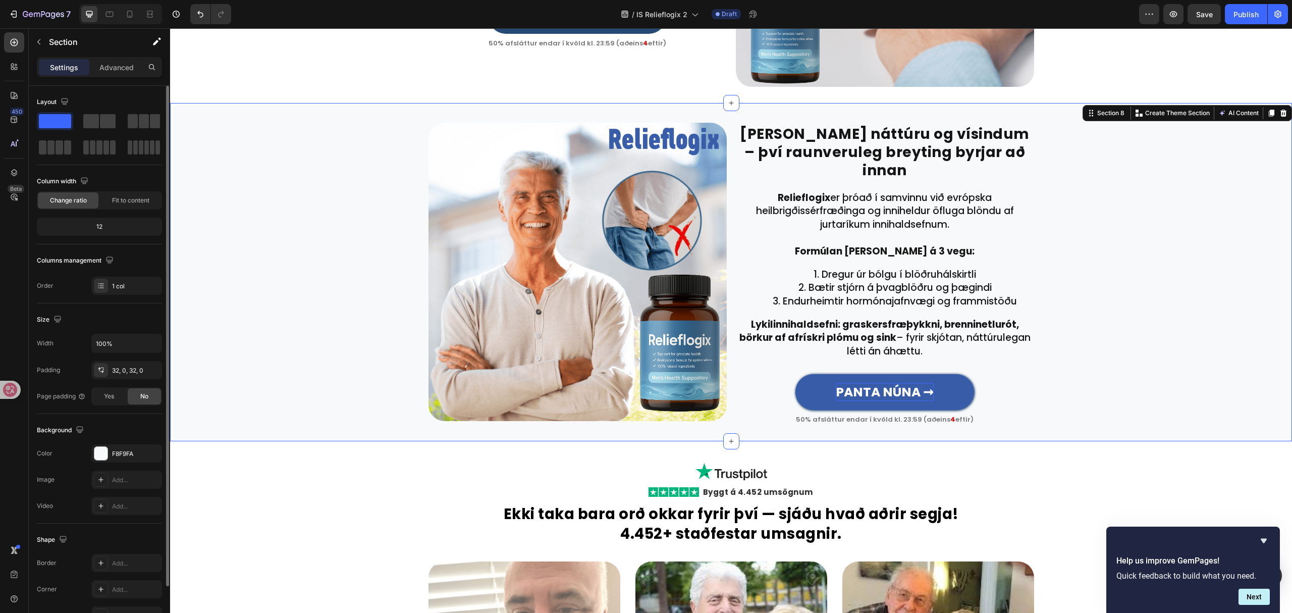
scroll to position [1473, 0]
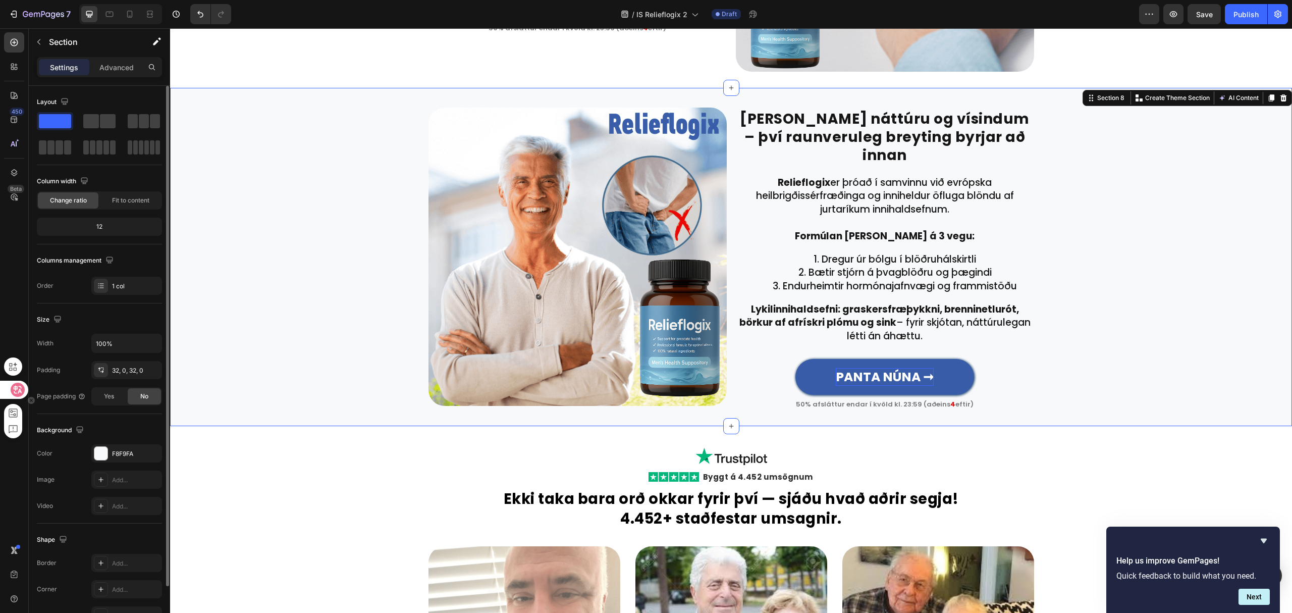
click at [18, 384] on icon at bounding box center [18, 390] width 14 height 14
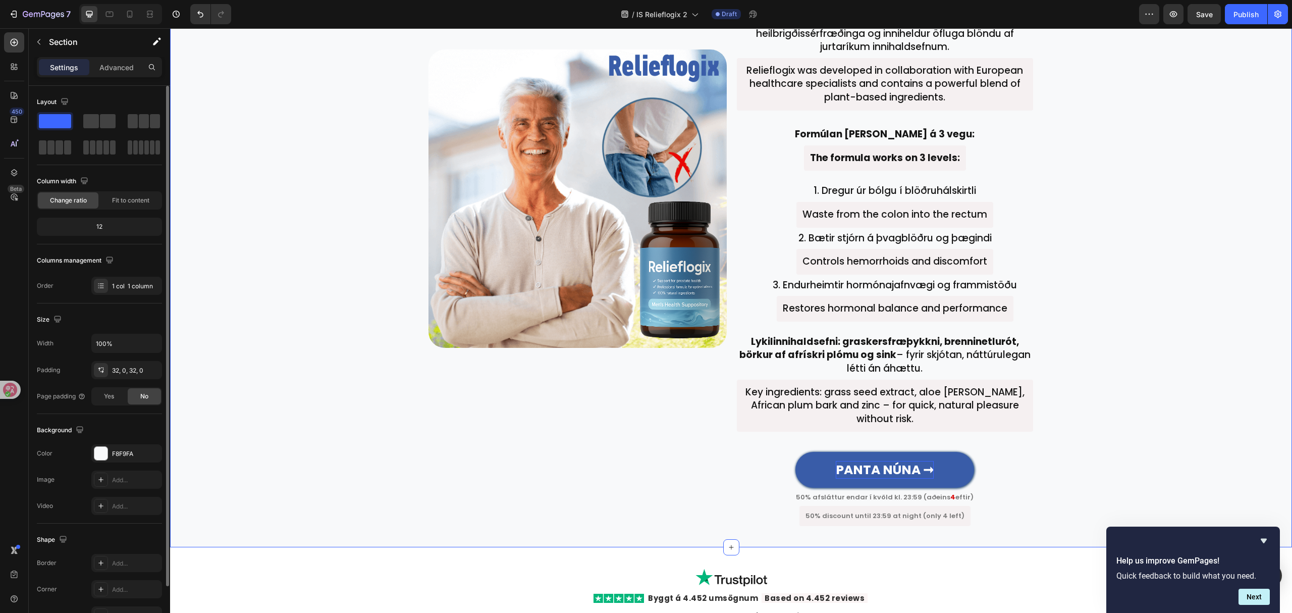
scroll to position [1912, 0]
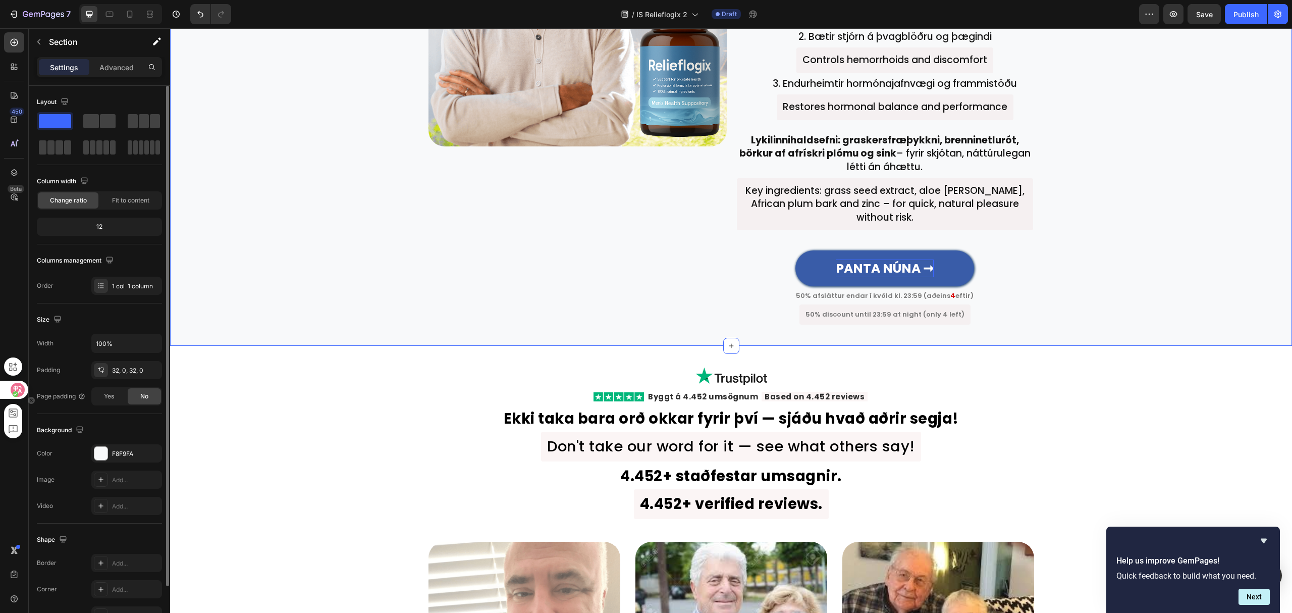
click at [10, 388] on div at bounding box center [13, 390] width 27 height 18
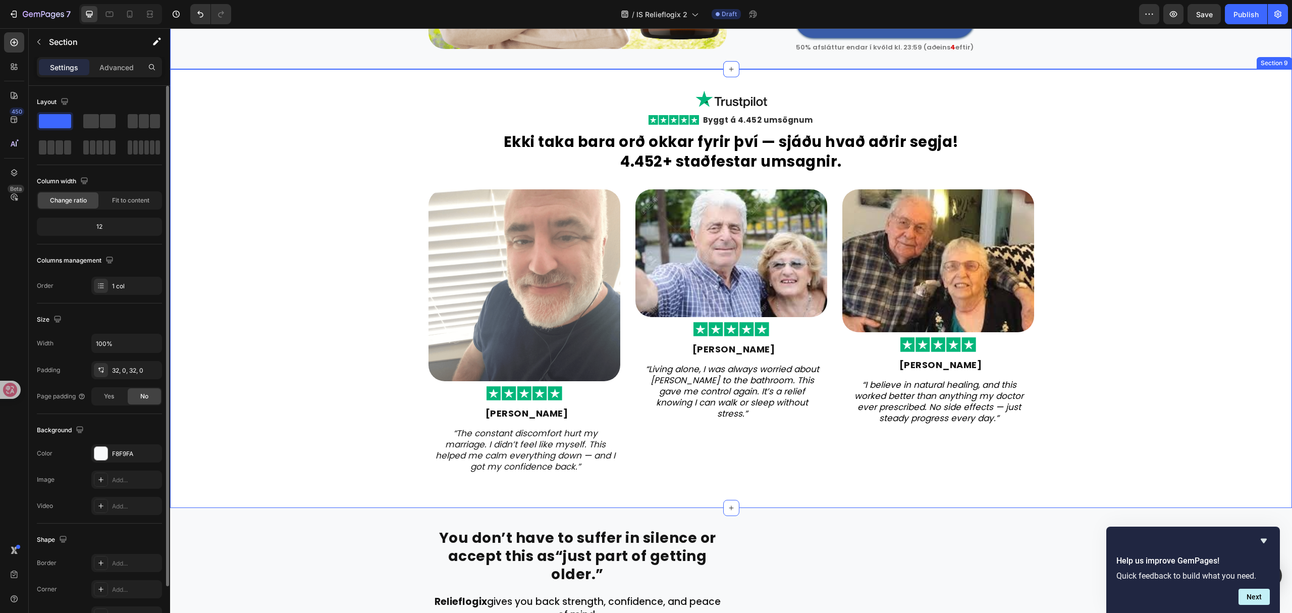
scroll to position [1848, 0]
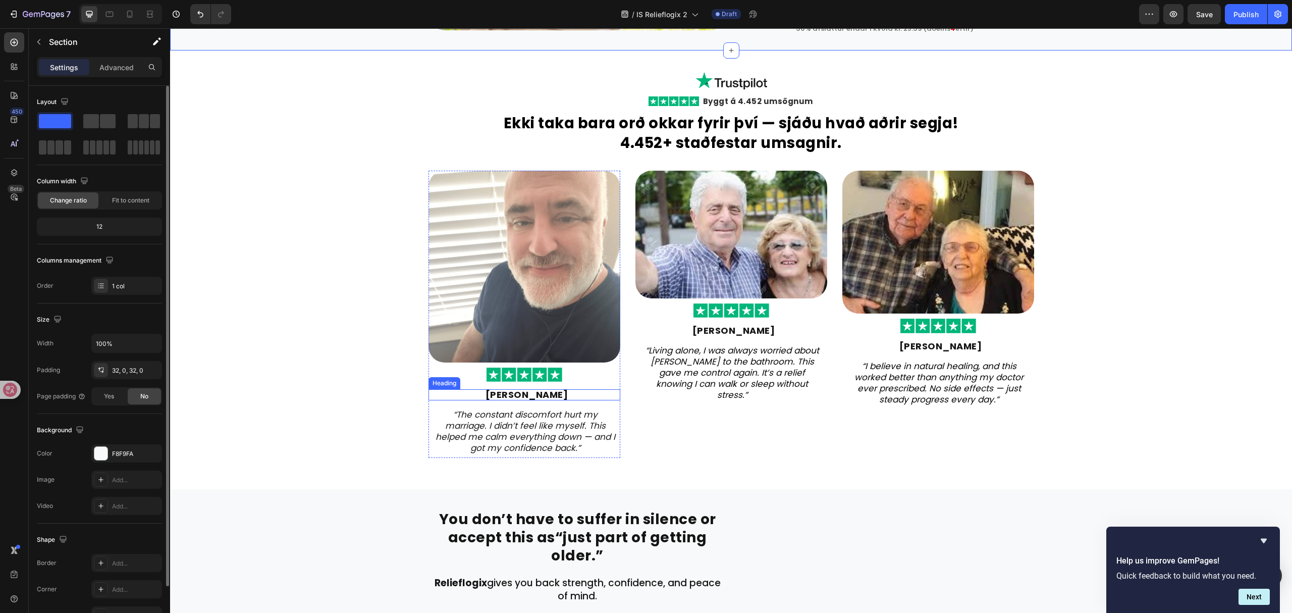
click at [517, 389] on strong "Michael Rivera" at bounding box center [527, 394] width 83 height 13
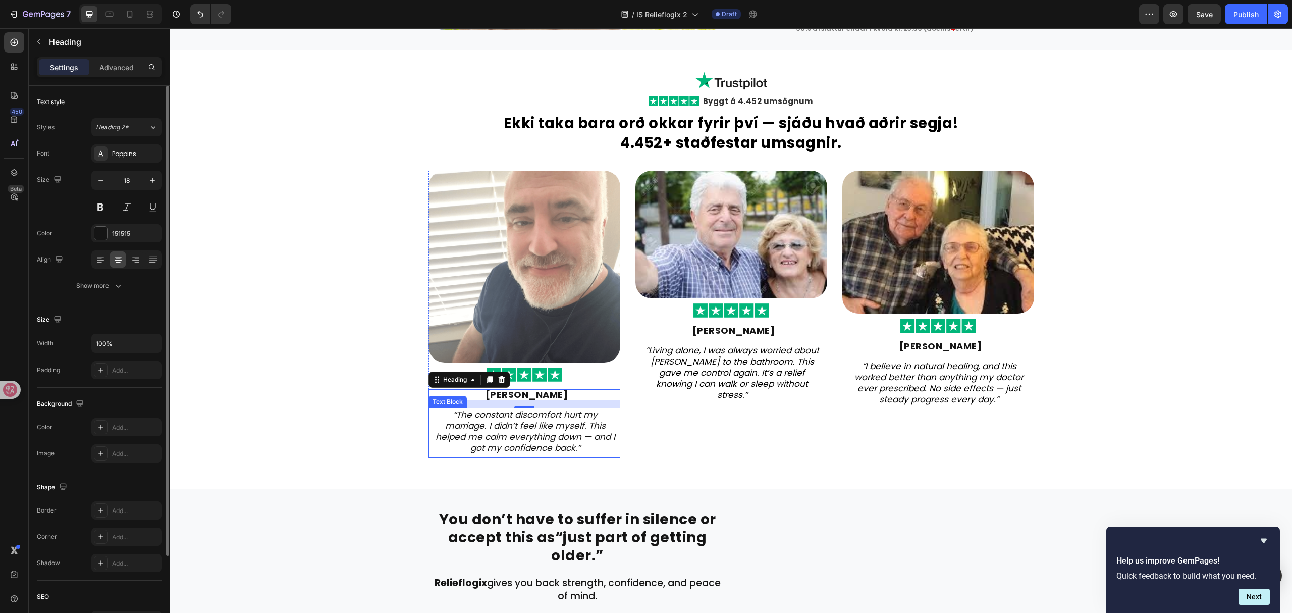
click at [530, 417] on icon "“The constant discomfort hurt my marriage. I didn’t feel like myself. This help…" at bounding box center [526, 430] width 180 height 45
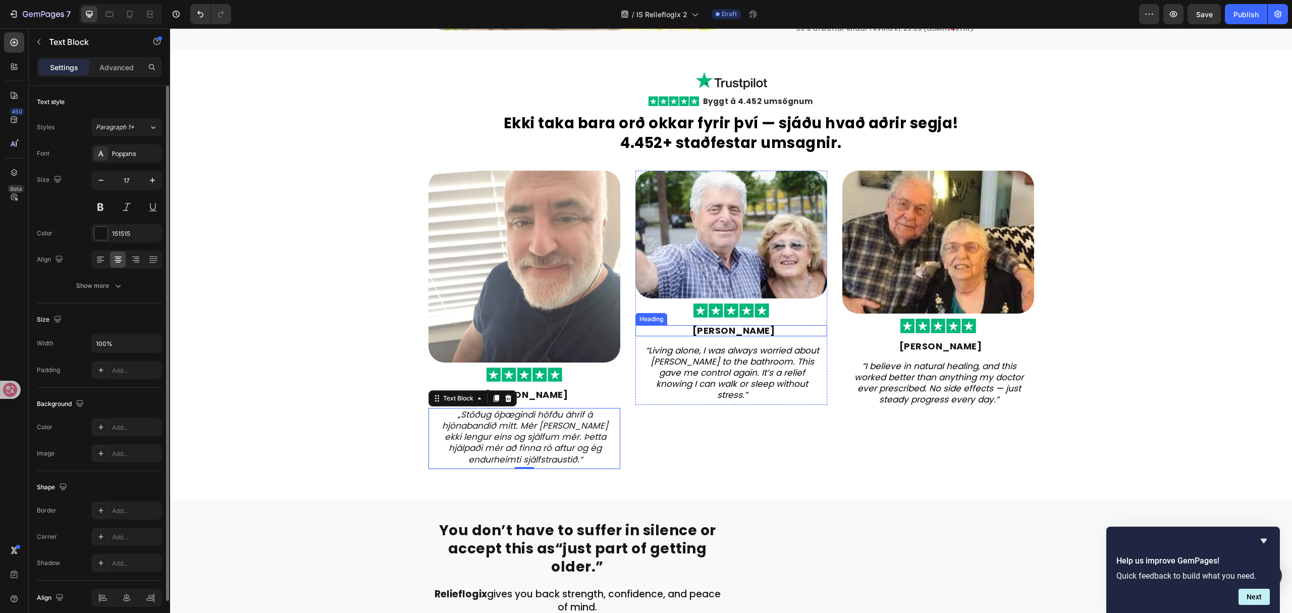
click at [738, 324] on strong "John Delaney" at bounding box center [734, 330] width 83 height 13
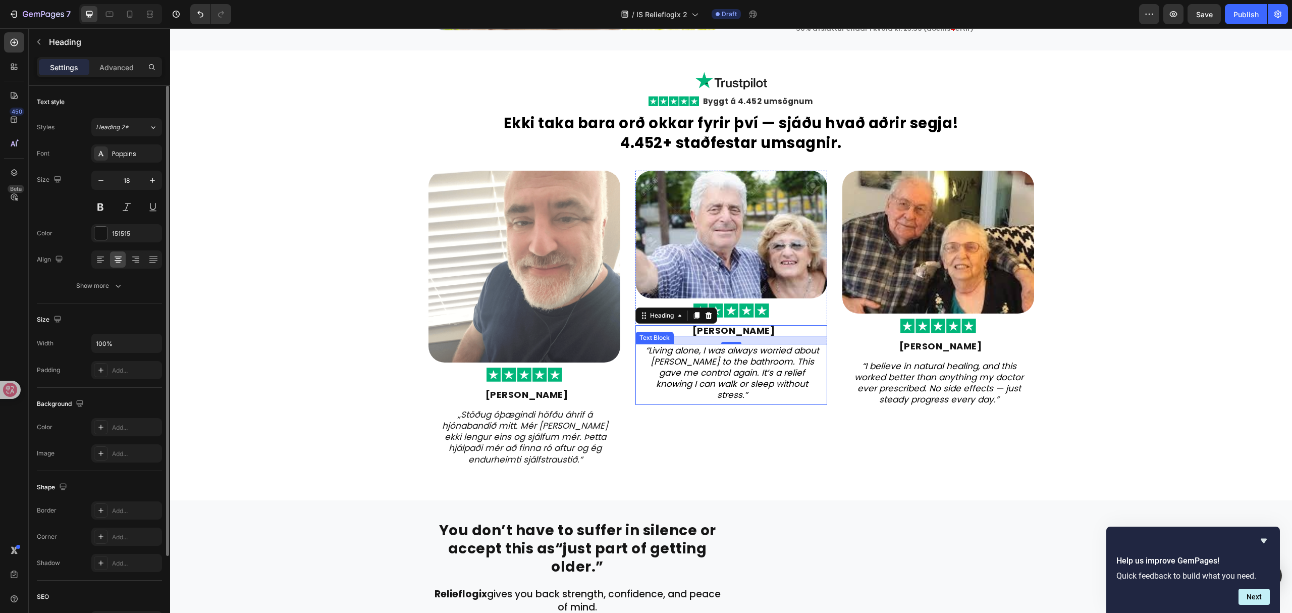
click at [741, 365] on icon "“Living alone, I was always worried about rushing to the bathroom. This gave me…" at bounding box center [733, 372] width 174 height 57
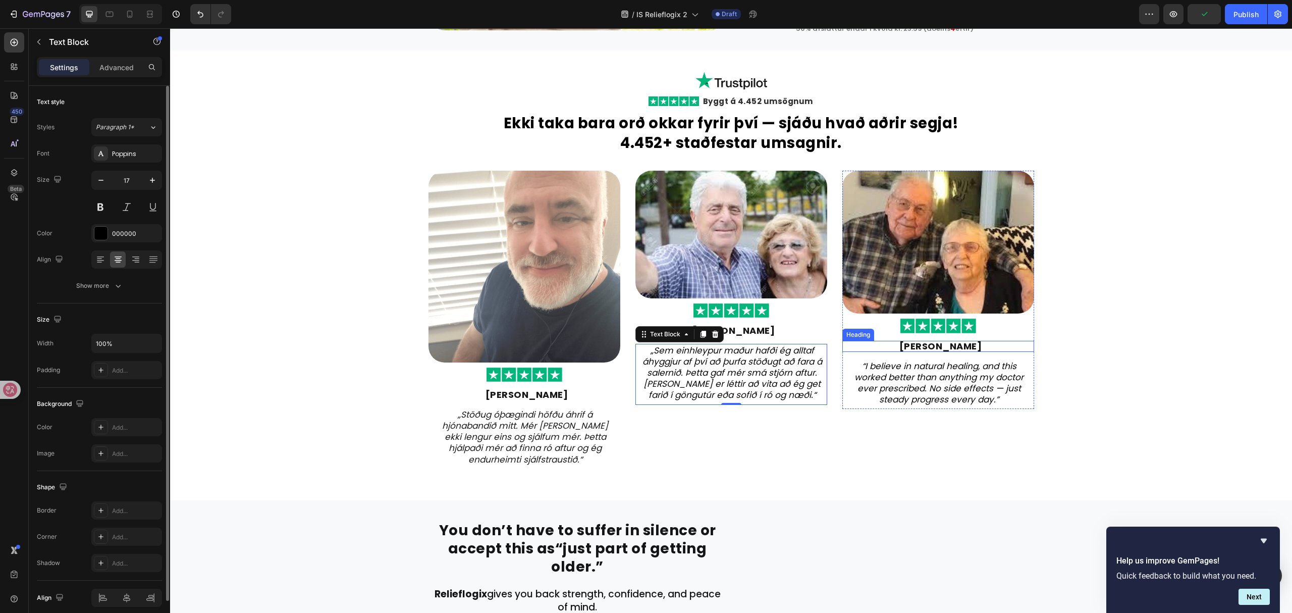
click at [939, 340] on strong "Peter Jensen" at bounding box center [940, 346] width 83 height 13
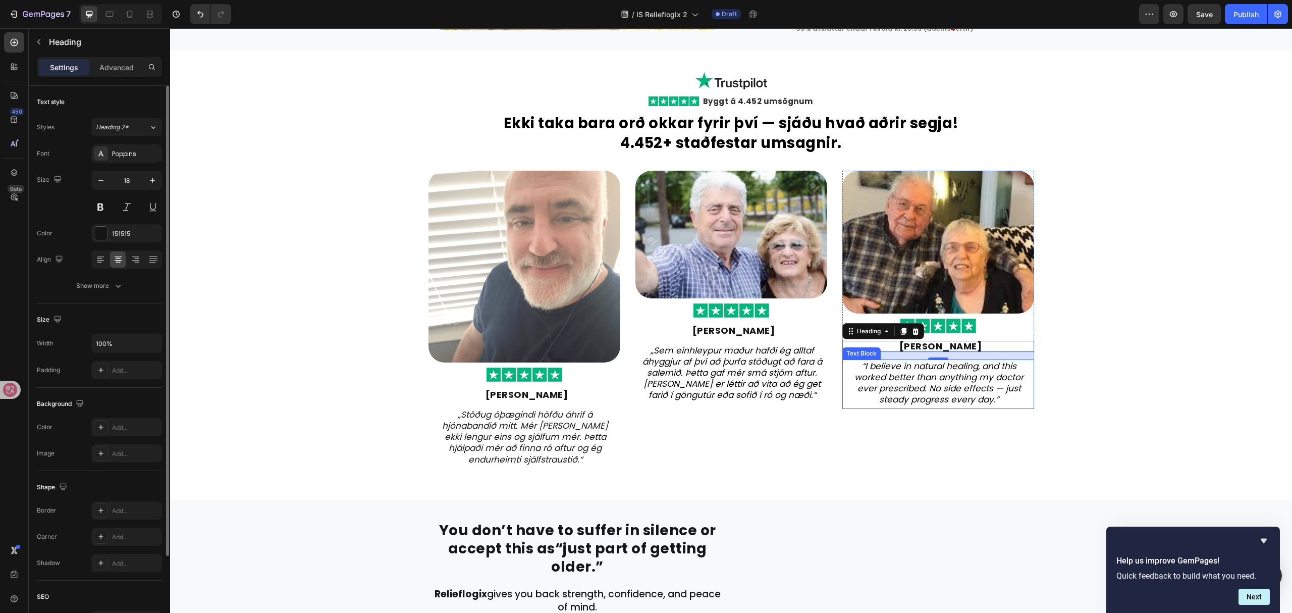
click at [921, 393] on icon "“I believe in natural healing, and this worked better than anything my doctor e…" at bounding box center [939, 382] width 169 height 45
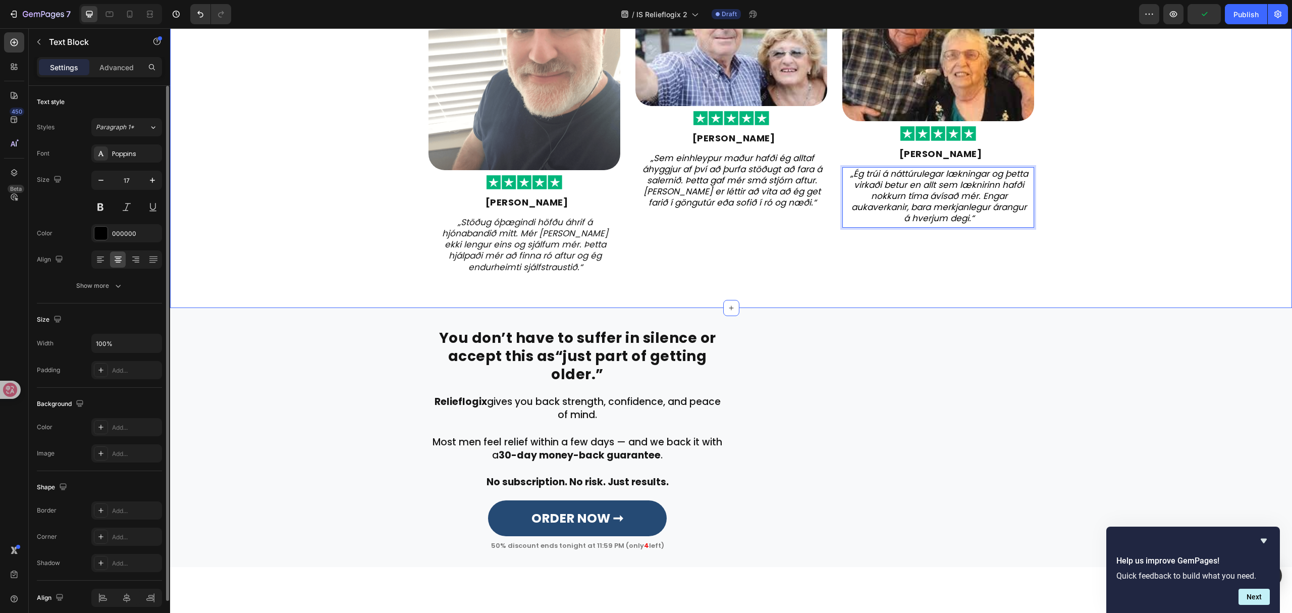
scroll to position [2050, 0]
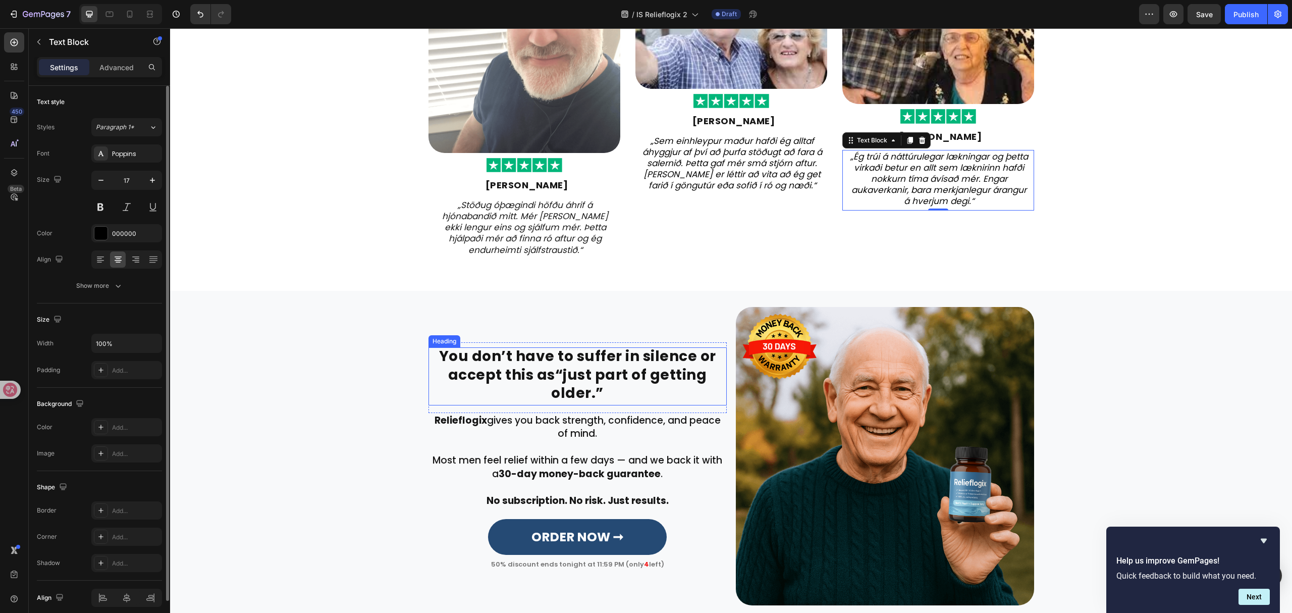
click at [566, 378] on strong "“just part of getting older.”" at bounding box center [628, 384] width 155 height 38
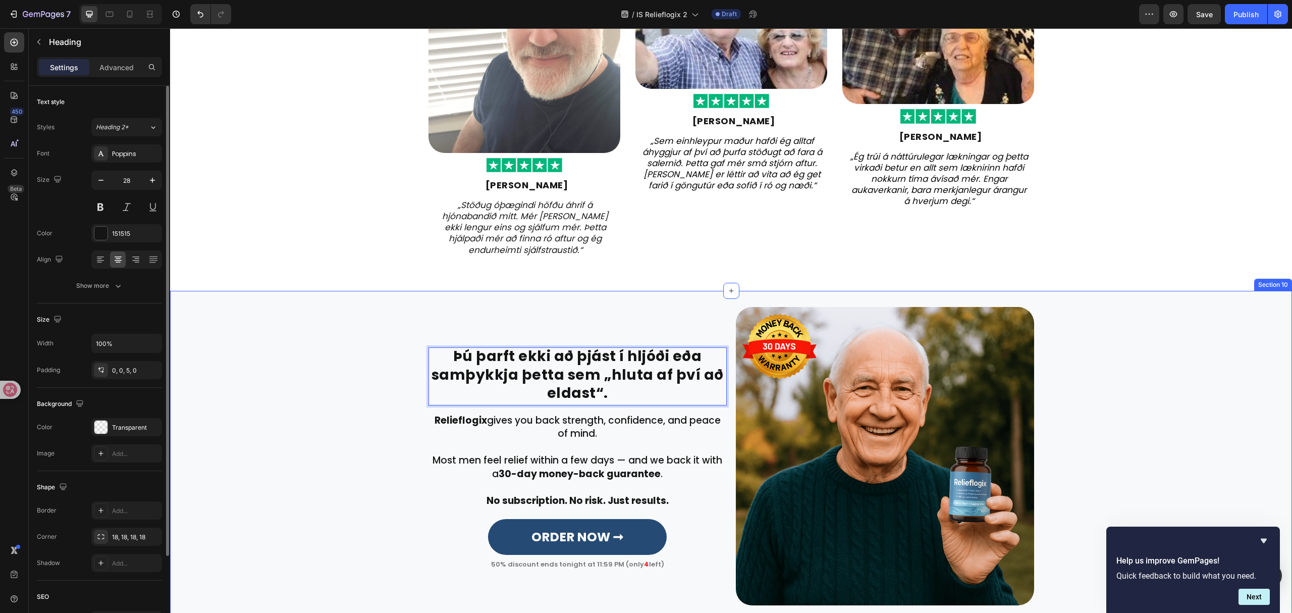
click at [322, 400] on div "Þú þarft ekki að þjást í hljóði eða samþykkja þetta sem „hluta af því að eldast…" at bounding box center [731, 456] width 1107 height 298
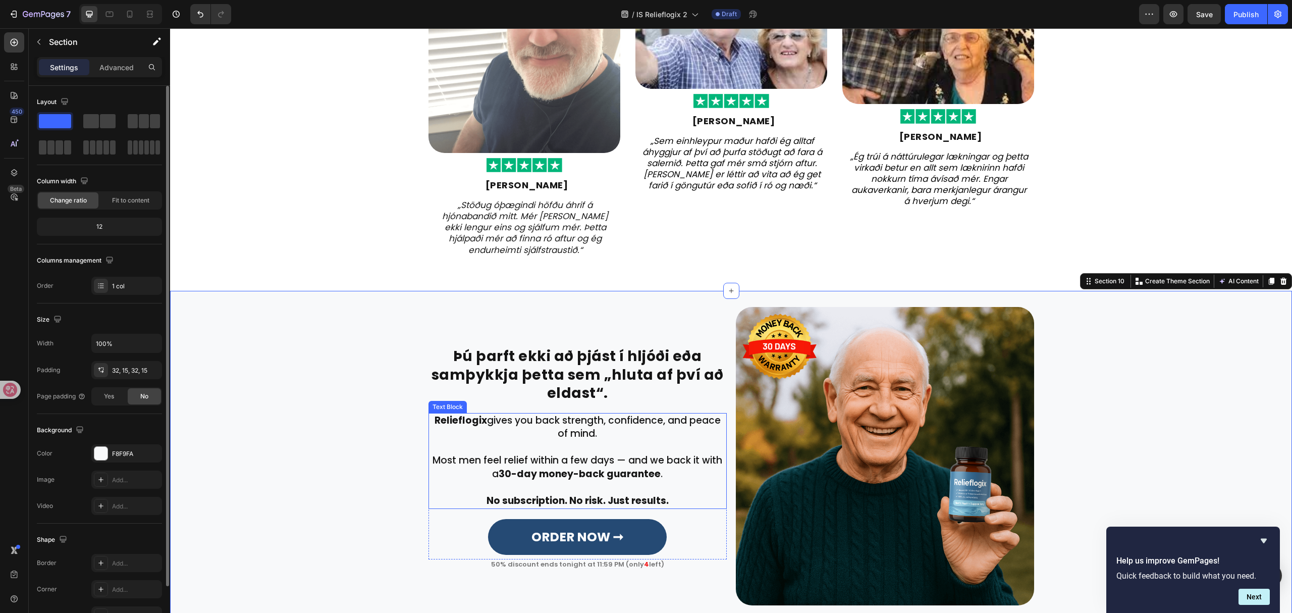
click at [563, 458] on p "Most men feel relief within a few days — and we back it with a 30-day money-bac…" at bounding box center [578, 461] width 296 height 40
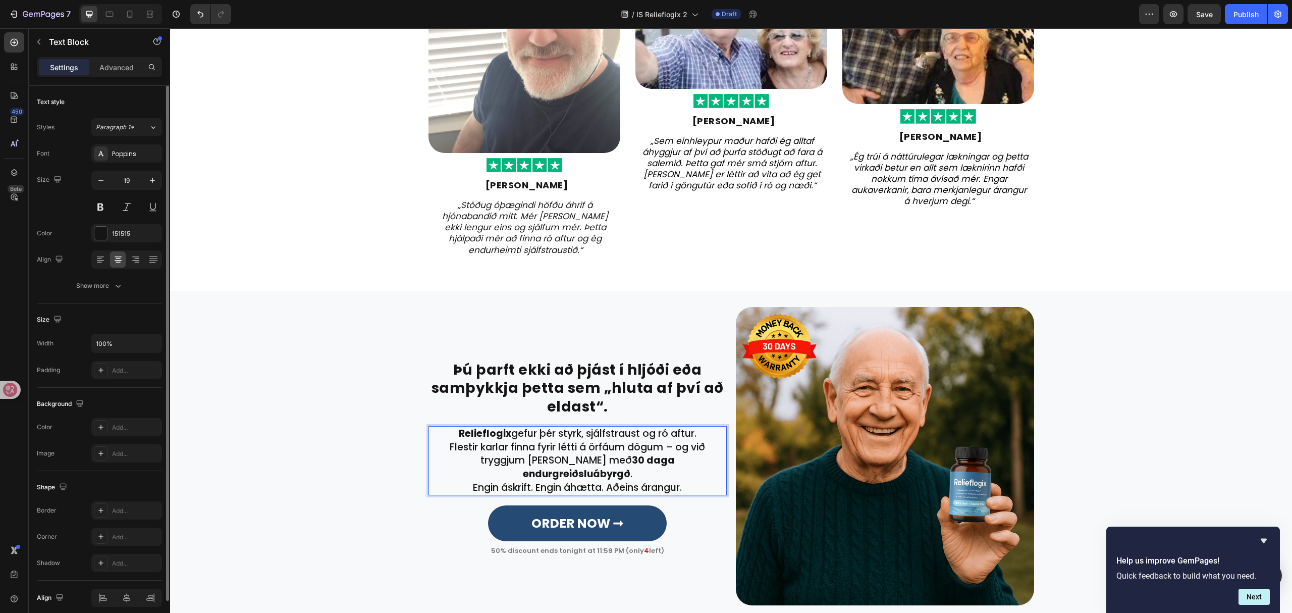
scroll to position [2070, 0]
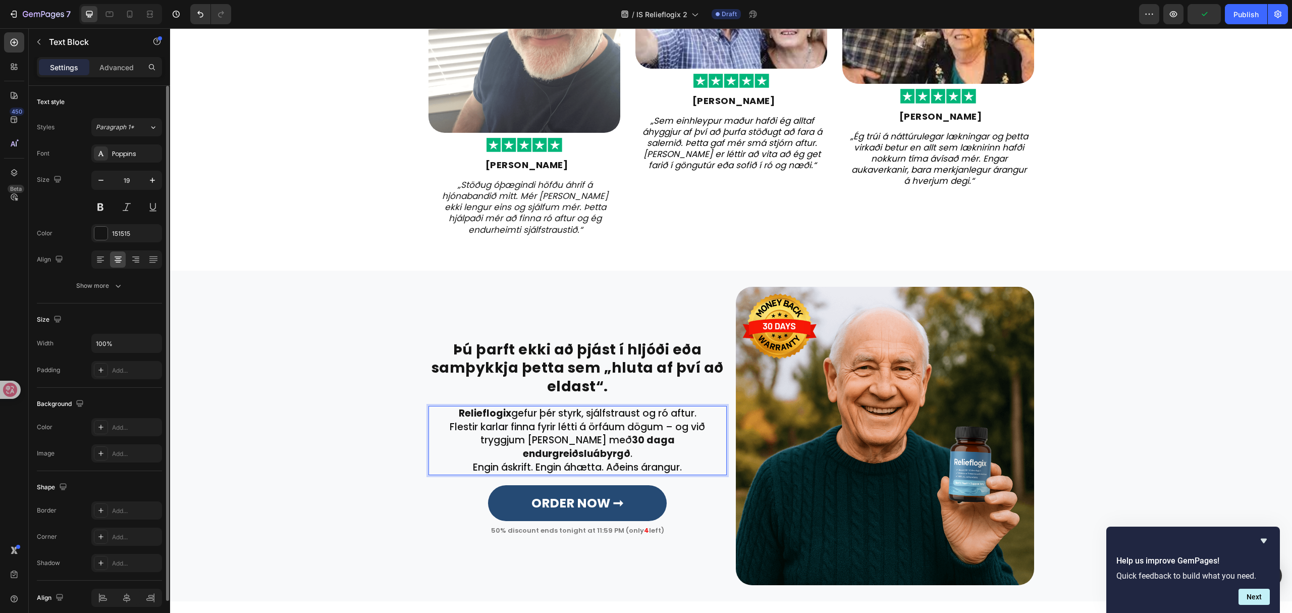
click at [702, 420] on p "Relieflogix gefur þér styrk, sjálfstraust og ró aftur." at bounding box center [578, 414] width 296 height 14
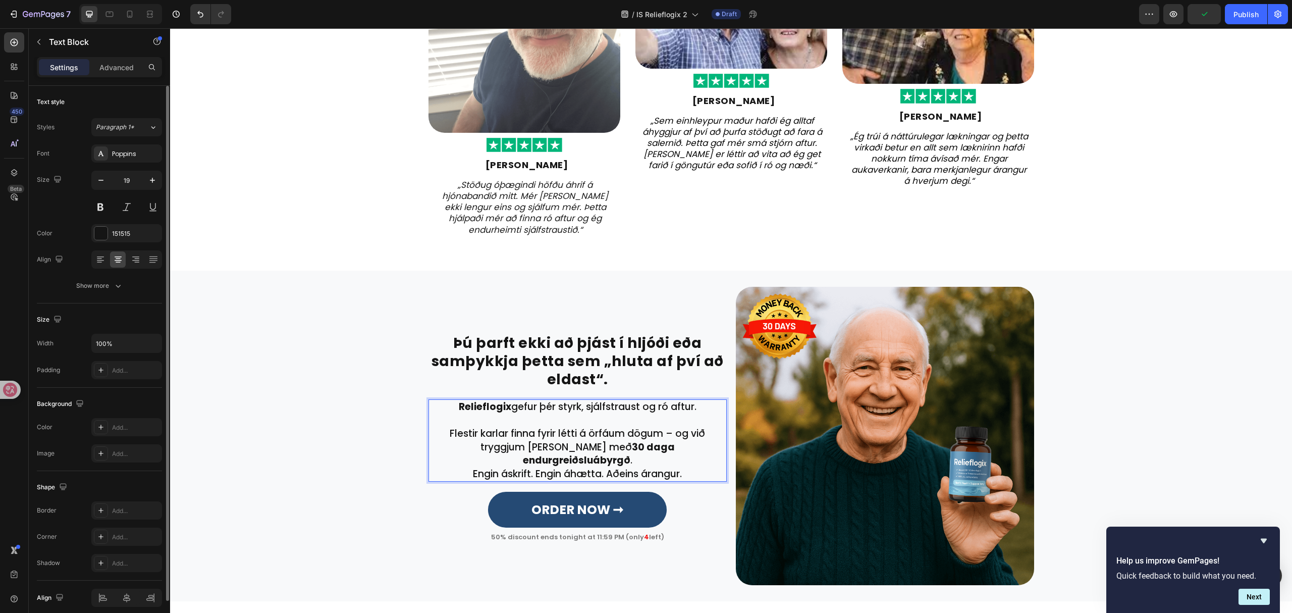
scroll to position [2064, 0]
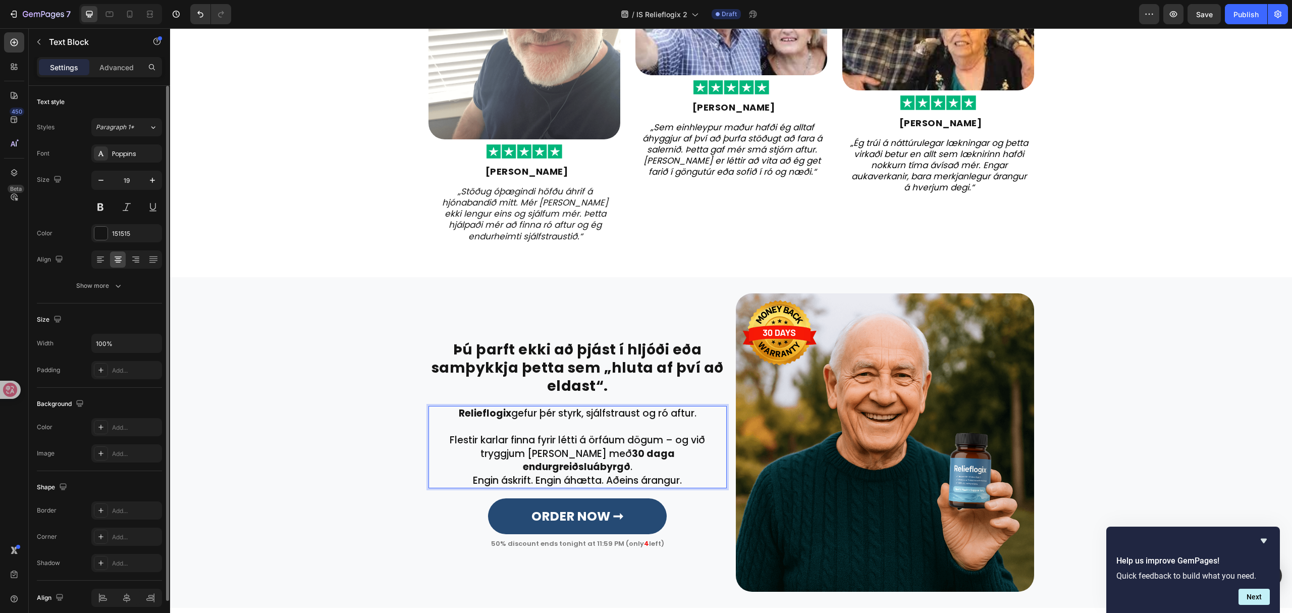
click at [702, 461] on p "Flestir karlar finna fyrir létti á örfáum dögum – og við tryggjum það með 30 da…" at bounding box center [578, 454] width 296 height 40
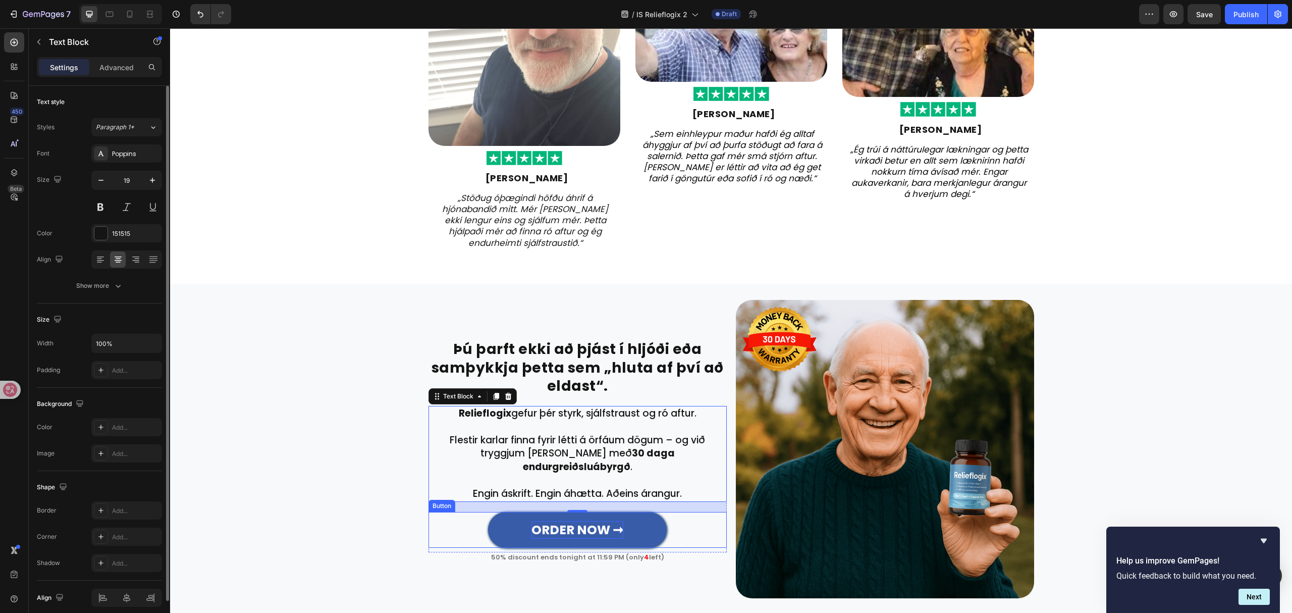
click at [579, 521] on strong "ORDER NOW ➞" at bounding box center [577, 530] width 92 height 18
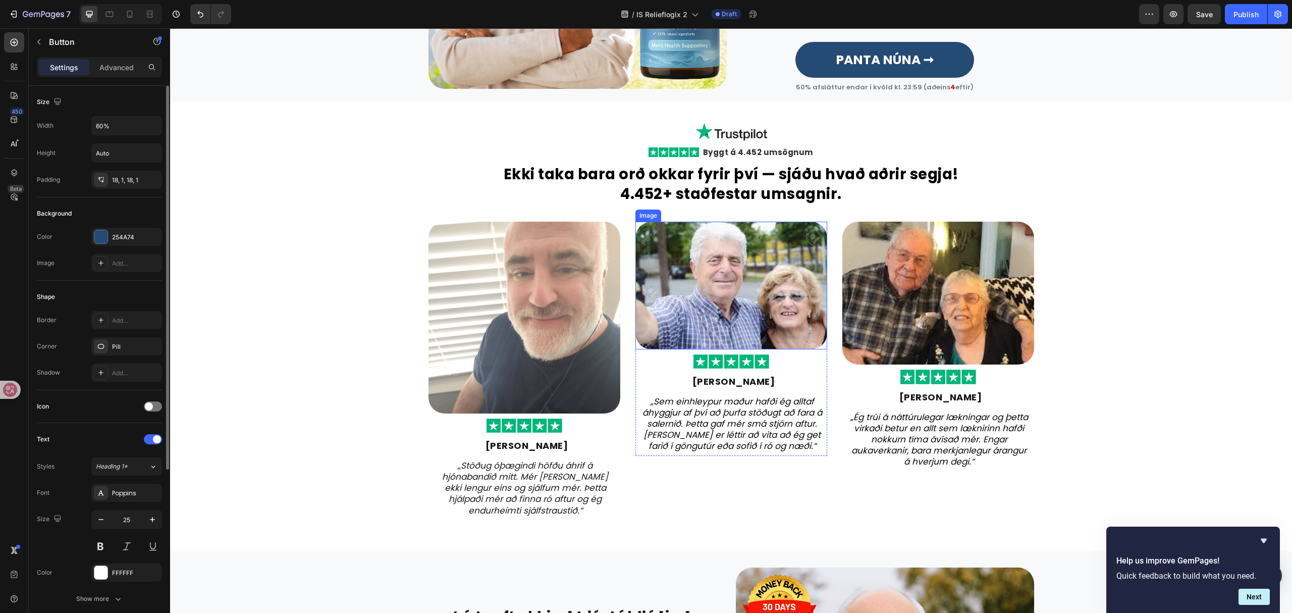
scroll to position [1788, 0]
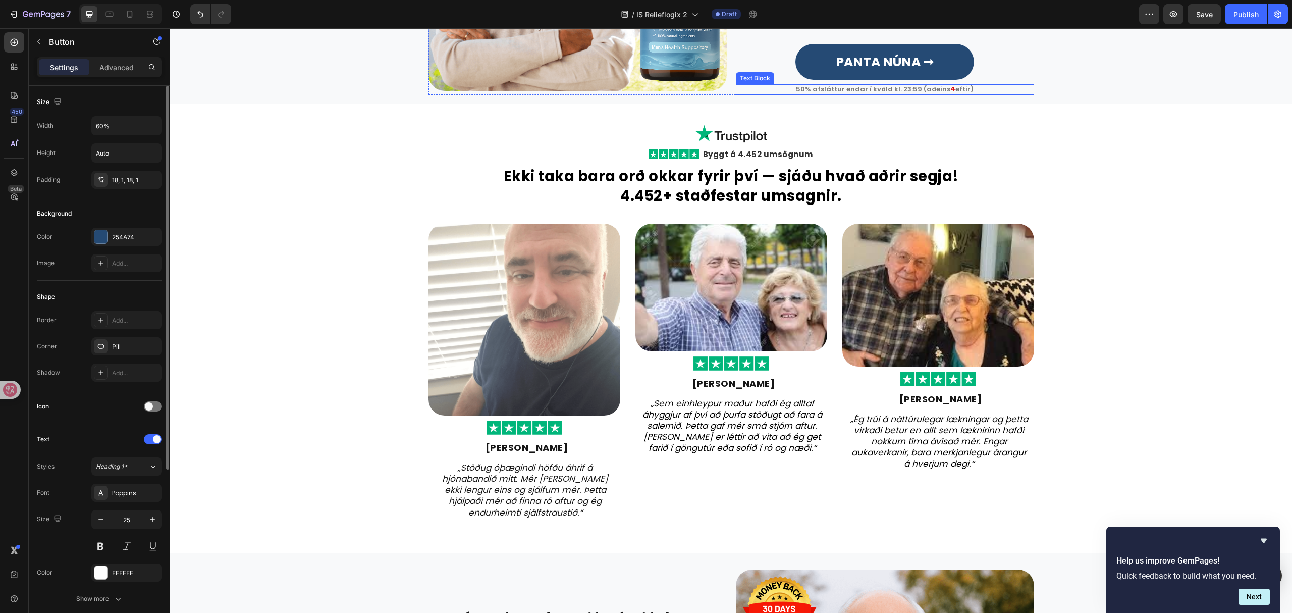
click at [865, 84] on div "50% afsláttur endar í kvöld kl. 23:59 (aðeins 4 eftir)" at bounding box center [885, 89] width 298 height 10
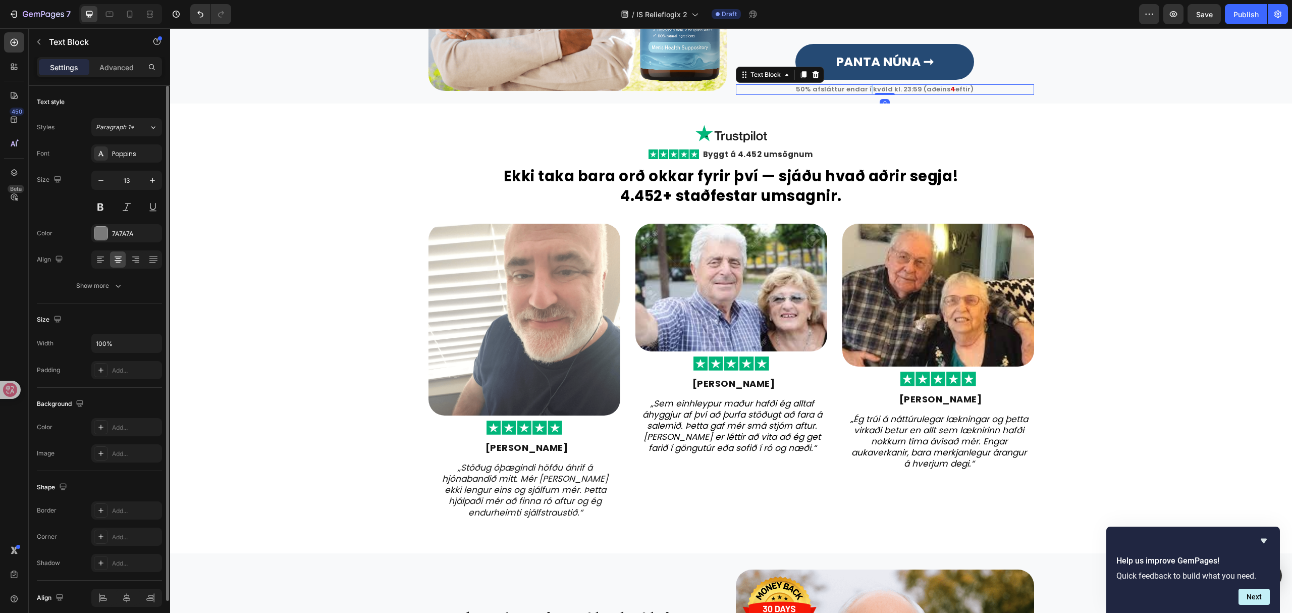
click at [865, 84] on div "50% afsláttur endar í kvöld kl. 23:59 (aðeins 4 eftir)" at bounding box center [885, 89] width 298 height 10
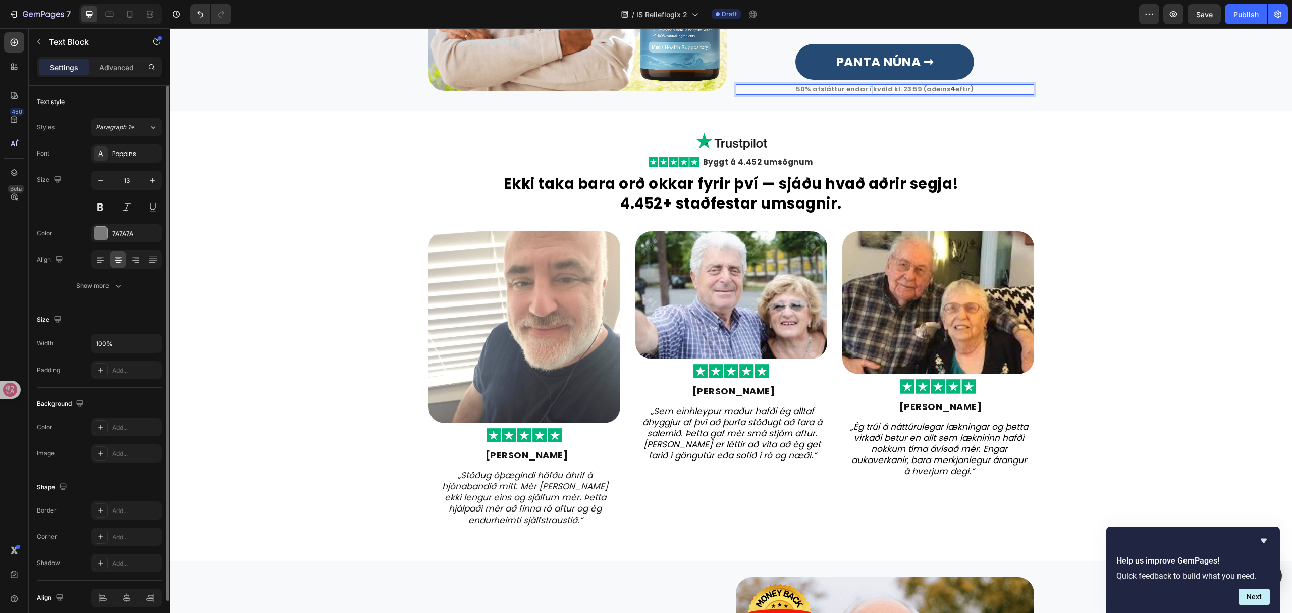
copy p "50% afsláttur endar í kvöld kl. 23:59 (aðeins 4 eftir)"
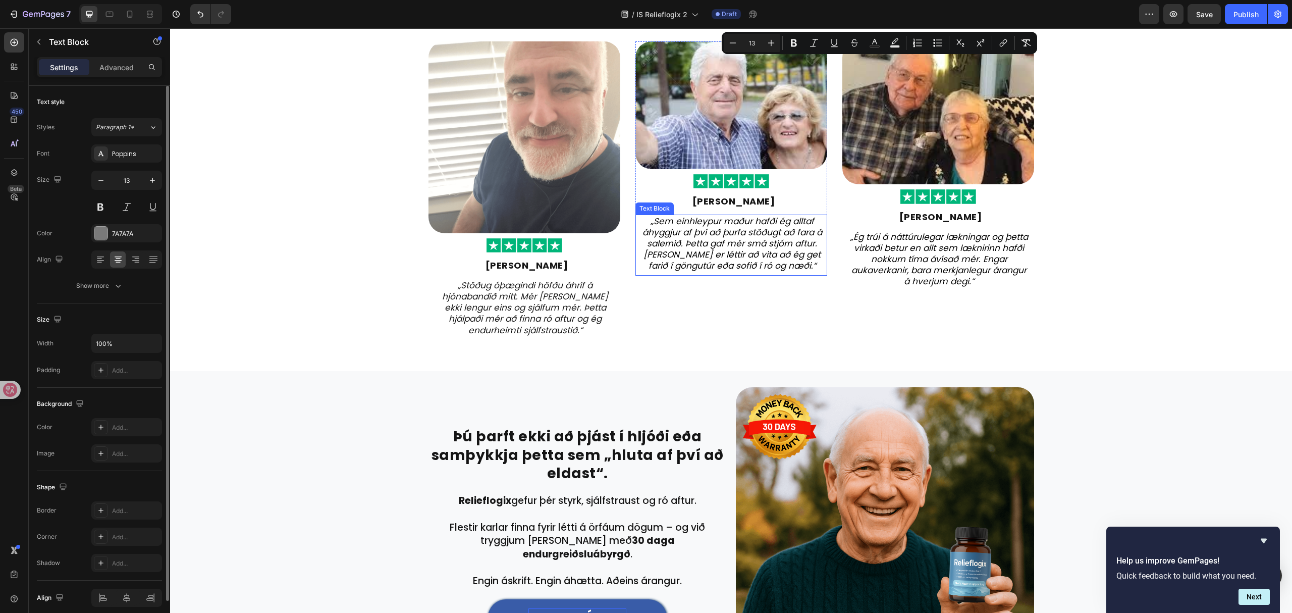
type input "16"
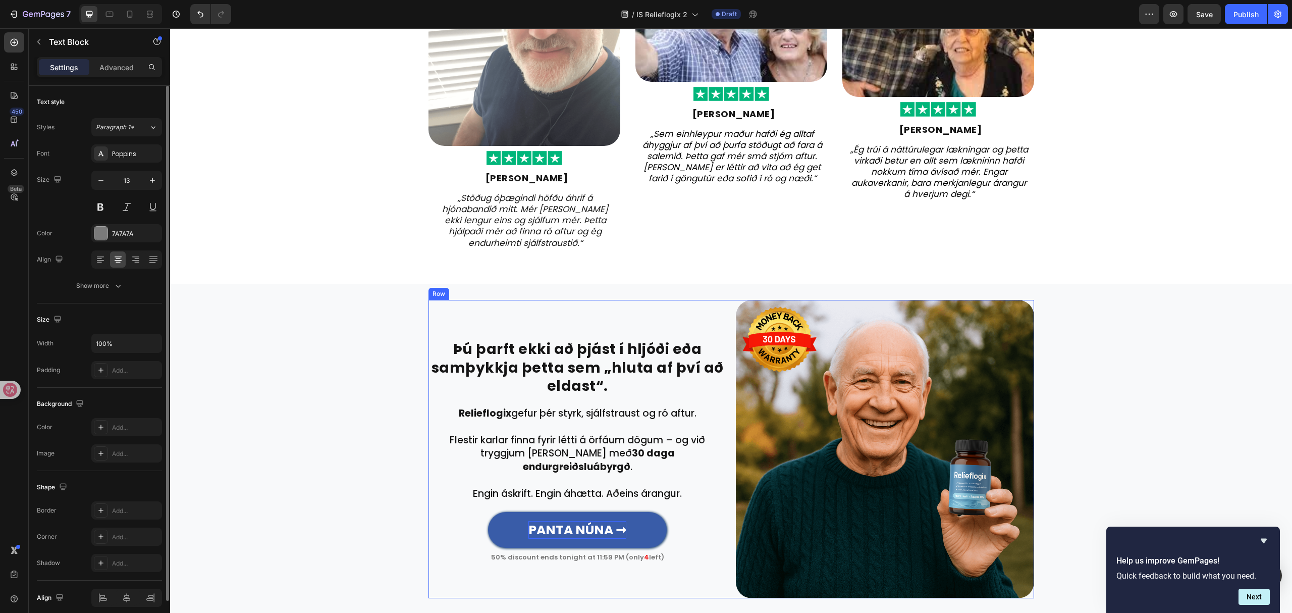
scroll to position [2192, 0]
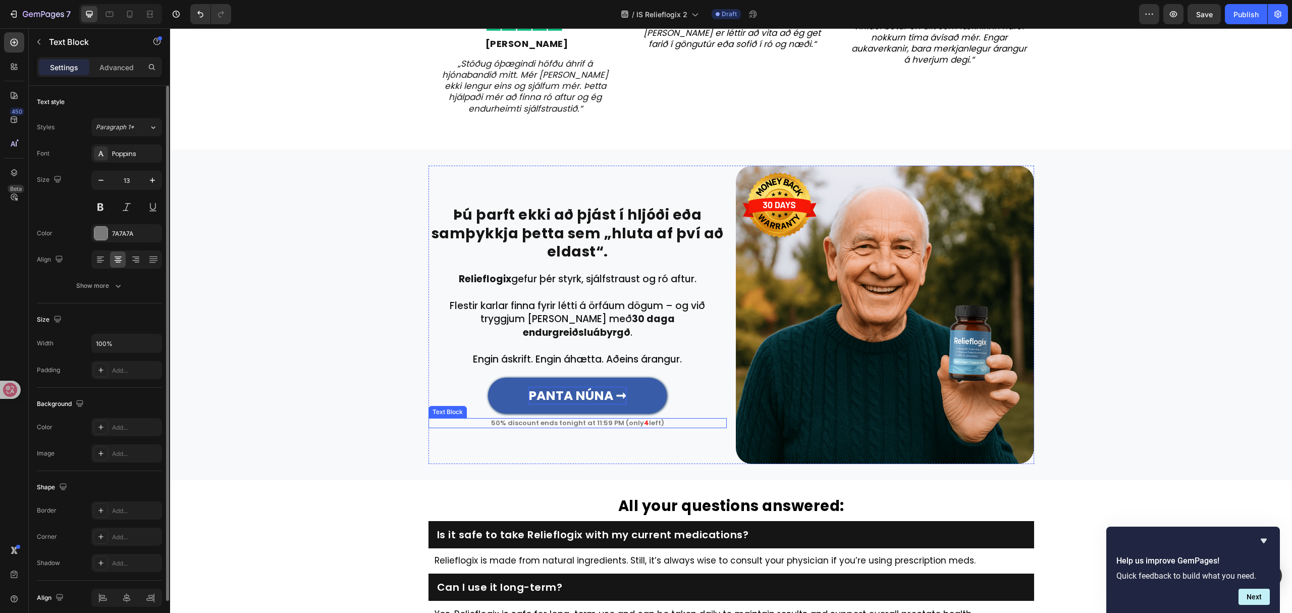
click at [632, 419] on p "50% discount ends tonight at 11:59 PM (only 4 left)" at bounding box center [578, 423] width 296 height 8
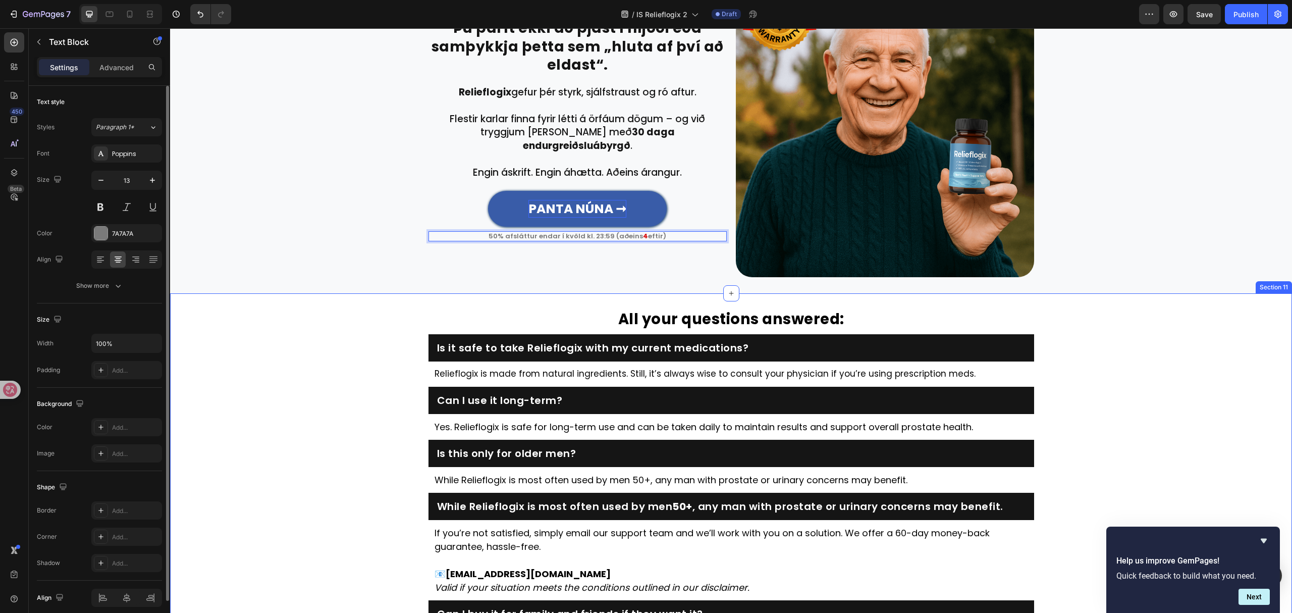
scroll to position [2393, 0]
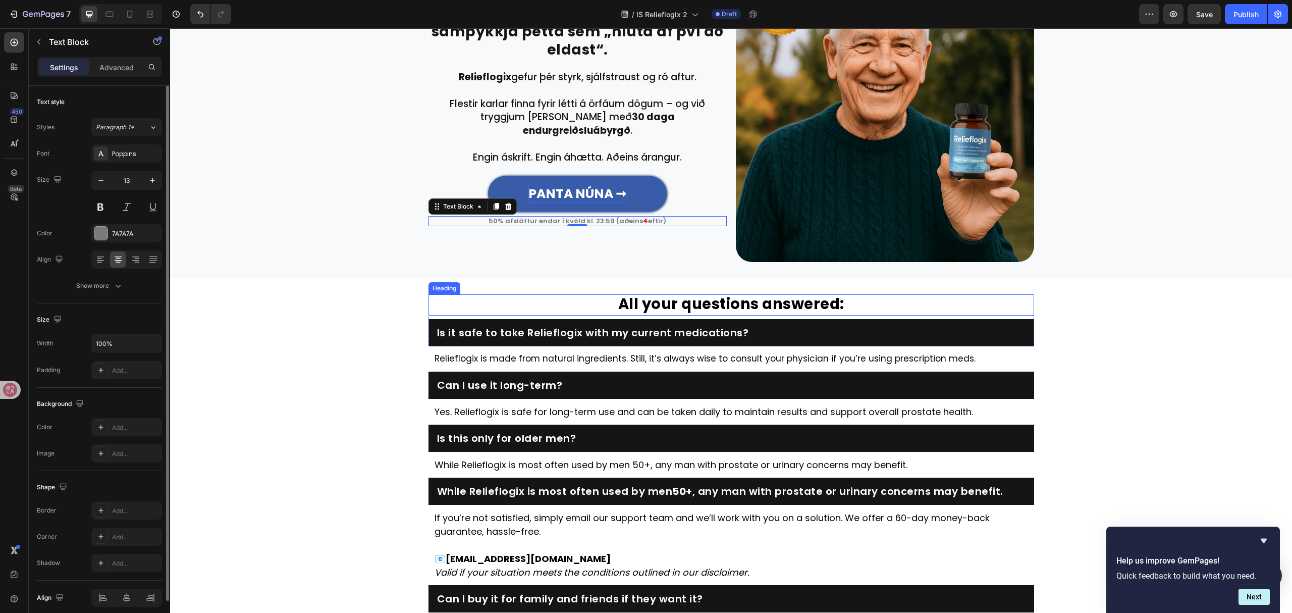
click at [752, 303] on strong "All your questions answered:" at bounding box center [731, 304] width 226 height 20
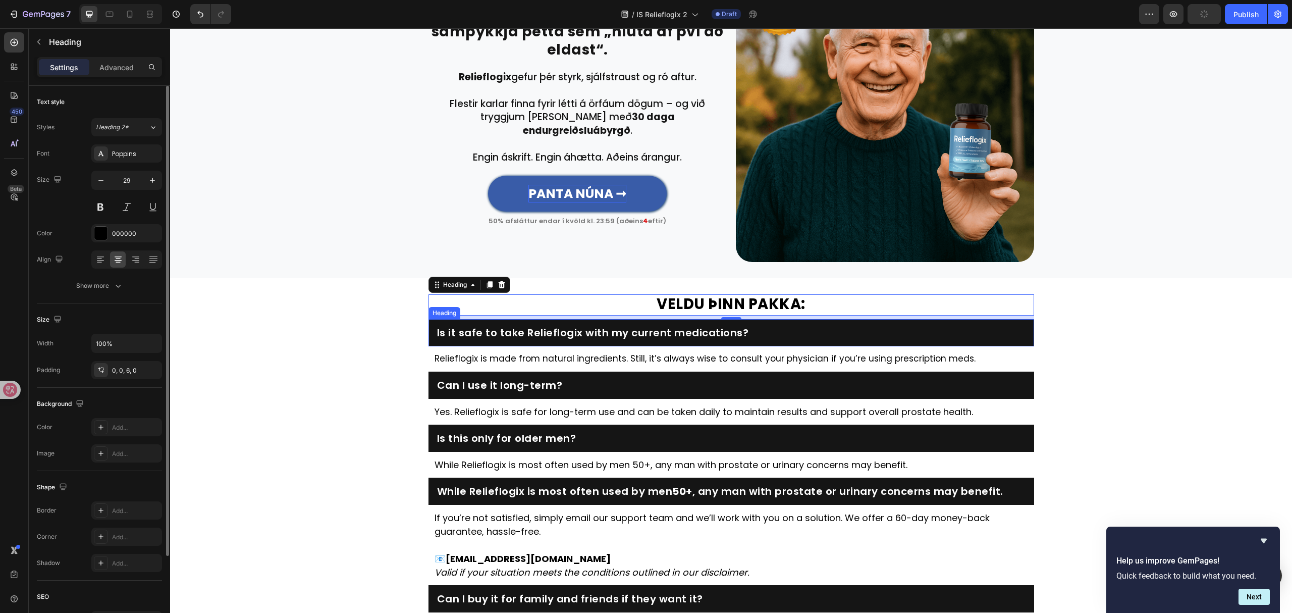
click at [612, 335] on h2 "Is it safe to take Relieflogix with my current medications?" at bounding box center [731, 333] width 591 height 14
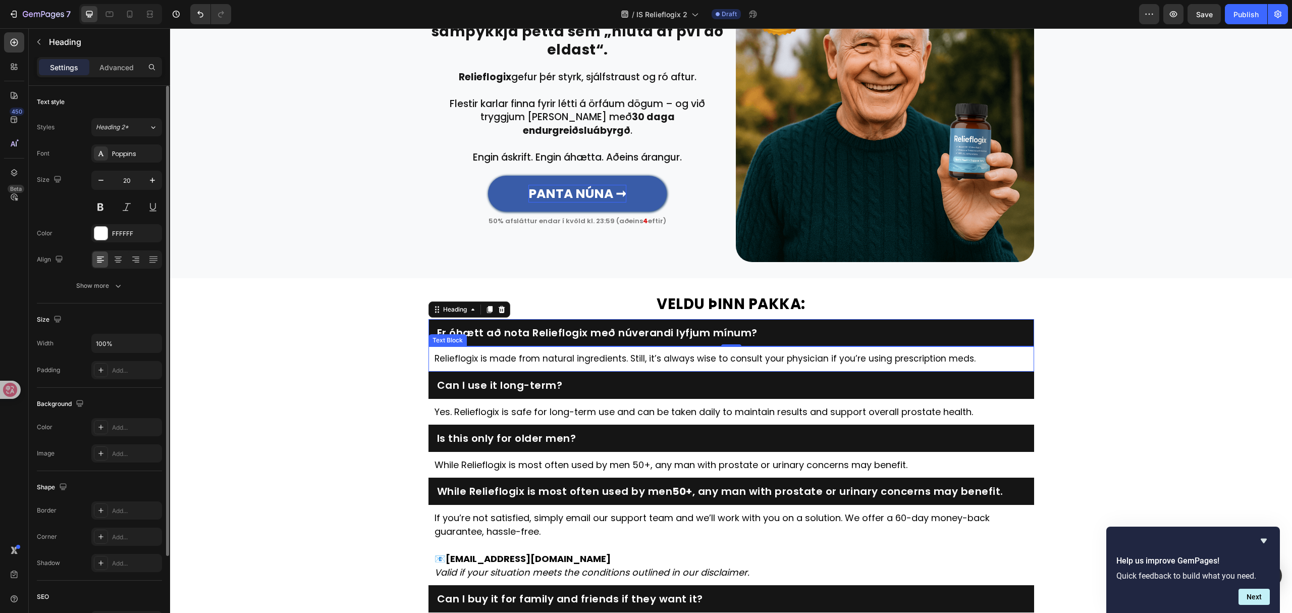
drag, startPoint x: 729, startPoint y: 349, endPoint x: 735, endPoint y: 361, distance: 13.3
click at [729, 349] on div "Relieflogix is made from natural ingredients. Still, it’s always wise to consul…" at bounding box center [732, 358] width 606 height 25
click at [735, 362] on p "Relieflogix is made from natural ingredients. Still, it’s always wise to consul…" at bounding box center [732, 358] width 594 height 13
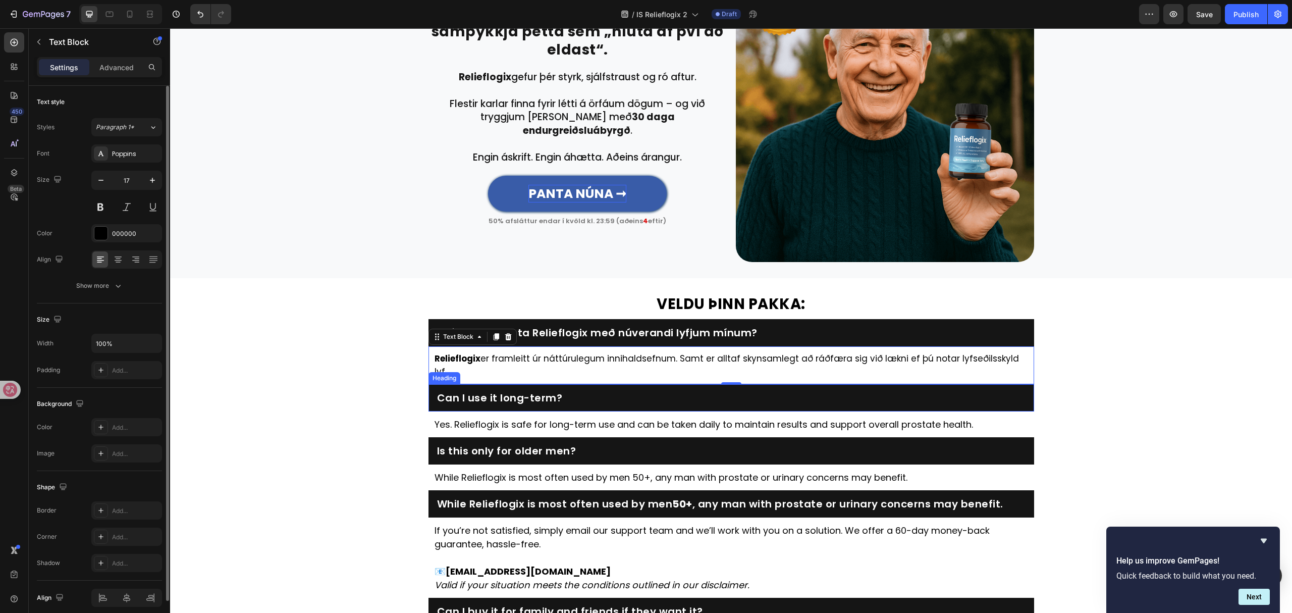
click at [516, 391] on h2 "Can I use it long-term?" at bounding box center [731, 398] width 591 height 14
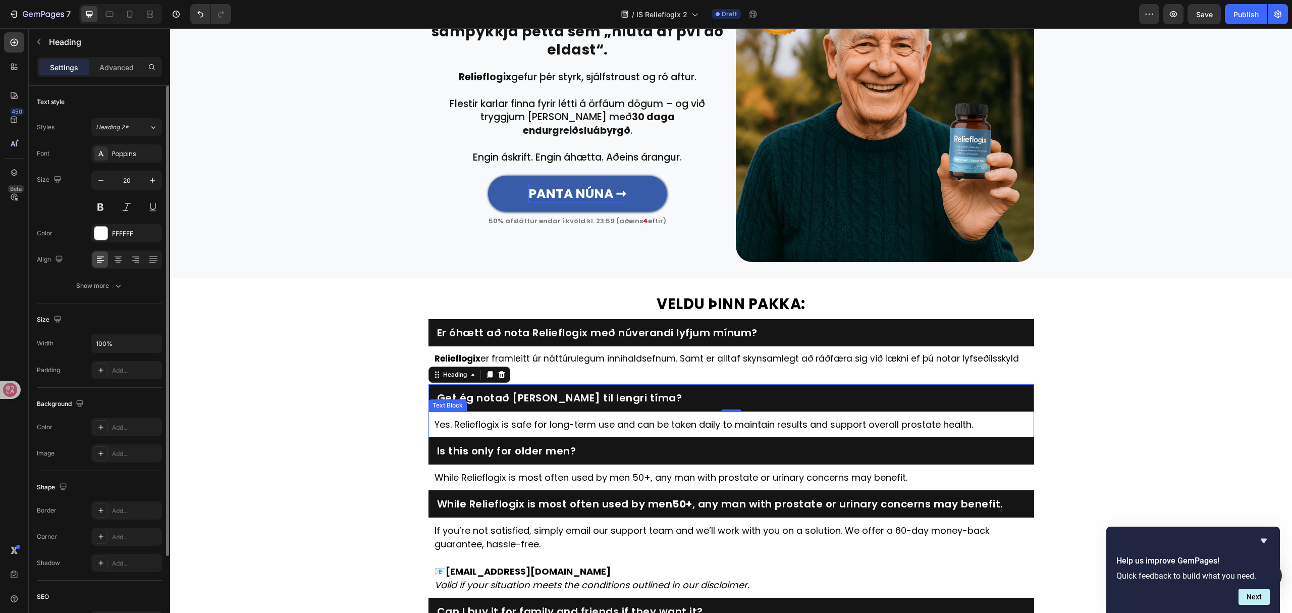
click at [631, 417] on p "Yes. Relieflogix is safe for long-term use and can be taken daily to maintain r…" at bounding box center [732, 424] width 594 height 14
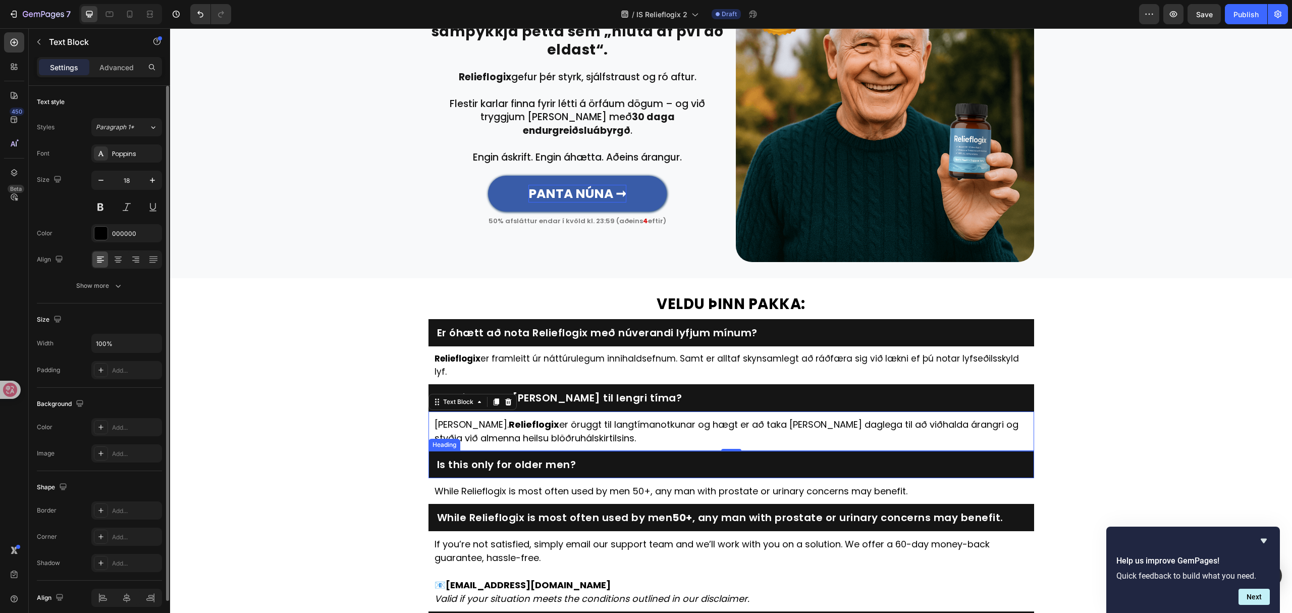
click at [548, 457] on h2 "Is this only for older men?" at bounding box center [731, 464] width 591 height 14
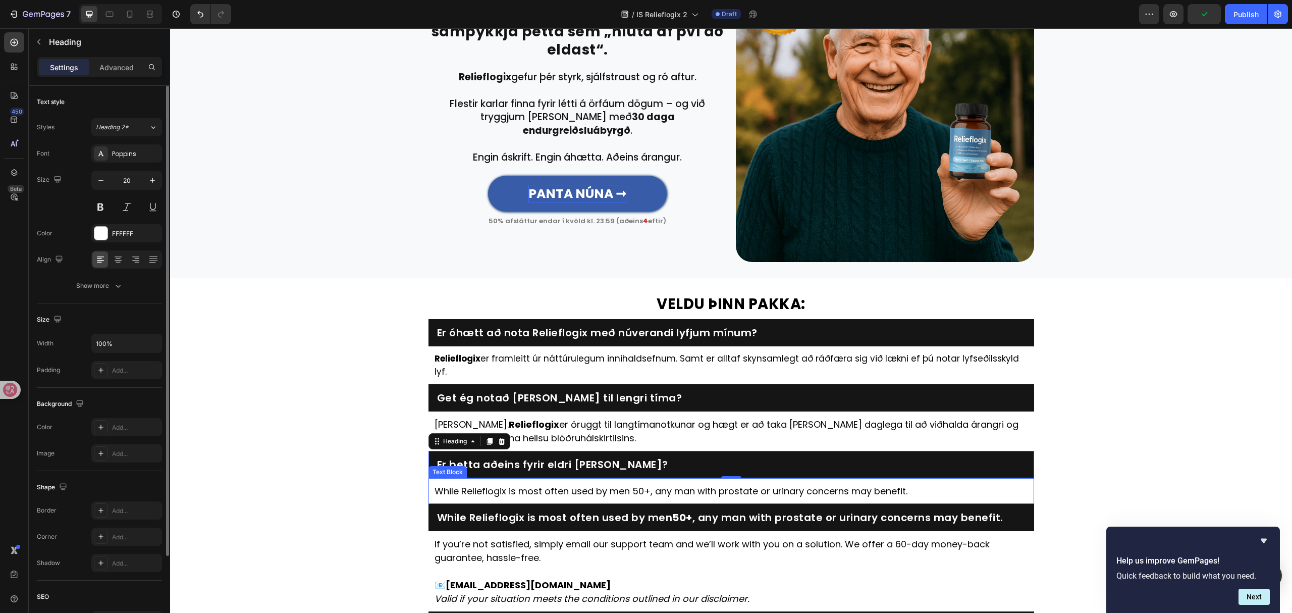
click at [727, 484] on p "While Relieflogix is most often used by men 50+, any man with prostate or urina…" at bounding box center [732, 491] width 594 height 14
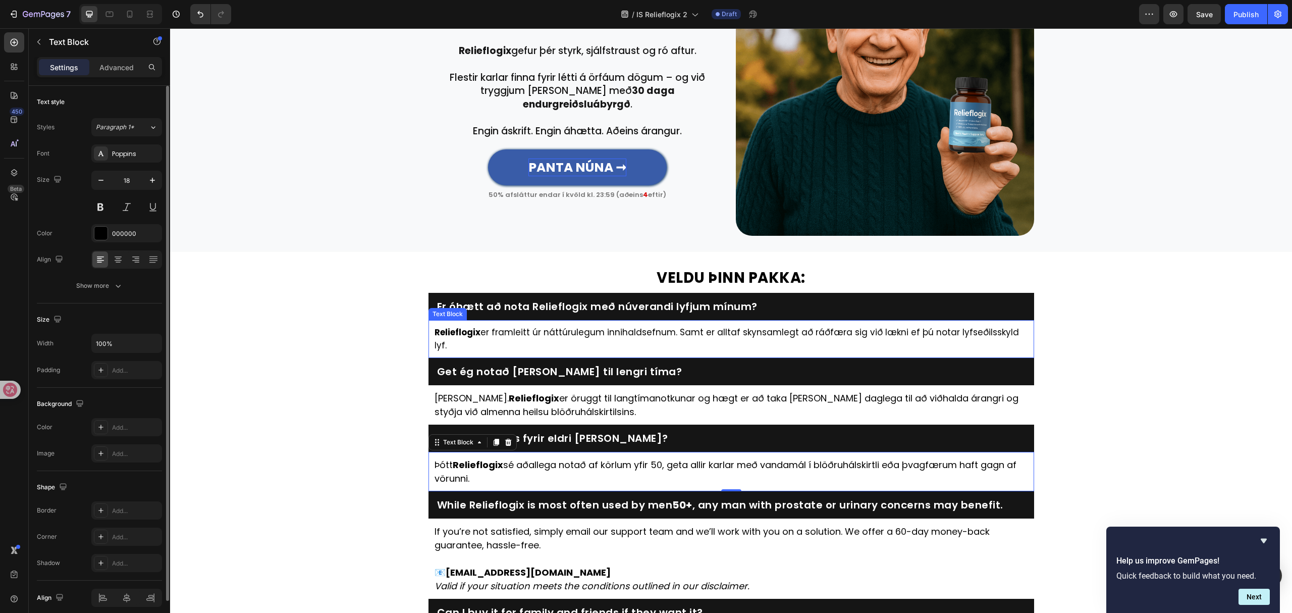
scroll to position [2528, 0]
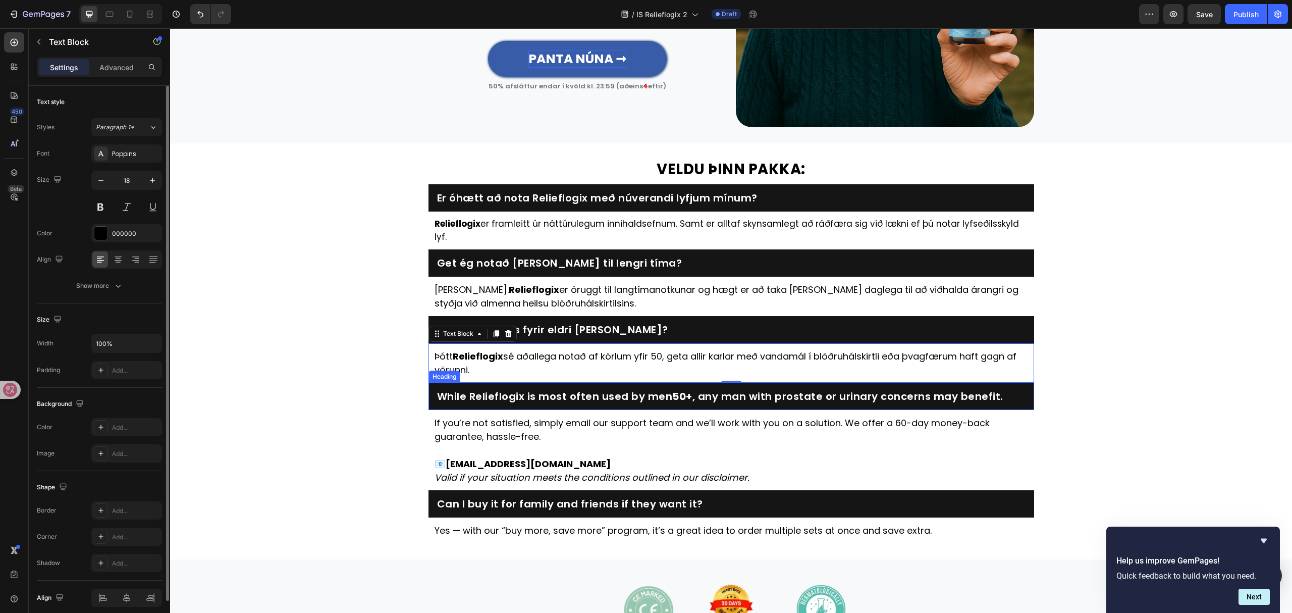
click at [694, 389] on h2 "While Relieflogix is most often used by men 50+ , any man with prostate or urin…" at bounding box center [731, 396] width 591 height 14
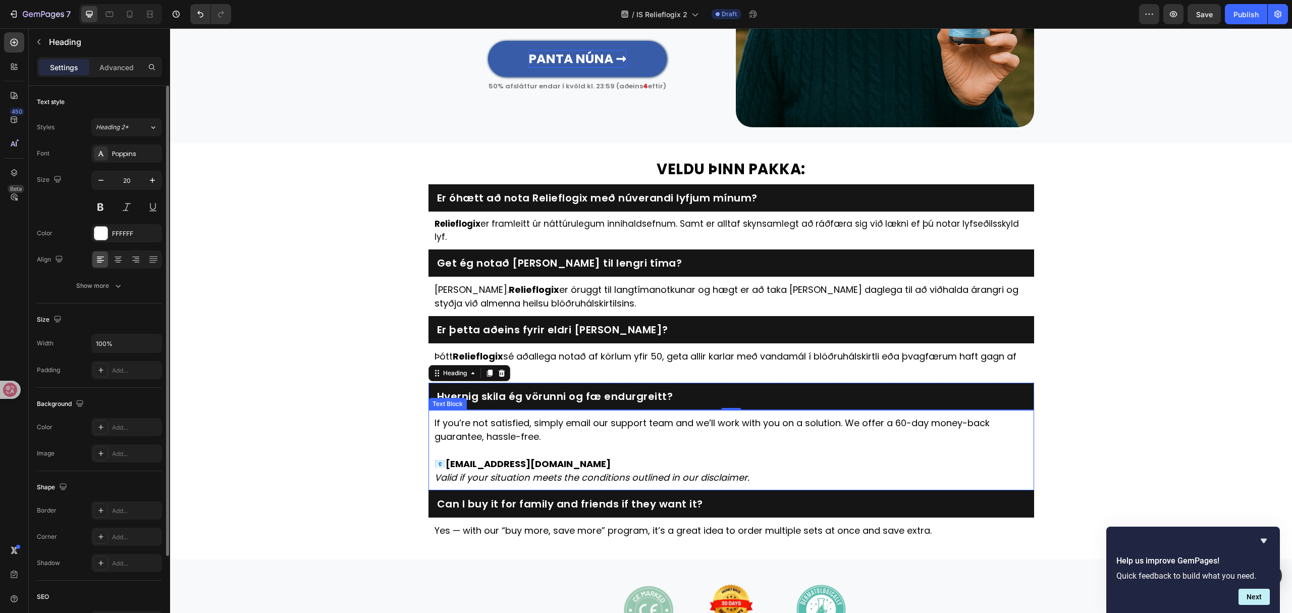
click at [525, 443] on p "📧 customer@revibezen.com" at bounding box center [732, 456] width 594 height 27
click at [525, 430] on div "If you’re not satisfied, simply email our support team and we’ll work with you …" at bounding box center [732, 450] width 596 height 70
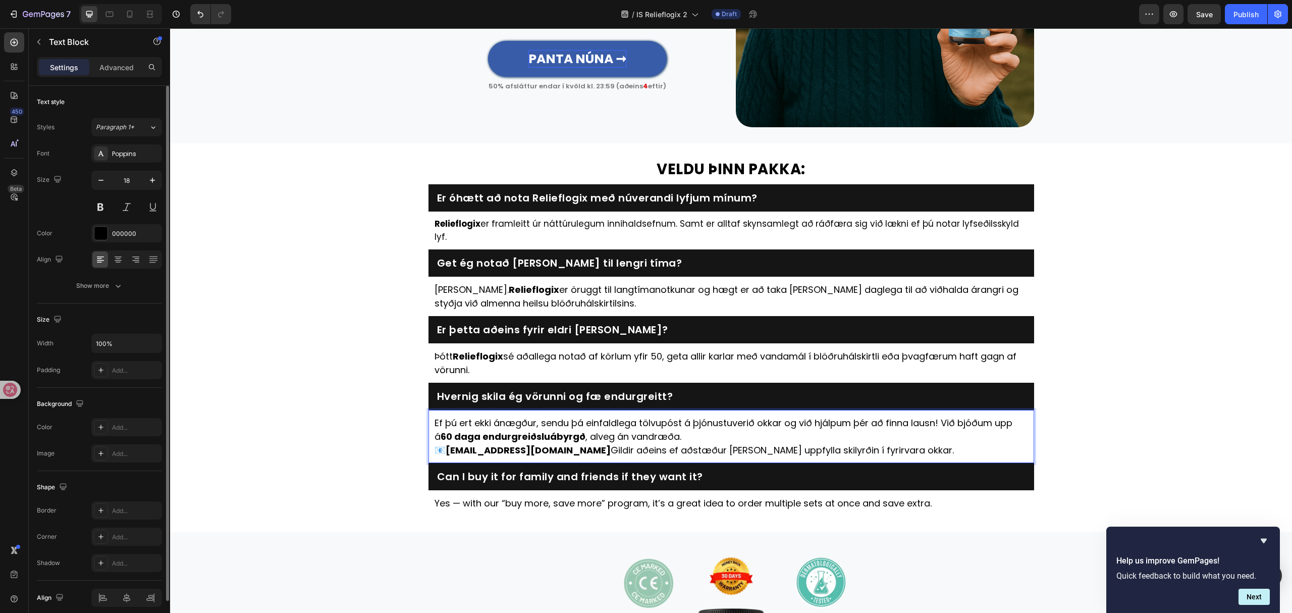
click at [689, 422] on p "Ef þú ert ekki ánægður, sendu þá einfaldlega tölvupóst á þjónustuverið okkar og…" at bounding box center [732, 429] width 594 height 27
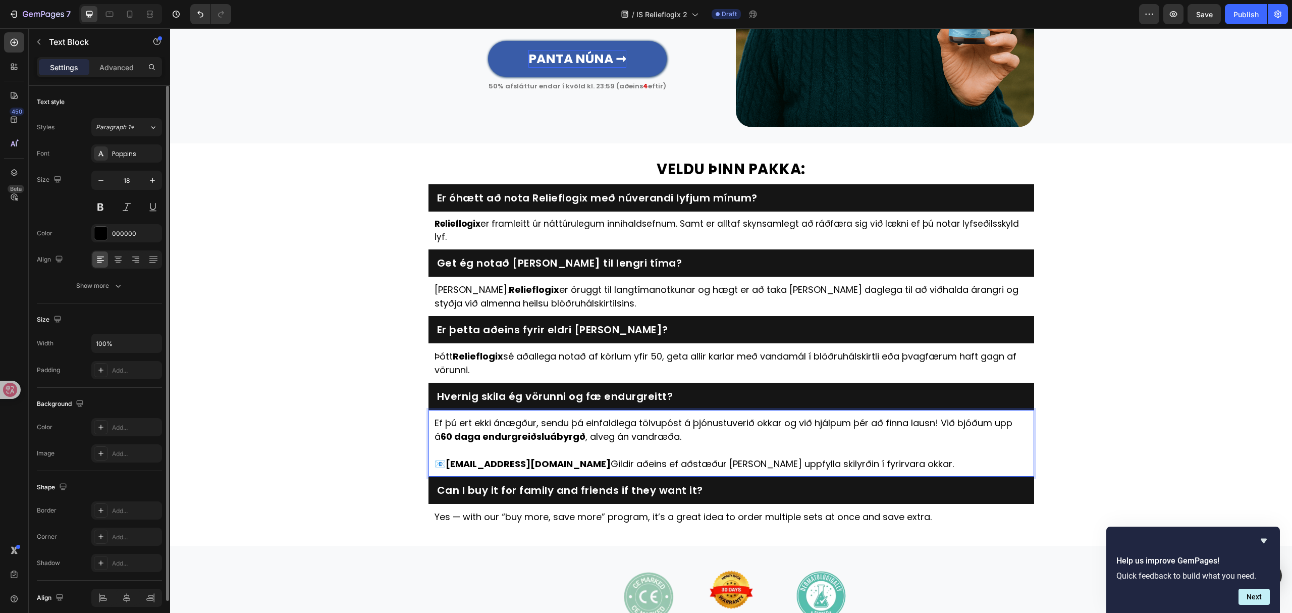
click at [560, 457] on p "📧 thjonusta@relieflogix.is Gildir aðeins ef aðstæður þínar uppfylla skilyrðin í…" at bounding box center [732, 464] width 594 height 14
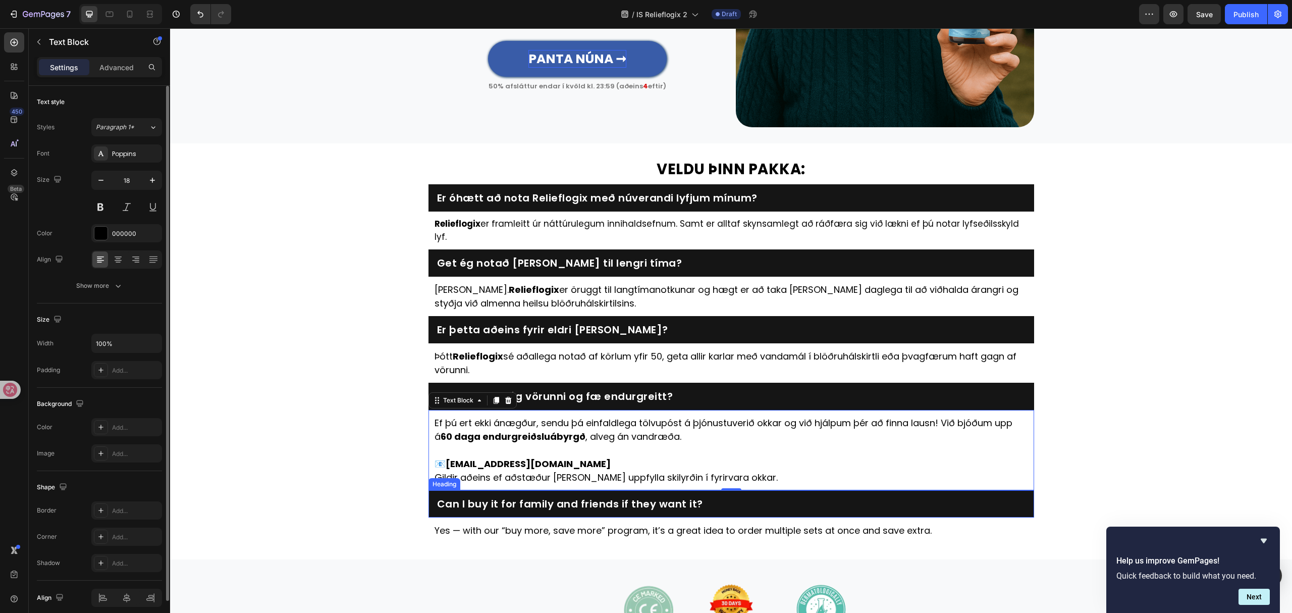
click at [663, 497] on h2 "Can I buy it for family and friends if they want it?" at bounding box center [731, 504] width 591 height 14
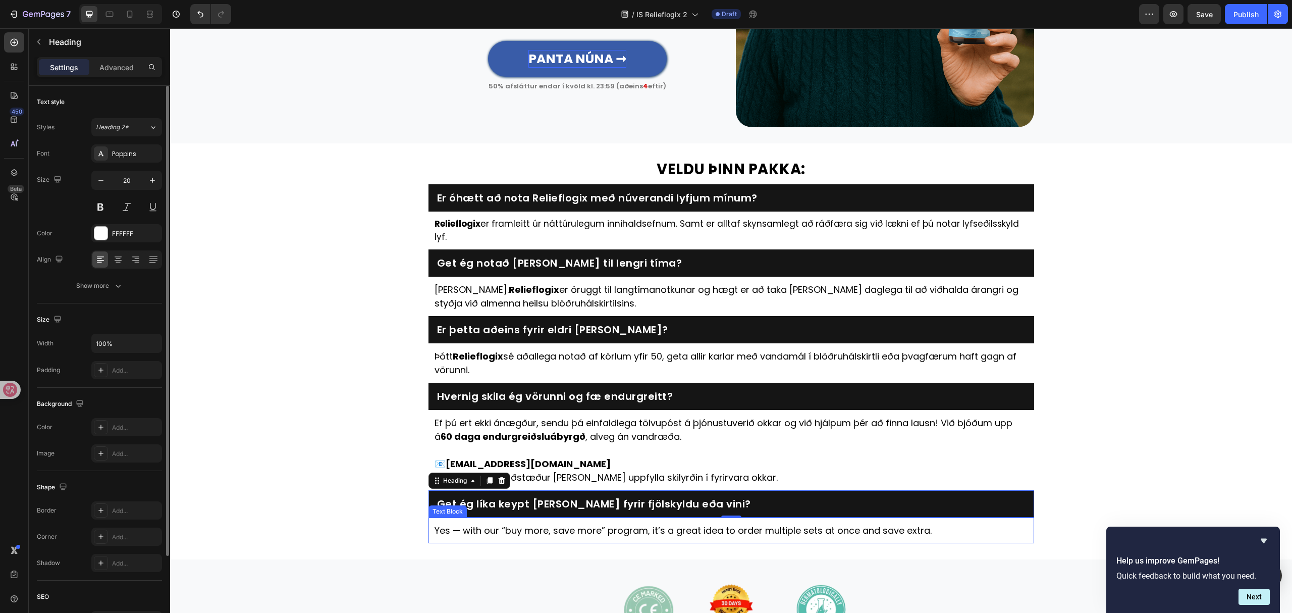
click at [616, 523] on p "Yes — with our “buy more, save more” program, it’s a great idea to order multip…" at bounding box center [732, 530] width 594 height 14
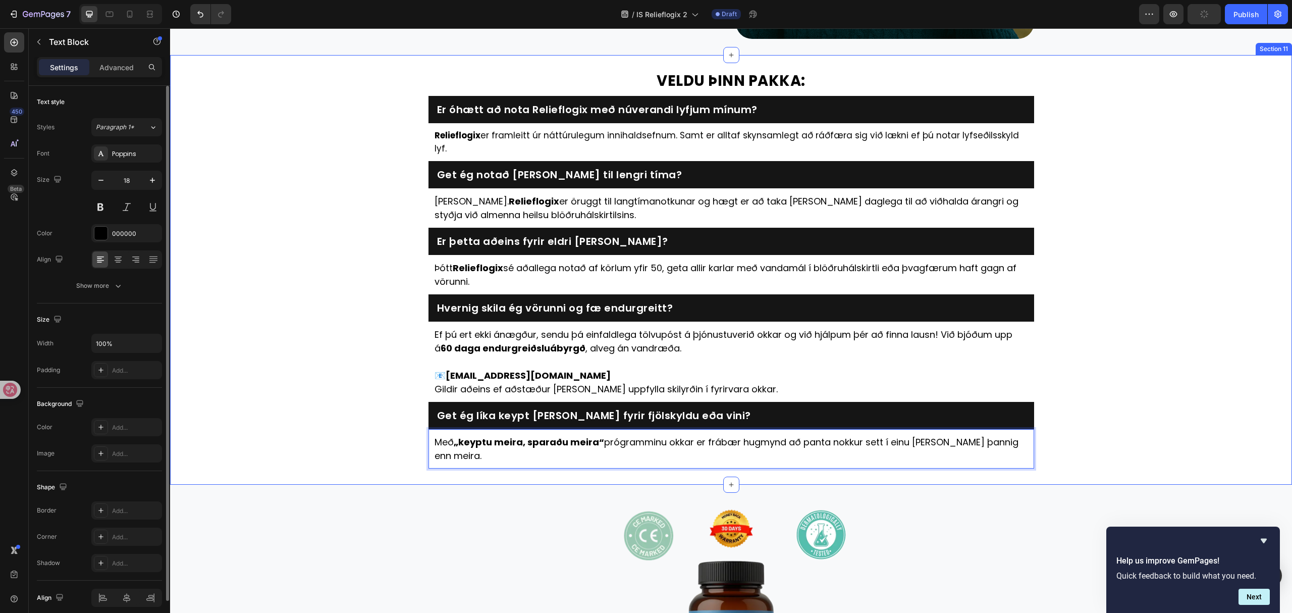
scroll to position [2730, 0]
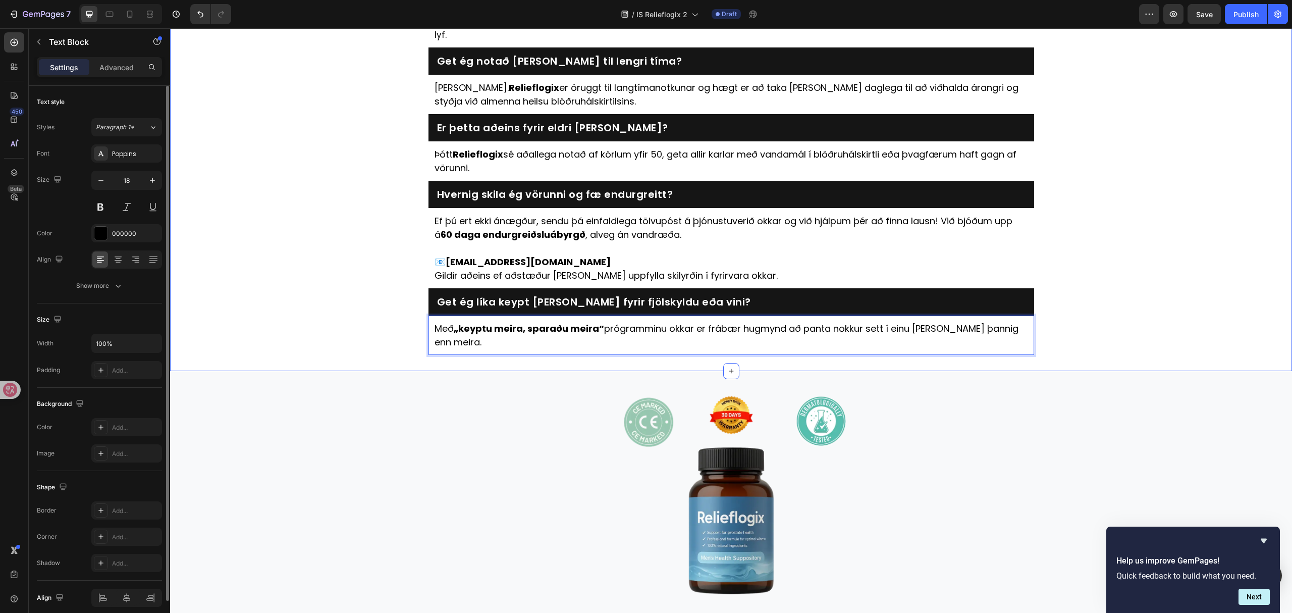
click at [1143, 246] on div "⁠⁠⁠⁠⁠⁠⁠ VELDU ÞINN PAKKA: Heading Er óhætt að nota Relieflogix með núverandi ly…" at bounding box center [731, 157] width 1122 height 398
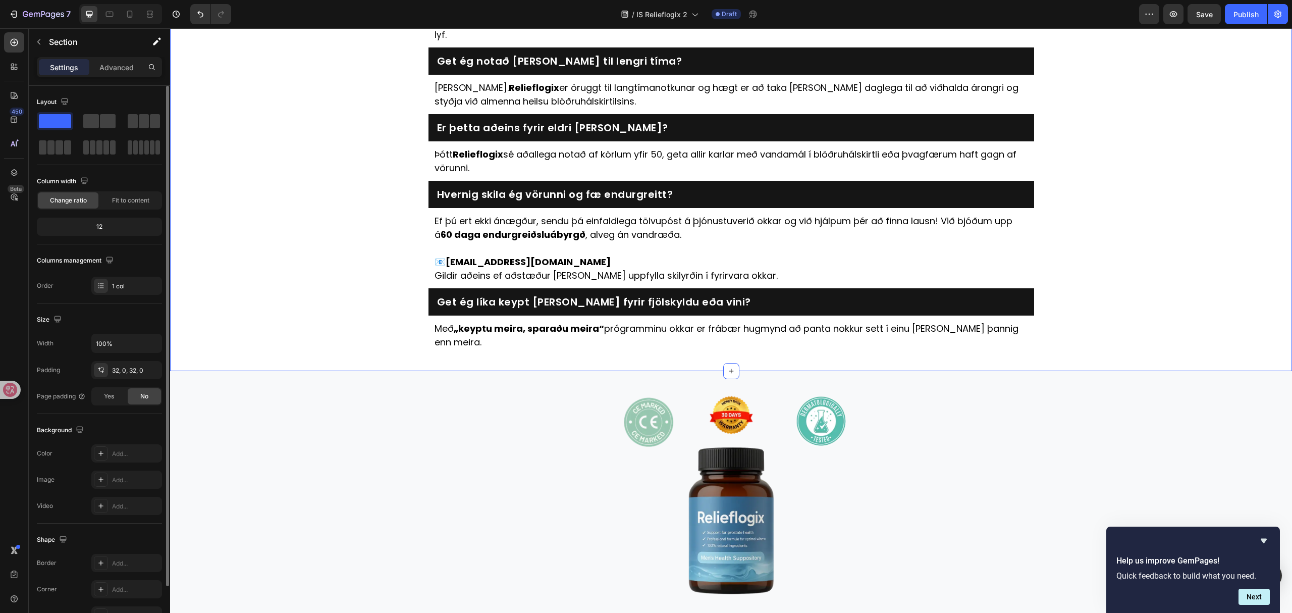
scroll to position [2777, 0]
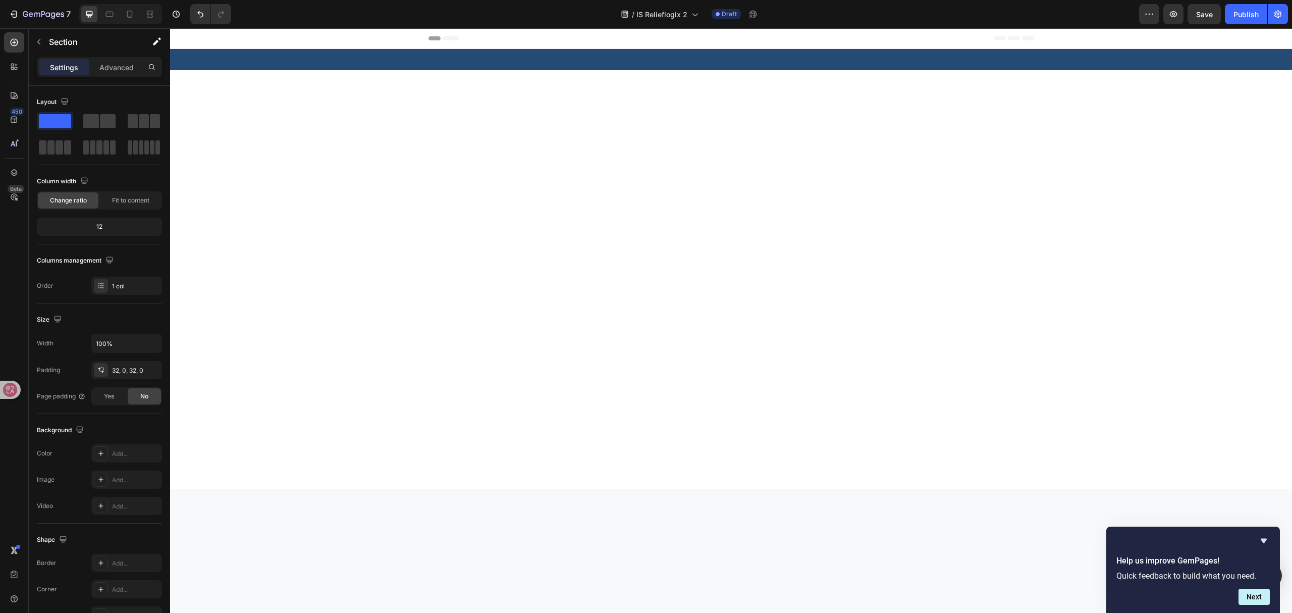
scroll to position [2932, 0]
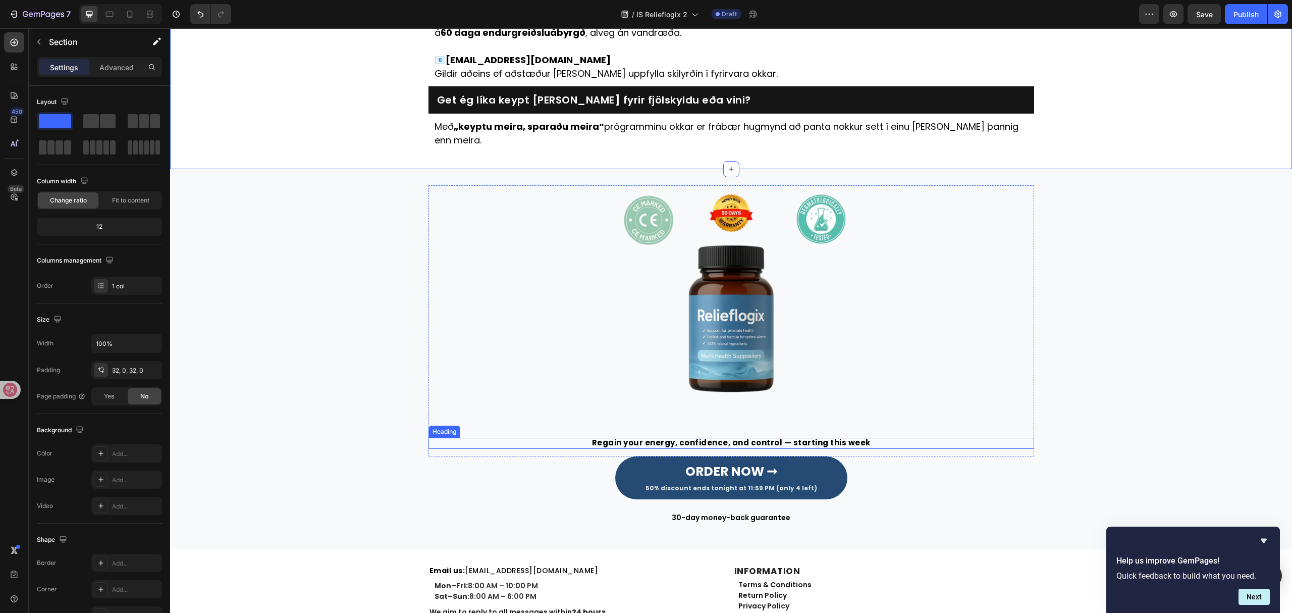
click at [810, 438] on h2 "Regain your energy, confidence, and control — starting this week" at bounding box center [732, 443] width 606 height 11
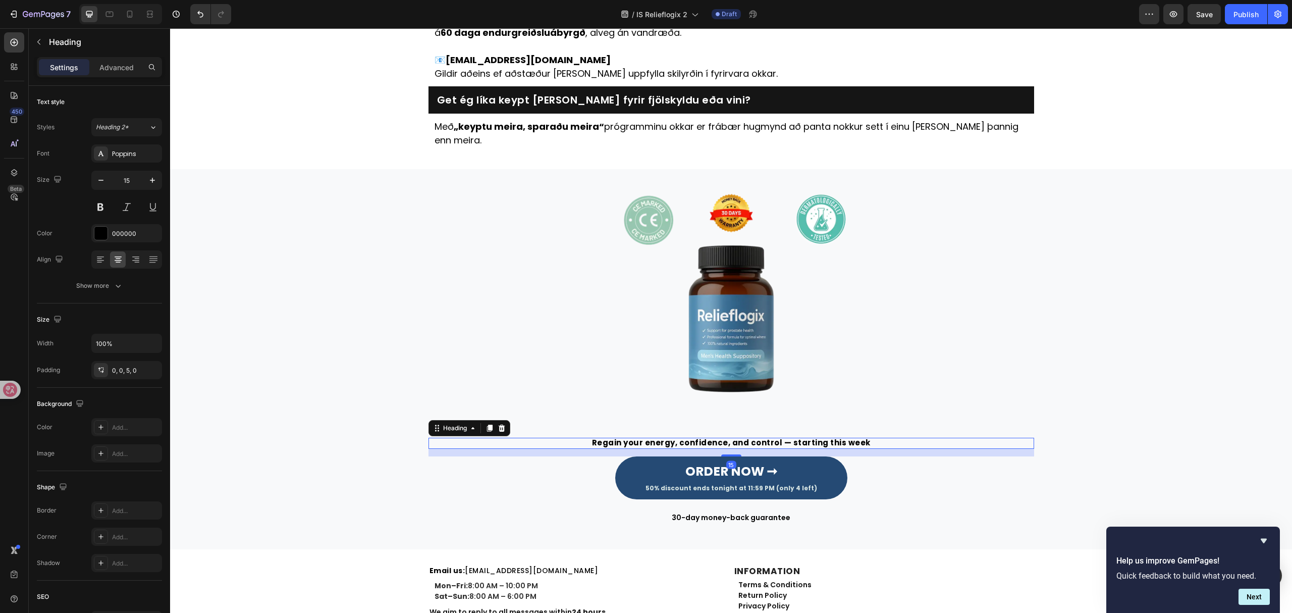
click at [810, 438] on h2 "Regain your energy, confidence, and control — starting this week" at bounding box center [732, 443] width 606 height 11
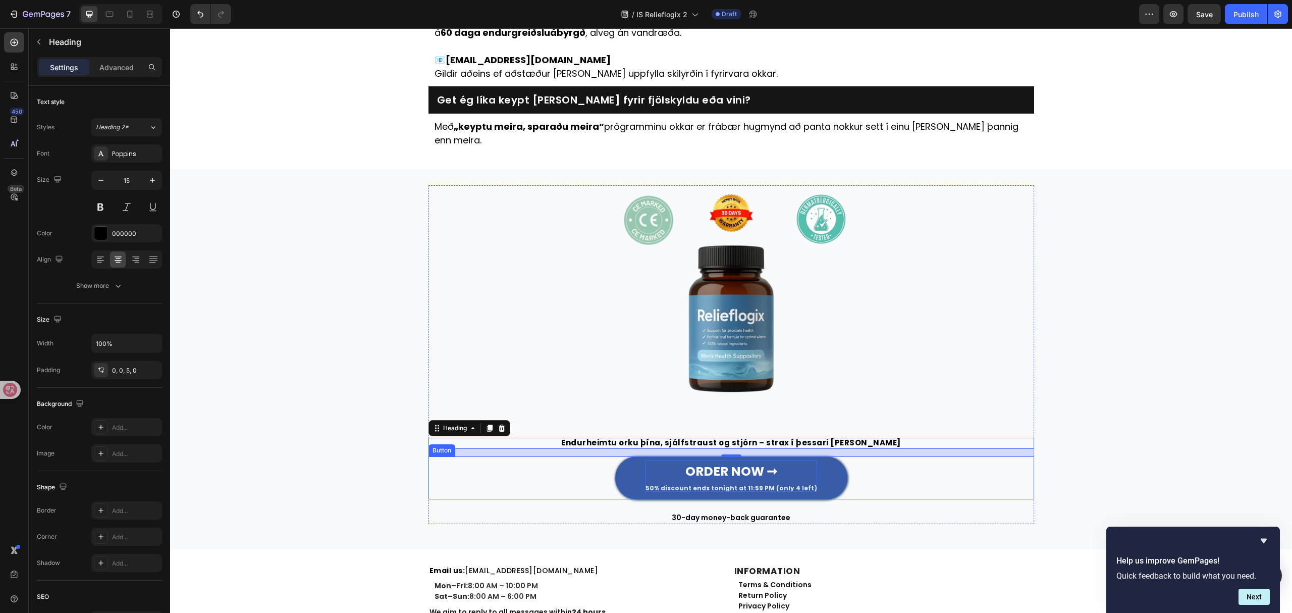
click at [725, 462] on strong "ORDER NOW ➞" at bounding box center [731, 471] width 92 height 18
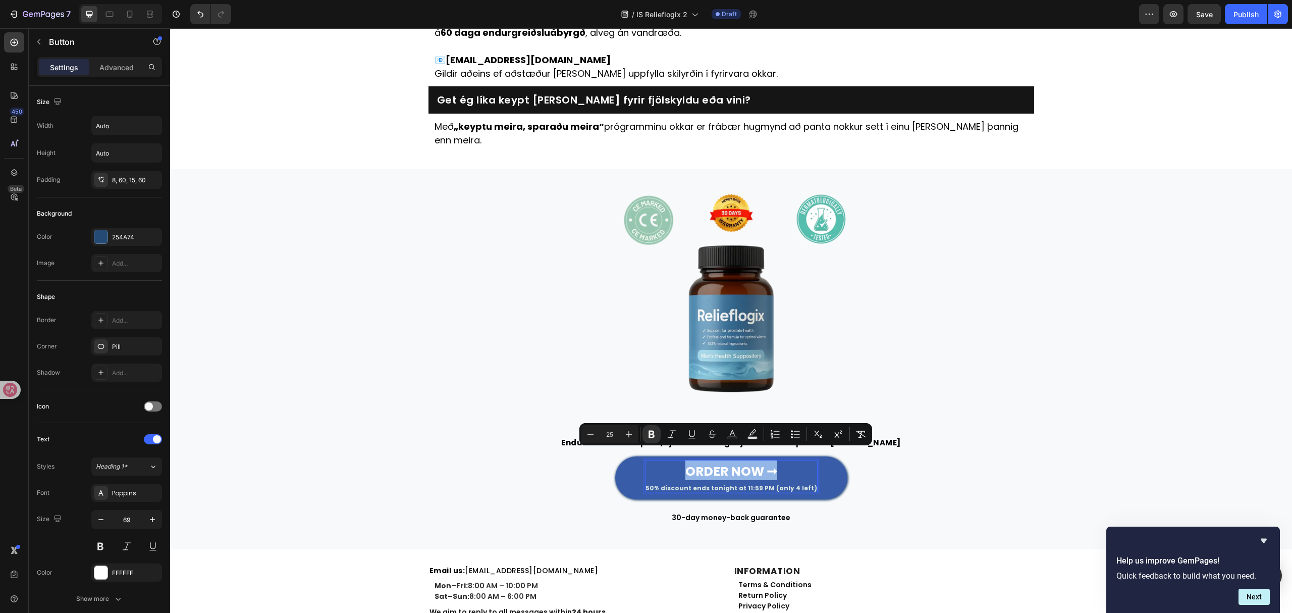
drag, startPoint x: 679, startPoint y: 458, endPoint x: 773, endPoint y: 459, distance: 94.4
click at [773, 460] on p "ORDER NOW ➞ 50% discount ends tonight at 11:59 PM (only 4 left)" at bounding box center [732, 475] width 172 height 31
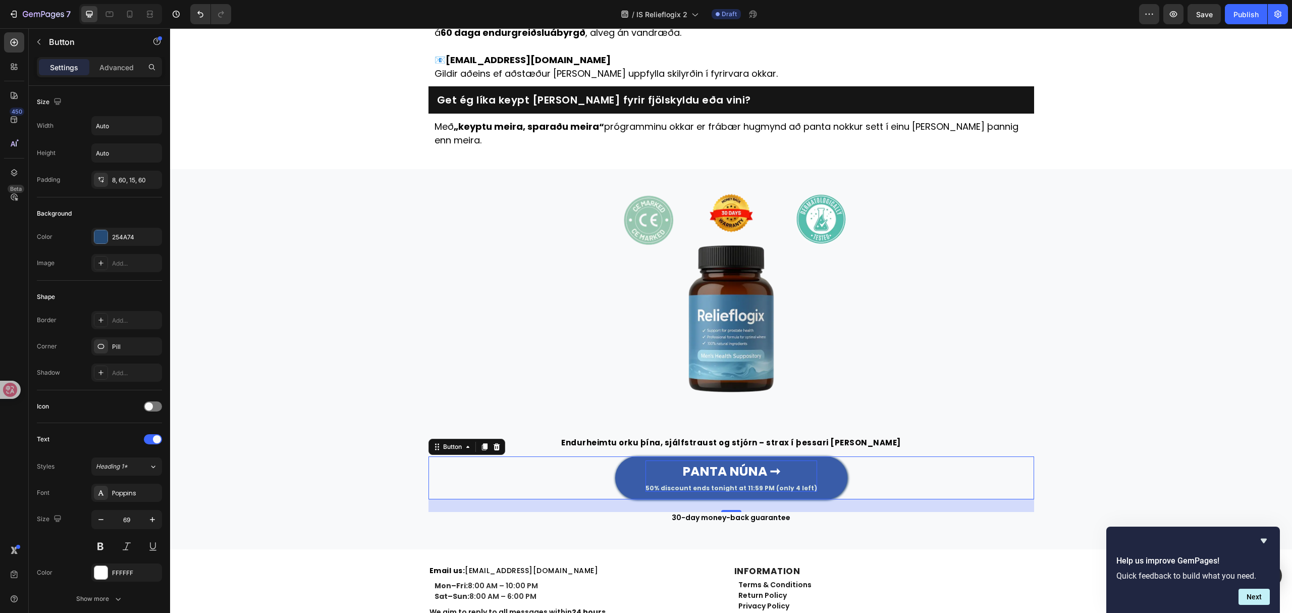
click at [760, 481] on link "PANTA NÚNA ➞ 50% discount ends tonight at 11:59 PM (only 4 left)" at bounding box center [731, 477] width 232 height 43
click at [669, 481] on link "PANTA NÚNA ➞ 50% discount ends tonight at 11:59 PM (only 4 left)" at bounding box center [731, 477] width 232 height 43
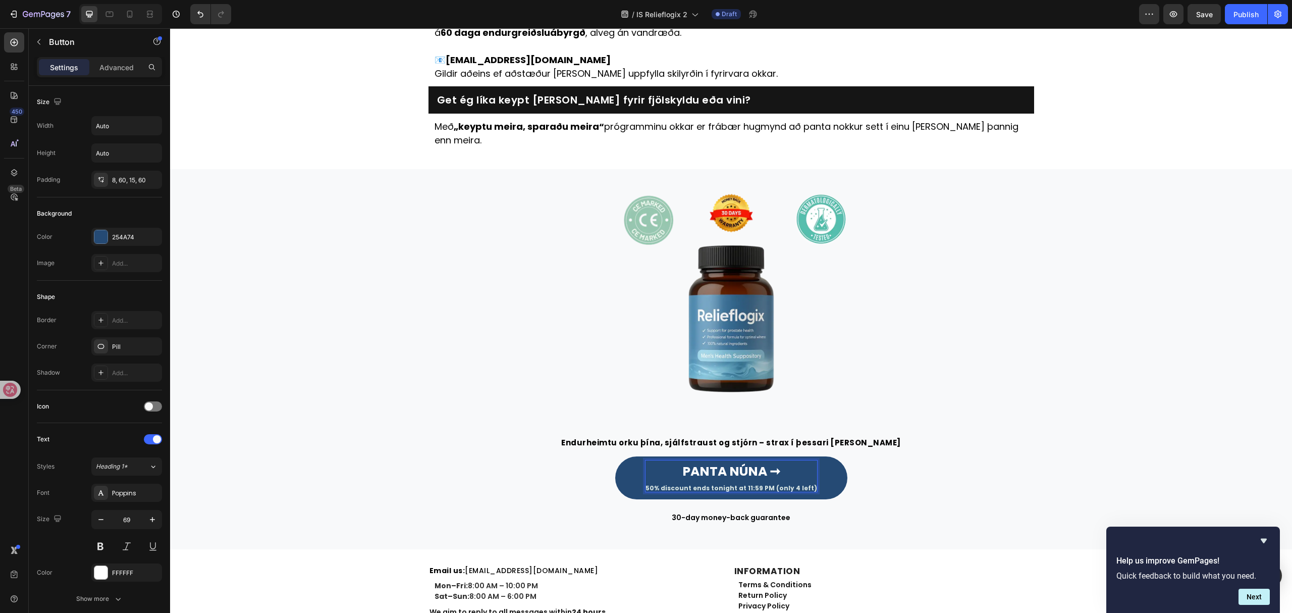
click at [653, 484] on span "50% discount ends tonight at 11:59 PM (only 4 left)" at bounding box center [732, 488] width 172 height 9
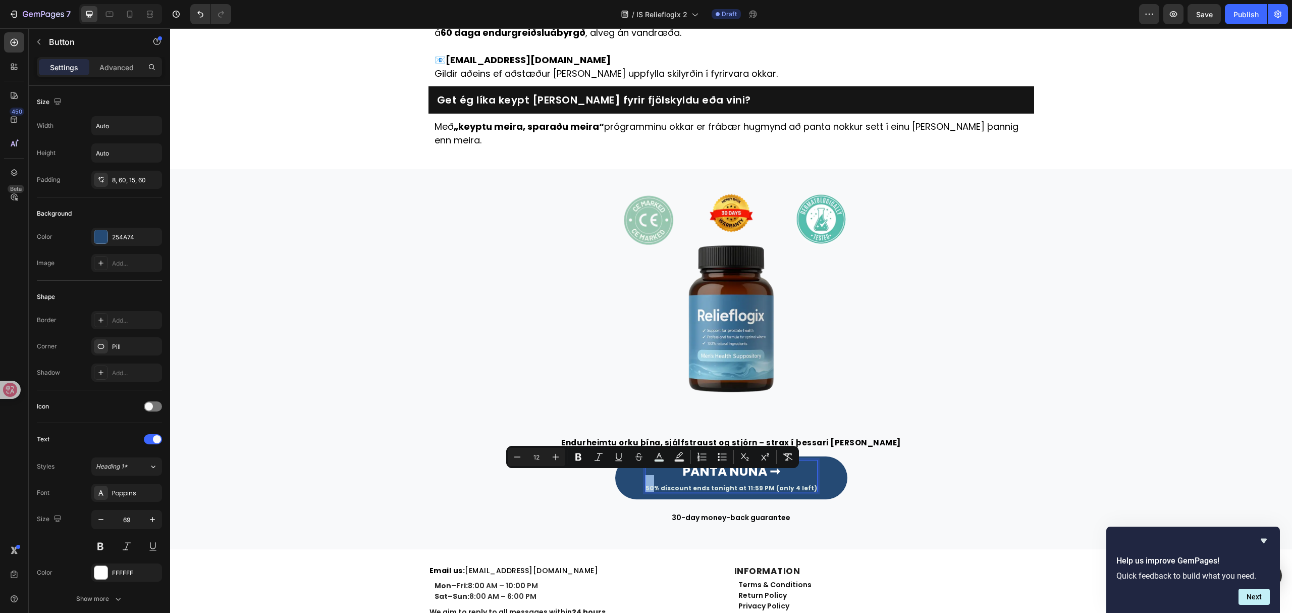
click at [651, 484] on span "50% discount ends tonight at 11:59 PM (only 4 left)" at bounding box center [732, 488] width 172 height 9
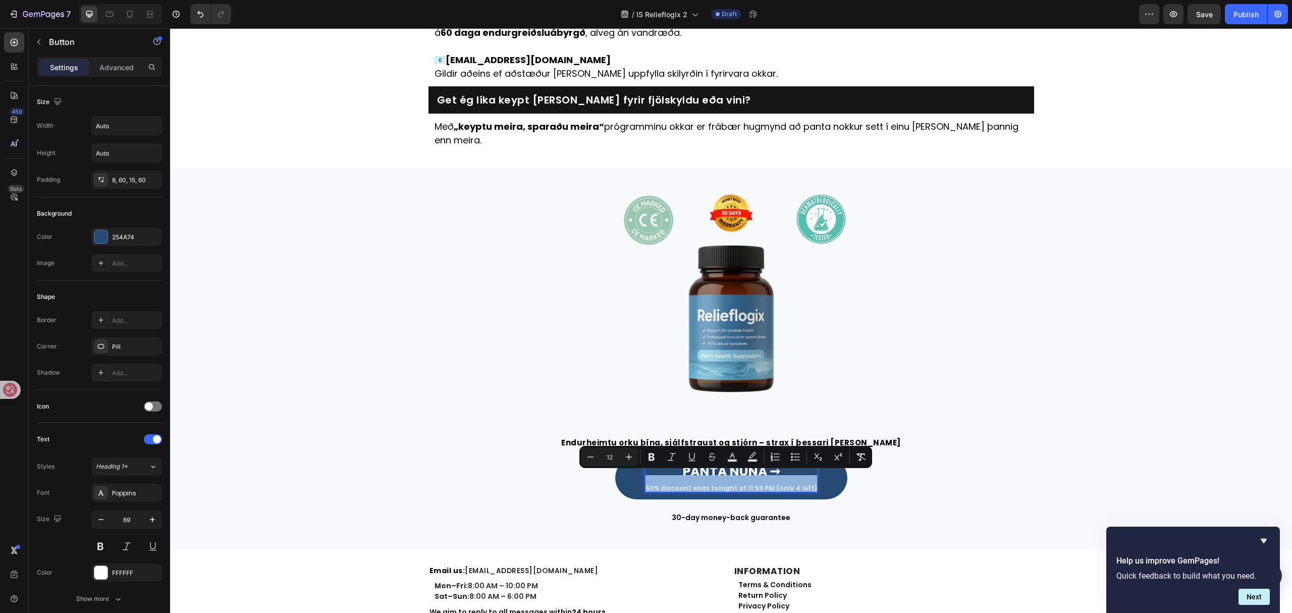
drag, startPoint x: 649, startPoint y: 473, endPoint x: 828, endPoint y: 471, distance: 179.7
click at [828, 471] on link "PANTA NÚNA ➞ 50% discount ends tonight at 11:59 PM (only 4 left)" at bounding box center [731, 477] width 232 height 43
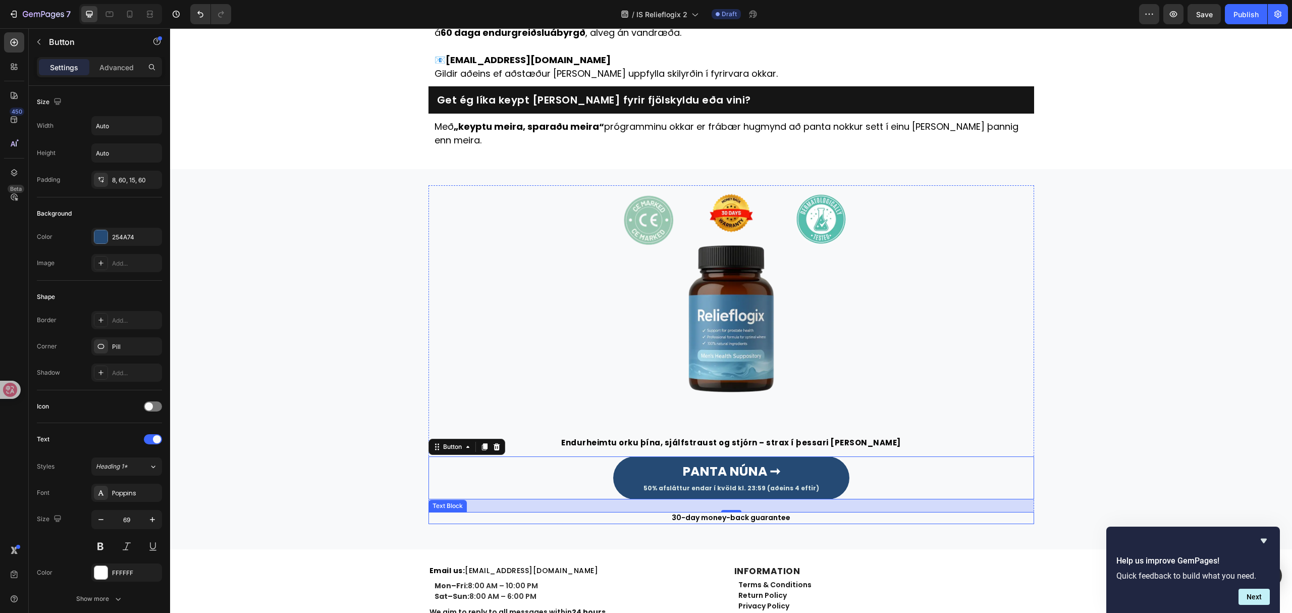
click at [772, 513] on p "30-day money-back guarantee" at bounding box center [732, 518] width 604 height 10
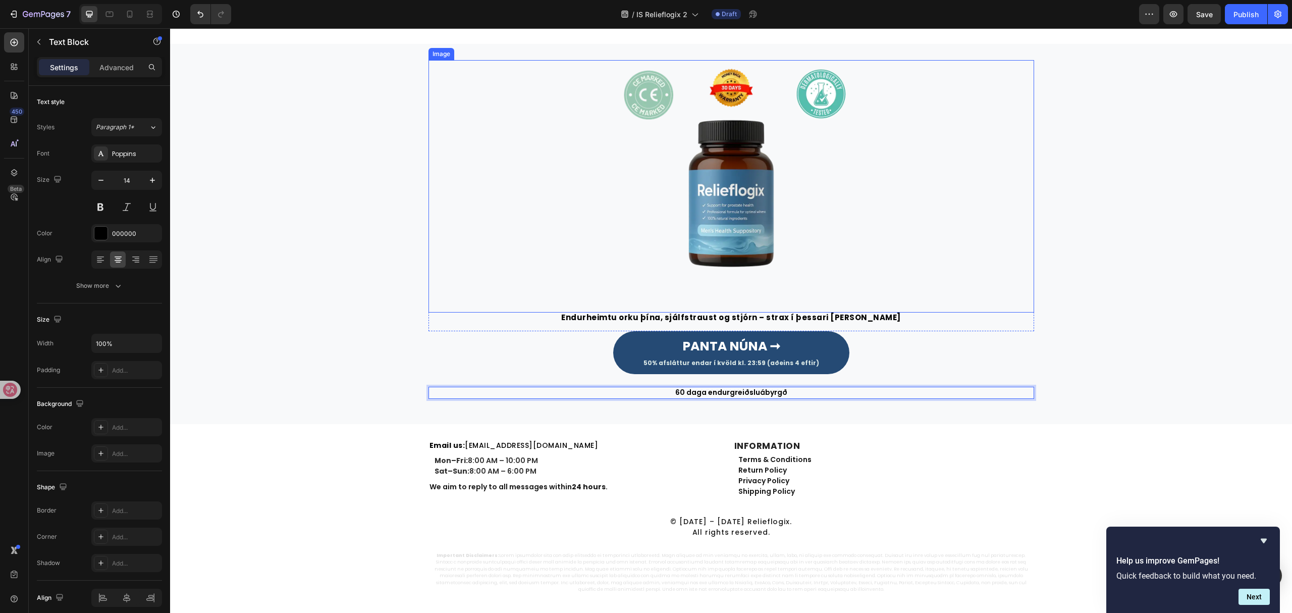
scroll to position [3067, 0]
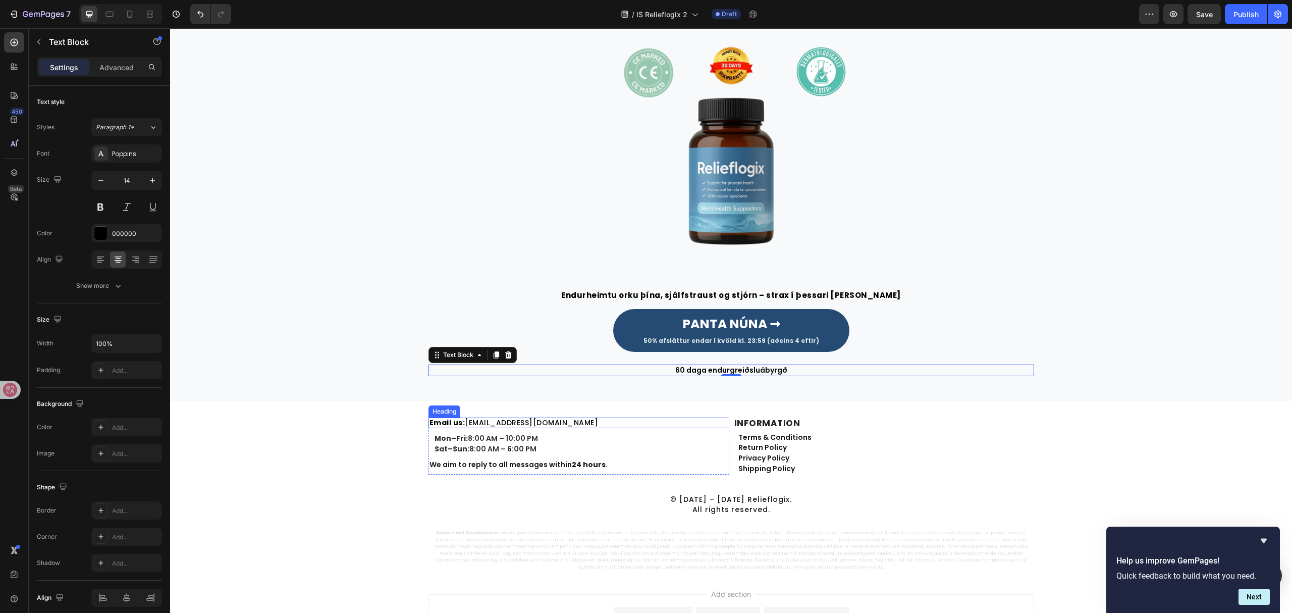
click at [522, 426] on link "[EMAIL_ADDRESS][DOMAIN_NAME]" at bounding box center [531, 422] width 133 height 10
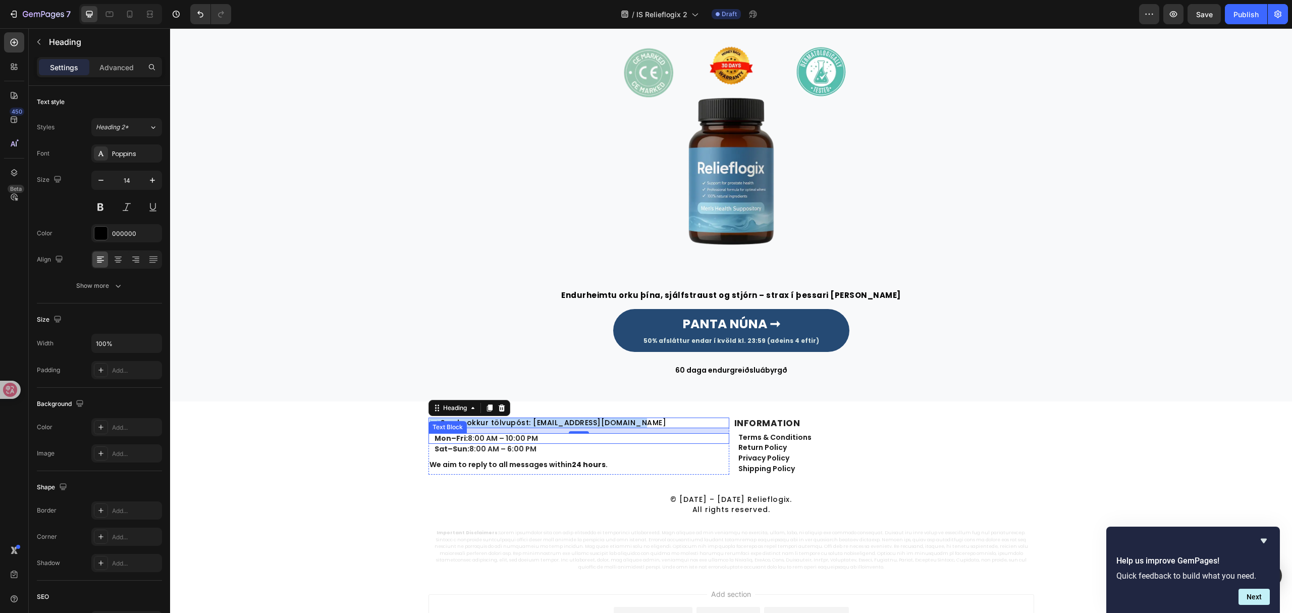
click at [495, 439] on p "Mon–Fri: 8:00 AM – 10:00 PM" at bounding box center [582, 438] width 294 height 9
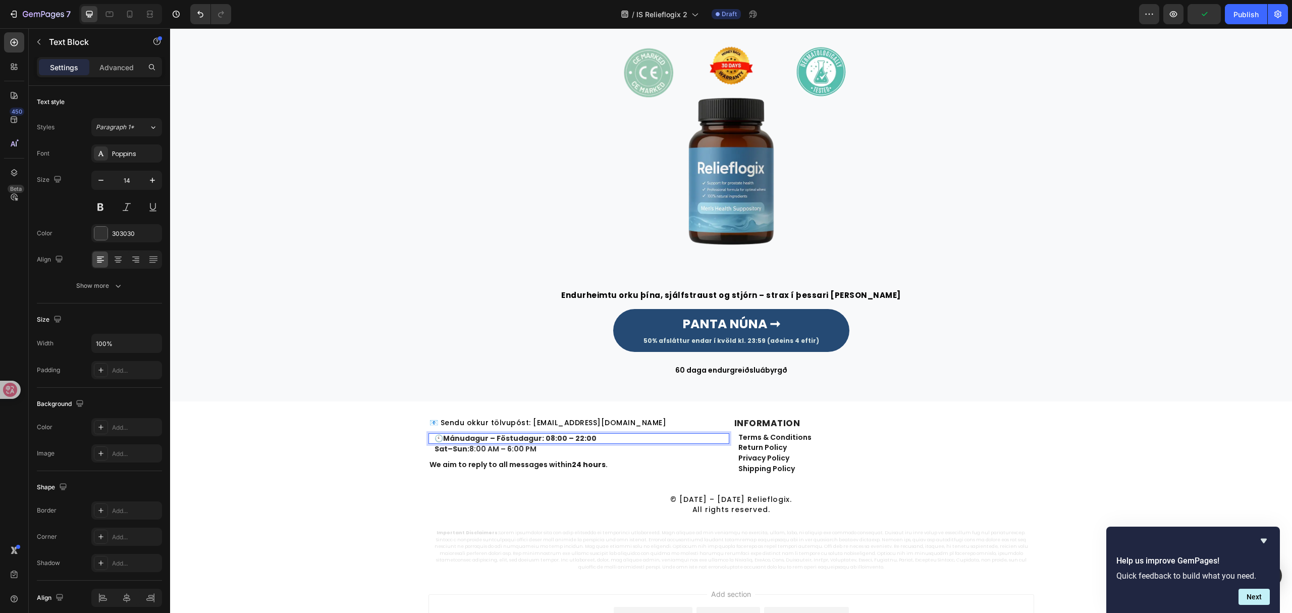
click at [435, 439] on p "🕙 [PERSON_NAME] – Föstudagur: 08:00 – 22:00" at bounding box center [582, 438] width 294 height 9
click at [526, 448] on p "Sat–Sun: 8:00 AM – 6:00 PM" at bounding box center [582, 449] width 294 height 9
click at [564, 440] on strong "Mánudagur – Föstudagur: 08:00 – 22:00" at bounding box center [519, 438] width 153 height 10
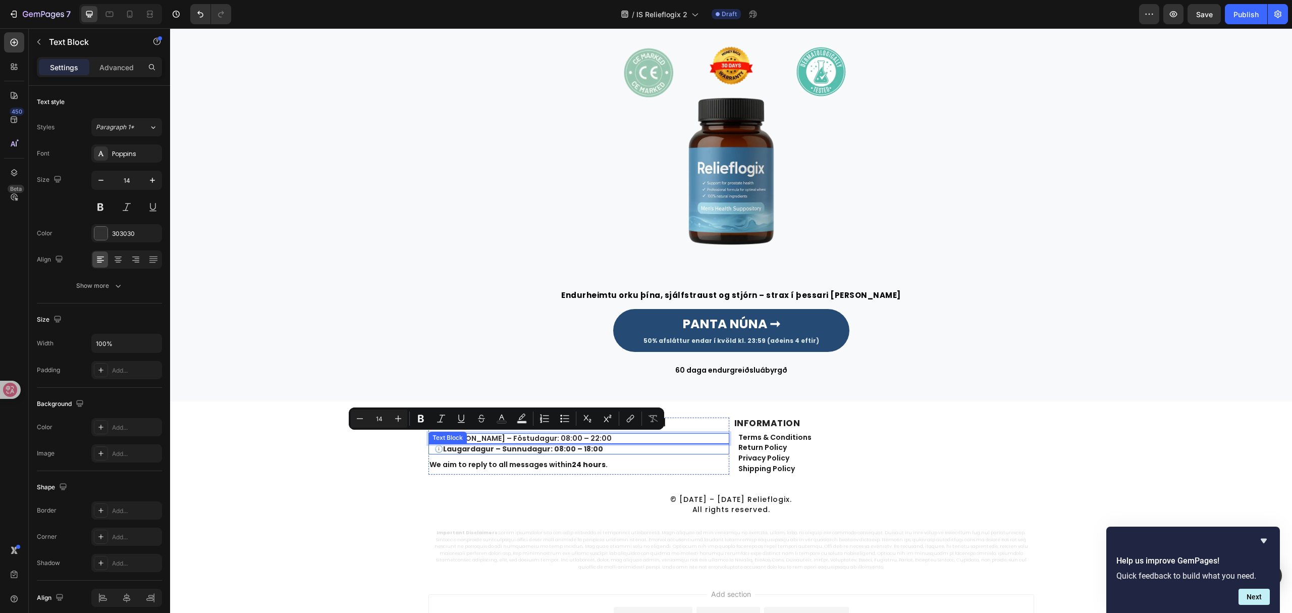
click at [572, 453] on strong "Laugardagur – Sunnudagur: 08:00 – 18:00" at bounding box center [523, 449] width 160 height 10
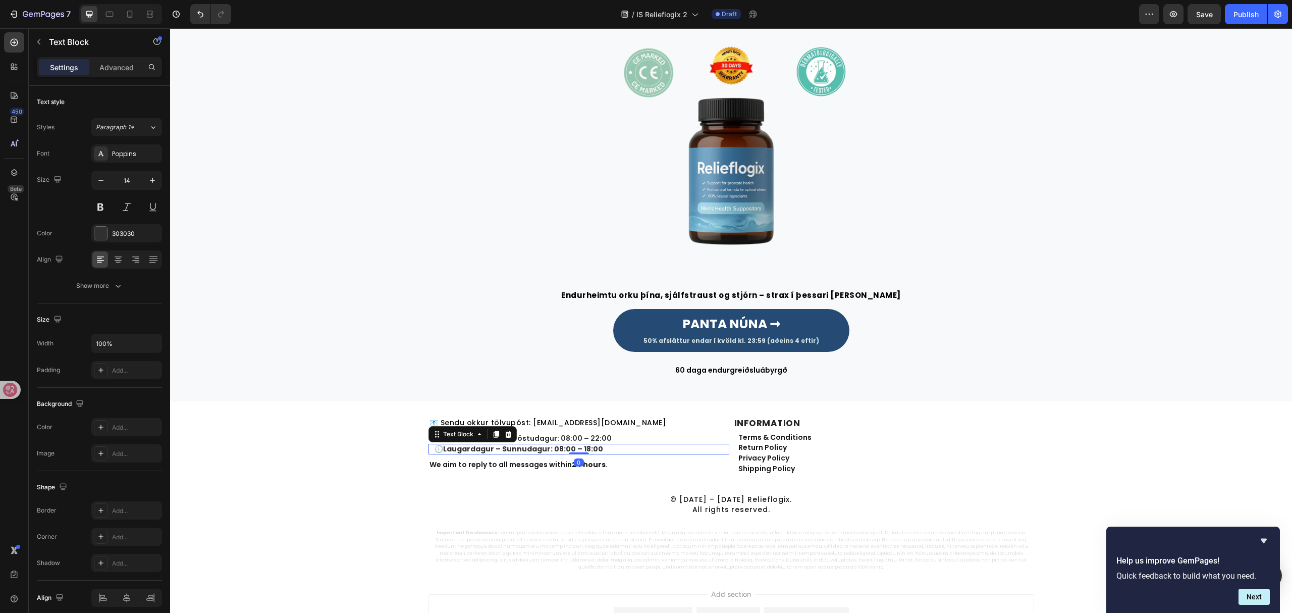
click at [572, 453] on div at bounding box center [579, 453] width 20 height 2
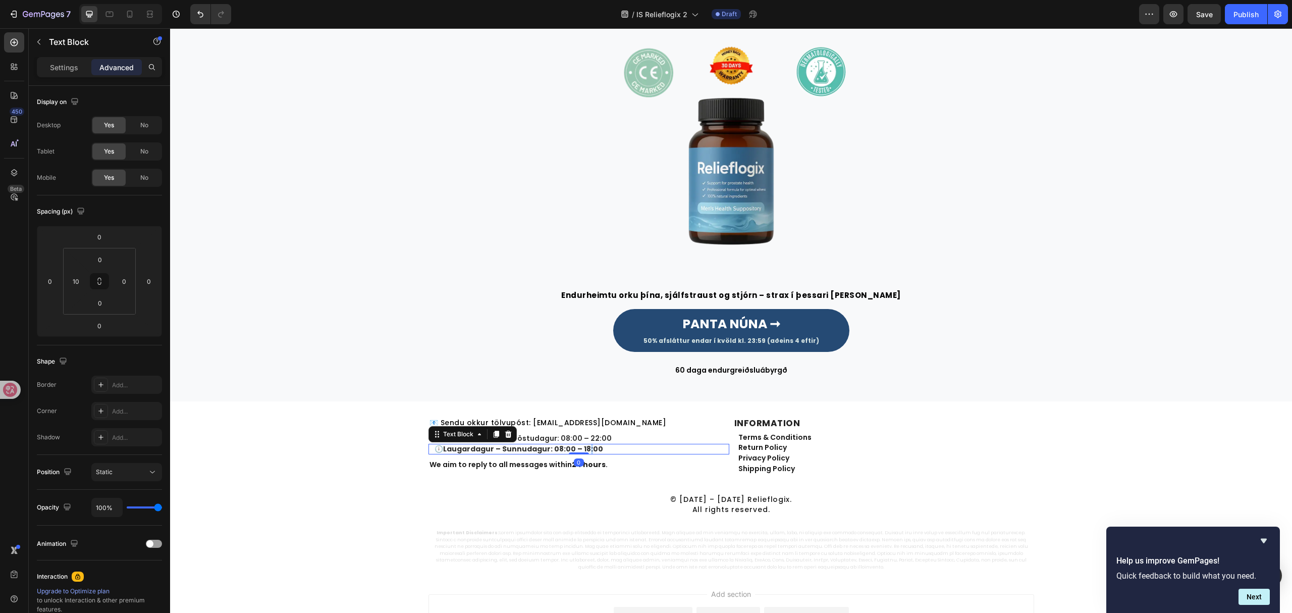
click at [580, 449] on strong "Laugardagur – Sunnudagur: 08:00 – 18:00" at bounding box center [523, 449] width 160 height 10
click at [471, 467] on p "We aim to reply to all messages within 24 hours ." at bounding box center [579, 464] width 299 height 10
click at [756, 422] on strong "INFORMATION" at bounding box center [767, 423] width 66 height 12
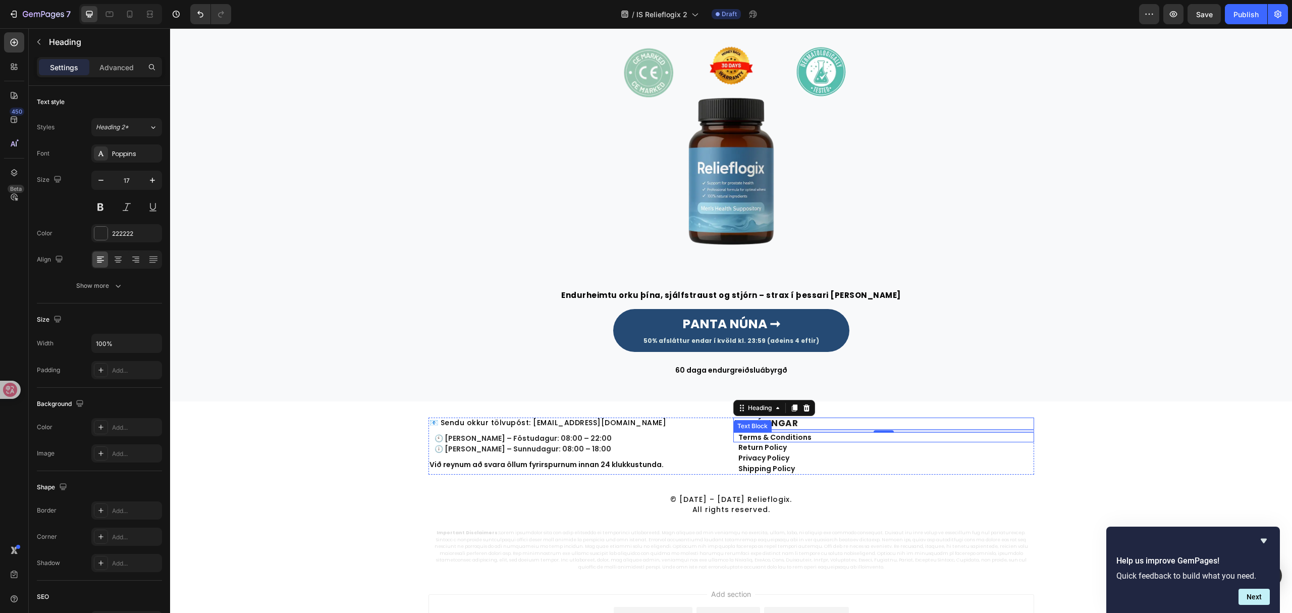
click at [770, 437] on link "Terms & Conditions" at bounding box center [774, 437] width 73 height 10
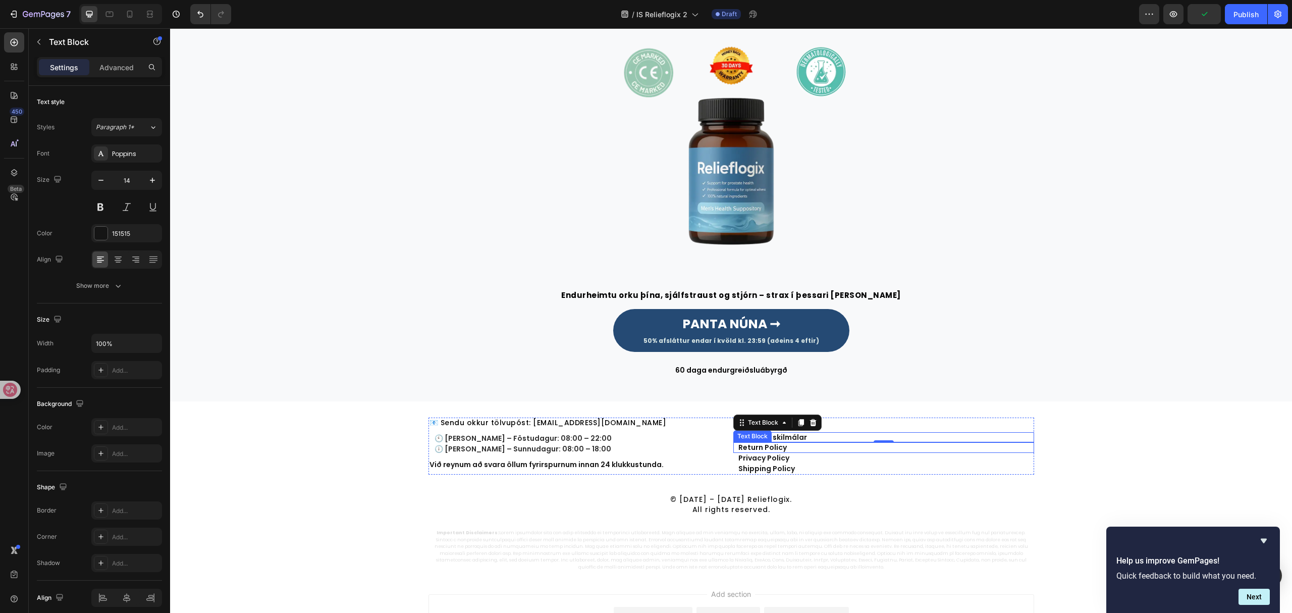
click at [776, 449] on link "Return Policy" at bounding box center [762, 447] width 48 height 10
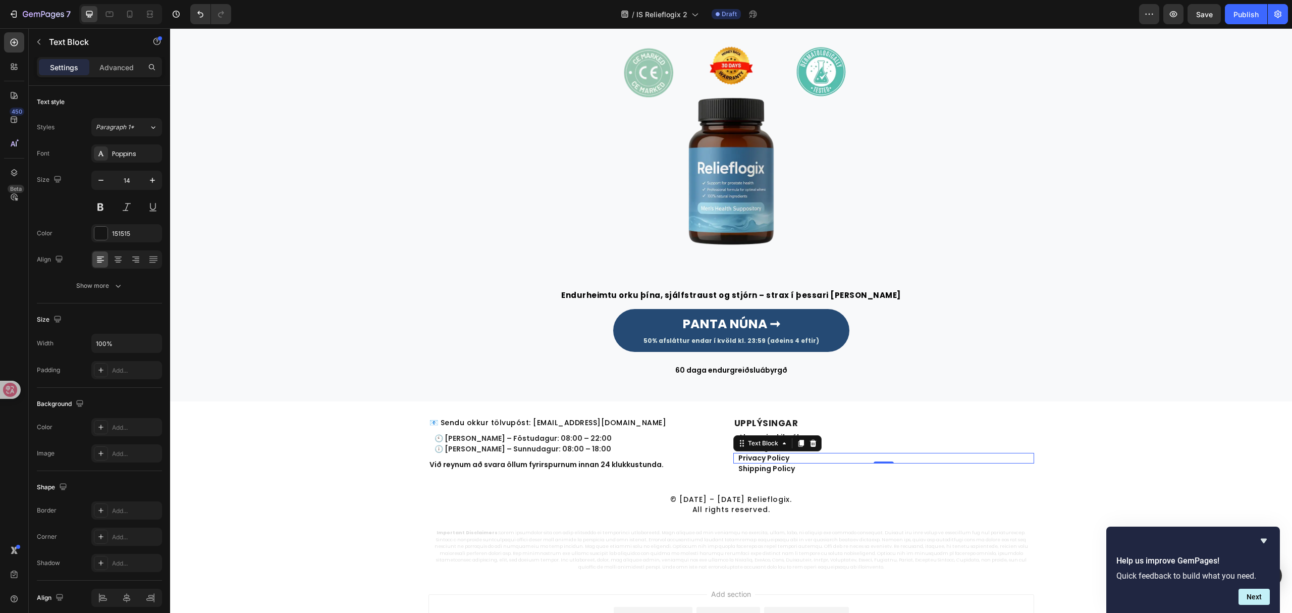
click at [774, 457] on link "Privacy Policy" at bounding box center [763, 458] width 51 height 10
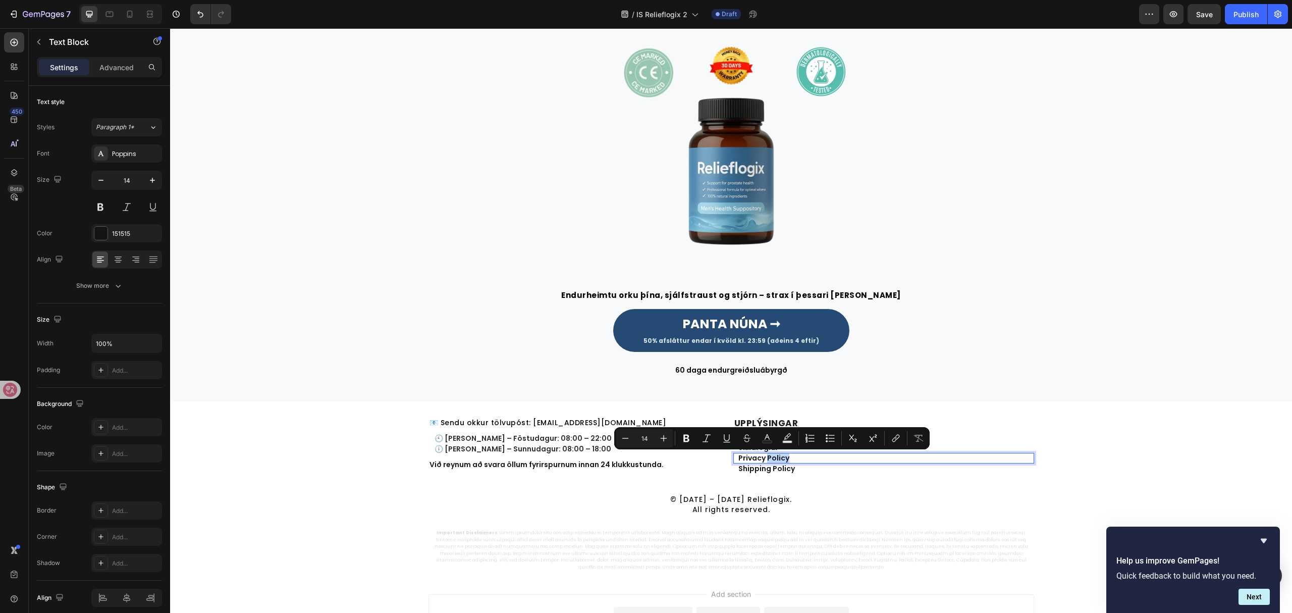
click at [774, 458] on link "Privacy Policy" at bounding box center [763, 458] width 51 height 10
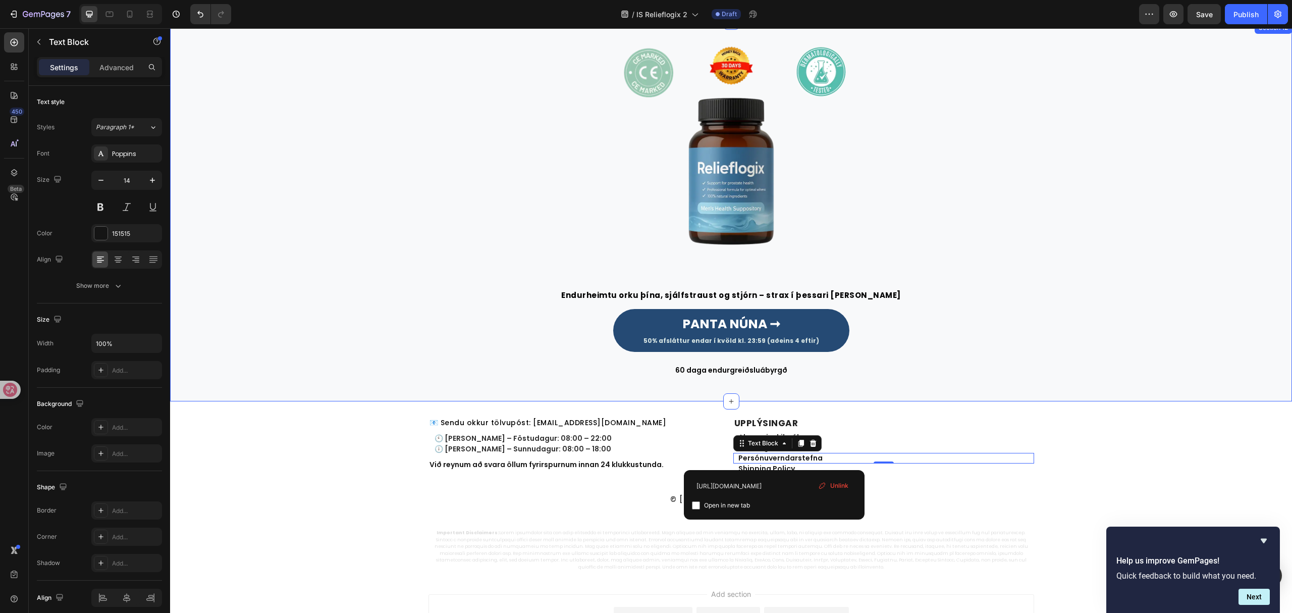
click at [1000, 396] on div "Image Endurheimtu orku þína, sjálfstraust og stjórn – strax í þessari [PERSON_N…" at bounding box center [731, 212] width 1122 height 380
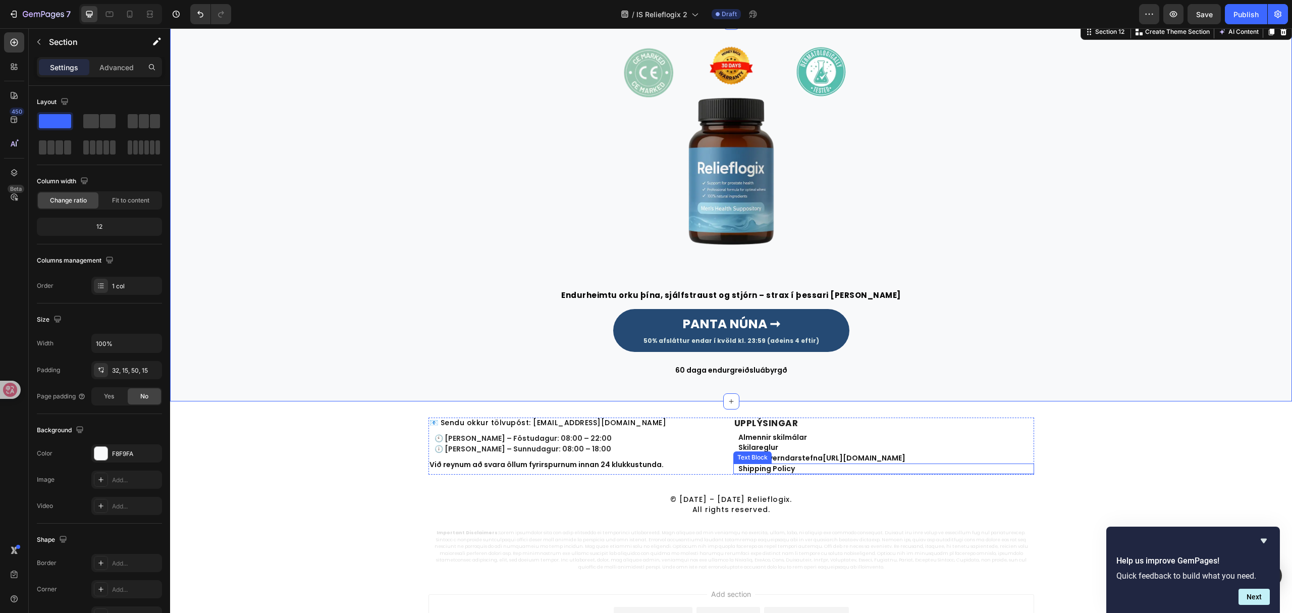
click at [761, 471] on link "Shipping Policy" at bounding box center [766, 468] width 57 height 10
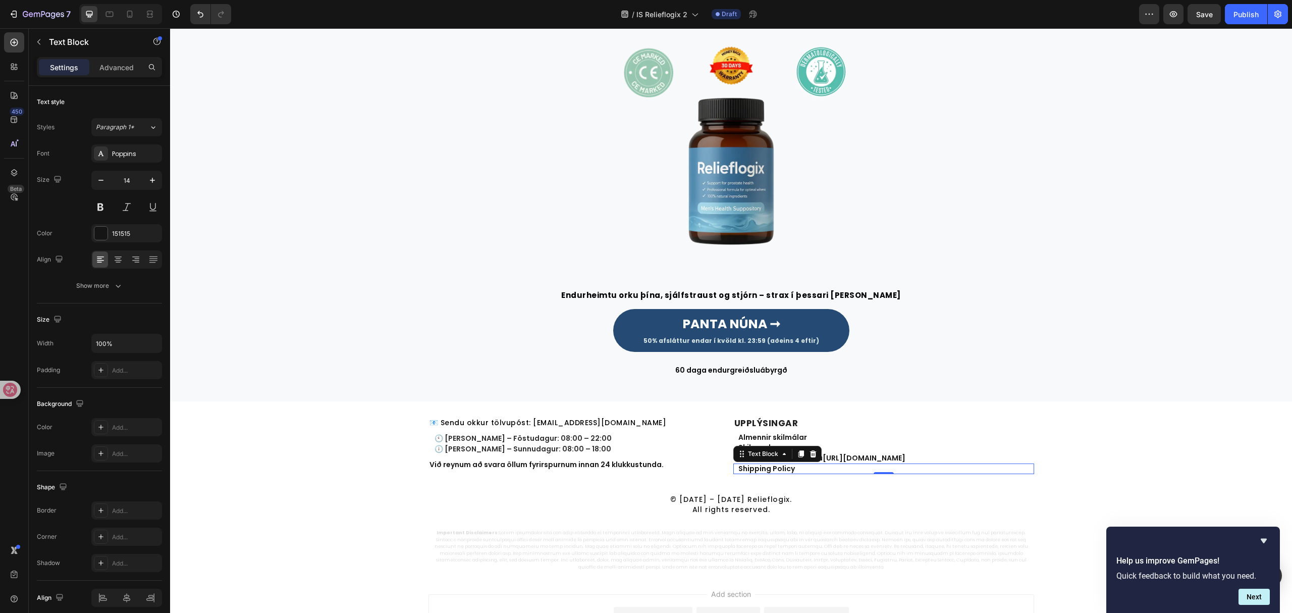
click at [761, 471] on link "Shipping Policy" at bounding box center [766, 468] width 57 height 10
click at [797, 459] on p "Persónuverndarstefna [URL][DOMAIN_NAME]" at bounding box center [885, 458] width 295 height 9
drag, startPoint x: 813, startPoint y: 458, endPoint x: 1075, endPoint y: 458, distance: 262.5
click at [1075, 458] on div "📧 Sendu okkur tölvupóst: [EMAIL_ADDRESS][DOMAIN_NAME] Heading 🕙 Mánudagur – Fös…" at bounding box center [731, 494] width 1122 height 154
click at [1065, 447] on div "📧 Sendu okkur tölvupóst: [EMAIL_ADDRESS][DOMAIN_NAME] Heading 🕙 Mánudagur – Fös…" at bounding box center [731, 494] width 1122 height 154
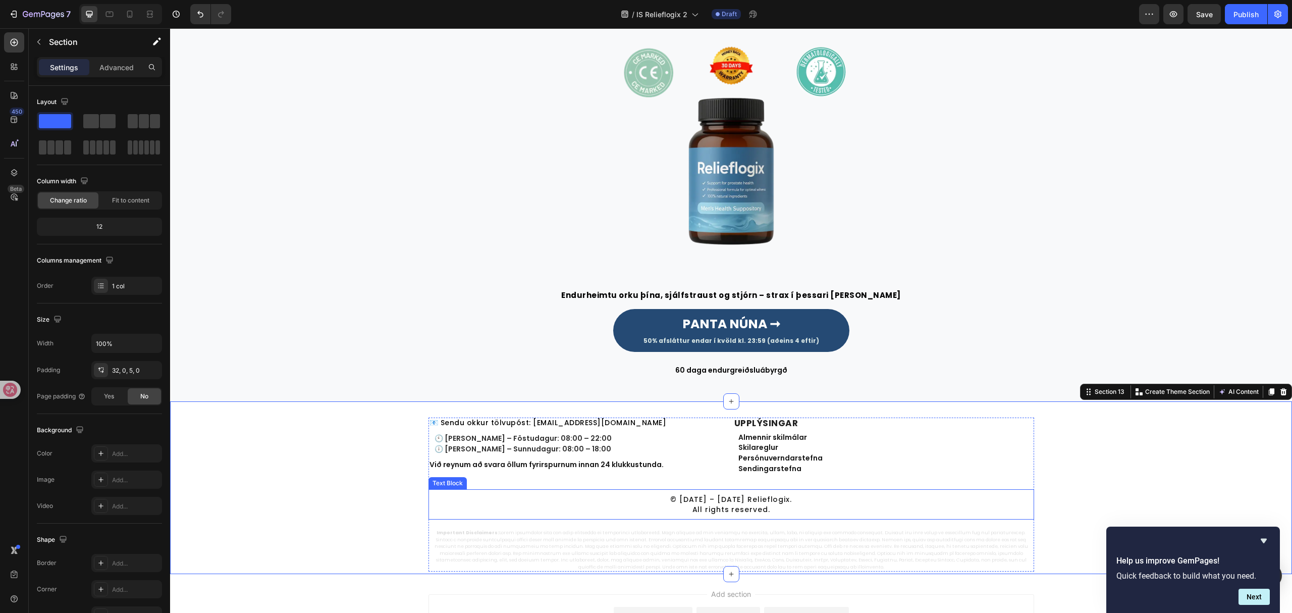
click at [723, 507] on p "© [DATE] – [DATE] Relieflogix. All rights reserved." at bounding box center [732, 504] width 596 height 21
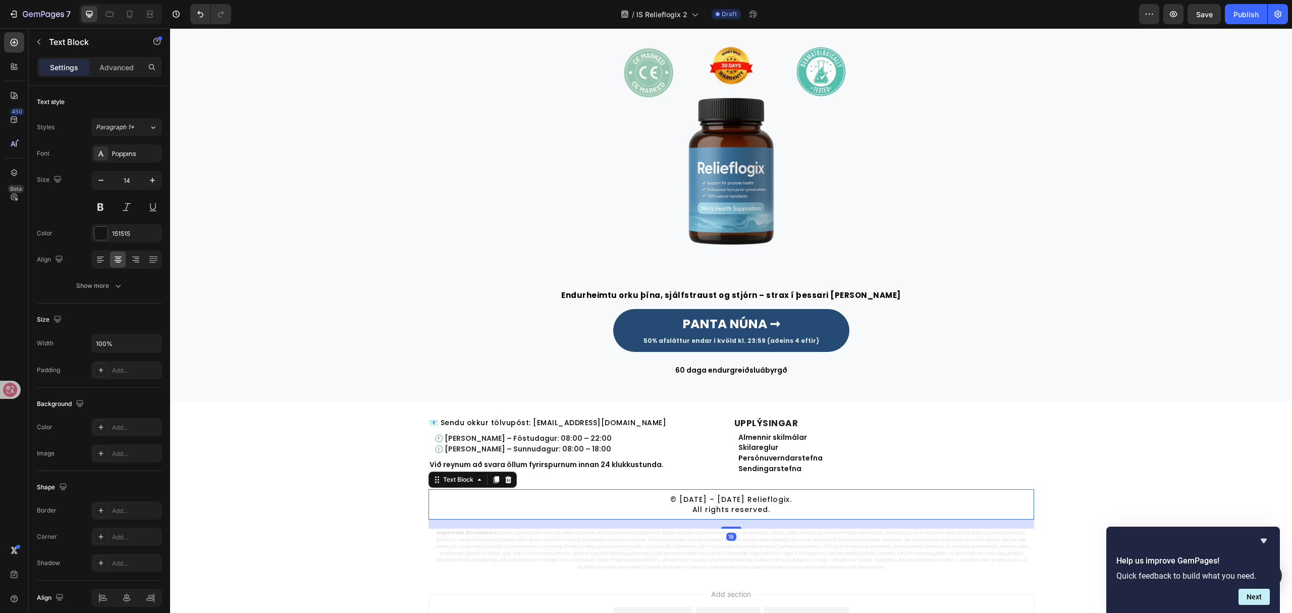
click at [723, 507] on p "© [DATE] – [DATE] Relieflogix. All rights reserved." at bounding box center [732, 504] width 596 height 21
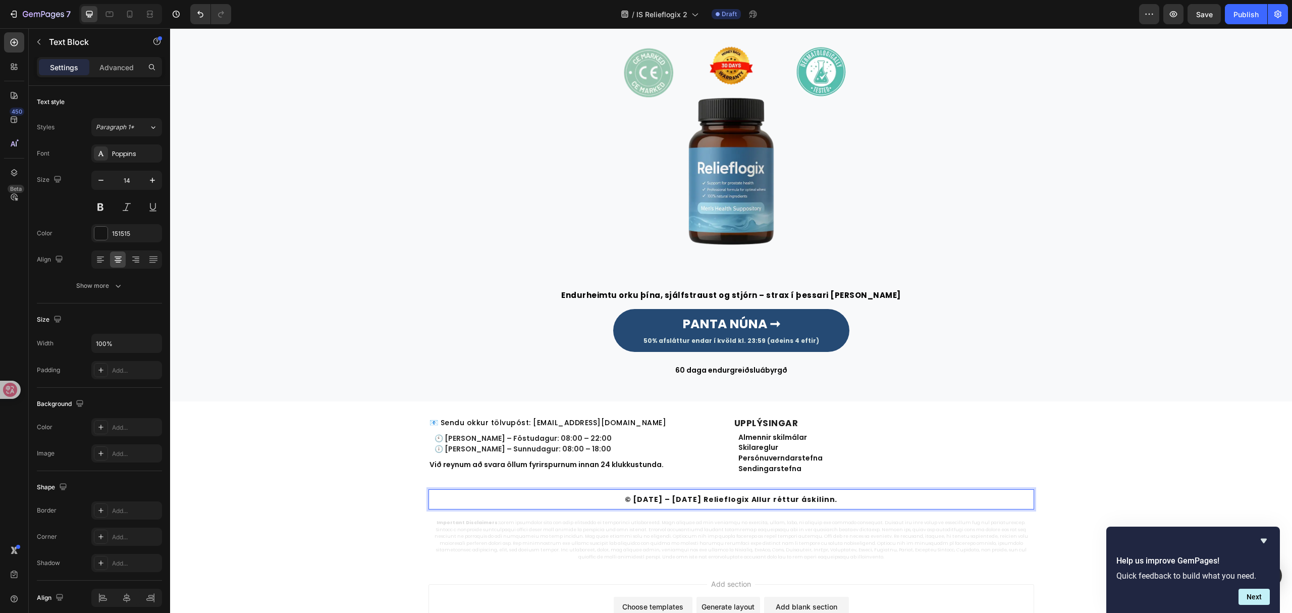
click at [752, 501] on strong "Allur réttur áskilinn." at bounding box center [795, 499] width 86 height 10
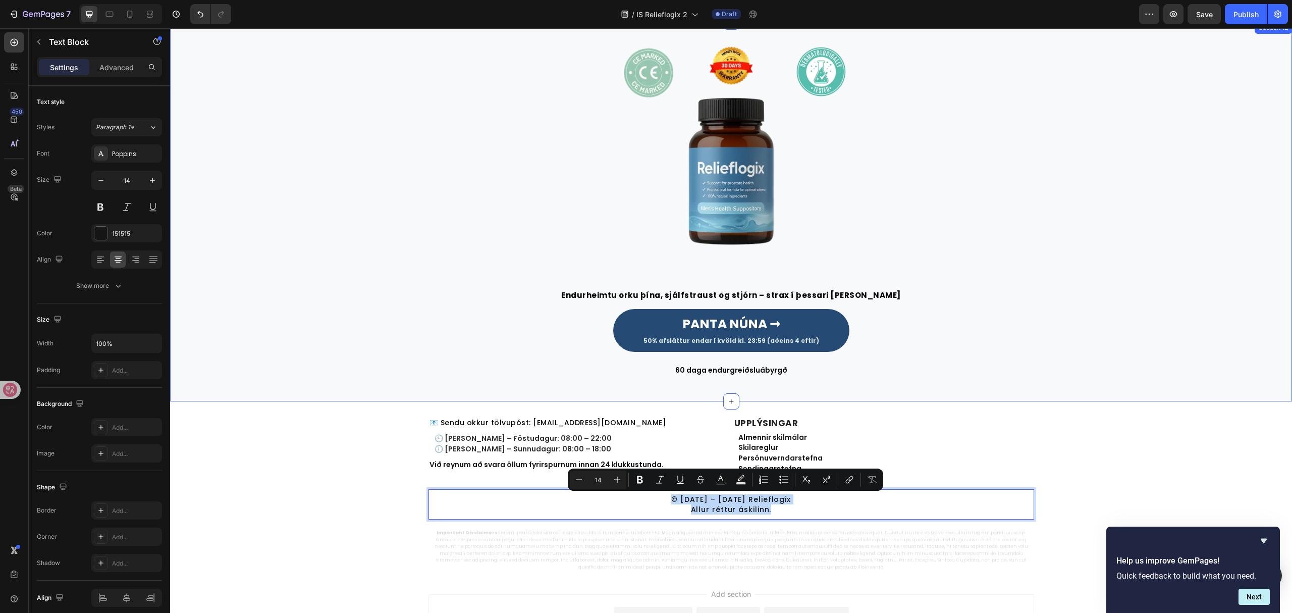
click at [1092, 305] on div "Image Endurheimtu orku þína, sjálfstraust og stjórn – strax í þessari [PERSON_N…" at bounding box center [731, 207] width 1107 height 338
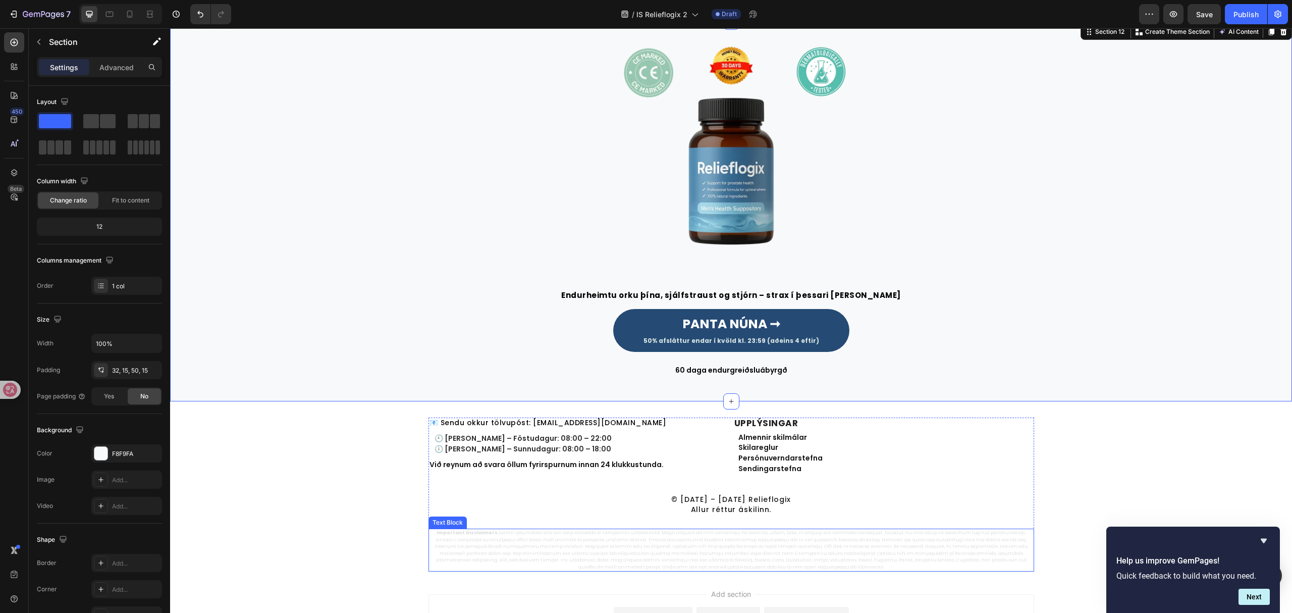
click at [857, 541] on p "Important Disclaimers:" at bounding box center [732, 549] width 604 height 41
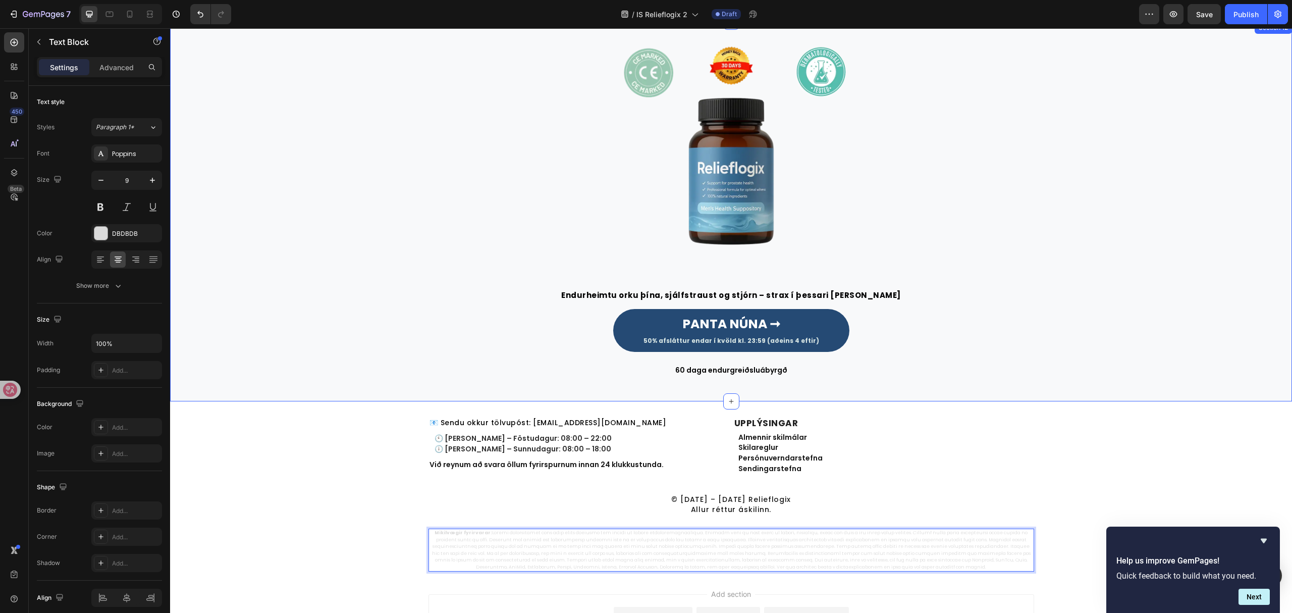
click at [336, 249] on div "Image Endurheimtu orku þína, sjálfstraust og stjórn – strax í þessari [PERSON_N…" at bounding box center [731, 207] width 1107 height 338
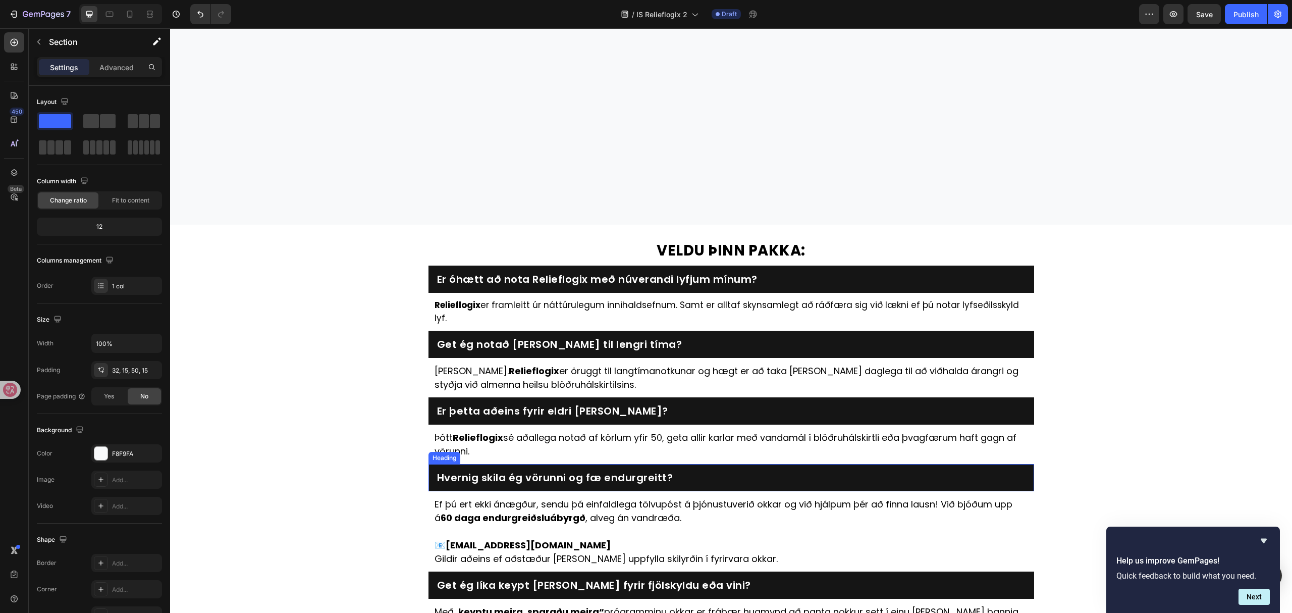
scroll to position [2747, 0]
